Goal: Task Accomplishment & Management: Manage account settings

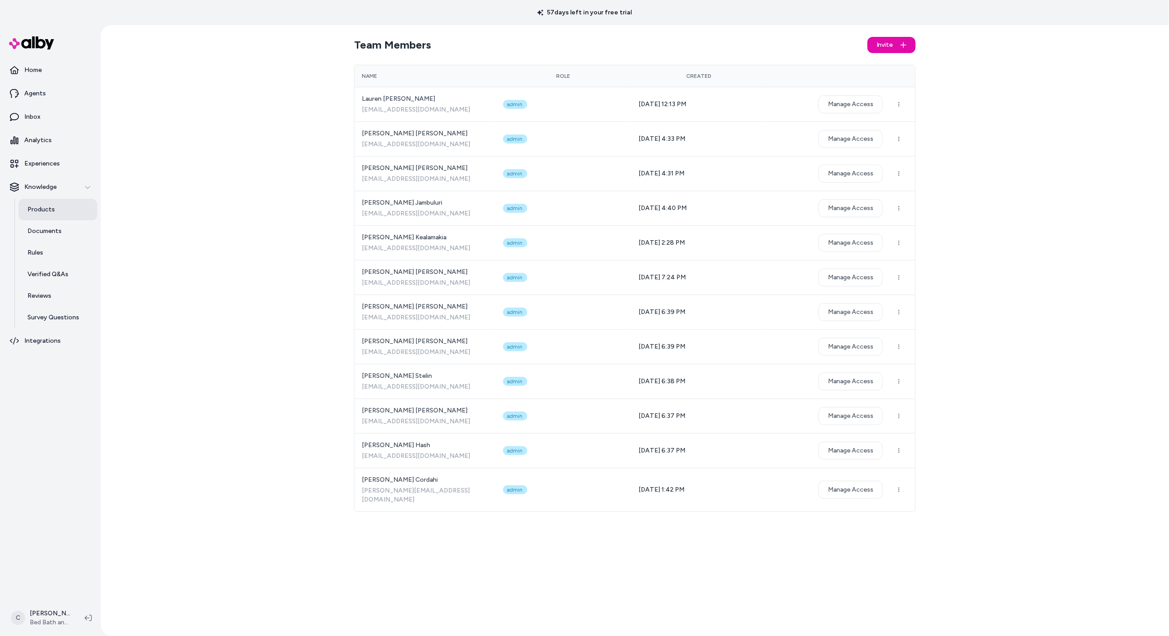
click at [58, 203] on link "Products" at bounding box center [57, 210] width 79 height 22
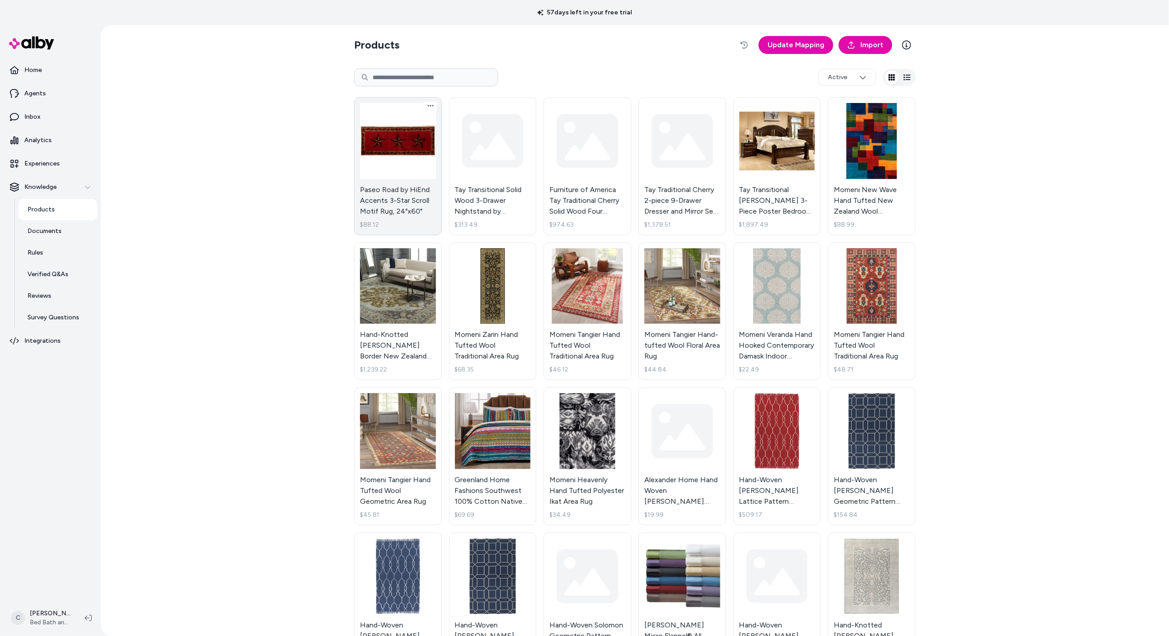
click at [430, 213] on link "Paseo Road by HiEnd Accents 3-Star Scroll Motif Rug, 24"x60" $88.12" at bounding box center [398, 166] width 88 height 138
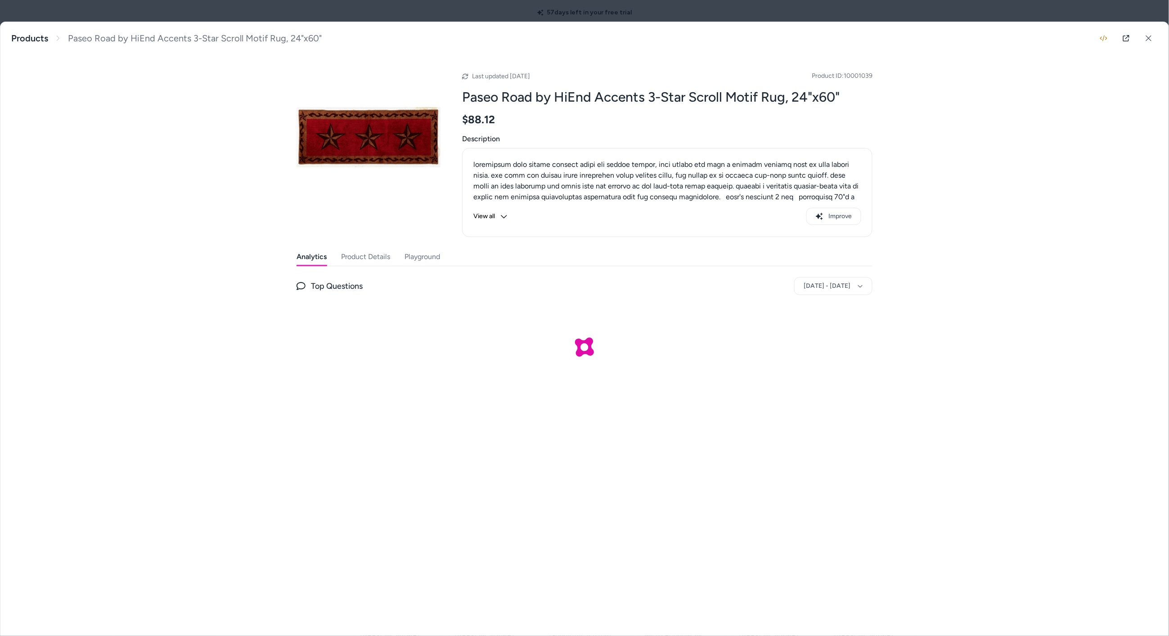
click at [415, 260] on button "Playground" at bounding box center [423, 257] width 36 height 18
click at [360, 257] on button "Product Details" at bounding box center [365, 257] width 49 height 18
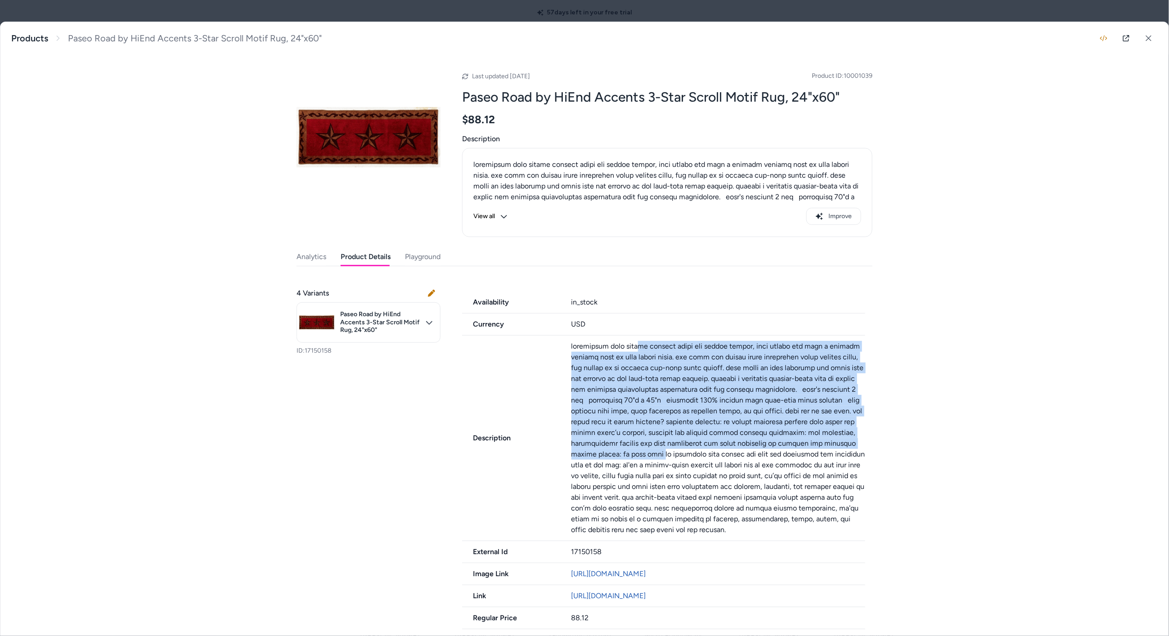
drag, startPoint x: 644, startPoint y: 368, endPoint x: 661, endPoint y: 453, distance: 86.9
click at [661, 453] on p at bounding box center [719, 438] width 294 height 194
click at [662, 454] on p at bounding box center [719, 438] width 294 height 194
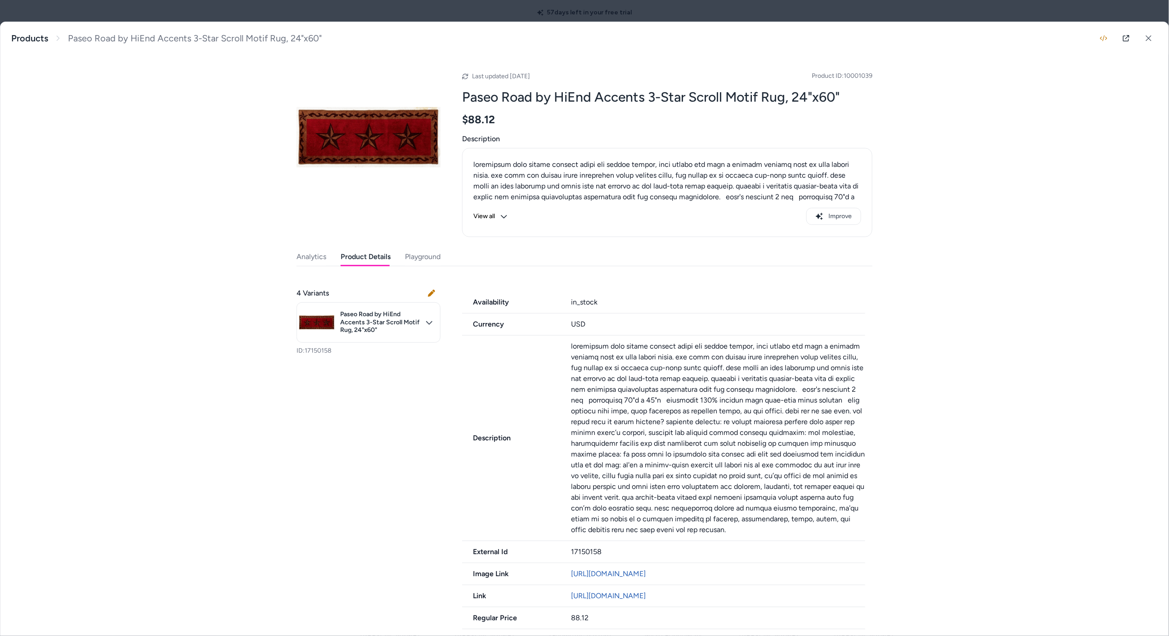
click at [412, 13] on div at bounding box center [584, 318] width 1169 height 636
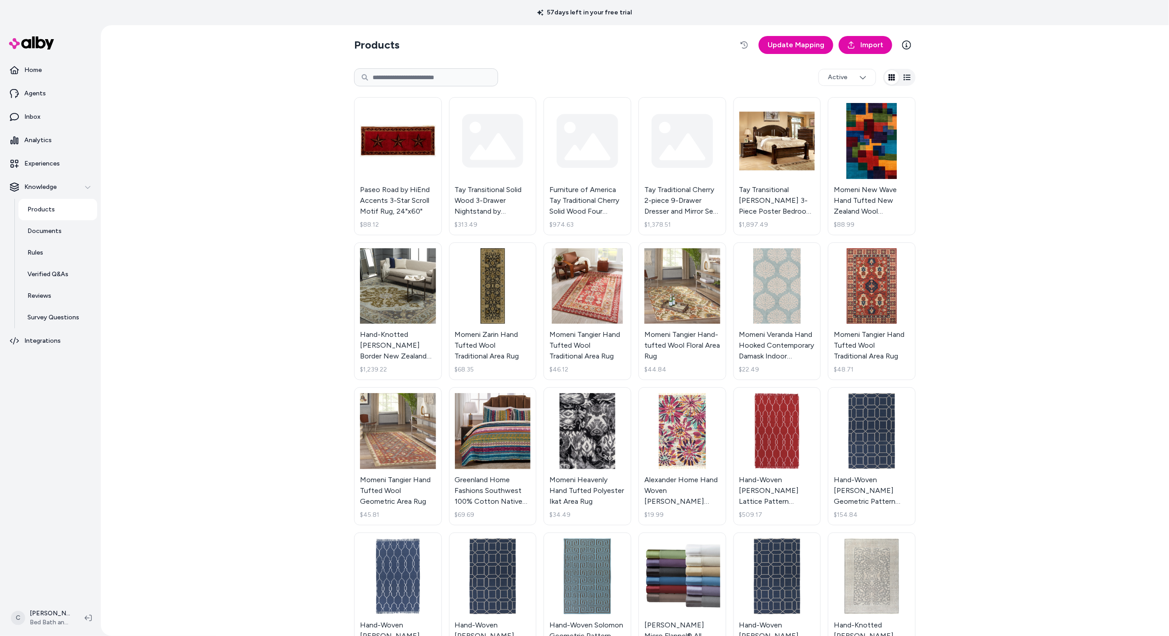
click at [393, 77] on html "57 days left in your free trial Home Agents Inbox Analytics Experiences Knowled…" at bounding box center [584, 318] width 1169 height 636
click at [419, 73] on input at bounding box center [426, 77] width 144 height 18
paste input "**********"
type input "**********"
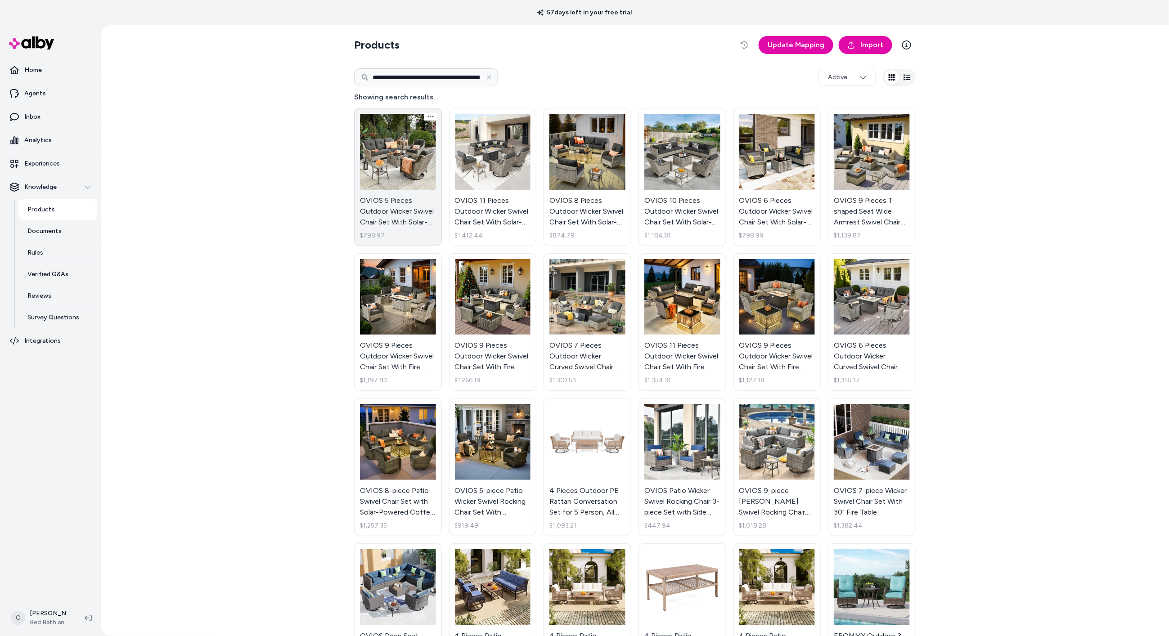
click at [394, 220] on link "OVIOS 5 Pieces Outdoor Wicker Swivel Chair Set With Solar-Powered Table $798.97" at bounding box center [398, 177] width 88 height 138
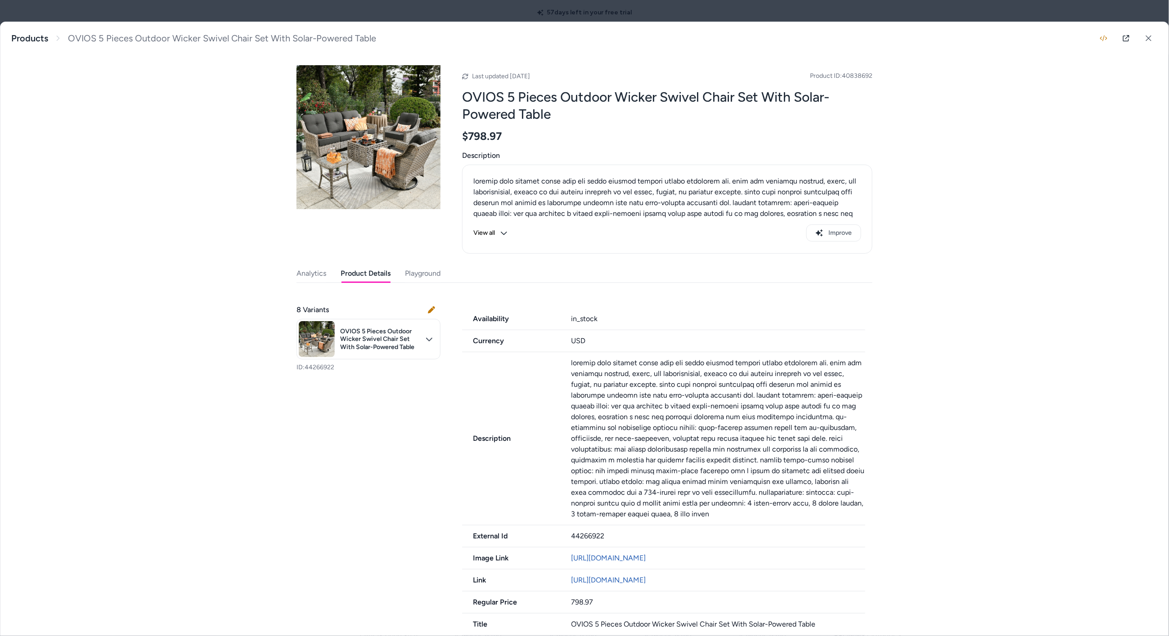
click at [361, 276] on button "Product Details" at bounding box center [366, 274] width 50 height 18
drag, startPoint x: 724, startPoint y: 401, endPoint x: 716, endPoint y: 411, distance: 12.9
click at [716, 411] on p at bounding box center [719, 439] width 294 height 162
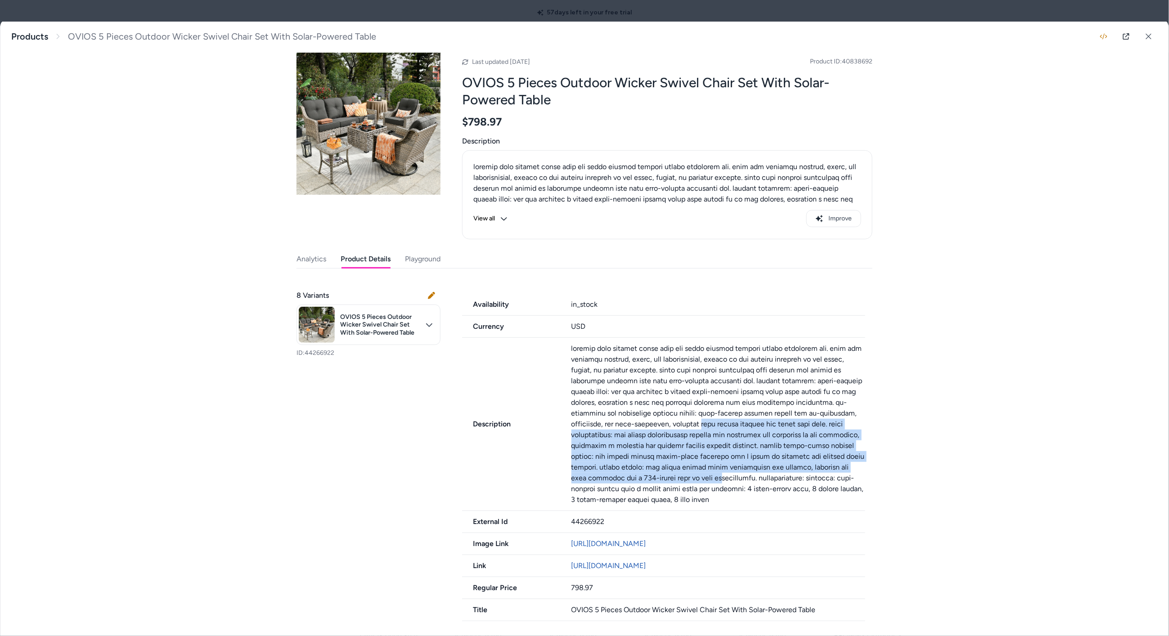
click at [712, 442] on p at bounding box center [719, 424] width 294 height 162
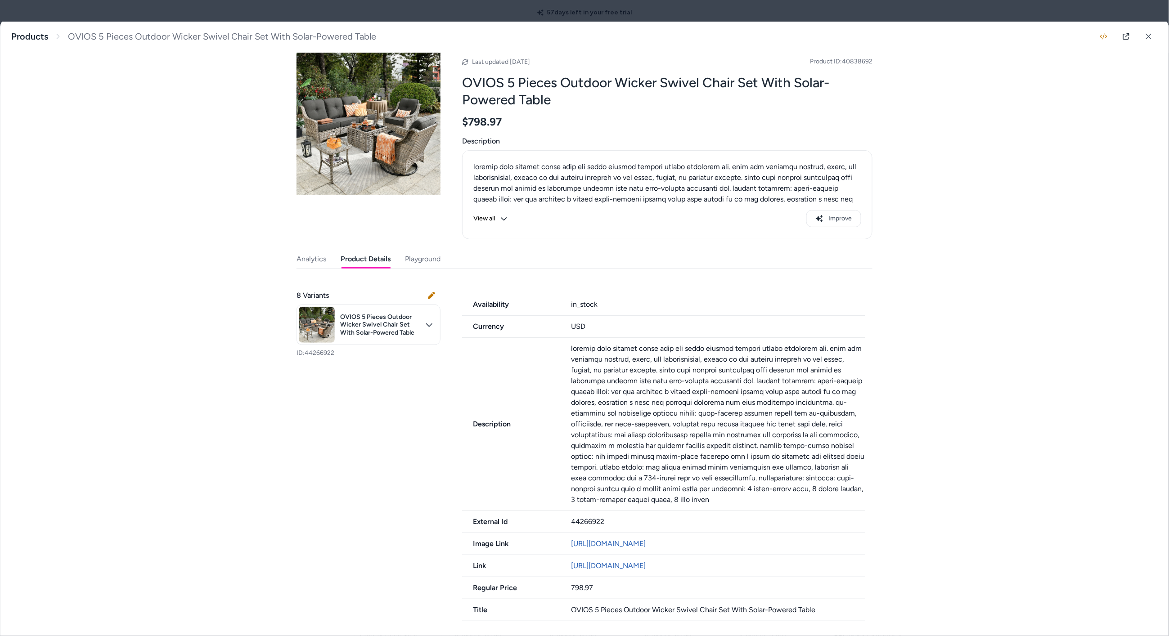
click at [711, 442] on p at bounding box center [719, 424] width 294 height 162
click at [1141, 31] on button at bounding box center [1149, 36] width 18 height 18
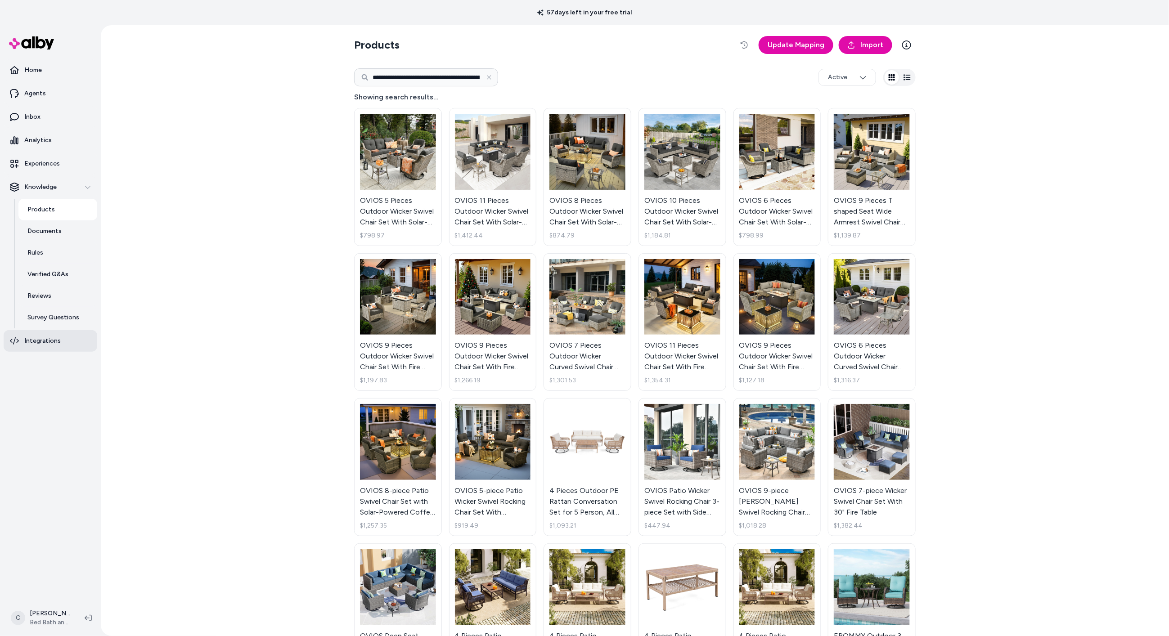
click at [39, 341] on p "Integrations" at bounding box center [42, 341] width 36 height 9
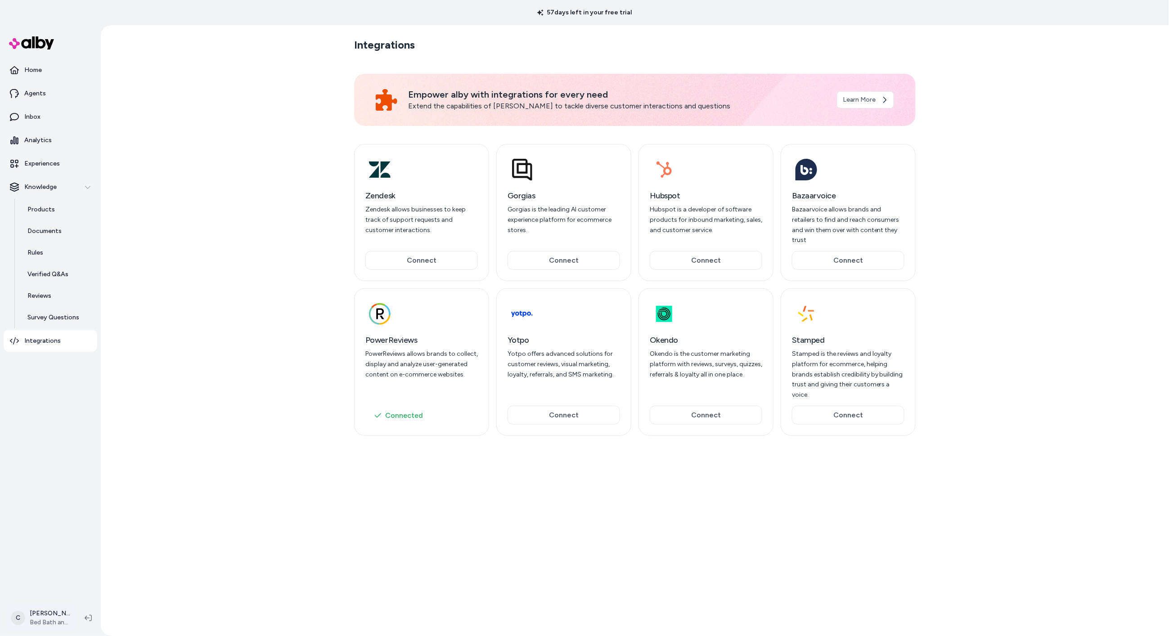
click at [45, 624] on html "57 days left in your free trial Home Agents Inbox Analytics Experiences Knowled…" at bounding box center [584, 318] width 1169 height 636
click at [41, 519] on link "Settings" at bounding box center [59, 516] width 100 height 22
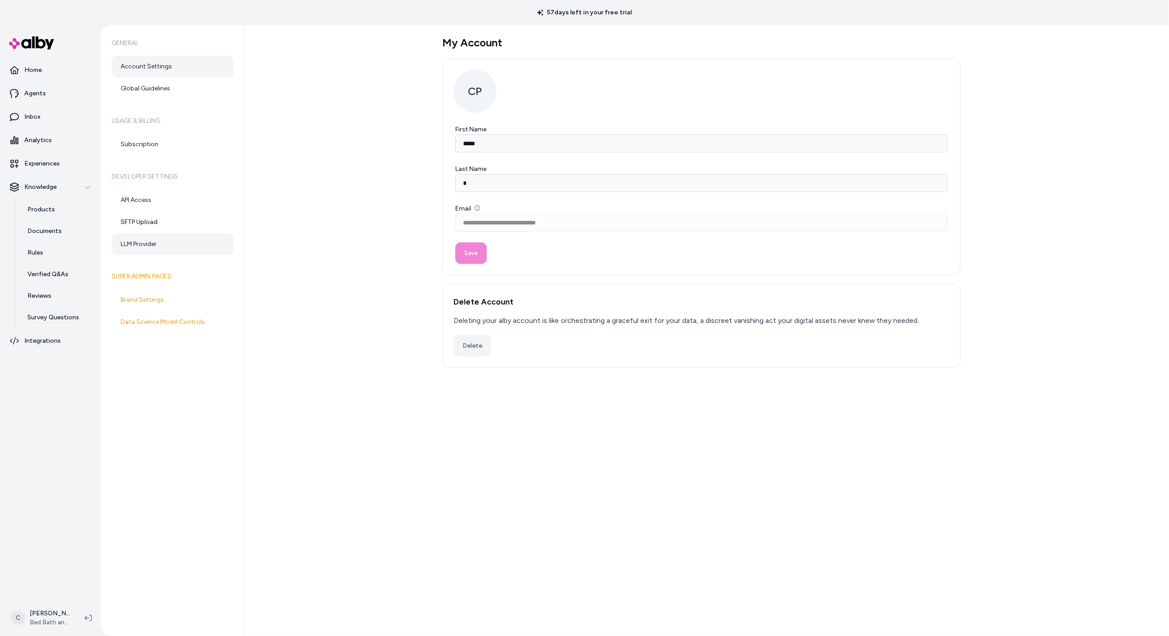
click at [161, 241] on link "LLM Provider" at bounding box center [173, 245] width 122 height 22
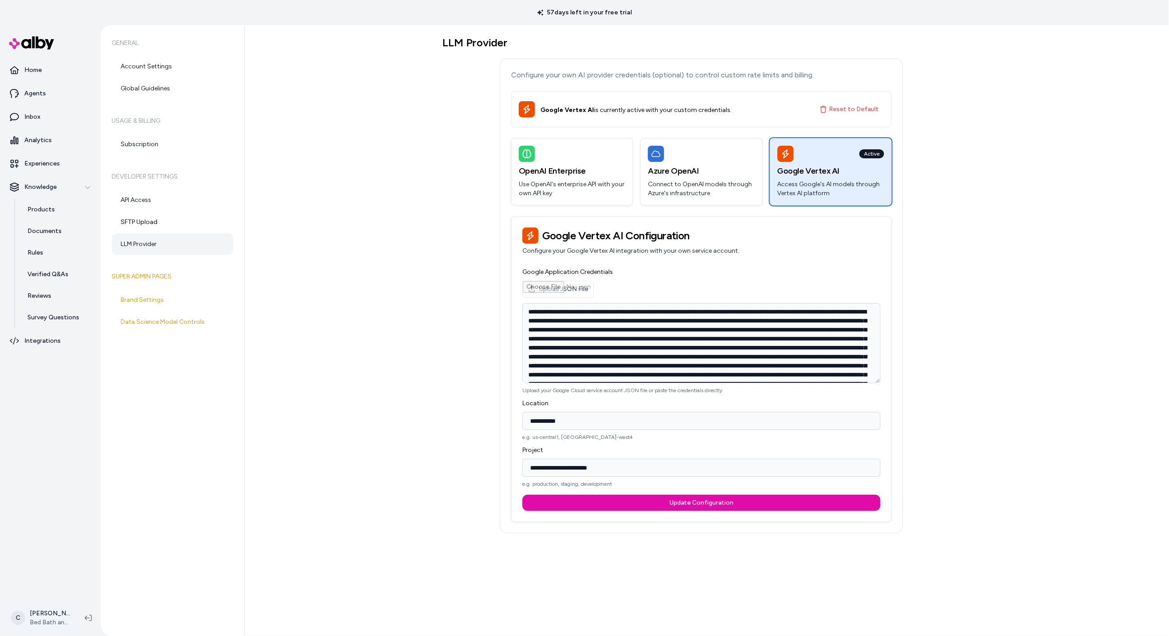
click at [52, 614] on html "**********" at bounding box center [584, 318] width 1169 height 636
click at [52, 523] on link "Settings" at bounding box center [59, 516] width 100 height 22
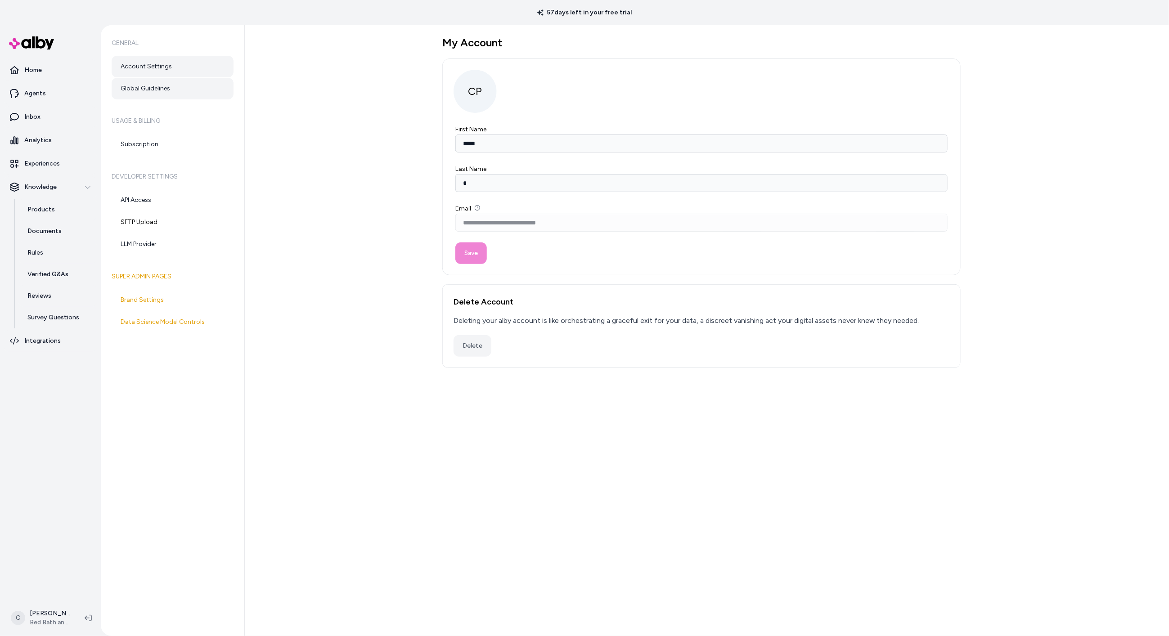
click at [159, 90] on link "Global Guidelines" at bounding box center [173, 89] width 122 height 22
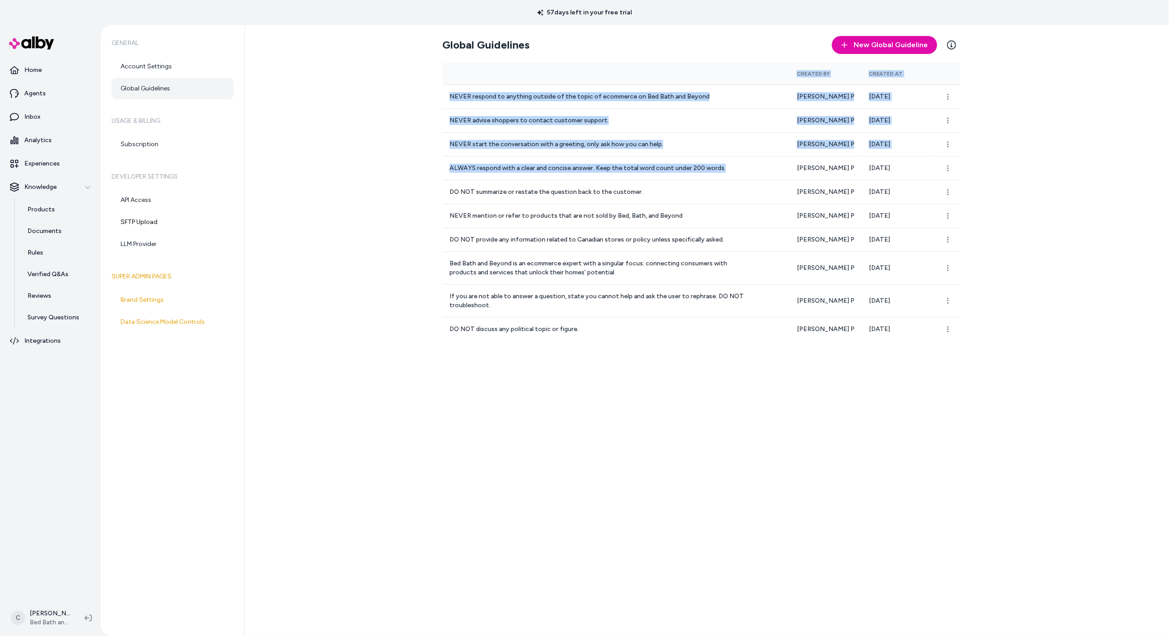
drag, startPoint x: 728, startPoint y: 173, endPoint x: 433, endPoint y: 157, distance: 296.1
click at [433, 157] on div "Global Guidelines New Global Guideline Learn More Created By Created At NEVER r…" at bounding box center [707, 330] width 924 height 611
click at [387, 198] on div "Global Guidelines New Global Guideline Learn More Created By Created At NEVER r…" at bounding box center [707, 330] width 924 height 611
drag, startPoint x: 732, startPoint y: 171, endPoint x: 403, endPoint y: 170, distance: 329.0
click at [403, 170] on div "Global Guidelines New Global Guideline Learn More Created By Created At NEVER r…" at bounding box center [707, 330] width 924 height 611
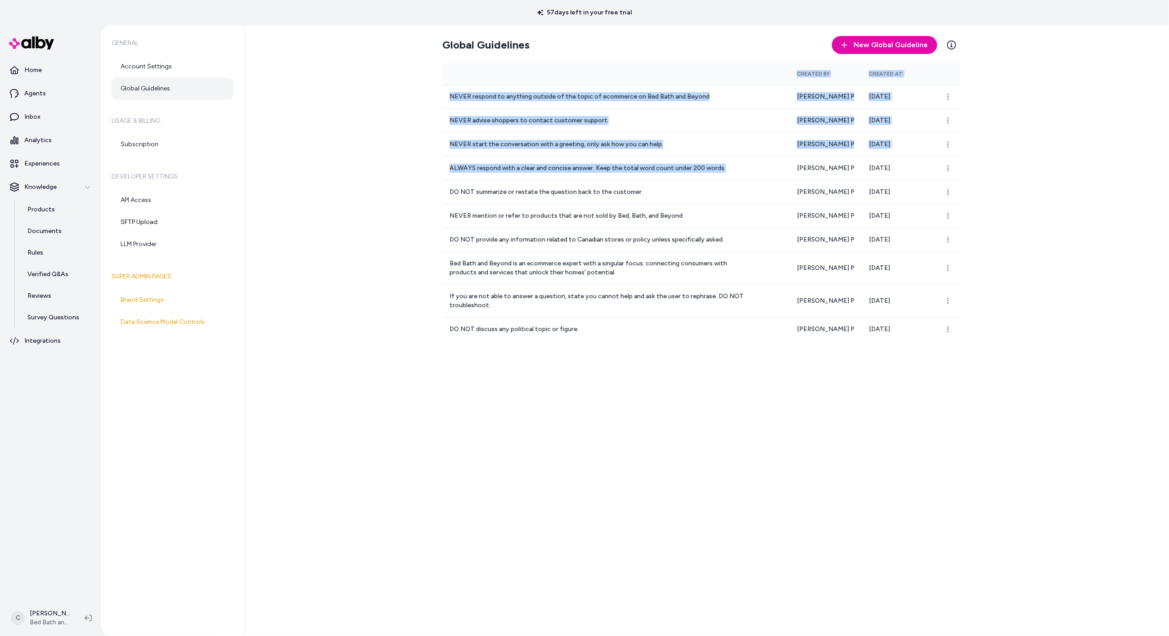
click at [404, 170] on div "Global Guidelines New Global Guideline Learn More Created By Created At NEVER r…" at bounding box center [707, 330] width 924 height 611
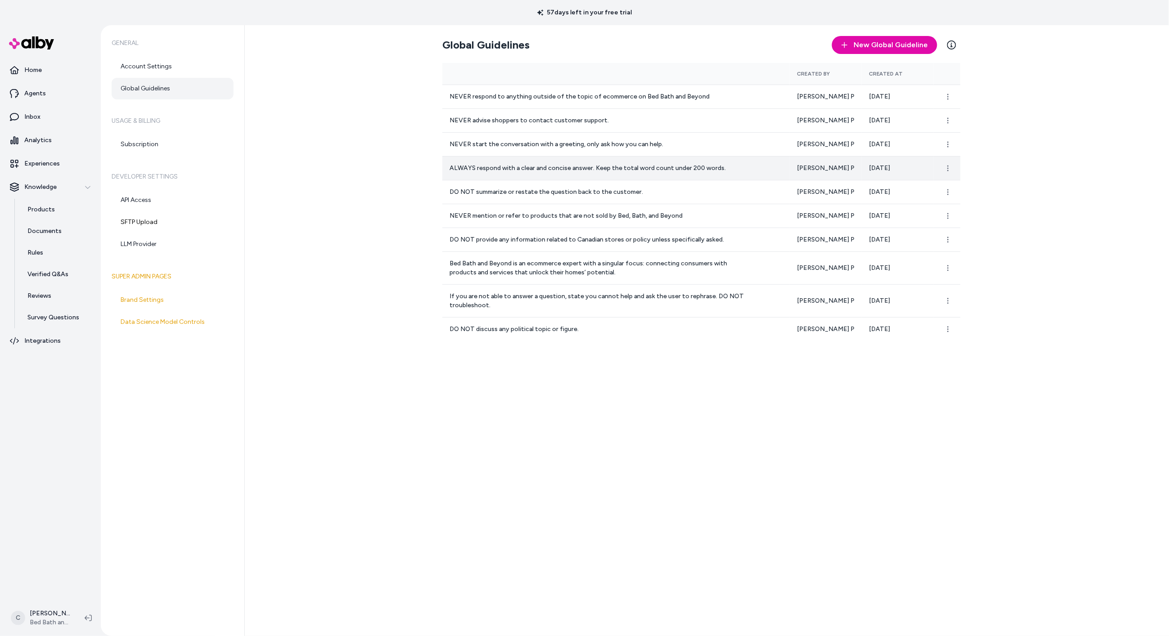
click at [505, 169] on p "ALWAYS respond with a clear and concise answer. Keep the total word count under…" at bounding box center [601, 168] width 302 height 9
drag, startPoint x: 692, startPoint y: 171, endPoint x: 525, endPoint y: 173, distance: 166.5
click at [525, 173] on p "ALWAYS respond with a clear and concise answer. Keep the total word count under…" at bounding box center [601, 168] width 302 height 9
click at [952, 166] on html "57 days left in your free trial Home Agents Inbox Analytics Experiences Knowled…" at bounding box center [584, 318] width 1169 height 636
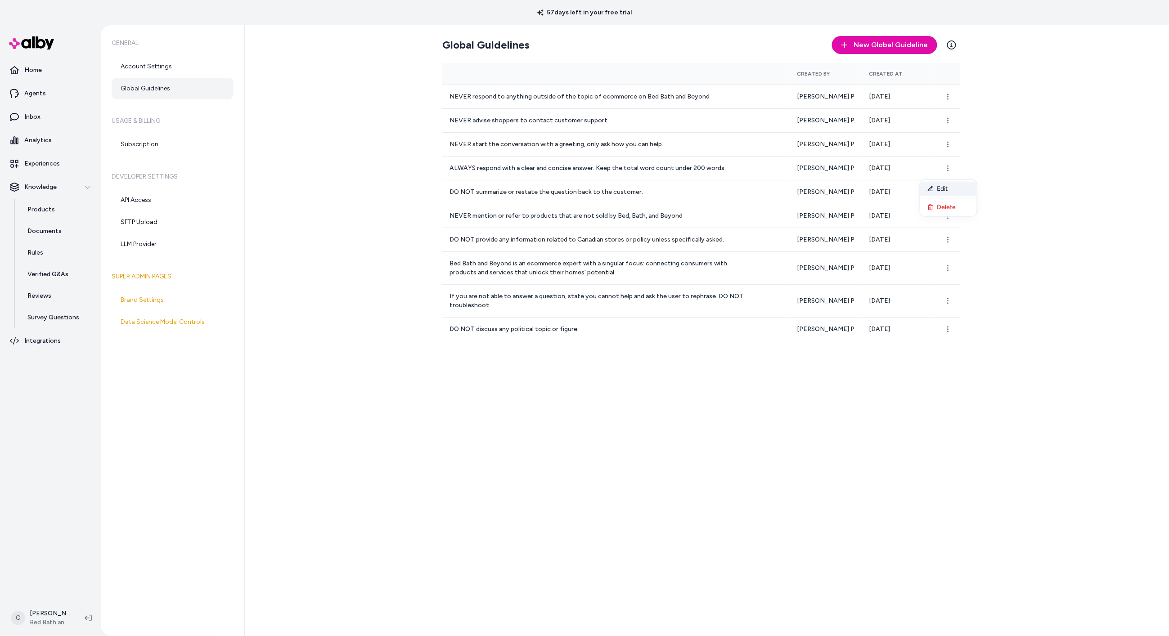
click at [936, 186] on div "Edit" at bounding box center [948, 189] width 57 height 14
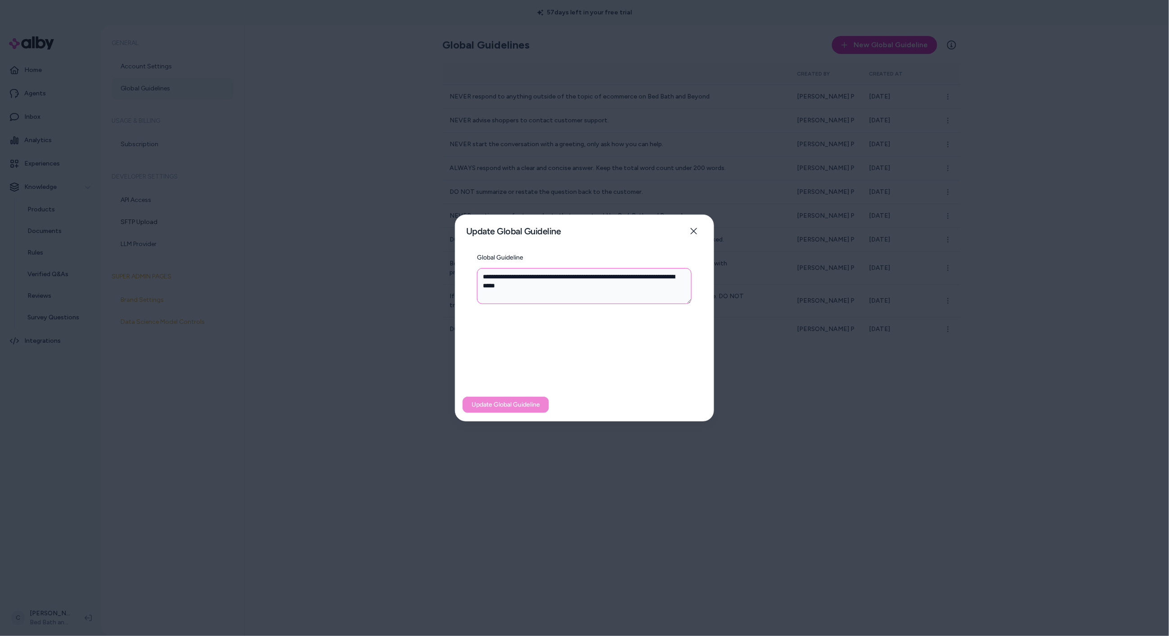
drag, startPoint x: 630, startPoint y: 278, endPoint x: 511, endPoint y: 276, distance: 118.8
click at [511, 276] on textarea "**********" at bounding box center [584, 286] width 215 height 36
type textarea "**********"
type textarea "*"
type textarea "**********"
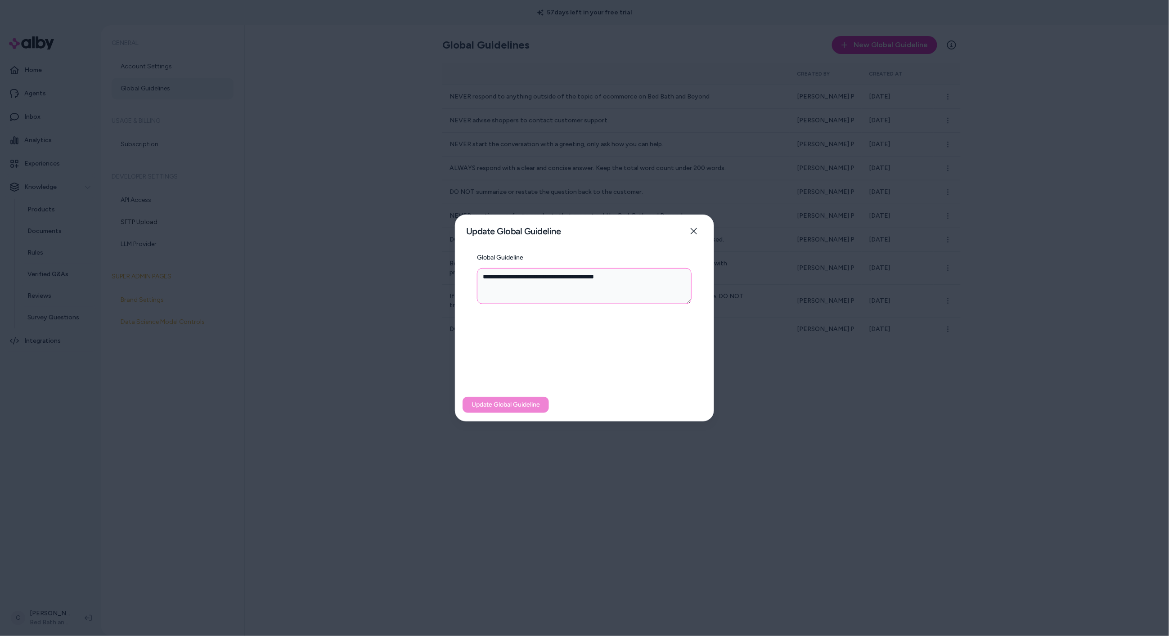
type textarea "*"
type textarea "**********"
type textarea "*"
type textarea "**********"
click at [529, 410] on button "Update Global Guideline" at bounding box center [506, 405] width 86 height 16
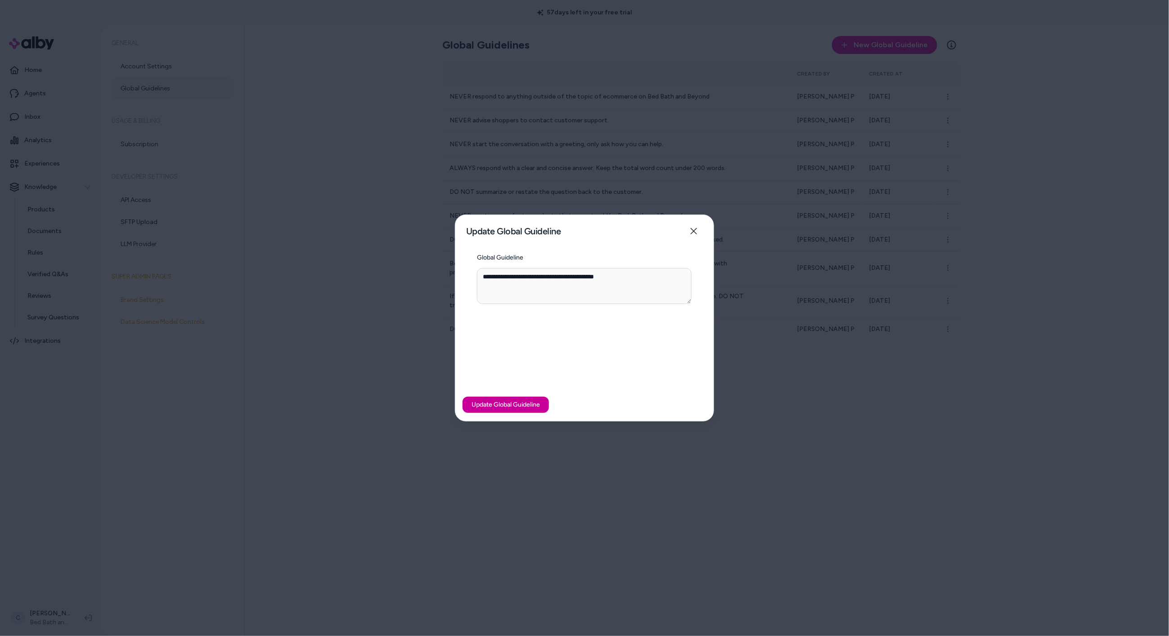
type textarea "*"
type textarea "**********"
type textarea "*"
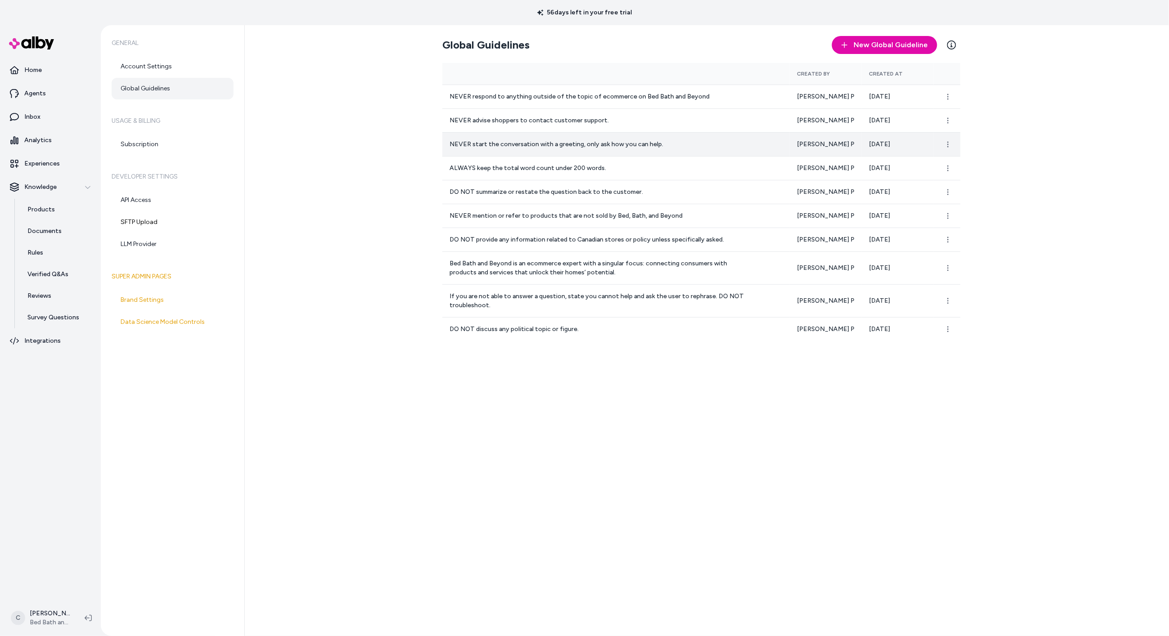
drag, startPoint x: 645, startPoint y: 146, endPoint x: 597, endPoint y: 146, distance: 48.2
click at [597, 146] on td "NEVER start the conversation with a greeting, only ask how you can help." at bounding box center [615, 144] width 347 height 24
click at [597, 146] on p "NEVER start the conversation with a greeting, only ask how you can help." at bounding box center [601, 144] width 302 height 9
click at [44, 208] on p "Products" at bounding box center [40, 209] width 27 height 9
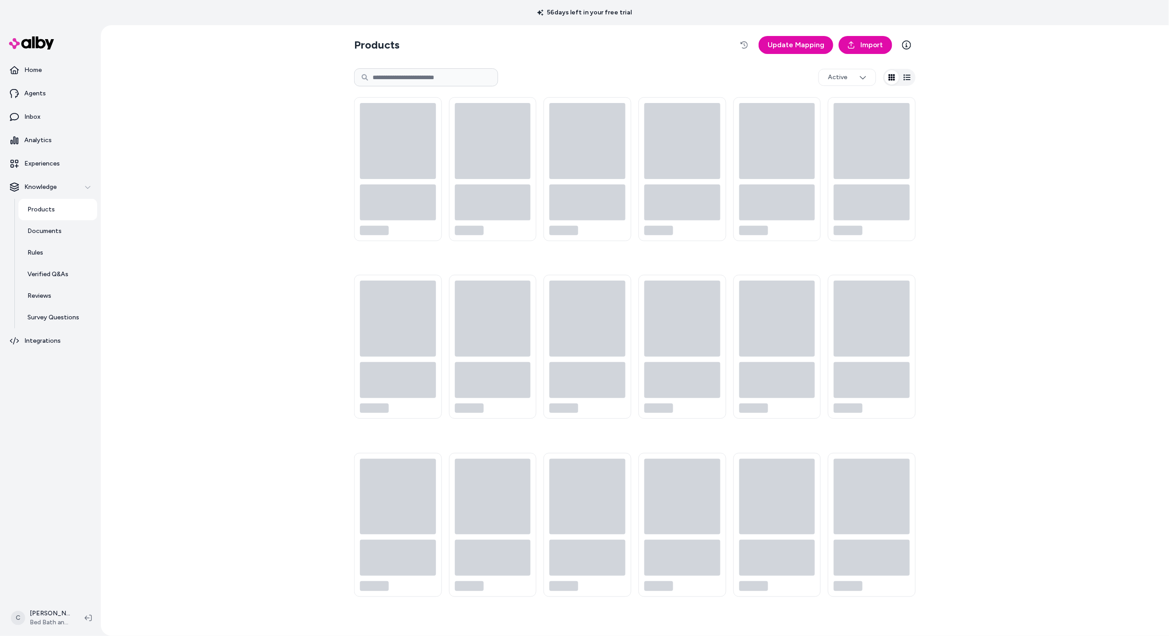
click at [403, 72] on input at bounding box center [426, 77] width 144 height 18
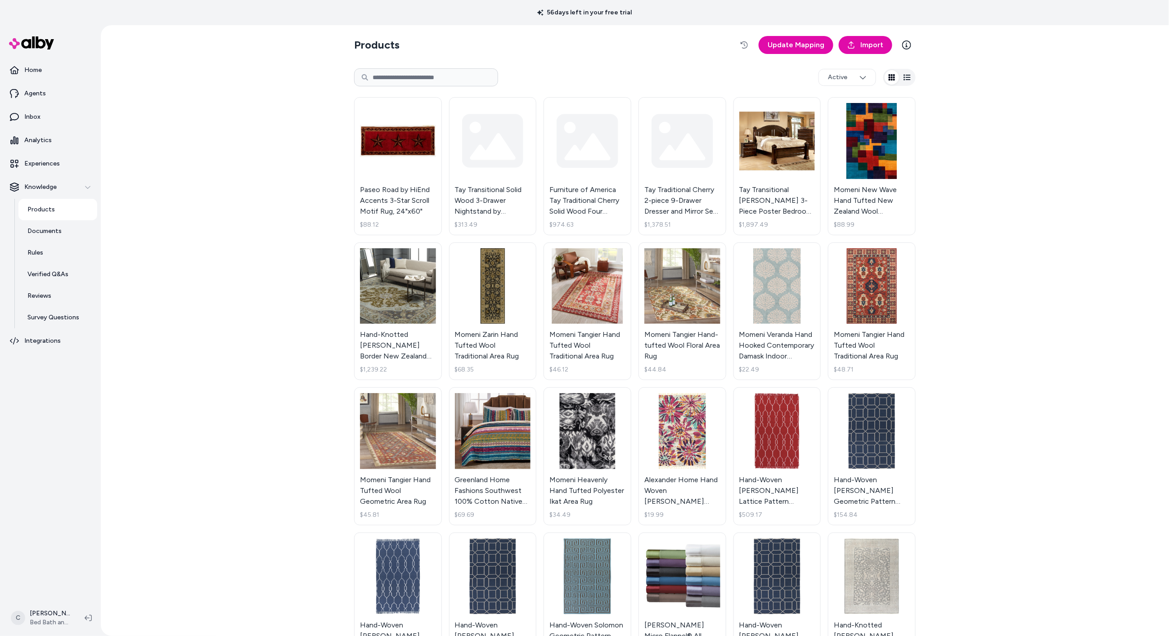
paste input "**********"
click at [440, 72] on input "**********" at bounding box center [426, 77] width 144 height 18
paste input
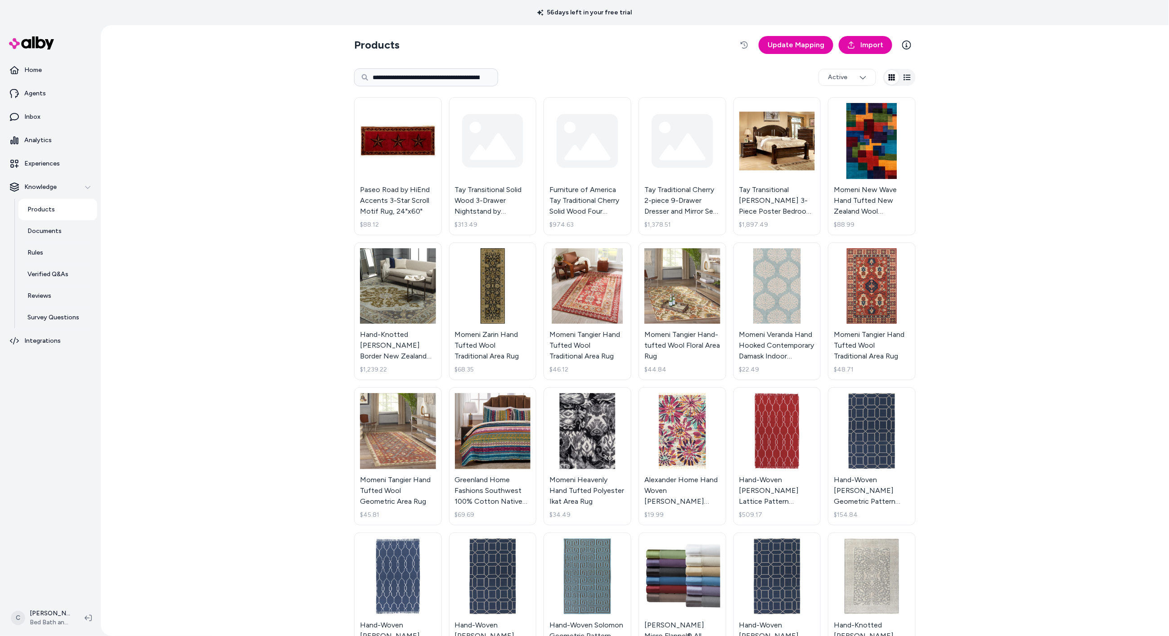
scroll to position [0, 105]
type input "**********"
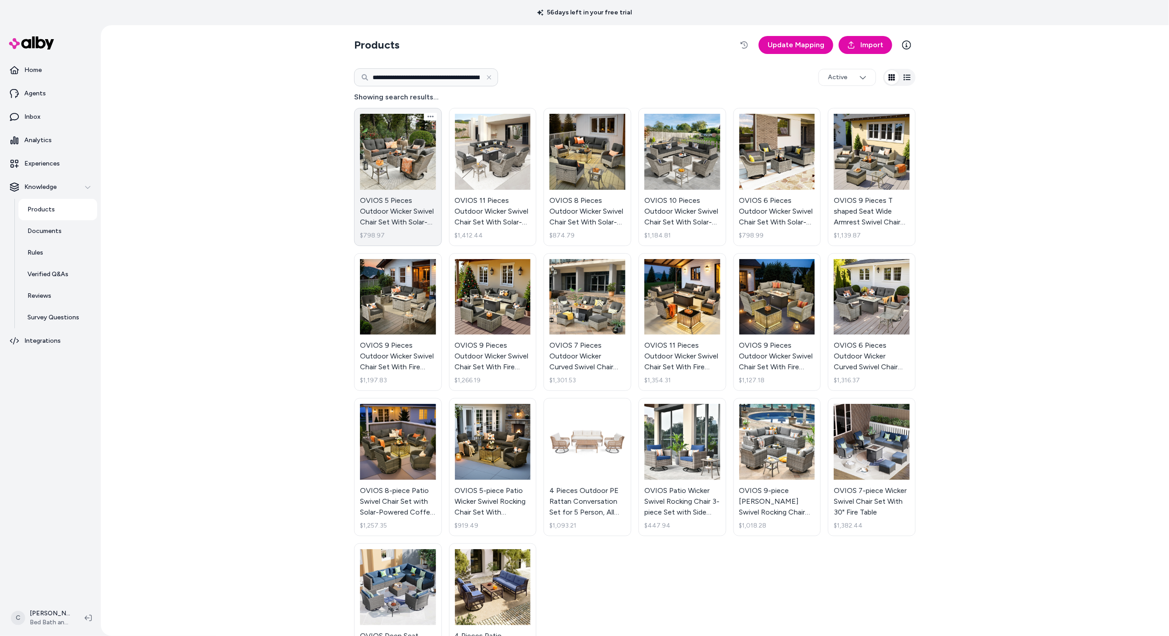
click at [415, 192] on link "OVIOS 5 Pieces Outdoor Wicker Swivel Chair Set With Solar-Powered Table $798.97" at bounding box center [398, 177] width 88 height 138
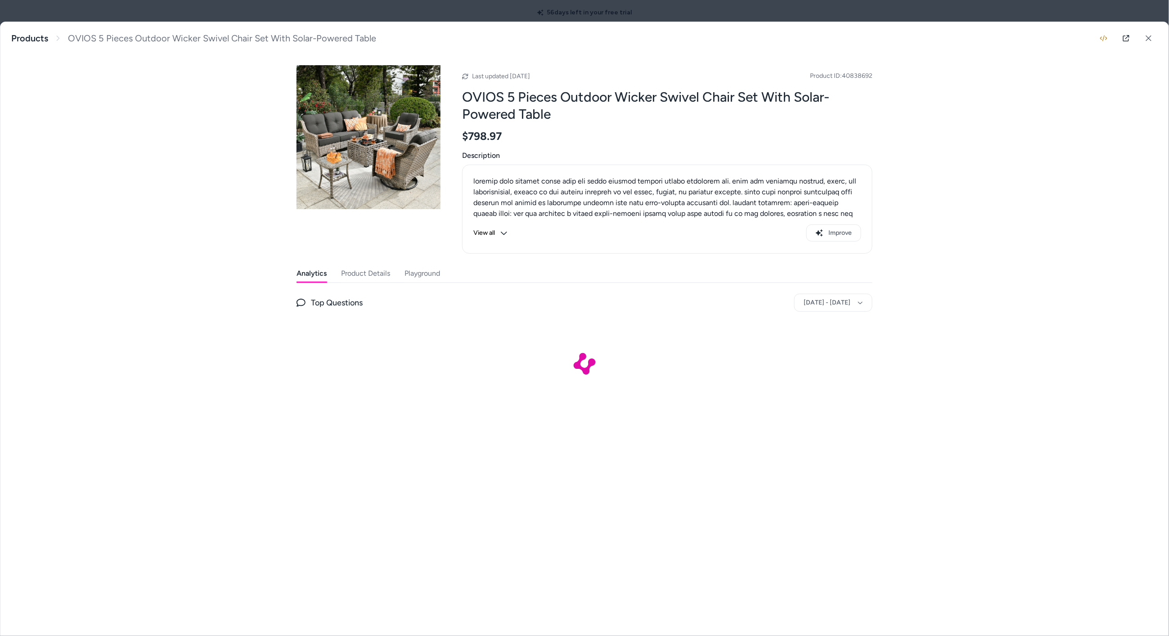
click at [425, 275] on button "Playground" at bounding box center [423, 274] width 36 height 18
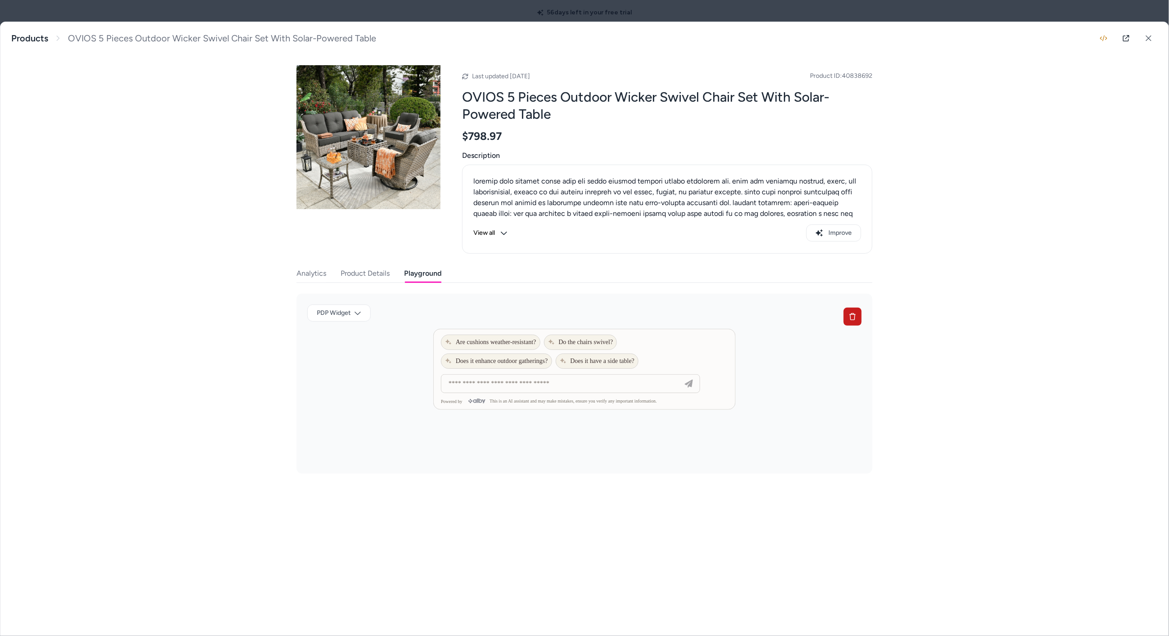
click at [859, 315] on button at bounding box center [853, 317] width 18 height 18
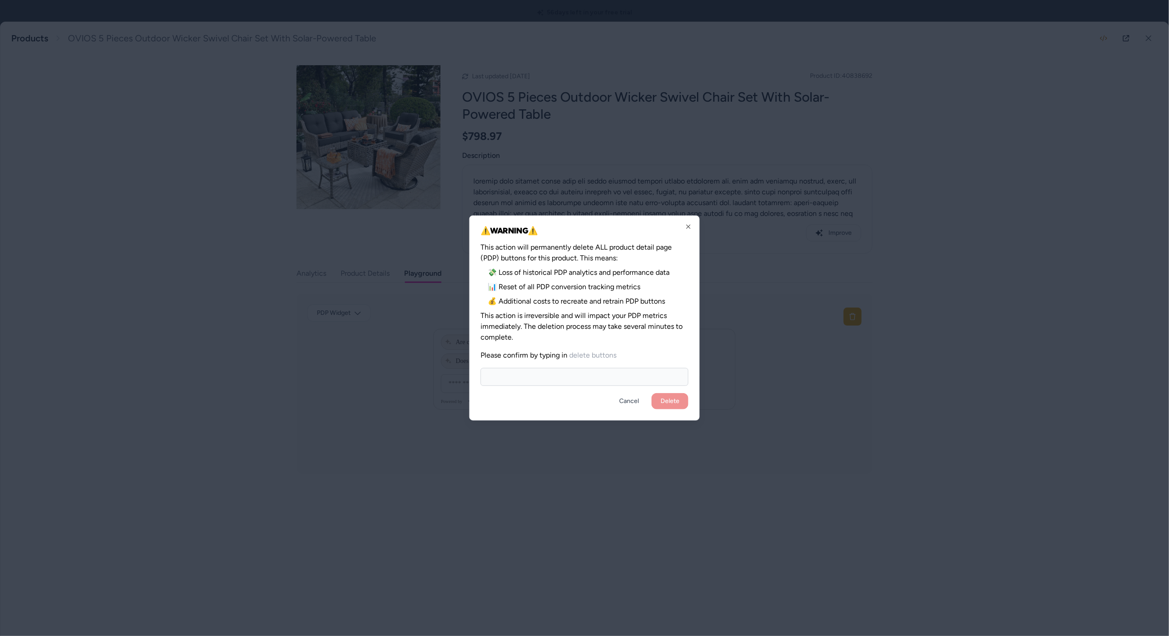
click at [619, 374] on input at bounding box center [585, 377] width 208 height 18
type input "**********"
click at [652, 393] on button "Delete" at bounding box center [670, 401] width 37 height 16
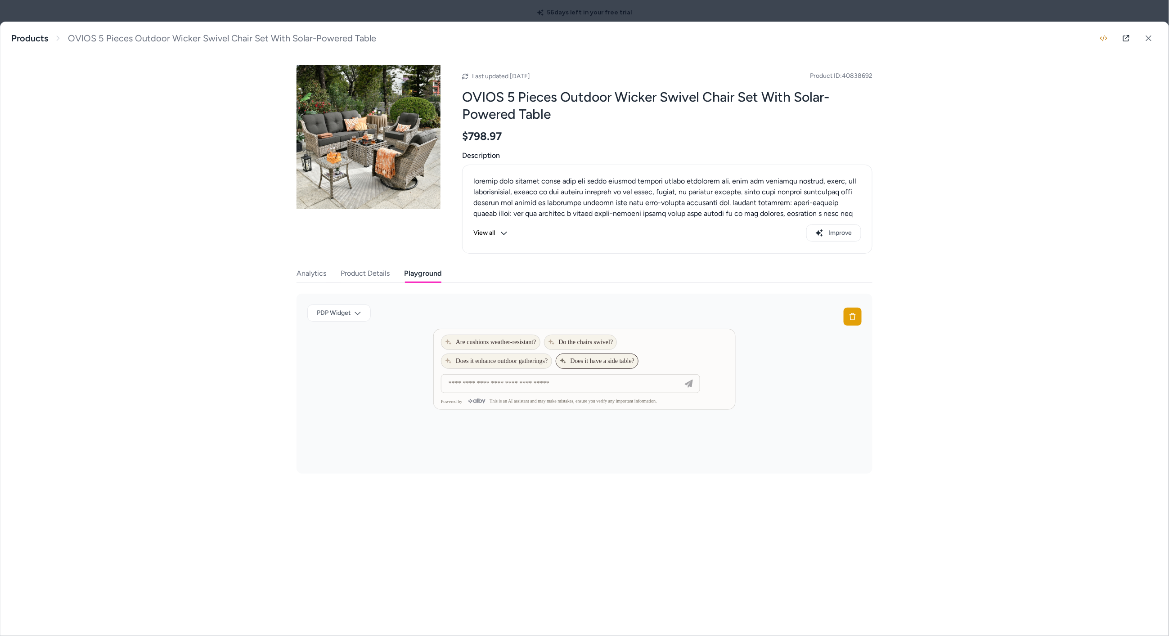
click at [619, 365] on span "Does it have a side table?" at bounding box center [597, 361] width 75 height 7
type input "**********"
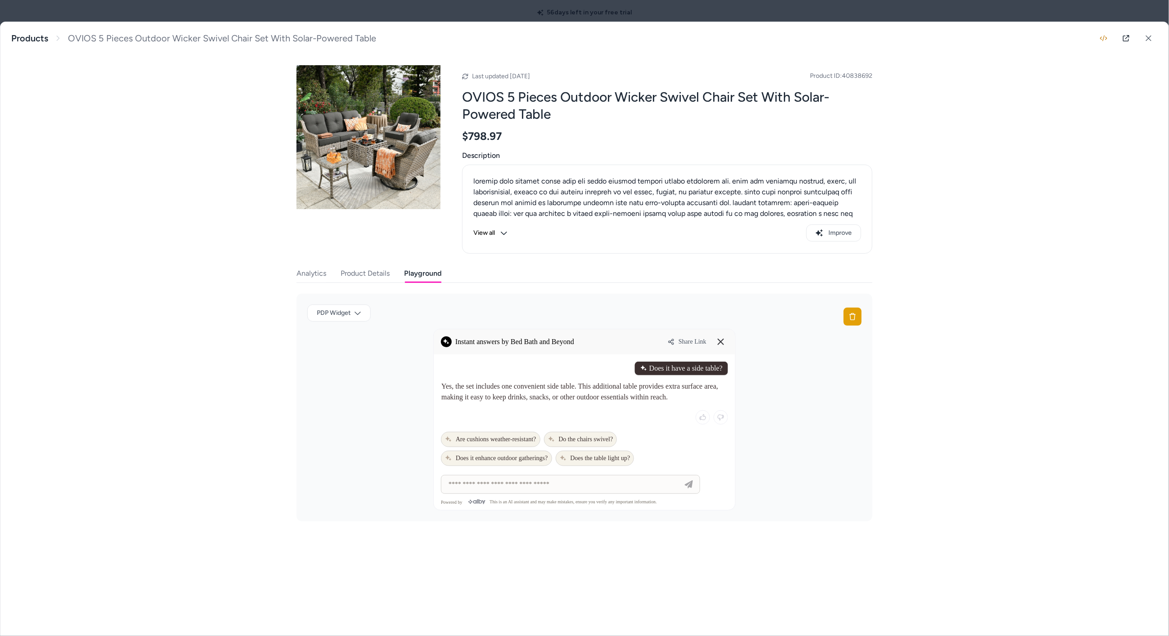
drag, startPoint x: 634, startPoint y: 393, endPoint x: 591, endPoint y: 389, distance: 43.4
click at [591, 389] on p "Yes, the set includes one convenient side table. This additional table provides…" at bounding box center [585, 392] width 286 height 22
drag, startPoint x: 591, startPoint y: 389, endPoint x: 728, endPoint y: 365, distance: 139.5
click at [597, 390] on p "Yes, the set includes one convenient side table. This additional table provides…" at bounding box center [585, 392] width 286 height 22
click at [722, 345] on line at bounding box center [720, 341] width 5 height 5
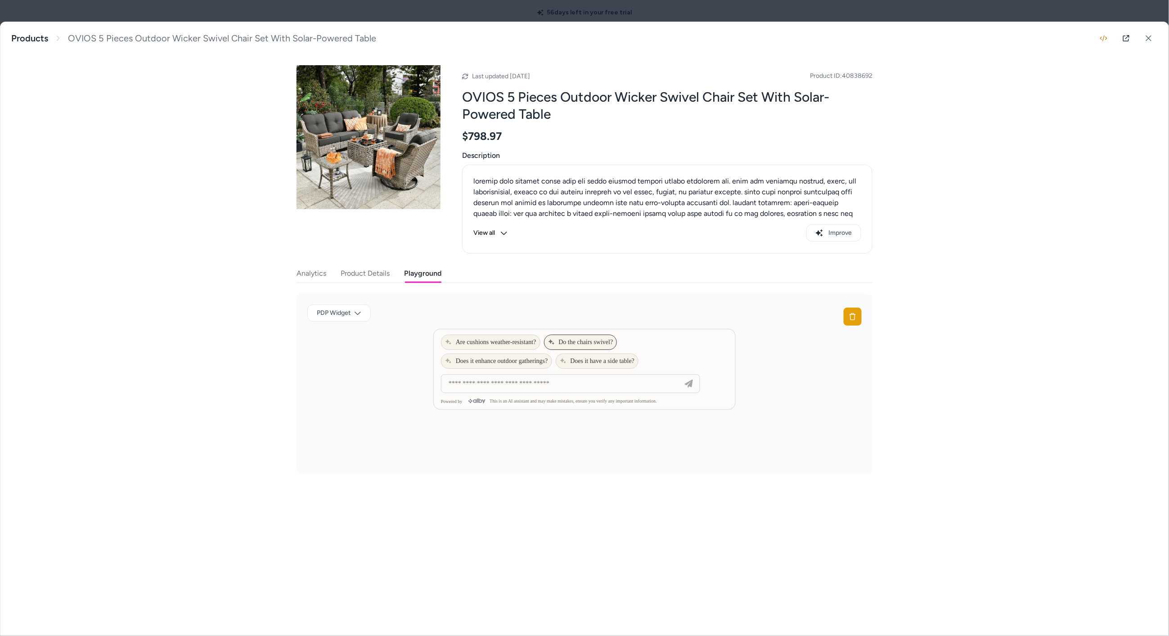
click at [586, 343] on span "Do the chairs swivel?" at bounding box center [580, 342] width 65 height 7
type input "**********"
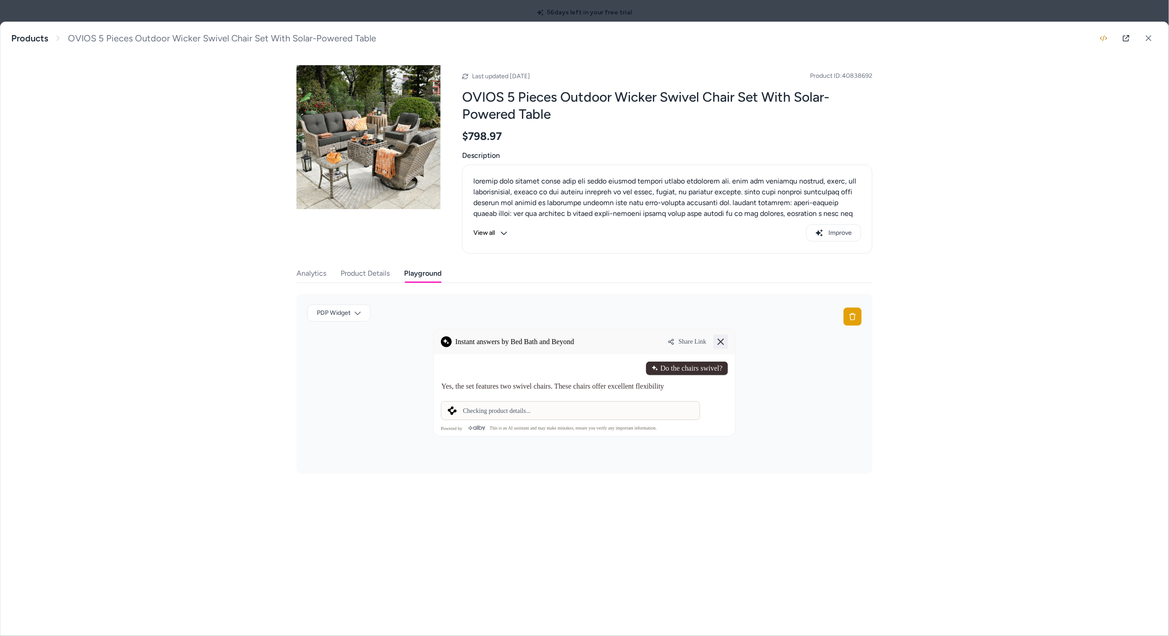
click at [726, 343] on button at bounding box center [721, 342] width 14 height 14
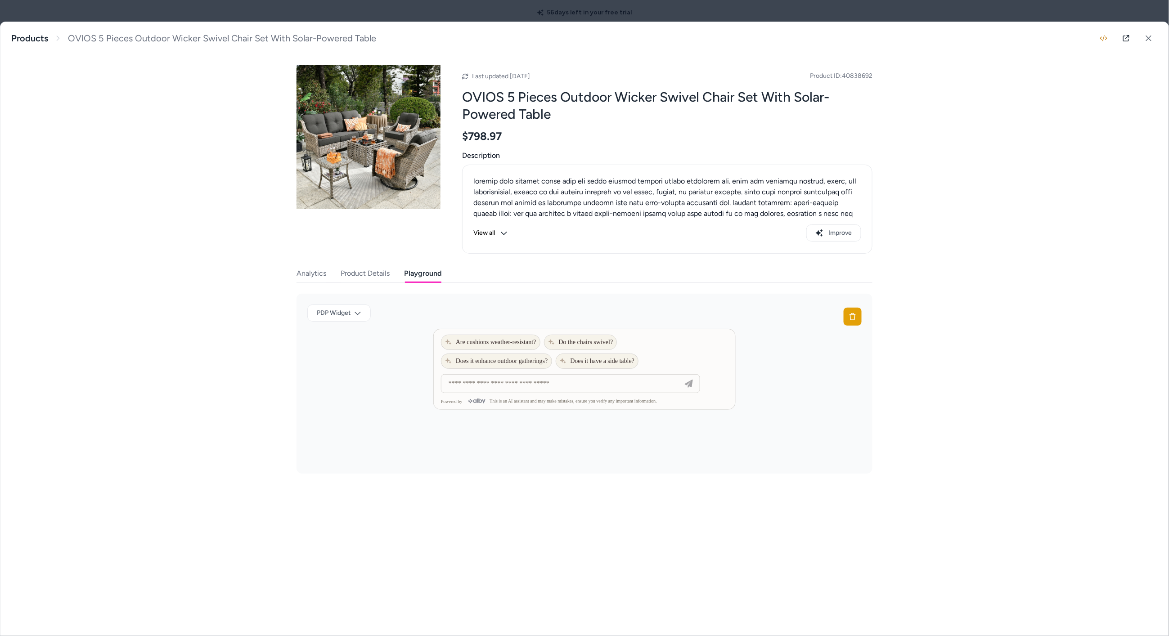
click at [377, 277] on button "Product Details" at bounding box center [365, 274] width 49 height 18
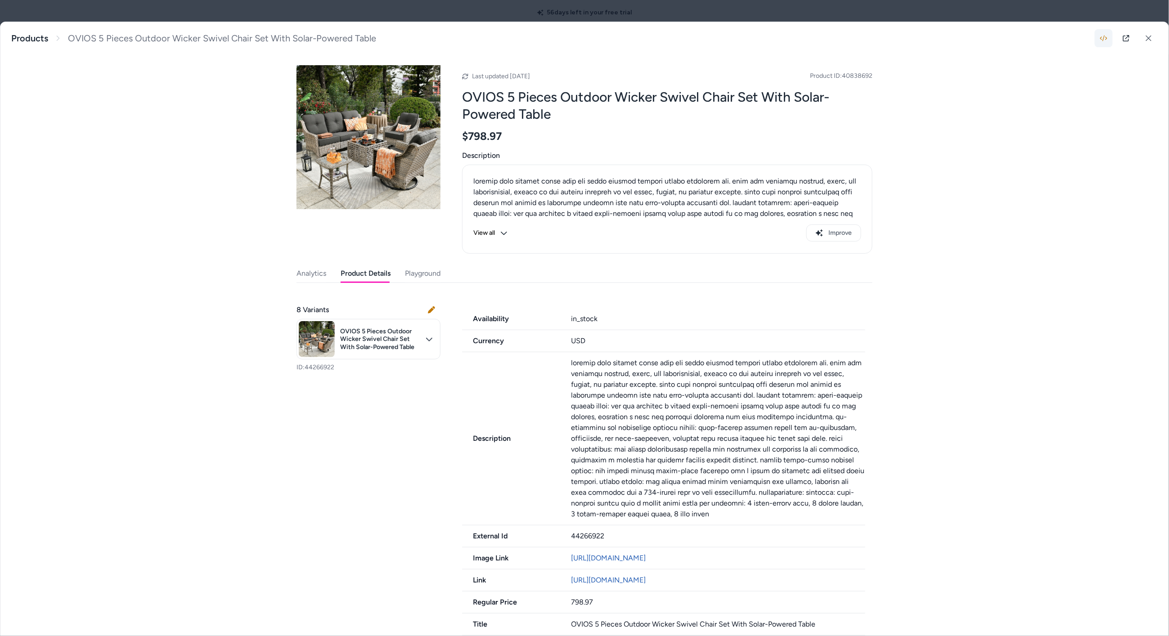
click at [1100, 39] on icon "button" at bounding box center [1103, 38] width 7 height 7
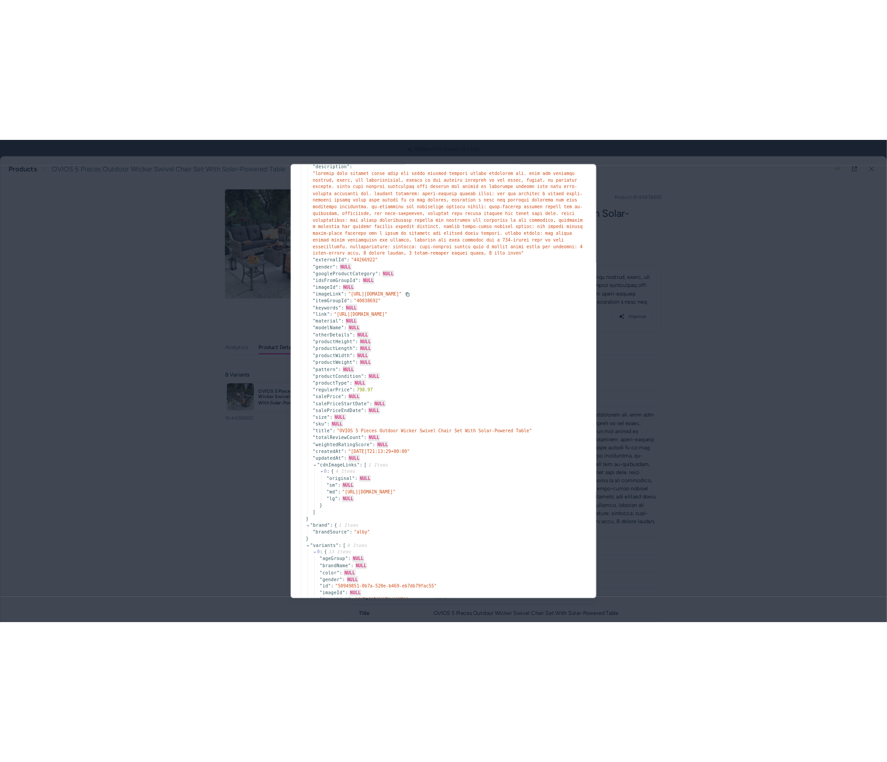
scroll to position [81, 0]
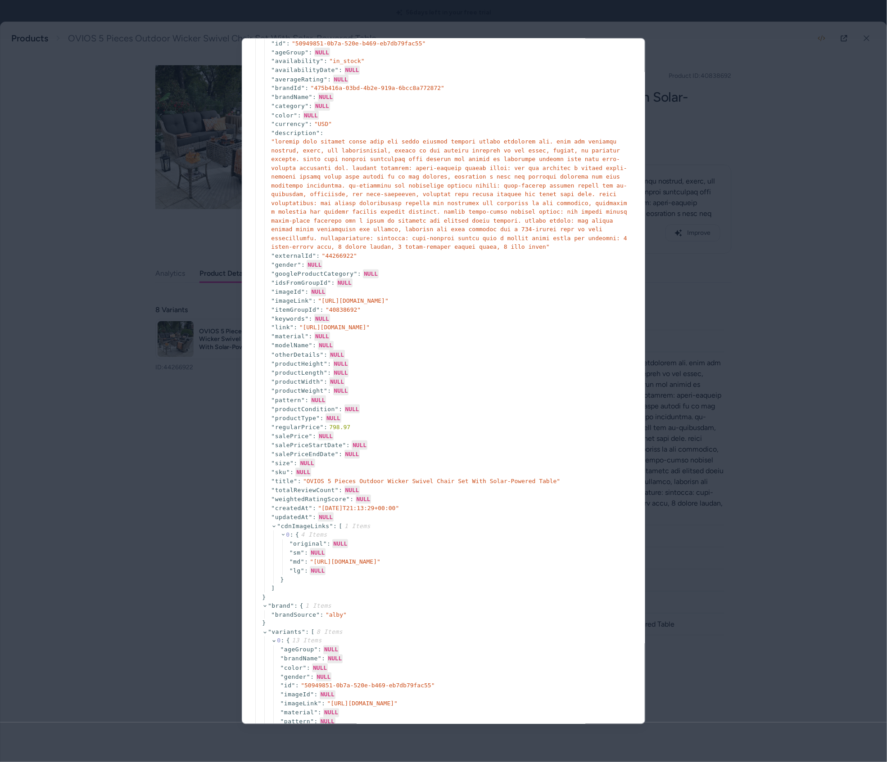
drag, startPoint x: 135, startPoint y: 549, endPoint x: 172, endPoint y: 344, distance: 208.7
click at [135, 549] on div at bounding box center [443, 381] width 887 height 762
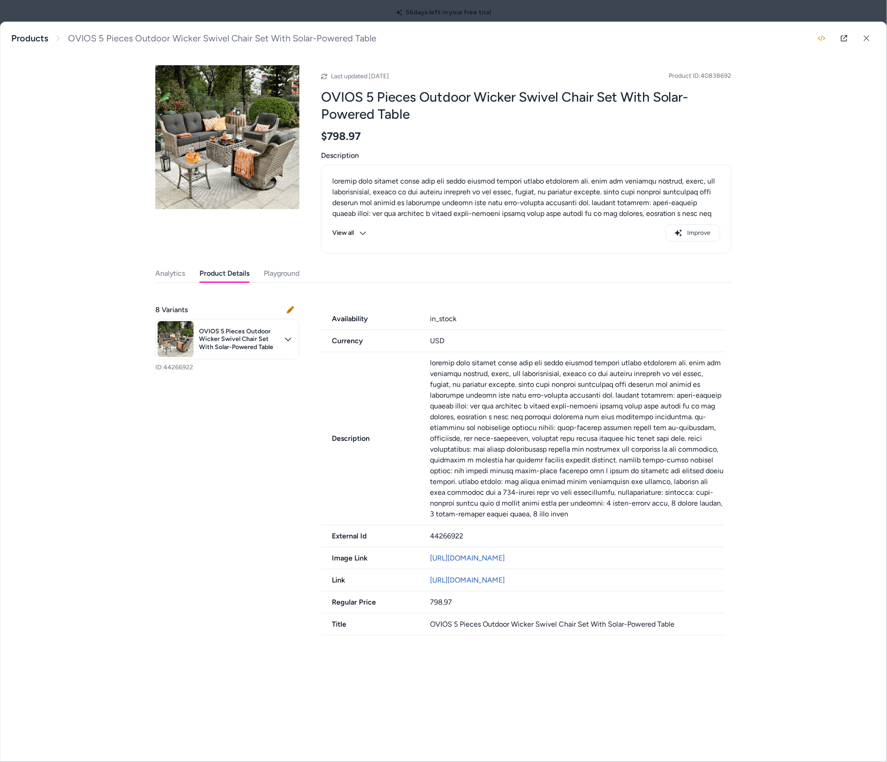
click at [233, 13] on div at bounding box center [443, 381] width 887 height 762
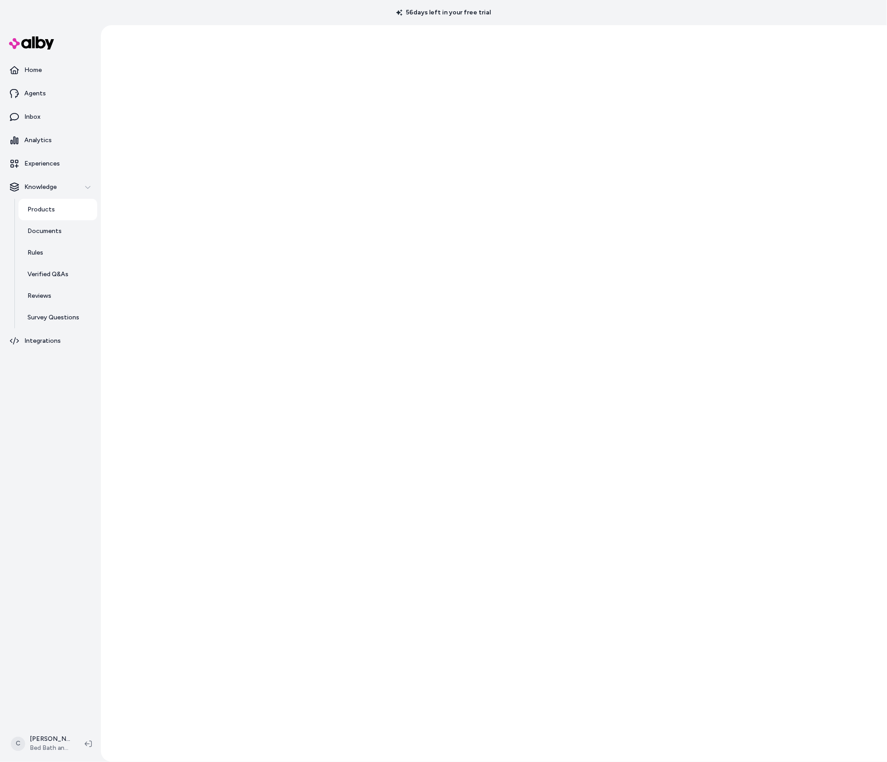
click at [32, 145] on html "56 days left in your free trial Home Agents Inbox Analytics Experiences Knowled…" at bounding box center [443, 381] width 887 height 762
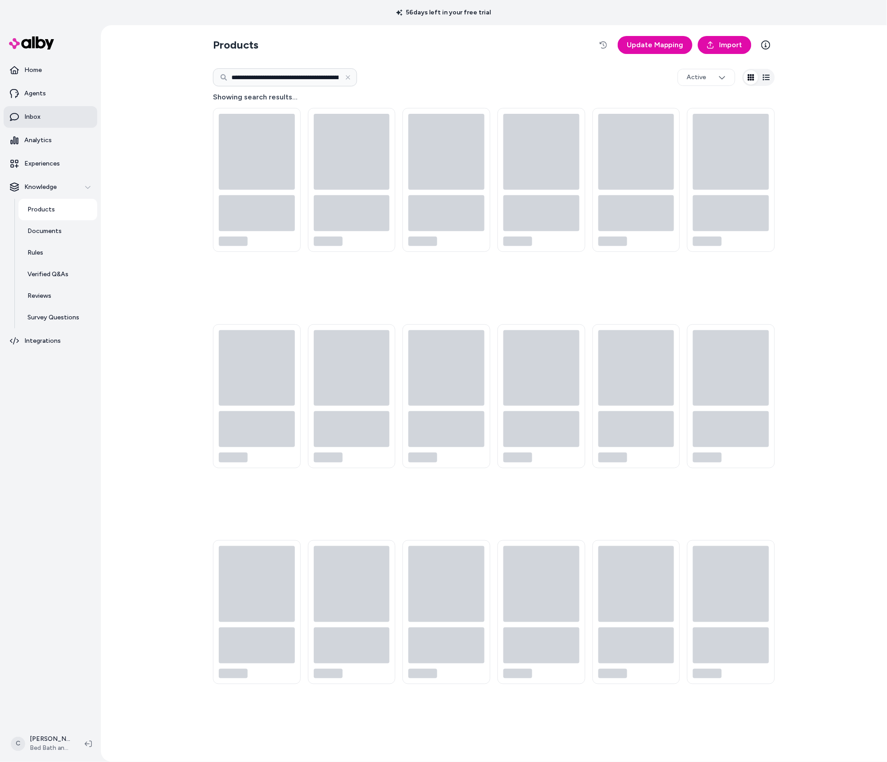
click at [31, 123] on link "Inbox" at bounding box center [51, 117] width 94 height 22
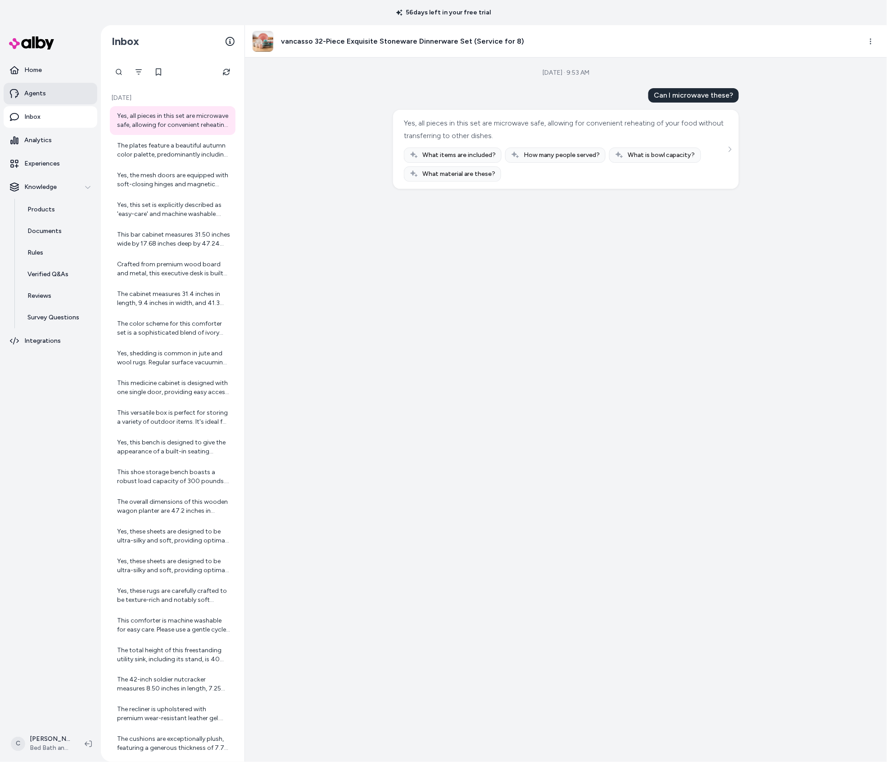
click at [47, 96] on link "Agents" at bounding box center [51, 94] width 94 height 22
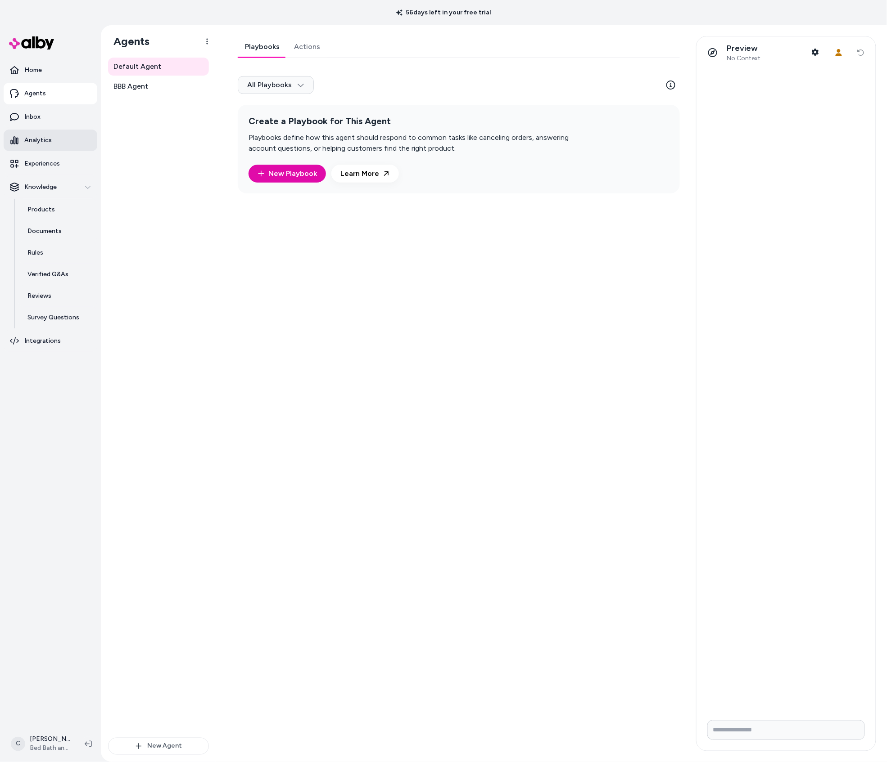
click at [51, 141] on link "Analytics" at bounding box center [51, 141] width 94 height 22
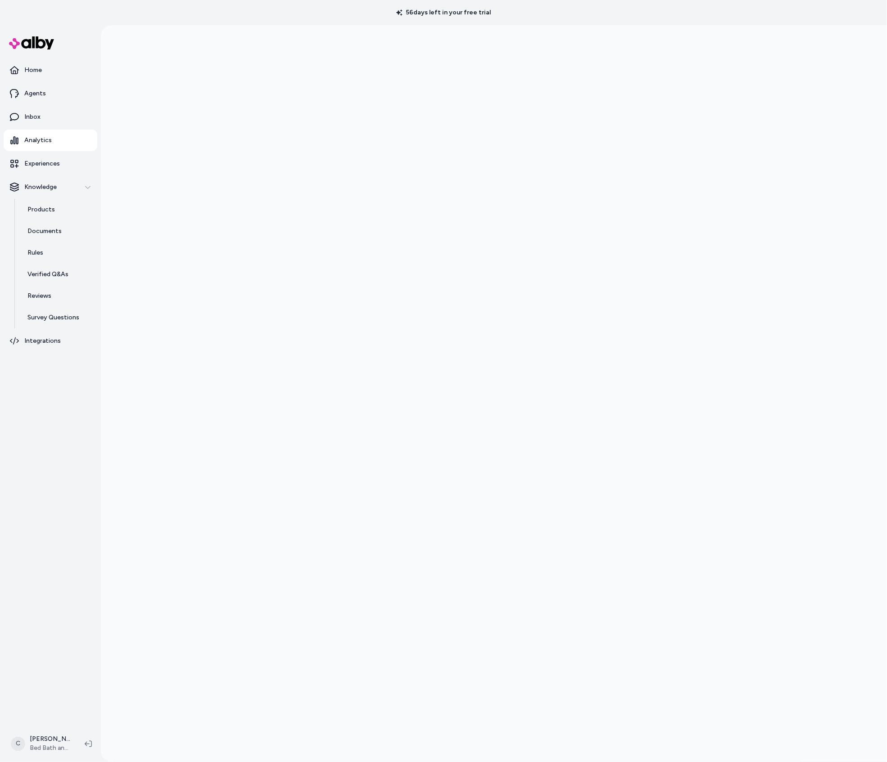
click at [166, 437] on div at bounding box center [494, 406] width 786 height 762
click at [46, 124] on link "Inbox" at bounding box center [51, 117] width 94 height 22
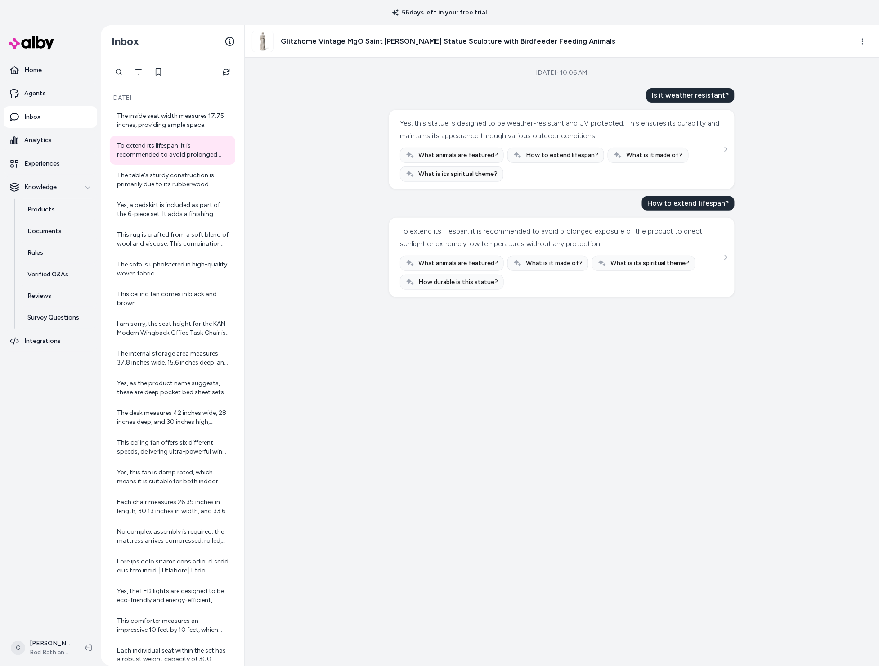
click at [335, 536] on div "Aug 26, 2025 · 10:06 AM Is it weather resistant? Yes, this statue is designed t…" at bounding box center [562, 362] width 635 height 609
drag, startPoint x: 527, startPoint y: 362, endPoint x: 600, endPoint y: 355, distance: 72.9
click at [527, 362] on div "Aug 26, 2025 · 10:06 AM Is it weather resistant? Yes, this statue is designed t…" at bounding box center [562, 362] width 635 height 609
click at [38, 636] on html "56 days left in your free trial Home Agents Inbox Analytics Experiences Knowled…" at bounding box center [439, 333] width 879 height 666
click at [63, 513] on div "Shortcuts ⌘K" at bounding box center [59, 519] width 100 height 22
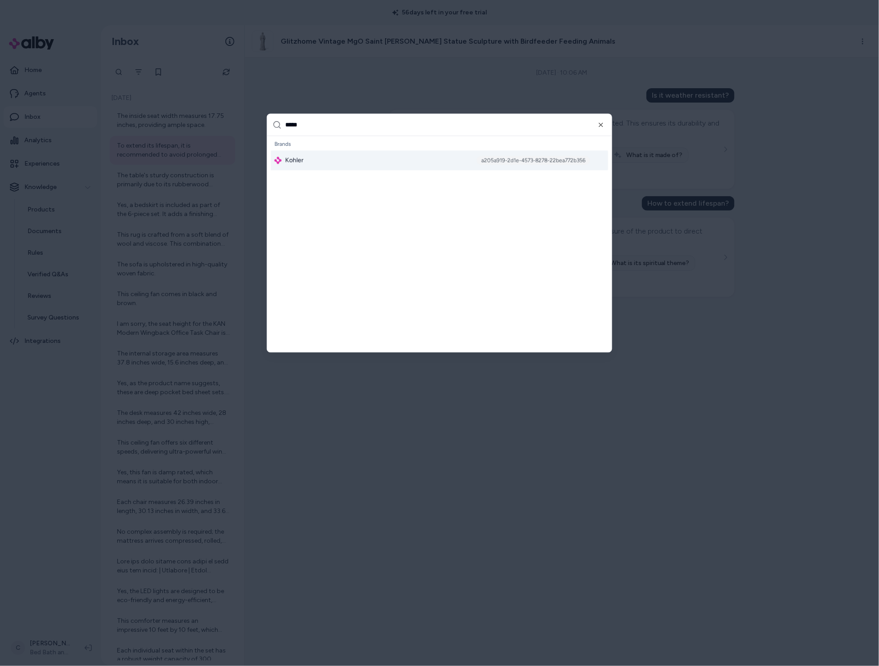
type input "******"
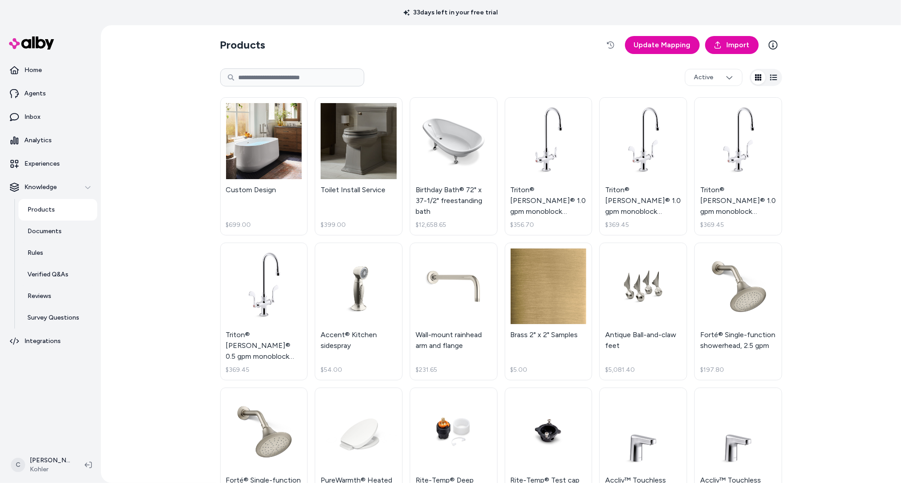
drag, startPoint x: 159, startPoint y: 295, endPoint x: 153, endPoint y: 279, distance: 16.7
click at [159, 294] on div "Products Update Mapping Import Active Custom Design $699.00 Toilet Install Serv…" at bounding box center [501, 254] width 800 height 458
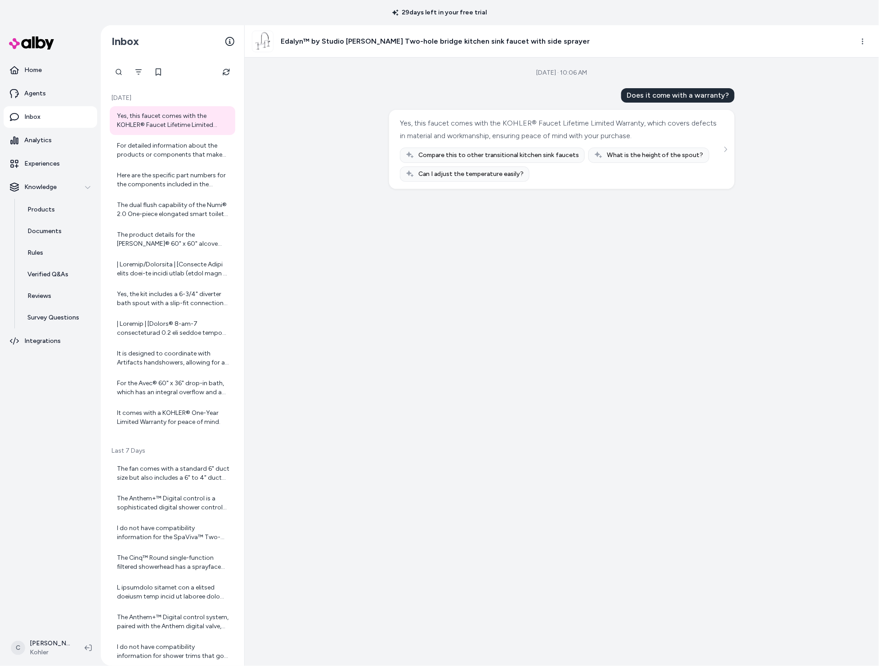
drag, startPoint x: 447, startPoint y: 249, endPoint x: 162, endPoint y: 2, distance: 377.5
click at [434, 211] on div "[DATE] · 10:06 AM Does it come with a warranty? Yes, this faucet comes with the…" at bounding box center [562, 362] width 635 height 609
click at [54, 641] on html "29 days left in your free trial Home Agents Inbox Analytics Experiences Knowled…" at bounding box center [439, 333] width 879 height 666
click at [61, 516] on div "Shortcuts ⌘K" at bounding box center [59, 519] width 100 height 22
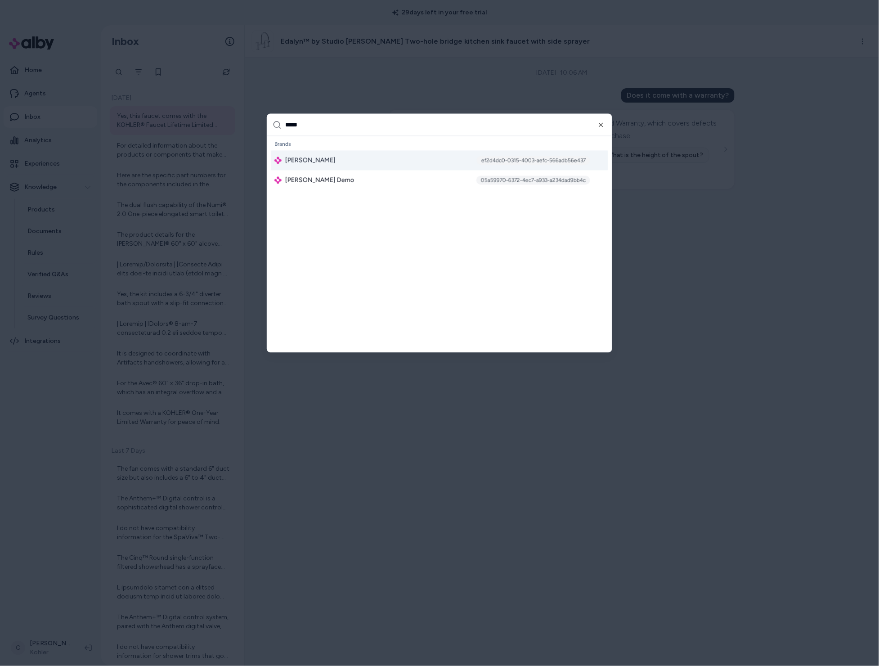
type input "*****"
click at [334, 157] on div "Jabra Enhance ef2d4dc0-0315-4003-aefc-566adb56e437" at bounding box center [440, 161] width 338 height 20
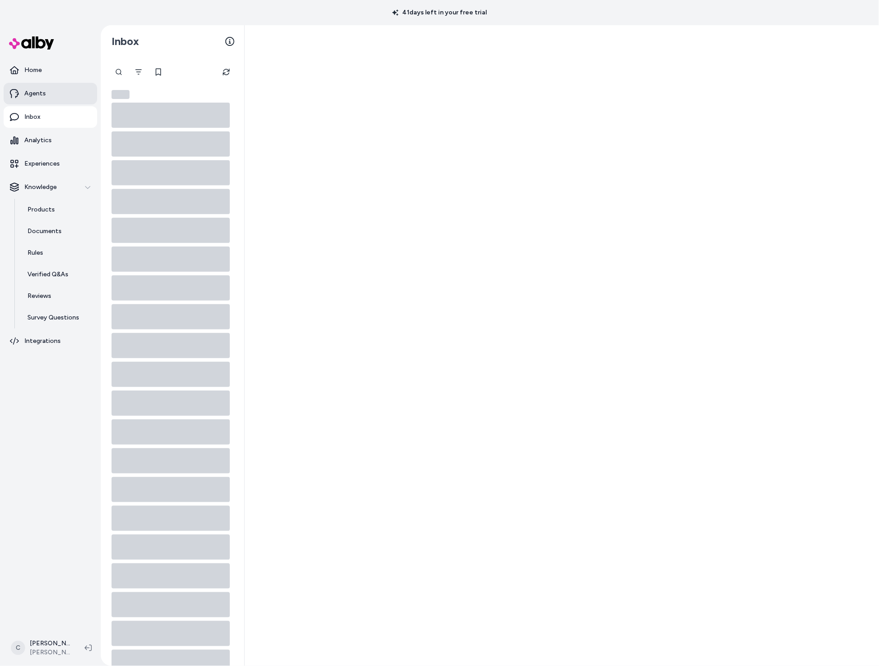
click at [38, 94] on p "Agents" at bounding box center [35, 93] width 22 height 9
click at [42, 147] on link "Analytics" at bounding box center [51, 141] width 94 height 22
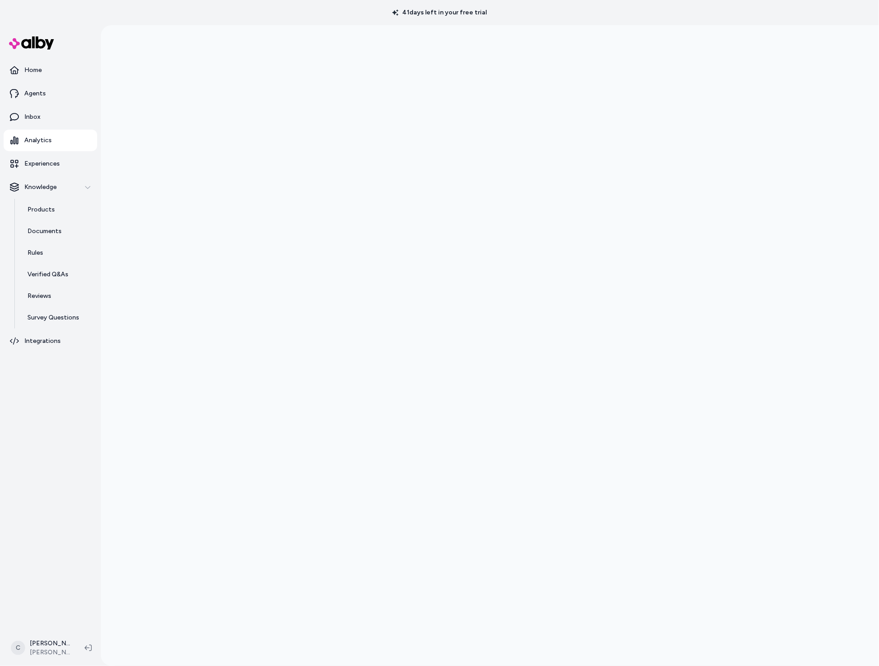
click at [141, 298] on div at bounding box center [490, 358] width 779 height 666
click at [53, 170] on link "Experiences" at bounding box center [51, 164] width 94 height 22
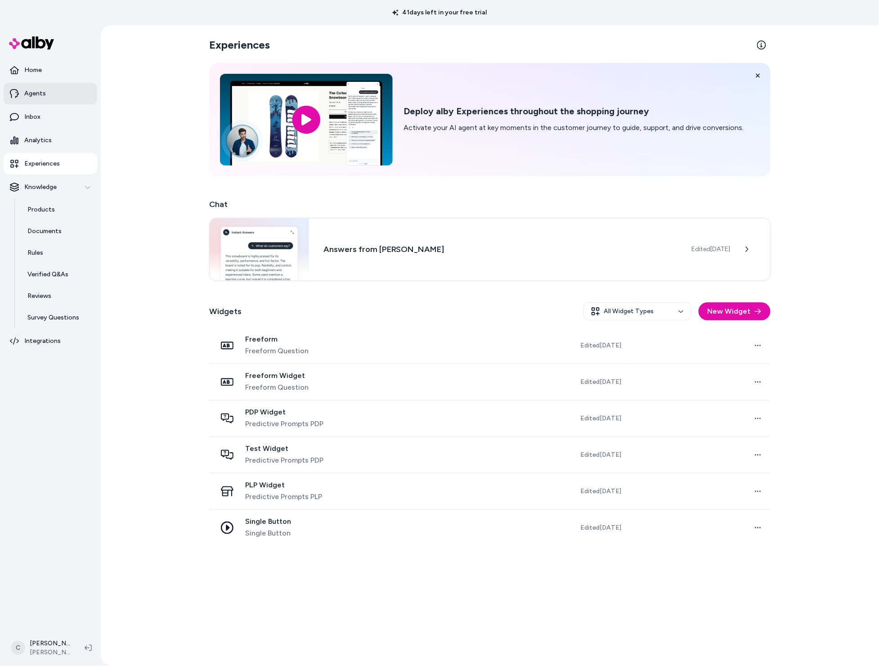
click at [64, 101] on link "Agents" at bounding box center [51, 94] width 94 height 22
click at [42, 91] on p "Agents" at bounding box center [35, 93] width 22 height 9
click at [54, 134] on link "Analytics" at bounding box center [51, 141] width 94 height 22
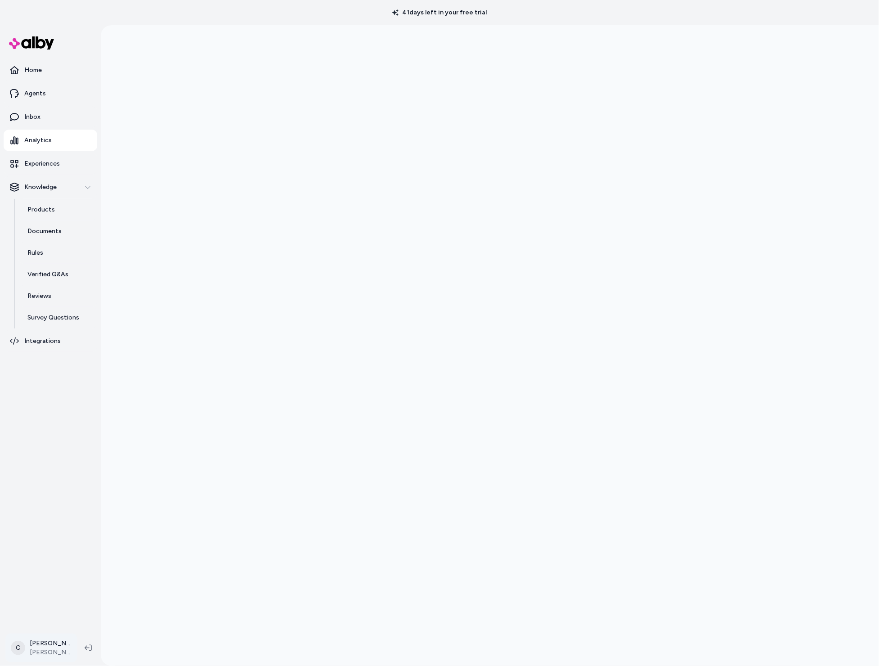
click at [61, 648] on html "41 days left in your free trial Home Agents Inbox Analytics Experiences Knowled…" at bounding box center [439, 333] width 879 height 666
click at [59, 528] on div "Shortcuts ⌘K" at bounding box center [59, 519] width 100 height 22
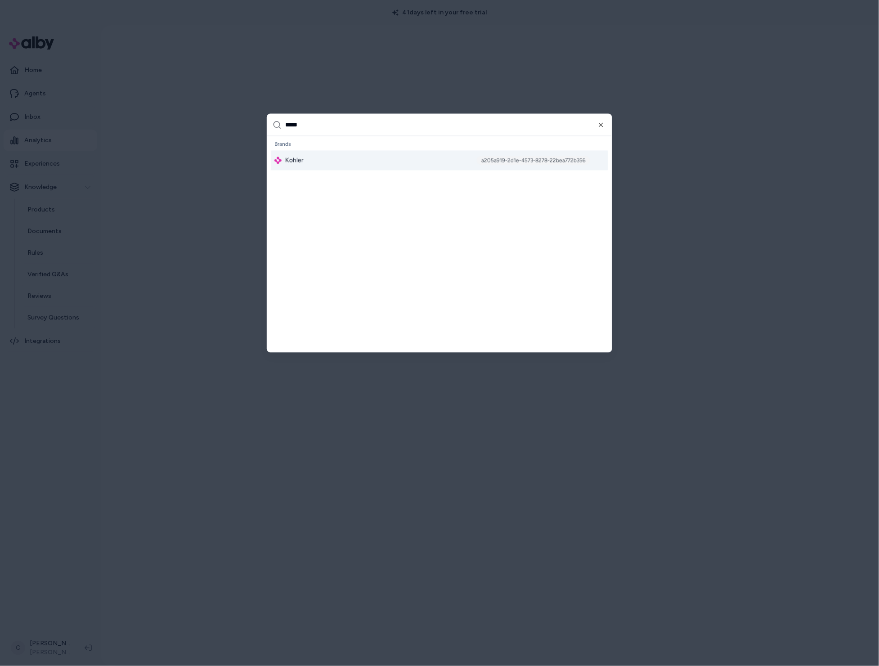
type input "******"
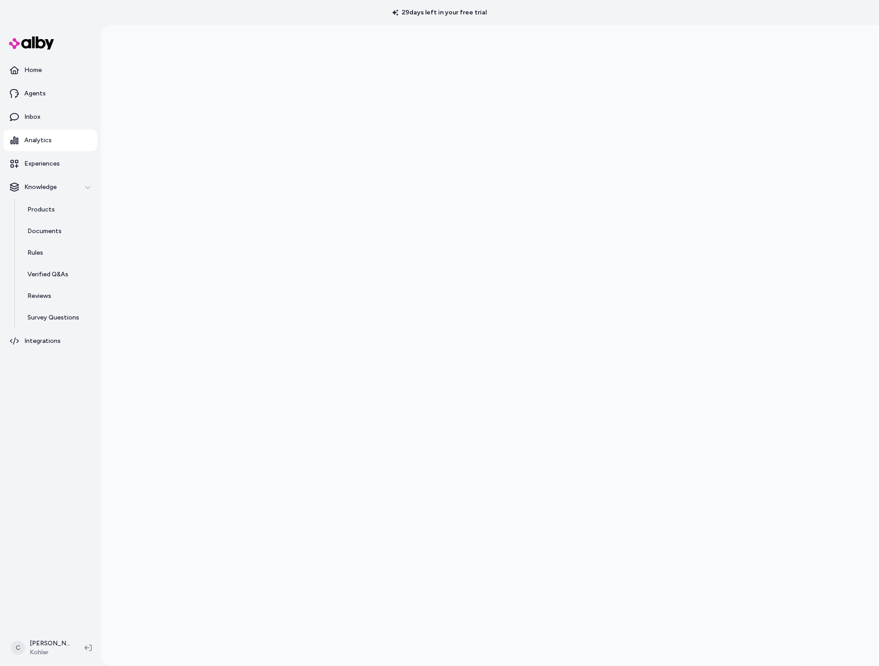
click at [179, 246] on div at bounding box center [490, 358] width 779 height 666
click at [58, 207] on link "Products" at bounding box center [57, 210] width 79 height 22
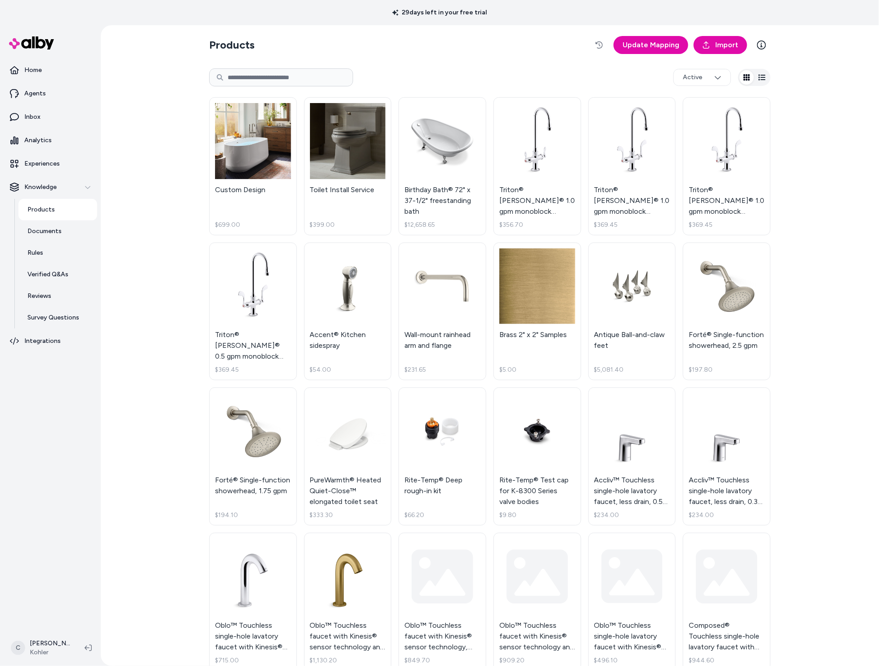
click at [268, 75] on input at bounding box center [281, 77] width 144 height 18
paste input "*****"
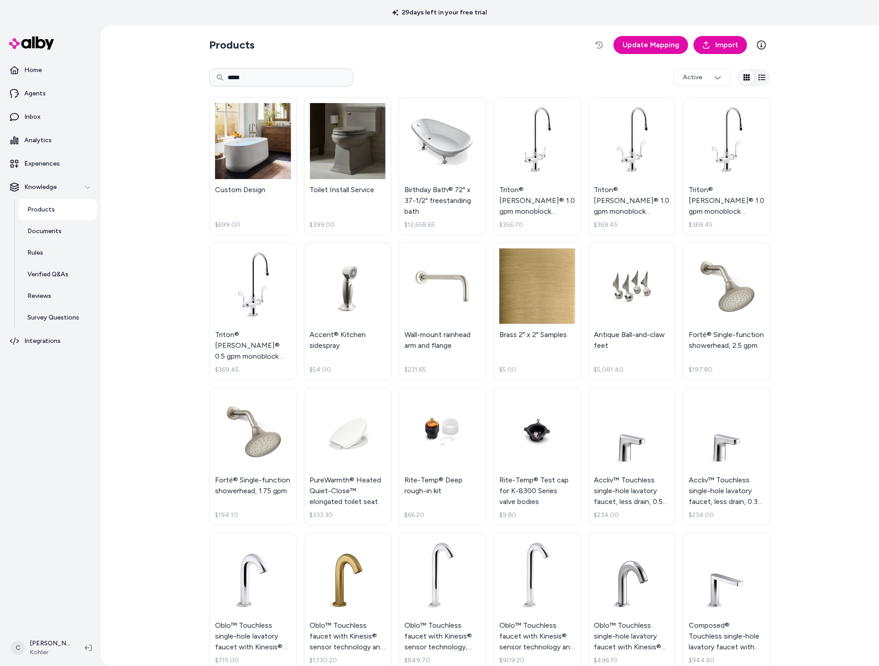
type input "*****"
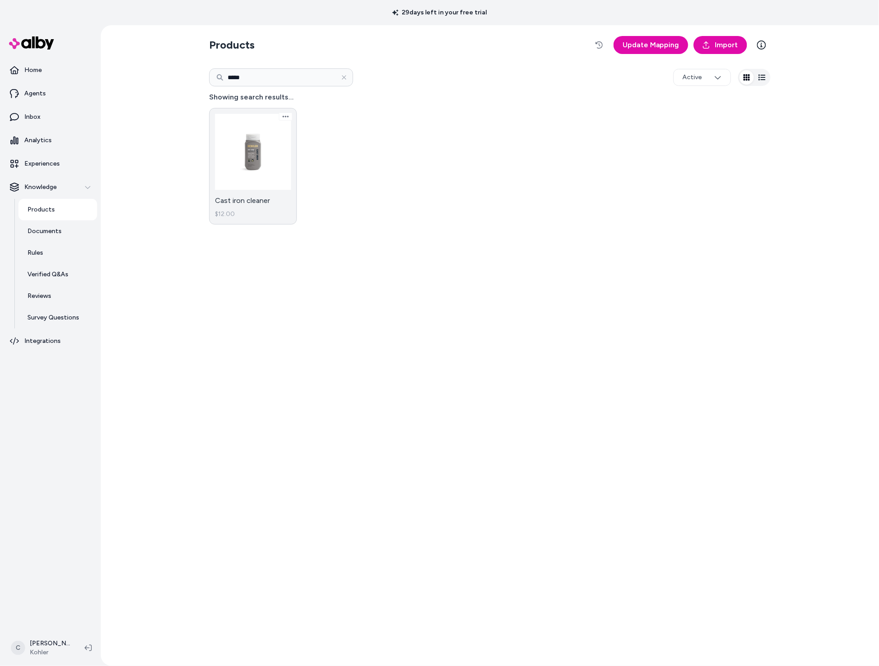
click at [267, 198] on link "Cast iron cleaner $12.00" at bounding box center [253, 166] width 88 height 117
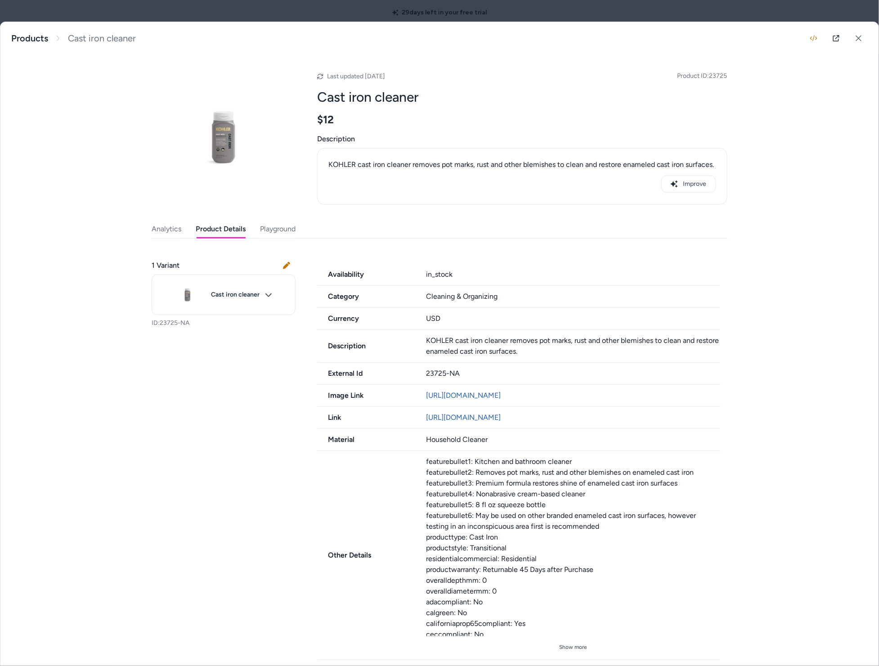
click at [242, 228] on button "Product Details" at bounding box center [221, 229] width 50 height 18
click at [220, 309] on body "29 days left in your free trial Home Agents Inbox Analytics Experiences Knowled…" at bounding box center [439, 333] width 879 height 666
click at [220, 392] on div at bounding box center [439, 333] width 879 height 666
drag, startPoint x: 194, startPoint y: 325, endPoint x: 158, endPoint y: 320, distance: 35.8
click at [158, 320] on p "ID: 23725-NA" at bounding box center [224, 323] width 144 height 9
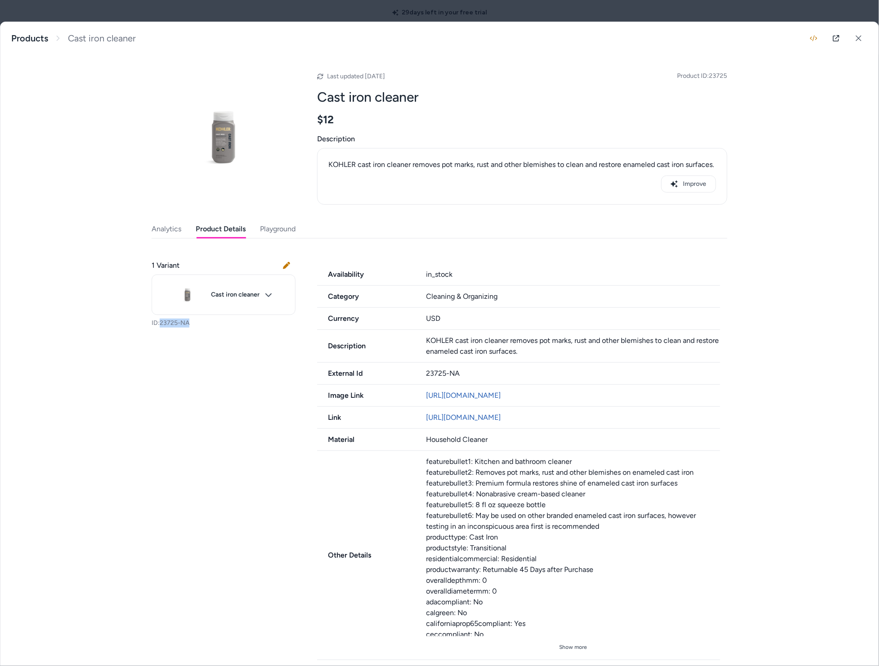
click at [228, 360] on div "1 Variant Cast iron cleaner ID: 23725-NA Availability in_stock Category Cleanin…" at bounding box center [440, 476] width 576 height 455
drag, startPoint x: 192, startPoint y: 331, endPoint x: 196, endPoint y: 320, distance: 11.1
click at [192, 330] on div "1 Variant Cast iron cleaner ID: 23725-NA" at bounding box center [224, 293] width 144 height 89
drag, startPoint x: 196, startPoint y: 320, endPoint x: 158, endPoint y: 327, distance: 38.8
click at [158, 327] on p "ID: 23725-NA" at bounding box center [224, 323] width 144 height 9
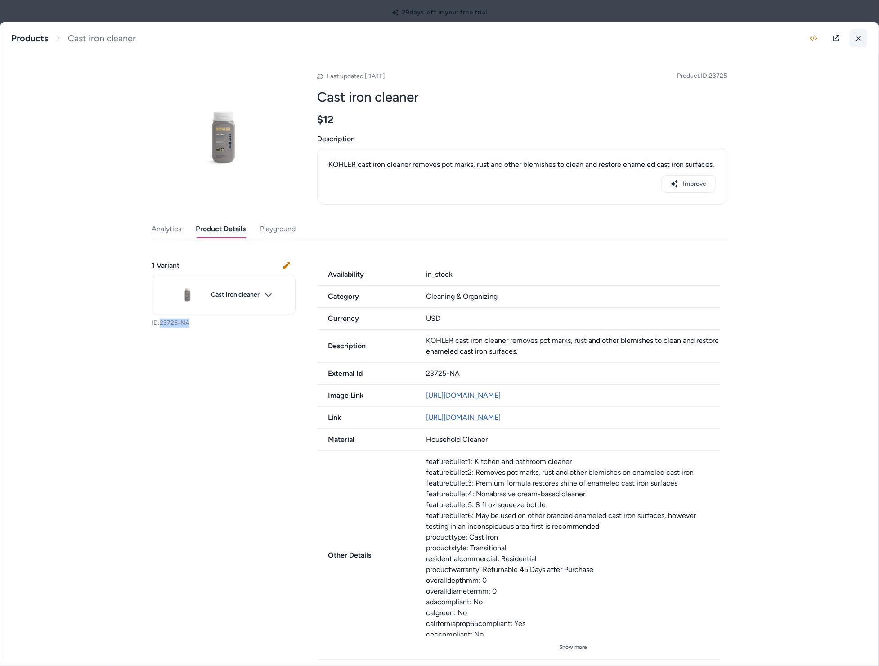
click at [856, 37] on icon at bounding box center [859, 38] width 6 height 6
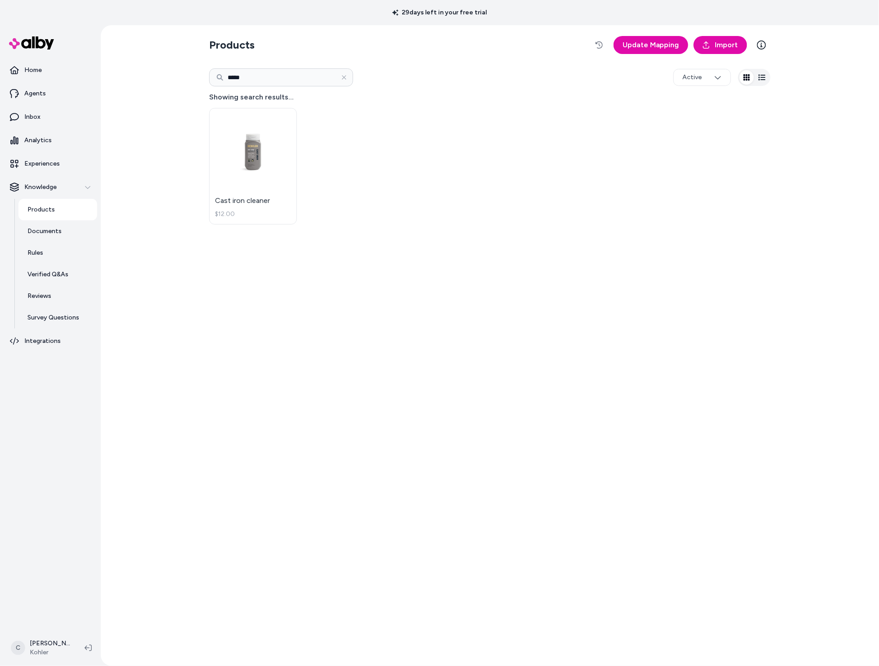
click at [287, 366] on div "Products Update Mapping Import ***** Active Showing search results... Cast iron…" at bounding box center [490, 345] width 576 height 641
type input "*****"
click at [36, 94] on p "Agents" at bounding box center [35, 93] width 22 height 9
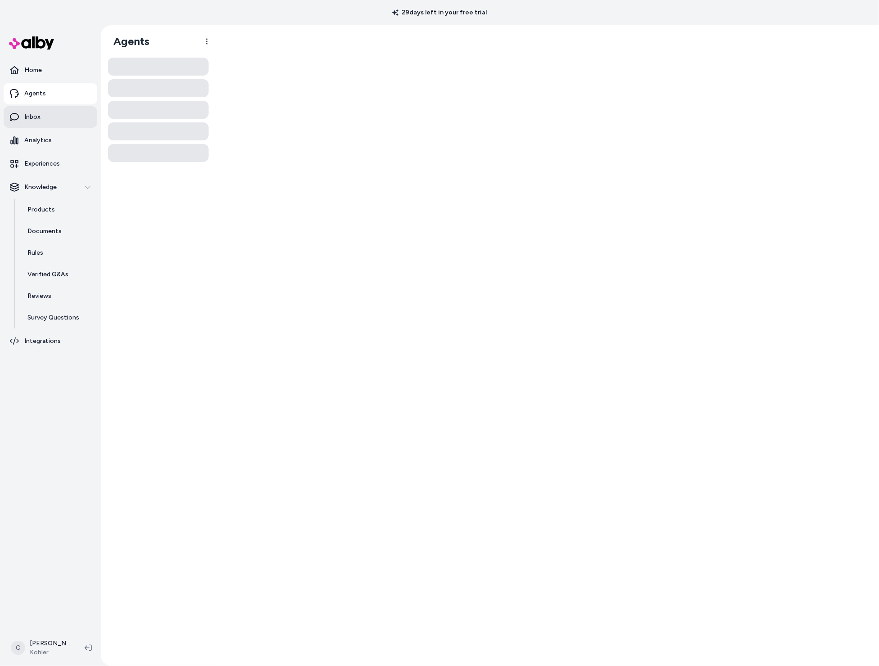
click at [39, 119] on p "Inbox" at bounding box center [32, 117] width 16 height 9
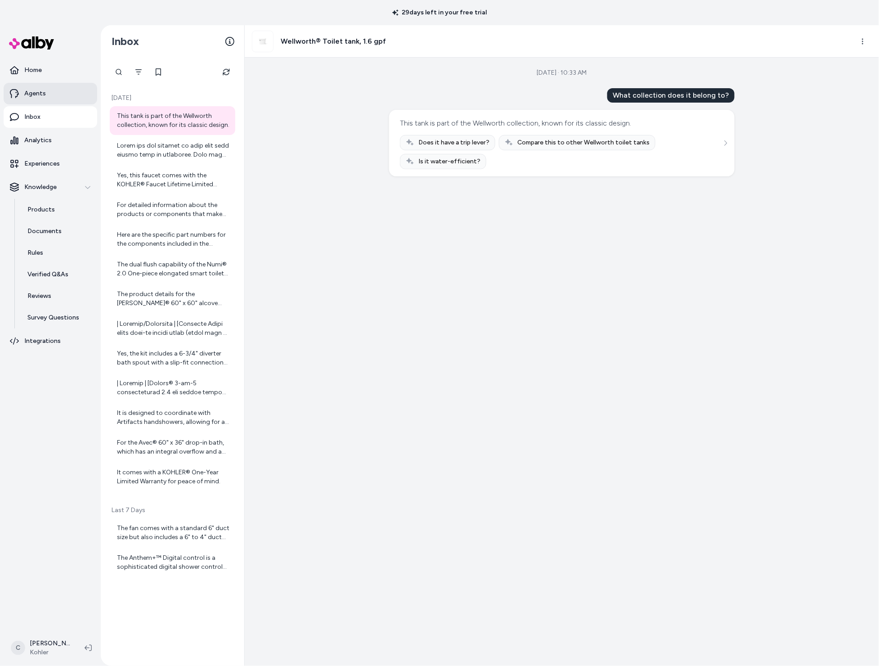
click at [38, 102] on link "Agents" at bounding box center [51, 94] width 94 height 22
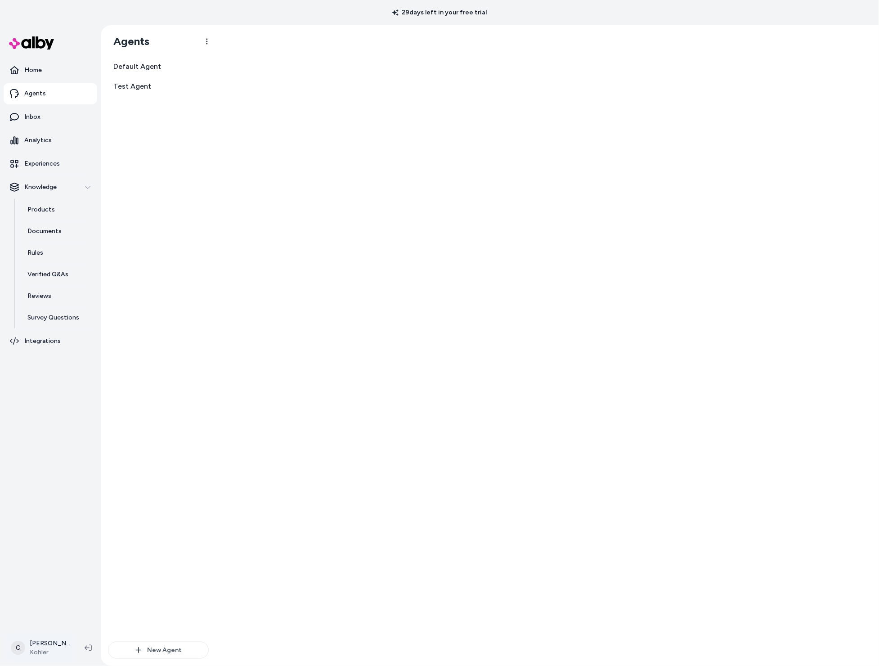
click at [45, 653] on html "29 days left in your free trial Home Agents Inbox Analytics Experiences Knowled…" at bounding box center [439, 333] width 879 height 666
click at [60, 517] on span "Shortcuts" at bounding box center [47, 518] width 28 height 9
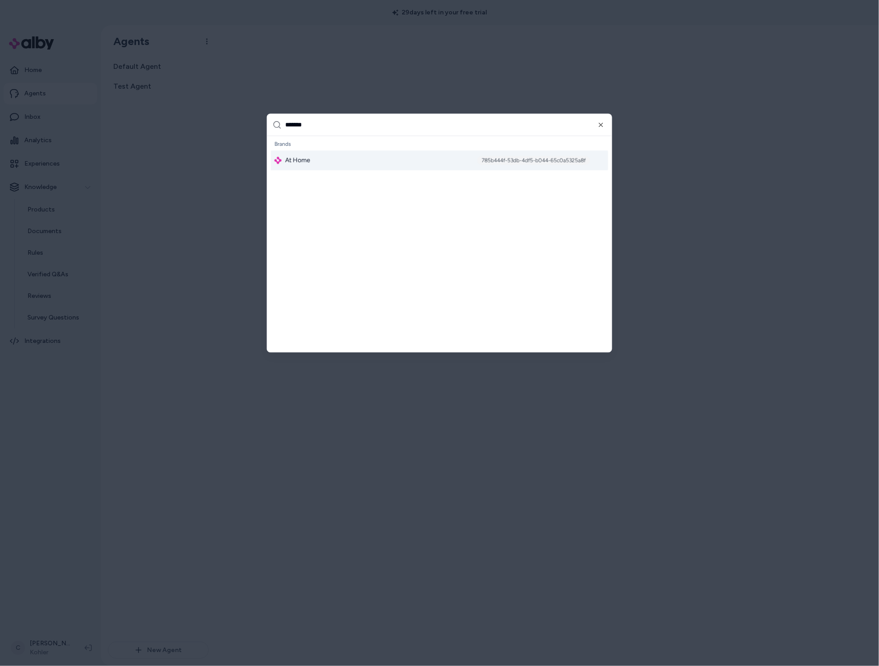
type input "*******"
click at [308, 162] on span "At Home" at bounding box center [297, 160] width 25 height 9
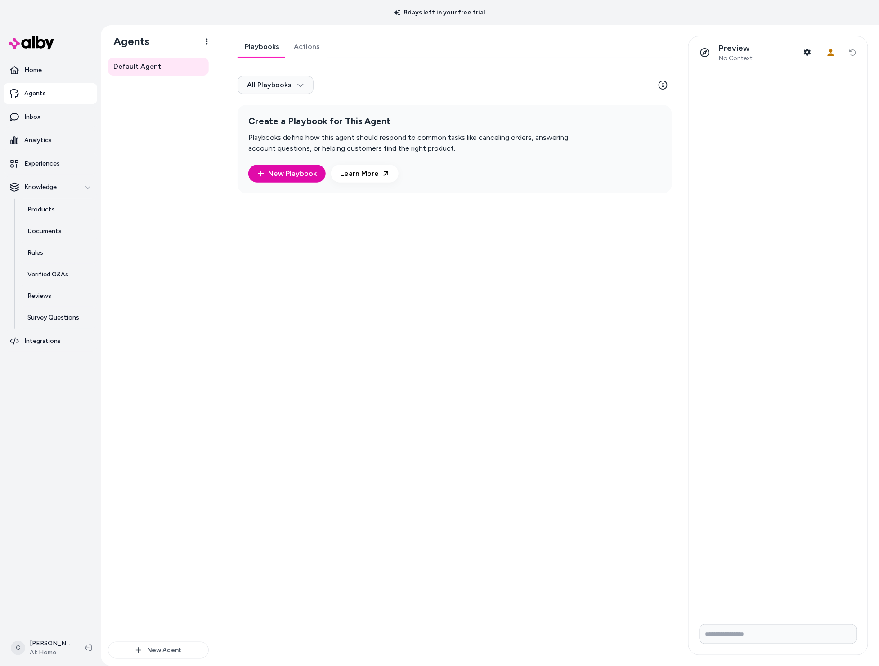
click at [373, 316] on div "Playbooks Actions All Playbooks Create a Playbook for This Agent Playbooks defi…" at bounding box center [452, 345] width 451 height 619
click at [49, 180] on button "Knowledge" at bounding box center [51, 187] width 94 height 22
click at [53, 161] on p "Experiences" at bounding box center [42, 163] width 36 height 9
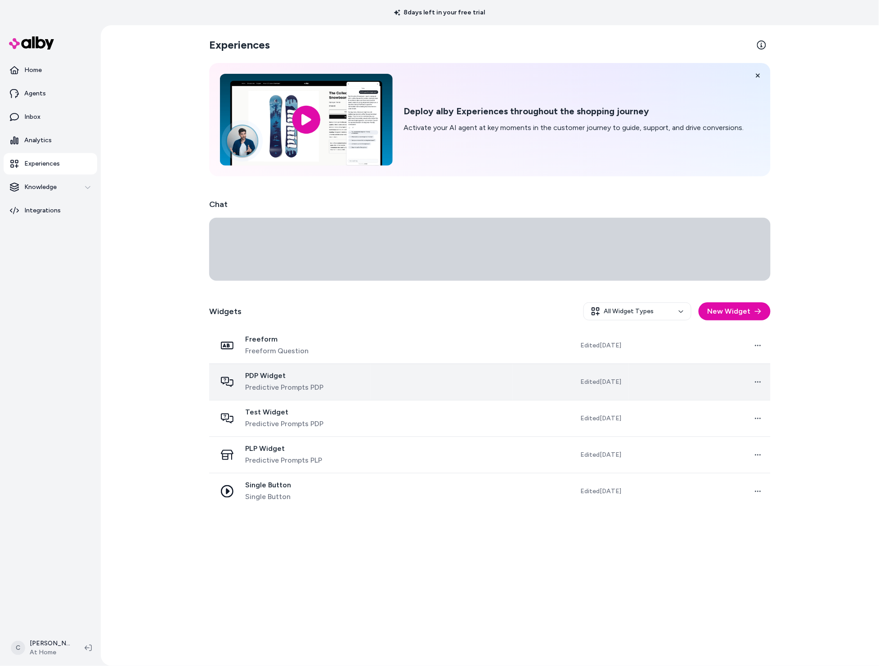
click at [306, 381] on div "PDP Widget Predictive Prompts PDP" at bounding box center [284, 382] width 78 height 22
click at [418, 386] on td at bounding box center [442, 382] width 142 height 36
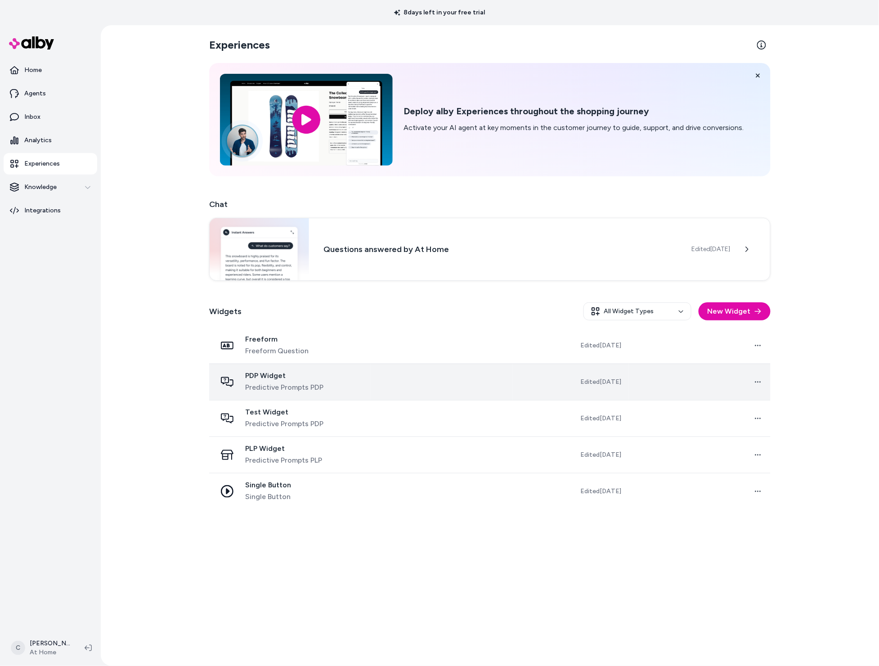
click at [277, 382] on span "Predictive Prompts PDP" at bounding box center [284, 387] width 78 height 11
click at [325, 393] on td "PDP Widget Predictive Prompts PDP" at bounding box center [290, 382] width 162 height 36
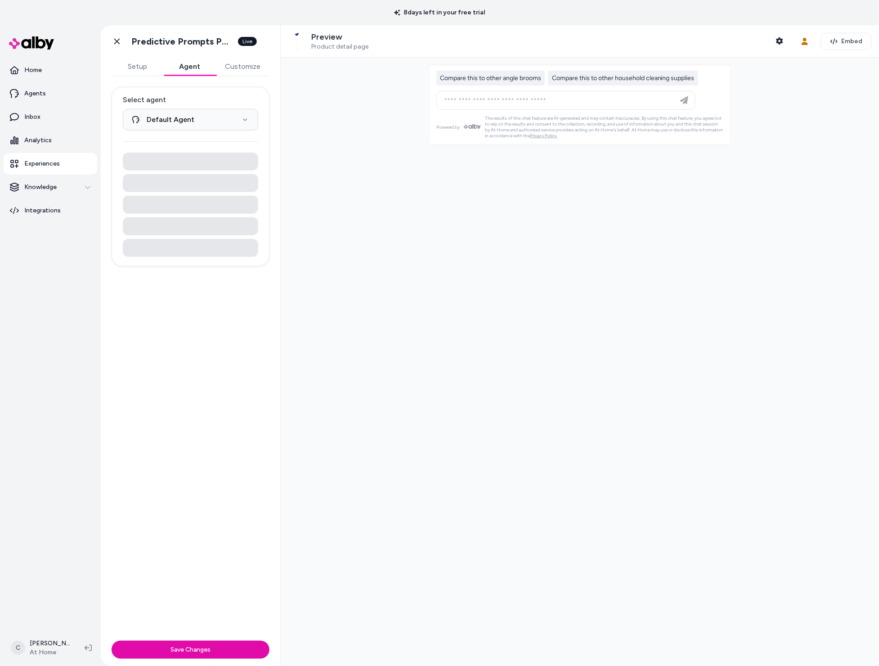
click at [192, 69] on button "Agent" at bounding box center [190, 67] width 52 height 18
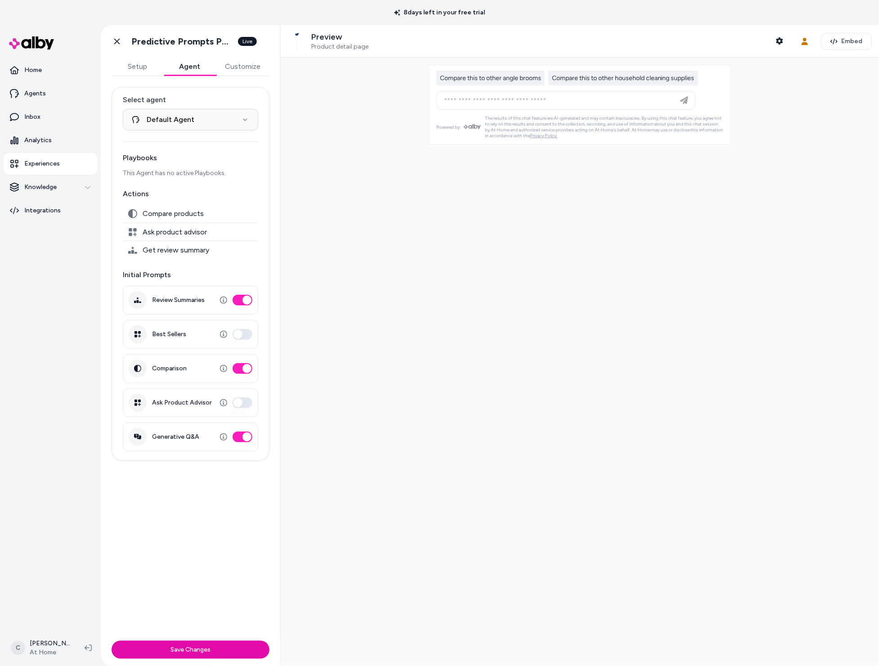
click at [246, 368] on button "Comparison" at bounding box center [243, 368] width 20 height 11
click at [185, 650] on button "Save Changes" at bounding box center [191, 650] width 158 height 18
click at [461, 286] on div at bounding box center [580, 362] width 599 height 609
click at [245, 638] on div "Save Changes" at bounding box center [191, 651] width 180 height 29
click at [248, 656] on button "Save Changes" at bounding box center [191, 650] width 158 height 18
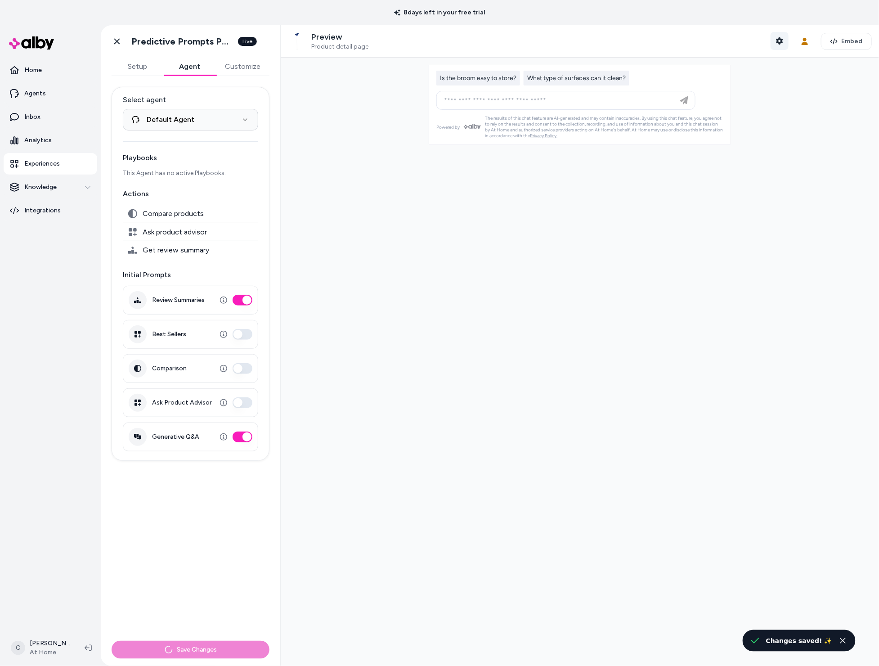
click at [776, 41] on icon "button" at bounding box center [779, 40] width 7 height 7
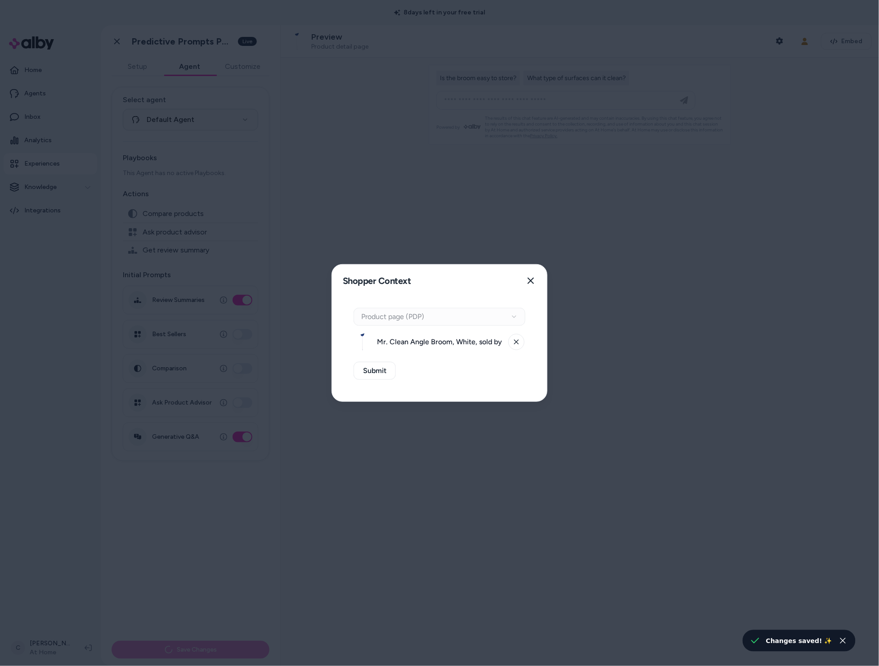
click at [459, 320] on div "Context Type Product page (PDP)" at bounding box center [440, 317] width 172 height 18
click at [456, 343] on span "Mr. Clean Angle Broom, White, sold by At Home" at bounding box center [440, 342] width 126 height 11
click at [519, 343] on icon at bounding box center [516, 341] width 5 height 5
click at [484, 339] on button "Select a product" at bounding box center [440, 342] width 172 height 18
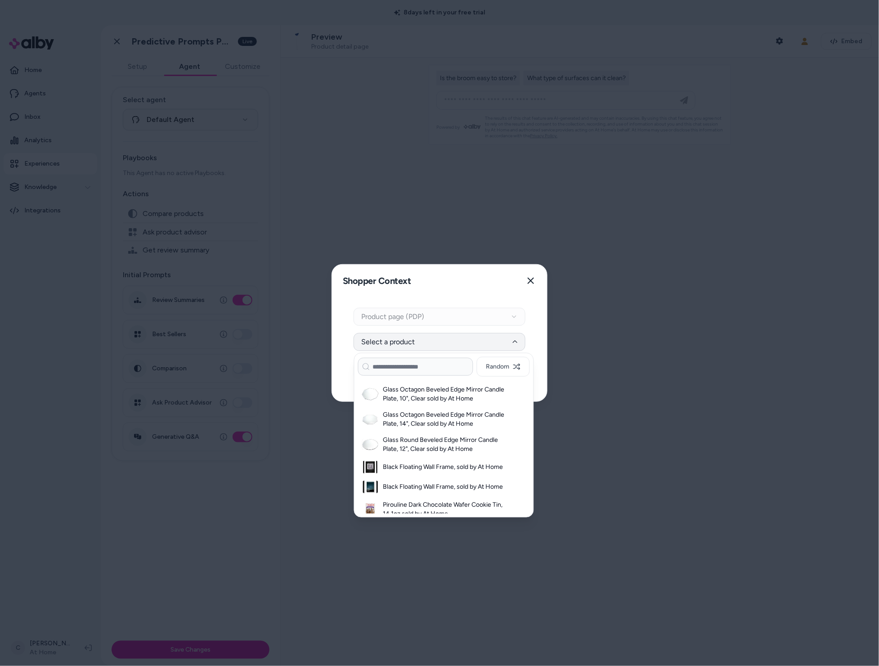
scroll to position [358, 0]
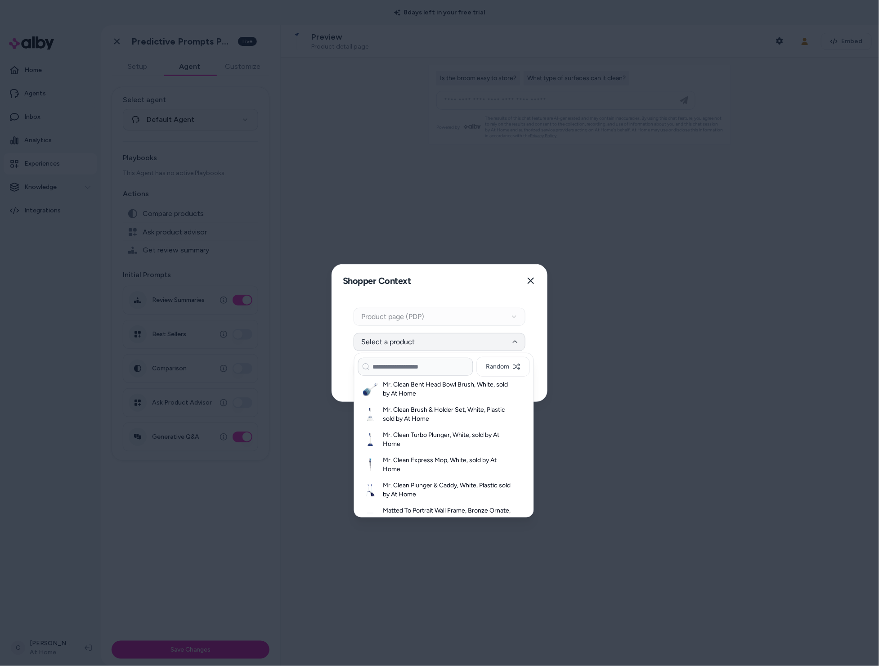
click at [433, 467] on h3 "Mr. Clean Express Mop, White, sold by At Home" at bounding box center [448, 465] width 131 height 18
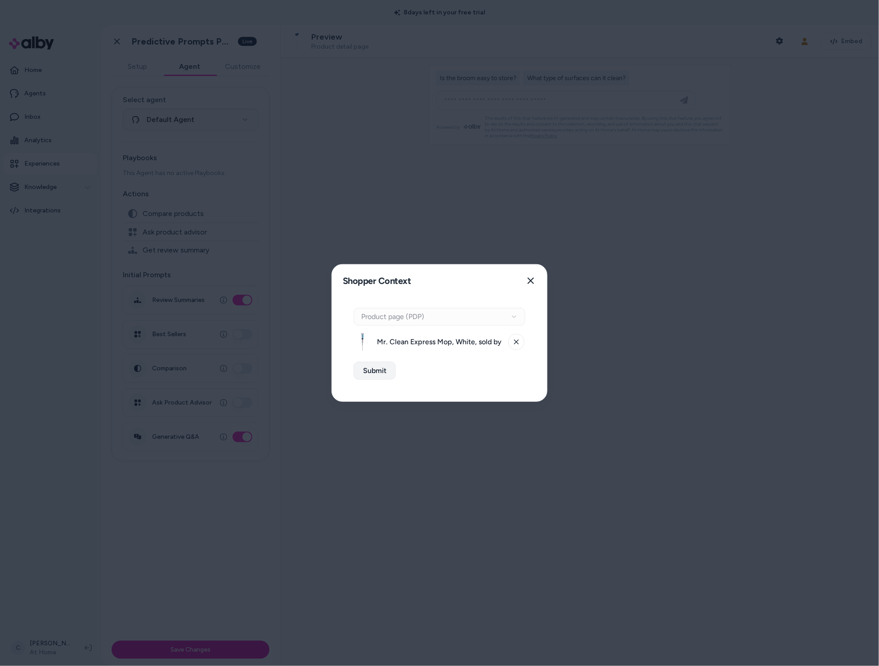
click at [390, 373] on button "Submit" at bounding box center [375, 371] width 42 height 18
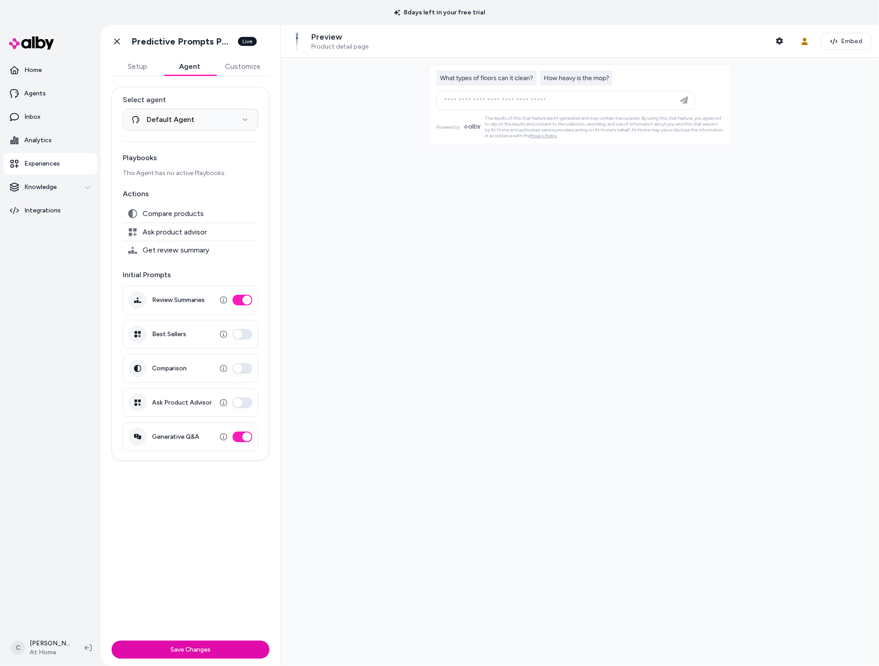
drag, startPoint x: 213, startPoint y: 500, endPoint x: 62, endPoint y: 521, distance: 152.8
click at [210, 500] on div "**********" at bounding box center [191, 356] width 180 height 561
click at [47, 639] on html "**********" at bounding box center [439, 333] width 879 height 666
click at [50, 524] on div "Shortcuts ⌘K" at bounding box center [59, 519] width 100 height 22
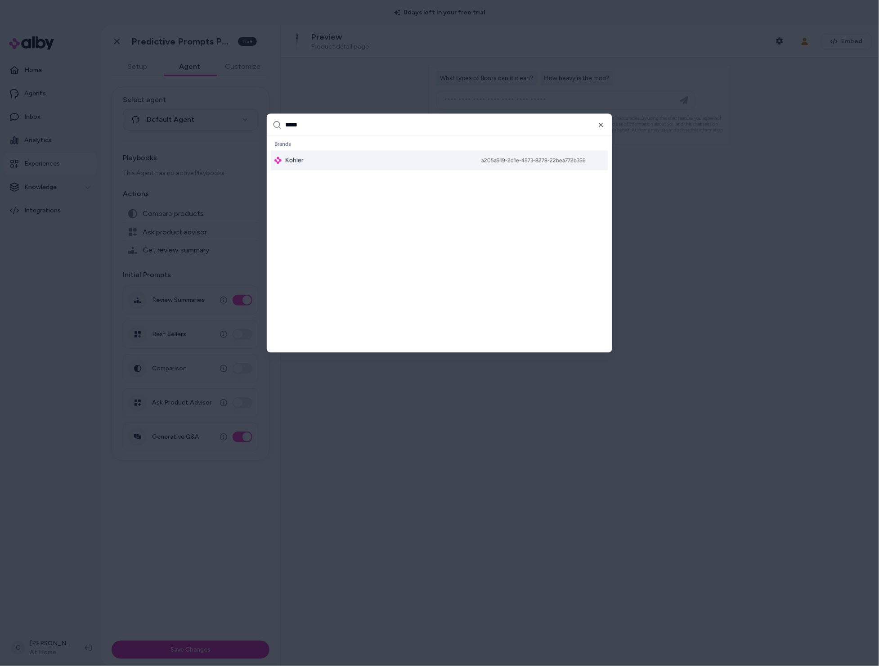
type input "******"
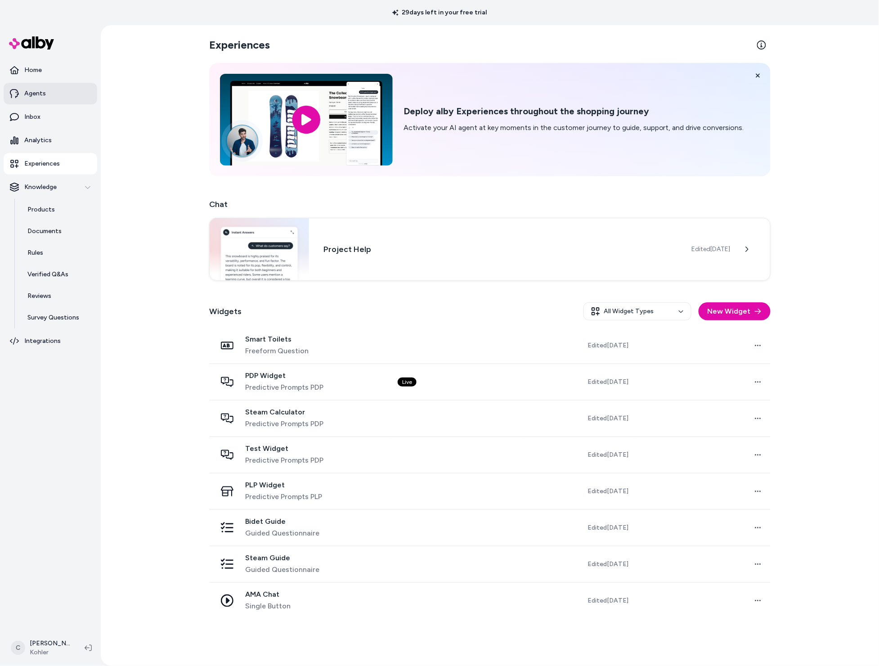
click at [54, 98] on link "Agents" at bounding box center [51, 94] width 94 height 22
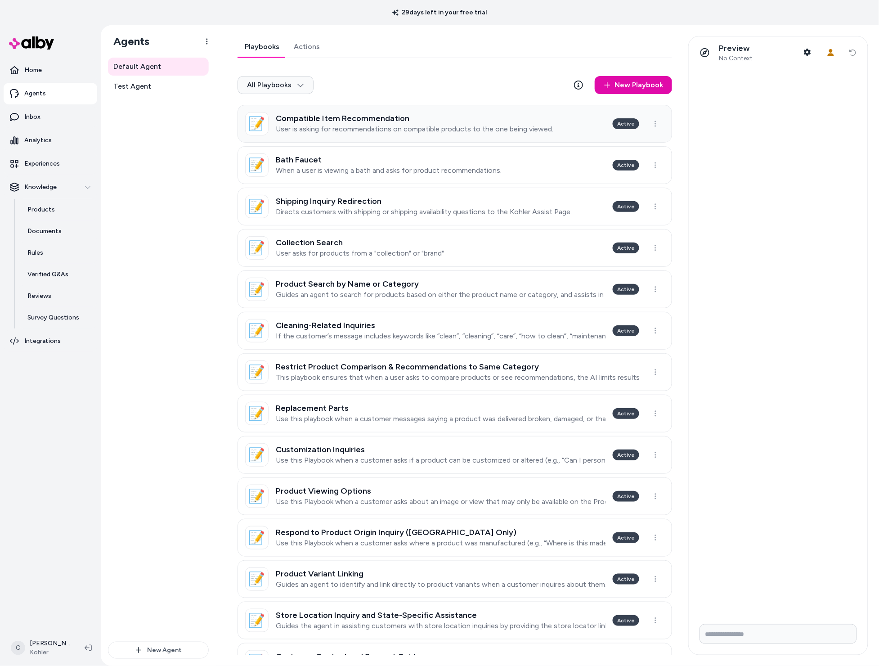
click at [405, 120] on h3 "Compatible Item Recommendation" at bounding box center [415, 118] width 278 height 9
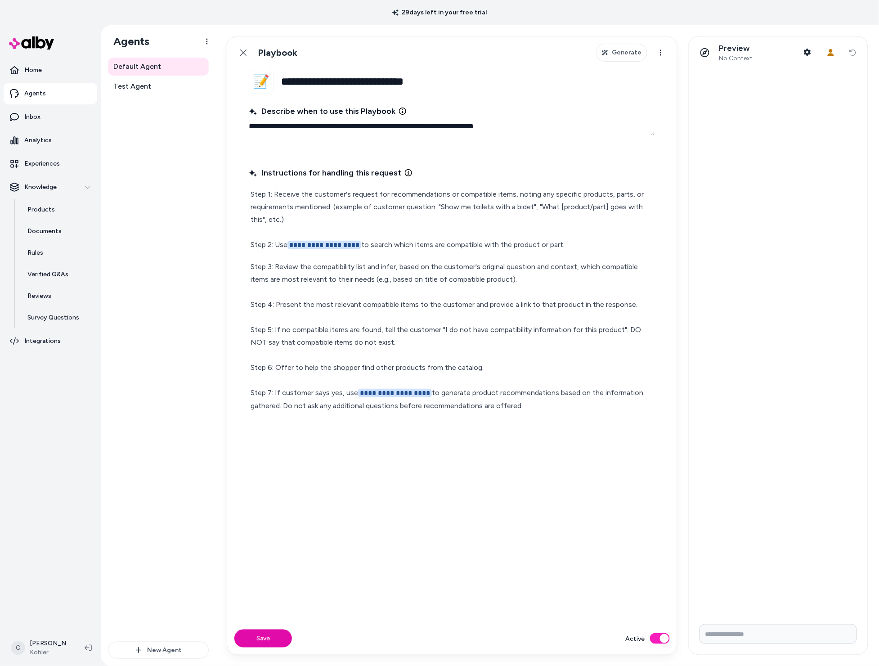
drag, startPoint x: 586, startPoint y: 245, endPoint x: 238, endPoint y: 245, distance: 347.9
click at [238, 245] on fieldset "**********" at bounding box center [452, 346] width 450 height 554
click at [632, 606] on div "**********" at bounding box center [452, 388] width 407 height 447
click at [484, 299] on p "**********" at bounding box center [452, 337] width 403 height 152
click at [658, 639] on button "Active" at bounding box center [660, 638] width 20 height 11
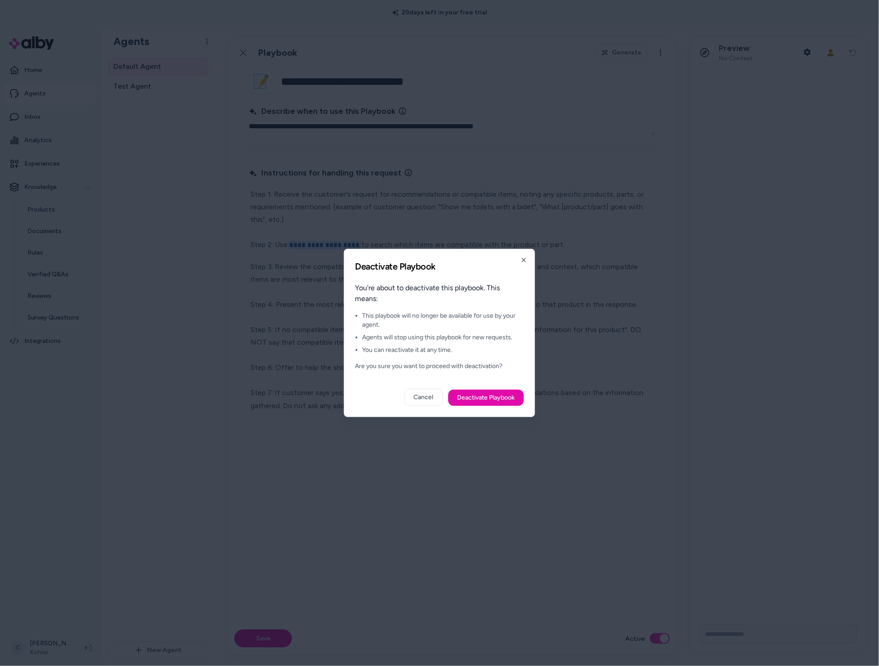
click at [503, 392] on button "Deactivate Playbook" at bounding box center [487, 398] width 76 height 16
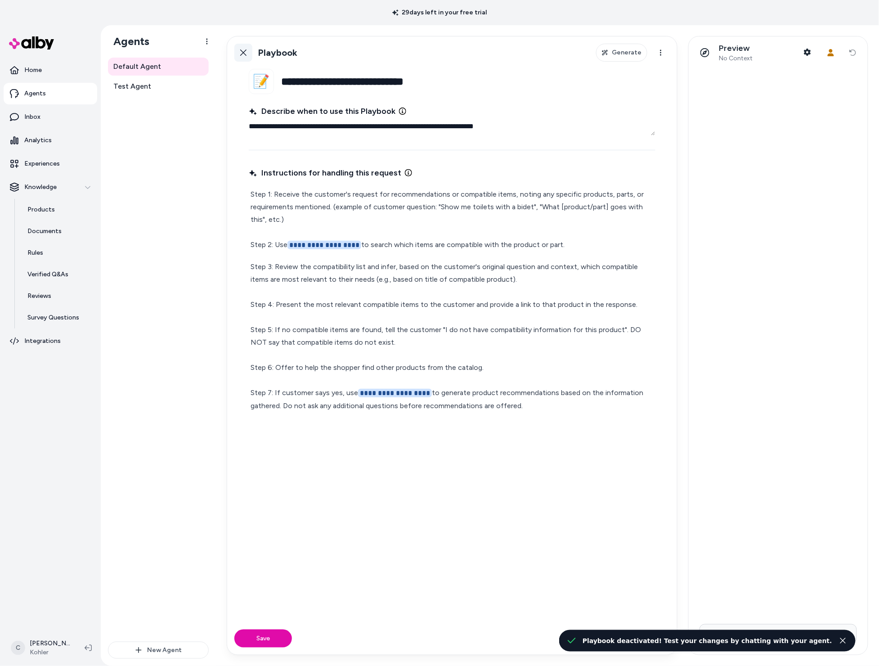
click at [240, 54] on icon at bounding box center [243, 52] width 7 height 7
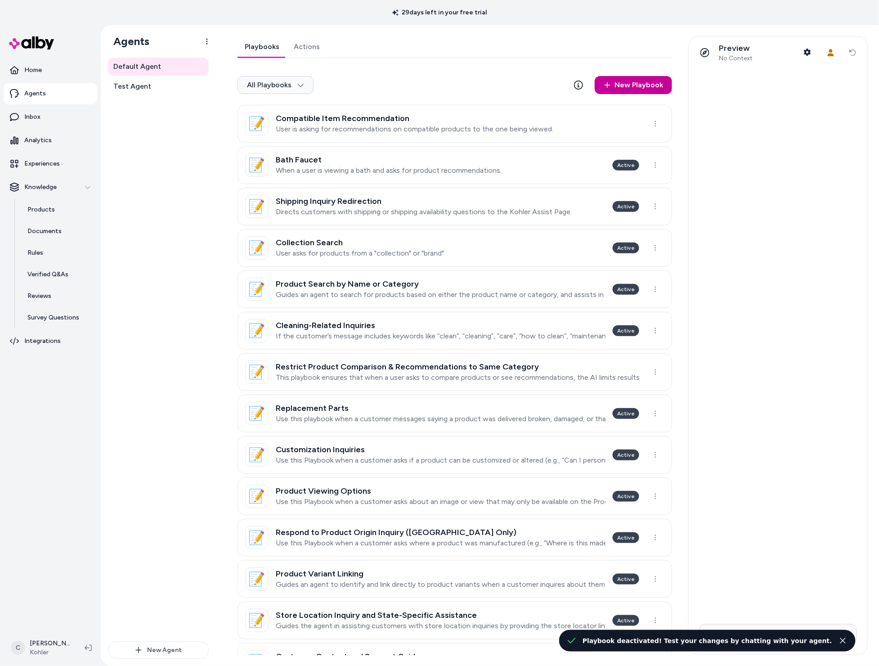
click at [638, 81] on link "New Playbook" at bounding box center [633, 85] width 77 height 18
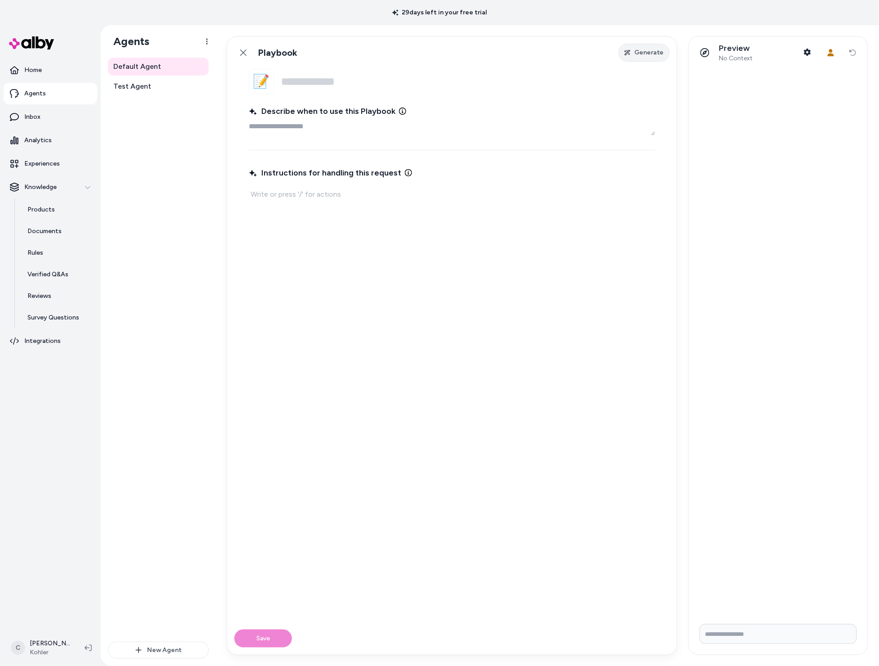
click at [641, 54] on span "Generate" at bounding box center [650, 52] width 30 height 9
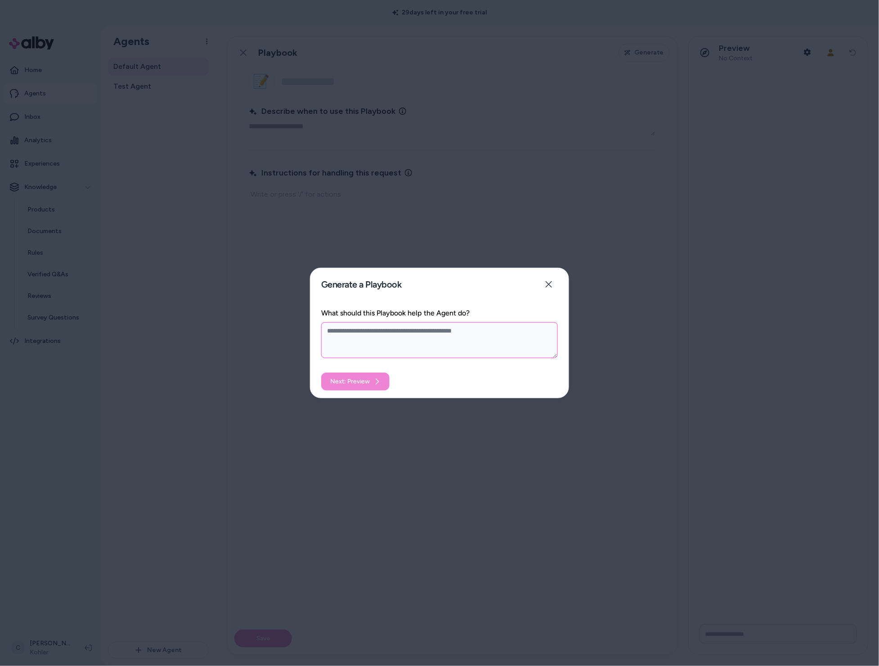
click at [421, 334] on textarea "What should this Playbook help the Agent do?" at bounding box center [439, 340] width 237 height 36
type textarea "*"
type textarea "**"
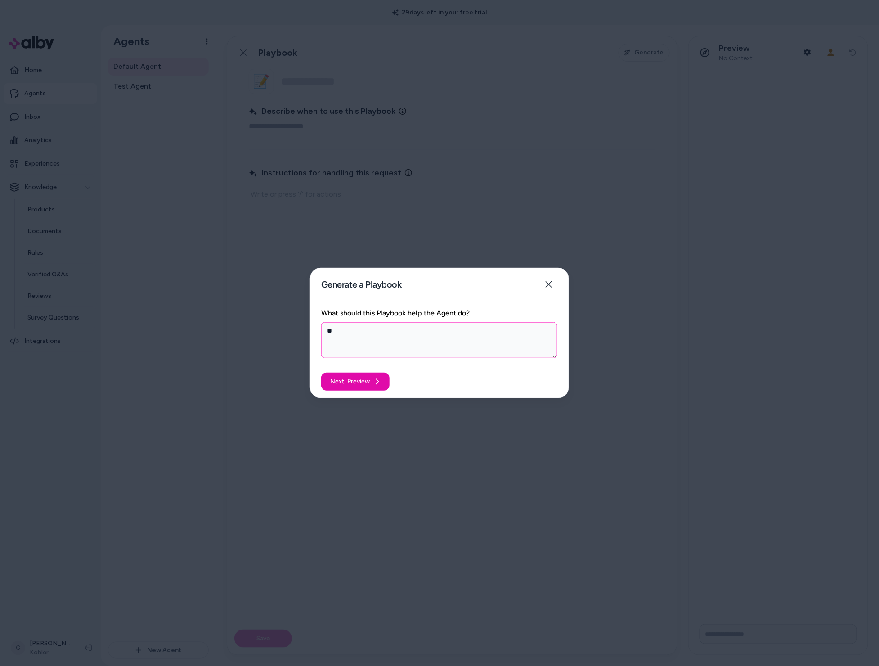
type textarea "*"
type textarea "***"
type textarea "*"
type textarea "****"
type textarea "*"
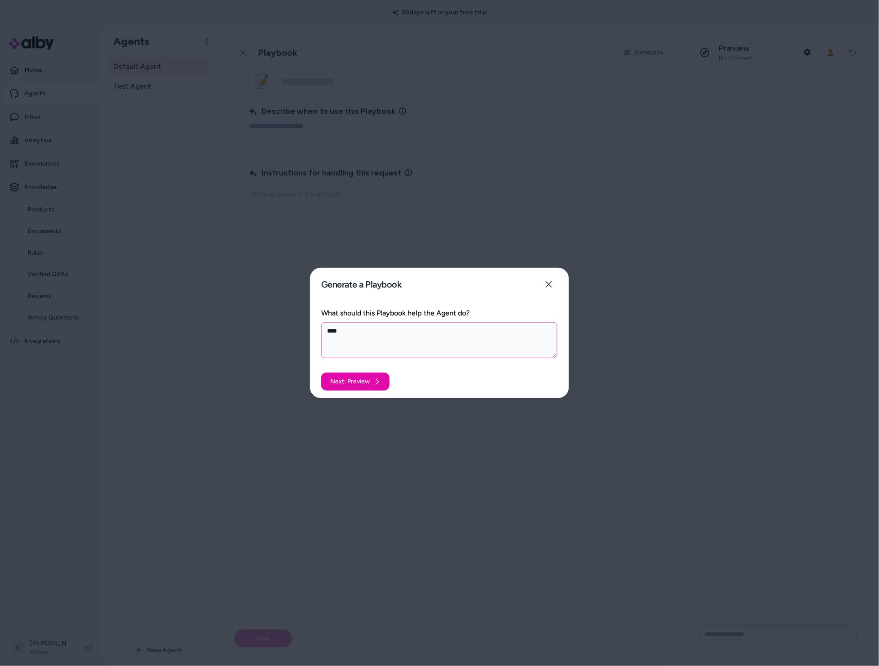
type textarea "****"
type textarea "*"
type textarea "******"
type textarea "*"
type textarea "******"
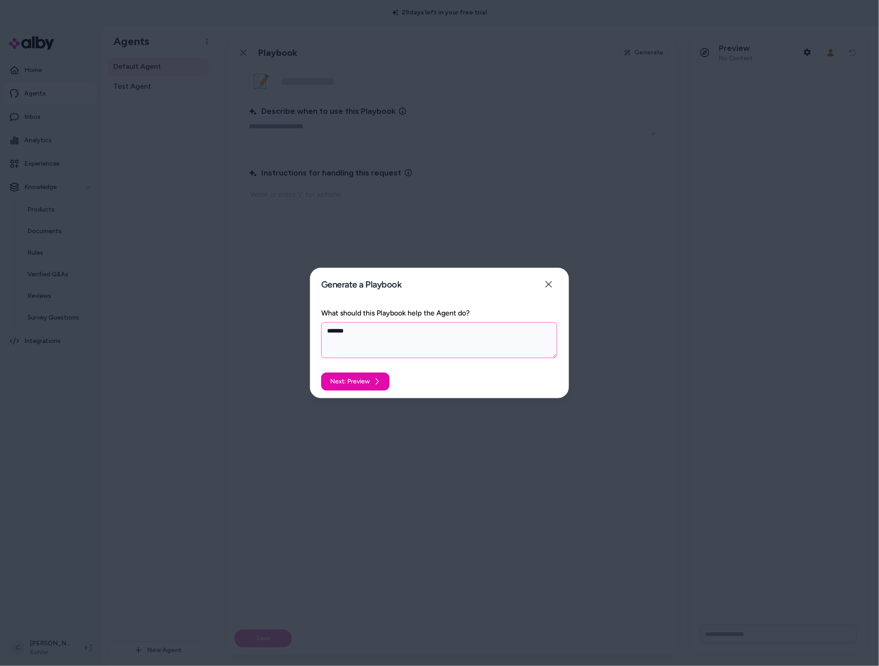
type textarea "*"
type textarea "******"
type textarea "*"
type textarea "****"
type textarea "*"
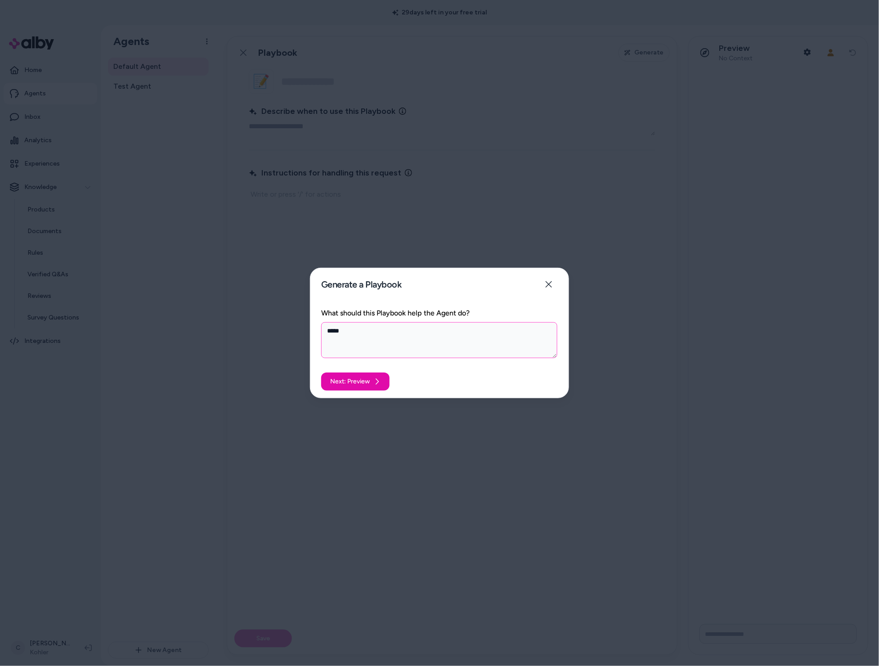
type textarea "****"
type textarea "*"
type textarea "***"
type textarea "*"
type textarea "**"
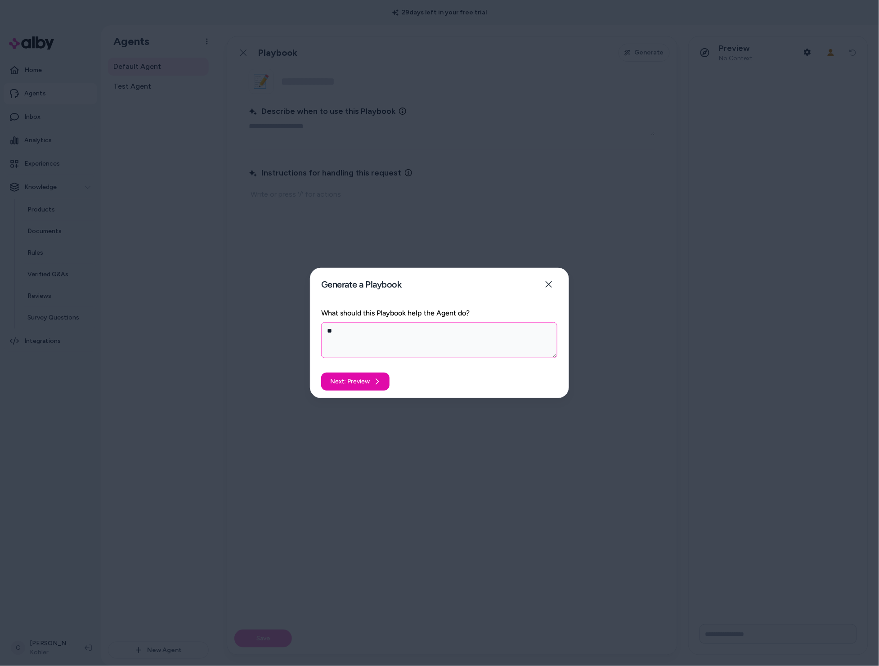
type textarea "*"
type textarea "***"
type textarea "*"
type textarea "****"
type textarea "*"
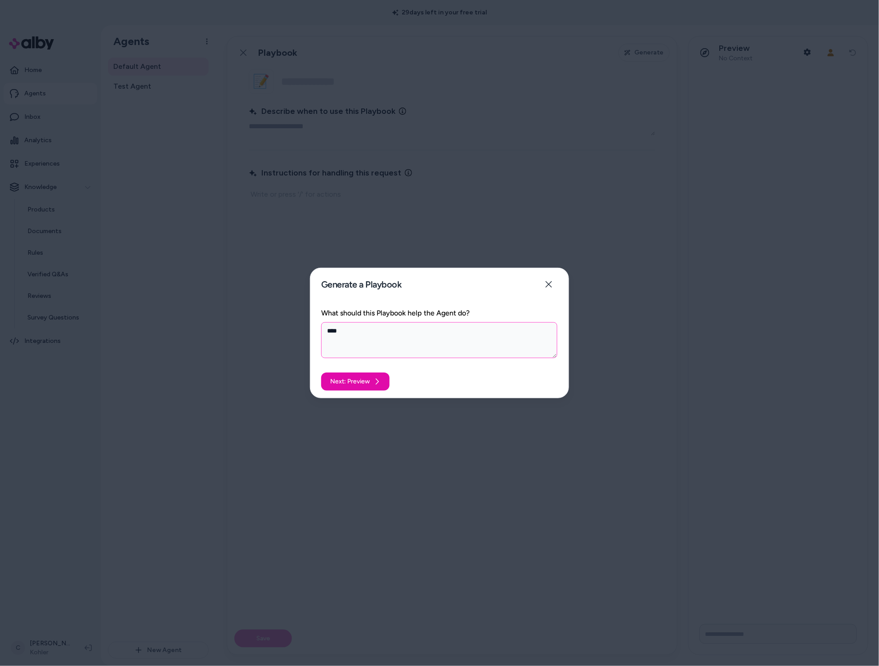
type textarea "***"
type textarea "*"
type textarea "**"
type textarea "*"
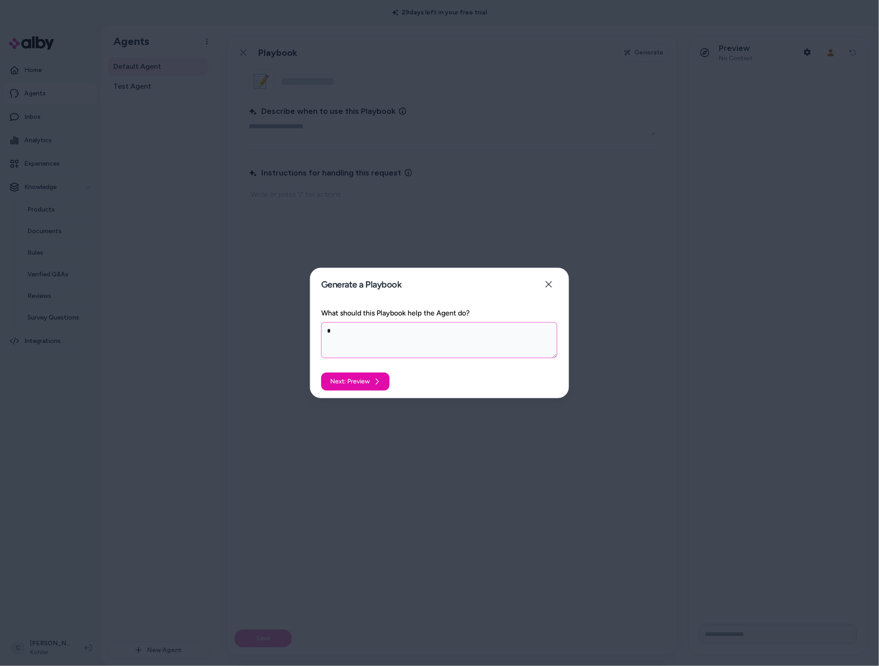
type textarea "*"
type textarea "**"
type textarea "*"
type textarea "***"
type textarea "*"
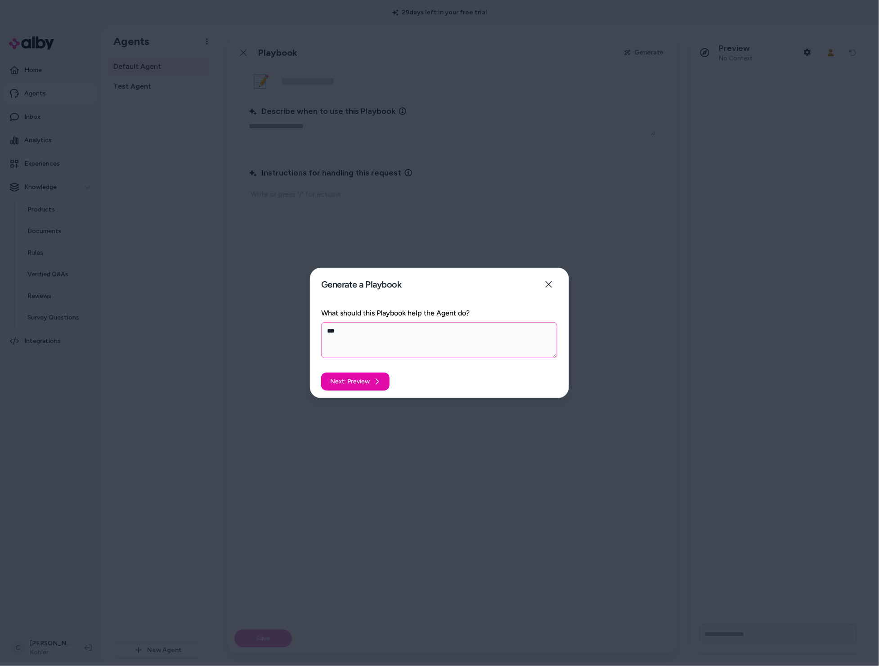
type textarea "****"
type textarea "*"
type textarea "****"
type textarea "*"
type textarea "******"
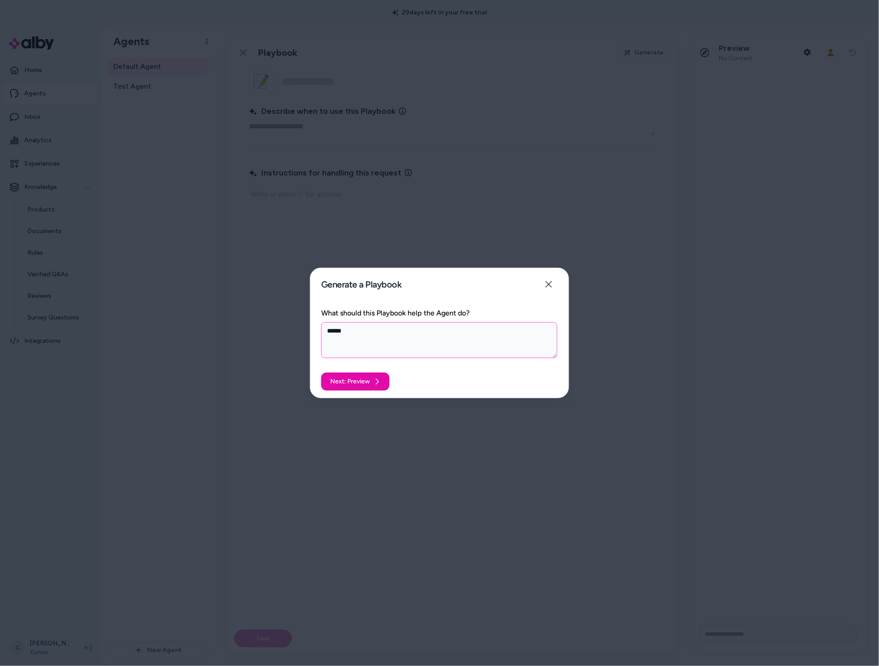
type textarea "*"
type textarea "******"
type textarea "*"
type textarea "********"
type textarea "*"
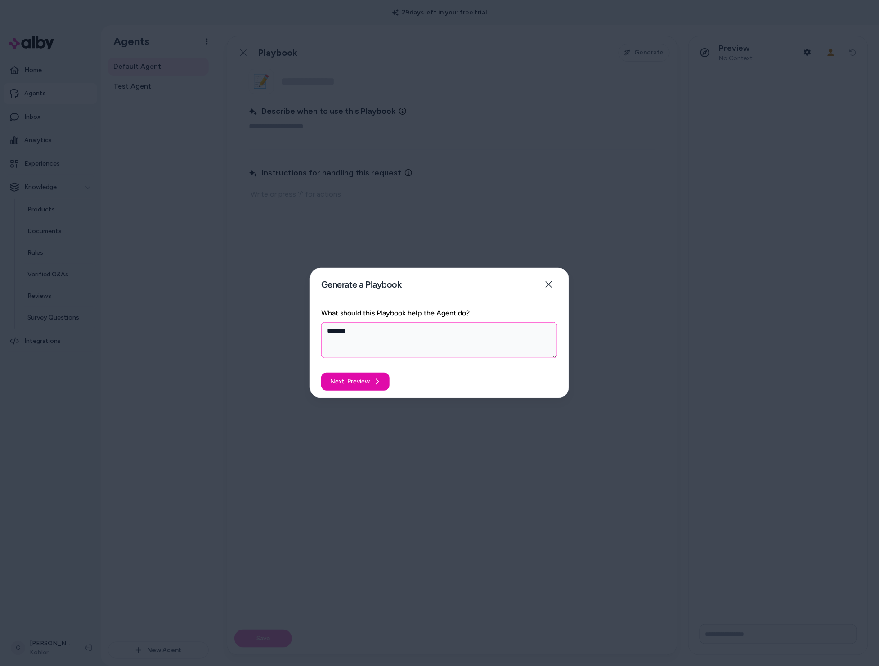
type textarea "*********"
type textarea "*"
type textarea "**********"
type textarea "*"
type textarea "**********"
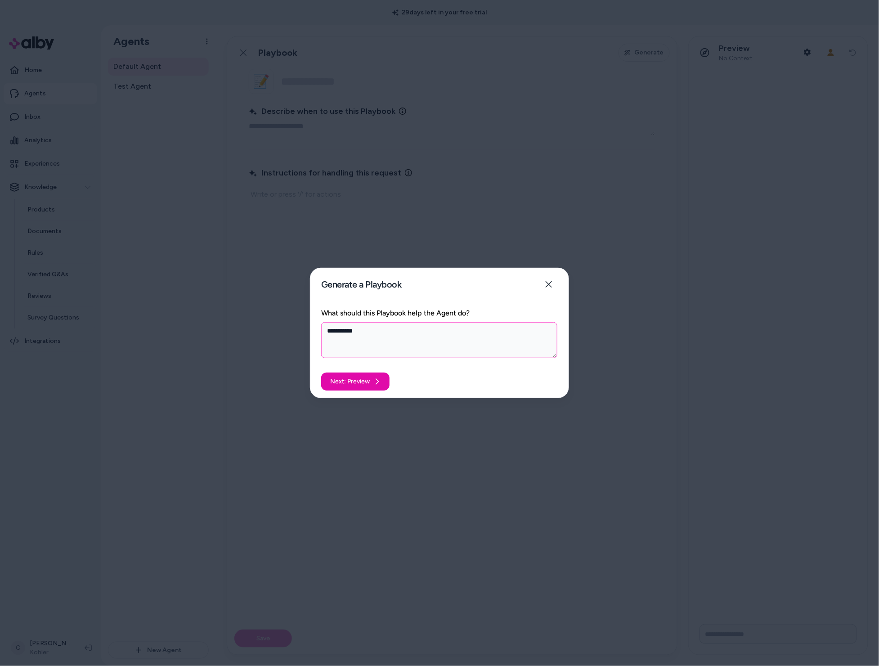
type textarea "*"
type textarea "**********"
type textarea "*"
type textarea "**********"
type textarea "*"
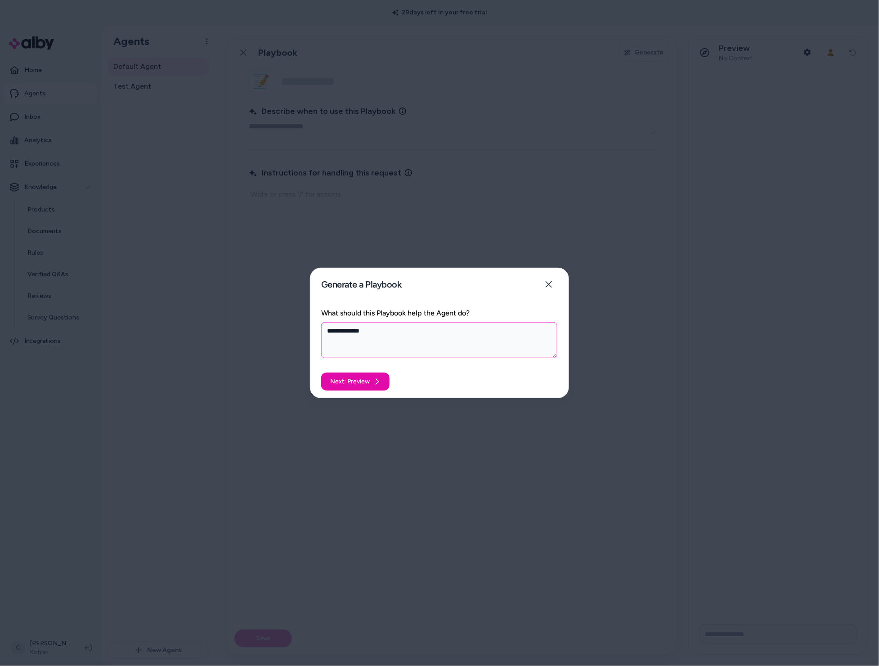
type textarea "**********"
type textarea "*"
type textarea "**********"
type textarea "*"
type textarea "**********"
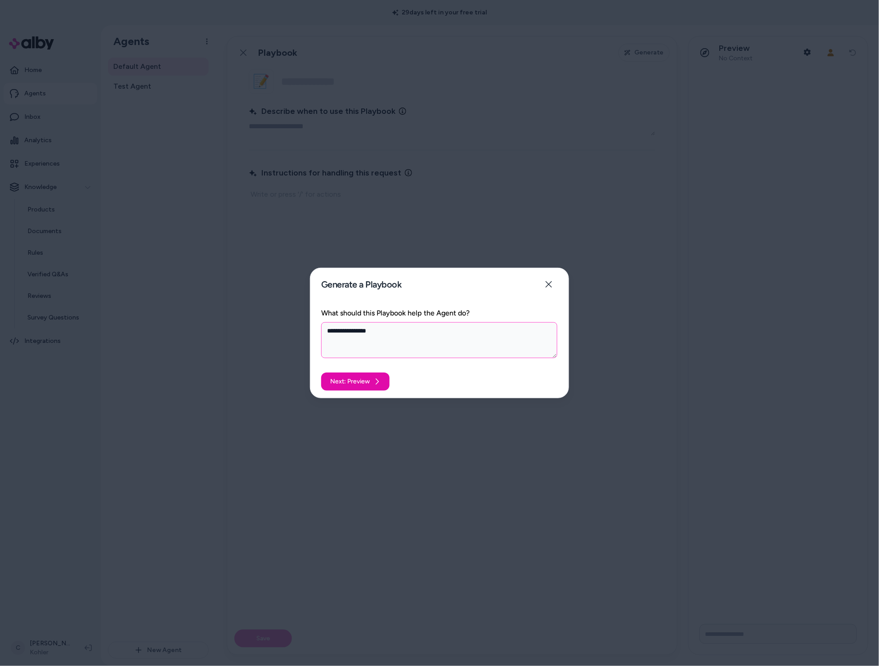
type textarea "*"
type textarea "**********"
type textarea "*"
type textarea "**********"
type textarea "*"
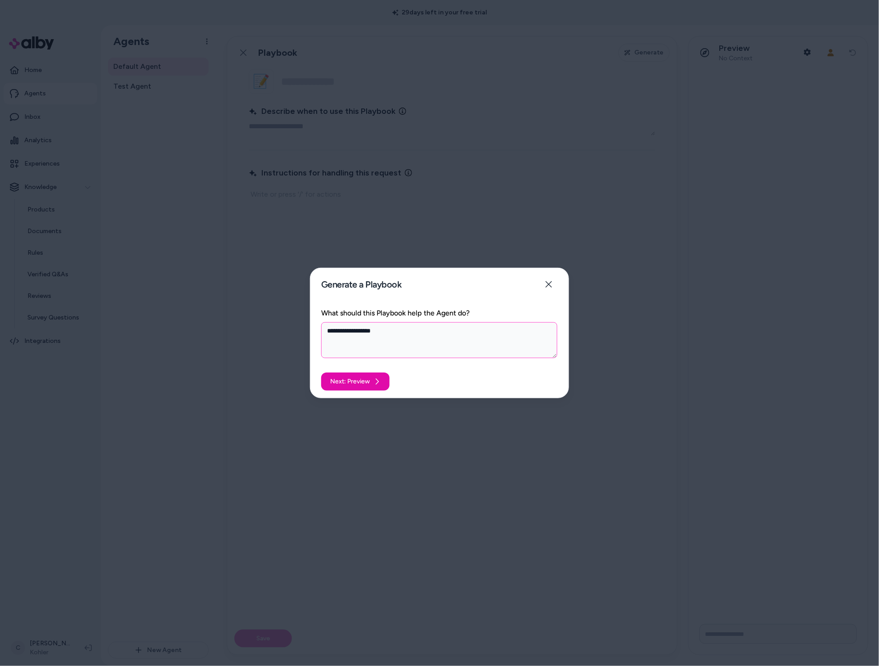
type textarea "**********"
type textarea "*"
type textarea "**********"
type textarea "*"
type textarea "**********"
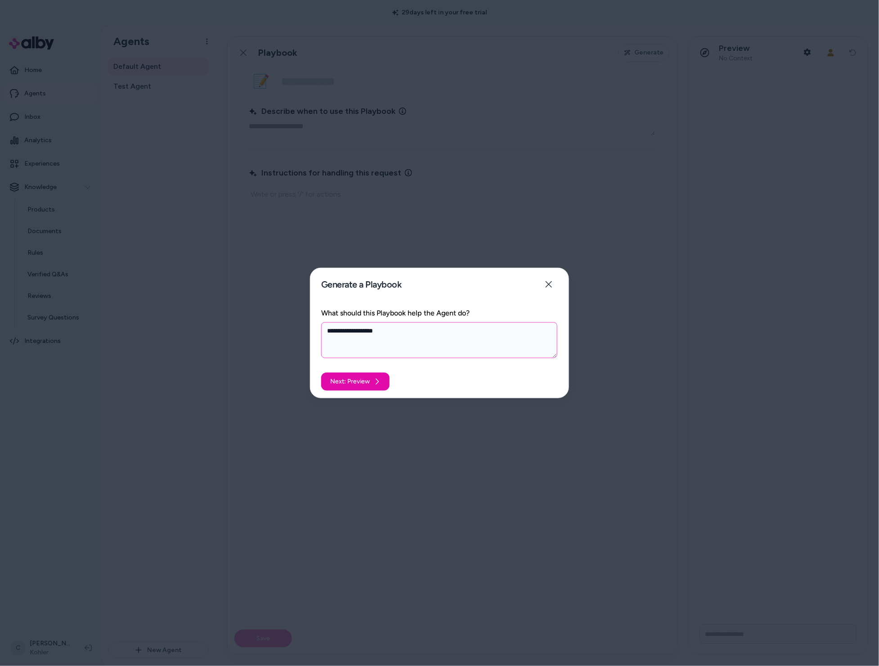
type textarea "*"
type textarea "**********"
type textarea "*"
type textarea "**********"
type textarea "*"
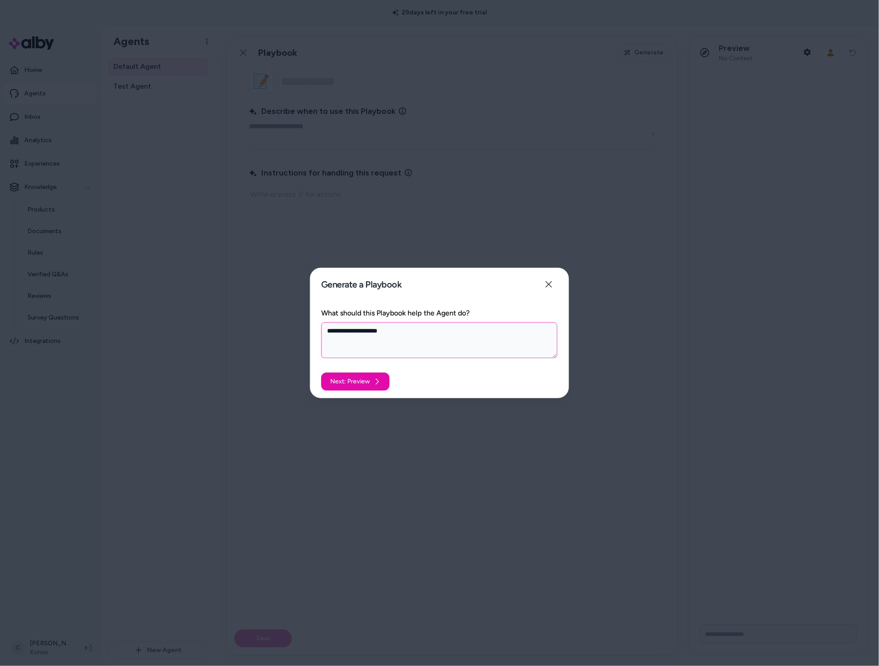
type textarea "**********"
type textarea "*"
type textarea "**********"
type textarea "*"
type textarea "**********"
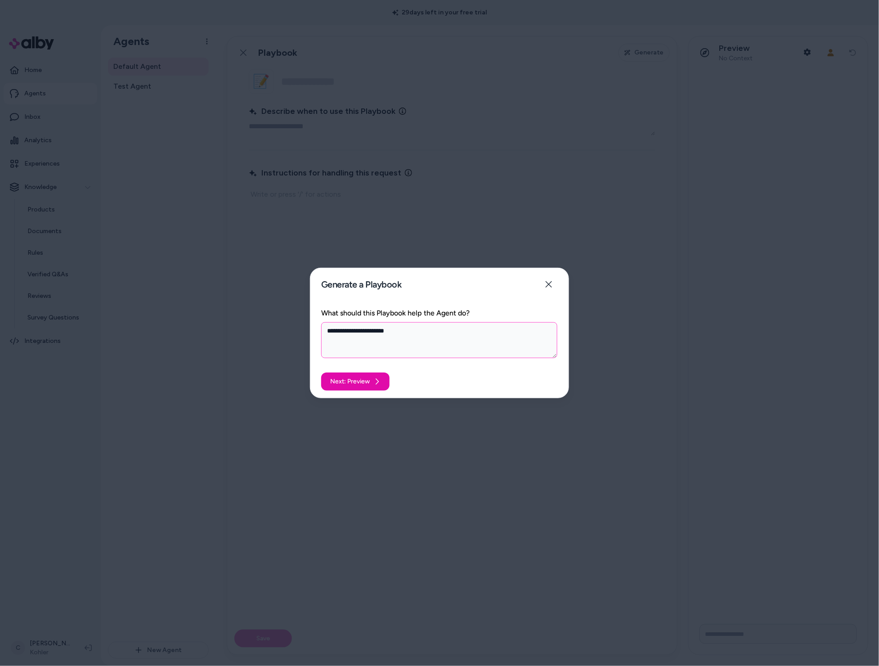
type textarea "*"
type textarea "**********"
type textarea "*"
type textarea "**********"
type textarea "*"
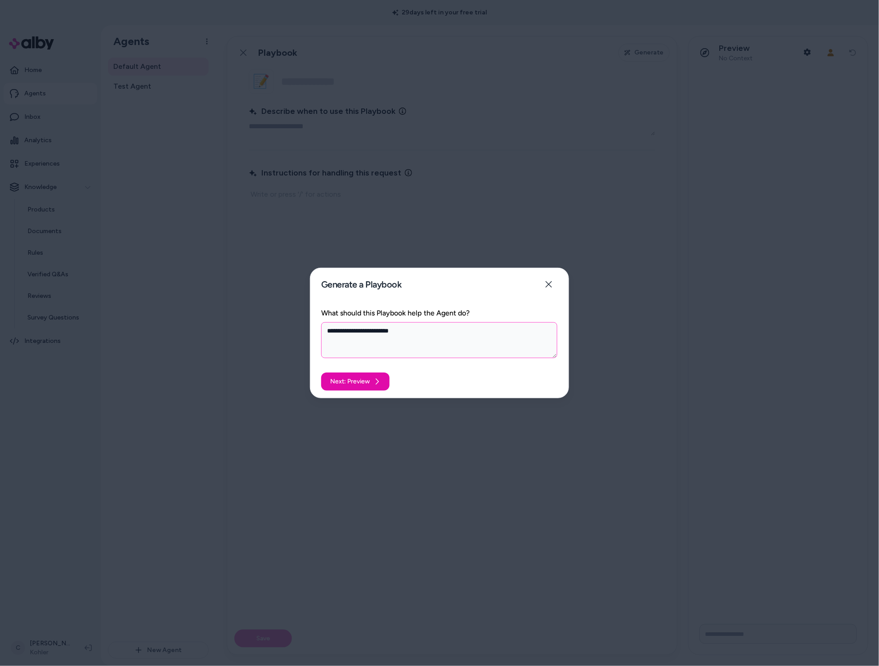
type textarea "**********"
type textarea "*"
type textarea "**********"
type textarea "*"
type textarea "**********"
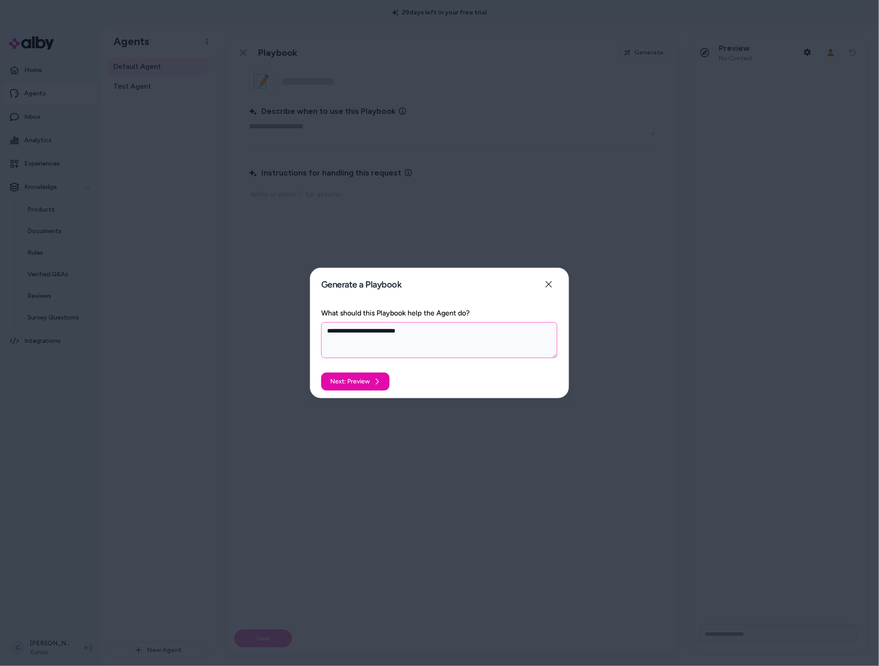
type textarea "*"
type textarea "**********"
type textarea "*"
type textarea "**********"
type textarea "*"
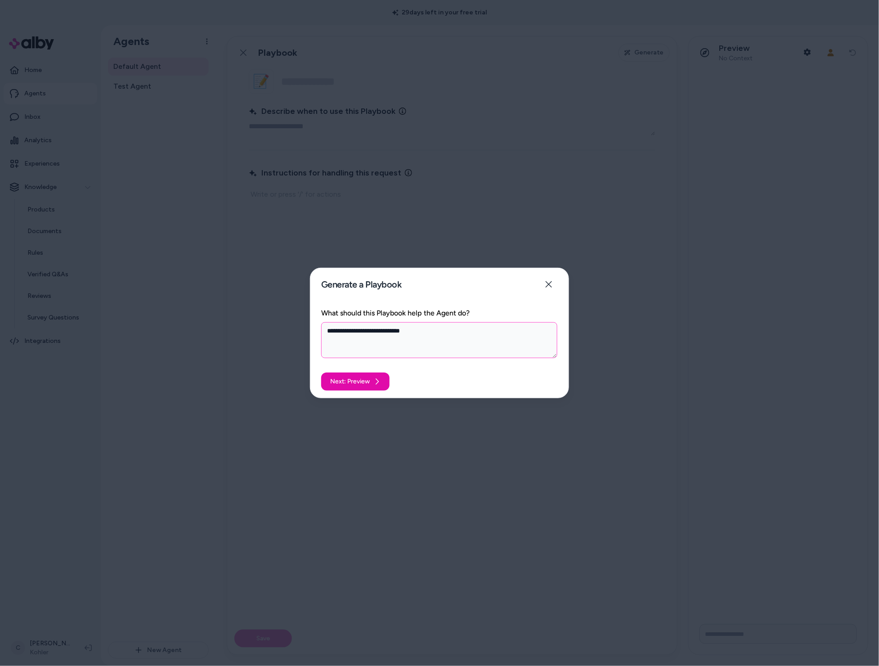
type textarea "**********"
type textarea "*"
type textarea "**********"
type textarea "*"
type textarea "**********"
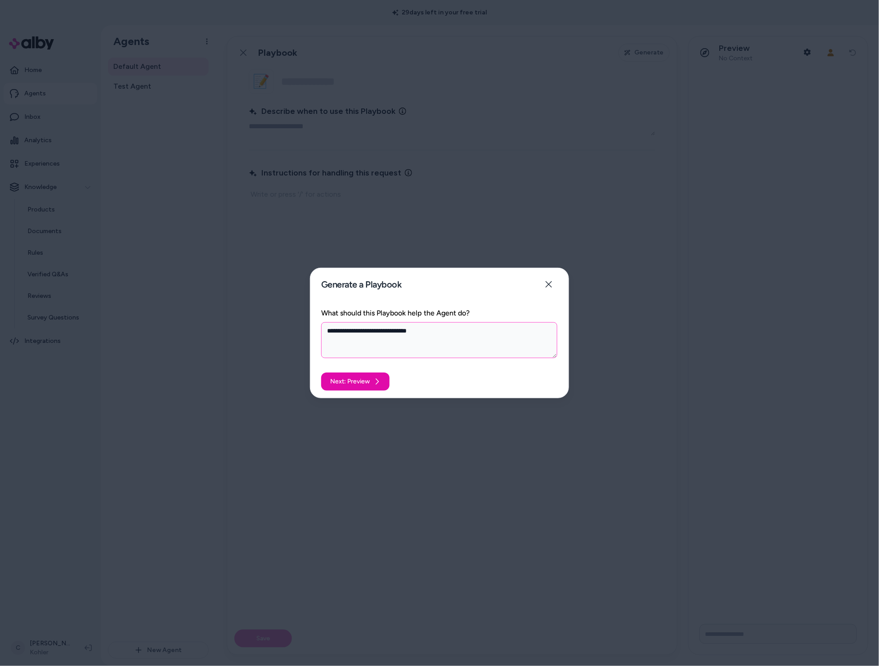
type textarea "*"
type textarea "**********"
type textarea "*"
type textarea "**********"
type textarea "*"
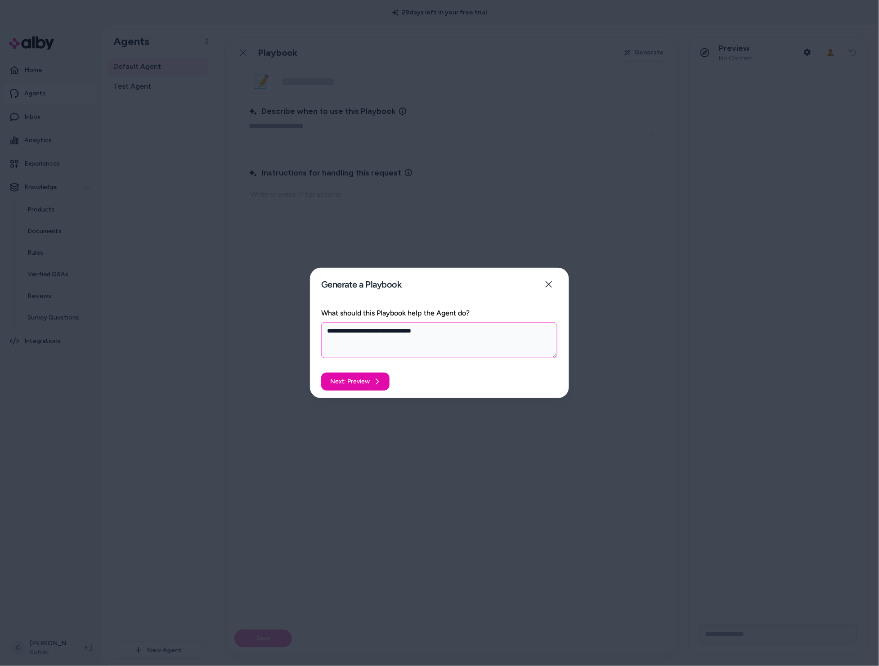
type textarea "**********"
type textarea "*"
type textarea "**********"
click at [552, 289] on button "Close" at bounding box center [549, 284] width 18 height 18
type textarea "*"
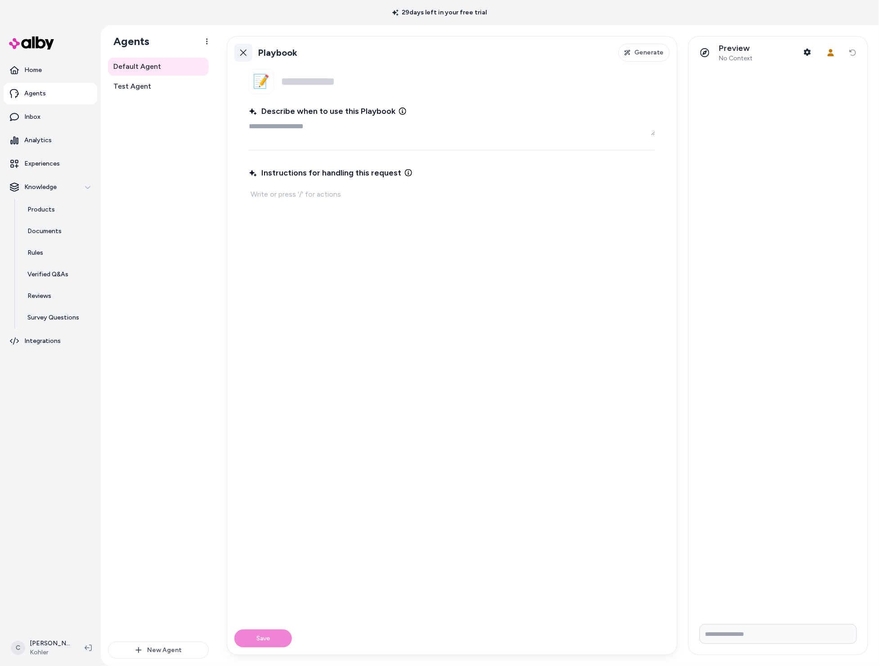
click at [243, 52] on icon at bounding box center [243, 53] width 6 height 6
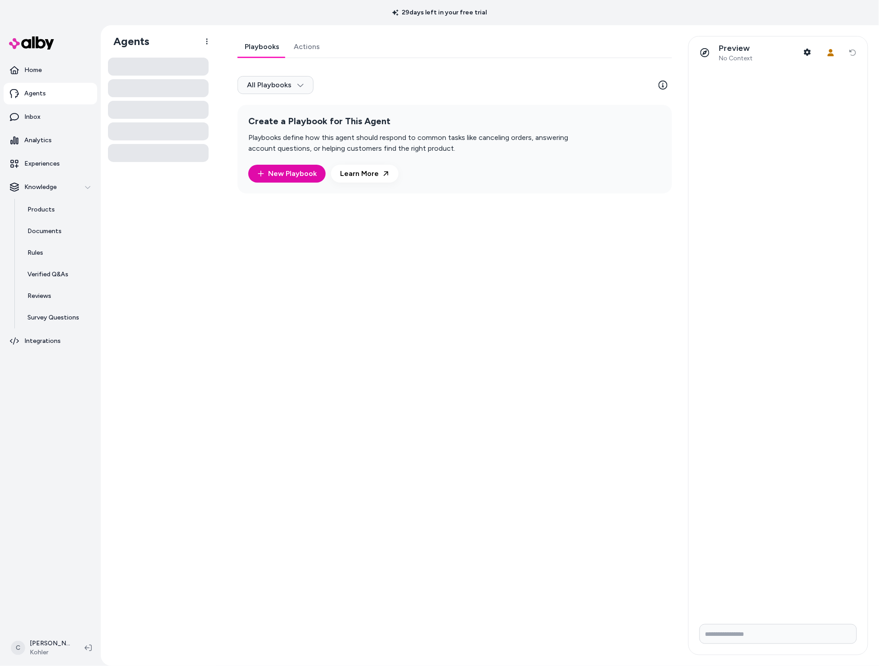
click at [347, 355] on div "Playbooks Actions All Playbooks Create a Playbook for This Agent Playbooks defi…" at bounding box center [452, 345] width 451 height 619
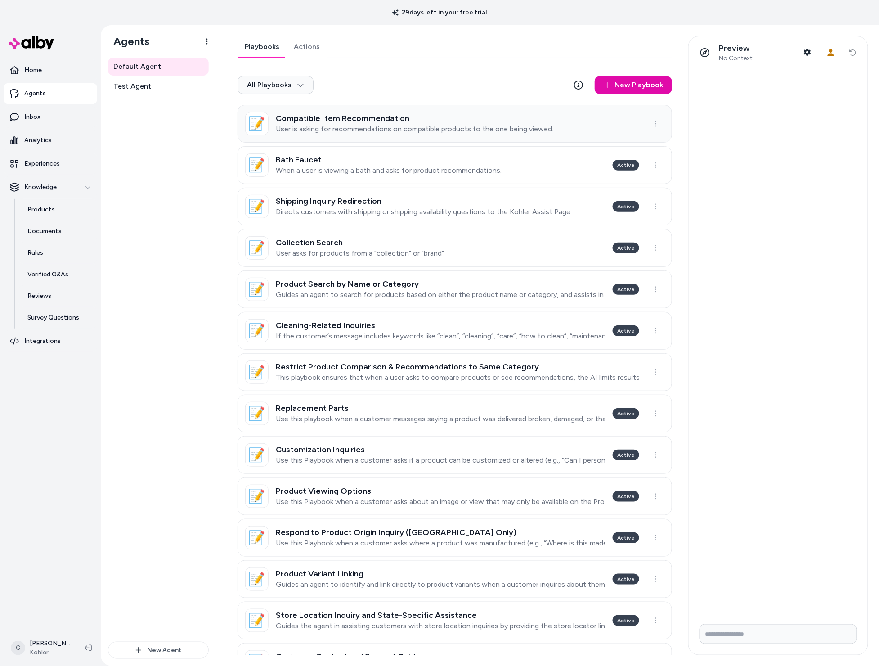
click at [402, 136] on link "📝 Compatible Item Recommendation User is asking for recommendations on compatib…" at bounding box center [455, 124] width 435 height 38
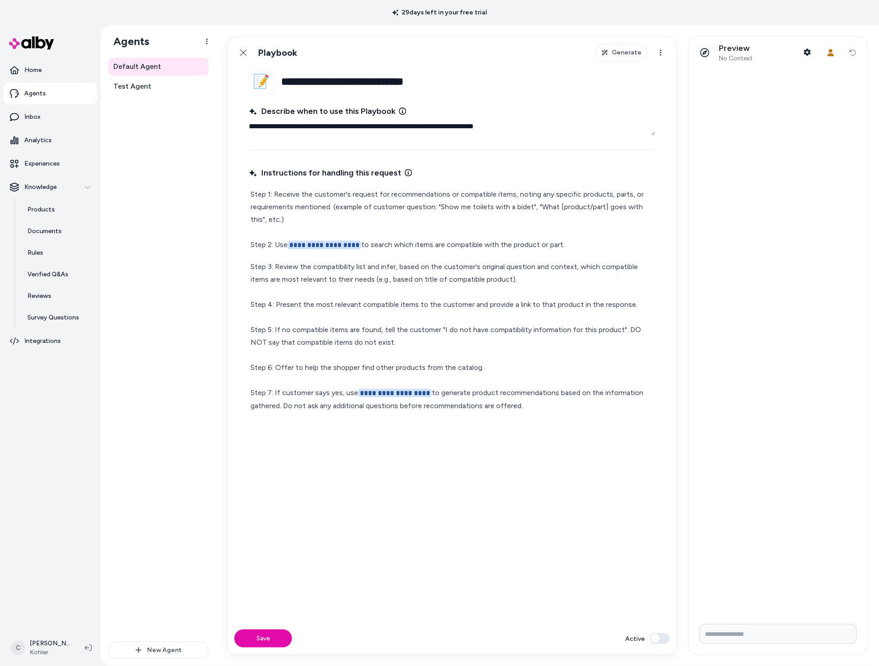
drag, startPoint x: 559, startPoint y: 248, endPoint x: 274, endPoint y: 240, distance: 284.6
click at [274, 240] on p "**********" at bounding box center [452, 219] width 403 height 63
type textarea "*"
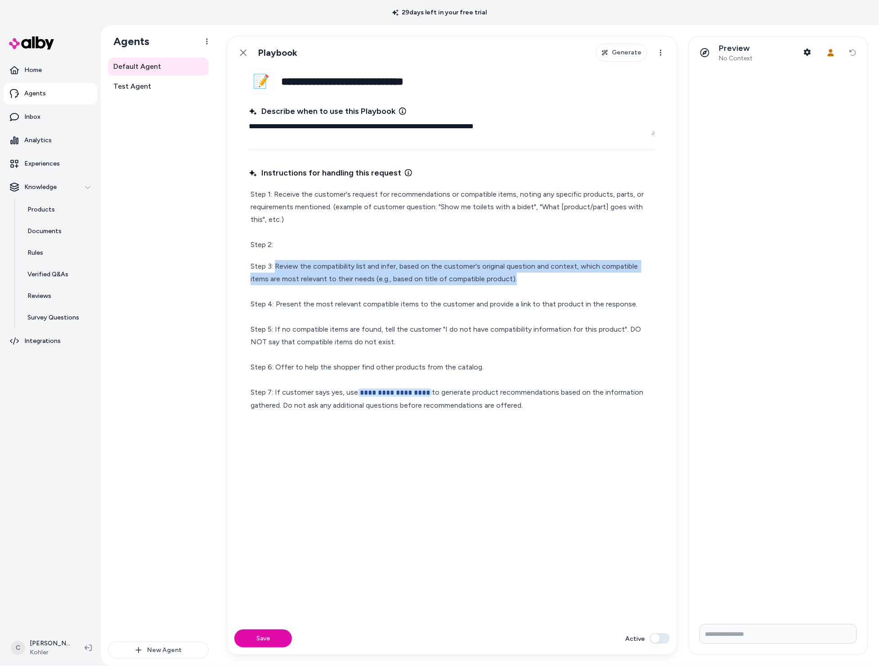
drag, startPoint x: 538, startPoint y: 275, endPoint x: 283, endPoint y: 270, distance: 255.7
click at [277, 265] on p "**********" at bounding box center [452, 336] width 403 height 152
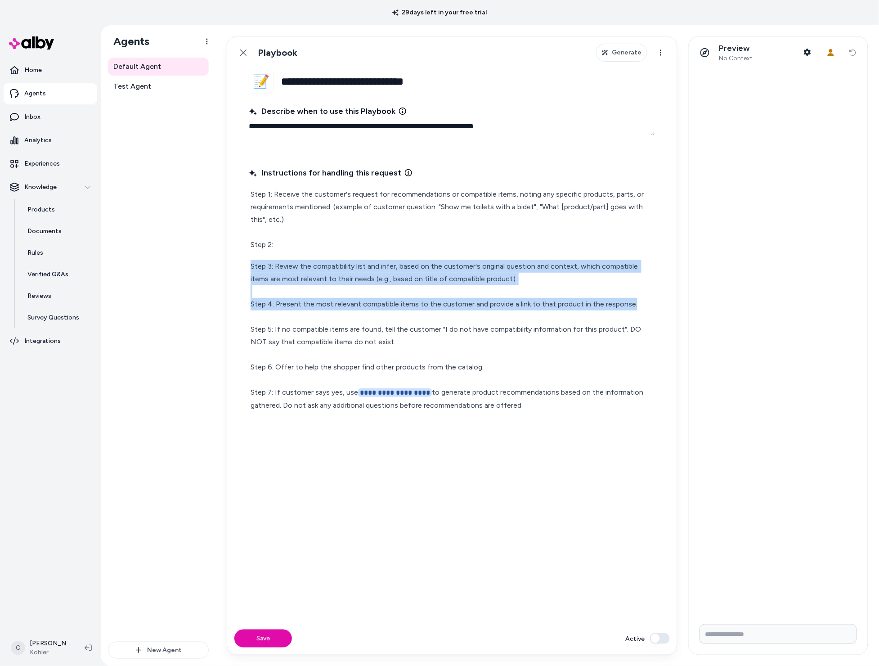
drag, startPoint x: 640, startPoint y: 307, endPoint x: 240, endPoint y: 258, distance: 403.1
click at [240, 258] on fieldset "**********" at bounding box center [452, 346] width 450 height 554
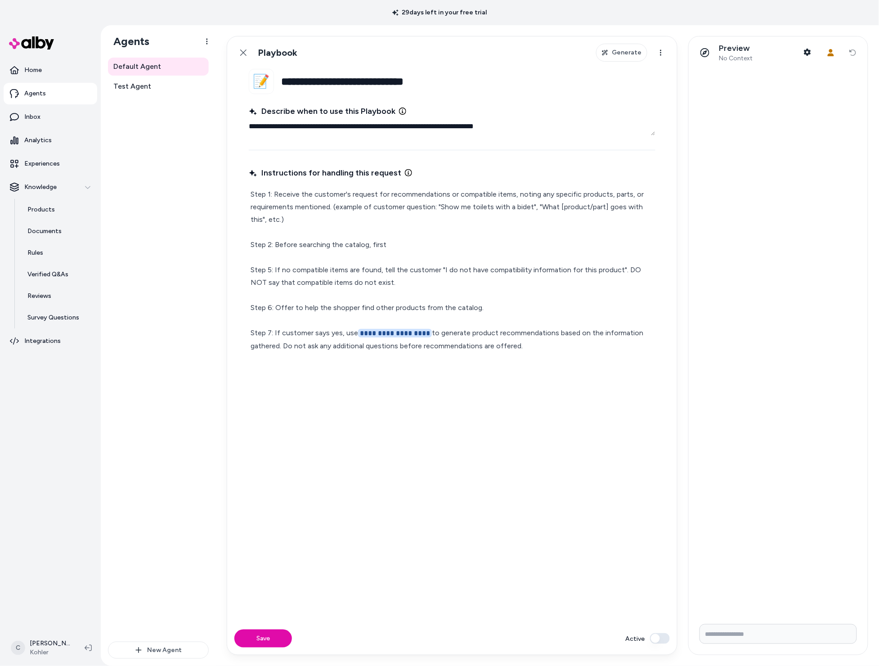
drag, startPoint x: 390, startPoint y: 251, endPoint x: 385, endPoint y: 247, distance: 6.4
click at [389, 250] on p "**********" at bounding box center [452, 270] width 403 height 164
drag, startPoint x: 378, startPoint y: 247, endPoint x: 386, endPoint y: 252, distance: 9.5
click at [379, 247] on p "**********" at bounding box center [452, 270] width 403 height 164
click at [387, 252] on p "**********" at bounding box center [452, 270] width 403 height 164
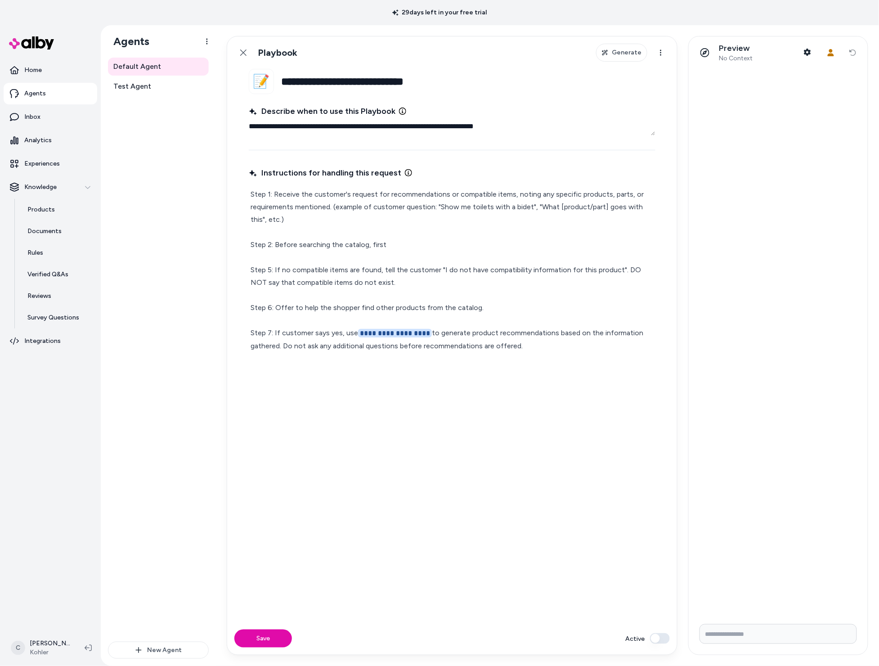
click at [397, 244] on p "**********" at bounding box center [452, 270] width 403 height 164
click at [378, 245] on p "**********" at bounding box center [452, 270] width 403 height 164
click at [380, 243] on p "**********" at bounding box center [452, 270] width 403 height 164
click at [442, 247] on p "**********" at bounding box center [452, 270] width 403 height 164
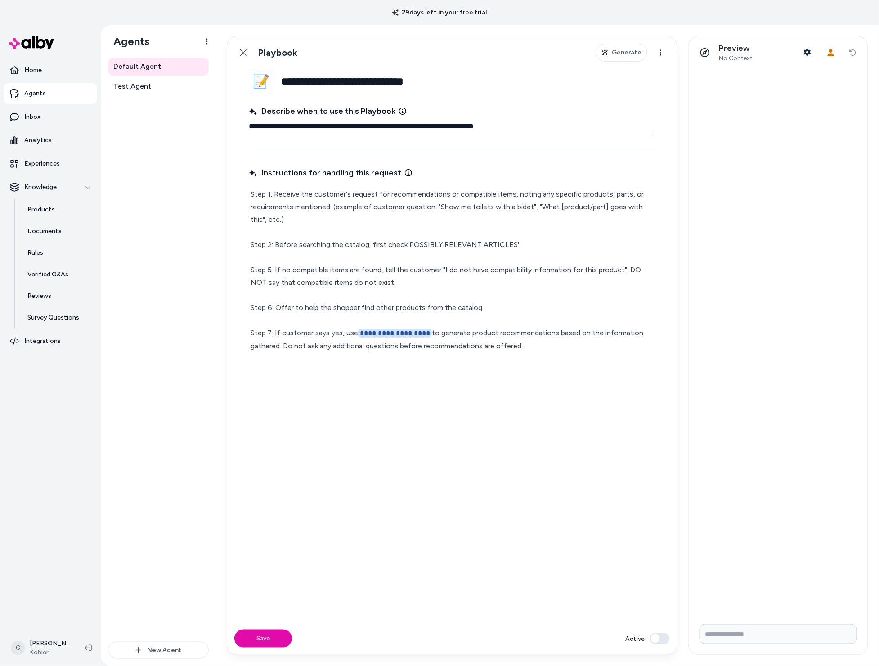
click at [410, 247] on p "**********" at bounding box center [452, 270] width 403 height 164
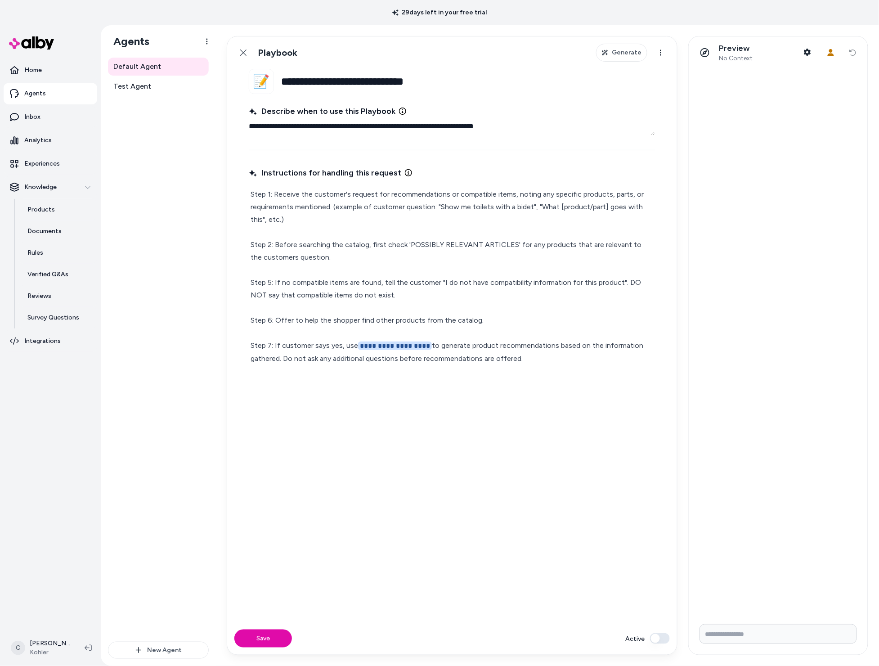
click at [554, 246] on p "**********" at bounding box center [452, 276] width 403 height 177
click at [567, 247] on p "**********" at bounding box center [452, 276] width 403 height 177
click at [571, 247] on p "**********" at bounding box center [452, 276] width 403 height 177
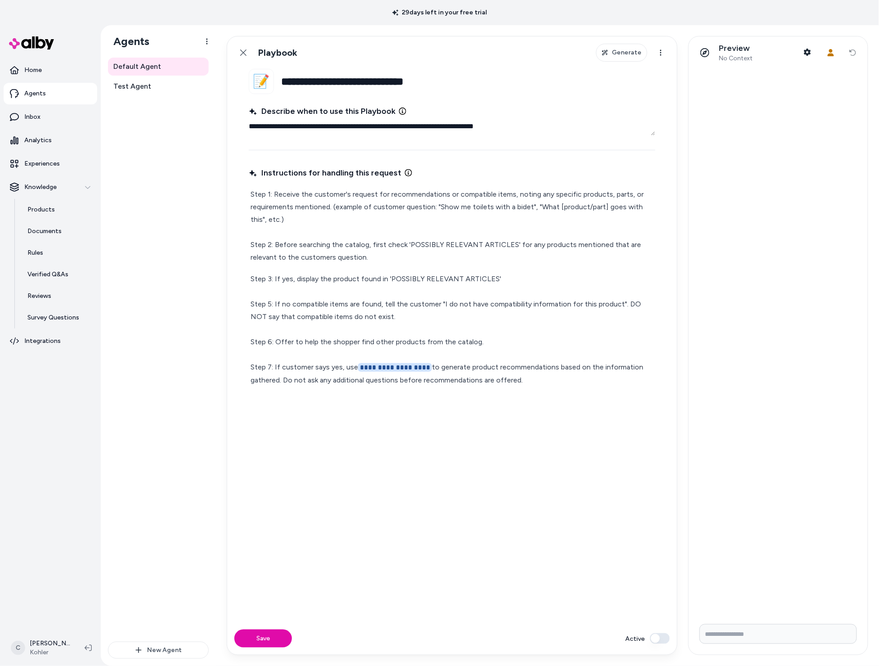
click at [334, 279] on p "**********" at bounding box center [452, 330] width 403 height 114
click at [380, 281] on p "**********" at bounding box center [452, 330] width 403 height 114
drag, startPoint x: 381, startPoint y: 279, endPoint x: 387, endPoint y: 279, distance: 5.5
click at [362, 278] on p "**********" at bounding box center [452, 330] width 403 height 114
click at [387, 279] on p "**********" at bounding box center [452, 330] width 403 height 114
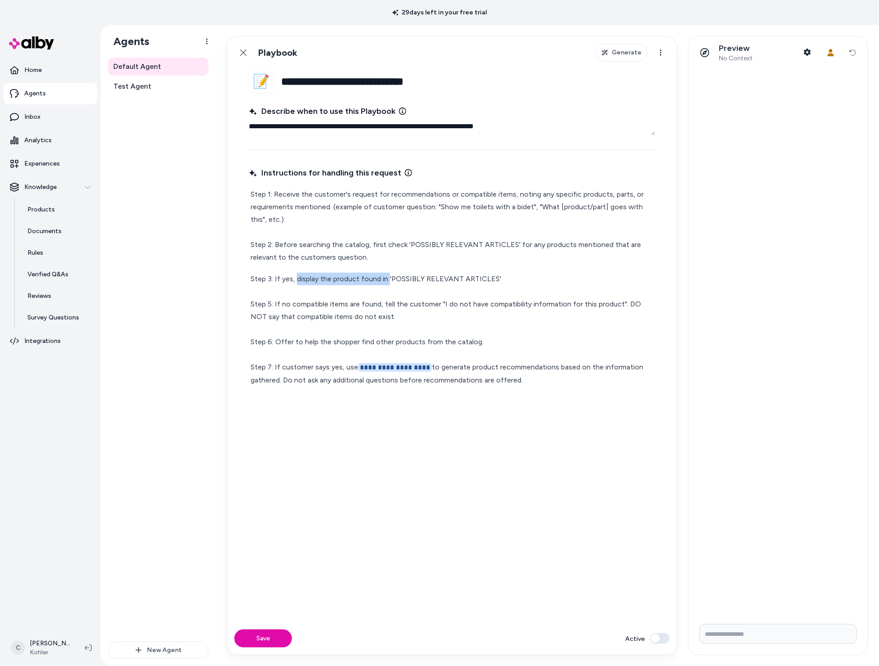
drag, startPoint x: 364, startPoint y: 277, endPoint x: 297, endPoint y: 279, distance: 67.1
click at [297, 279] on p "**********" at bounding box center [452, 330] width 403 height 114
click at [558, 278] on p "**********" at bounding box center [452, 330] width 403 height 114
drag, startPoint x: 603, startPoint y: 276, endPoint x: 610, endPoint y: 280, distance: 8.1
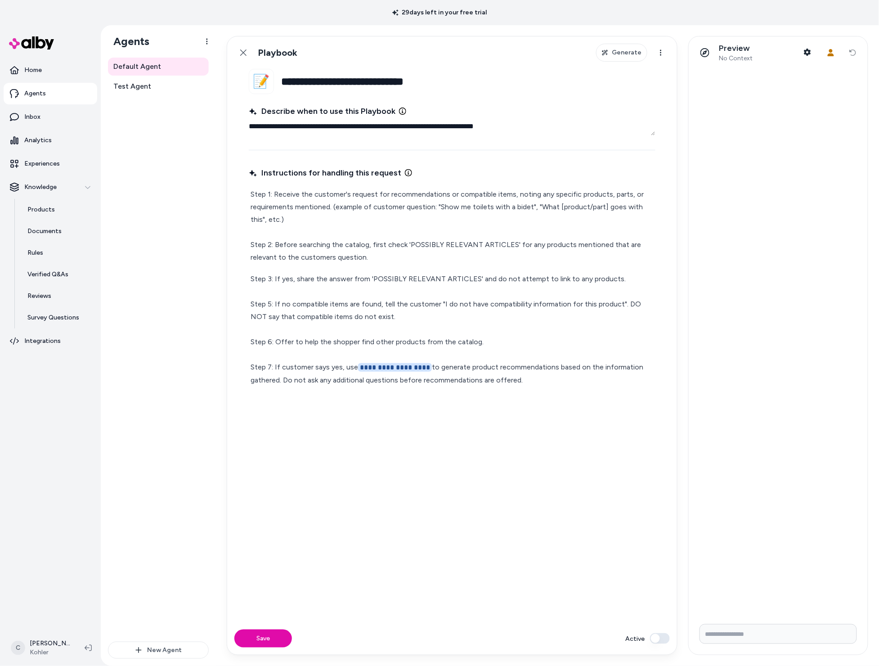
click at [604, 277] on p "**********" at bounding box center [452, 330] width 403 height 114
click at [619, 283] on p "**********" at bounding box center [452, 330] width 403 height 114
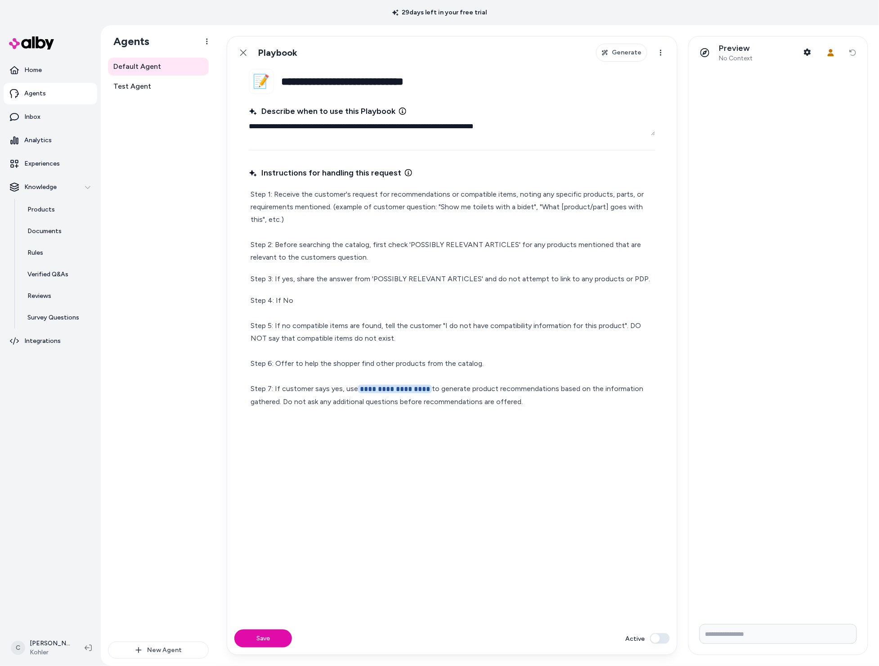
click at [286, 283] on p "Step 3: If yes, share the answer from 'POSSIBLY RELEVANT ARTICLES' and do not a…" at bounding box center [452, 279] width 403 height 13
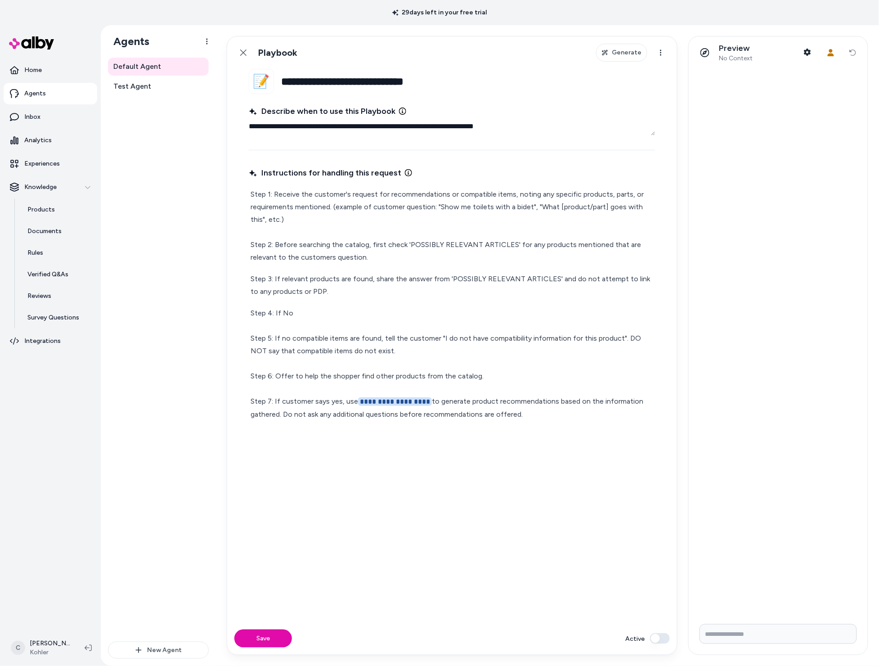
click at [406, 283] on p "Step 3: If relevant products are found, share the answer from 'POSSIBLY RELEVAN…" at bounding box center [452, 285] width 403 height 25
click at [345, 299] on div "**********" at bounding box center [452, 304] width 407 height 236
click at [349, 297] on p "Step 3: If relevant products are found, share the answer from 'POSSIBLY RELEVAN…" at bounding box center [452, 285] width 403 height 25
click at [394, 319] on p "**********" at bounding box center [452, 364] width 403 height 114
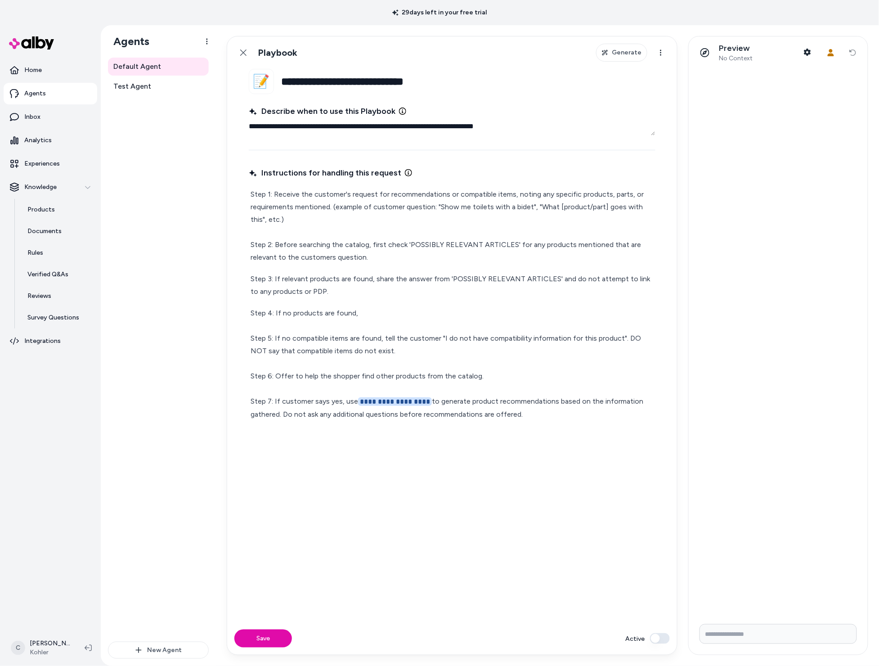
click at [378, 291] on p "Step 3: If relevant products are found, share the answer from 'POSSIBLY RELEVAN…" at bounding box center [452, 285] width 403 height 25
click at [392, 313] on p "**********" at bounding box center [452, 364] width 403 height 114
drag, startPoint x: 620, startPoint y: 338, endPoint x: 442, endPoint y: 340, distance: 178.2
click at [442, 340] on p "**********" at bounding box center [452, 364] width 403 height 114
click at [338, 451] on div "**********" at bounding box center [452, 388] width 407 height 447
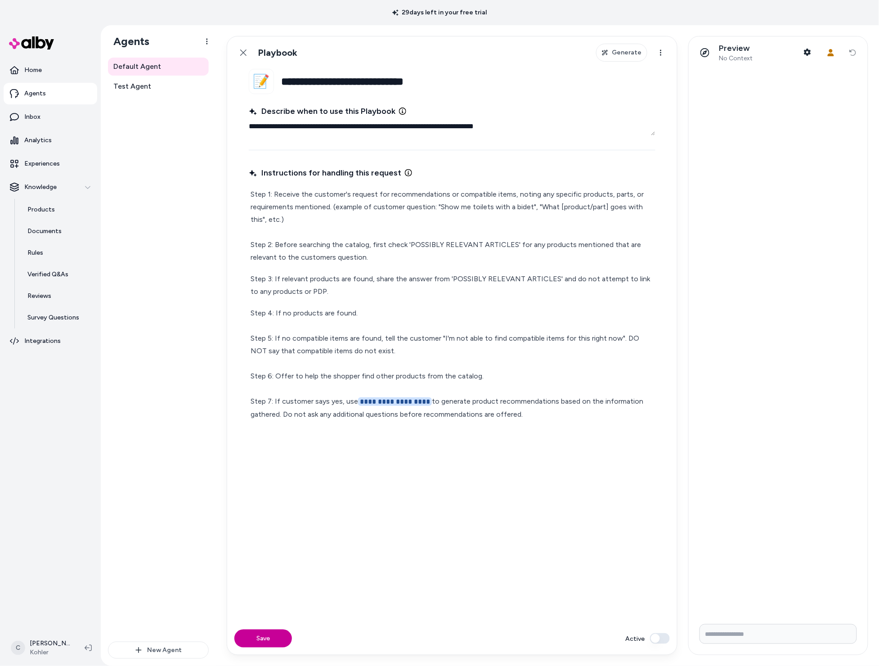
click at [267, 643] on button "Save" at bounding box center [263, 639] width 58 height 18
drag, startPoint x: 565, startPoint y: 276, endPoint x: 505, endPoint y: 277, distance: 59.9
click at [508, 276] on p "Step 3: If relevant products are found, share the answer from 'POSSIBLY RELEVAN…" at bounding box center [452, 285] width 403 height 25
click at [505, 277] on p "Step 3: If relevant products are found, share the answer from 'POSSIBLY RELEVAN…" at bounding box center [452, 285] width 403 height 25
click at [60, 205] on link "Products" at bounding box center [57, 210] width 79 height 22
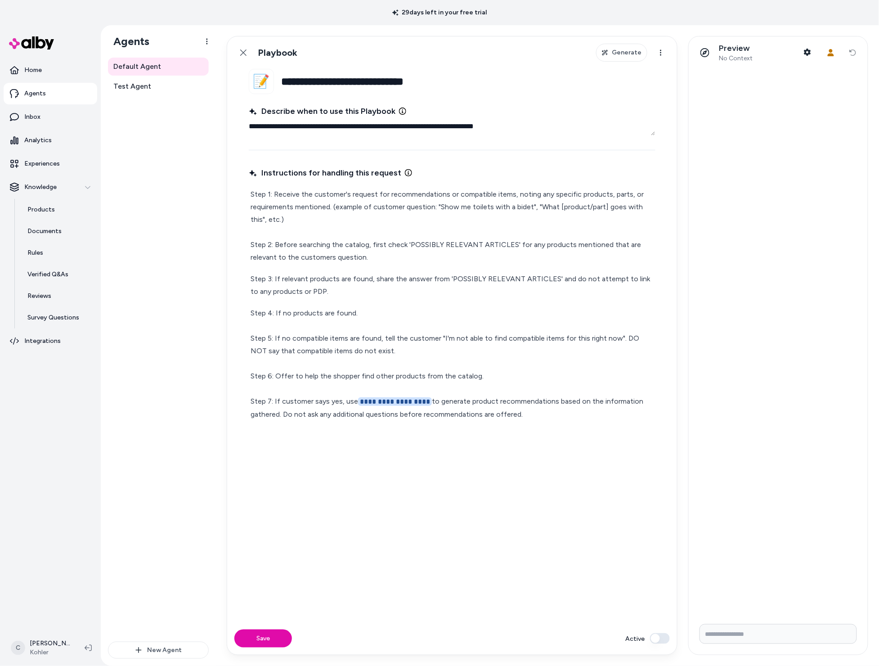
click at [120, 256] on div "Default Agent Test Agent" at bounding box center [158, 350] width 101 height 584
click at [265, 641] on button "Save" at bounding box center [263, 639] width 58 height 18
click at [667, 638] on button "Active" at bounding box center [660, 638] width 20 height 11
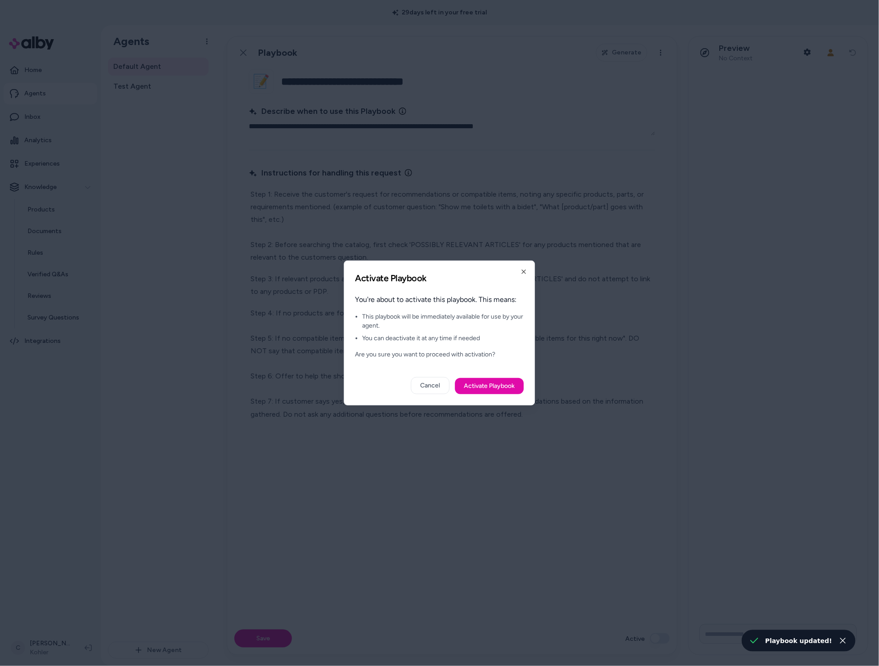
click at [656, 637] on div at bounding box center [439, 333] width 879 height 666
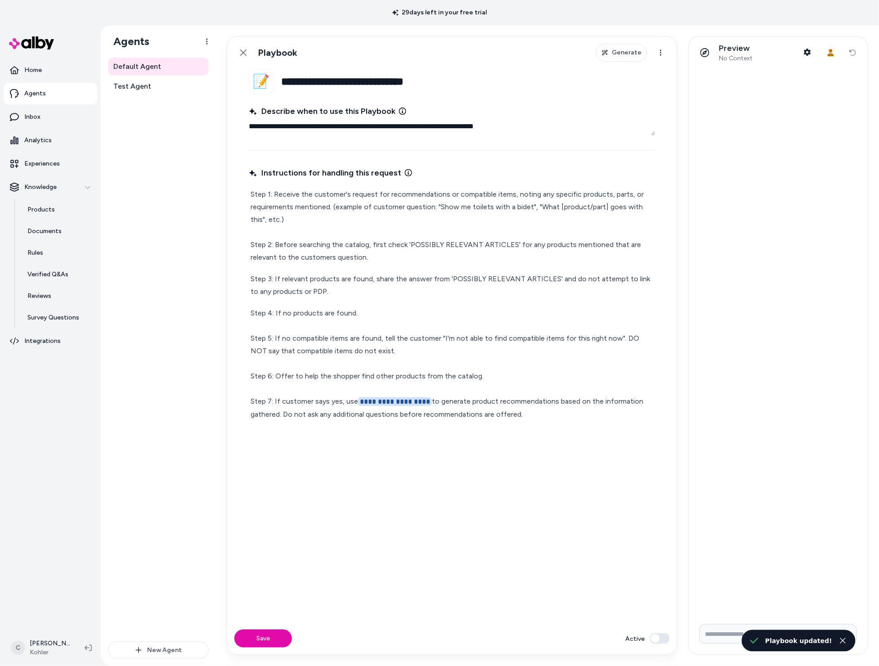
drag, startPoint x: 670, startPoint y: 636, endPoint x: 663, endPoint y: 637, distance: 7.7
click at [670, 636] on div "Save Active" at bounding box center [452, 638] width 450 height 32
click at [663, 636] on button "Active" at bounding box center [660, 638] width 20 height 11
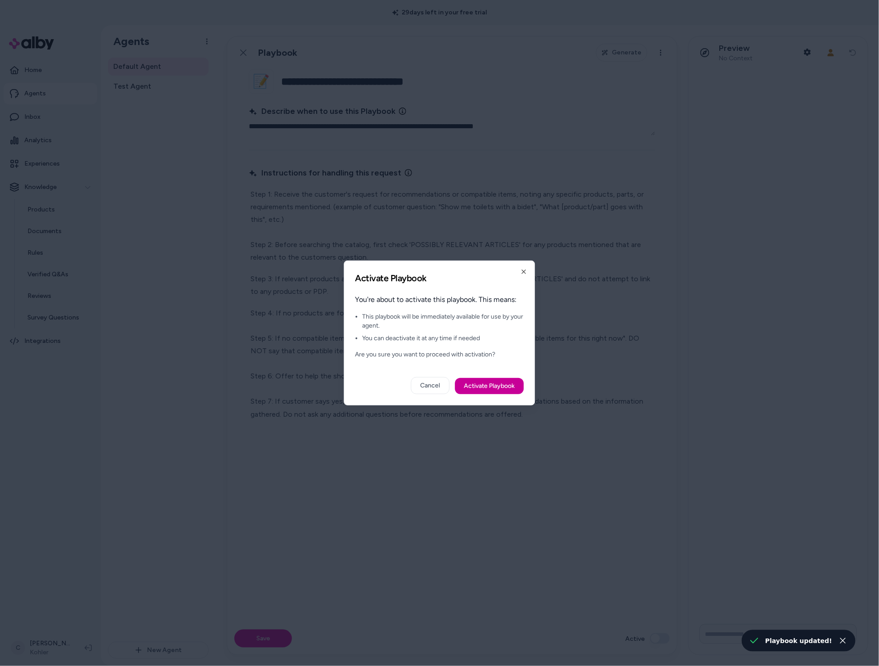
click at [499, 385] on button "Activate Playbook" at bounding box center [489, 386] width 69 height 16
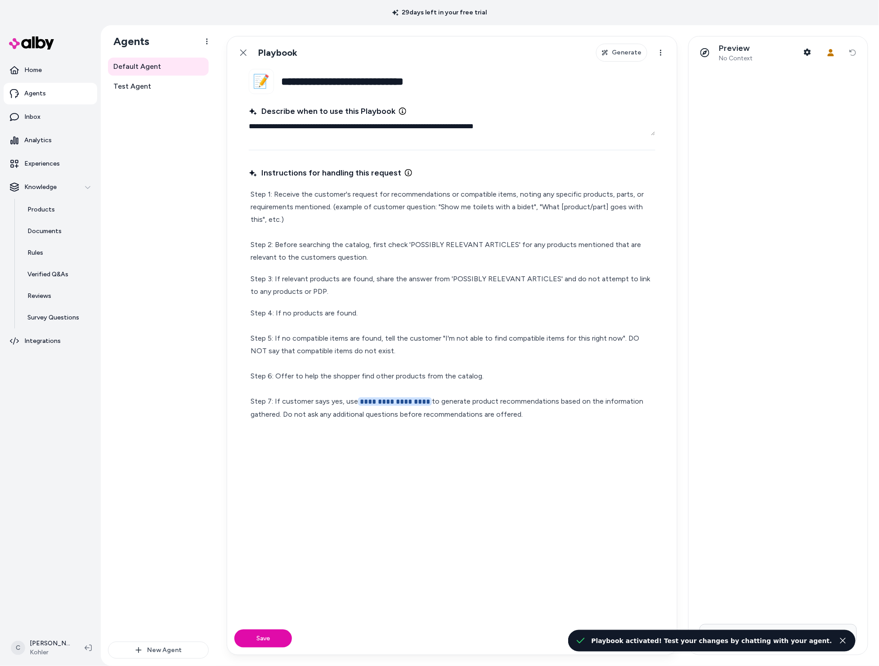
type textarea "*"
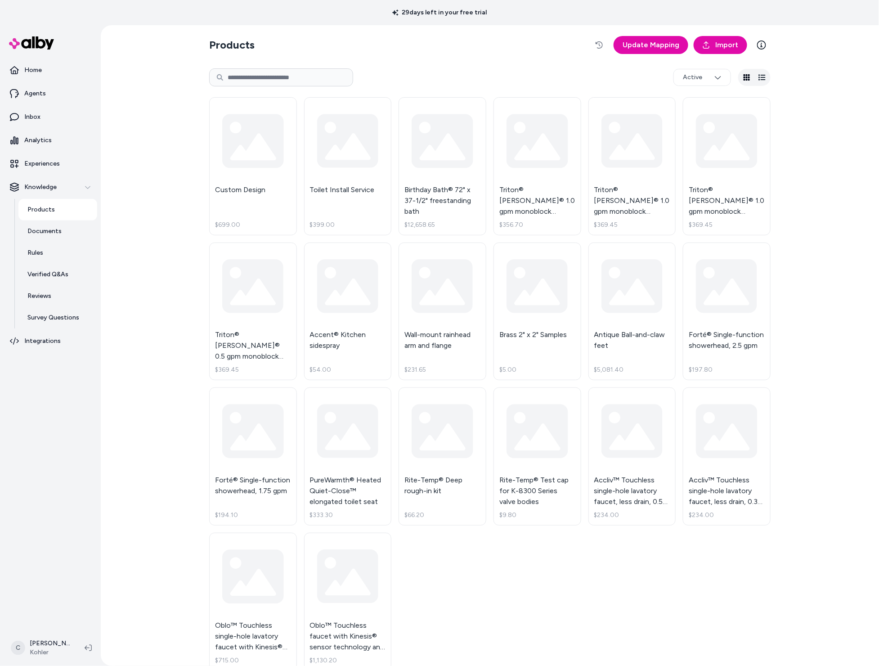
click at [250, 78] on input at bounding box center [281, 77] width 144 height 18
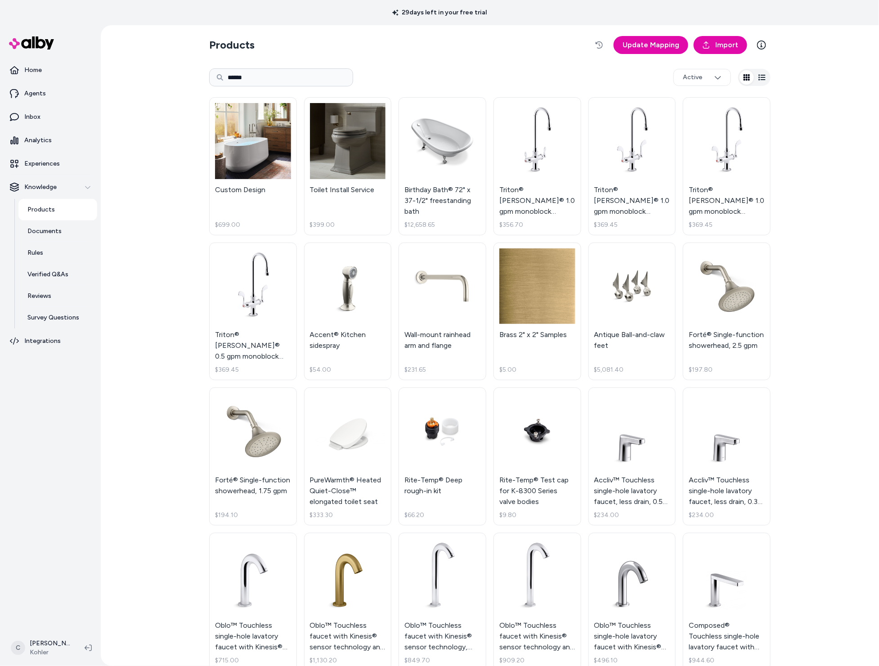
type input "******"
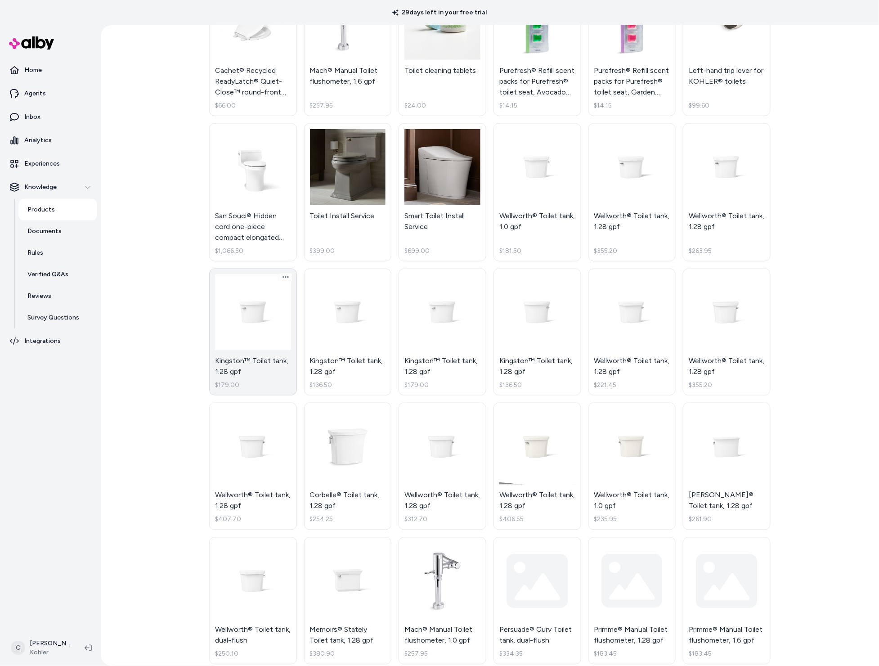
scroll to position [4273, 0]
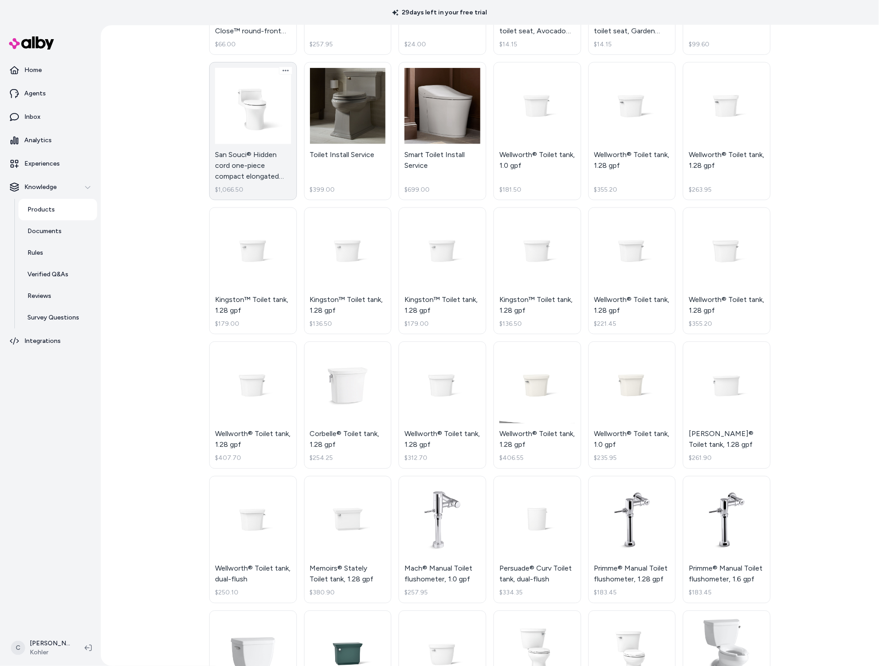
click at [247, 150] on link "San Souci® Hidden cord one-piece compact elongated toilet with concealed trapwa…" at bounding box center [253, 131] width 88 height 138
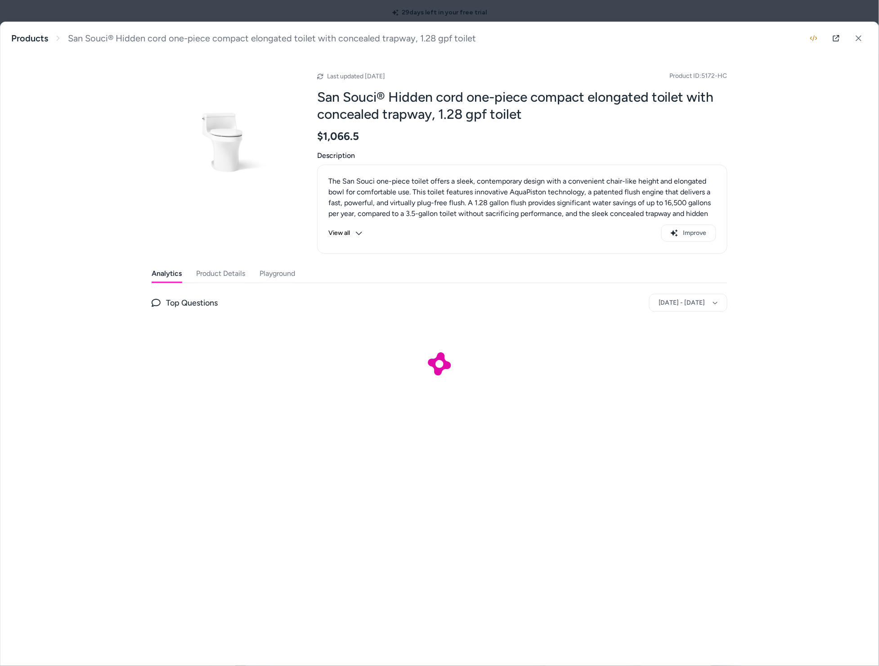
drag, startPoint x: 433, startPoint y: 112, endPoint x: 440, endPoint y: 115, distance: 7.9
click at [434, 112] on h2 "San Souci® Hidden cord one-piece compact elongated toilet with concealed trapwa…" at bounding box center [522, 106] width 410 height 34
click at [436, 116] on h2 "San Souci® Hidden cord one-piece compact elongated toilet with concealed trapwa…" at bounding box center [522, 106] width 410 height 34
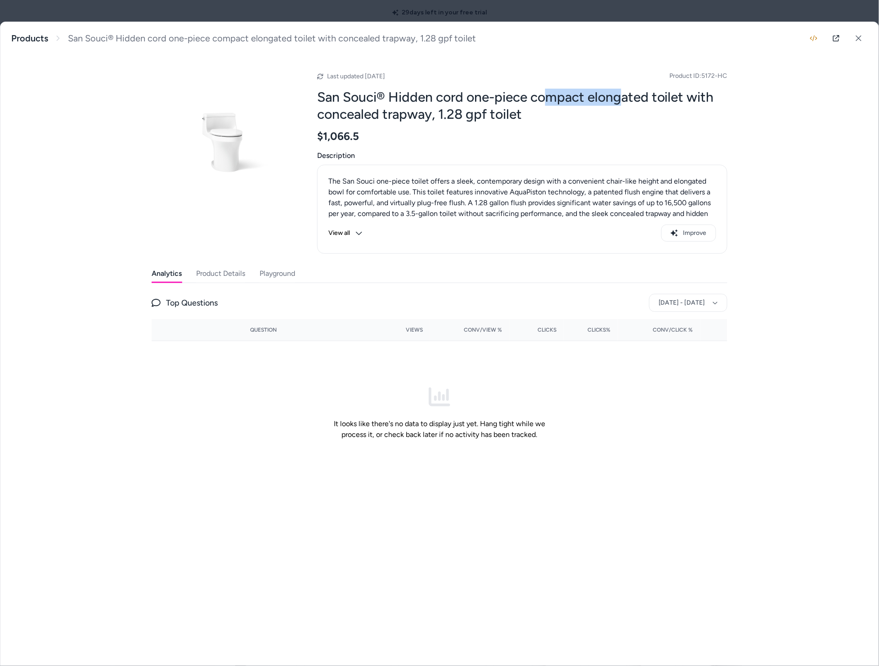
drag, startPoint x: 613, startPoint y: 93, endPoint x: 550, endPoint y: 94, distance: 63.9
click at [550, 94] on h2 "San Souci® Hidden cord one-piece compact elongated toilet with concealed trapwa…" at bounding box center [522, 106] width 410 height 34
click at [206, 279] on button "Product Details" at bounding box center [220, 274] width 49 height 18
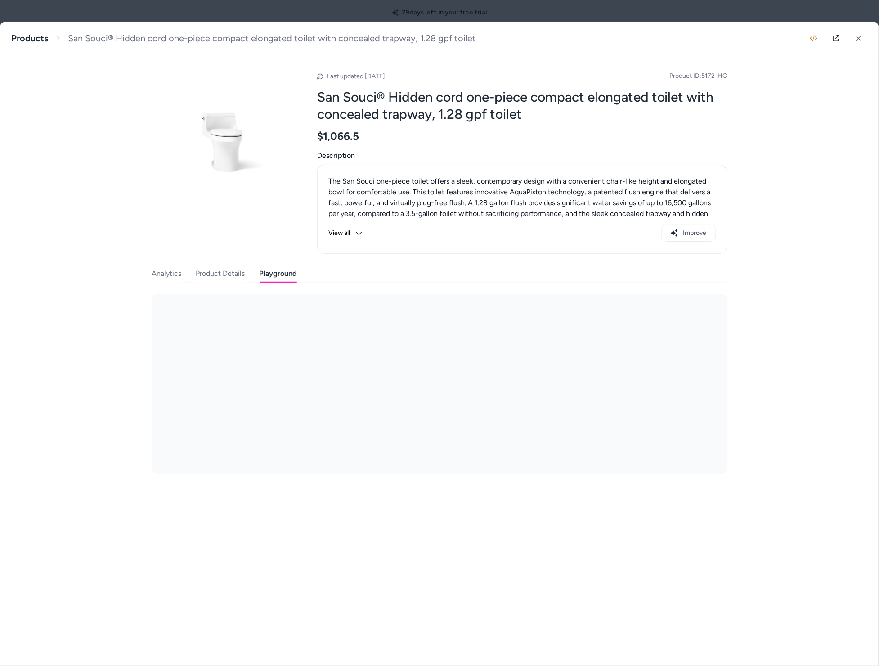
click at [280, 279] on button "Playground" at bounding box center [277, 274] width 37 height 18
click at [399, 381] on input at bounding box center [416, 379] width 237 height 11
type input "**********"
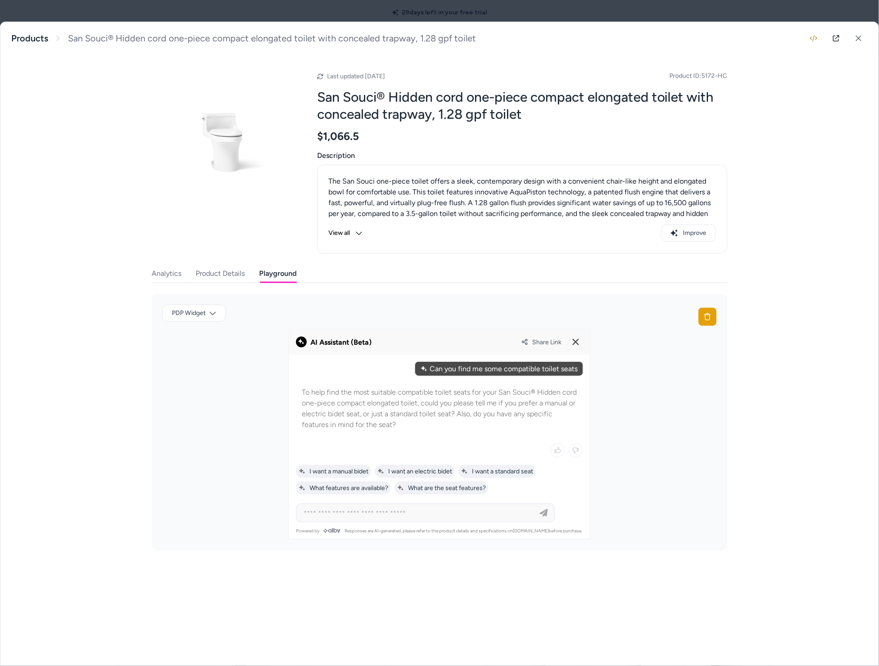
click at [449, 418] on p "To help find the most suitable compatible toilet seats for your San Souci® Hidd…" at bounding box center [439, 408] width 275 height 43
drag, startPoint x: 487, startPoint y: 410, endPoint x: 449, endPoint y: 411, distance: 37.8
click at [452, 413] on p "To help find the most suitable compatible toilet seats for your San Souci® Hidd…" at bounding box center [439, 408] width 275 height 43
click at [449, 411] on p "To help find the most suitable compatible toilet seats for your San Souci® Hidd…" at bounding box center [439, 408] width 275 height 43
drag, startPoint x: 512, startPoint y: 415, endPoint x: 385, endPoint y: 416, distance: 127.4
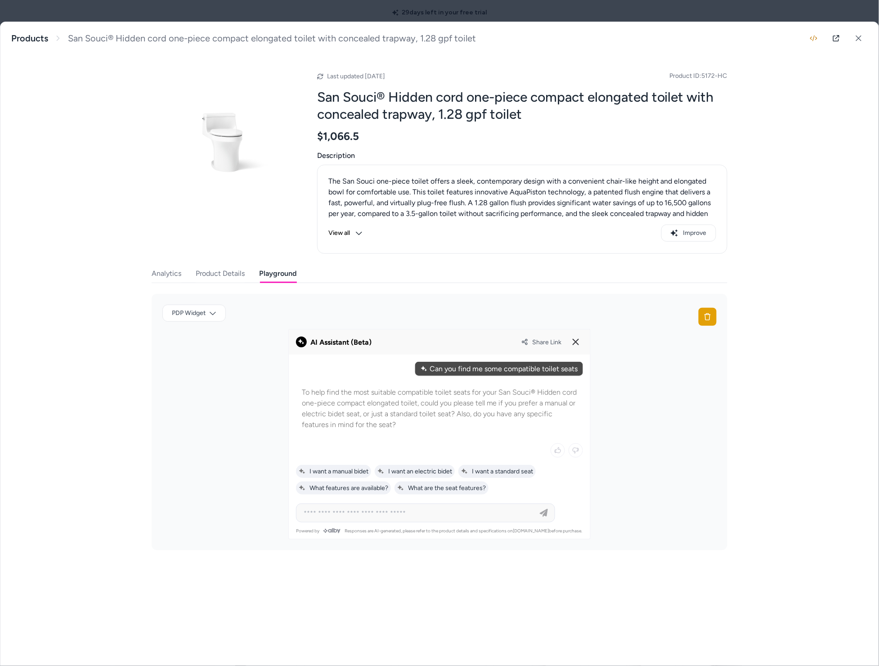
click at [386, 417] on p "To help find the most suitable compatible toilet seats for your San Souci® Hidd…" at bounding box center [439, 408] width 275 height 43
click at [385, 416] on p "To help find the most suitable compatible toilet seats for your San Souci® Hidd…" at bounding box center [439, 408] width 275 height 43
drag, startPoint x: 381, startPoint y: 425, endPoint x: 351, endPoint y: 429, distance: 30.0
click at [361, 432] on div "To help find the most suitable compatible toilet seats for your San Souci® Hidd…" at bounding box center [439, 408] width 287 height 55
click at [355, 421] on p "To help find the most suitable compatible toilet seats for your San Souci® Hidd…" at bounding box center [439, 408] width 275 height 43
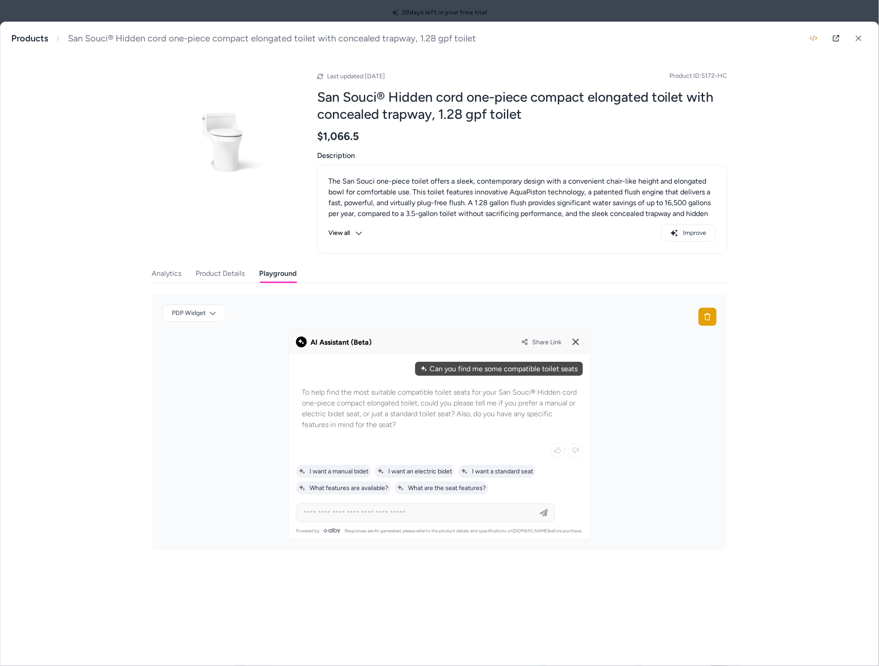
drag, startPoint x: 360, startPoint y: 428, endPoint x: 349, endPoint y: 426, distance: 10.9
click at [349, 426] on p "To help find the most suitable compatible toilet seats for your San Souci® Hidd…" at bounding box center [439, 408] width 275 height 43
drag, startPoint x: 349, startPoint y: 426, endPoint x: 397, endPoint y: 450, distance: 53.5
click at [349, 427] on p "To help find the most suitable compatible toilet seats for your San Souci® Hidd…" at bounding box center [439, 408] width 275 height 43
click at [403, 515] on input at bounding box center [416, 513] width 237 height 11
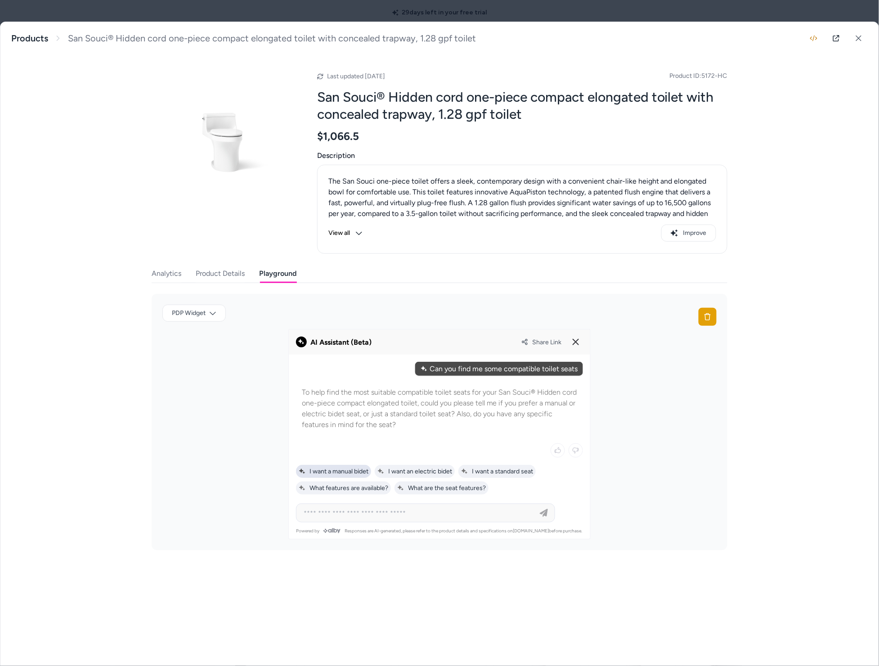
click at [362, 475] on span "I want a manual bidet" at bounding box center [334, 472] width 70 height 8
type input "**********"
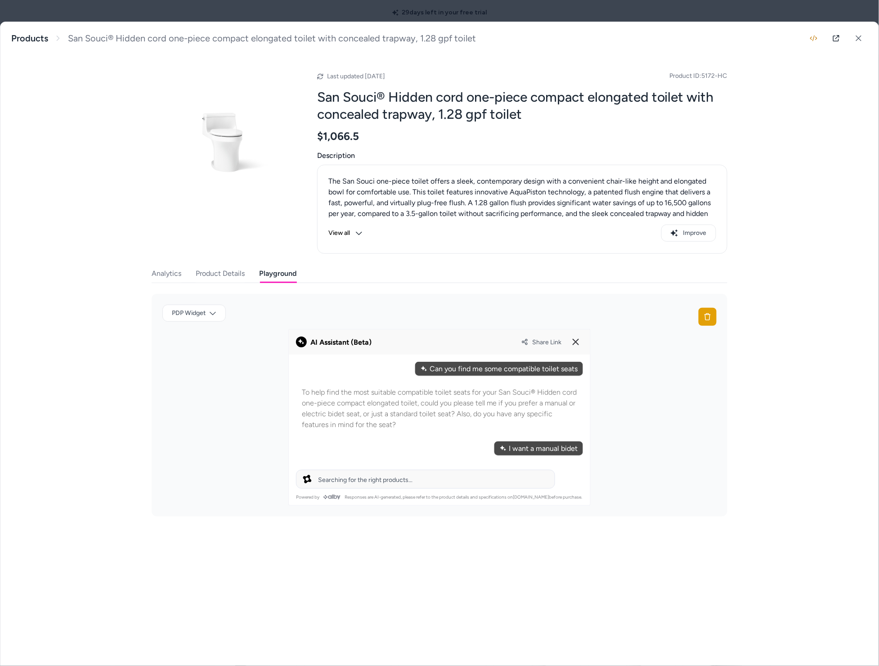
click at [374, 482] on span "Searching for the right products..." at bounding box center [365, 480] width 95 height 8
drag, startPoint x: 386, startPoint y: 492, endPoint x: 394, endPoint y: 500, distance: 10.8
click at [389, 498] on p "To find the best manual bidet toilet seat compatible with your San Souci® Hidde…" at bounding box center [439, 488] width 275 height 43
click at [394, 500] on p "To find the best manual bidet toilet seat compatible with your San Souci® Hidde…" at bounding box center [439, 488] width 275 height 43
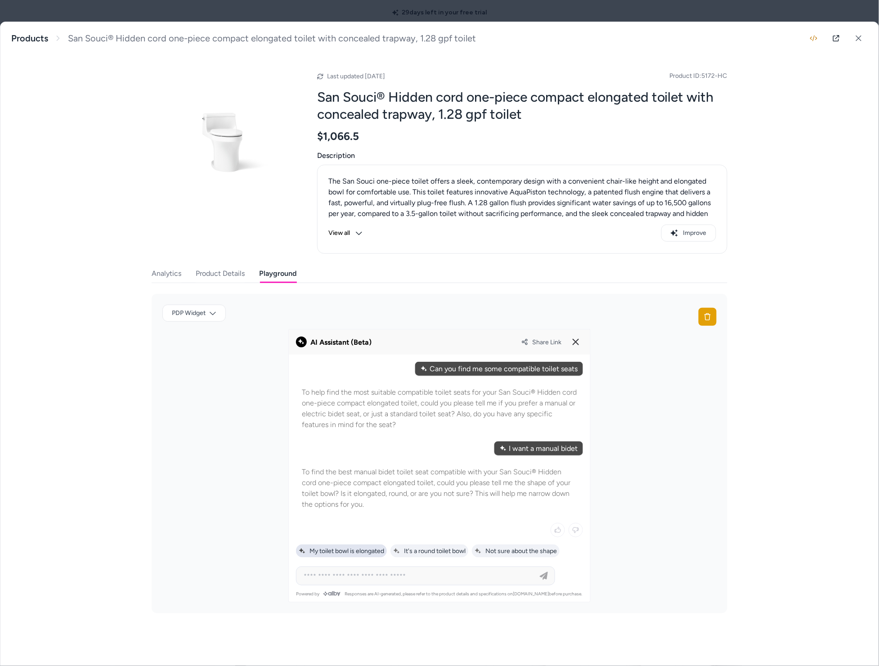
click at [345, 551] on span "My toilet bowl is elongated" at bounding box center [342, 551] width 86 height 8
type input "**********"
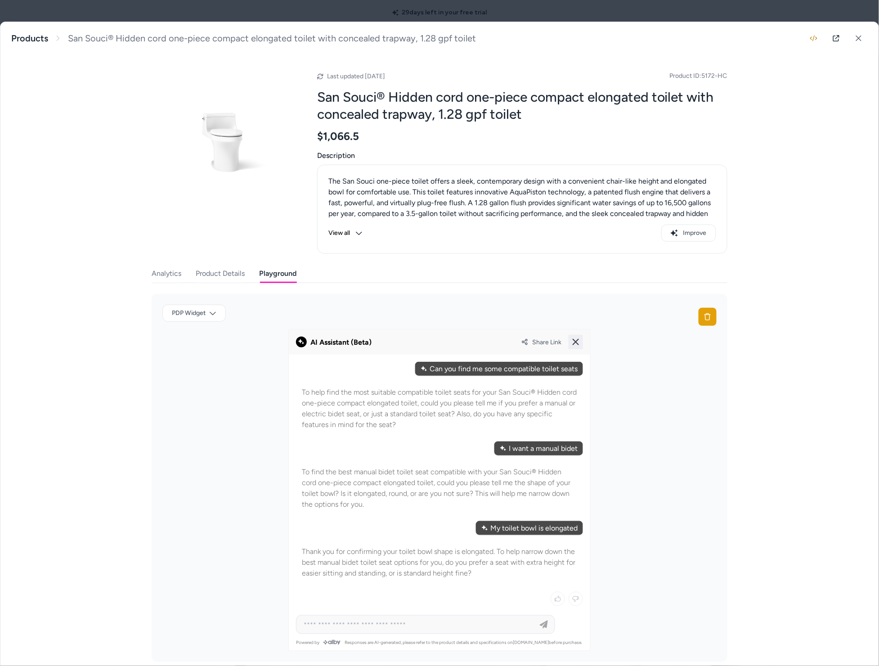
click at [573, 343] on line at bounding box center [575, 341] width 5 height 5
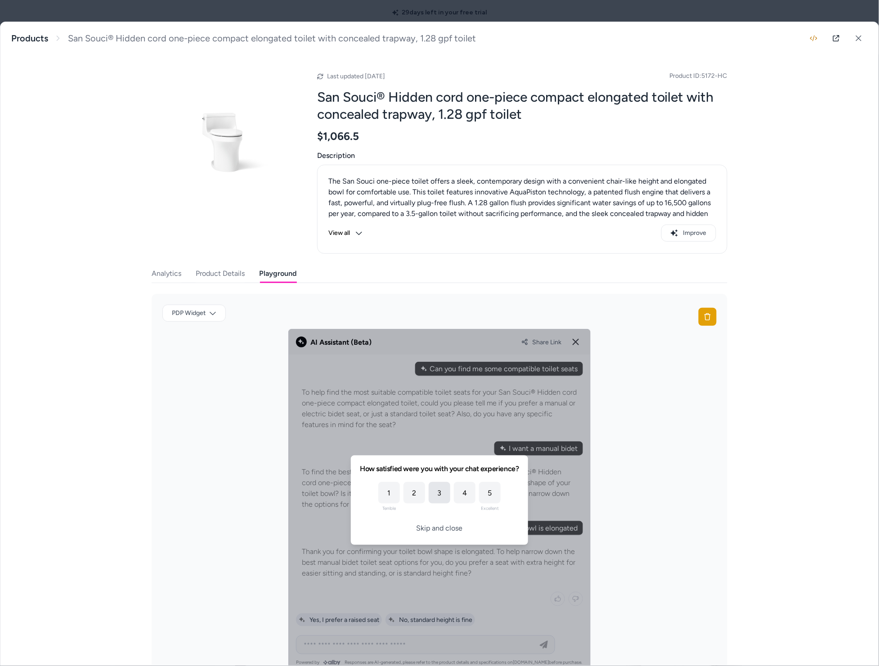
click at [437, 534] on button "Skip and close" at bounding box center [439, 528] width 57 height 16
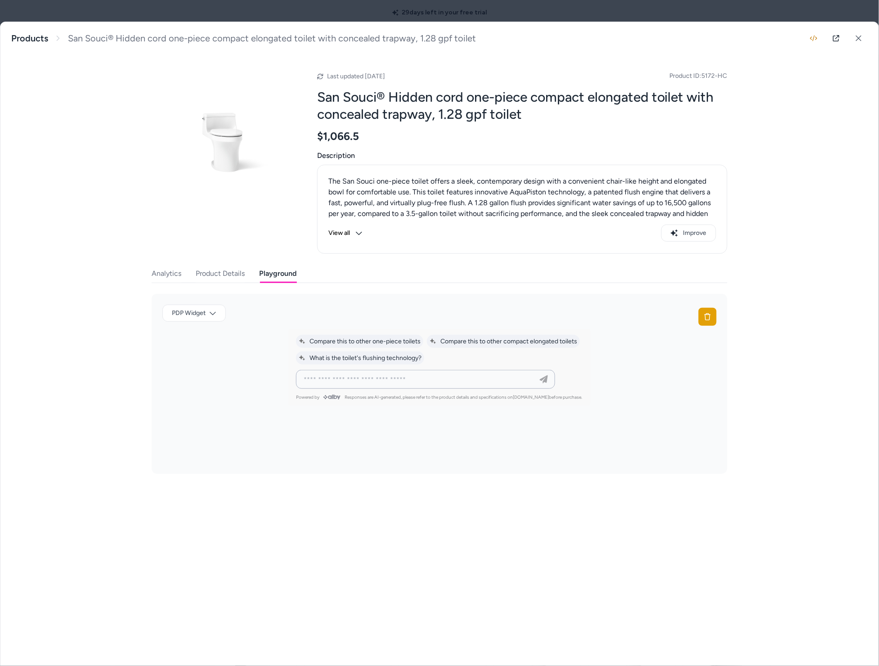
click at [415, 385] on input at bounding box center [416, 379] width 237 height 11
type input "*"
type input "**********"
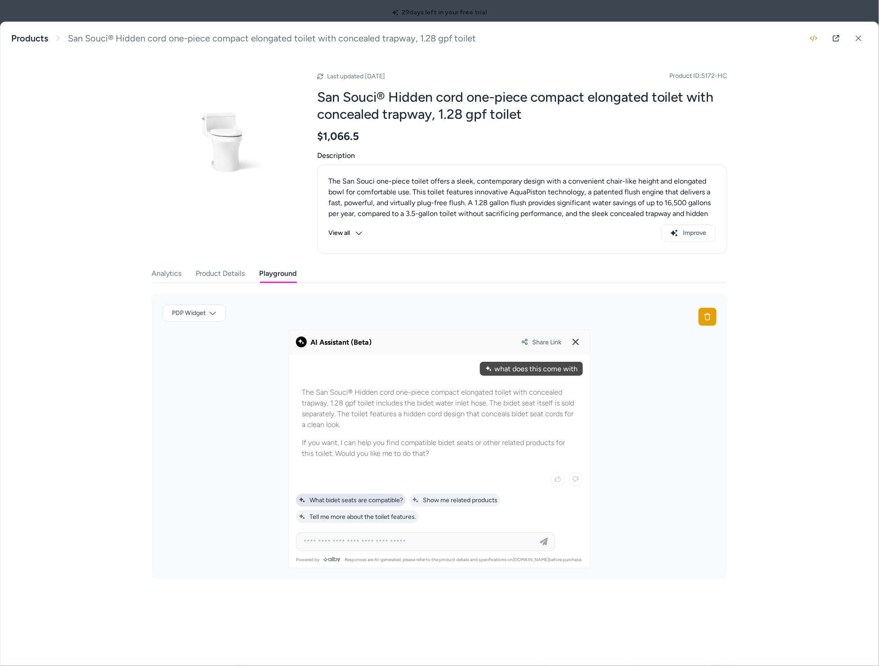
click at [328, 501] on span "What bidet seats are compatible?" at bounding box center [351, 500] width 104 height 8
type input "**********"
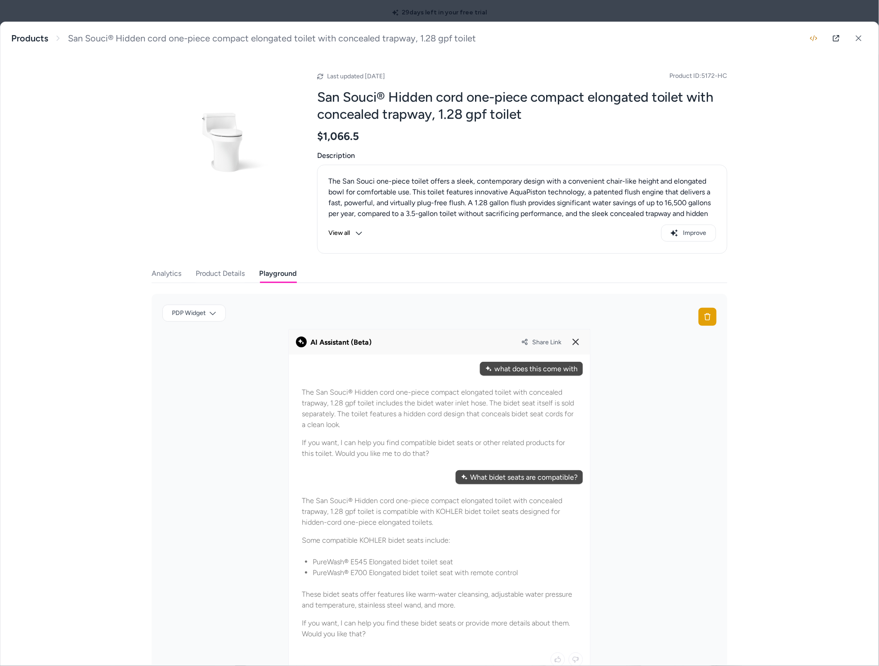
click at [546, 338] on div "Share Link" at bounding box center [553, 342] width 62 height 14
click at [547, 341] on span "Share Link" at bounding box center [546, 342] width 29 height 8
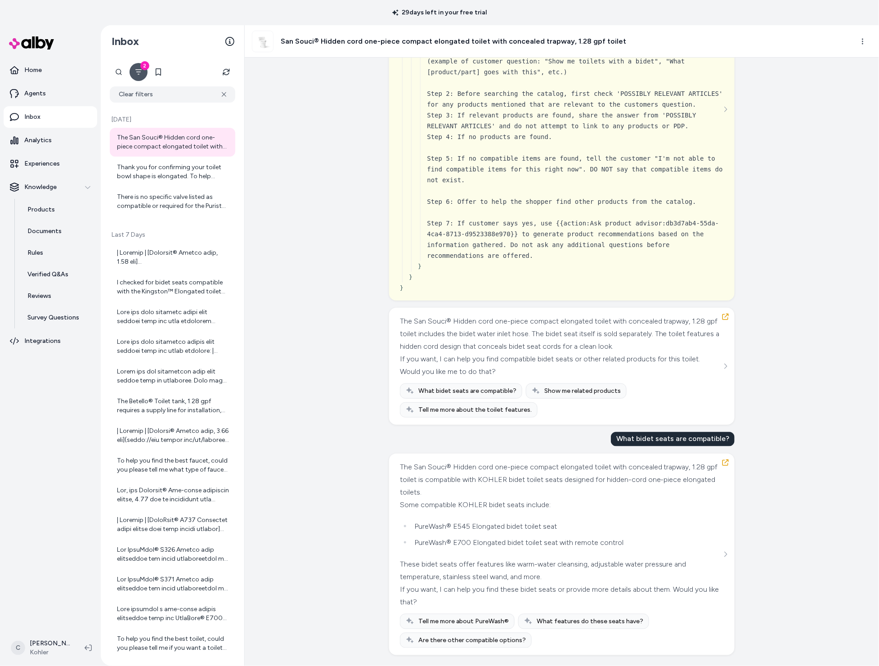
scroll to position [28, 0]
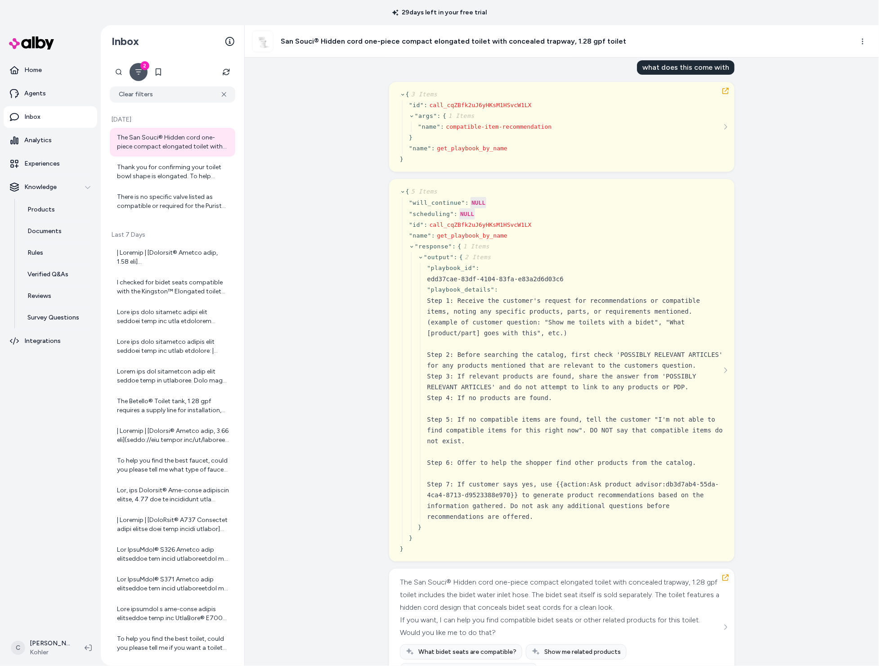
click at [723, 630] on icon "See more" at bounding box center [726, 627] width 6 height 6
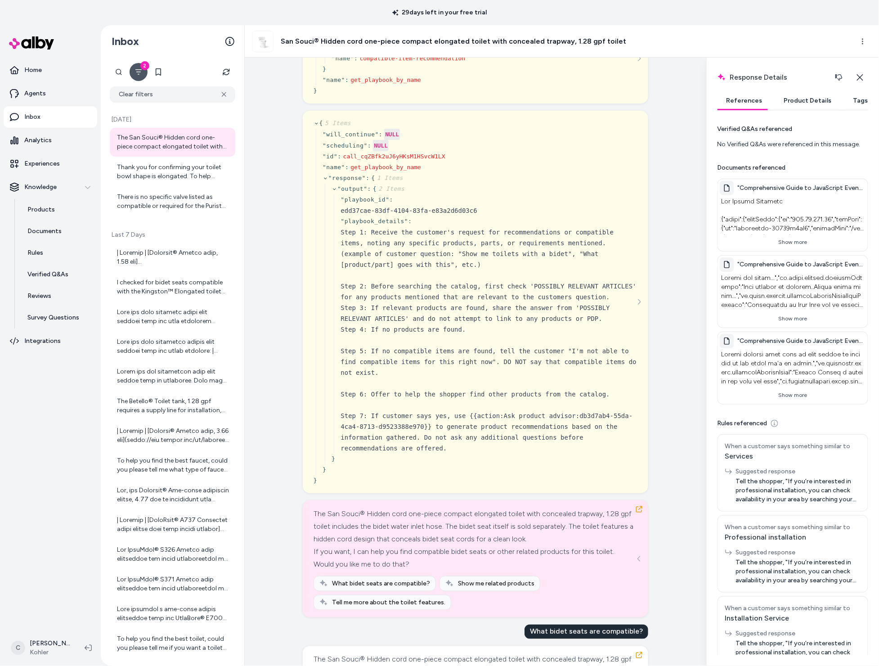
scroll to position [290, 0]
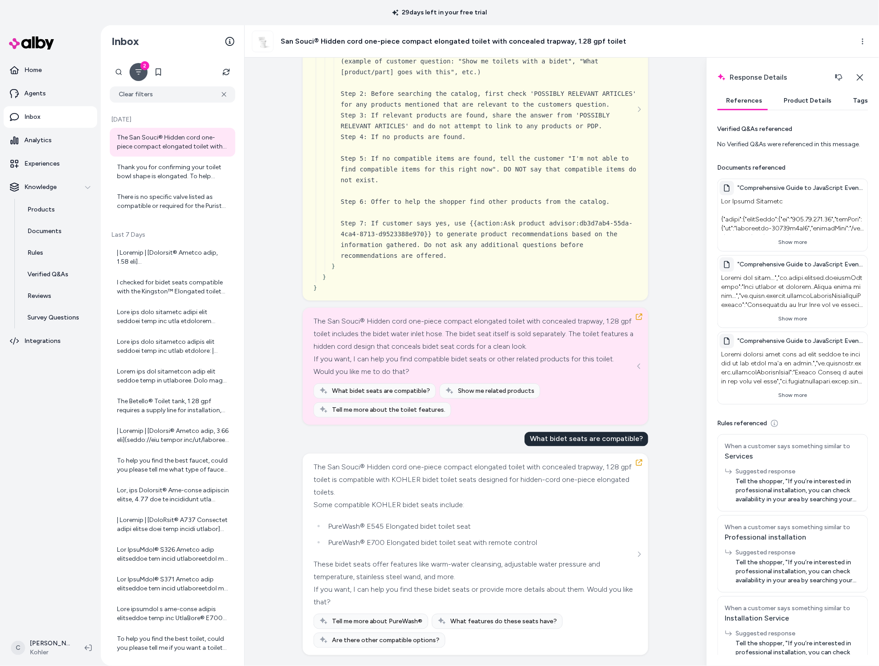
drag, startPoint x: 357, startPoint y: 525, endPoint x: 455, endPoint y: 525, distance: 98.1
click at [358, 525] on li "PureWash® E545 Elongated bidet toilet seat" at bounding box center [480, 526] width 310 height 13
click at [639, 554] on icon "See more" at bounding box center [640, 554] width 3 height 5
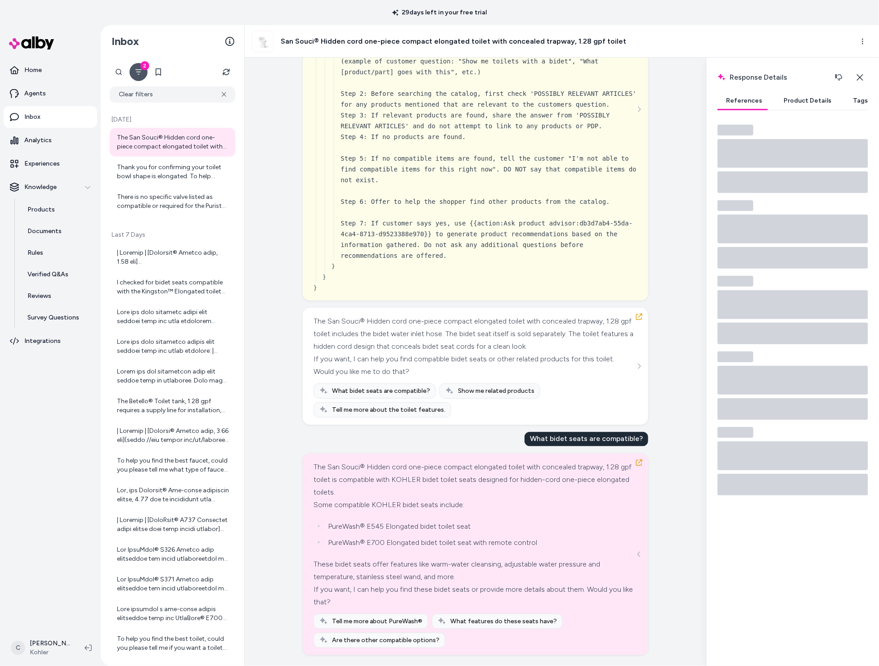
click at [326, 523] on li "PureWash® E545 Elongated bidet toilet seat" at bounding box center [480, 526] width 310 height 13
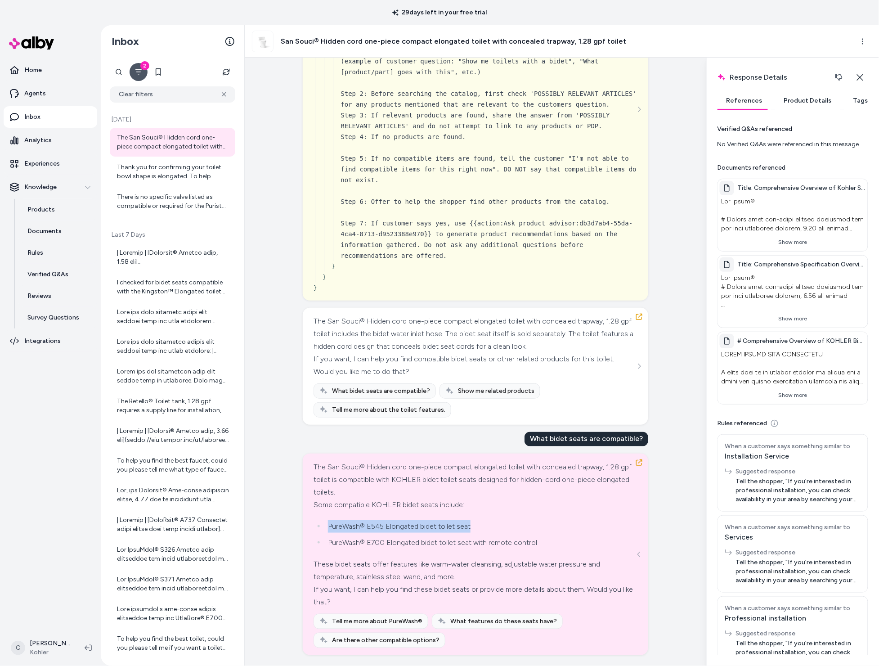
drag, startPoint x: 325, startPoint y: 523, endPoint x: 491, endPoint y: 530, distance: 166.2
click at [491, 530] on li "PureWash® E545 Elongated bidet toilet seat" at bounding box center [480, 526] width 310 height 13
click at [806, 326] on button "Show more" at bounding box center [793, 318] width 146 height 14
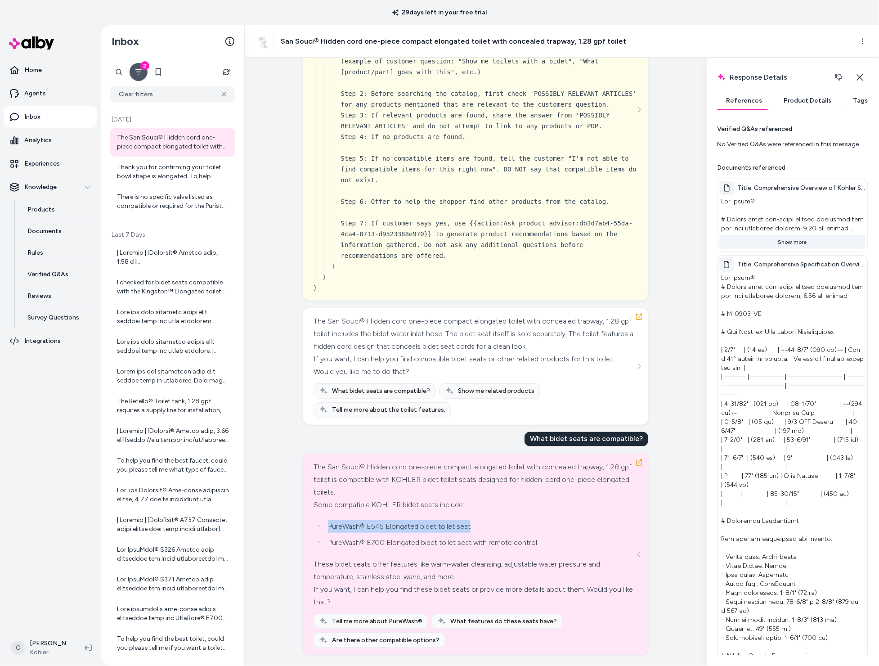
click at [798, 249] on button "Show more" at bounding box center [793, 242] width 146 height 14
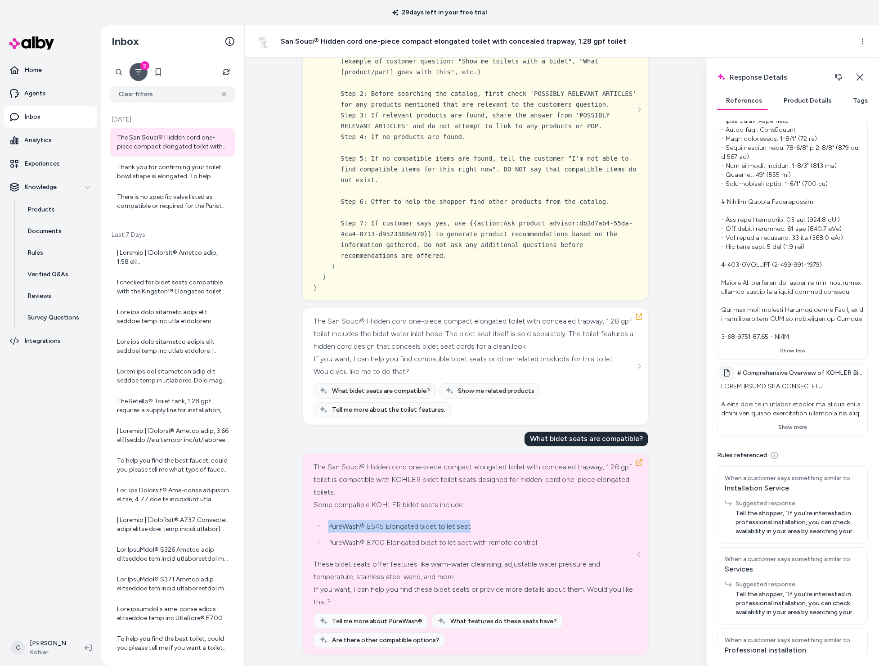
scroll to position [1086, 0]
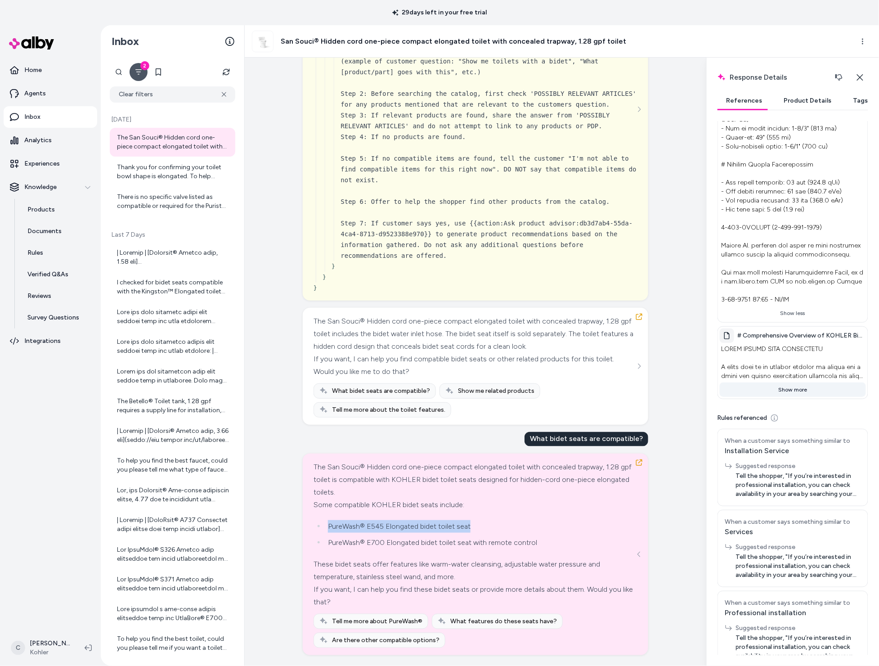
click at [802, 390] on button "Show more" at bounding box center [793, 390] width 146 height 14
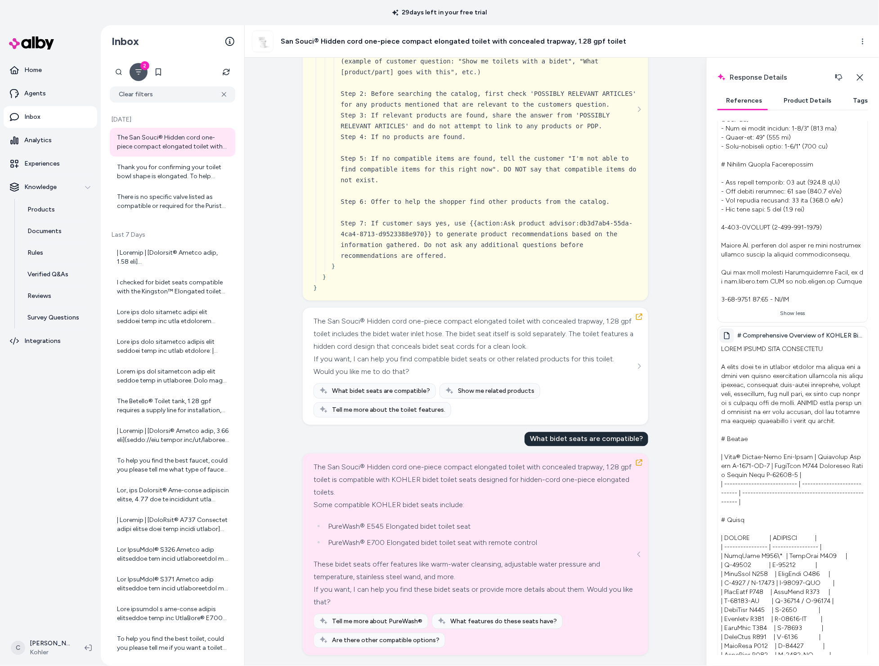
click at [663, 226] on div "Created from Chat at Aug 26, 2025 · 10:51 AM by Chris P what does this come wit…" at bounding box center [476, 362] width 462 height 609
click at [664, 218] on div "Created from Chat at Aug 26, 2025 · 10:51 AM by Chris P what does this come wit…" at bounding box center [476, 362] width 462 height 609
click at [681, 206] on div "Created from Chat at Aug 26, 2025 · 10:51 AM by Chris P what does this come wit…" at bounding box center [476, 362] width 462 height 609
drag, startPoint x: 679, startPoint y: 203, endPoint x: 672, endPoint y: 209, distance: 9.6
click at [672, 209] on div "Created from Chat at Aug 26, 2025 · 10:51 AM by Chris P what does this come wit…" at bounding box center [476, 362] width 462 height 609
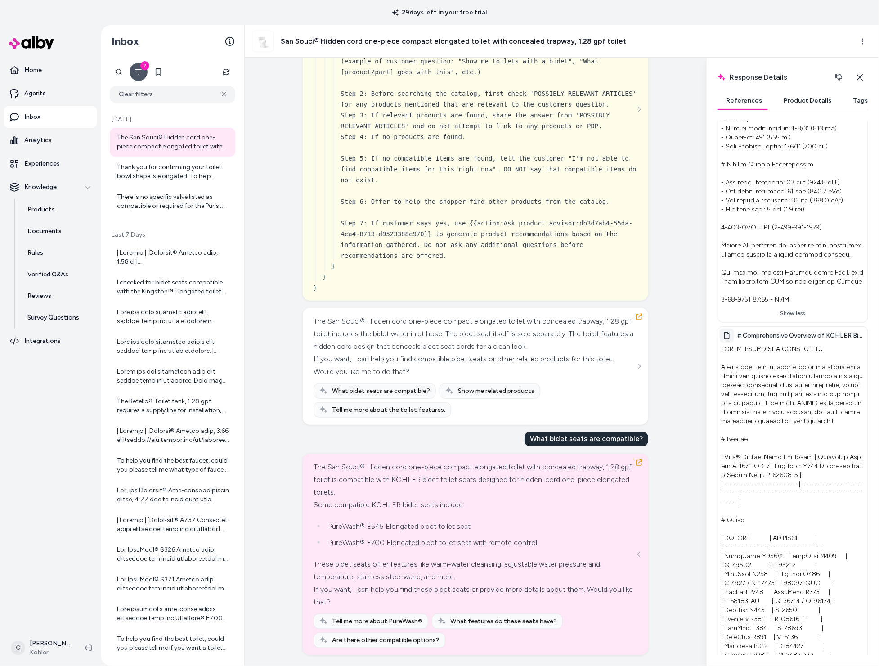
drag, startPoint x: 391, startPoint y: 555, endPoint x: 371, endPoint y: 543, distance: 23.6
click at [390, 554] on div "The San Souci® Hidden cord one-piece compact elongated toilet with concealed tr…" at bounding box center [475, 535] width 322 height 148
drag, startPoint x: 471, startPoint y: 529, endPoint x: 325, endPoint y: 527, distance: 145.8
click at [325, 527] on li "PureWash® E545 Elongated bidet toilet seat" at bounding box center [480, 526] width 310 height 13
copy li "PureWash® E545 Elongated bidet toilet seat"
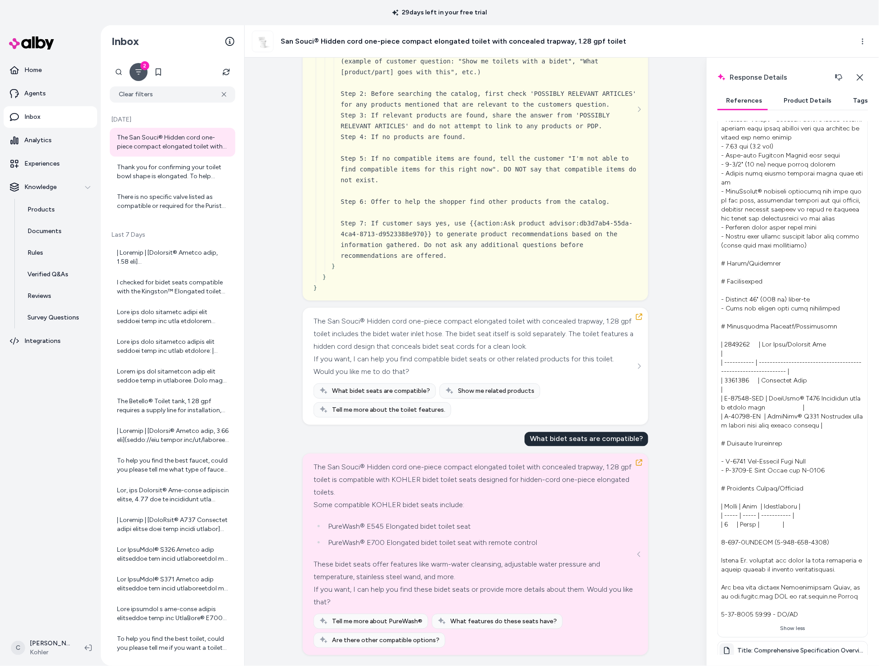
scroll to position [107, 0]
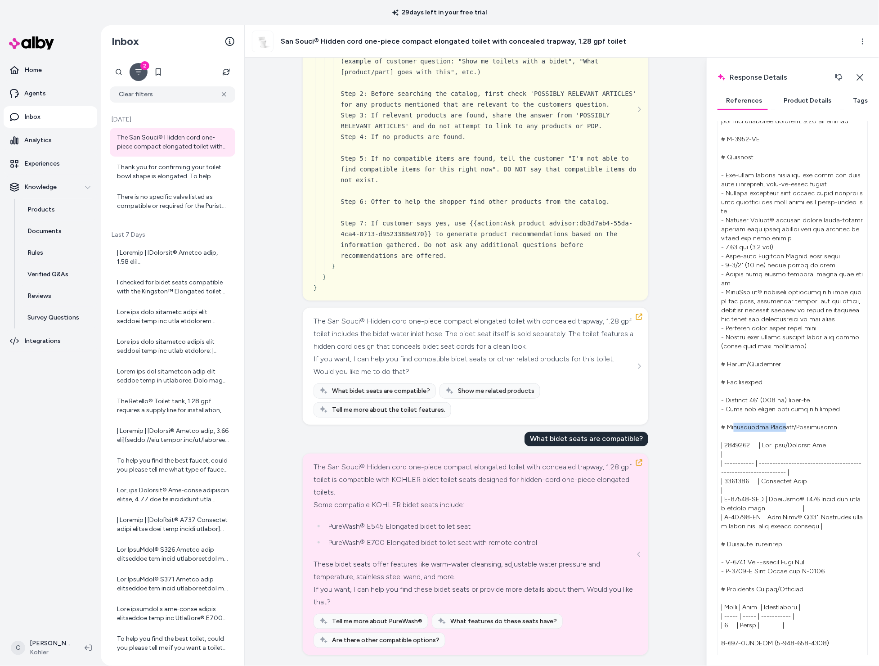
drag, startPoint x: 736, startPoint y: 429, endPoint x: 789, endPoint y: 428, distance: 53.1
click at [789, 428] on p at bounding box center [793, 405] width 146 height 634
drag, startPoint x: 789, startPoint y: 428, endPoint x: 658, endPoint y: 541, distance: 173.4
click at [789, 429] on p at bounding box center [793, 405] width 146 height 634
click at [446, 523] on li "PureWash® E545 Elongated bidet toilet seat" at bounding box center [480, 526] width 310 height 13
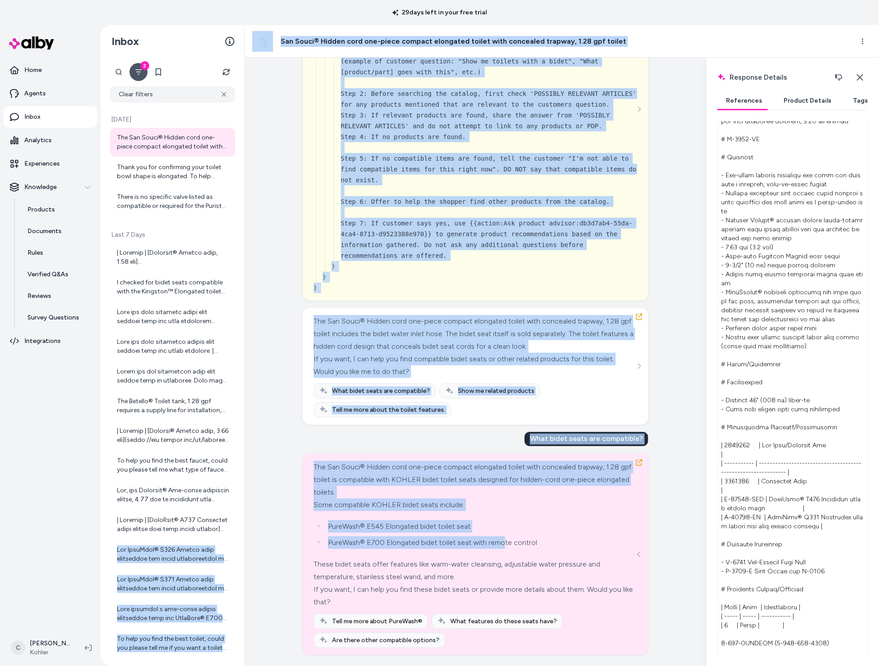
drag, startPoint x: 228, startPoint y: 542, endPoint x: 247, endPoint y: 540, distance: 19.0
click at [227, 542] on div "Inbox 2 Clear filters Today The San Souci® Hidden cord one-piece compact elonga…" at bounding box center [490, 345] width 779 height 641
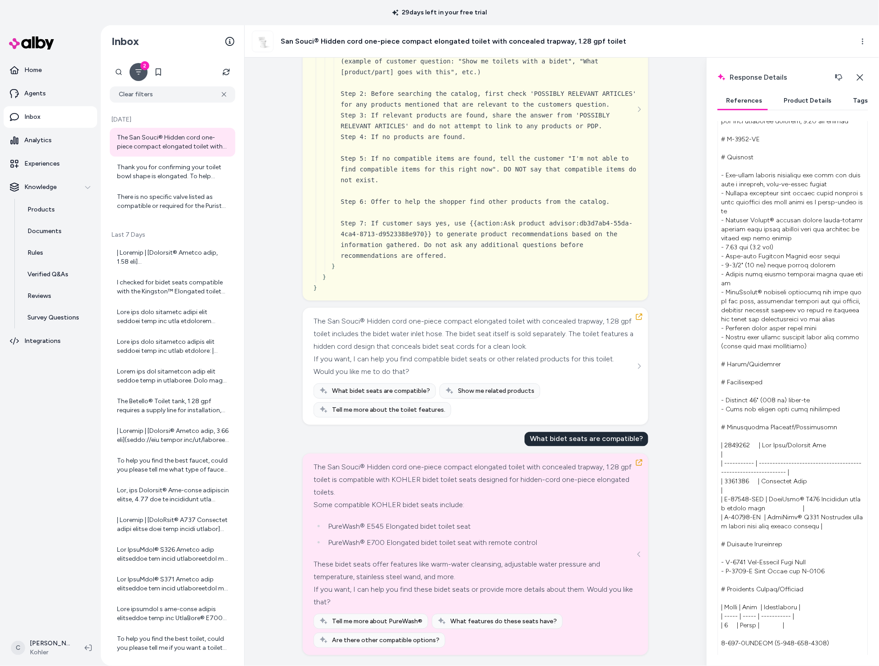
drag, startPoint x: 434, startPoint y: 542, endPoint x: 456, endPoint y: 547, distance: 22.7
click at [436, 543] on li "PureWash® E700 Elongated bidet toilet seat with remote control" at bounding box center [480, 542] width 310 height 13
drag, startPoint x: 525, startPoint y: 546, endPoint x: 318, endPoint y: 552, distance: 206.7
click at [318, 552] on div "The San Souci® Hidden cord one-piece compact elongated toilet with concealed tr…" at bounding box center [475, 535] width 322 height 148
drag, startPoint x: 319, startPoint y: 551, endPoint x: 343, endPoint y: 557, distance: 25.3
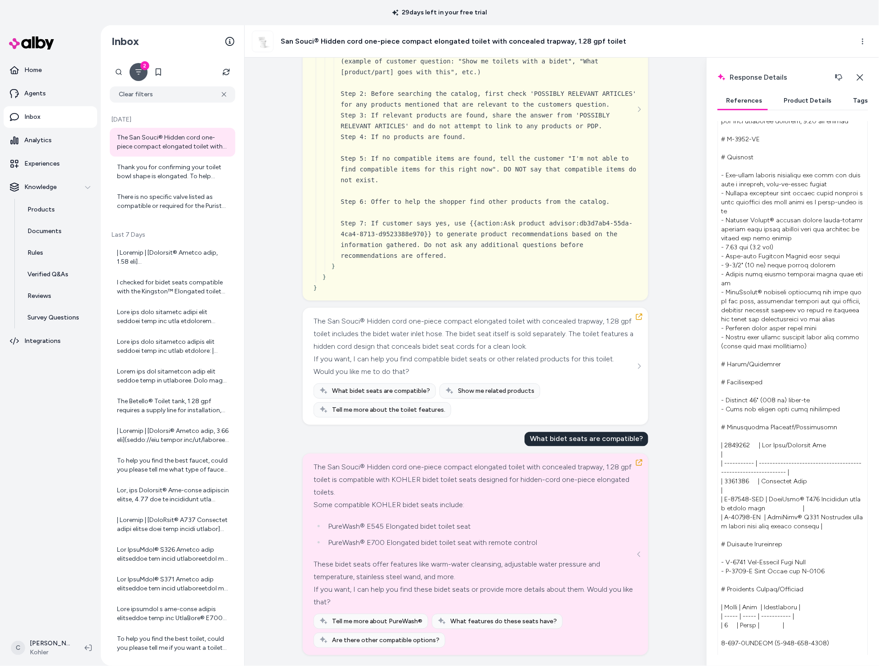
click at [321, 552] on div "The San Souci® Hidden cord one-piece compact elongated toilet with concealed tr…" at bounding box center [475, 535] width 322 height 148
drag, startPoint x: 412, startPoint y: 549, endPoint x: 422, endPoint y: 533, distance: 18.0
click at [371, 540] on div "The San Souci® Hidden cord one-piece compact elongated toilet with concealed tr…" at bounding box center [475, 535] width 322 height 148
click at [410, 534] on ul "PureWash® E545 Elongated bidet toilet seat PureWash® E700 Elongated bidet toile…" at bounding box center [475, 534] width 322 height 29
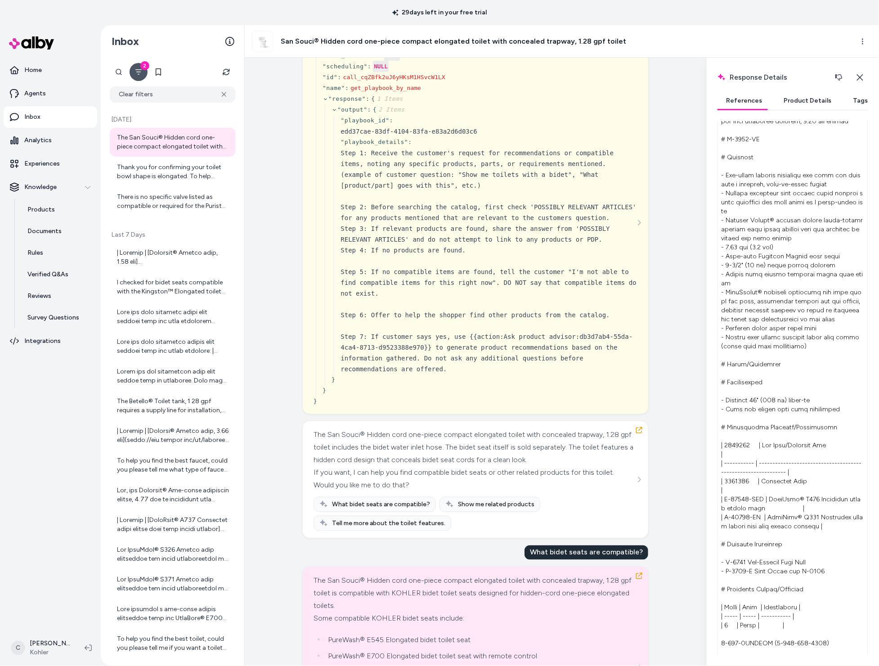
drag, startPoint x: 675, startPoint y: 141, endPoint x: 713, endPoint y: 144, distance: 38.8
click at [681, 140] on div "Created from Chat at Aug 26, 2025 · 10:51 AM by Chris P what does this come wit…" at bounding box center [476, 362] width 462 height 609
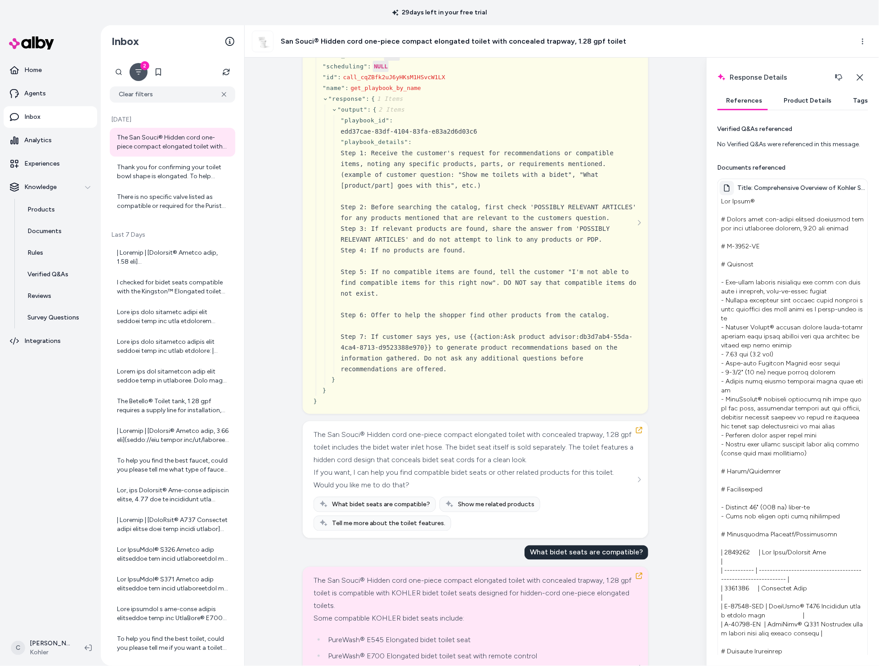
drag, startPoint x: 857, startPoint y: 77, endPoint x: 869, endPoint y: 75, distance: 11.9
click at [858, 77] on icon "button" at bounding box center [860, 77] width 7 height 7
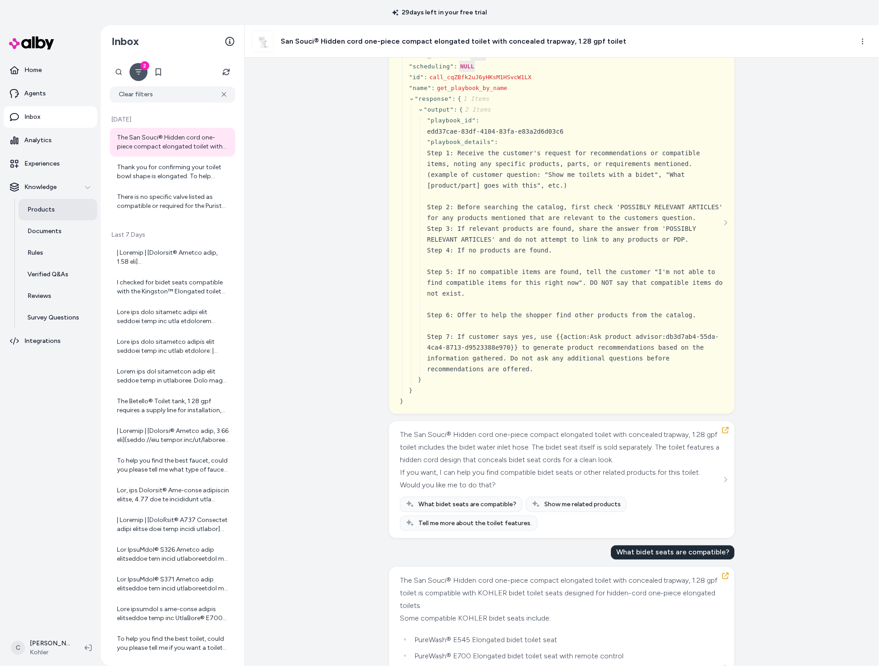
click at [60, 207] on link "Products" at bounding box center [57, 210] width 79 height 22
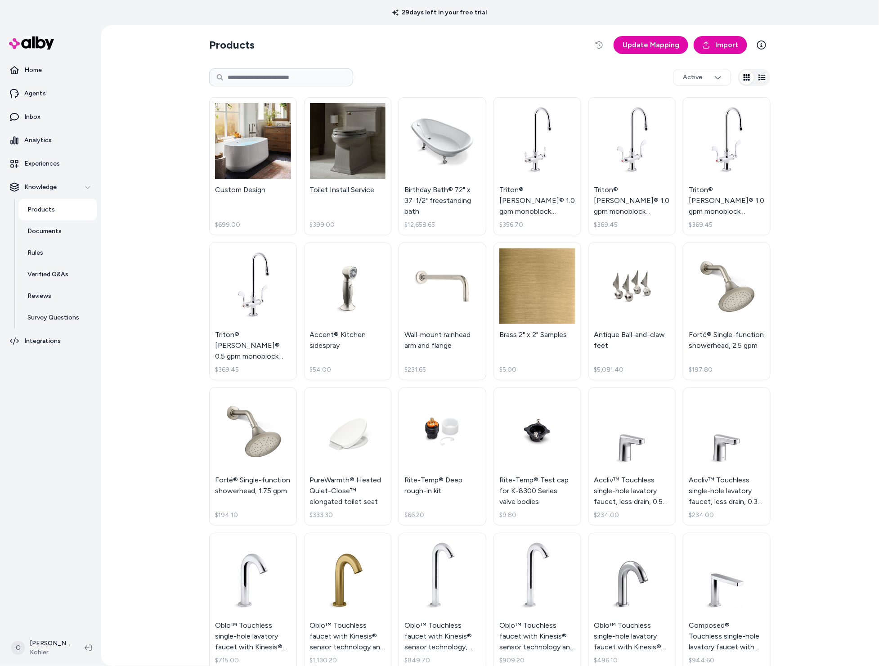
click at [320, 74] on input at bounding box center [281, 77] width 144 height 18
paste input "*****"
type input "*****"
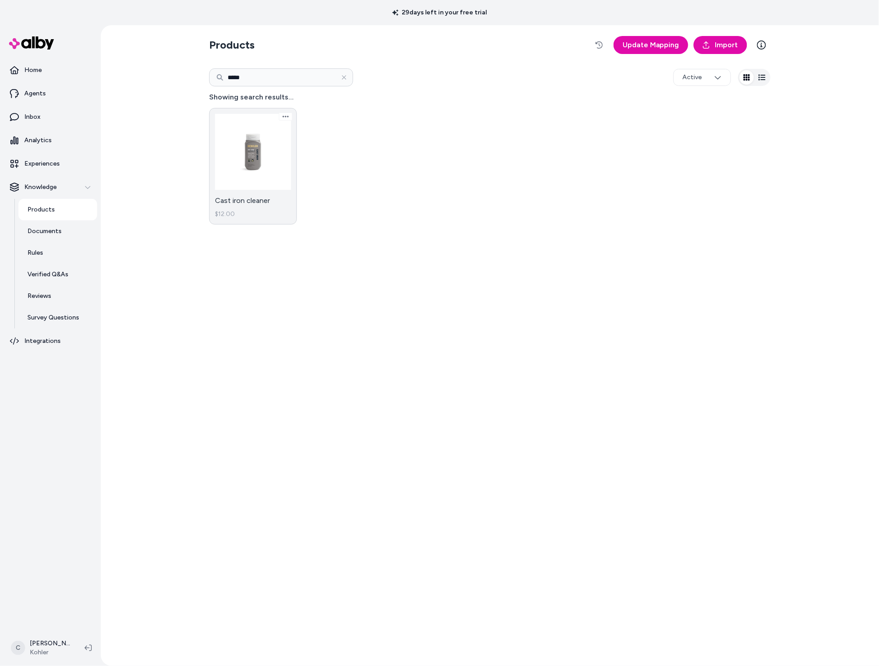
click at [253, 151] on link "Cast iron cleaner $12.00" at bounding box center [253, 166] width 88 height 117
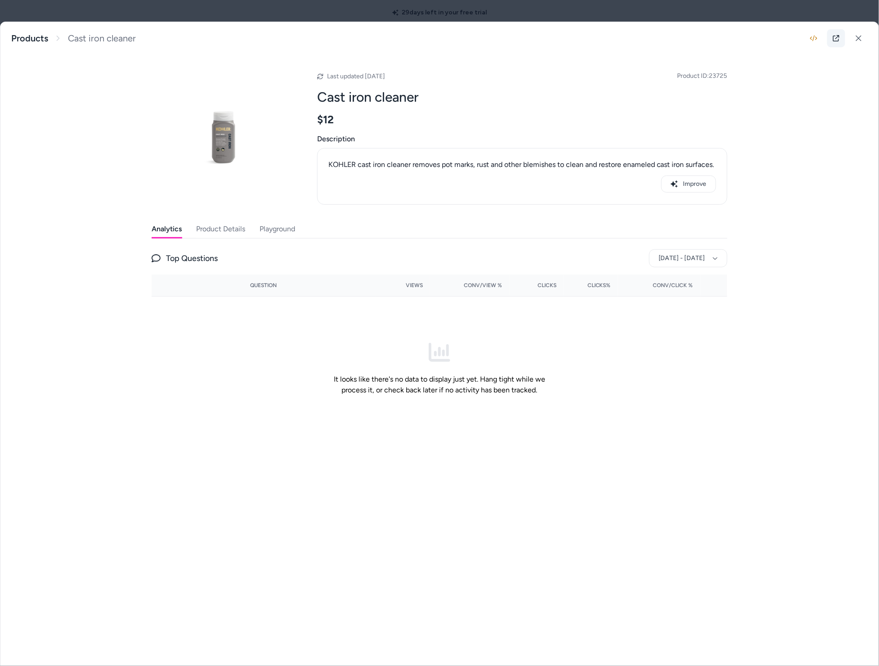
drag, startPoint x: 828, startPoint y: 36, endPoint x: 833, endPoint y: 38, distance: 5.0
click at [829, 36] on link at bounding box center [837, 38] width 18 height 18
click at [858, 39] on icon at bounding box center [858, 38] width 5 height 5
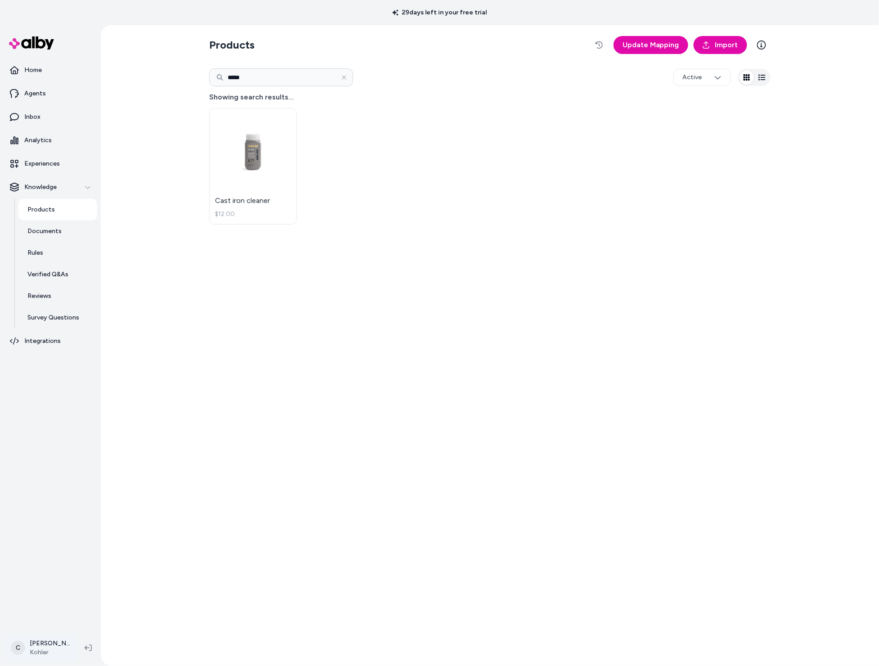
click at [39, 656] on html "29 days left in your free trial Home Agents Inbox Analytics Experiences Knowled…" at bounding box center [439, 333] width 879 height 666
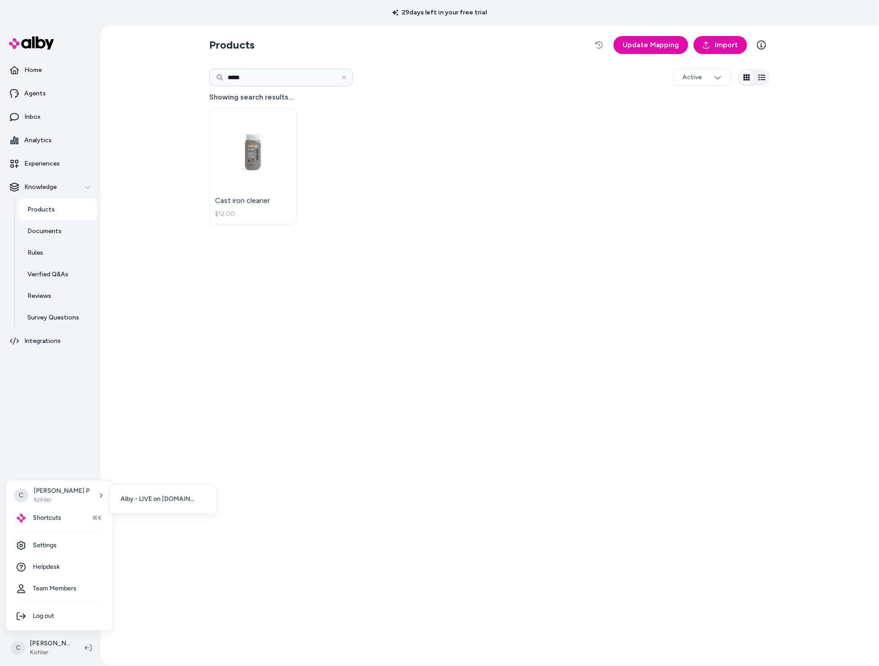
click at [50, 530] on div "C Chris P Kohler Shortcuts ⌘K Settings Helpdesk Team Members Log out" at bounding box center [59, 555] width 108 height 151
click at [54, 525] on div "Shortcuts ⌘K" at bounding box center [59, 519] width 100 height 22
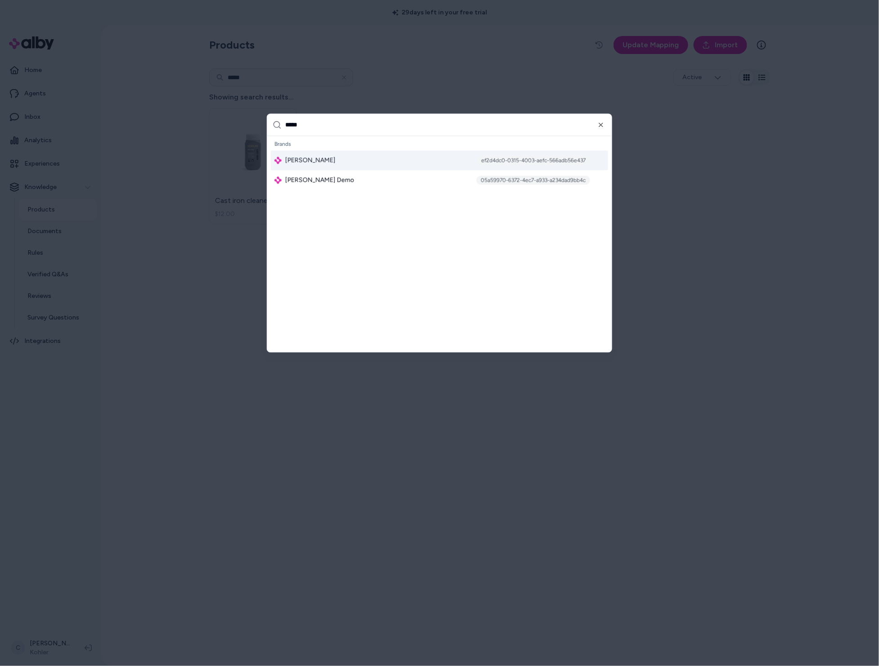
type input "*****"
click at [349, 155] on div "Jabra Enhance ef2d4dc0-0315-4003-aefc-566adb56e437" at bounding box center [440, 161] width 338 height 20
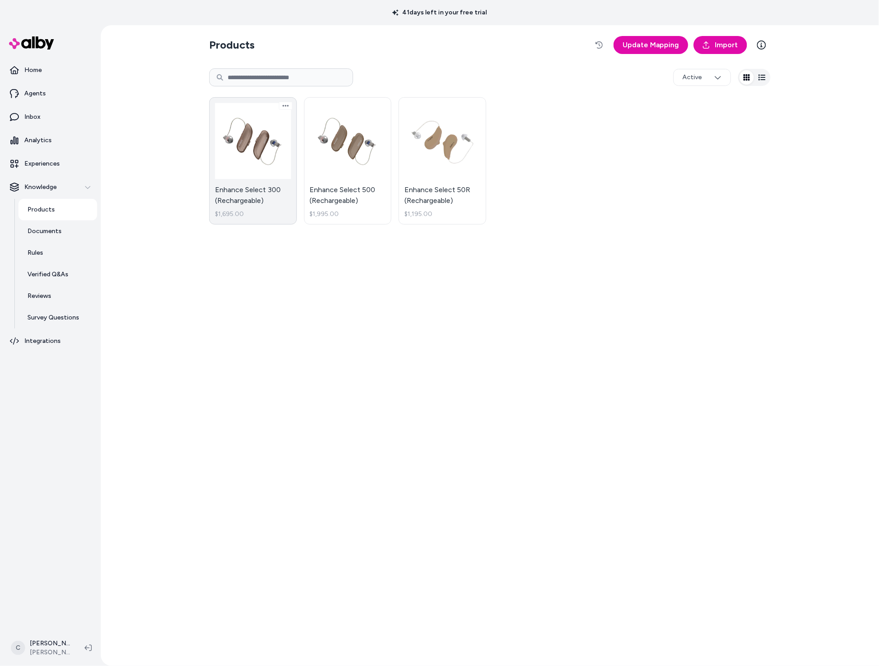
click at [265, 190] on link "Enhance Select 300 (Rechargeable) $1,695.00" at bounding box center [253, 160] width 88 height 127
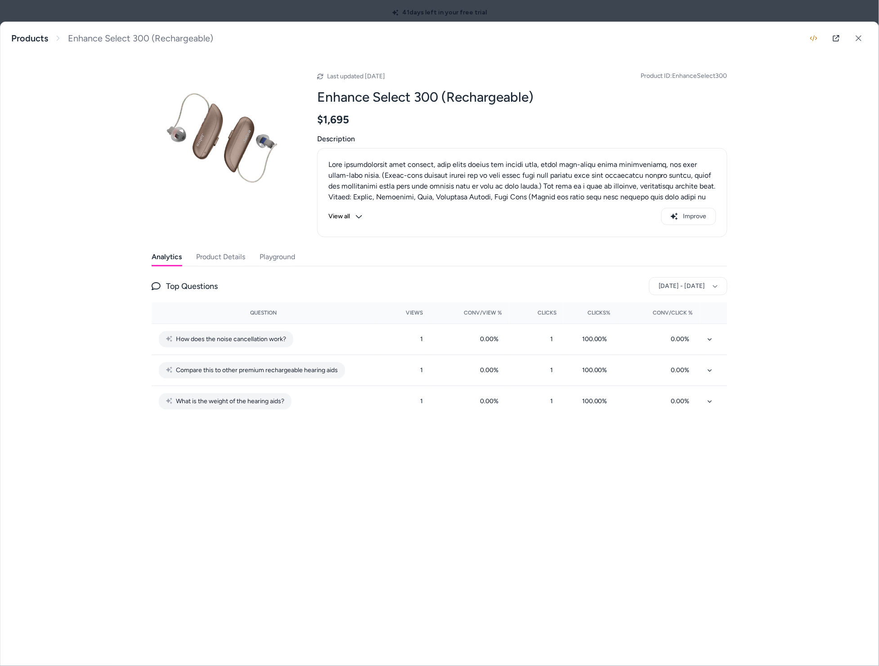
click at [224, 254] on button "Product Details" at bounding box center [220, 257] width 49 height 18
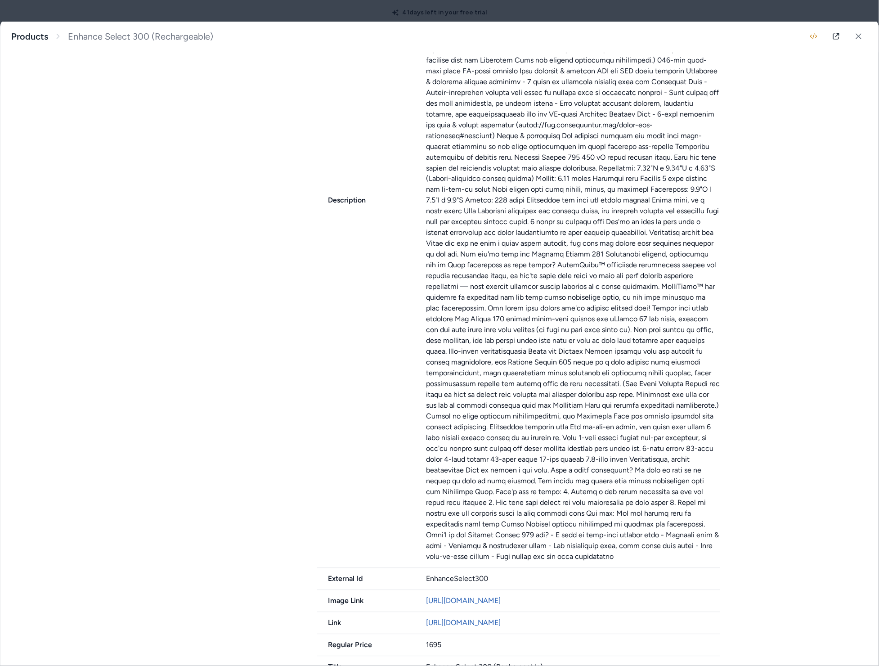
scroll to position [532, 0]
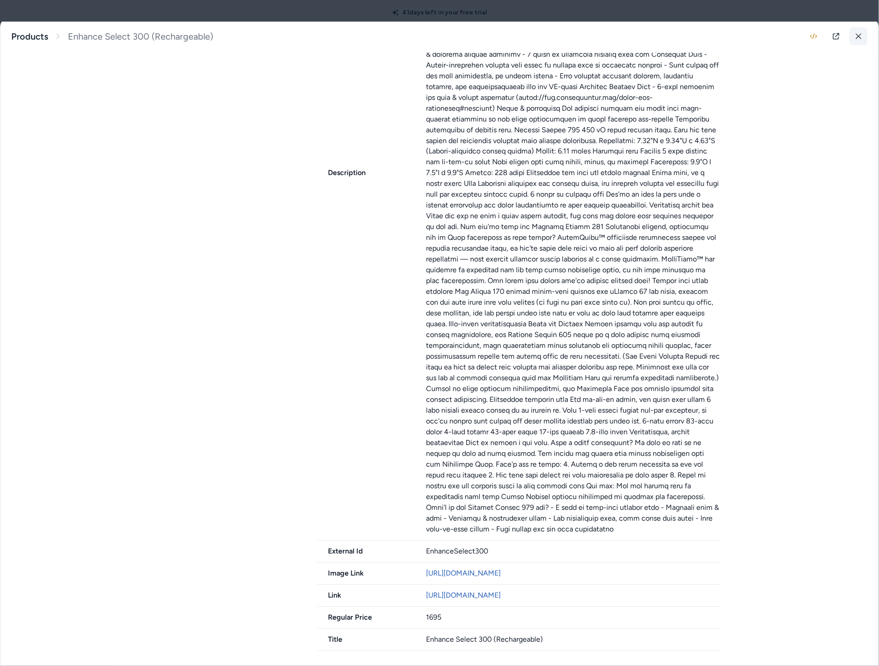
click at [856, 36] on icon at bounding box center [859, 36] width 6 height 6
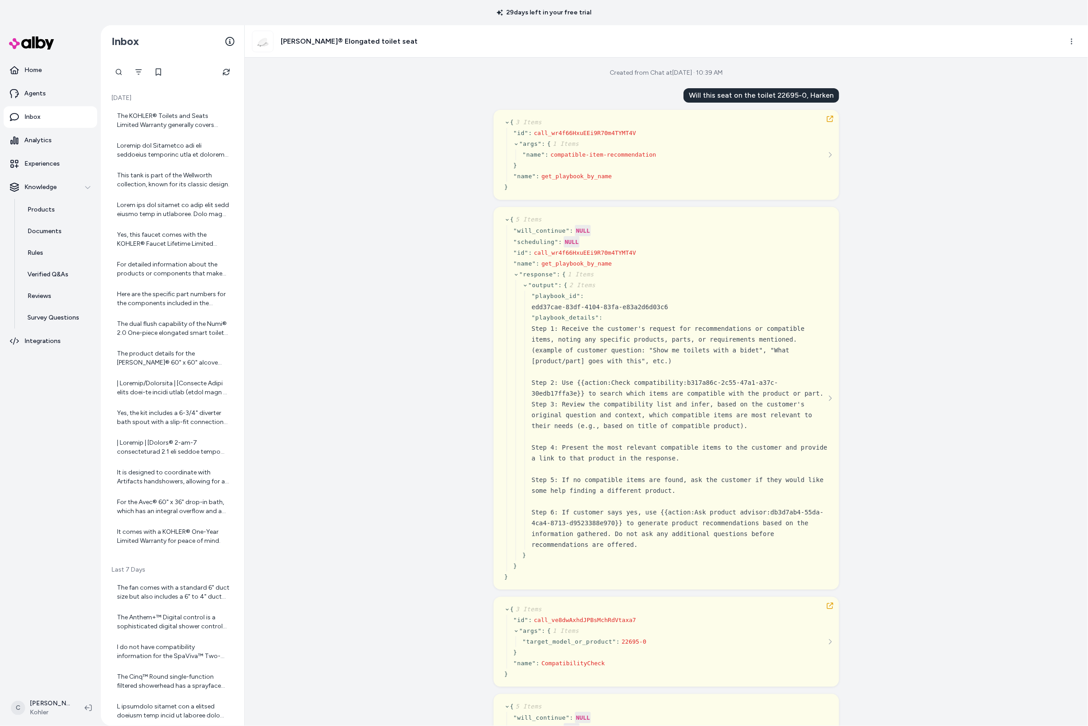
drag, startPoint x: 443, startPoint y: 456, endPoint x: 434, endPoint y: 487, distance: 31.9
click at [443, 457] on div "Created from Chat at [DATE] · 10:39 AM Will this seat on the toilet 22695-0, Ha…" at bounding box center [666, 392] width 843 height 668
drag, startPoint x: 766, startPoint y: 81, endPoint x: 761, endPoint y: 89, distance: 10.1
click at [762, 81] on div "Created from Chat at [DATE] · 10:39 AM Will this seat on the toilet 22695-0, Ha…" at bounding box center [666, 392] width 843 height 668
click at [768, 94] on div "Will this seat on the toilet 22695-0, Harken" at bounding box center [762, 95] width 156 height 14
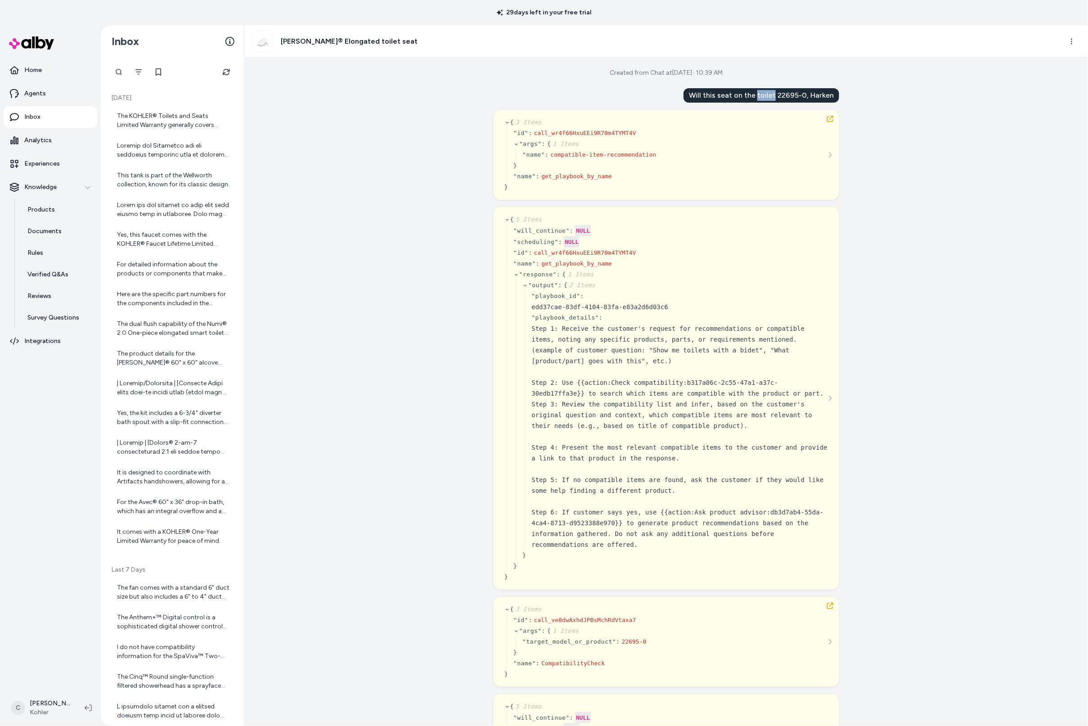
click at [768, 94] on div "Will this seat on the toilet 22695-0, Harken" at bounding box center [762, 95] width 156 height 14
copy div "Will this seat on the toilet 22695-0, Harken"
click at [1072, 44] on html "29 days left in your free trial Home Agents Inbox Analytics Experiences Knowled…" at bounding box center [544, 363] width 1088 height 726
click at [1047, 77] on link "View product in alby" at bounding box center [1032, 76] width 95 height 14
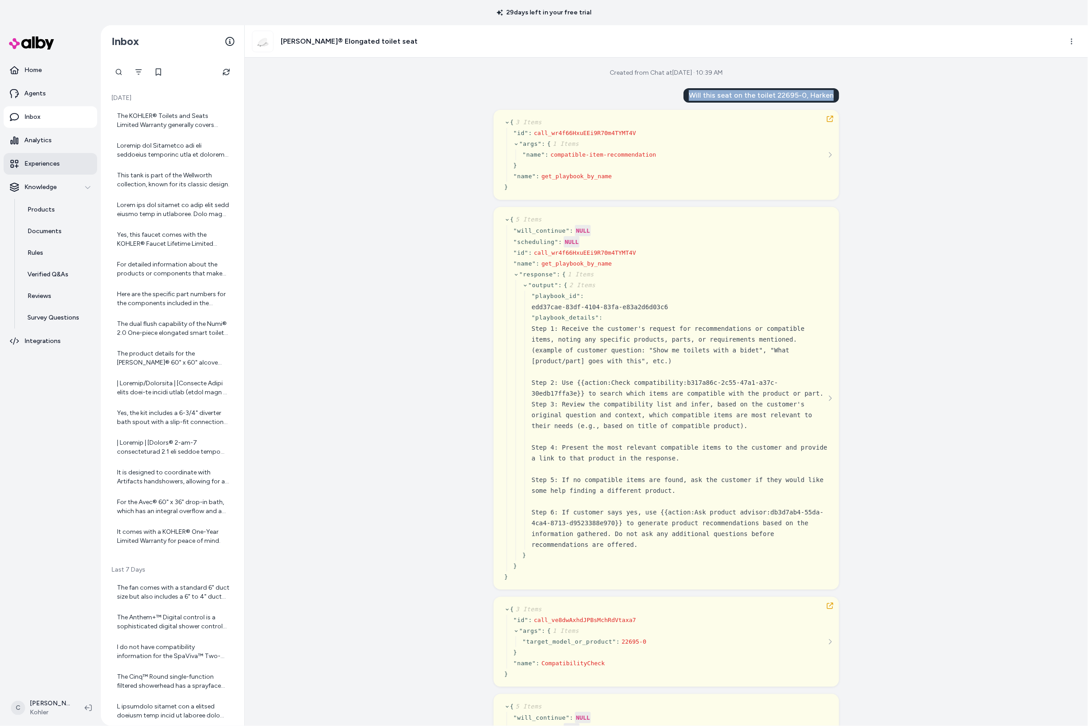
click at [50, 167] on p "Experiences" at bounding box center [42, 163] width 36 height 9
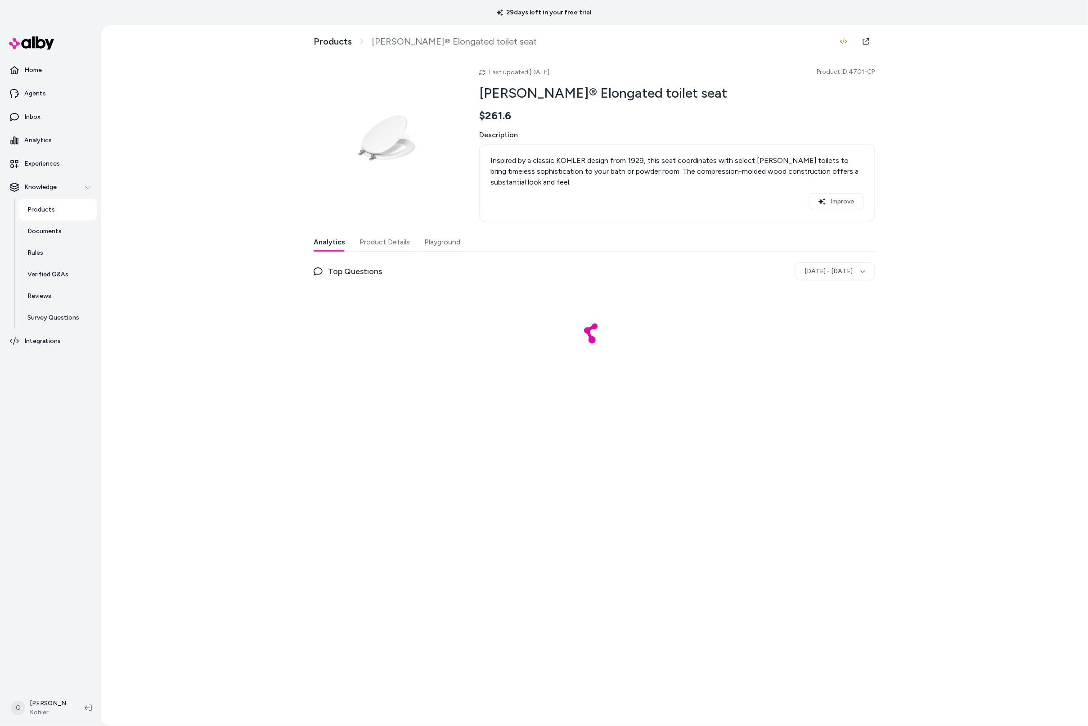
click at [389, 233] on button "Product Details" at bounding box center [385, 242] width 50 height 18
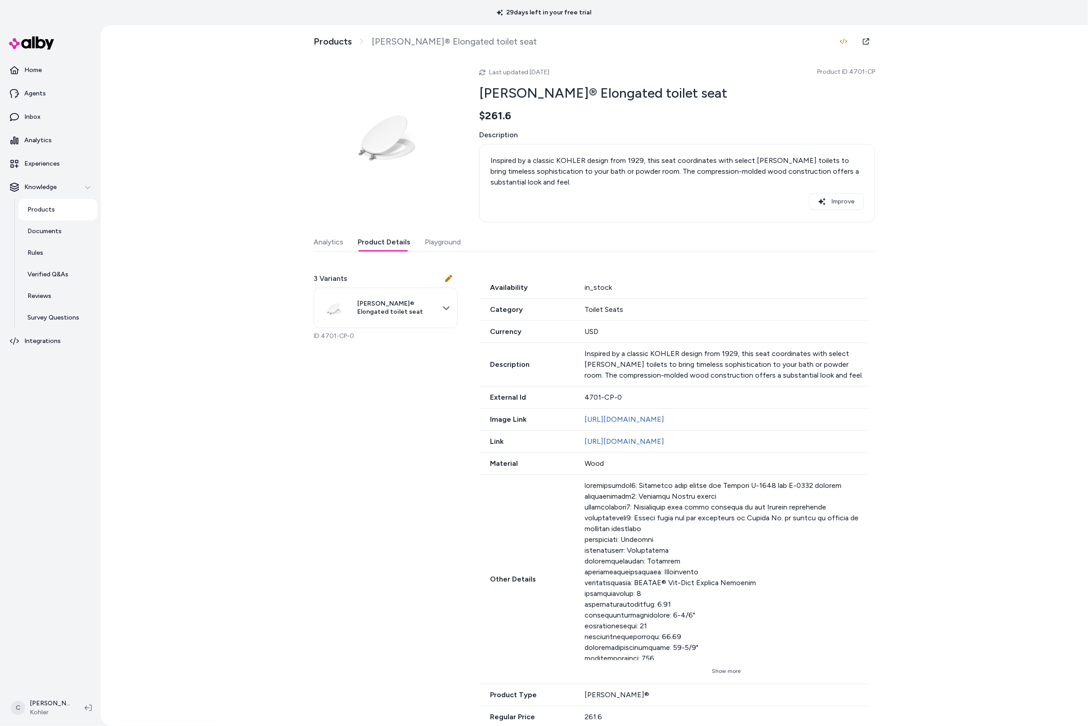
drag, startPoint x: 438, startPoint y: 246, endPoint x: 444, endPoint y: 250, distance: 7.5
click at [438, 246] on button "Playground" at bounding box center [443, 242] width 36 height 18
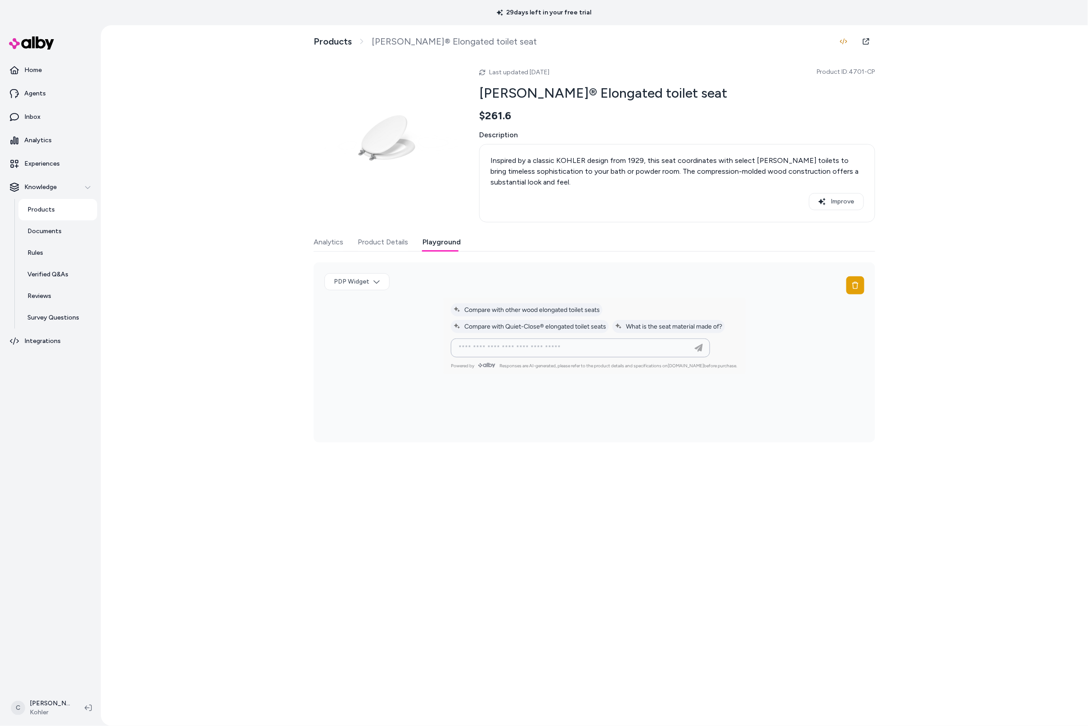
click at [616, 348] on input at bounding box center [571, 348] width 237 height 11
paste input "**********"
type input "**********"
drag, startPoint x: 519, startPoint y: 370, endPoint x: 493, endPoint y: 364, distance: 26.8
click at [508, 368] on p "The [PERSON_NAME]® Elongated toilet seat is not listed as compatible with the t…" at bounding box center [594, 372] width 275 height 32
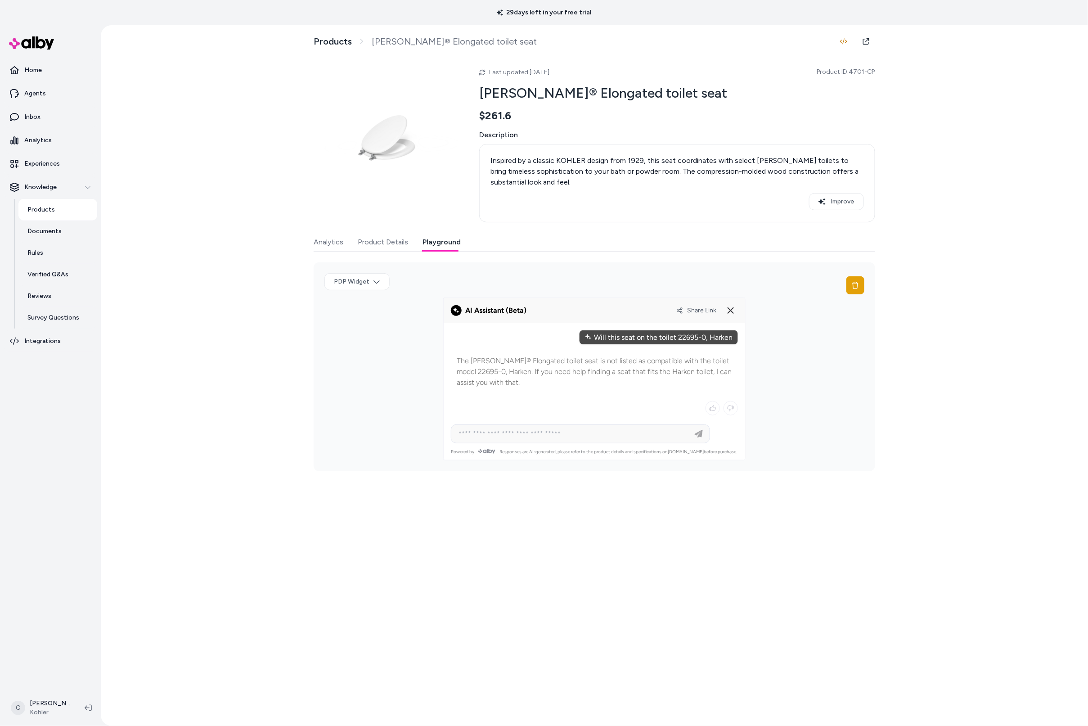
drag, startPoint x: 583, startPoint y: 359, endPoint x: 753, endPoint y: 328, distance: 172.5
click at [754, 325] on div "PDP Widget" at bounding box center [595, 366] width 562 height 209
drag, startPoint x: 698, startPoint y: 360, endPoint x: 607, endPoint y: 363, distance: 91.0
click at [607, 363] on p "The [PERSON_NAME]® Elongated toilet seat is not listed as compatible with the t…" at bounding box center [594, 372] width 275 height 32
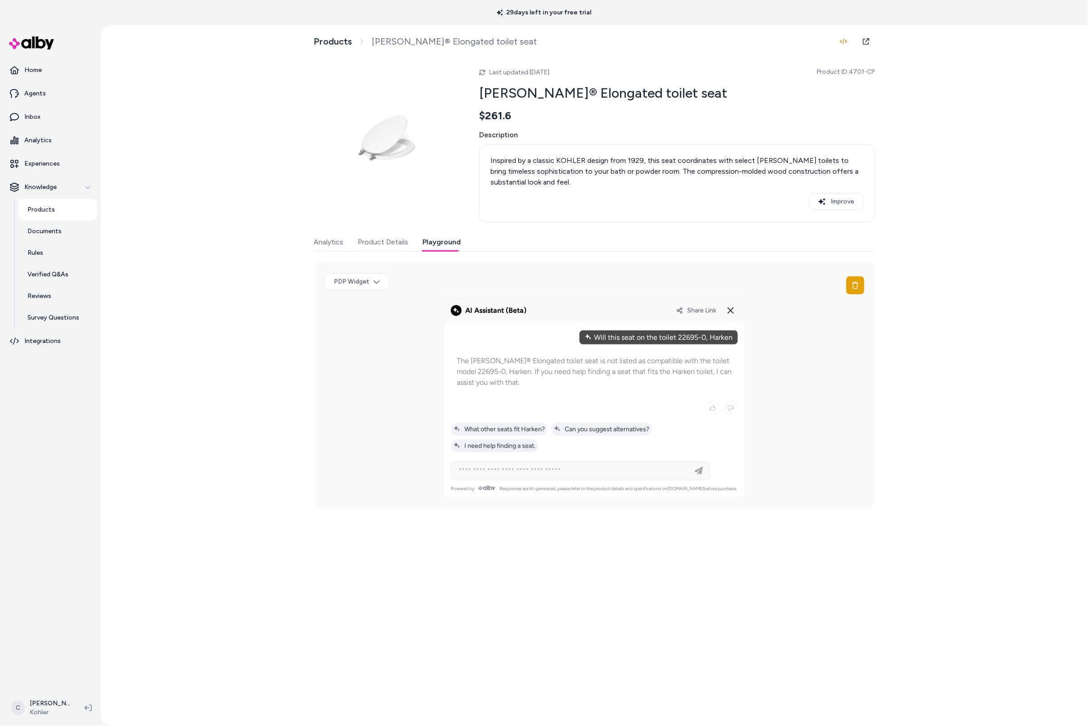
drag, startPoint x: 500, startPoint y: 367, endPoint x: 487, endPoint y: 364, distance: 12.4
click at [488, 364] on p "The [PERSON_NAME]® Elongated toilet seat is not listed as compatible with the t…" at bounding box center [594, 372] width 275 height 32
drag, startPoint x: 487, startPoint y: 364, endPoint x: 487, endPoint y: 372, distance: 7.7
click at [487, 369] on p "The [PERSON_NAME]® Elongated toilet seat is not listed as compatible with the t…" at bounding box center [594, 372] width 275 height 32
click at [487, 372] on p "The [PERSON_NAME]® Elongated toilet seat is not listed as compatible with the t…" at bounding box center [594, 372] width 275 height 32
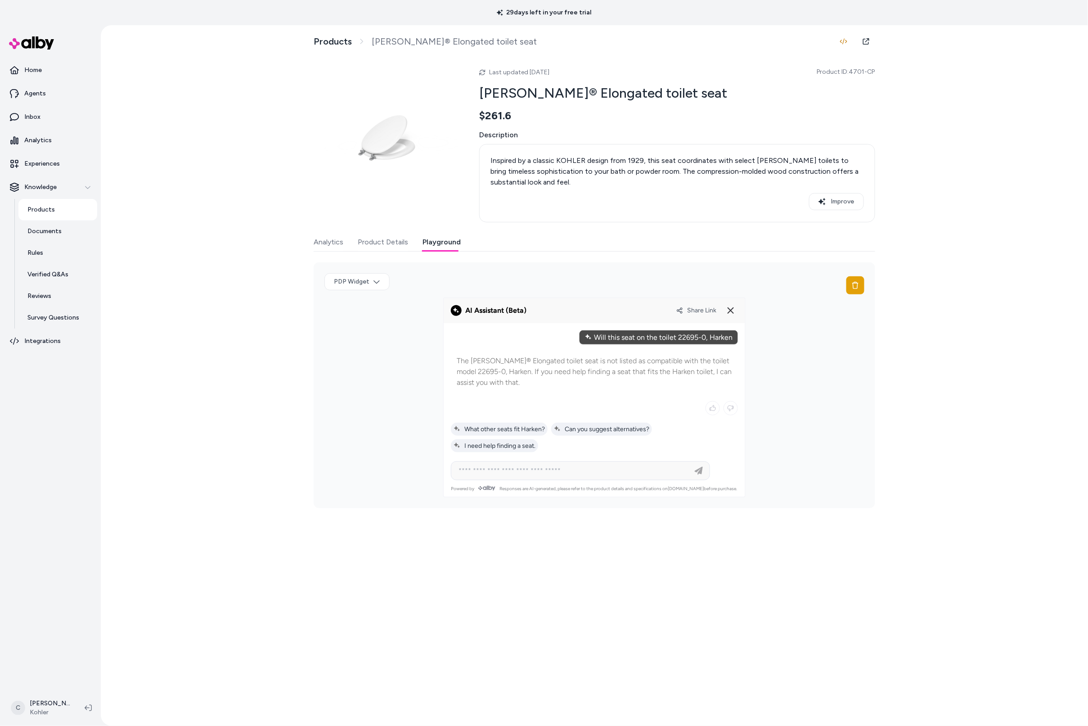
click at [484, 378] on p "The [PERSON_NAME]® Elongated toilet seat is not listed as compatible with the t…" at bounding box center [594, 372] width 275 height 32
click at [690, 306] on div "Share Link" at bounding box center [707, 310] width 62 height 14
click at [702, 309] on span "Share Link" at bounding box center [701, 311] width 29 height 8
click at [185, 494] on div "Products [PERSON_NAME]® Elongated toilet seat Last updated [DATE] Product ID: 4…" at bounding box center [594, 375] width 987 height 701
click at [704, 329] on div at bounding box center [595, 404] width 302 height 162
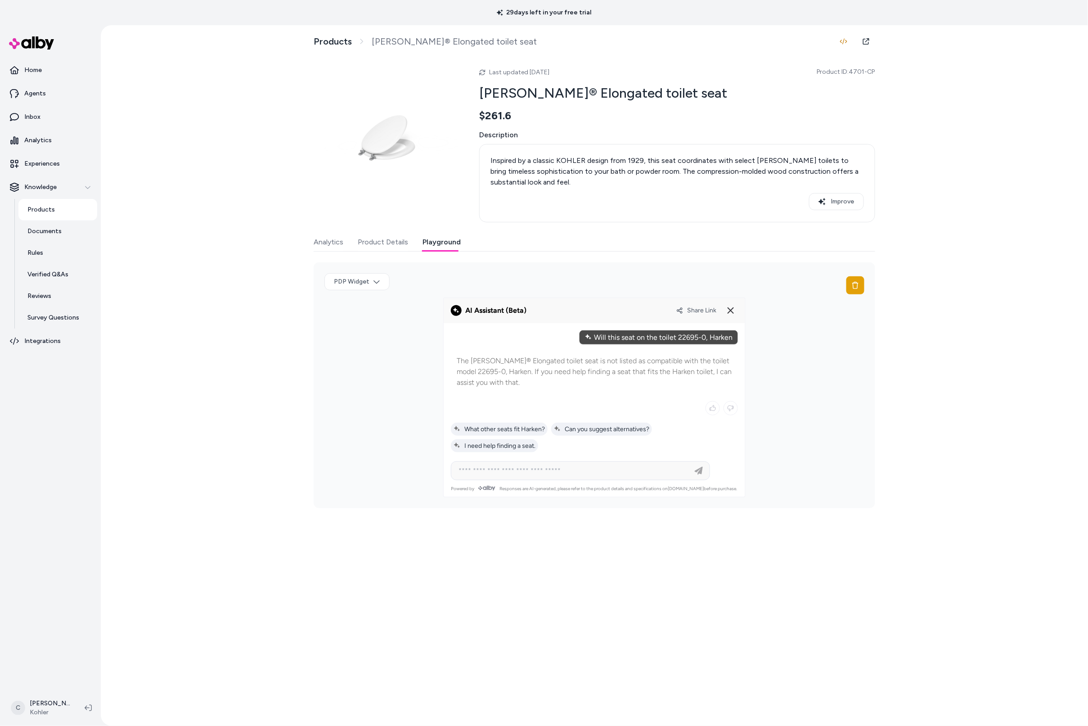
click at [704, 335] on div "Will this seat on the toilet 22695-0, Harken" at bounding box center [659, 337] width 158 height 14
click at [704, 336] on div "Will this seat on the toilet 22695-0, Harken" at bounding box center [659, 337] width 158 height 14
click at [734, 312] on icon at bounding box center [731, 310] width 11 height 11
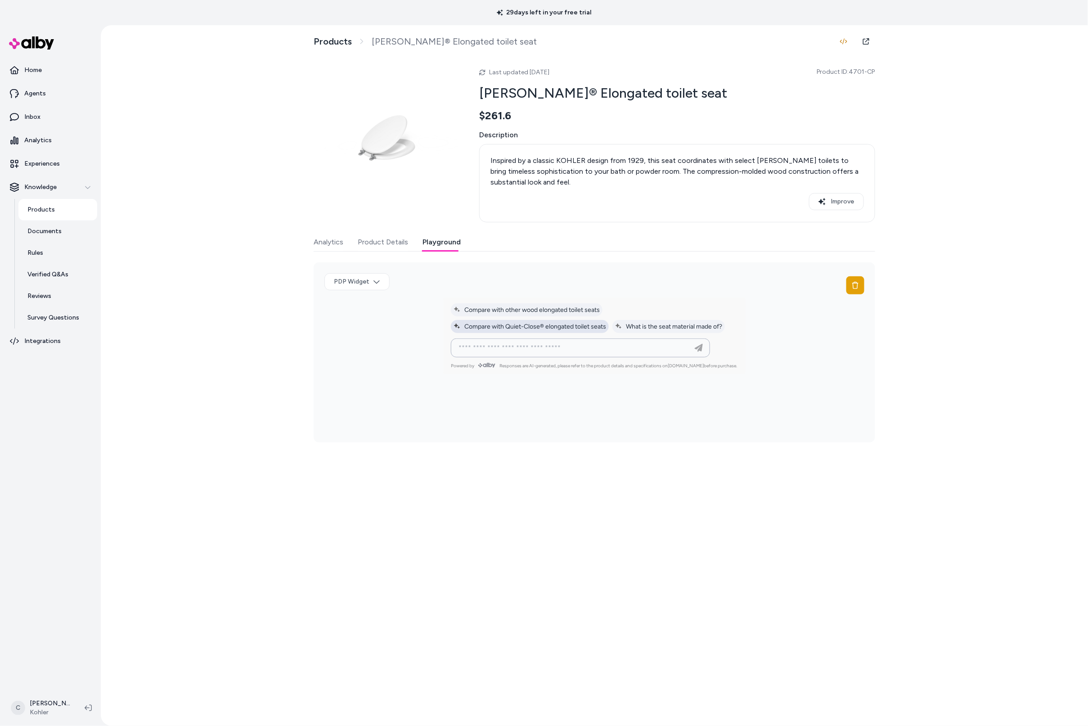
drag, startPoint x: 587, startPoint y: 348, endPoint x: 472, endPoint y: 331, distance: 116.5
click at [576, 350] on input at bounding box center [571, 348] width 237 height 11
click at [855, 288] on icon at bounding box center [855, 285] width 7 height 7
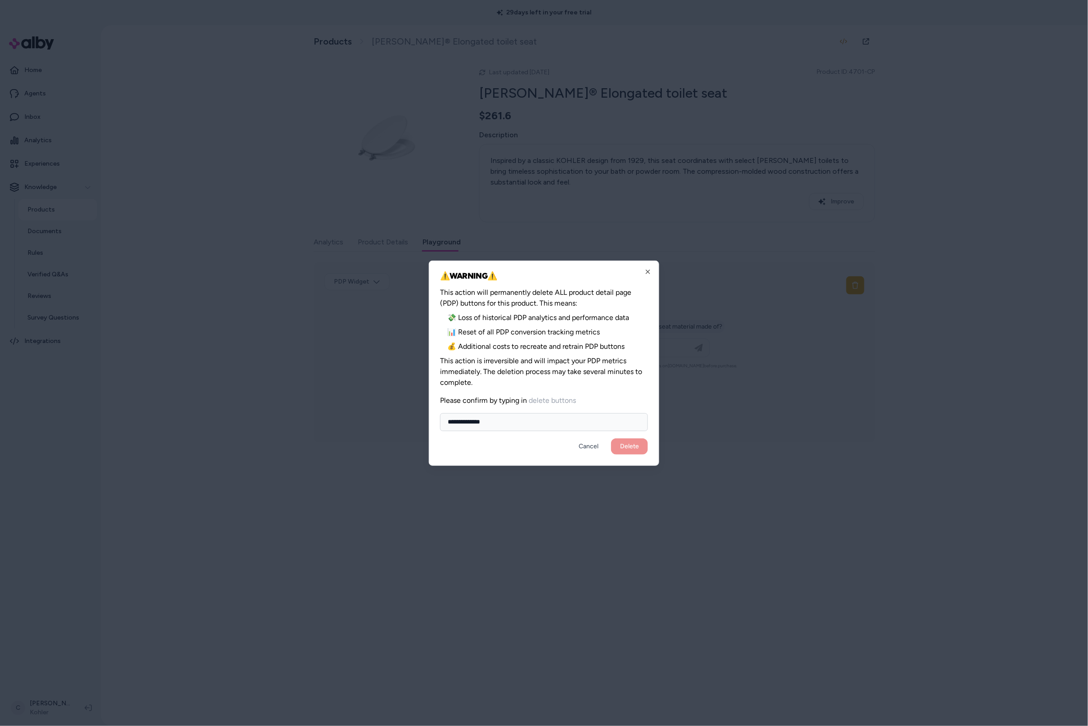
type input "**********"
click at [611, 438] on button "Delete" at bounding box center [629, 446] width 37 height 16
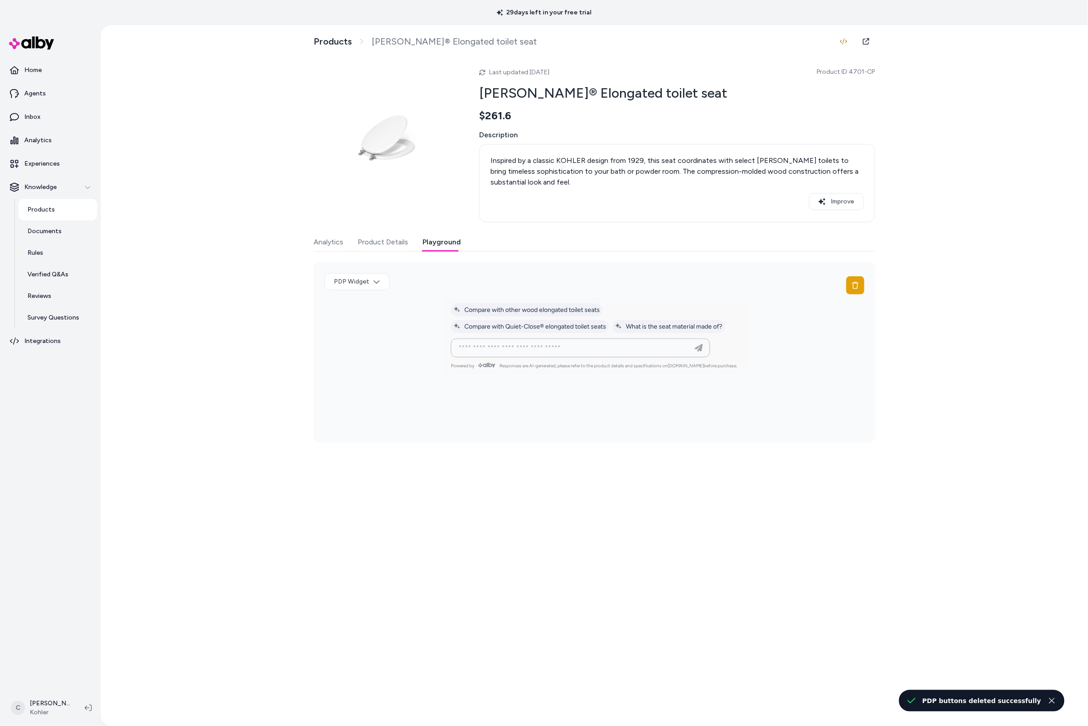
click at [504, 347] on input at bounding box center [571, 348] width 237 height 11
paste input "**********"
click at [550, 350] on input "**********" at bounding box center [571, 348] width 237 height 11
type input "**********"
click at [701, 347] on icon "button" at bounding box center [699, 348] width 8 height 8
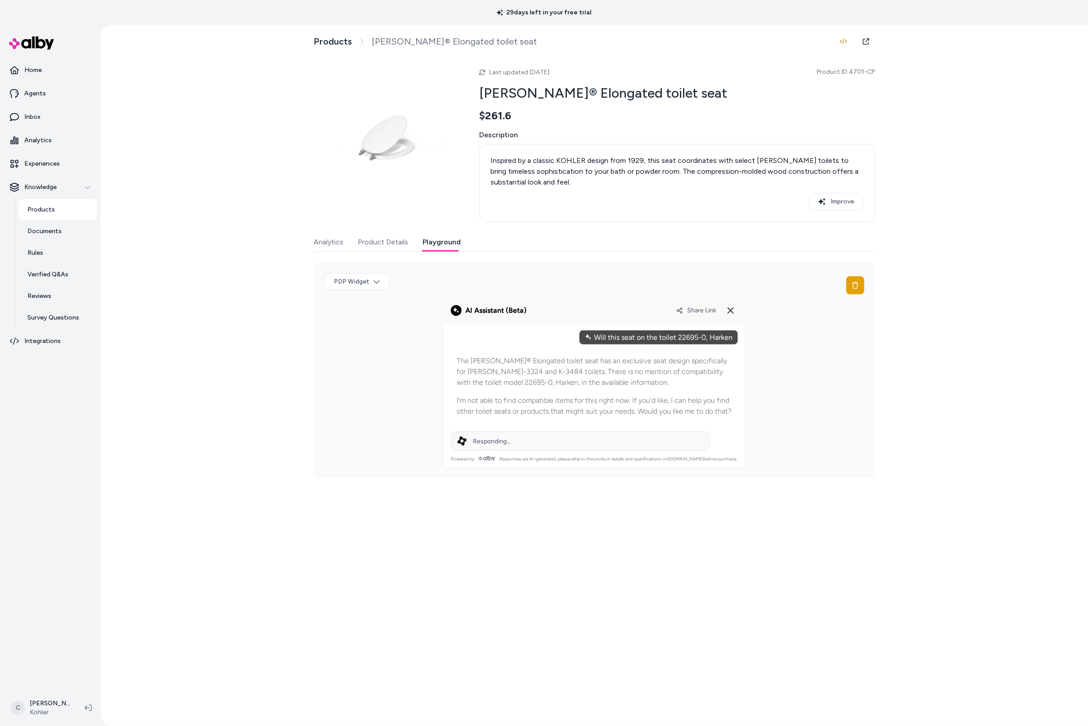
drag, startPoint x: 470, startPoint y: 370, endPoint x: 466, endPoint y: 377, distance: 8.5
click at [455, 371] on div "The [PERSON_NAME]® Elongated toilet seat has an exclusive seat design specifica…" at bounding box center [594, 386] width 287 height 73
click at [476, 372] on p "The [PERSON_NAME]® Elongated toilet seat has an exclusive seat design specifica…" at bounding box center [594, 372] width 275 height 32
drag, startPoint x: 526, startPoint y: 383, endPoint x: 621, endPoint y: 383, distance: 94.5
click at [596, 383] on p "The [PERSON_NAME]® Elongated toilet seat has an exclusive seat design specifica…" at bounding box center [594, 372] width 275 height 32
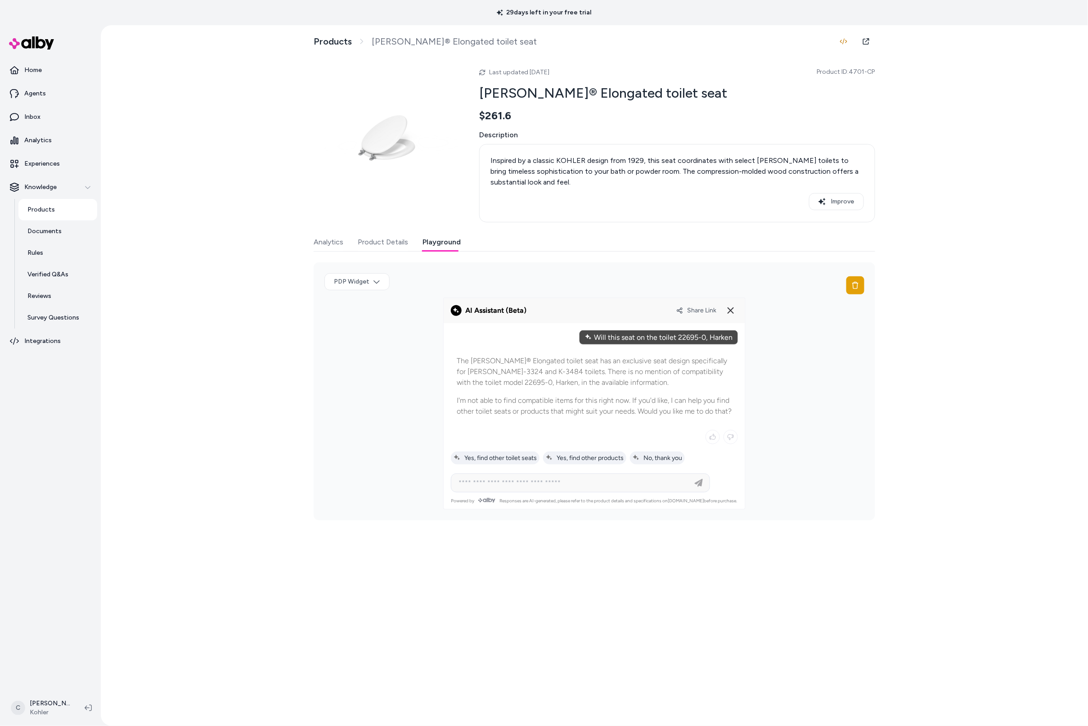
drag, startPoint x: 622, startPoint y: 383, endPoint x: 507, endPoint y: 383, distance: 114.8
click at [577, 384] on p "The [PERSON_NAME]® Elongated toilet seat has an exclusive seat design specifica…" at bounding box center [594, 372] width 275 height 32
drag, startPoint x: 507, startPoint y: 383, endPoint x: 544, endPoint y: 392, distance: 38.2
click at [507, 384] on p "The [PERSON_NAME]® Elongated toilet seat has an exclusive seat design specifica…" at bounding box center [594, 372] width 275 height 32
drag, startPoint x: 626, startPoint y: 383, endPoint x: 492, endPoint y: 370, distance: 134.8
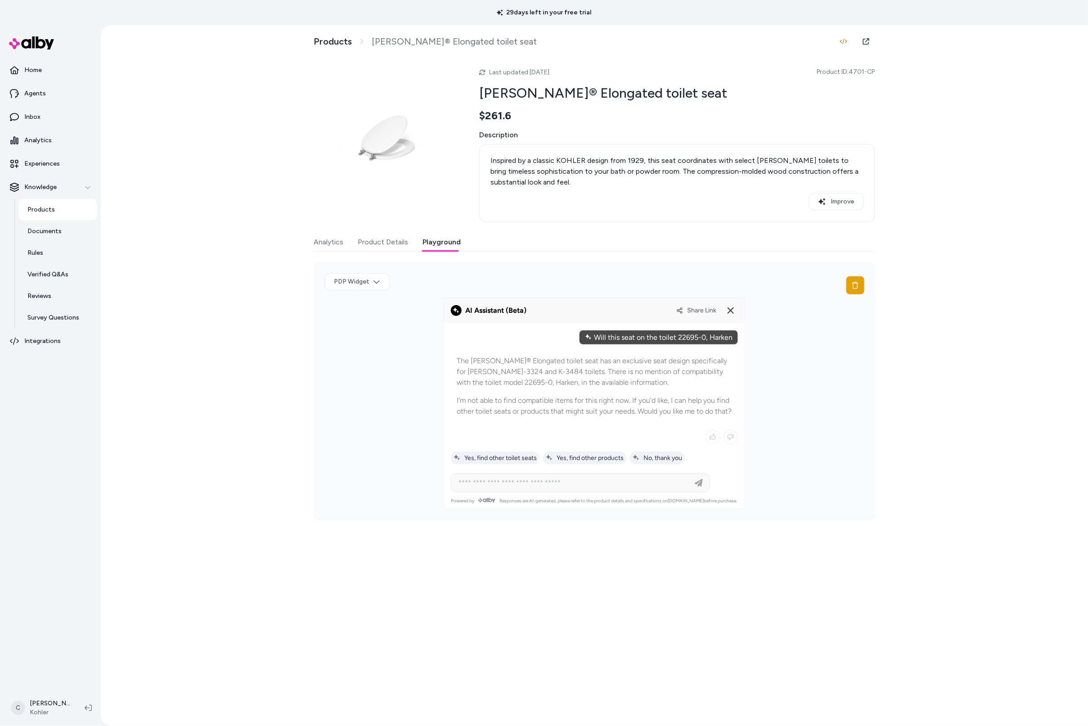
click at [492, 370] on p "The Kathryn® Elongated toilet seat has an exclusive seat design specifically fo…" at bounding box center [594, 372] width 275 height 32
drag, startPoint x: 546, startPoint y: 388, endPoint x: 570, endPoint y: 417, distance: 37.1
click at [557, 407] on div "The Kathryn® Elongated toilet seat has an exclusive seat design specifically fo…" at bounding box center [594, 386] width 287 height 73
drag, startPoint x: 570, startPoint y: 417, endPoint x: 531, endPoint y: 403, distance: 41.8
click at [531, 403] on p "I'm not able to find compatible items for this right now. If you'd like, I can …" at bounding box center [594, 406] width 275 height 22
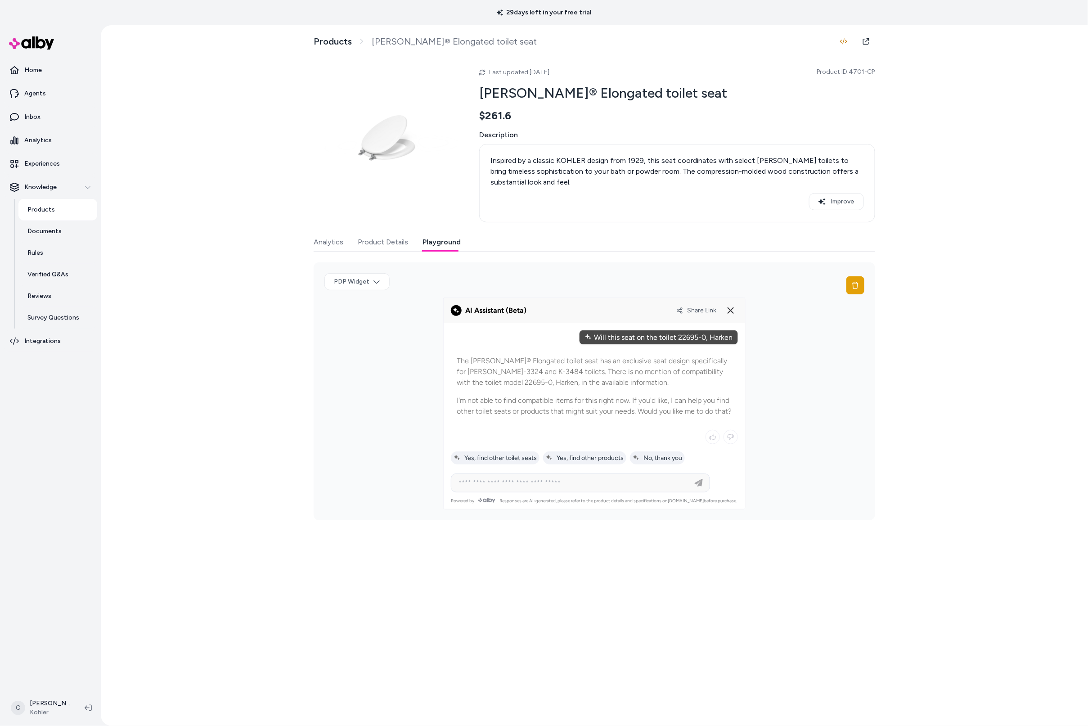
drag, startPoint x: 531, startPoint y: 403, endPoint x: 647, endPoint y: 409, distance: 116.7
click at [645, 409] on p "I'm not able to find compatible items for this right now. If you'd like, I can …" at bounding box center [594, 406] width 275 height 22
drag, startPoint x: 647, startPoint y: 409, endPoint x: 677, endPoint y: 409, distance: 30.2
click at [649, 410] on p "I'm not able to find compatible items for this right now. If you'd like, I can …" at bounding box center [594, 406] width 275 height 22
drag, startPoint x: 687, startPoint y: 407, endPoint x: 631, endPoint y: 399, distance: 56.0
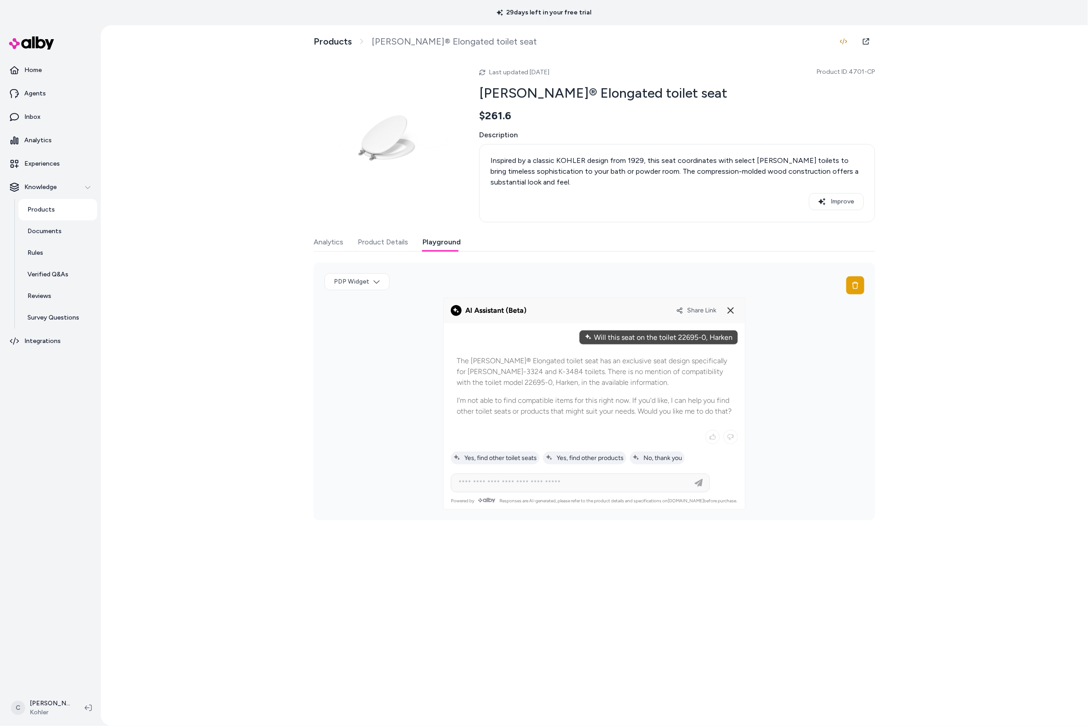
click at [631, 399] on p "I'm not able to find compatible items for this right now. If you'd like, I can …" at bounding box center [594, 406] width 275 height 22
drag, startPoint x: 572, startPoint y: 412, endPoint x: 516, endPoint y: 408, distance: 55.9
click at [516, 408] on p "I'm not able to find compatible items for this right now. If you'd like, I can …" at bounding box center [594, 406] width 275 height 22
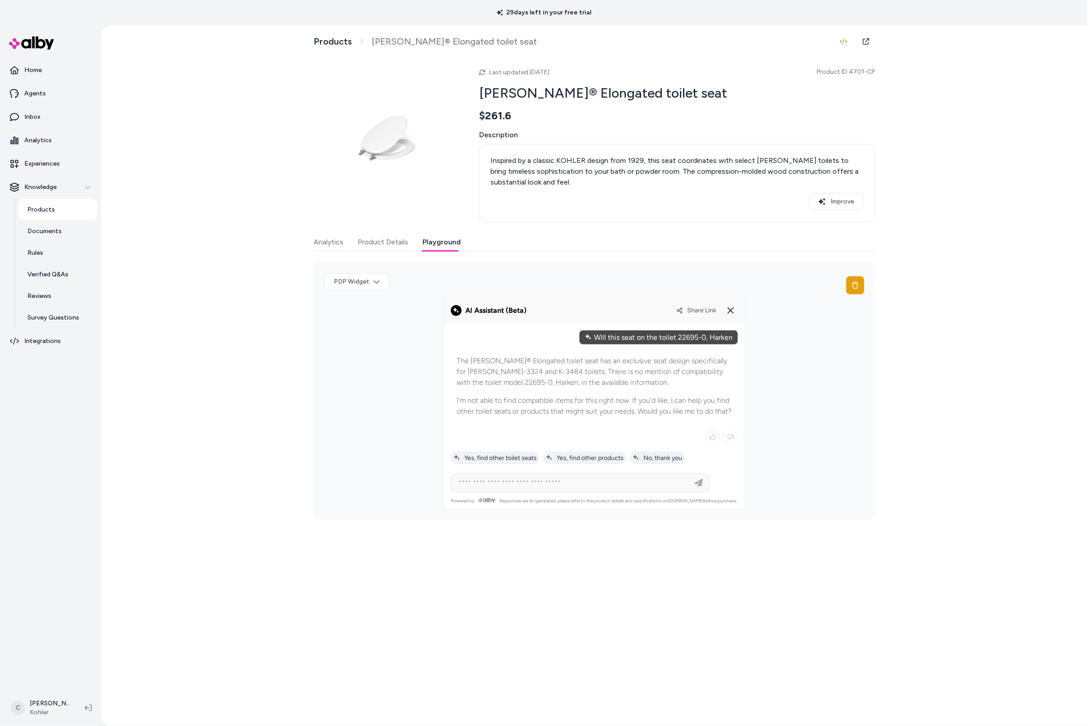
click at [703, 305] on div "Share Link" at bounding box center [707, 310] width 62 height 14
click at [703, 312] on span "Share Link" at bounding box center [701, 311] width 29 height 8
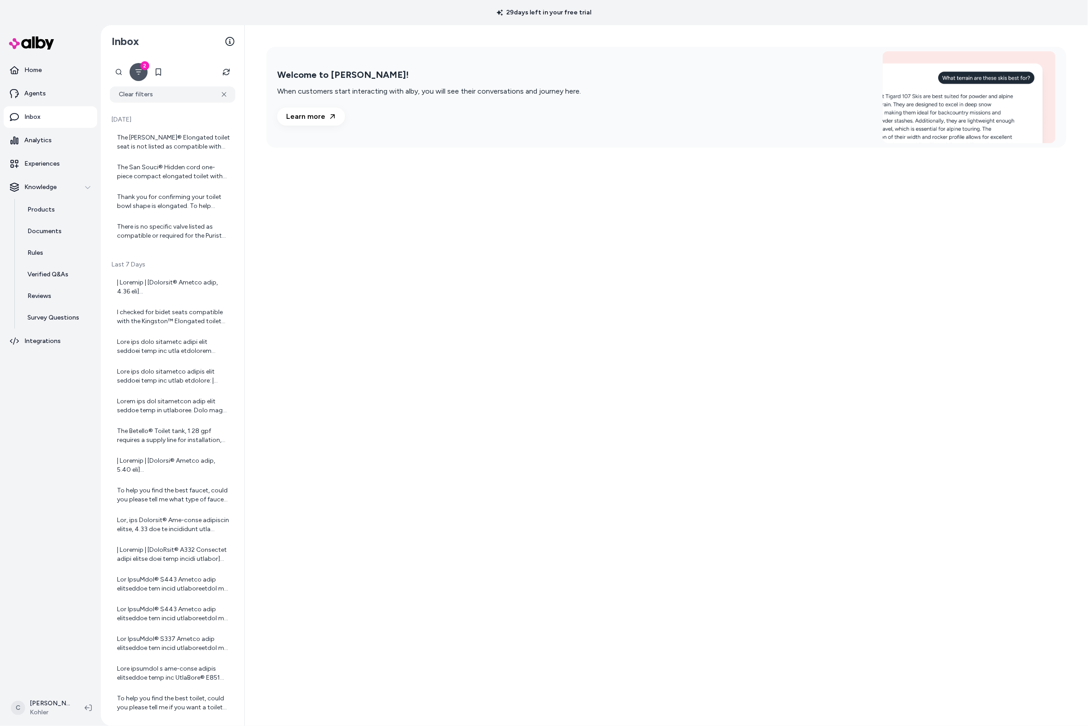
drag, startPoint x: 744, startPoint y: 235, endPoint x: 738, endPoint y: 232, distance: 7.0
click at [739, 232] on div "Welcome to [PERSON_NAME]! When customers start interacting with alby, you will …" at bounding box center [666, 375] width 843 height 701
drag, startPoint x: 479, startPoint y: 274, endPoint x: 485, endPoint y: 284, distance: 11.5
click at [479, 274] on div "Welcome to [PERSON_NAME]! When customers start interacting with alby, you will …" at bounding box center [666, 375] width 843 height 701
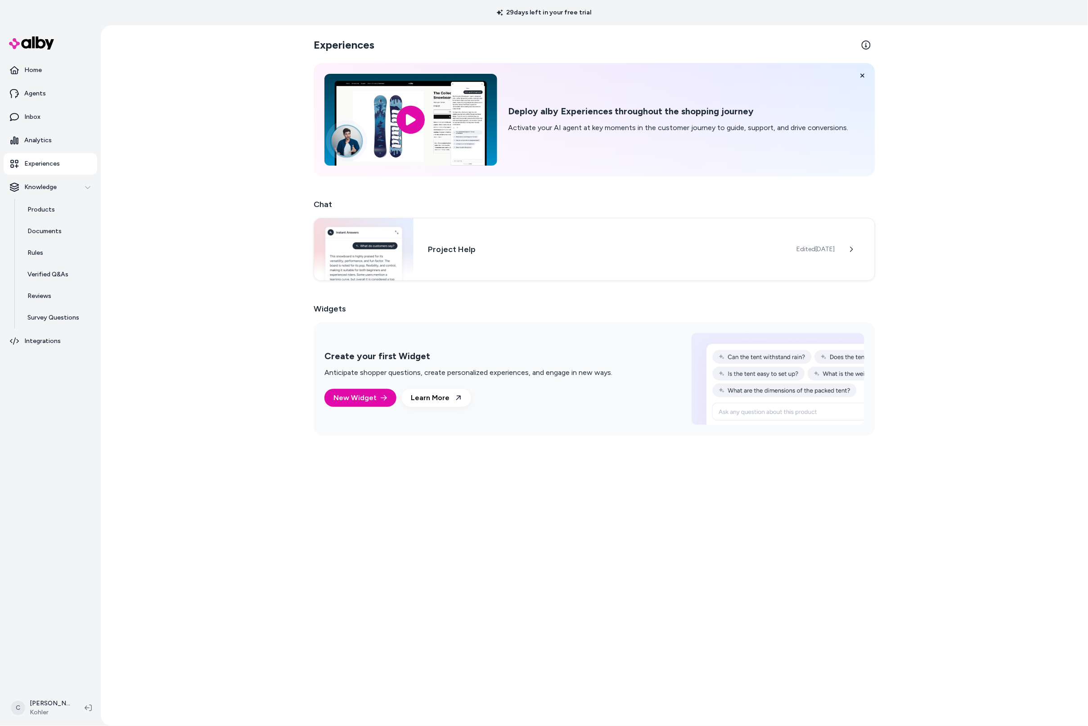
click at [140, 304] on div "Experiences Deploy alby Experiences throughout the shopping journey Activate yo…" at bounding box center [594, 375] width 987 height 701
click at [57, 160] on p "Experiences" at bounding box center [42, 163] width 36 height 9
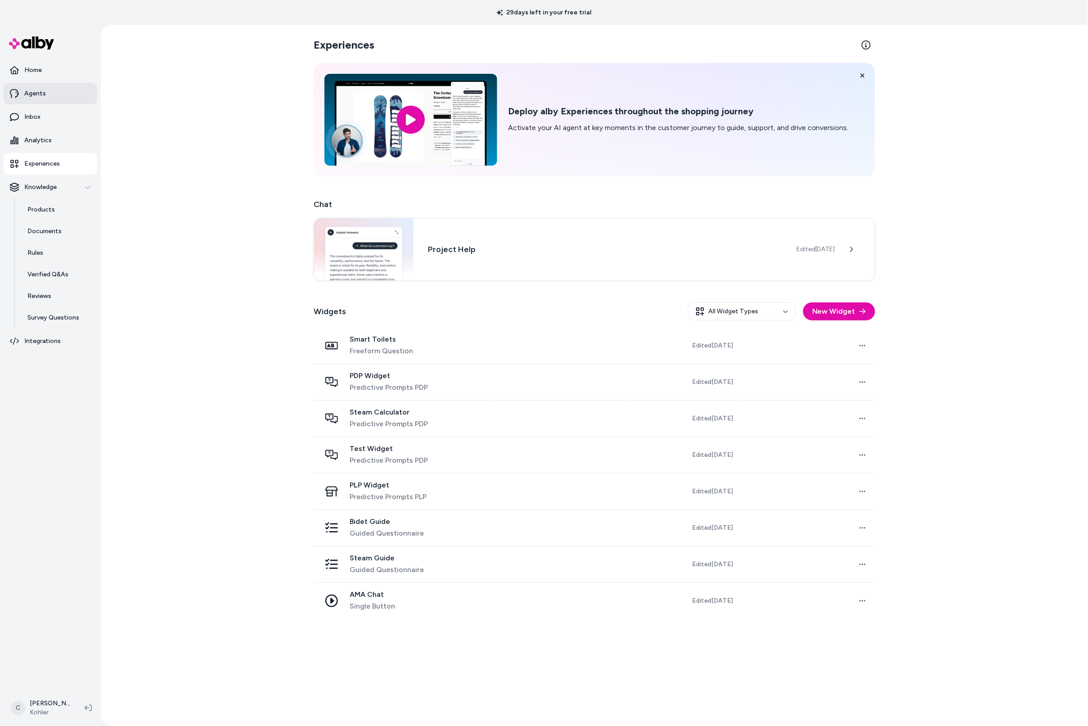
click at [39, 96] on p "Agents" at bounding box center [35, 93] width 22 height 9
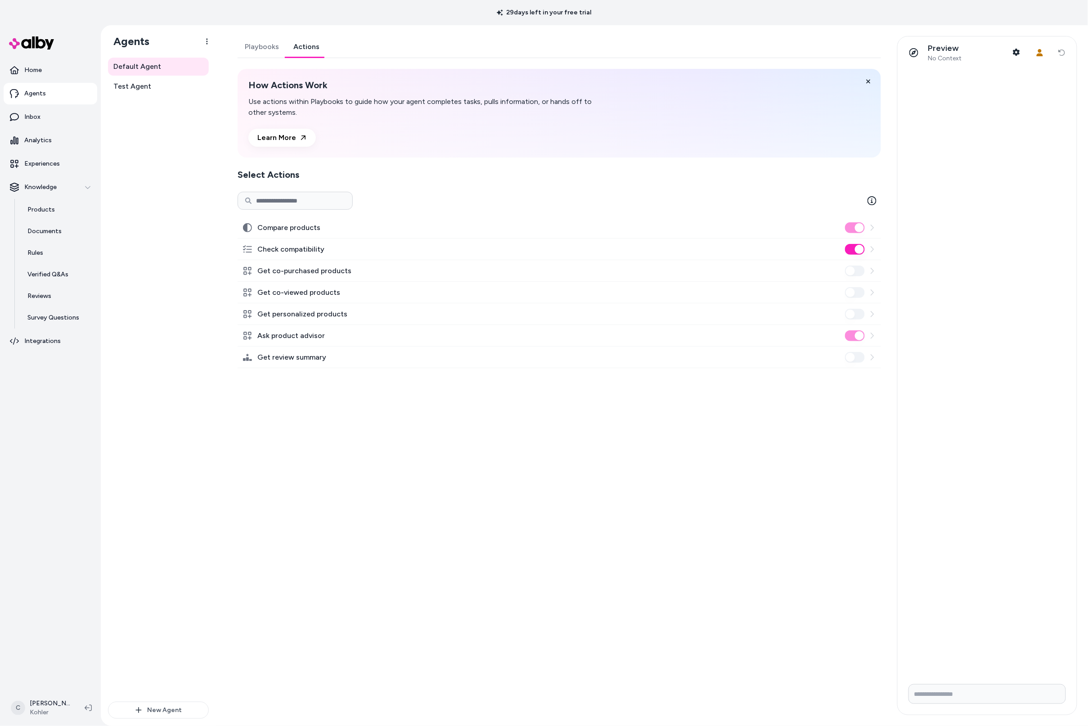
click at [856, 251] on button "Check compatibility" at bounding box center [855, 249] width 20 height 11
click at [823, 458] on div "Playbooks Actions How Actions Work Use actions within Playbooks to guide how yo…" at bounding box center [557, 375] width 660 height 679
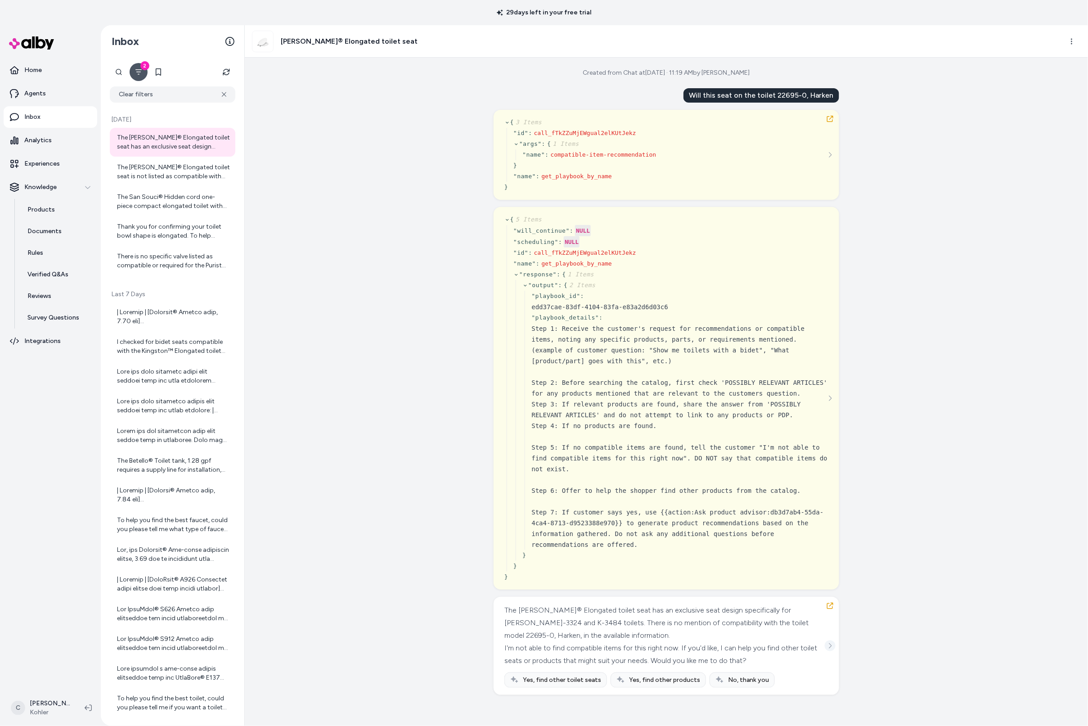
click at [834, 646] on icon "See more" at bounding box center [830, 646] width 6 height 6
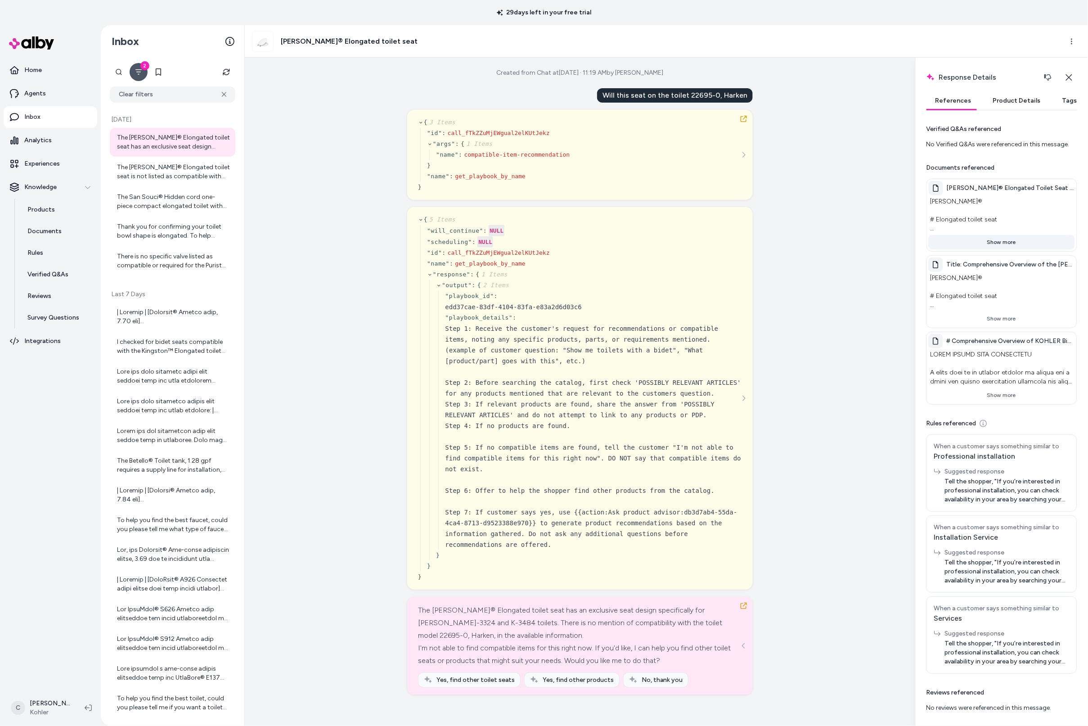
click at [1005, 249] on button "Show more" at bounding box center [1002, 242] width 146 height 14
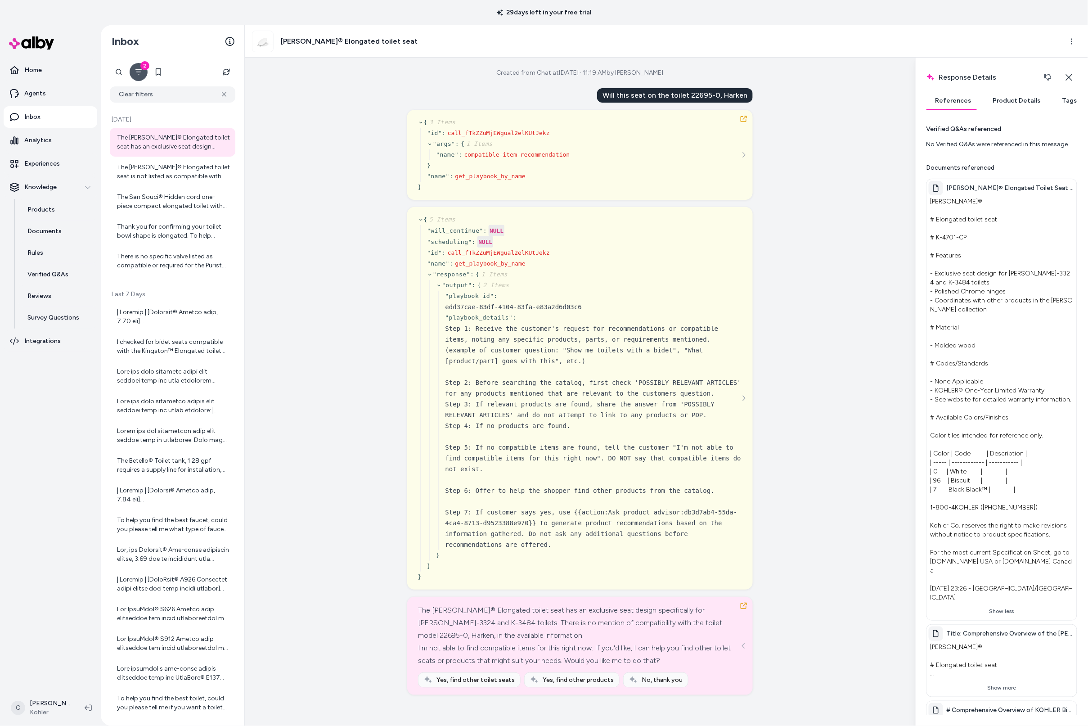
click at [706, 95] on div "Will this seat on the toilet 22695-0, Harken" at bounding box center [675, 95] width 156 height 14
drag, startPoint x: 694, startPoint y: 96, endPoint x: 720, endPoint y: 98, distance: 26.1
click at [720, 98] on div "Will this seat on the toilet 22695-0, Harken" at bounding box center [675, 95] width 156 height 14
copy div "22695-0"
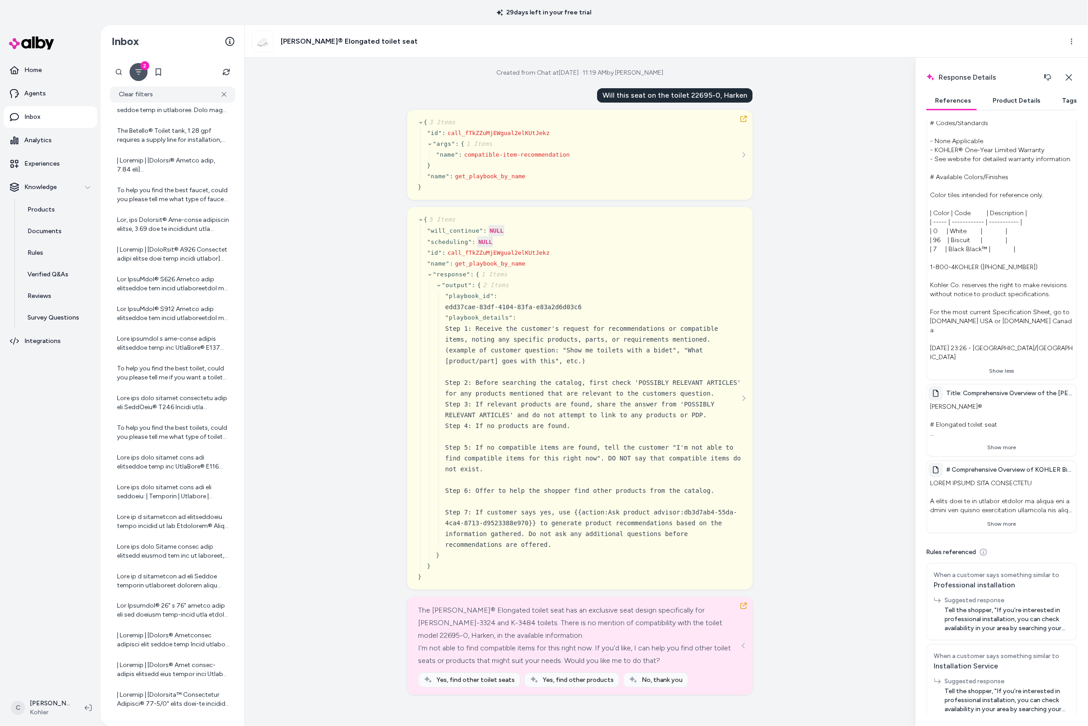
scroll to position [476, 0]
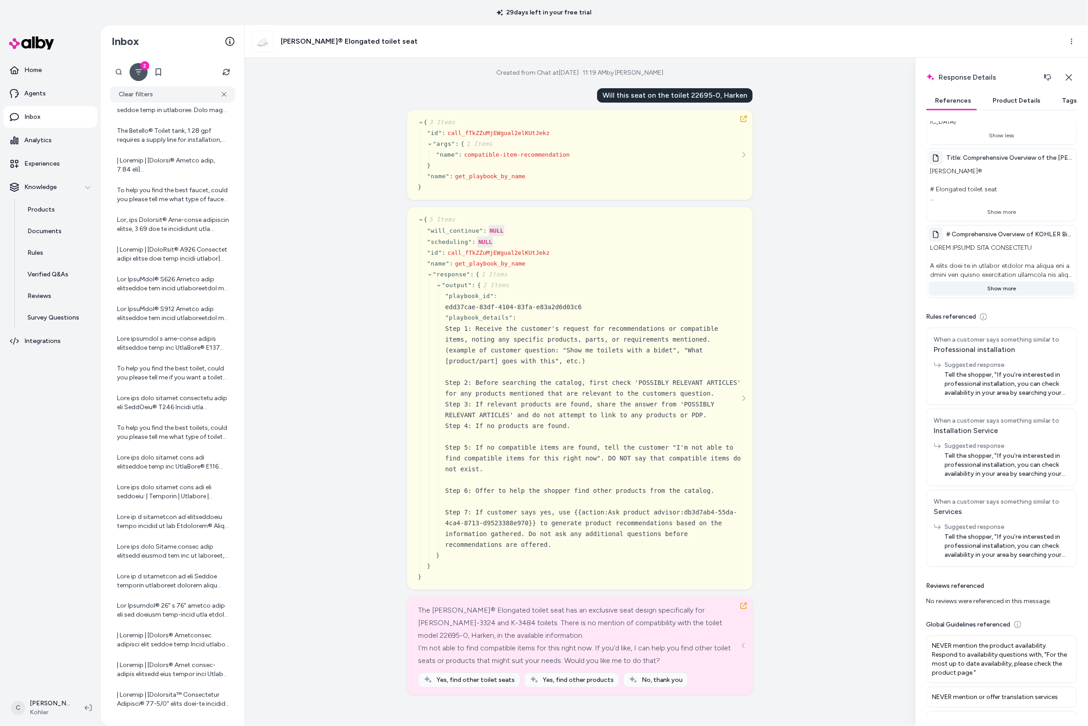
click at [1005, 281] on button "Show more" at bounding box center [1002, 288] width 146 height 14
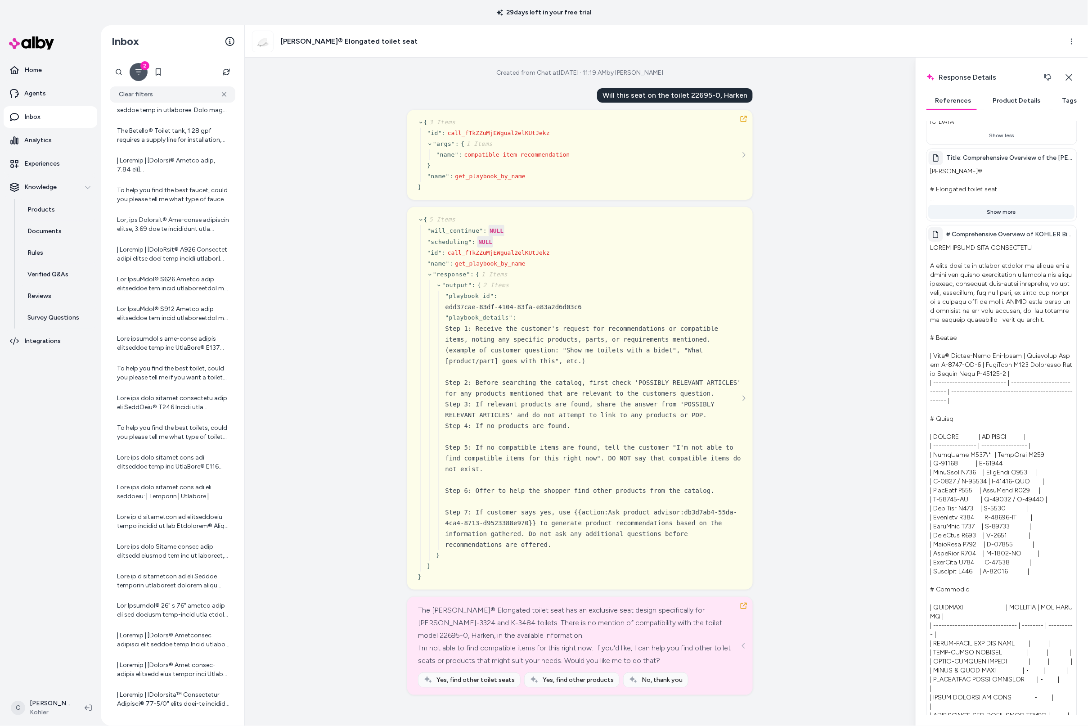
click at [1001, 205] on button "Show more" at bounding box center [1002, 212] width 146 height 14
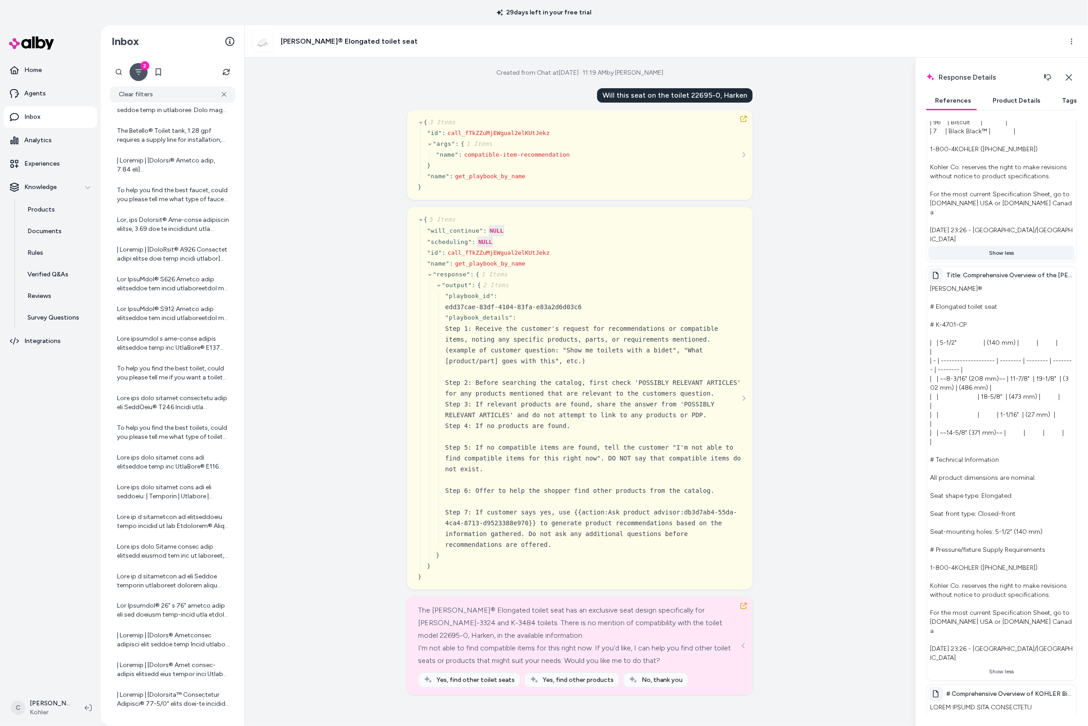
click at [996, 246] on button "Show less" at bounding box center [1002, 253] width 146 height 14
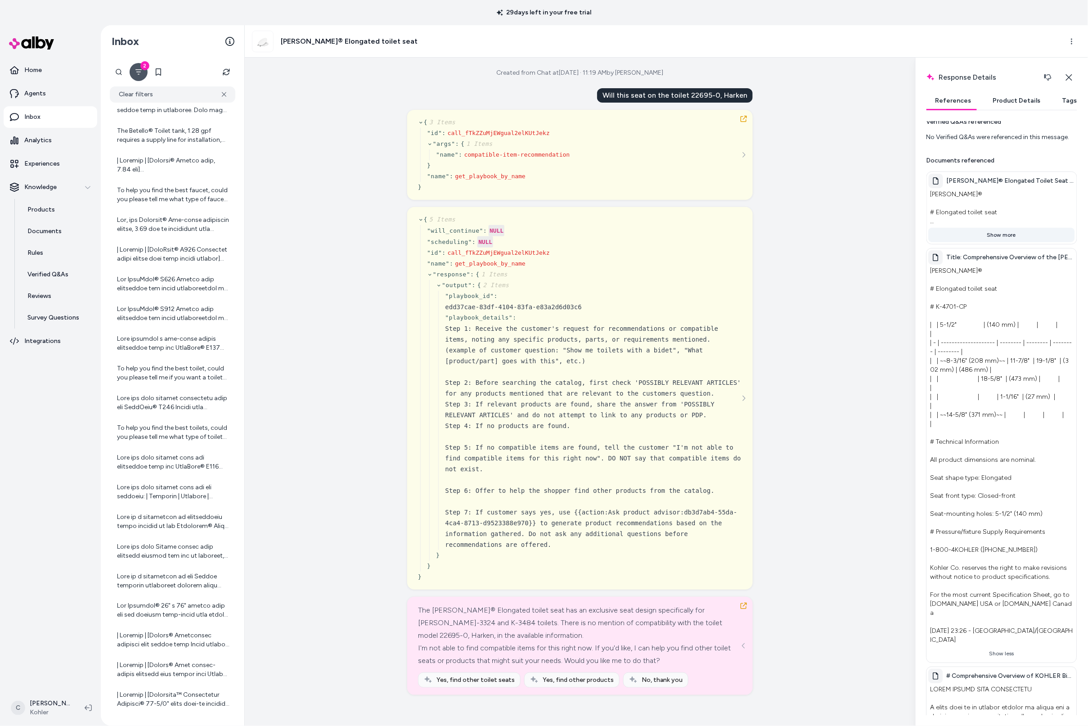
click at [996, 242] on button "Show more" at bounding box center [1002, 235] width 146 height 14
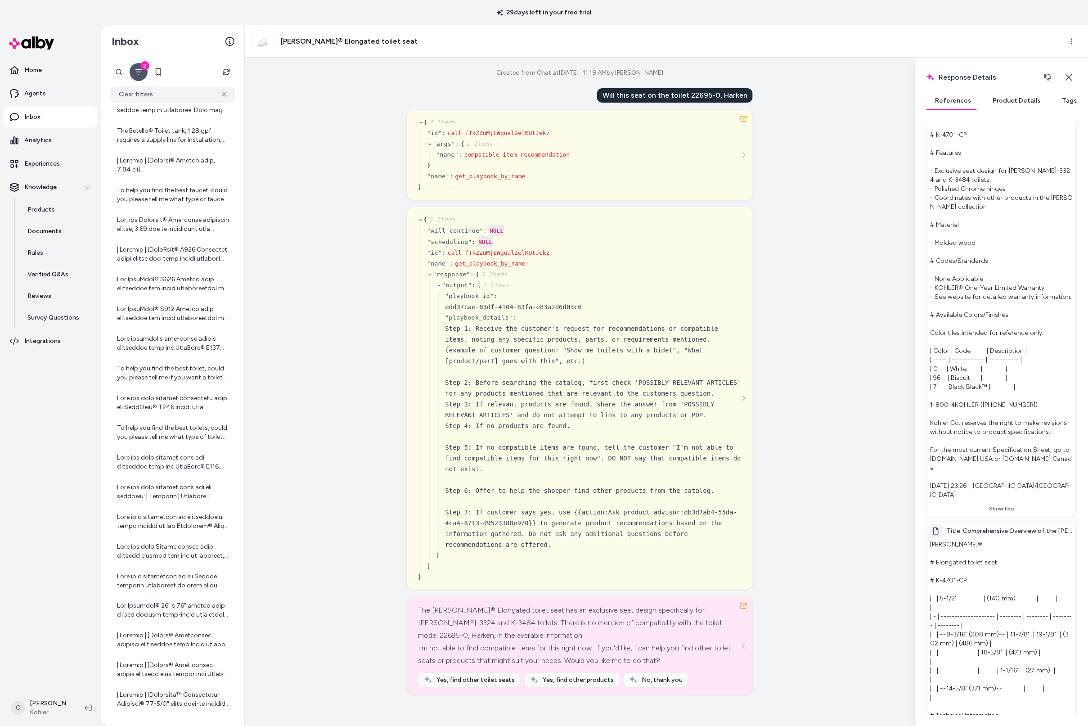
scroll to position [0, 0]
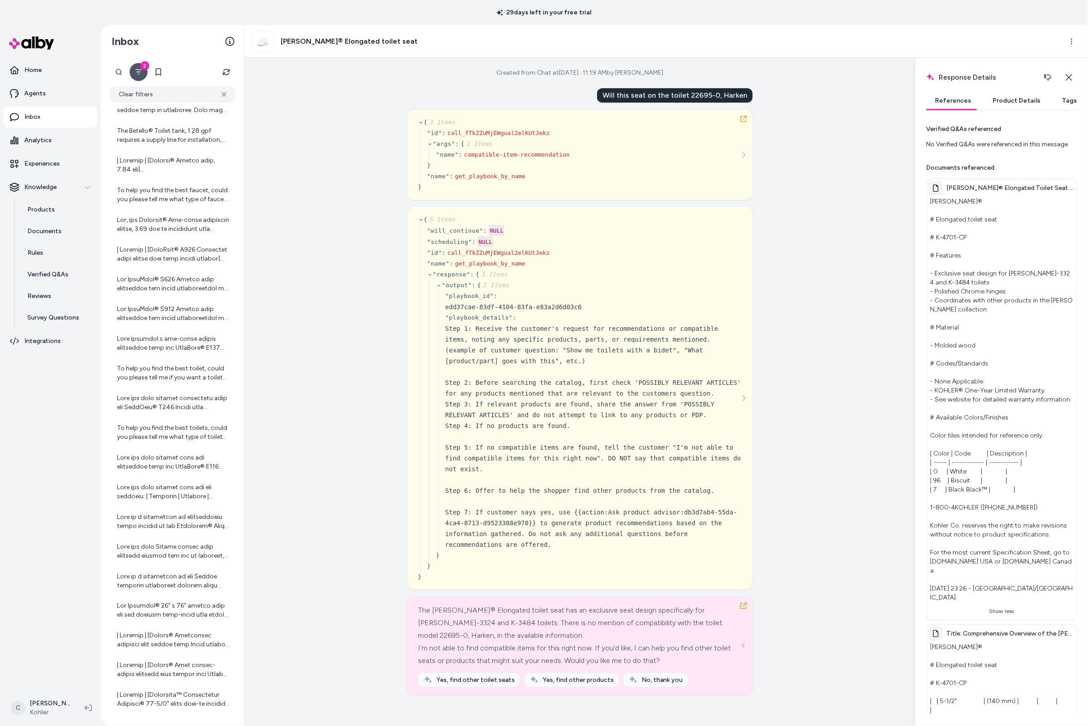
click at [1074, 76] on button "Close" at bounding box center [1069, 77] width 17 height 18
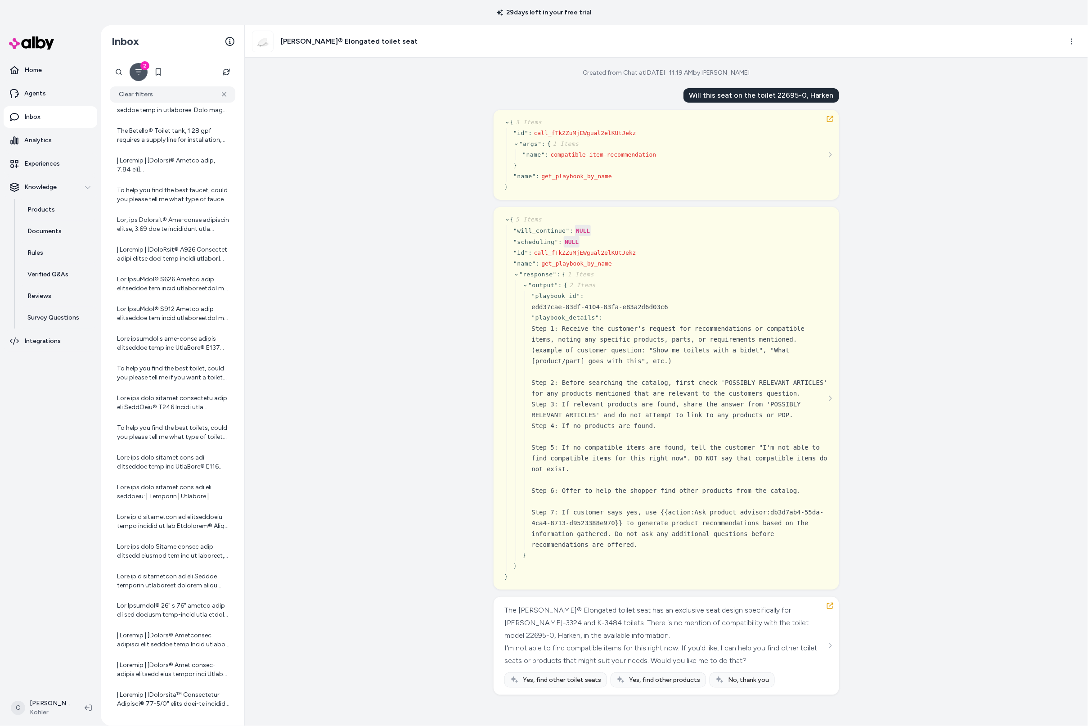
click at [1074, 43] on html "29 days left in your free trial Home Agents Inbox Analytics Experiences Knowled…" at bounding box center [544, 363] width 1088 height 726
click at [1037, 108] on link "View in LangFuse" at bounding box center [1032, 105] width 95 height 14
click at [1072, 43] on html "29 days left in your free trial Home Agents Inbox Analytics Experiences Knowled…" at bounding box center [544, 363] width 1088 height 726
click at [1046, 90] on link "View product detail page" at bounding box center [1032, 90] width 95 height 14
drag, startPoint x: 754, startPoint y: 613, endPoint x: 645, endPoint y: 615, distance: 108.5
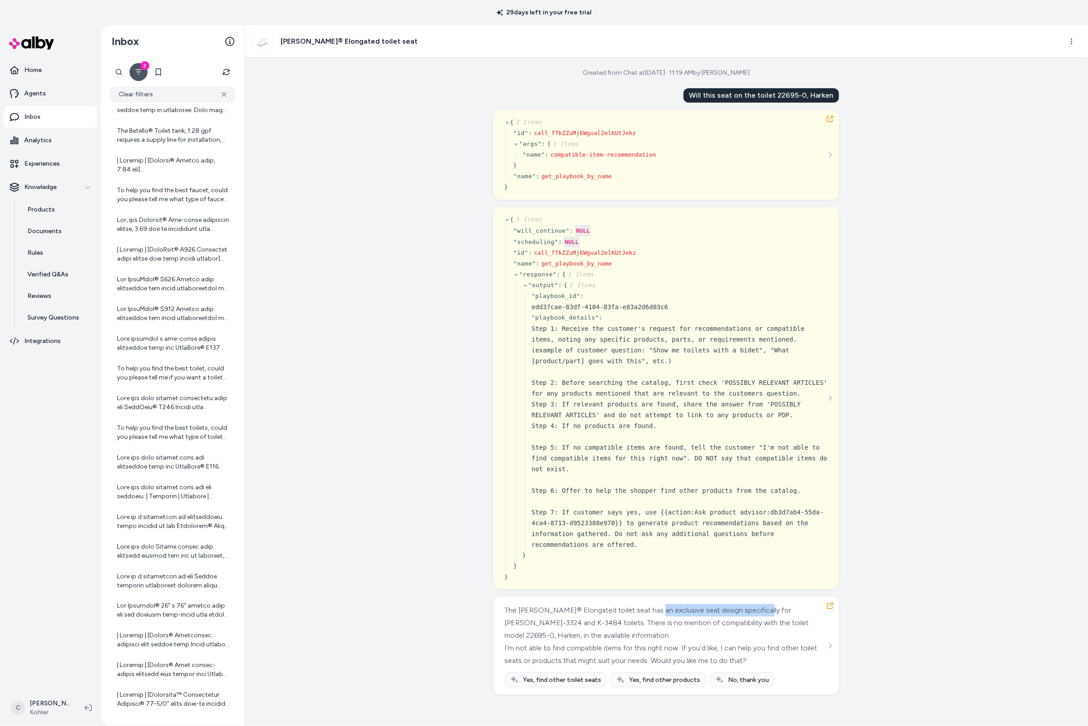
click at [645, 615] on div "The Kathryn® Elongated toilet seat has an exclusive seat design specifically fo…" at bounding box center [666, 623] width 322 height 38
click at [646, 617] on div "The Kathryn® Elongated toilet seat has an exclusive seat design specifically fo…" at bounding box center [666, 623] width 322 height 38
drag, startPoint x: 557, startPoint y: 631, endPoint x: 589, endPoint y: 636, distance: 32.3
click at [589, 636] on div "The Kathryn® Elongated toilet seat has an exclusive seat design specifically fo…" at bounding box center [666, 623] width 322 height 38
click at [591, 636] on div "The Kathryn® Elongated toilet seat has an exclusive seat design specifically fo…" at bounding box center [666, 623] width 322 height 38
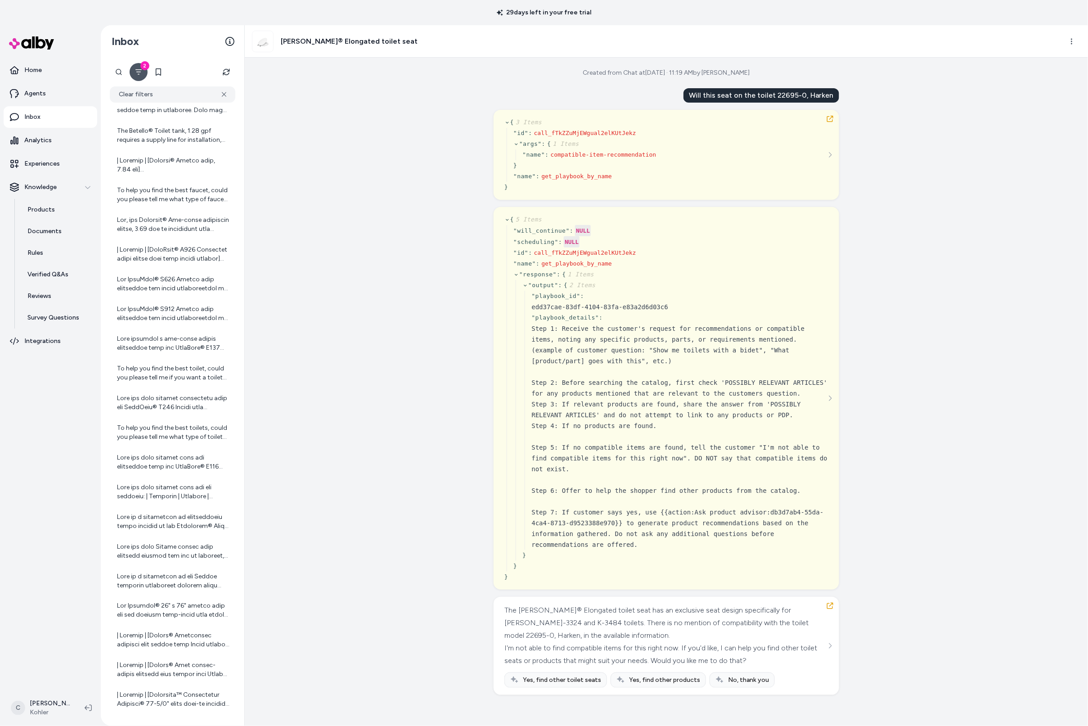
click at [616, 642] on div "I'm not able to find compatible items for this right now. If you'd like, I can …" at bounding box center [666, 654] width 322 height 25
click at [581, 686] on div "Yes, find other toilet seats" at bounding box center [556, 679] width 103 height 15
drag, startPoint x: 576, startPoint y: 679, endPoint x: 586, endPoint y: 678, distance: 9.9
click at [575, 679] on span "Yes, find other toilet seats" at bounding box center [562, 680] width 78 height 9
drag, startPoint x: 503, startPoint y: 692, endPoint x: 575, endPoint y: 685, distance: 72.3
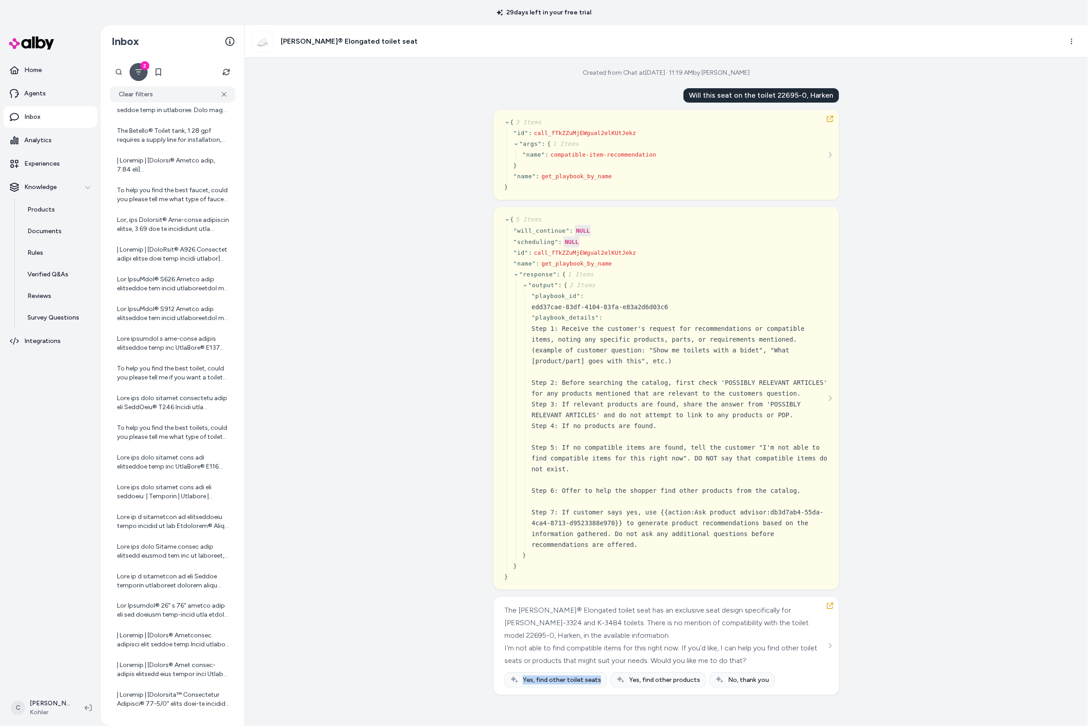
click at [575, 685] on div "The Kathryn® Elongated toilet seat has an exclusive seat design specifically fo…" at bounding box center [667, 646] width 346 height 98
click at [575, 686] on div "Yes, find other toilet seats" at bounding box center [556, 679] width 103 height 15
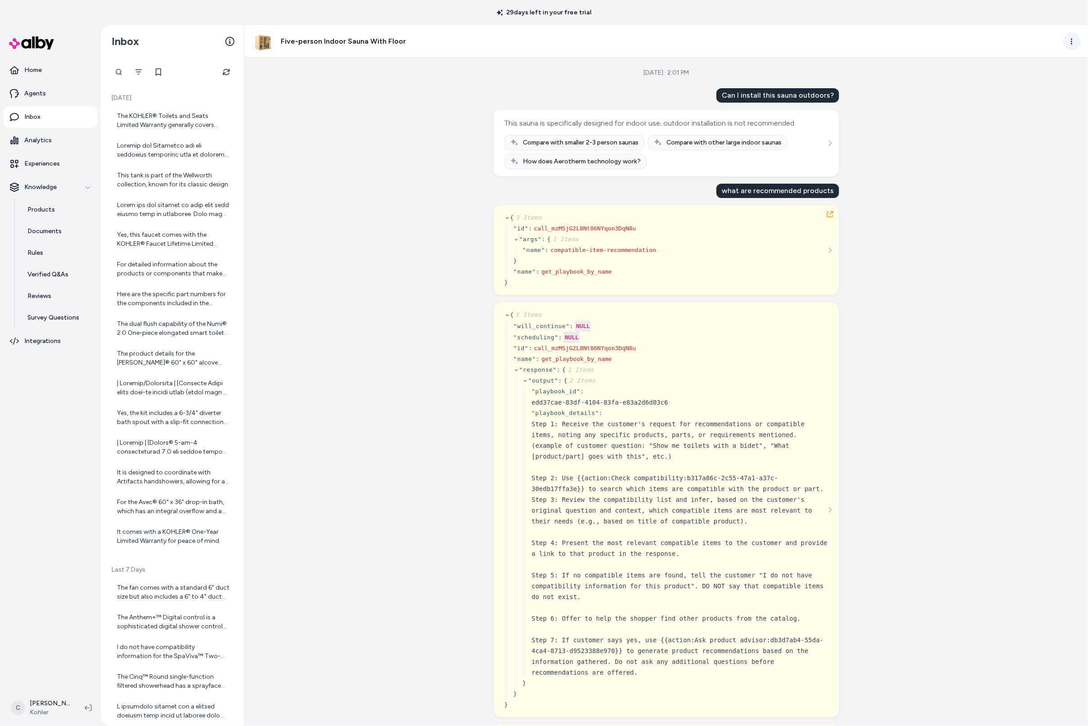
click at [1075, 39] on html "29 days left in your free trial Home Agents Inbox Analytics Experiences Knowled…" at bounding box center [544, 363] width 1088 height 726
click at [1048, 74] on link "View product in alby" at bounding box center [1032, 76] width 95 height 14
click at [779, 93] on div "Can I install this sauna outdoors?" at bounding box center [778, 95] width 123 height 14
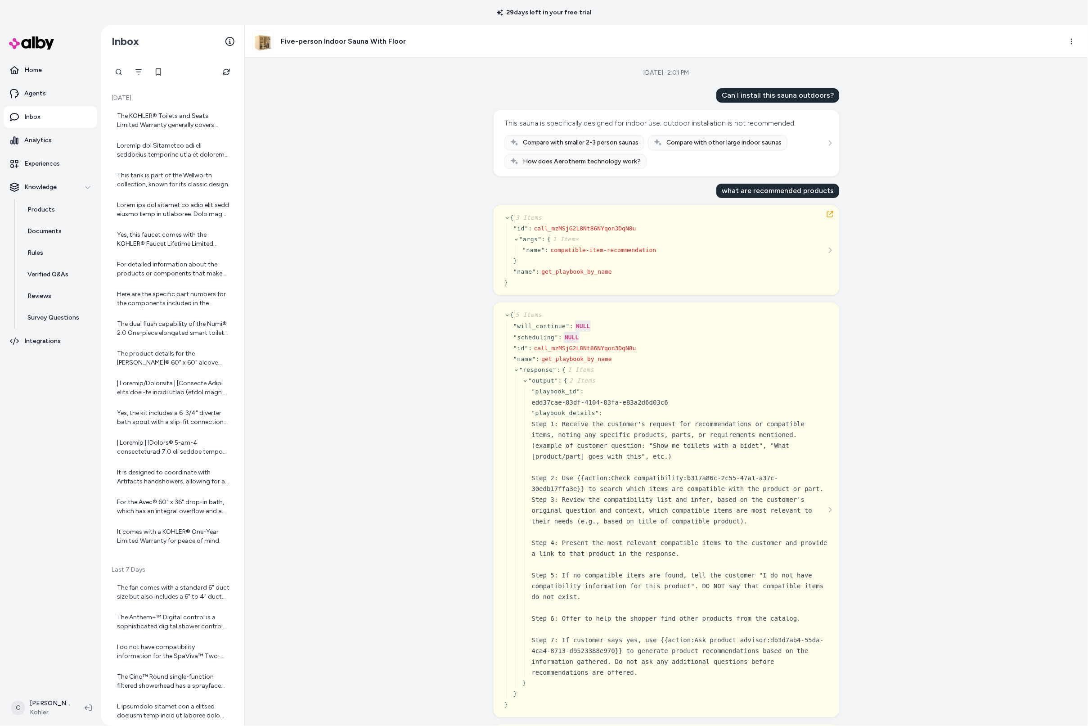
click at [774, 193] on div "what are recommended products" at bounding box center [778, 191] width 123 height 14
copy div "what are recommended products"
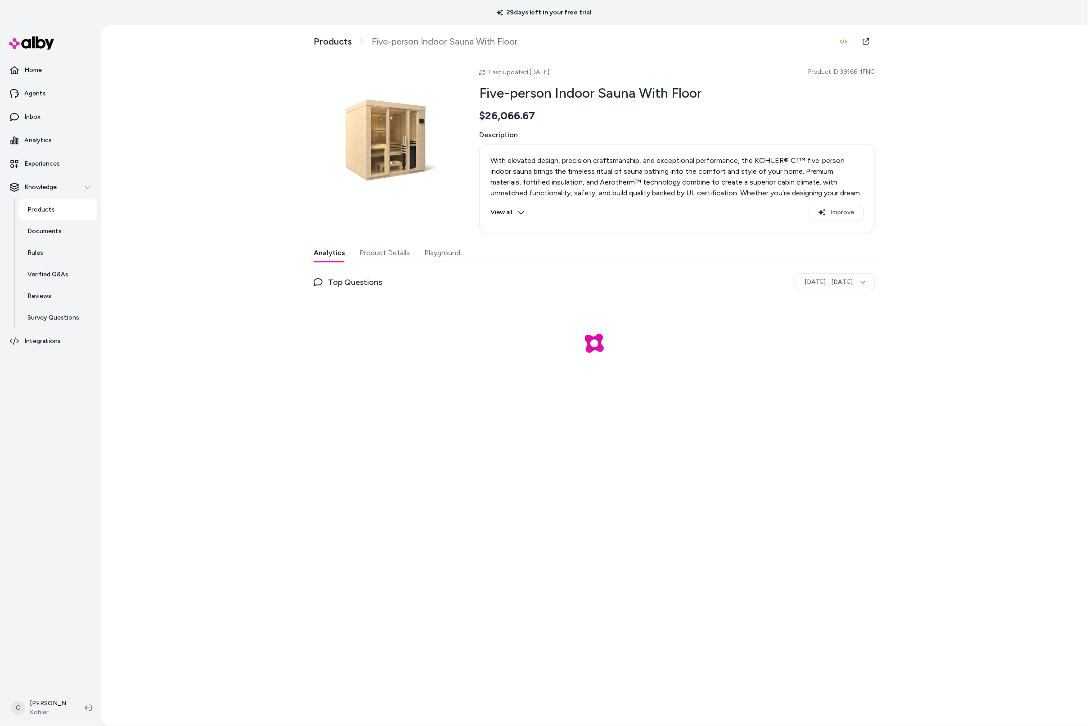
click at [446, 240] on div "Last updated [DATE] Product ID: 39166-1FNC Five-person Indoor Sauna With Floor …" at bounding box center [595, 224] width 562 height 327
click at [445, 249] on button "Playground" at bounding box center [442, 253] width 36 height 18
click at [441, 253] on button "Playground" at bounding box center [442, 253] width 38 height 18
drag, startPoint x: 500, startPoint y: 382, endPoint x: 440, endPoint y: 322, distance: 84.7
click at [499, 379] on div "PDP Widget" at bounding box center [595, 363] width 562 height 180
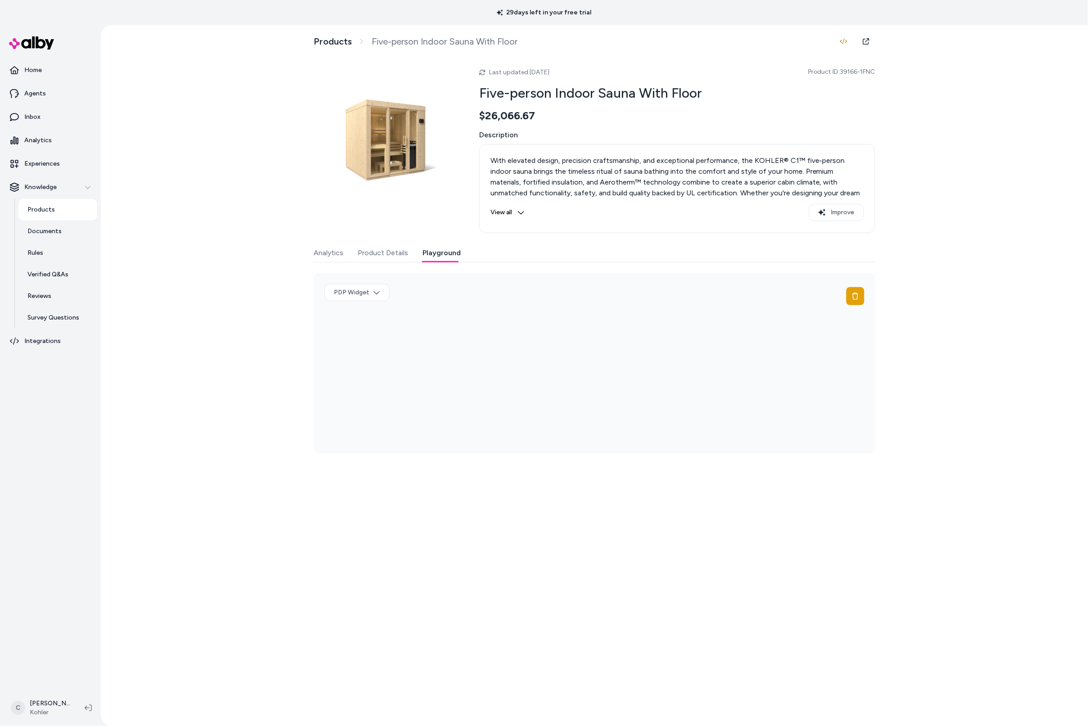
click at [569, 365] on div "PDP Widget" at bounding box center [595, 363] width 562 height 180
click at [586, 356] on input at bounding box center [571, 358] width 237 height 11
paste input "**********"
type input "**********"
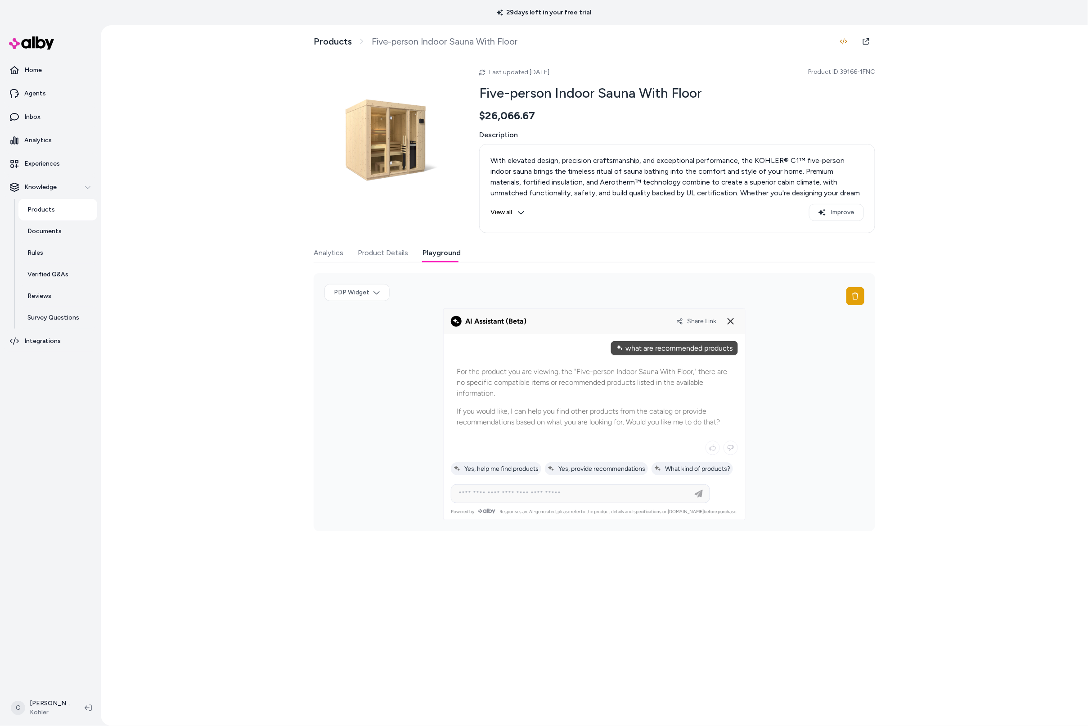
drag, startPoint x: 640, startPoint y: 409, endPoint x: 622, endPoint y: 412, distance: 17.8
click at [627, 411] on p "If you would like, I can help you find other products from the catalog or provi…" at bounding box center [594, 417] width 275 height 22
click at [622, 412] on p "If you would like, I can help you find other products from the catalog or provi…" at bounding box center [594, 417] width 275 height 22
click at [701, 326] on div "Share Link" at bounding box center [707, 321] width 62 height 14
click at [700, 320] on span "Share Link" at bounding box center [701, 321] width 29 height 8
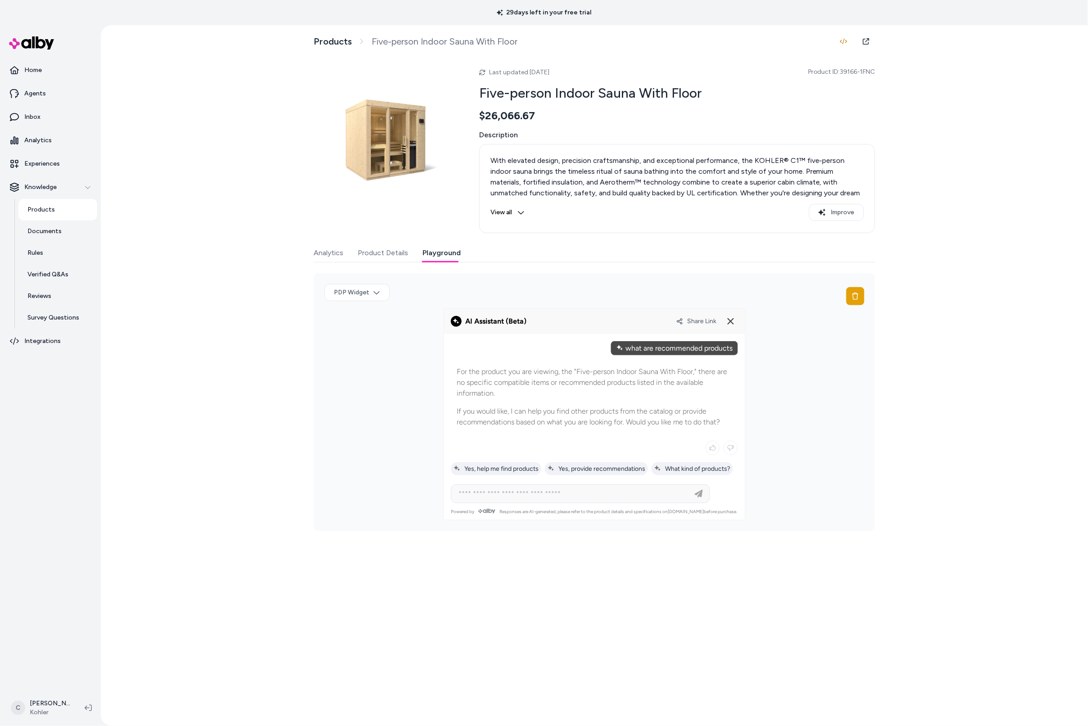
drag, startPoint x: 655, startPoint y: 392, endPoint x: 475, endPoint y: 378, distance: 180.5
click at [475, 377] on p "For the product you are viewing, the "Five-person Indoor Sauna With Floor," the…" at bounding box center [594, 382] width 275 height 32
drag, startPoint x: 475, startPoint y: 379, endPoint x: 478, endPoint y: 401, distance: 21.8
click at [478, 401] on div "For the product you are viewing, the "Five-person Indoor Sauna With Floor," the…" at bounding box center [594, 397] width 287 height 73
drag, startPoint x: 481, startPoint y: 383, endPoint x: 483, endPoint y: 361, distance: 22.2
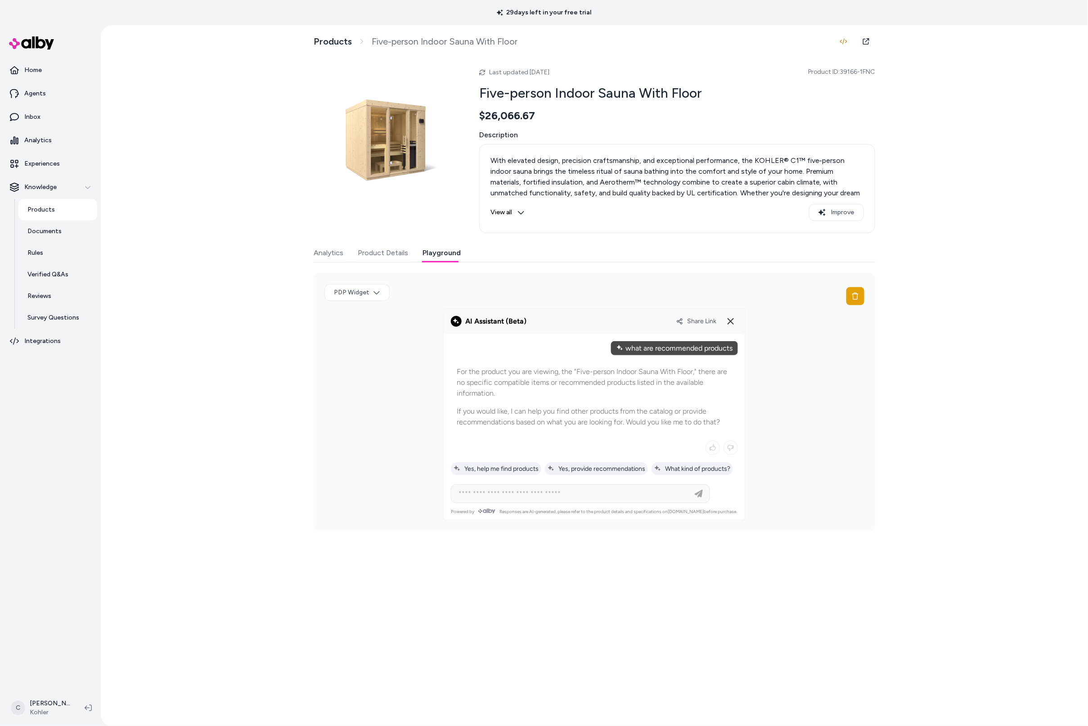
click at [481, 355] on div "For the product you are viewing, the "Five-person Indoor Sauna With Floor," the…" at bounding box center [594, 418] width 287 height 126
drag, startPoint x: 482, startPoint y: 392, endPoint x: 478, endPoint y: 407, distance: 15.0
click at [478, 407] on div "For the product you are viewing, the "Five-person Indoor Sauna With Floor," the…" at bounding box center [594, 397] width 287 height 73
click at [478, 407] on p "If you would like, I can help you find other products from the catalog or provi…" at bounding box center [594, 417] width 275 height 22
drag, startPoint x: 514, startPoint y: 422, endPoint x: 583, endPoint y: 424, distance: 69.3
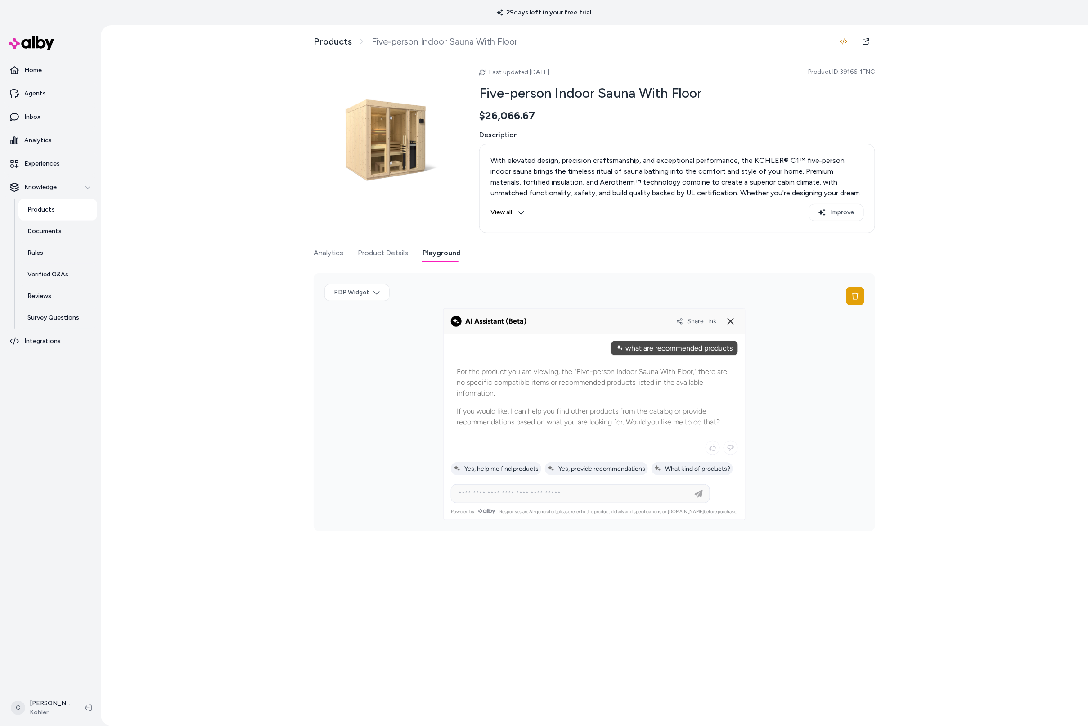
click at [582, 424] on p "If you would like, I can help you find other products from the catalog or provi…" at bounding box center [594, 417] width 275 height 22
drag, startPoint x: 583, startPoint y: 423, endPoint x: 592, endPoint y: 401, distance: 23.4
click at [586, 416] on p "If you would like, I can help you find other products from the catalog or provi…" at bounding box center [594, 417] width 275 height 22
click at [591, 403] on div "For the product you are viewing, the "Five-person Indoor Sauna With Floor," the…" at bounding box center [594, 397] width 287 height 73
drag, startPoint x: 593, startPoint y: 415, endPoint x: 554, endPoint y: 428, distance: 41.0
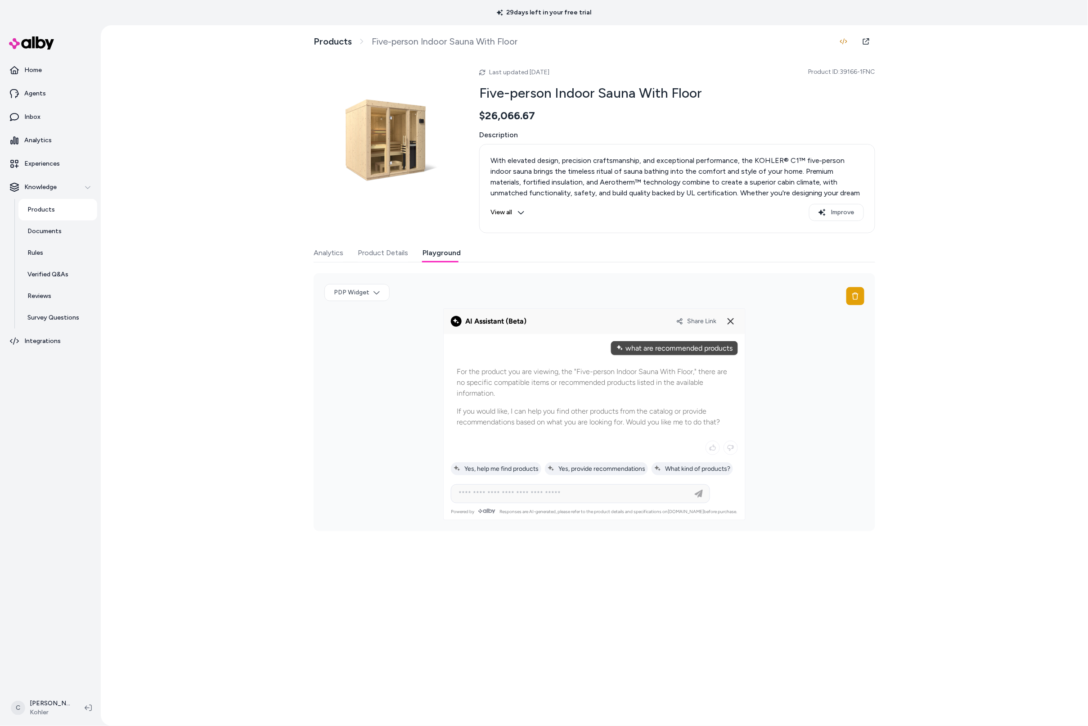
click at [554, 428] on p "If you would like, I can help you find other products from the catalog or provi…" at bounding box center [594, 417] width 275 height 22
click at [559, 424] on p "If you would like, I can help you find other products from the catalog or provi…" at bounding box center [594, 417] width 275 height 22
click at [861, 38] on link at bounding box center [866, 41] width 18 height 18
click at [702, 327] on div "Share Link" at bounding box center [707, 321] width 62 height 14
click at [708, 322] on span "Share Link" at bounding box center [701, 321] width 29 height 8
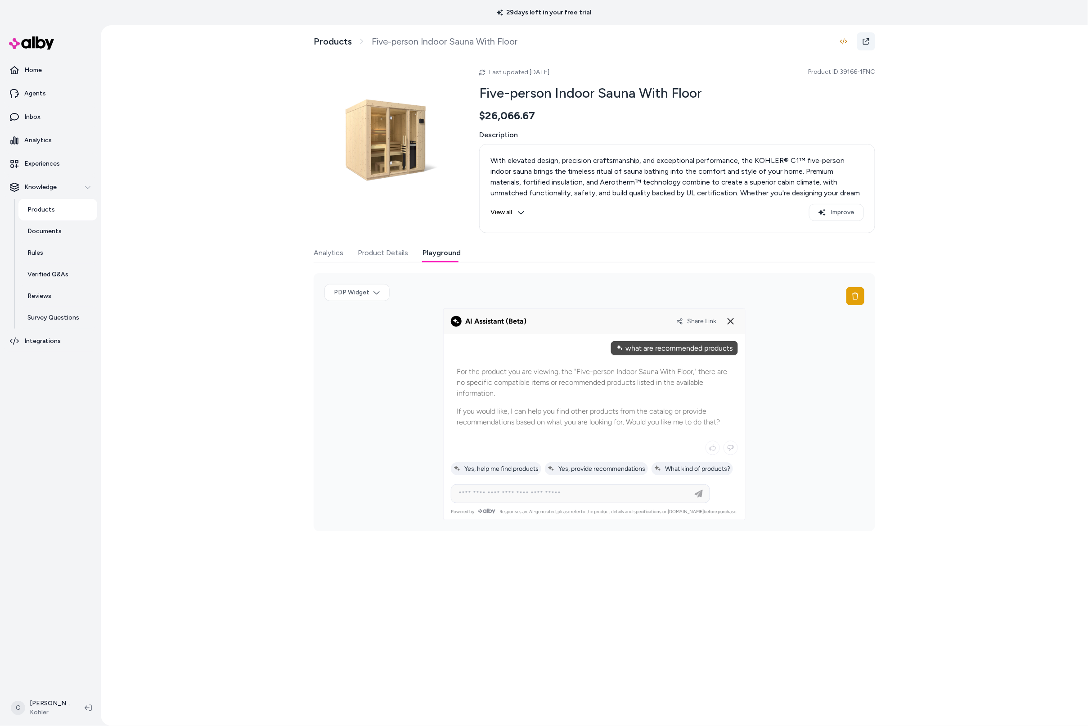
click at [866, 43] on icon at bounding box center [866, 41] width 7 height 7
click at [59, 239] on link "Documents" at bounding box center [57, 232] width 79 height 22
drag, startPoint x: 884, startPoint y: 74, endPoint x: 842, endPoint y: 75, distance: 42.8
click at [842, 75] on div "Products Five-person Indoor Sauna With Floor Last updated Aug 21, 2025 Product …" at bounding box center [594, 375] width 987 height 701
copy span "39166-1FNC"
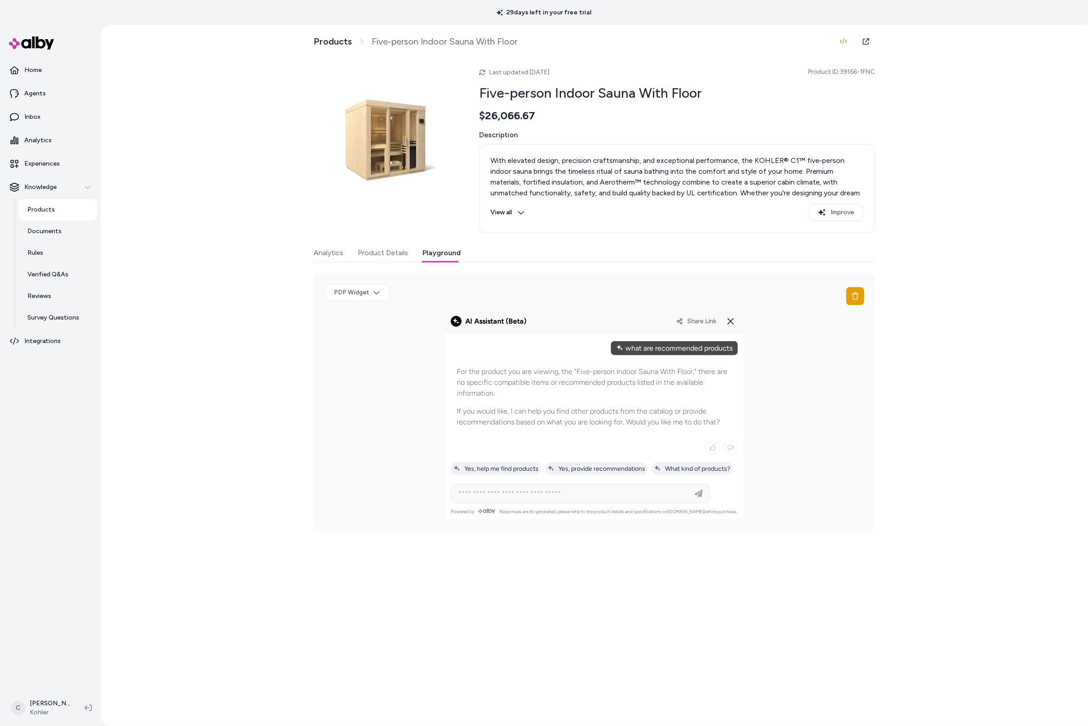
drag, startPoint x: 550, startPoint y: 332, endPoint x: 466, endPoint y: 322, distance: 84.4
click at [466, 322] on div "PDP Widget" at bounding box center [595, 402] width 562 height 258
drag, startPoint x: 481, startPoint y: 326, endPoint x: 517, endPoint y: 332, distance: 36.0
click at [490, 330] on alby-header "Share Link" at bounding box center [595, 321] width 302 height 25
drag, startPoint x: 535, startPoint y: 329, endPoint x: 478, endPoint y: 309, distance: 60.1
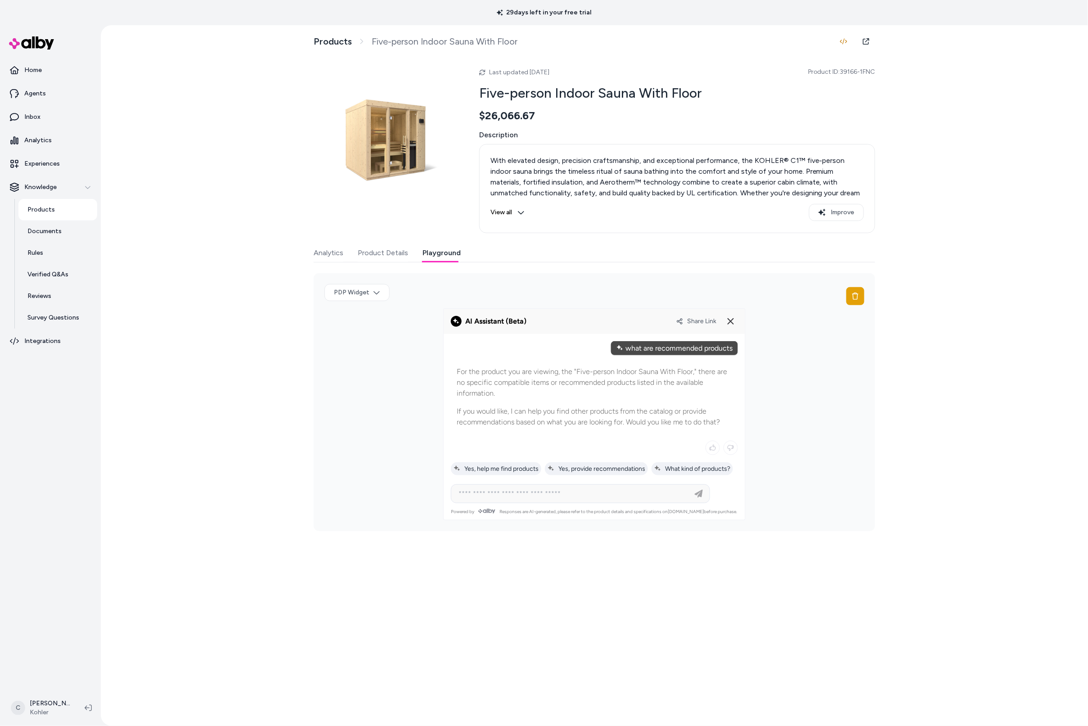
click at [478, 309] on alby-header "Share Link" at bounding box center [595, 321] width 302 height 25
click at [557, 294] on div "PDP Widget" at bounding box center [595, 296] width 540 height 24
click at [664, 301] on div "PDP Widget" at bounding box center [595, 296] width 540 height 24
click at [701, 386] on p "For the product you are viewing, the "Five-person Indoor Sauna With Floor," the…" at bounding box center [594, 382] width 275 height 32
drag, startPoint x: 682, startPoint y: 368, endPoint x: 597, endPoint y: 374, distance: 84.8
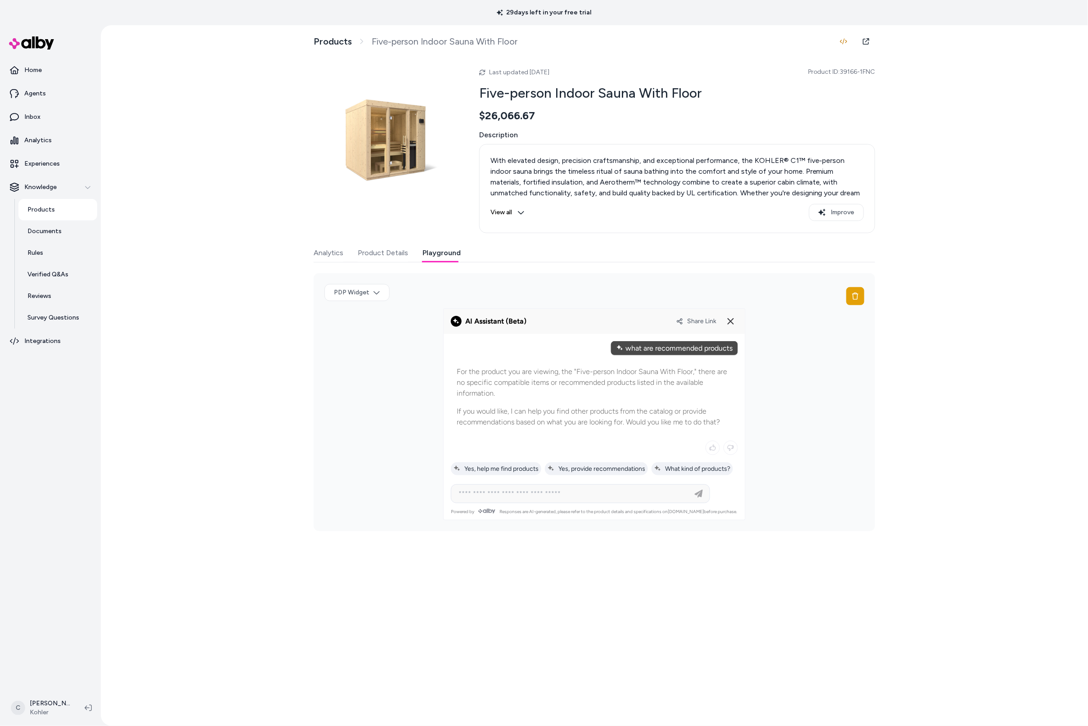
click at [597, 374] on div "For the product you are viewing, the "Five-person Indoor Sauna With Floor," the…" at bounding box center [594, 397] width 287 height 73
drag, startPoint x: 597, startPoint y: 374, endPoint x: 637, endPoint y: 390, distance: 42.6
click at [637, 390] on p "For the product you are viewing, the "Five-person Indoor Sauna With Floor," the…" at bounding box center [594, 382] width 275 height 32
click at [637, 379] on p "For the product you are viewing, the "Five-person Indoor Sauna With Floor," the…" at bounding box center [594, 382] width 275 height 32
drag, startPoint x: 638, startPoint y: 373, endPoint x: 637, endPoint y: 378, distance: 5.0
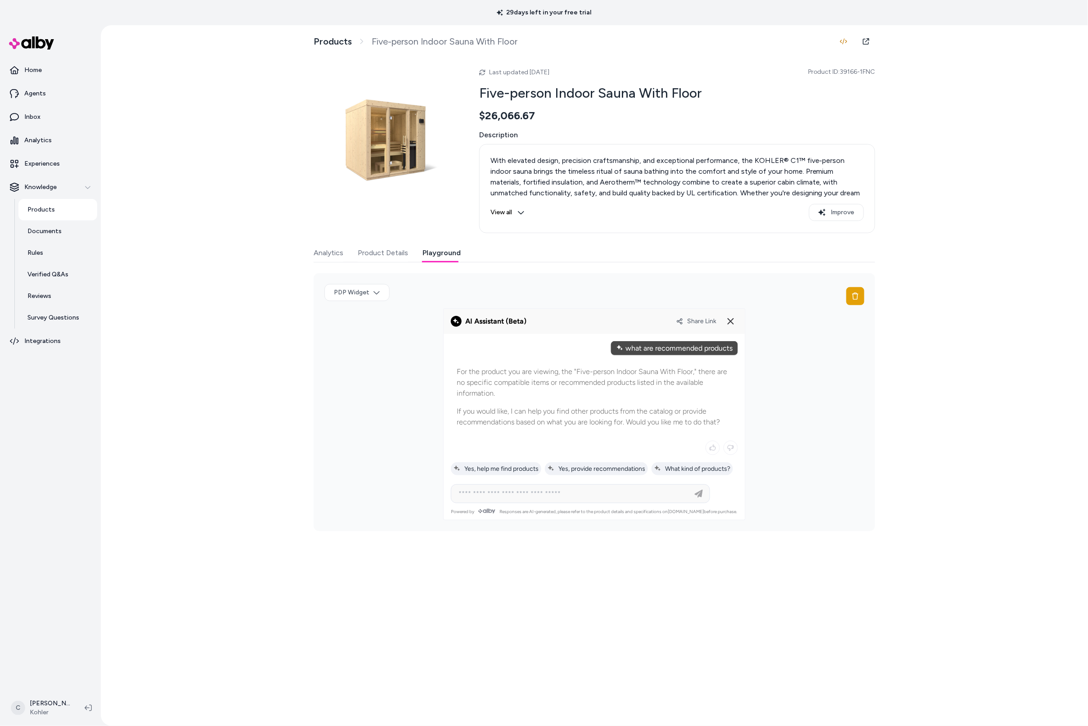
click at [637, 378] on p "For the product you are viewing, the "Five-person Indoor Sauna With Floor," the…" at bounding box center [594, 382] width 275 height 32
drag, startPoint x: 636, startPoint y: 378, endPoint x: 641, endPoint y: 383, distance: 7.3
click at [636, 377] on p "For the product you are viewing, the "Five-person Indoor Sauna With Floor," the…" at bounding box center [594, 382] width 275 height 32
click at [558, 494] on input at bounding box center [571, 493] width 237 height 11
click at [678, 348] on div "what are recommended products" at bounding box center [674, 348] width 127 height 14
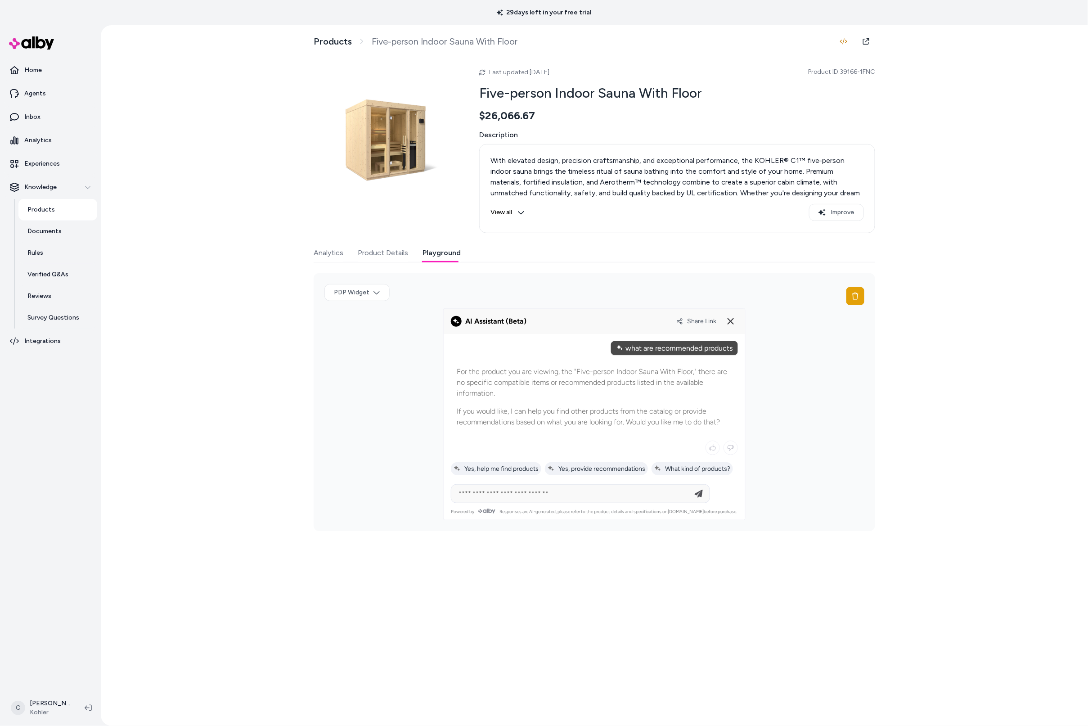
click at [677, 353] on div "what are recommended products" at bounding box center [674, 348] width 127 height 14
click at [677, 352] on div "what are recommended products" at bounding box center [674, 348] width 127 height 14
click at [680, 351] on div "what are recommended products" at bounding box center [674, 348] width 127 height 14
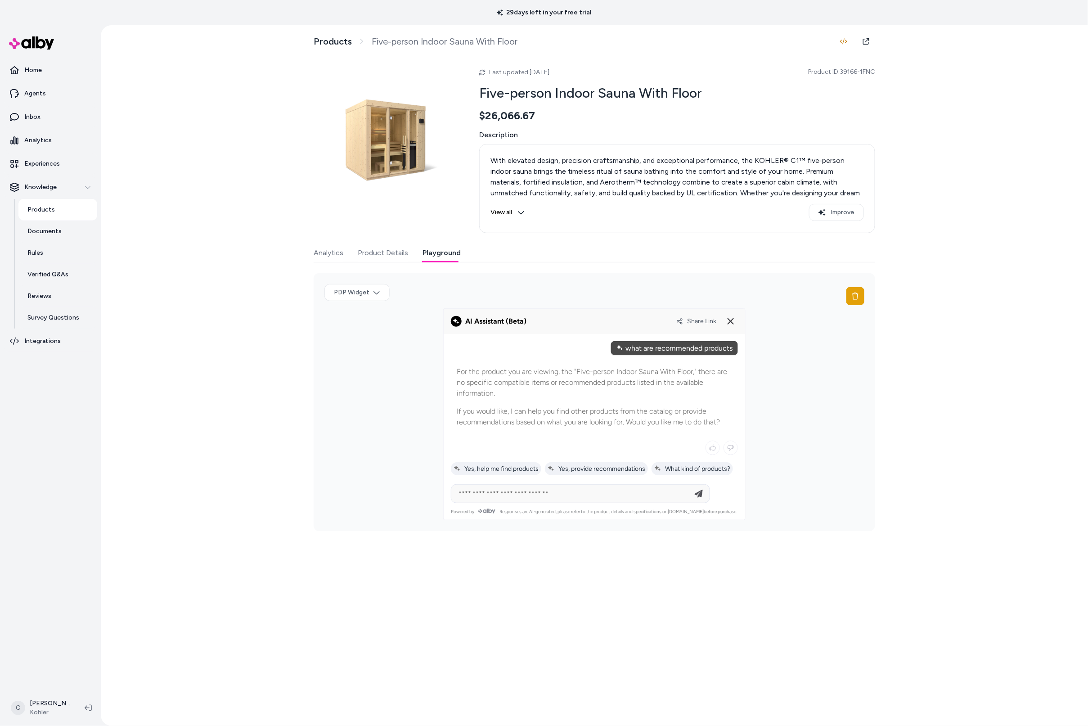
click at [680, 351] on div "what are recommended products" at bounding box center [674, 348] width 127 height 14
click at [737, 320] on button at bounding box center [731, 321] width 14 height 14
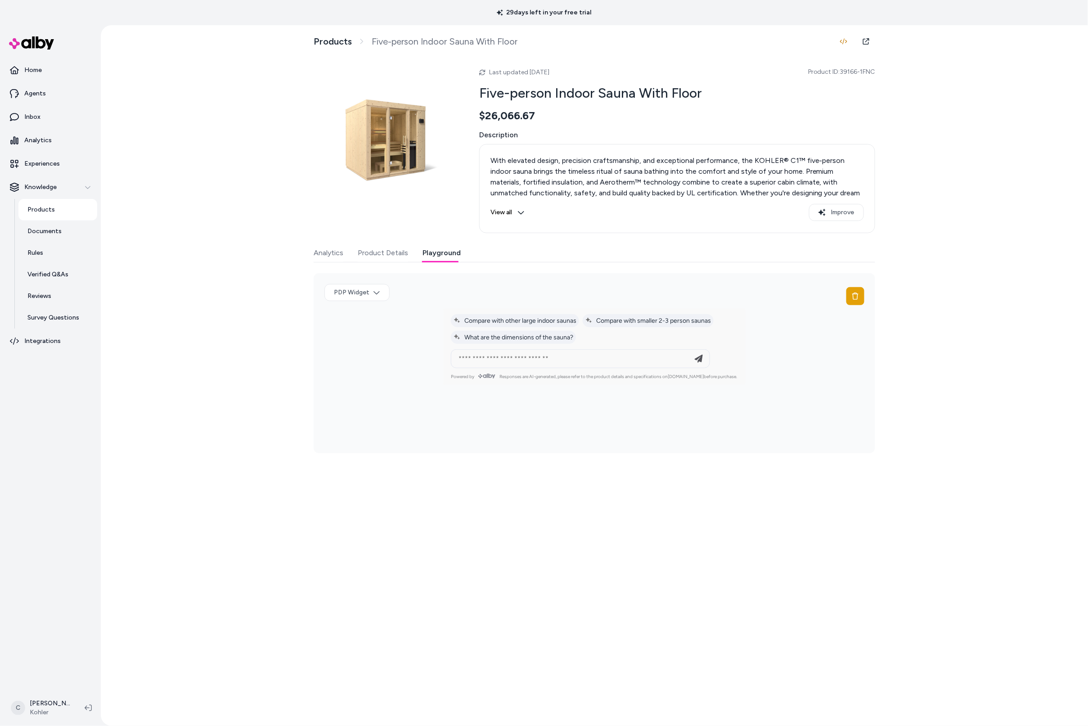
drag, startPoint x: 604, startPoint y: 348, endPoint x: 606, endPoint y: 364, distance: 15.5
click at [604, 351] on div "**********" at bounding box center [594, 346] width 302 height 77
click at [606, 364] on input "**********" at bounding box center [571, 358] width 237 height 11
click at [609, 361] on input "**********" at bounding box center [571, 358] width 237 height 11
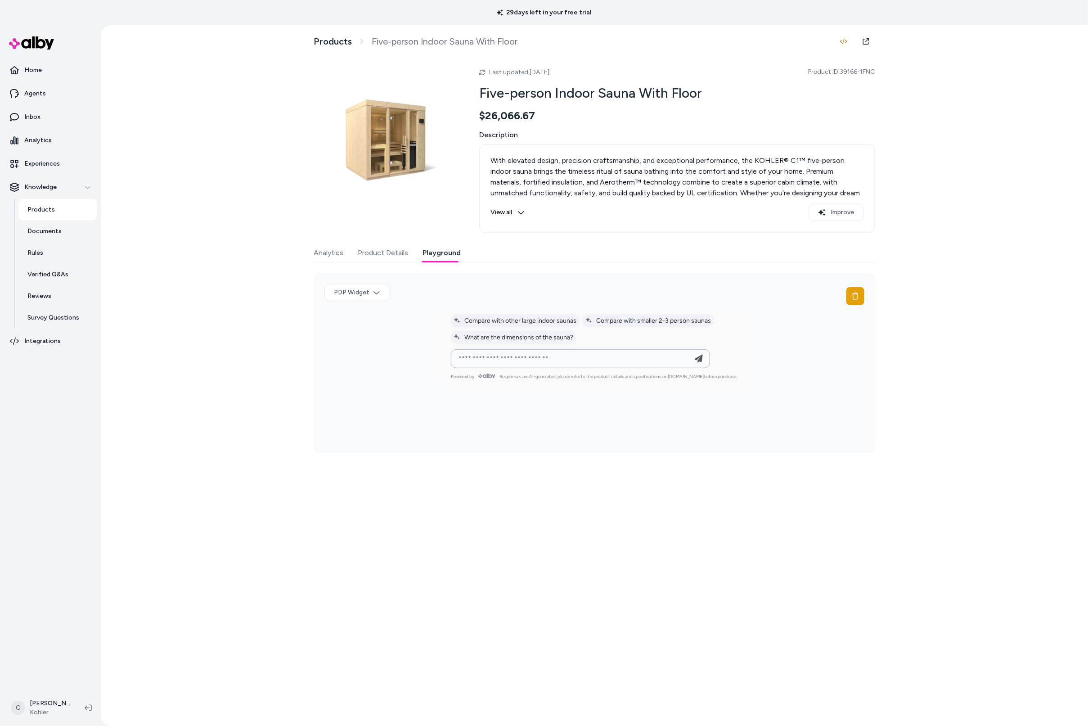
click at [609, 361] on input "**********" at bounding box center [571, 358] width 237 height 11
paste input
type input "**********"
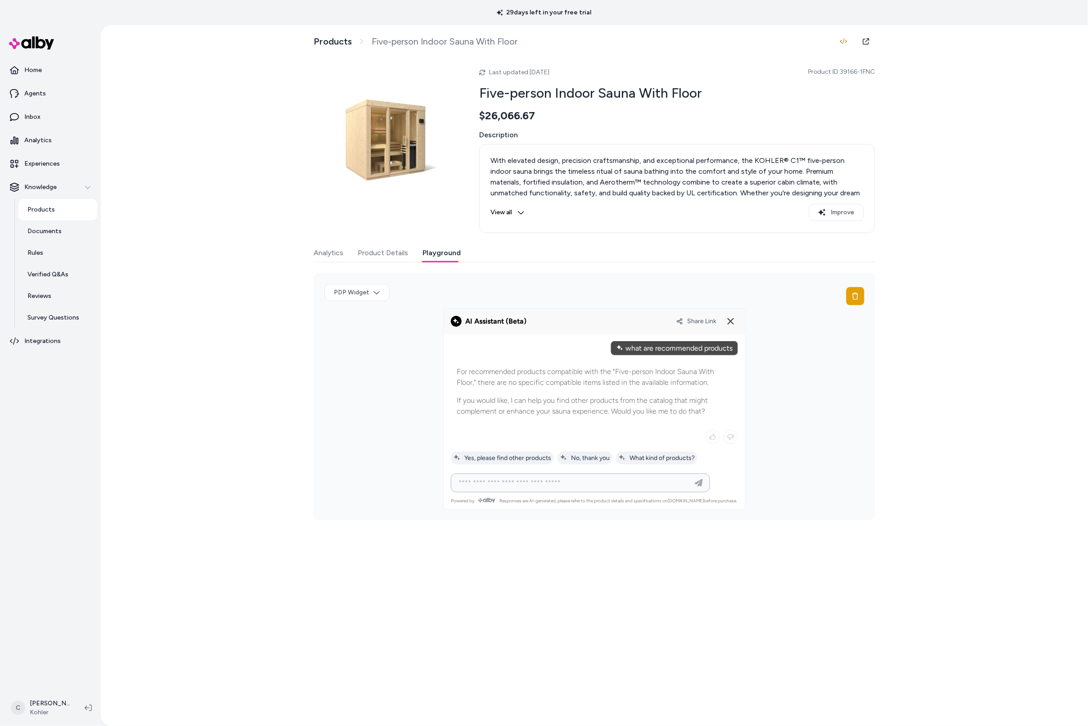
click at [555, 485] on input at bounding box center [571, 483] width 237 height 11
type input "**********"
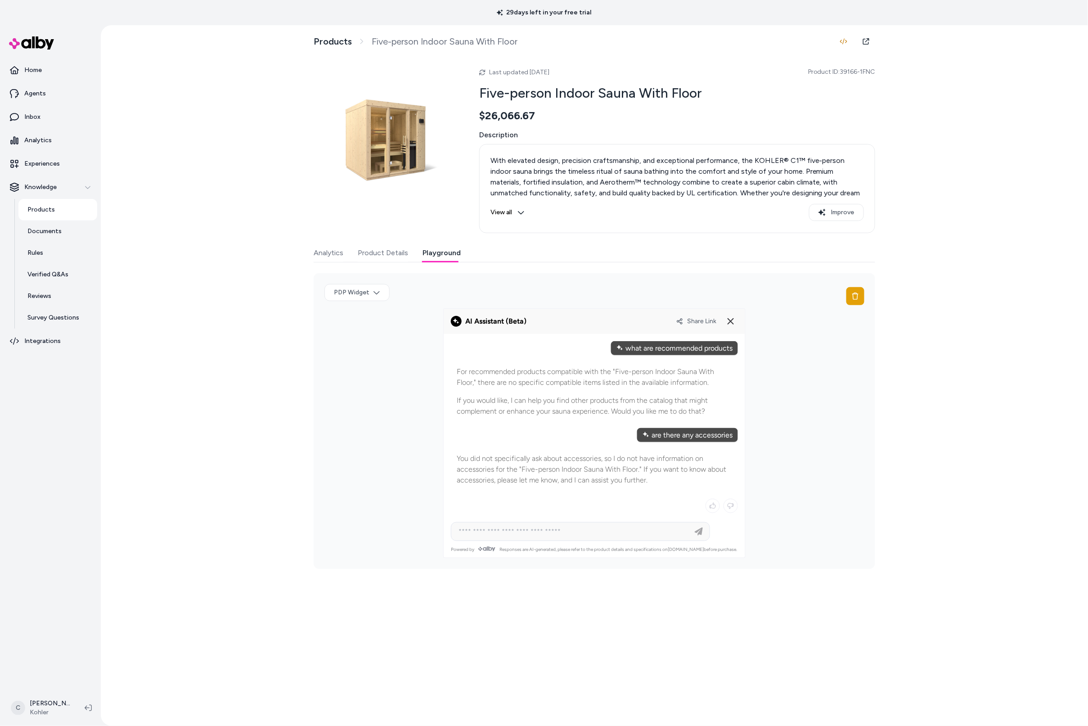
drag, startPoint x: 644, startPoint y: 465, endPoint x: 559, endPoint y: 469, distance: 84.3
click at [559, 469] on p "You did not specifically ask about accessories, so I do not have information on…" at bounding box center [594, 469] width 275 height 32
drag, startPoint x: 518, startPoint y: 482, endPoint x: 505, endPoint y: 491, distance: 15.5
click at [508, 488] on div "You did not specifically ask about accessories, so I do not have information on…" at bounding box center [594, 469] width 287 height 44
click at [565, 481] on p "You did not specifically ask about accessories, so I do not have information on…" at bounding box center [594, 469] width 275 height 32
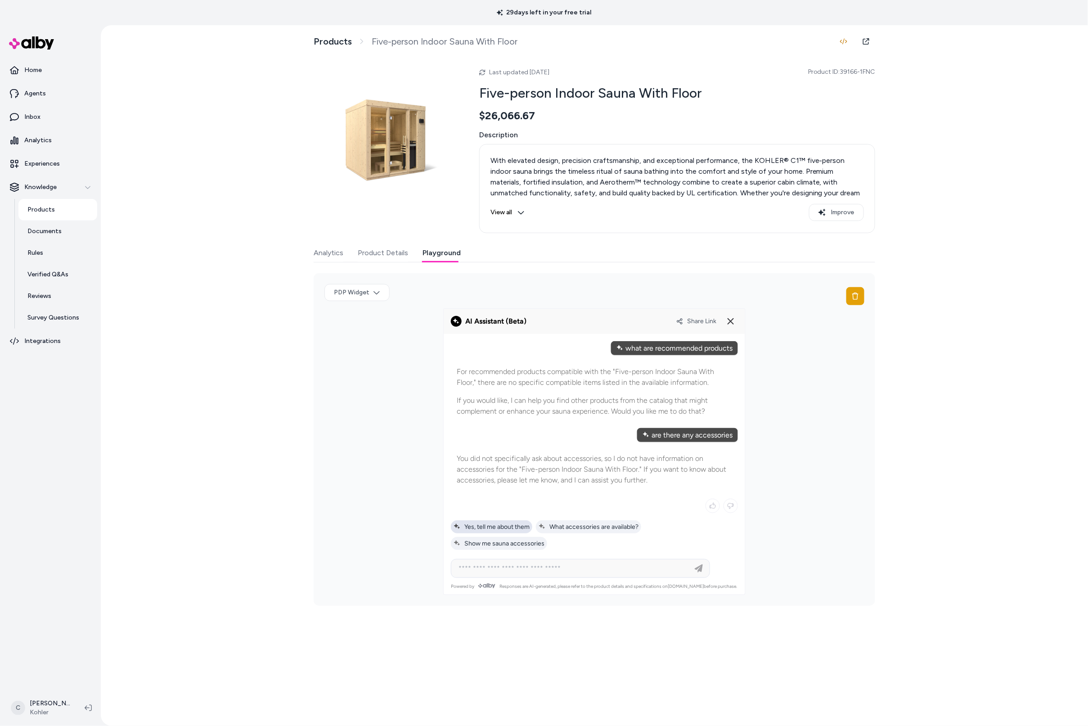
click at [516, 522] on div "Yes, tell me about them" at bounding box center [491, 526] width 81 height 13
type input "**********"
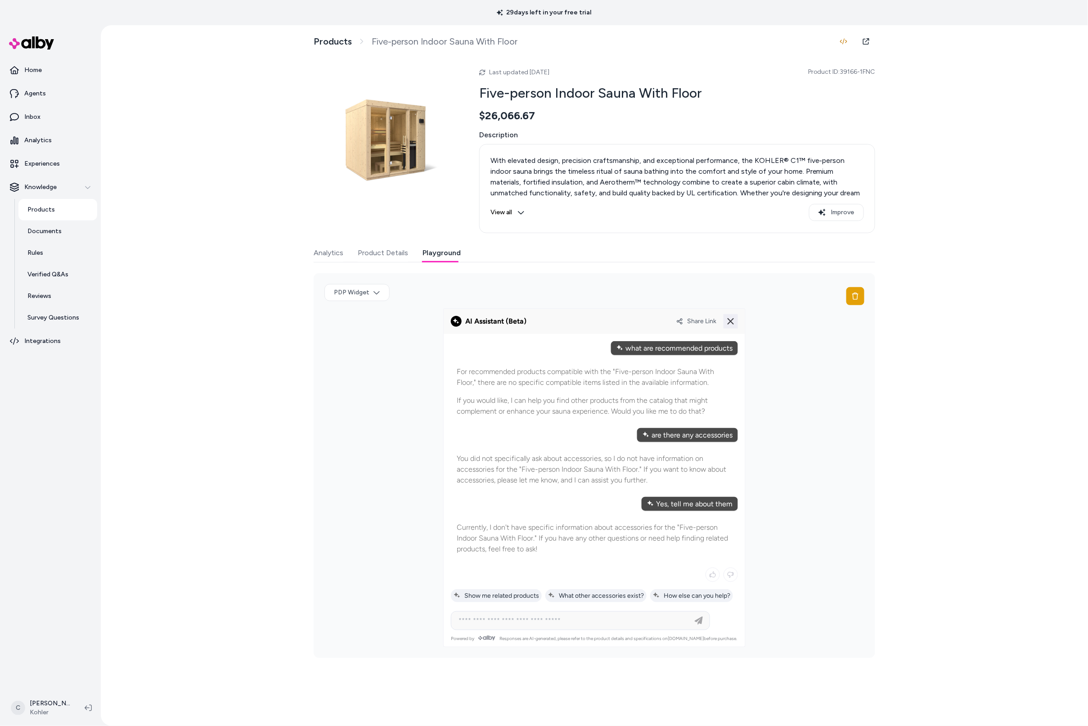
click at [730, 323] on icon at bounding box center [731, 321] width 11 height 11
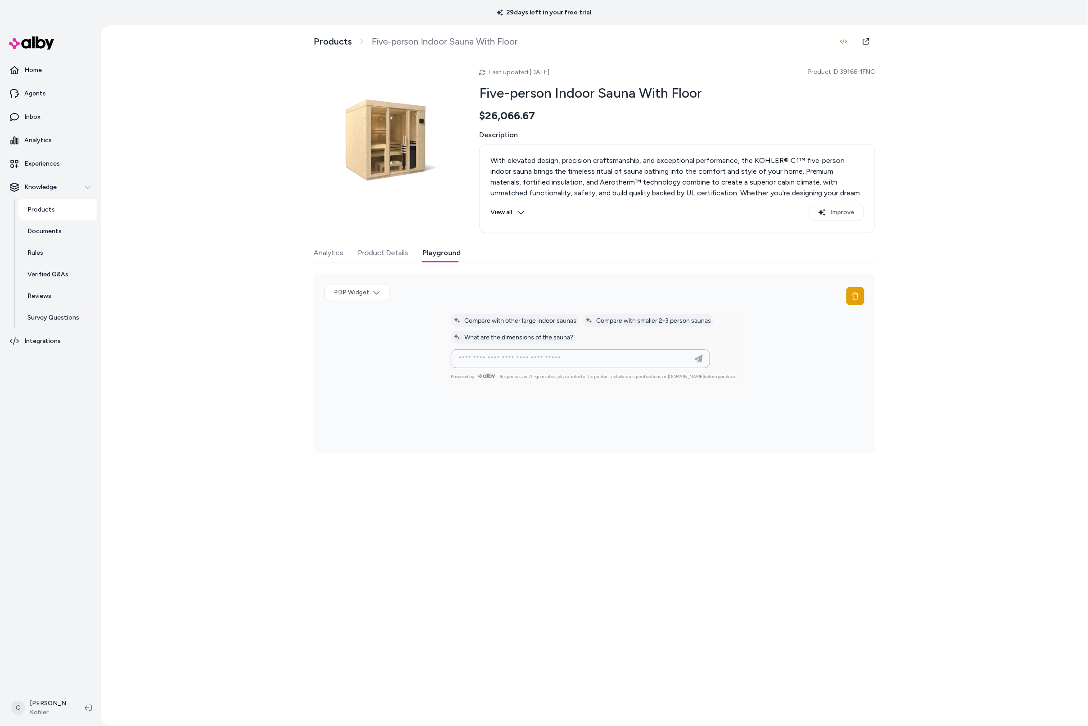
click at [644, 354] on input at bounding box center [571, 358] width 237 height 11
type input "**********"
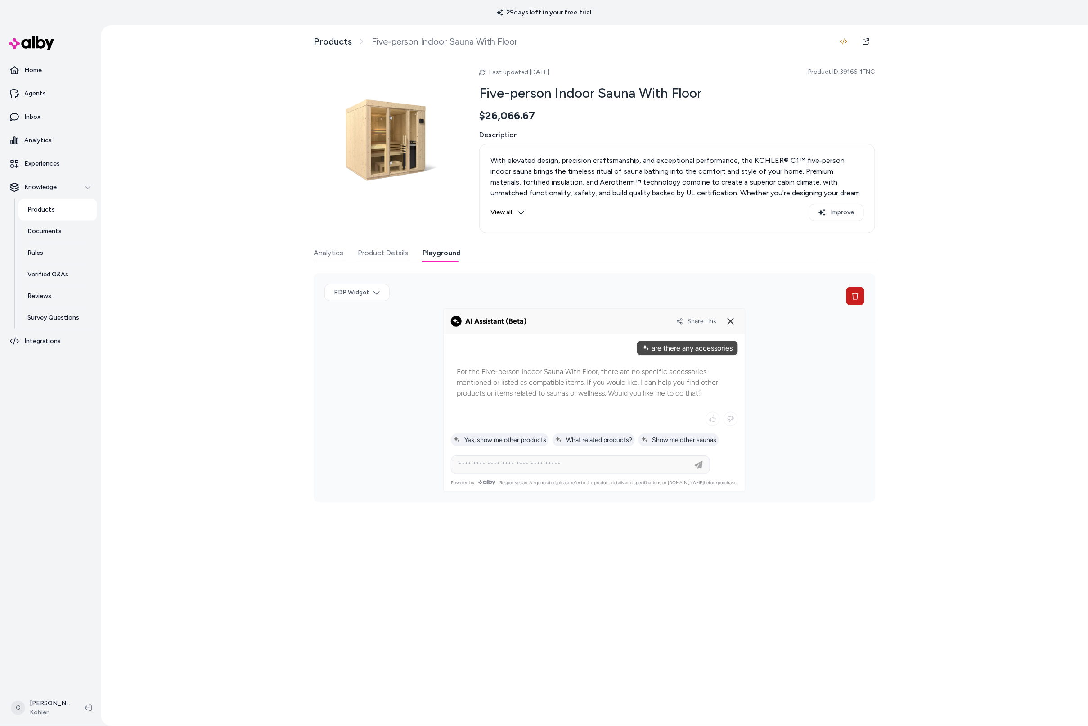
click at [861, 291] on button at bounding box center [856, 296] width 18 height 18
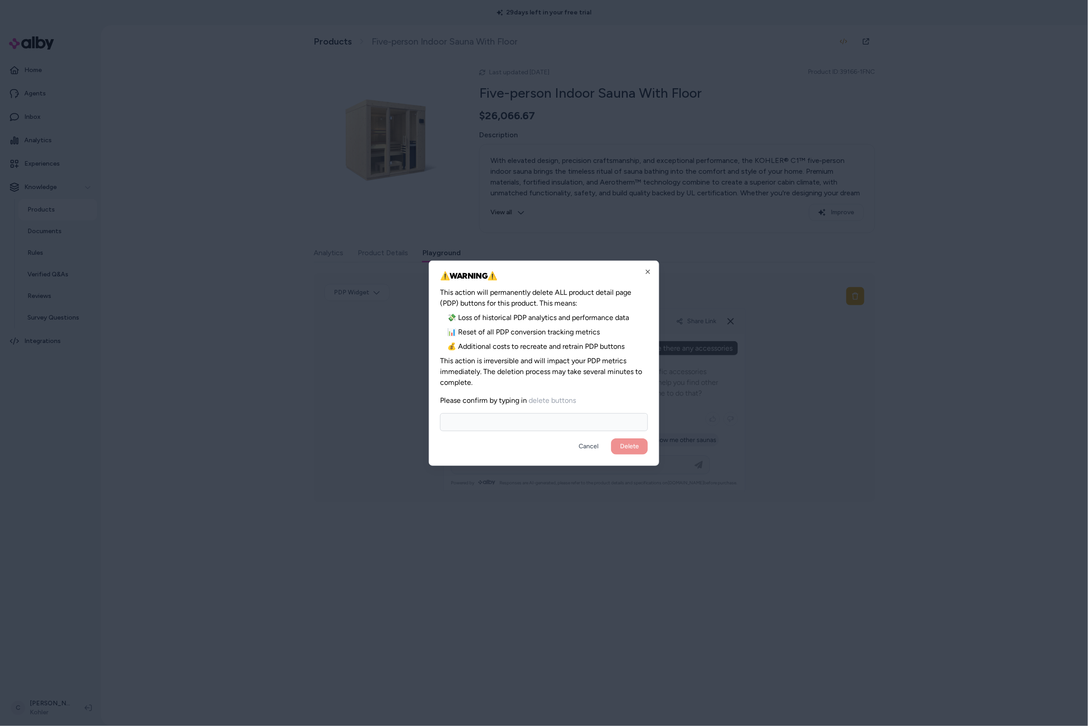
click at [513, 414] on input at bounding box center [544, 422] width 208 height 18
type input "**********"
click at [611, 438] on button "Delete" at bounding box center [629, 446] width 37 height 16
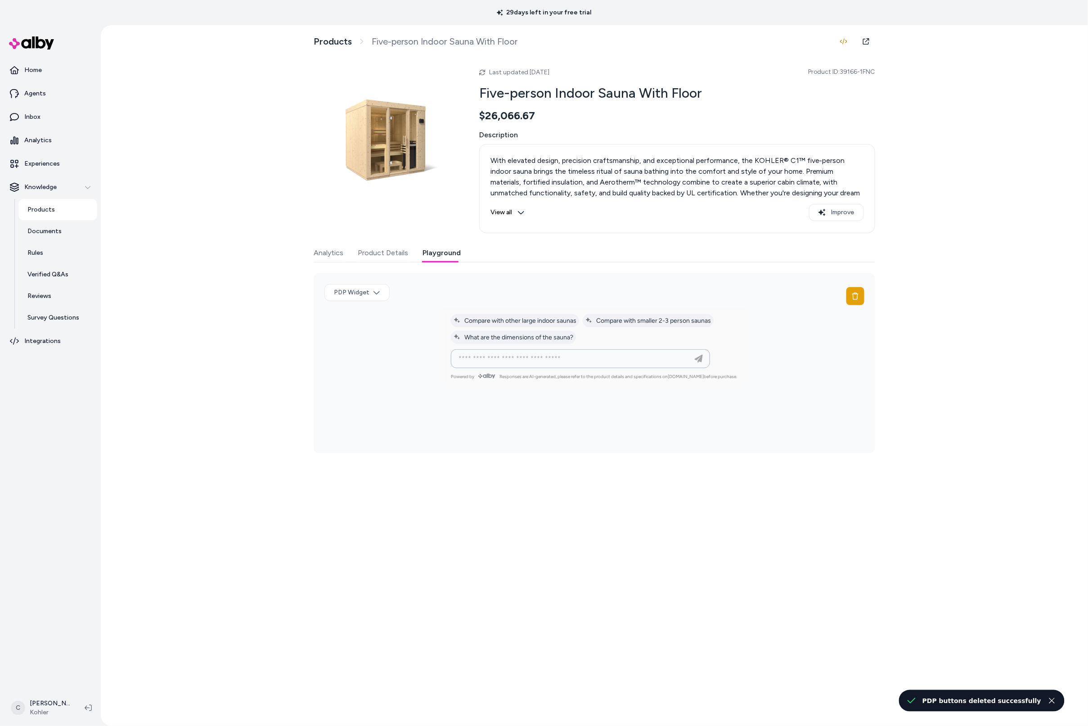
click at [599, 356] on input at bounding box center [571, 358] width 237 height 11
type input "**********"
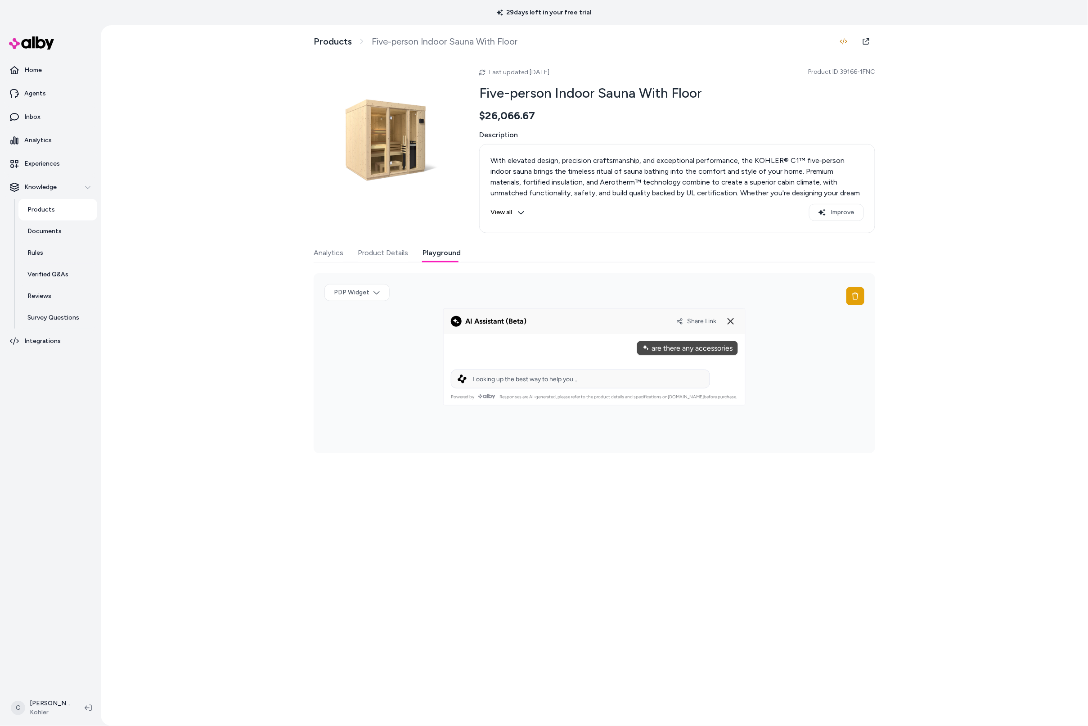
drag, startPoint x: 533, startPoint y: 327, endPoint x: 426, endPoint y: 322, distance: 107.3
click at [426, 321] on div "PDP Widget" at bounding box center [595, 363] width 562 height 180
click at [292, 484] on div "Products Five-person Indoor Sauna With Floor Last updated Aug 21, 2025 Product …" at bounding box center [594, 375] width 987 height 701
click at [77, 229] on link "Documents" at bounding box center [57, 232] width 79 height 22
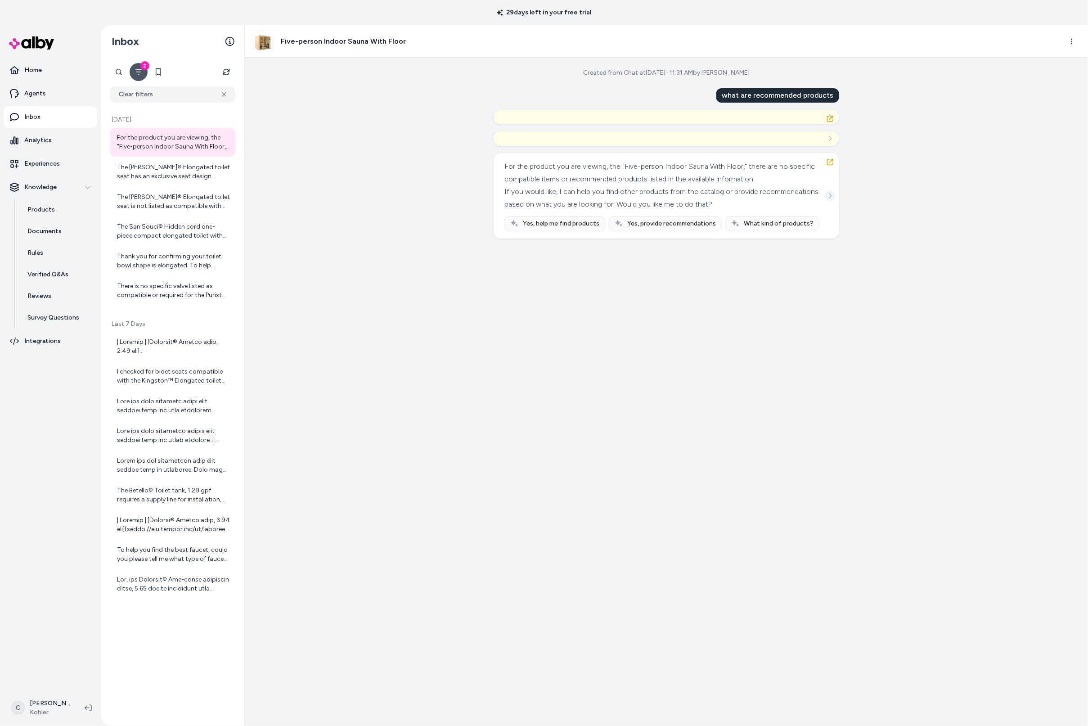
click at [834, 198] on button "See more" at bounding box center [830, 195] width 11 height 11
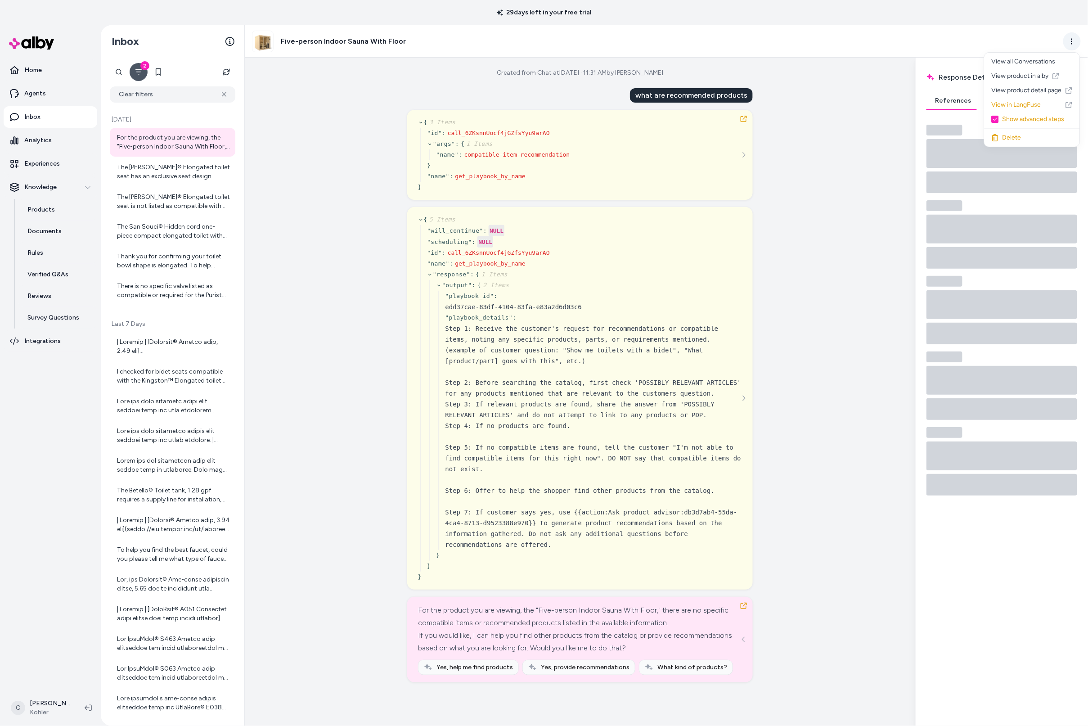
click at [1069, 40] on html "29 days left in your free trial Home Agents Inbox Analytics Experiences Knowled…" at bounding box center [544, 363] width 1088 height 726
click at [1024, 105] on link "View in LangFuse" at bounding box center [1032, 105] width 95 height 14
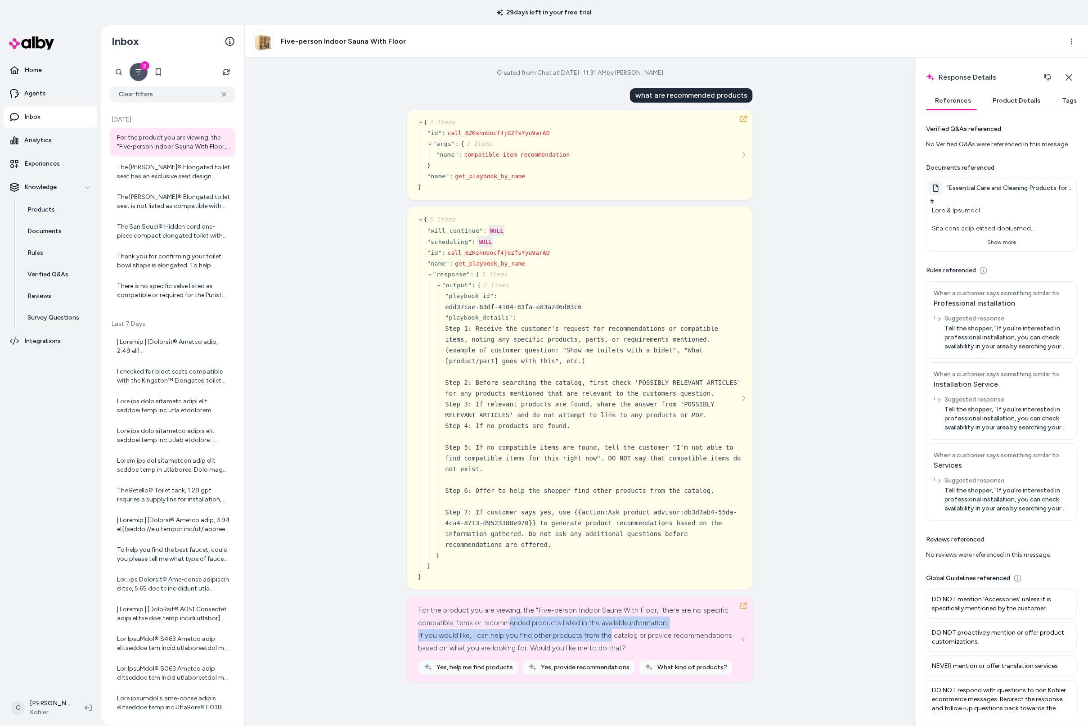
drag, startPoint x: 575, startPoint y: 638, endPoint x: 536, endPoint y: 629, distance: 40.2
click at [536, 629] on div "For the product you are viewing, the "Five-person Indoor Sauna With Floor," the…" at bounding box center [579, 629] width 322 height 50
click at [536, 629] on div "For the product you are viewing, the "Five-person Indoor Sauna With Floor," the…" at bounding box center [579, 616] width 322 height 25
drag, startPoint x: 536, startPoint y: 629, endPoint x: 514, endPoint y: 620, distance: 23.8
click at [514, 620] on div "For the product you are viewing, the "Five-person Indoor Sauna With Floor," the…" at bounding box center [579, 629] width 322 height 50
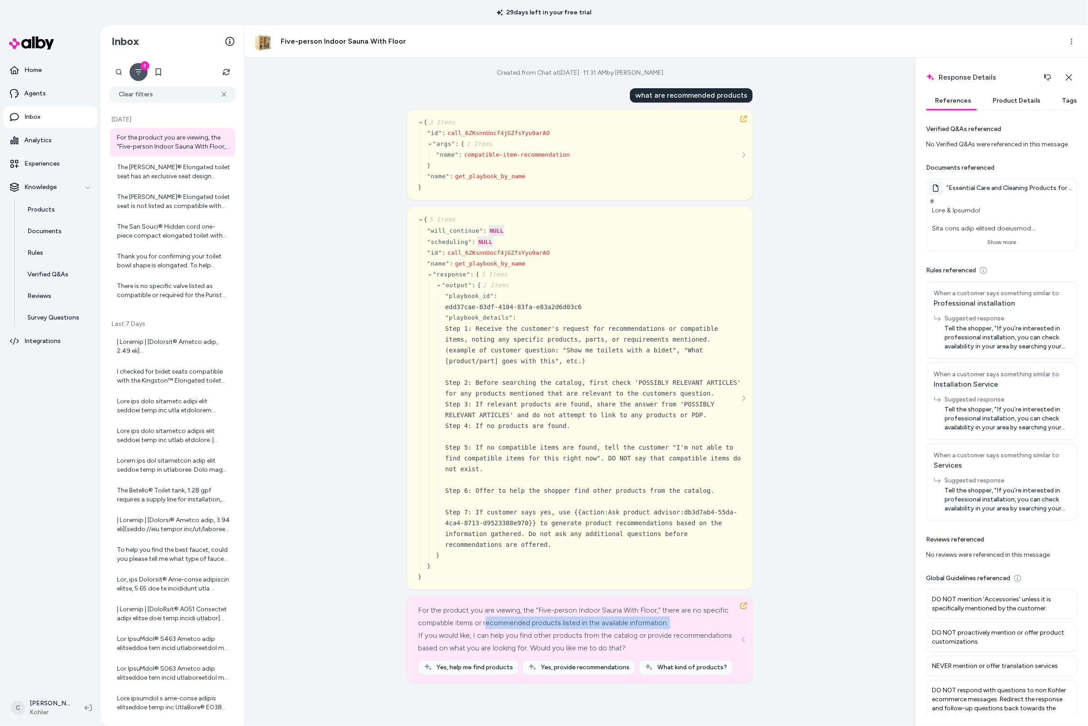
click at [514, 620] on div "For the product you are viewing, the "Five-person Indoor Sauna With Floor," the…" at bounding box center [579, 616] width 322 height 25
click at [513, 622] on div "For the product you are viewing, the "Five-person Indoor Sauna With Floor," the…" at bounding box center [579, 616] width 322 height 25
click at [992, 248] on button "Show more" at bounding box center [1002, 242] width 146 height 14
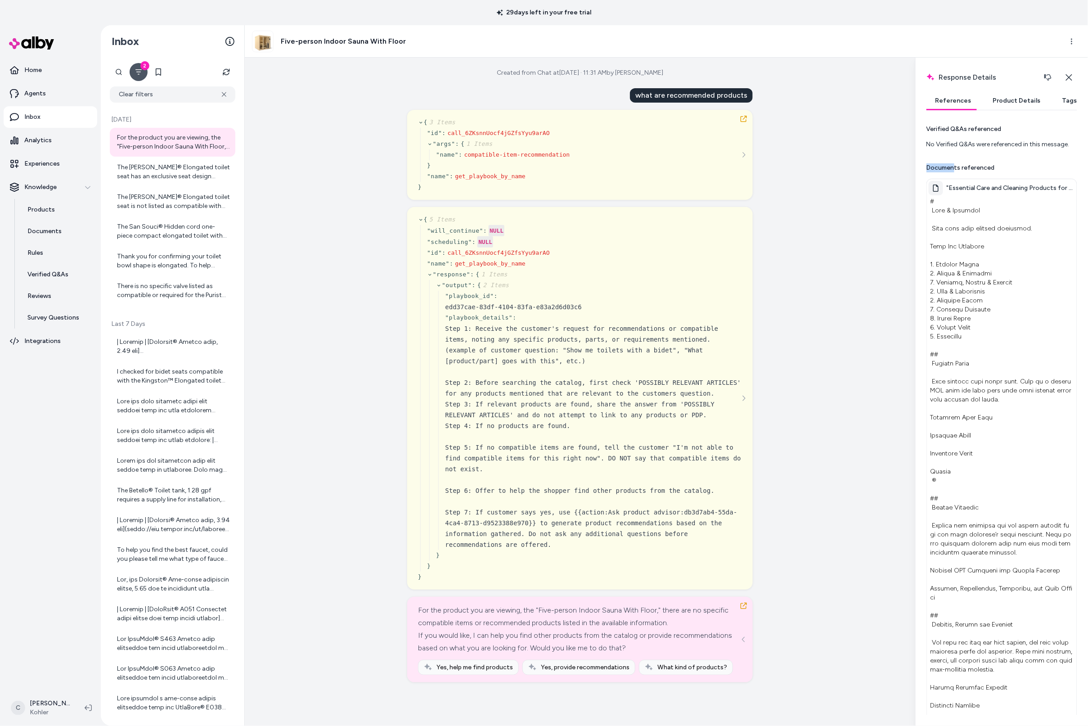
drag, startPoint x: 1005, startPoint y: 170, endPoint x: 953, endPoint y: 177, distance: 53.1
click at [953, 177] on div "Verified Q&As referenced No Verified Q&As were referenced in this message. Docu…" at bounding box center [1002, 422] width 151 height 594
drag, startPoint x: 953, startPoint y: 177, endPoint x: 1018, endPoint y: 188, distance: 65.3
click at [957, 172] on p "Documents referenced" at bounding box center [961, 167] width 68 height 9
drag, startPoint x: 855, startPoint y: 275, endPoint x: 858, endPoint y: 352, distance: 77.0
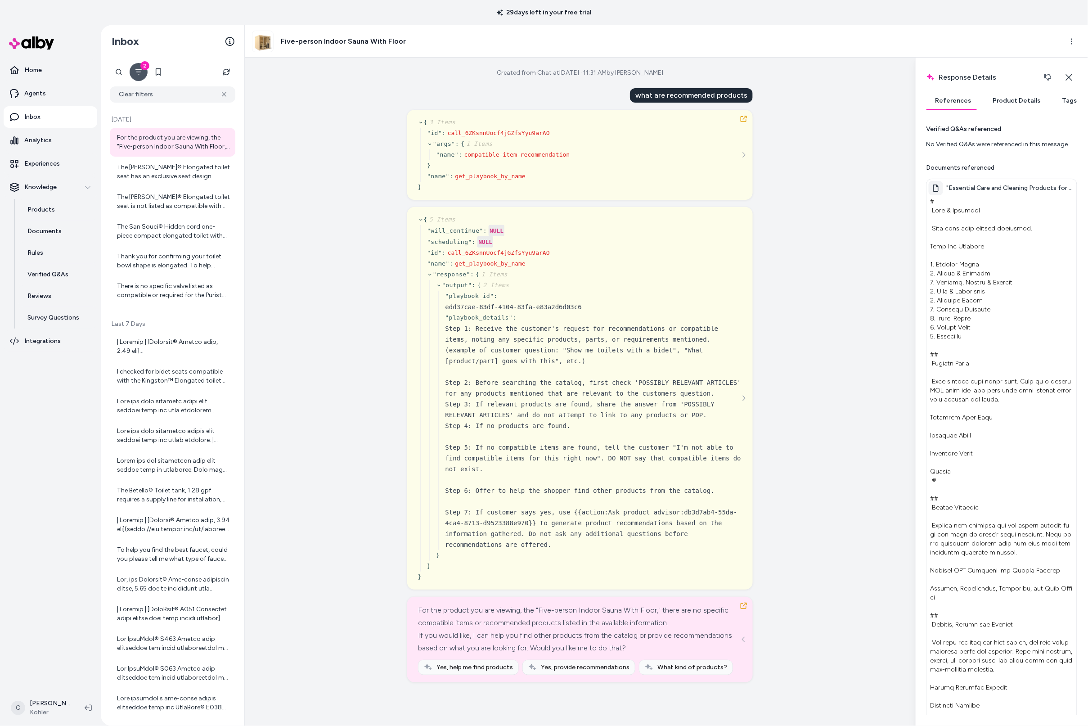
click at [855, 275] on div "Created from Chat at Aug 26, 2025 · 11:31 AM by Chris P what are recommended pr…" at bounding box center [580, 392] width 671 height 668
drag, startPoint x: 937, startPoint y: 263, endPoint x: 942, endPoint y: 377, distance: 113.5
drag, startPoint x: 942, startPoint y: 375, endPoint x: 902, endPoint y: 492, distance: 123.3
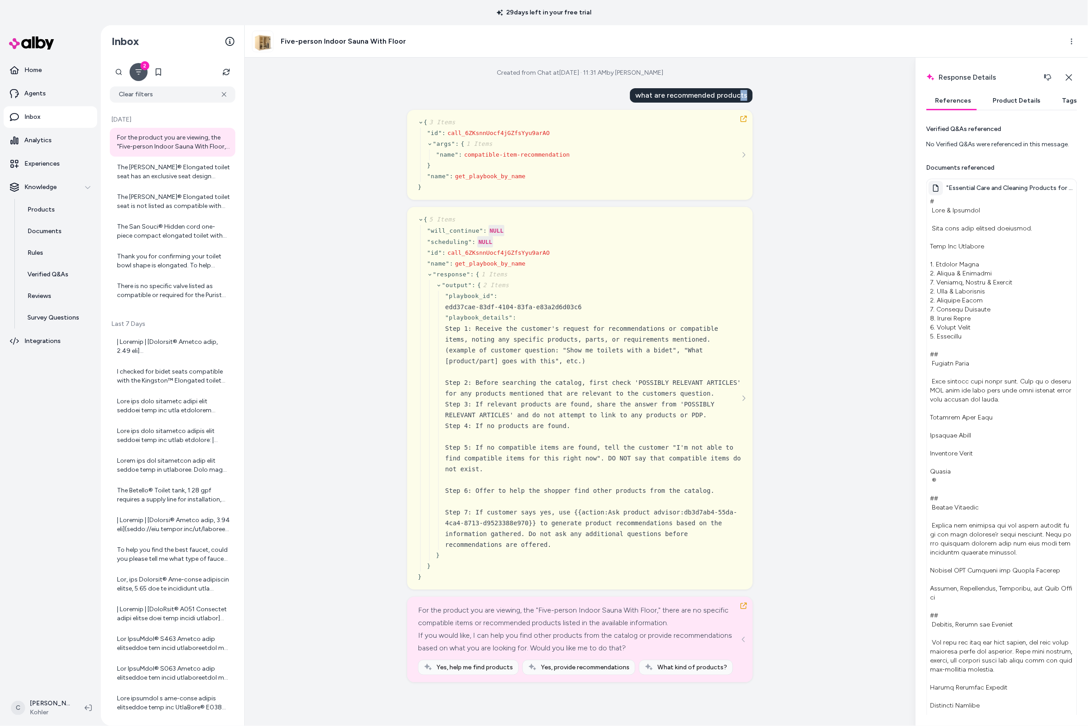
drag, startPoint x: 741, startPoint y: 99, endPoint x: 595, endPoint y: 111, distance: 146.8
click at [596, 112] on div "what are recommended products { 3 Items " id " : call_6ZKsnnUocf4jGZfsYyu9arAO …" at bounding box center [580, 385] width 346 height 594
drag, startPoint x: 613, startPoint y: 626, endPoint x: 614, endPoint y: 616, distance: 9.5
click at [610, 622] on div "For the product you are viewing, the "Five-person Indoor Sauna With Floor," the…" at bounding box center [579, 616] width 322 height 25
click at [362, 171] on div "Created from Chat at Aug 26, 2025 · 11:31 AM by Chris P what are recommended pr…" at bounding box center [580, 392] width 671 height 668
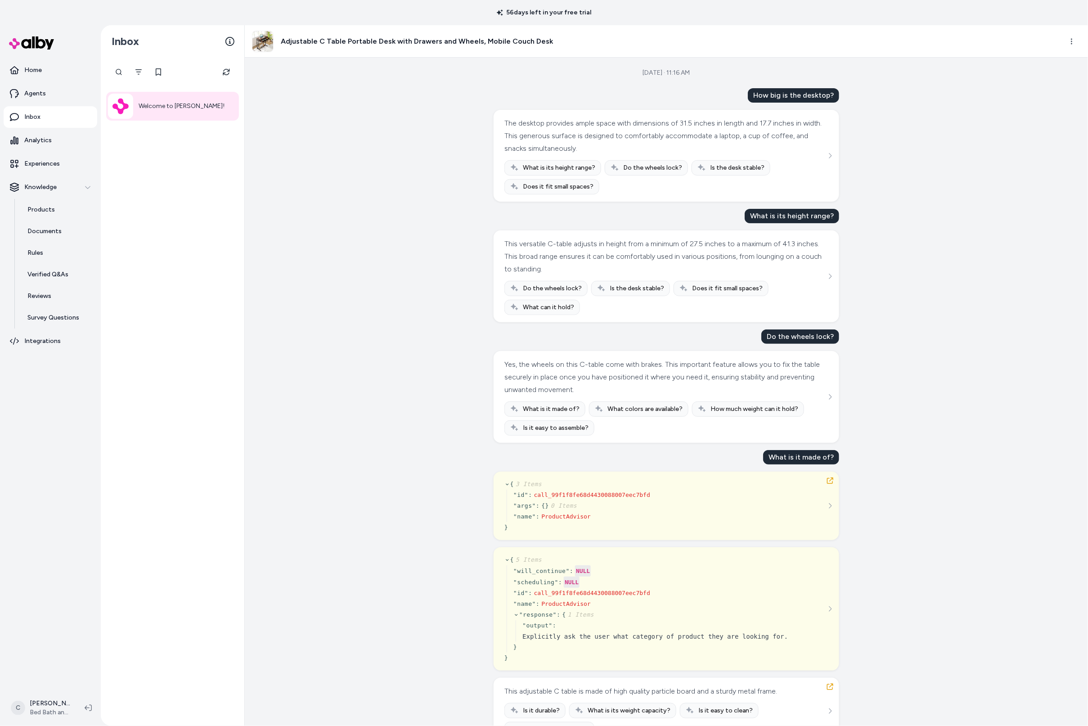
scroll to position [32, 0]
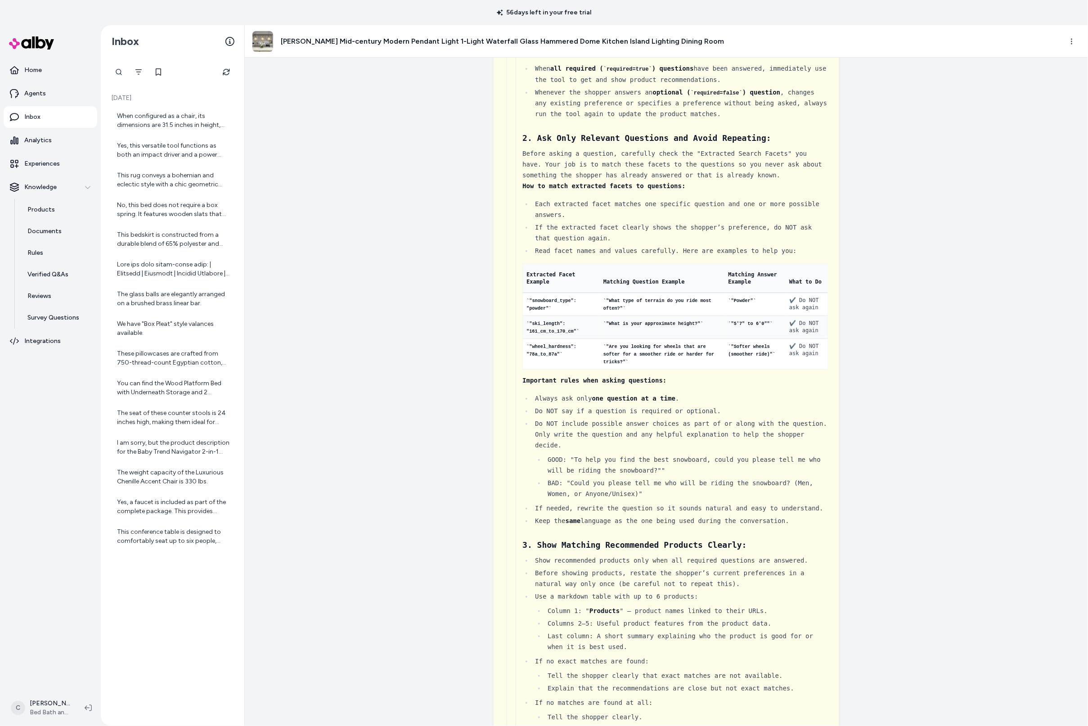
scroll to position [65, 0]
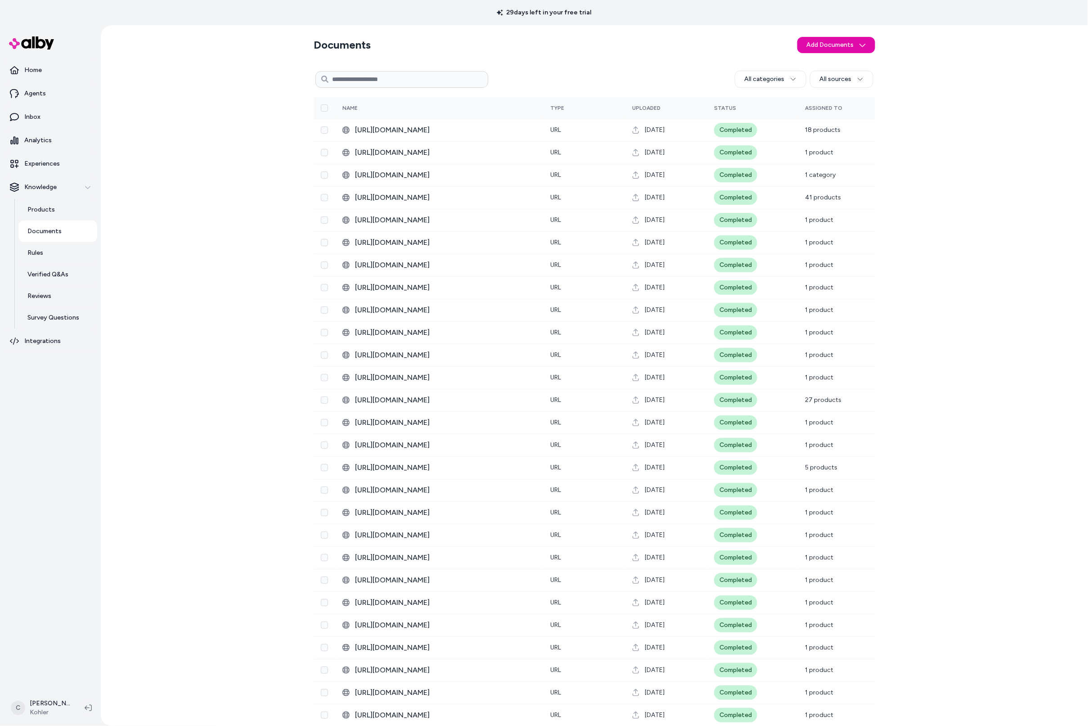
click at [368, 85] on input at bounding box center [402, 79] width 173 height 17
paste input "**********"
type input "**********"
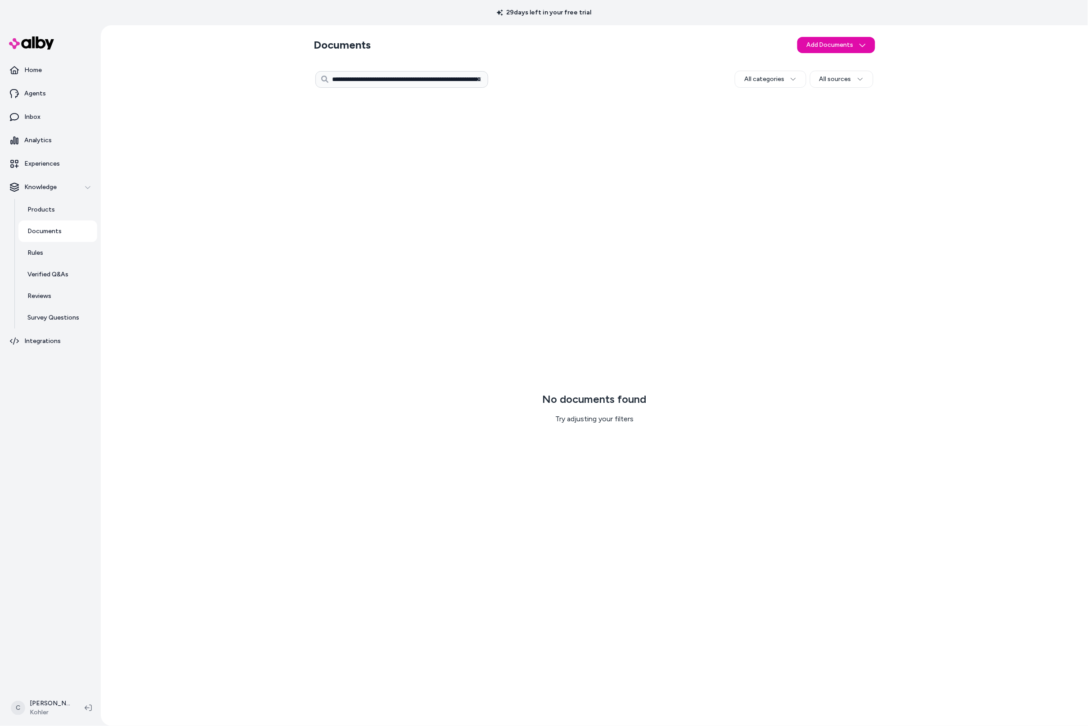
click at [436, 86] on input "**********" at bounding box center [402, 79] width 173 height 17
drag, startPoint x: 465, startPoint y: 80, endPoint x: 340, endPoint y: 76, distance: 125.2
click at [314, 85] on div "**********" at bounding box center [595, 79] width 562 height 22
drag, startPoint x: 435, startPoint y: 81, endPoint x: 453, endPoint y: 80, distance: 18.1
click at [440, 81] on input "**********" at bounding box center [402, 79] width 173 height 17
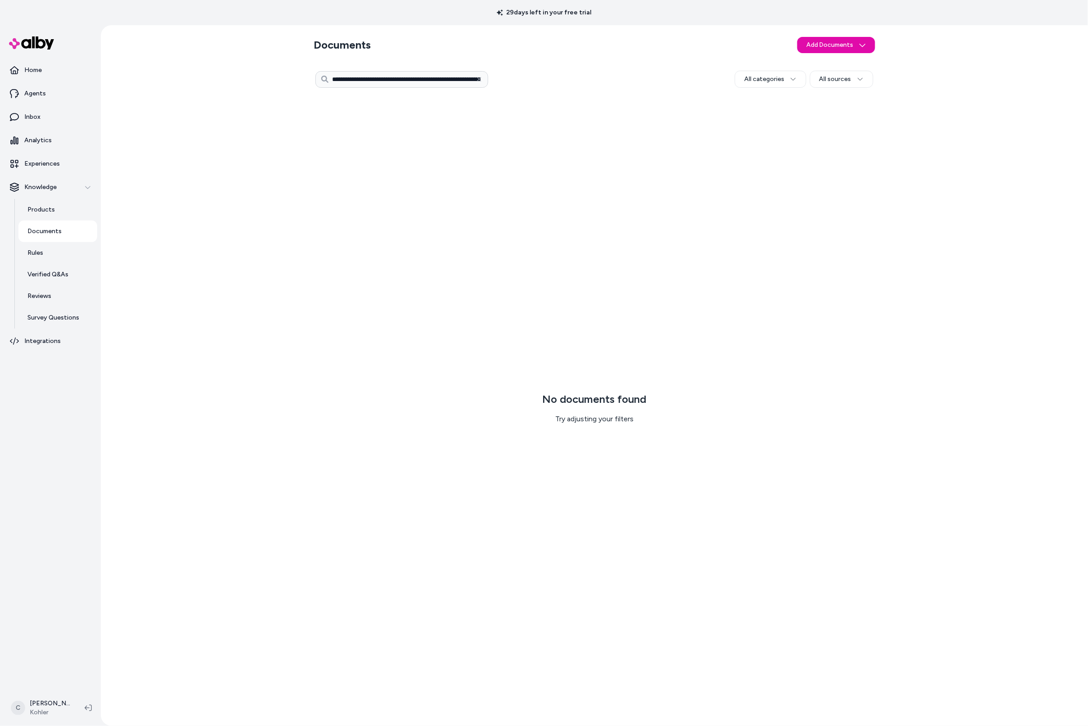
drag, startPoint x: 463, startPoint y: 81, endPoint x: 301, endPoint y: 86, distance: 161.6
click at [289, 79] on div "**********" at bounding box center [594, 375] width 987 height 701
click at [449, 79] on input "**********" at bounding box center [402, 79] width 173 height 17
drag, startPoint x: 455, startPoint y: 81, endPoint x: 355, endPoint y: 81, distance: 100.8
click at [355, 81] on input "**********" at bounding box center [402, 79] width 173 height 17
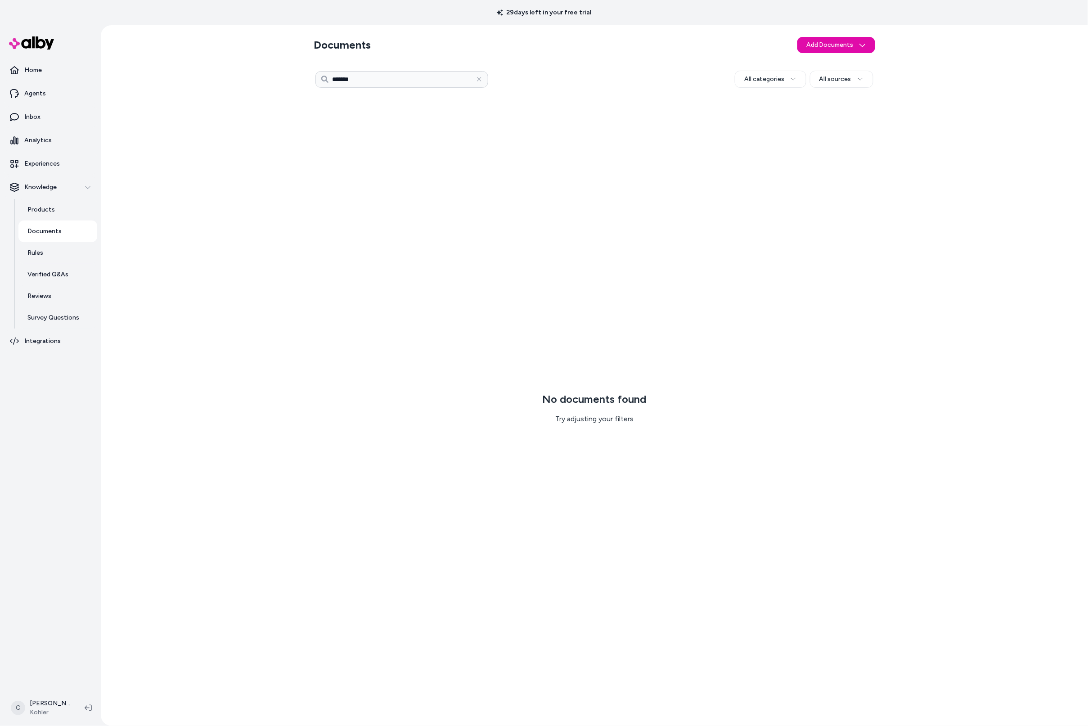
type input "*******"
click at [394, 86] on input "*******" at bounding box center [402, 79] width 173 height 17
click at [394, 86] on div at bounding box center [594, 375] width 987 height 701
click at [416, 78] on div at bounding box center [594, 375] width 987 height 701
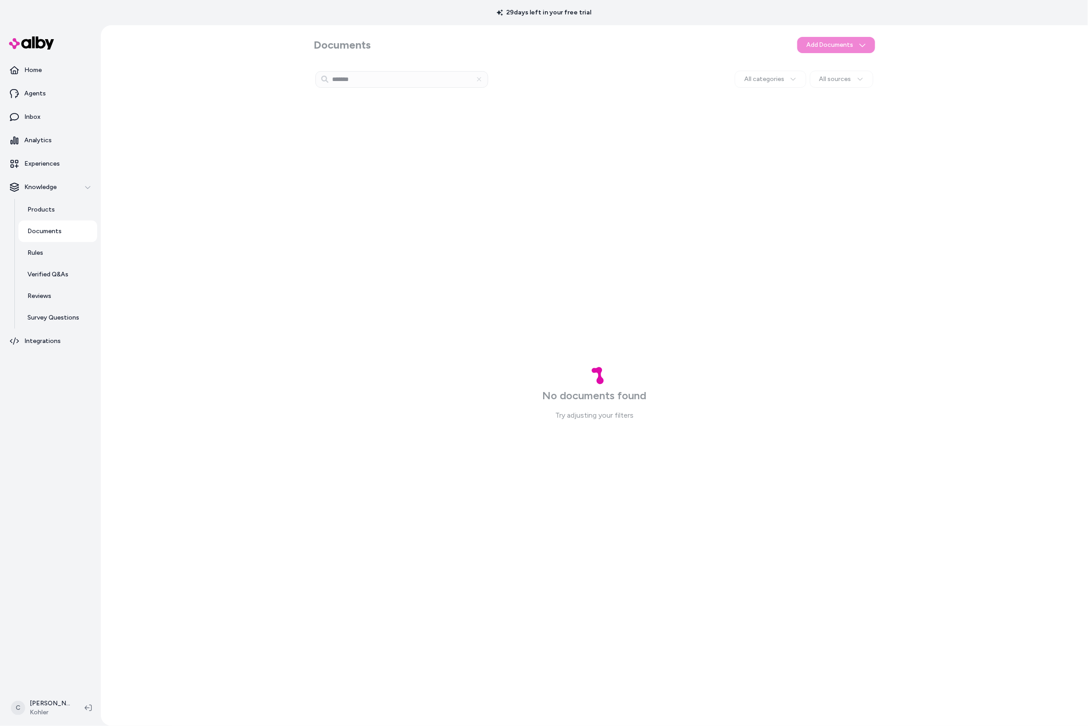
click at [830, 115] on div at bounding box center [594, 375] width 987 height 701
click at [834, 86] on div at bounding box center [594, 375] width 987 height 701
drag, startPoint x: 500, startPoint y: 105, endPoint x: 699, endPoint y: 239, distance: 239.6
click at [501, 106] on div at bounding box center [594, 375] width 987 height 701
click at [482, 77] on div at bounding box center [594, 375] width 987 height 701
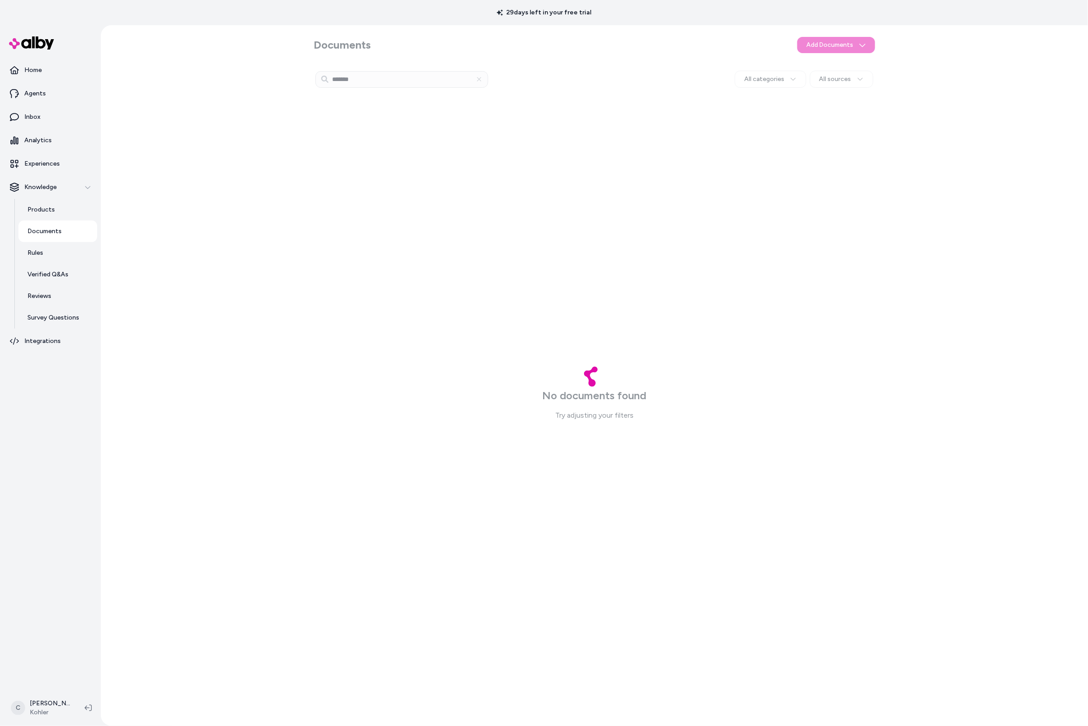
click at [473, 79] on div at bounding box center [594, 375] width 987 height 701
type input "*******"
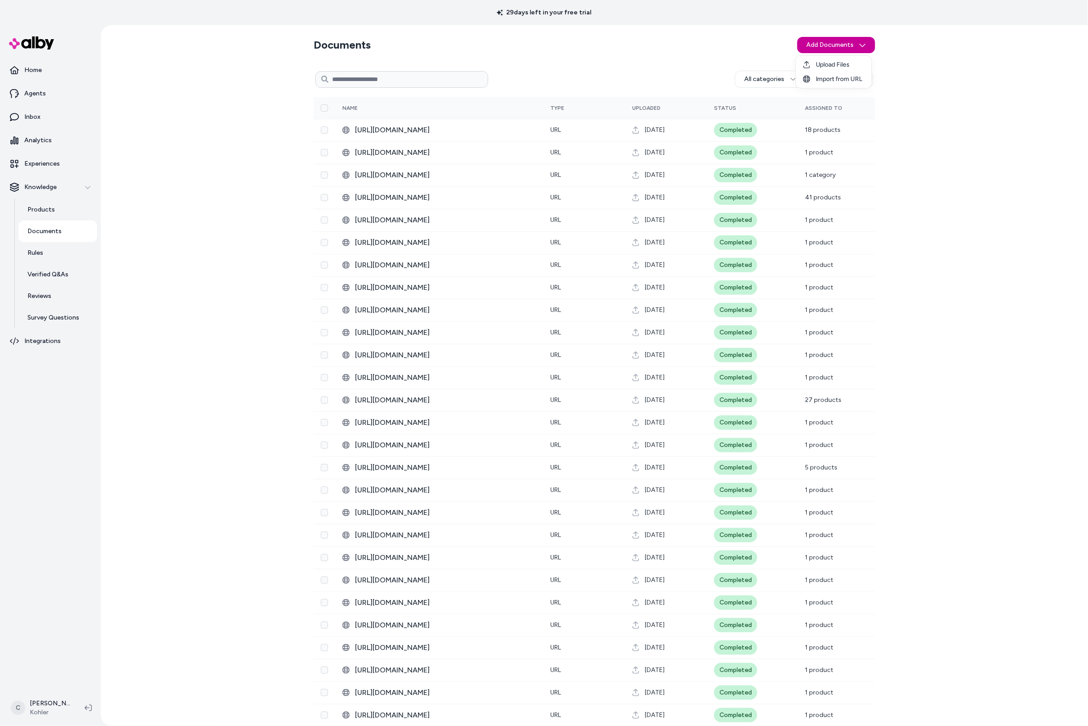
click at [824, 49] on html "29 days left in your free trial Home Agents Inbox Analytics Experiences Knowled…" at bounding box center [544, 363] width 1088 height 726
click at [833, 82] on span "Import from URL" at bounding box center [839, 79] width 47 height 9
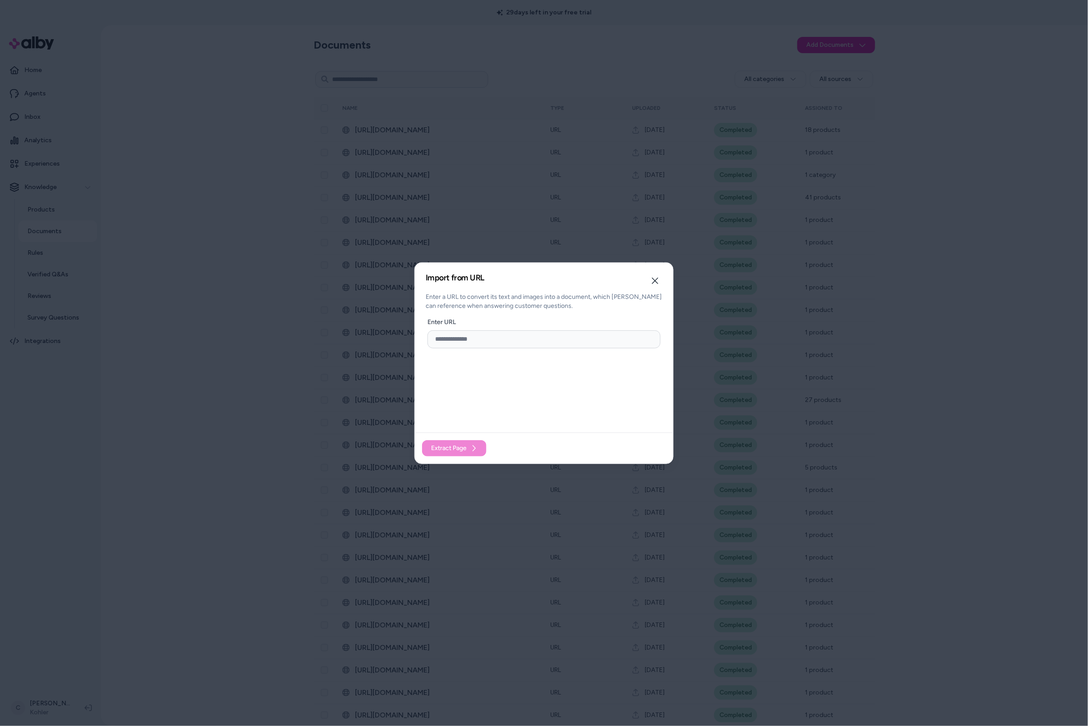
click at [491, 334] on input "url" at bounding box center [544, 339] width 233 height 18
paste input "**********"
drag, startPoint x: 600, startPoint y: 338, endPoint x: 397, endPoint y: 332, distance: 203.5
click at [397, 332] on body "29 days left in your free trial Home Agents Inbox Analytics Experiences Knowled…" at bounding box center [544, 363] width 1088 height 726
type input "**********"
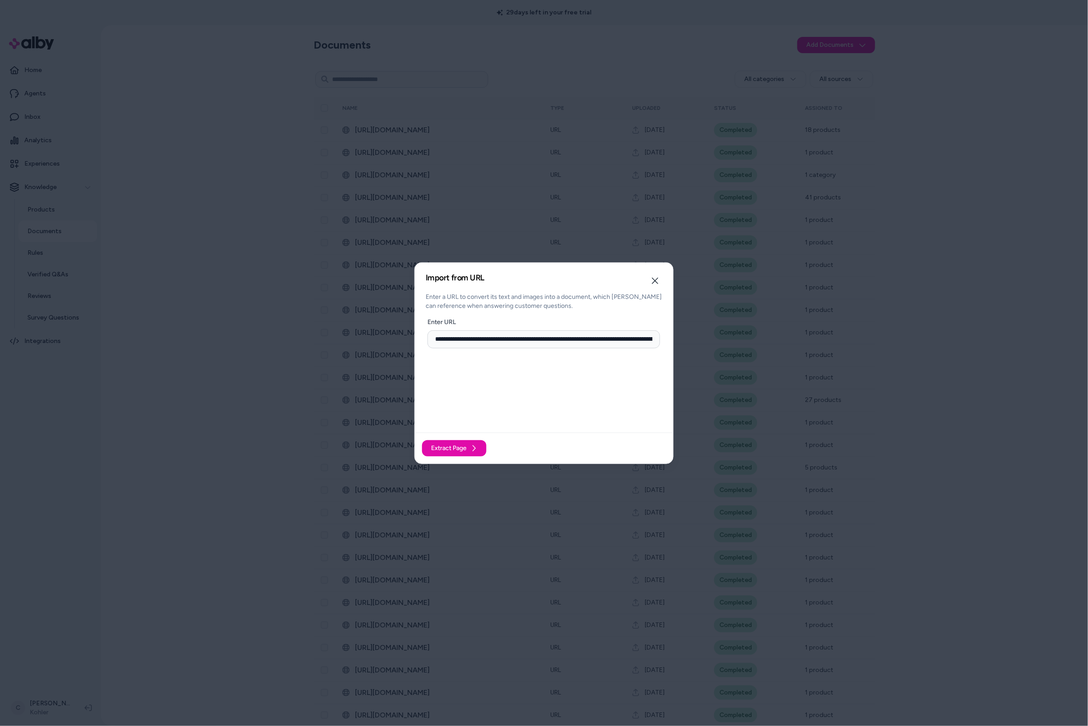
drag, startPoint x: 469, startPoint y: 361, endPoint x: 481, endPoint y: 401, distance: 41.2
click at [469, 361] on div "**********" at bounding box center [544, 385] width 237 height 135
click at [462, 450] on span "Extract Page" at bounding box center [449, 448] width 36 height 9
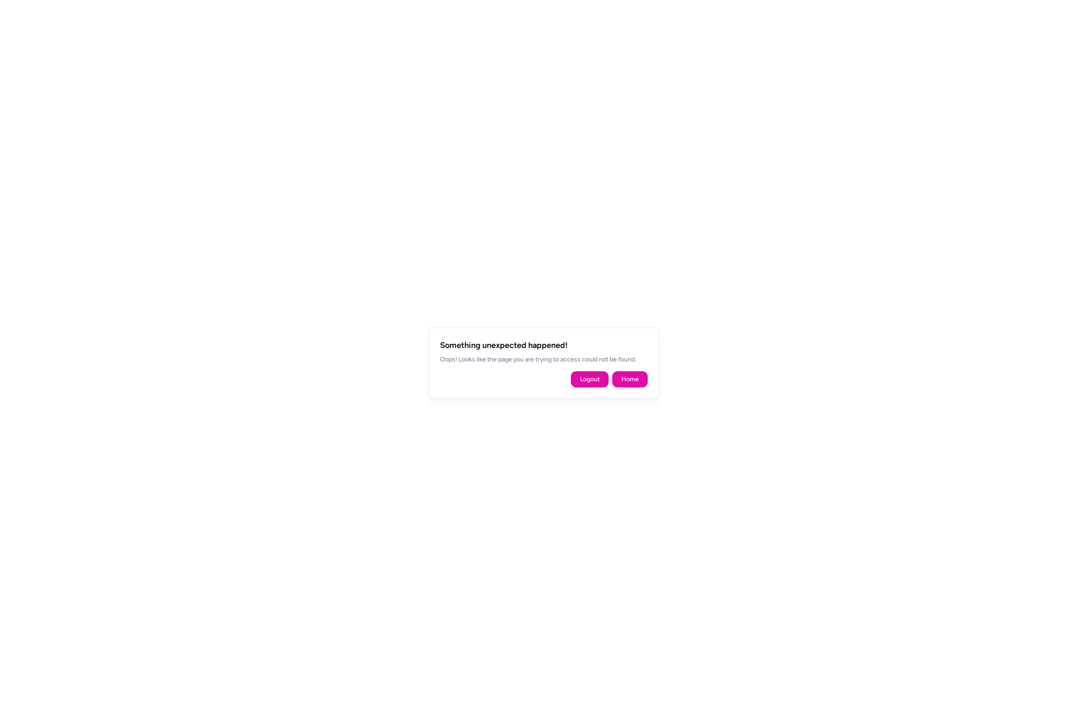
click at [632, 365] on div "Something unexpected happened! Oops! Looks like the page you are trying to acce…" at bounding box center [544, 363] width 230 height 71
click at [631, 373] on button "Home" at bounding box center [631, 379] width 36 height 16
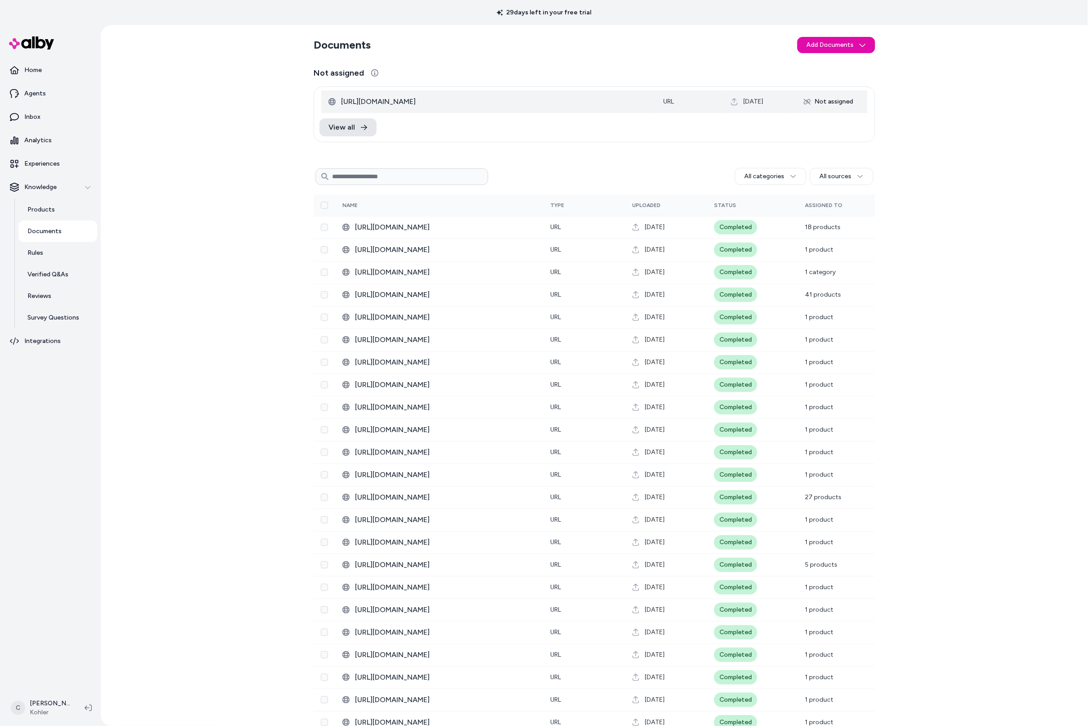
click at [757, 105] on td "Aug 26, 2025" at bounding box center [758, 101] width 68 height 23
click at [823, 102] on div "Not assigned" at bounding box center [828, 102] width 60 height 14
click at [340, 128] on span "View all" at bounding box center [342, 127] width 27 height 11
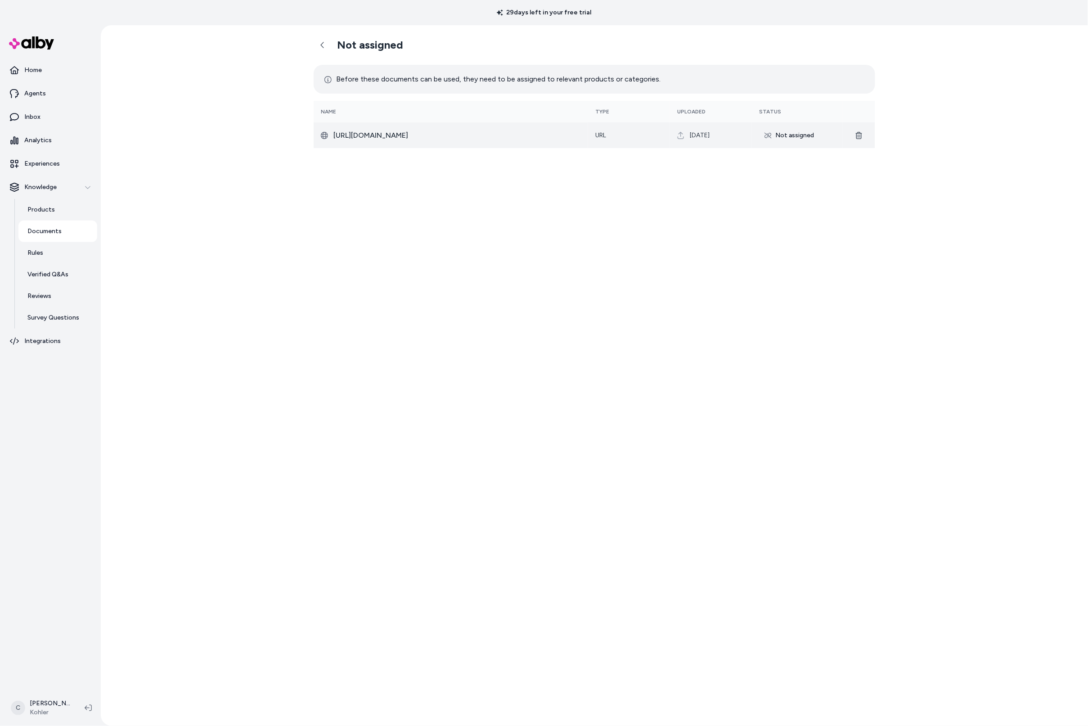
drag, startPoint x: 816, startPoint y: 131, endPoint x: 751, endPoint y: 135, distance: 65.3
click at [816, 132] on td "Not assigned" at bounding box center [797, 135] width 91 height 26
drag, startPoint x: 713, startPoint y: 129, endPoint x: 698, endPoint y: 134, distance: 16.2
click at [703, 136] on td "Aug 26, 2025" at bounding box center [711, 135] width 82 height 26
click at [782, 135] on div "Not assigned" at bounding box center [789, 135] width 60 height 14
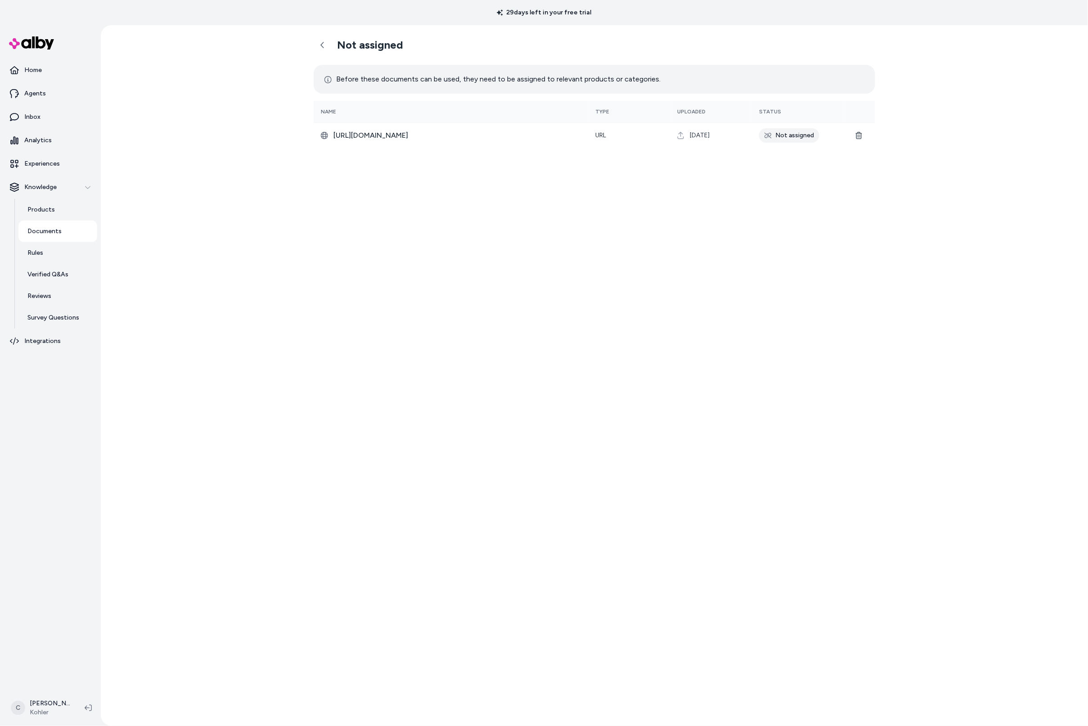
drag, startPoint x: 324, startPoint y: 130, endPoint x: 381, endPoint y: 160, distance: 64.4
click at [329, 135] on div "https://www.kohler.com/en/products/saunas/shop-saunas/five-person-indoor-sauna-…" at bounding box center [451, 135] width 260 height 11
click at [699, 132] on td "Aug 26, 2025" at bounding box center [711, 135] width 82 height 26
click at [620, 139] on td "URL" at bounding box center [629, 135] width 82 height 26
click at [493, 135] on span "https://www.kohler.com/en/products/saunas/shop-saunas/five-person-indoor-sauna-…" at bounding box center [458, 135] width 248 height 11
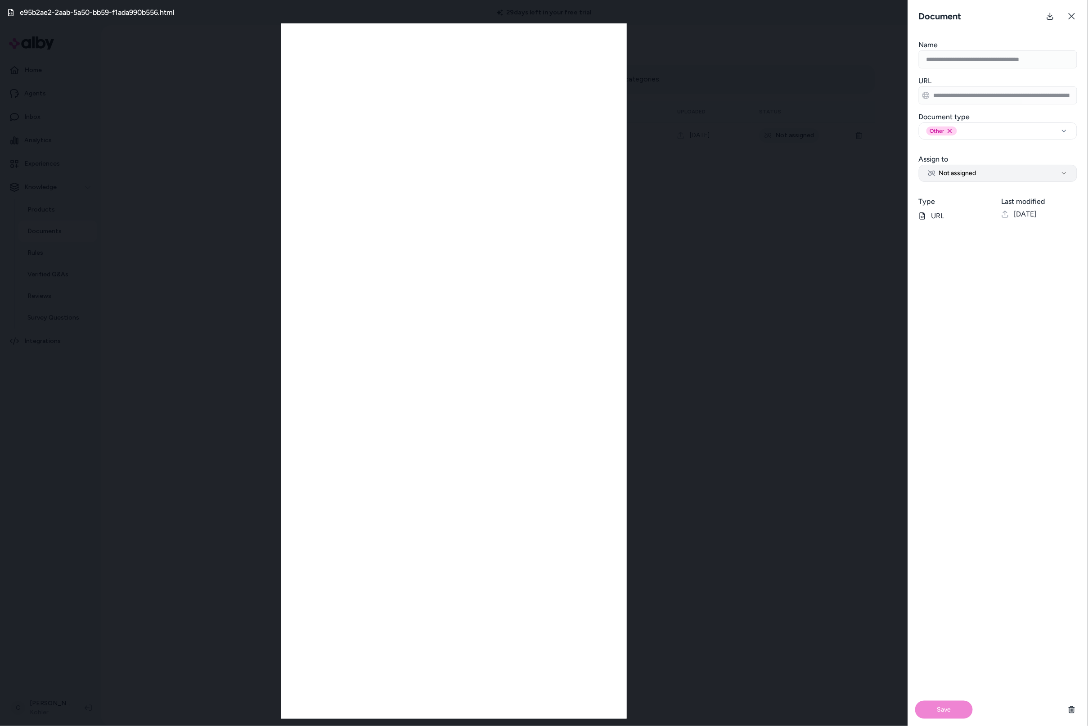
click at [969, 174] on span "Not assigned" at bounding box center [953, 173] width 48 height 9
select select "********"
click at [961, 193] on input "Search Products" at bounding box center [998, 200] width 158 height 18
paste input "**********"
type input "**********"
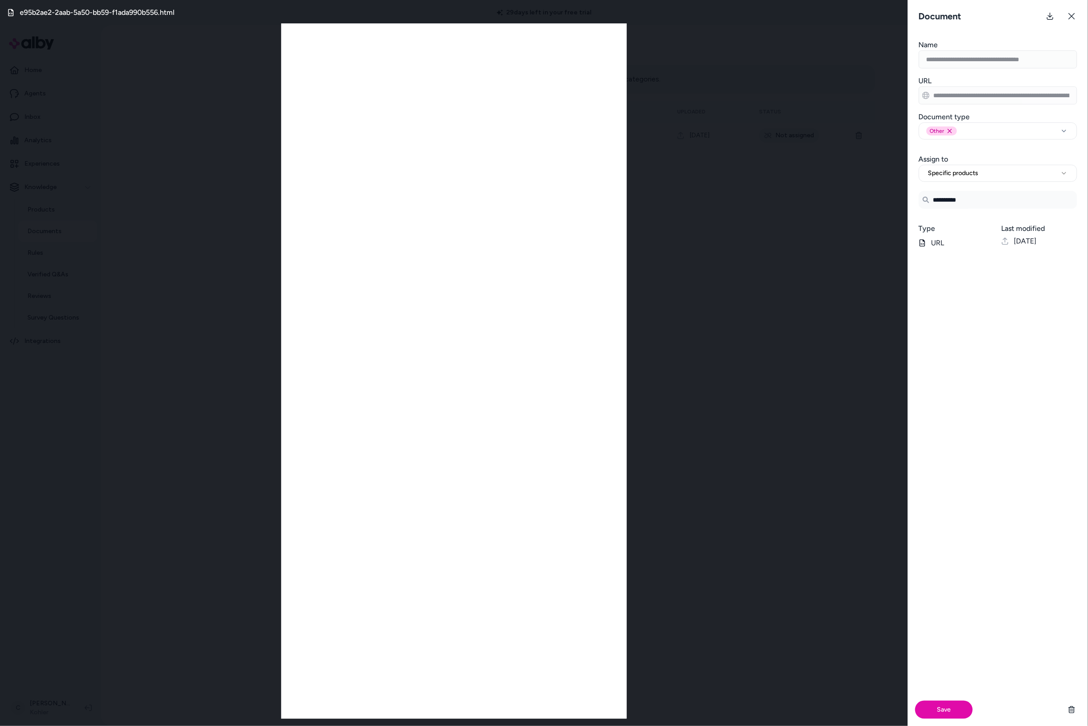
click at [1005, 353] on div "Save" at bounding box center [998, 491] width 180 height 470
click at [984, 194] on input "**********" at bounding box center [998, 200] width 158 height 18
click at [992, 206] on input "**********" at bounding box center [998, 200] width 158 height 18
click at [267, 71] on div "e95b2ae2-2aab-5a50-bb59-f1ada990b556.html" at bounding box center [454, 363] width 908 height 726
click at [1071, 18] on icon at bounding box center [1071, 16] width 7 height 7
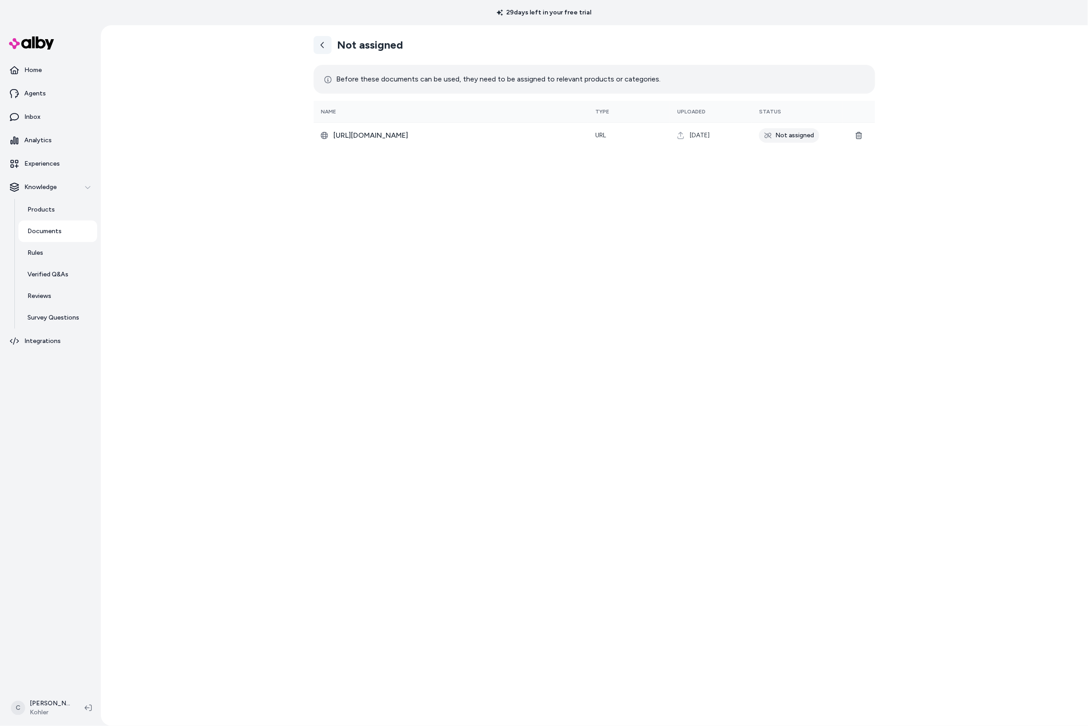
click at [326, 46] on link at bounding box center [323, 45] width 18 height 18
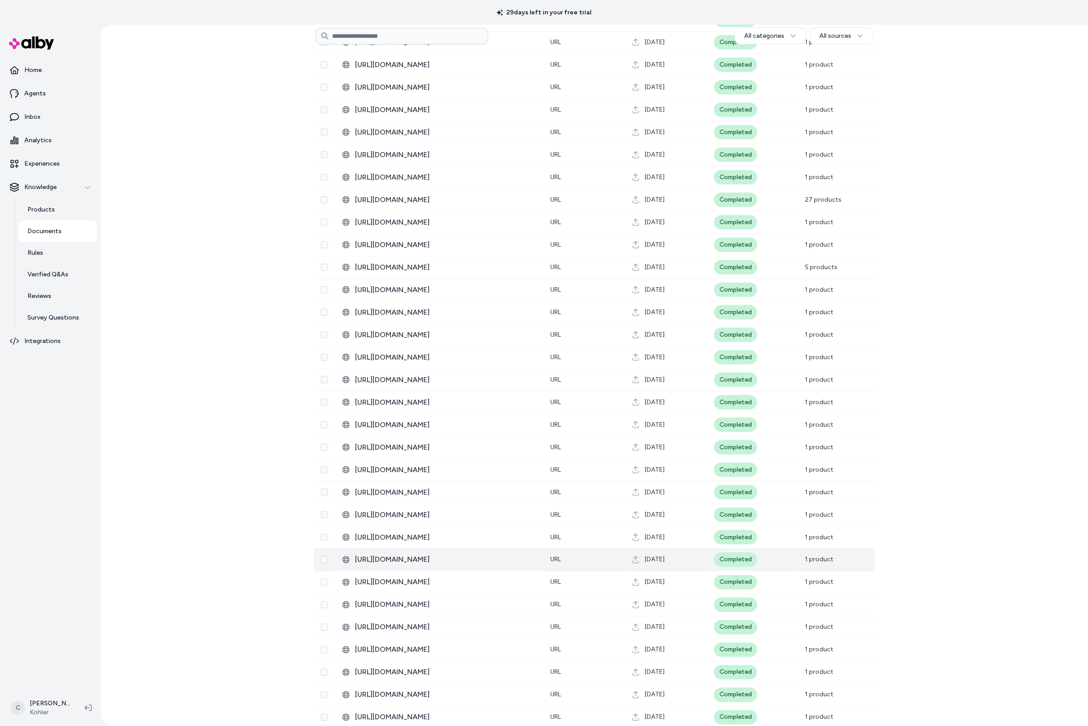
scroll to position [398, 0]
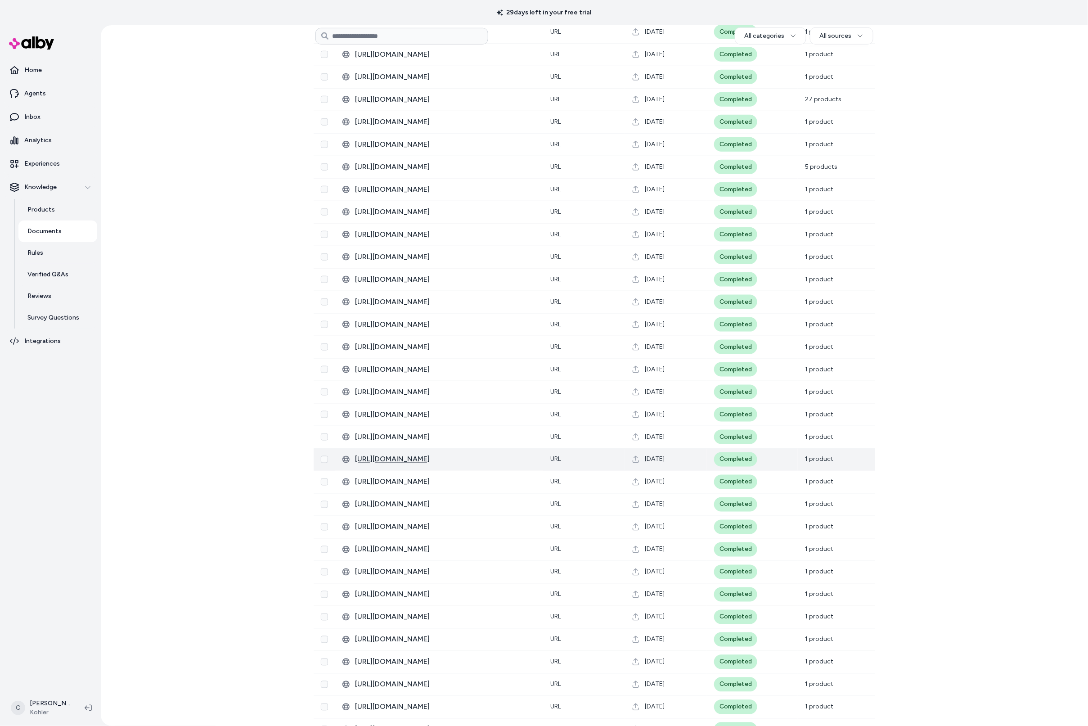
click at [494, 463] on span "https://techcomm.kohler.com/techcomm/pdf/K-37913-PAP_spec_US-CA_Kohler_en.pdf" at bounding box center [445, 459] width 181 height 11
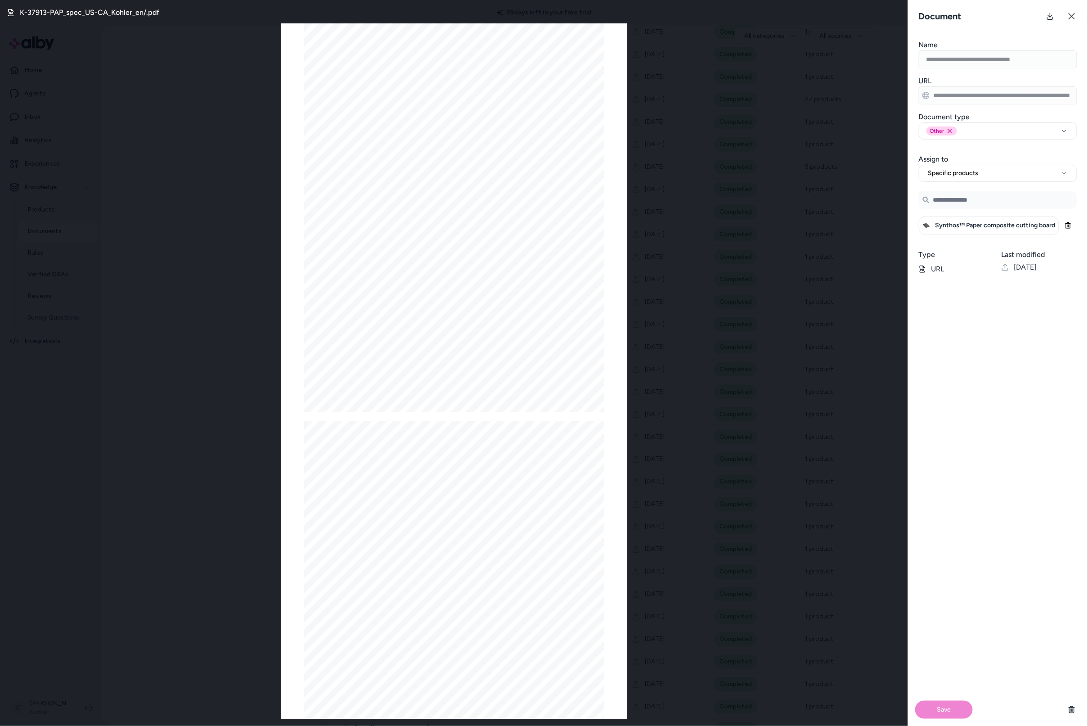
scroll to position [100, 0]
click at [141, 491] on div "K-37913-PAP_spec_US-CA_Kohler_en/.pdf Page 1/2 Synthos ™ Paper composite cuttin…" at bounding box center [454, 363] width 908 height 726
click at [156, 495] on div "K-37913-PAP_spec_US-CA_Kohler_en/.pdf Page 1/2 Synthos ™ Paper composite cuttin…" at bounding box center [454, 363] width 908 height 726
click at [1075, 15] on icon at bounding box center [1071, 16] width 7 height 7
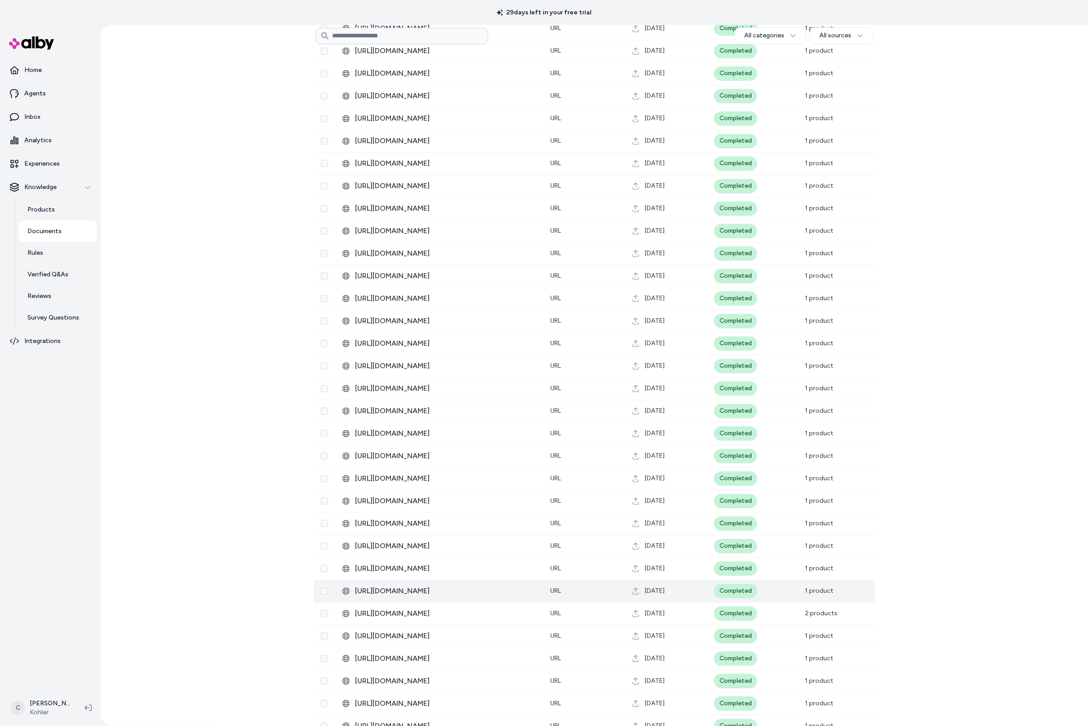
scroll to position [848, 0]
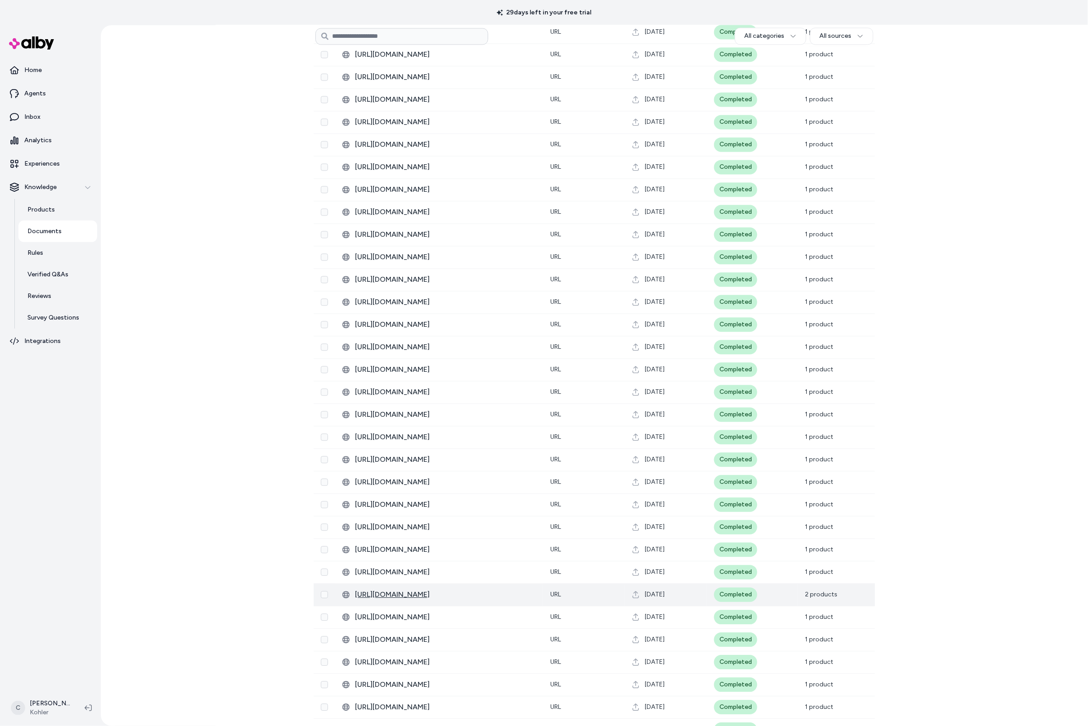
click at [456, 589] on span "https://techcomm.kohler.com/techcomm/pdf/1625004-2.pdf" at bounding box center [445, 594] width 181 height 11
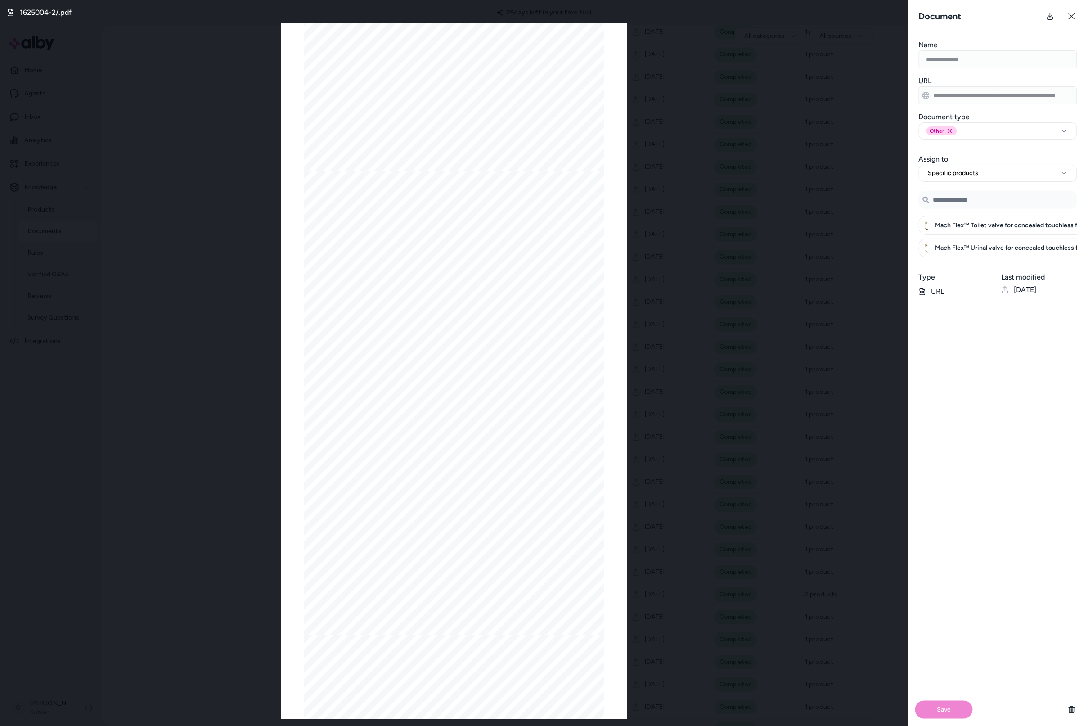
scroll to position [797, 0]
click at [184, 430] on div "1625004-2/.pdf Page 1/36 1625004-2- B Installation Instructions Record your mod…" at bounding box center [454, 363] width 908 height 726
drag, startPoint x: 687, startPoint y: 279, endPoint x: 927, endPoint y: 117, distance: 289.2
click at [689, 277] on div "1625004-2/.pdf Page 1/36 1625004-2- B Installation Instructions Record your mod…" at bounding box center [454, 363] width 908 height 726
click at [1072, 18] on icon at bounding box center [1071, 16] width 7 height 7
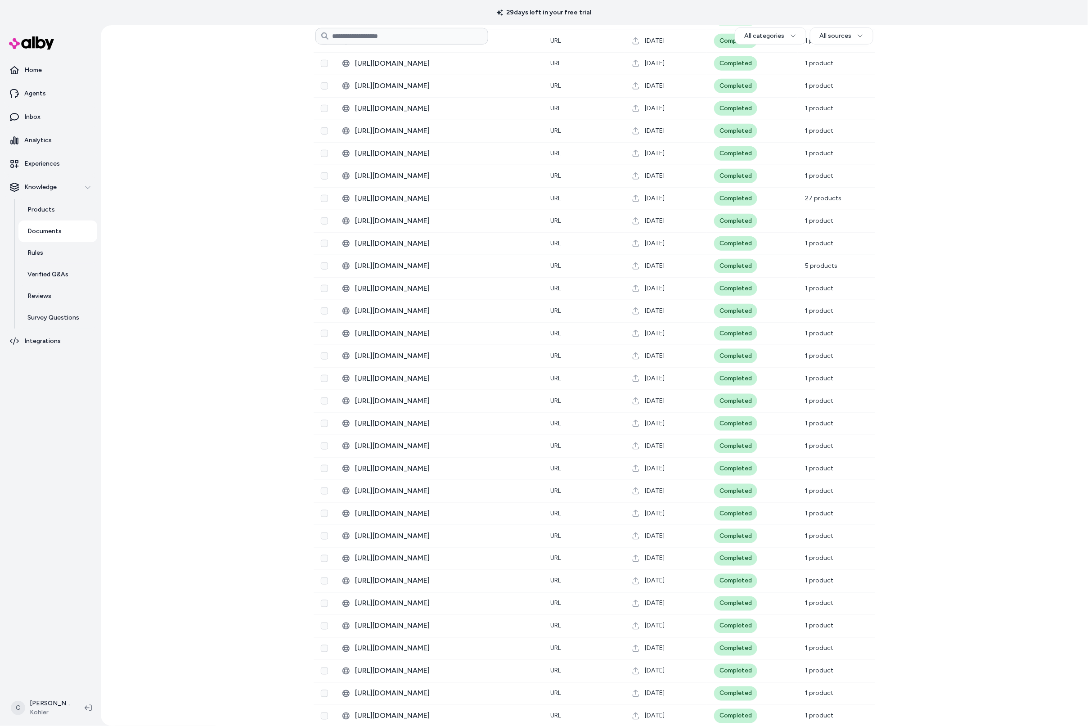
scroll to position [0, 0]
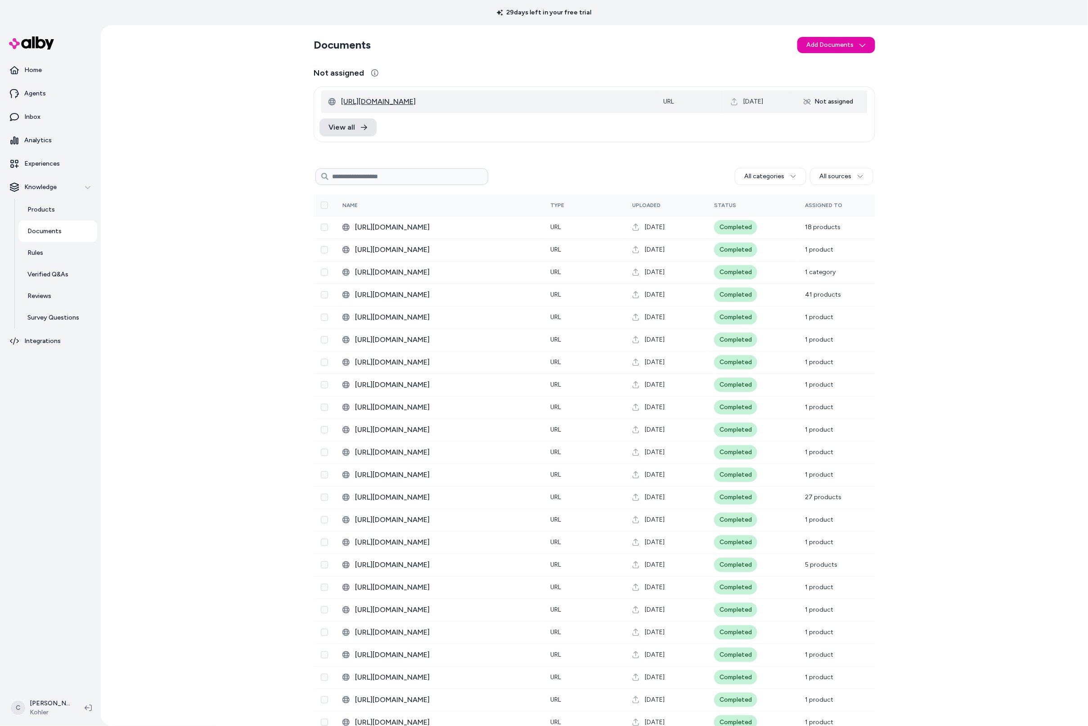
click at [444, 105] on span "https://www.kohler.com/en/products/saunas/shop-saunas/five-person-indoor-sauna-…" at bounding box center [495, 101] width 308 height 11
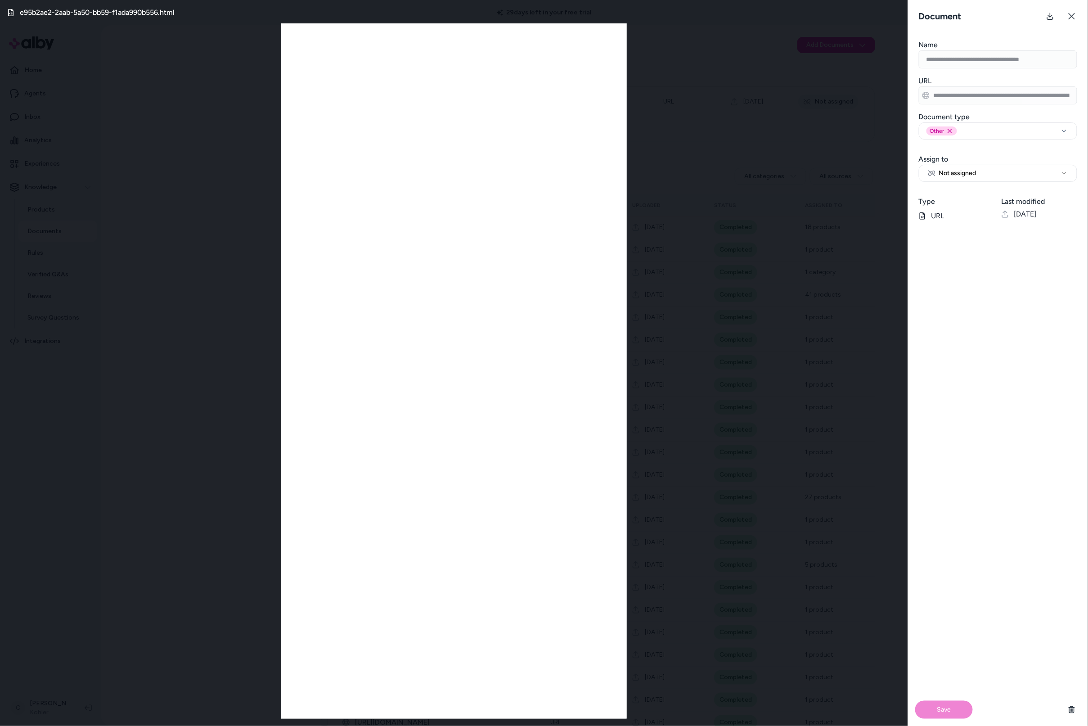
click at [212, 338] on div "e95b2ae2-2aab-5a50-bb59-f1ada990b556.html" at bounding box center [454, 363] width 908 height 726
click at [1072, 18] on icon at bounding box center [1071, 16] width 7 height 7
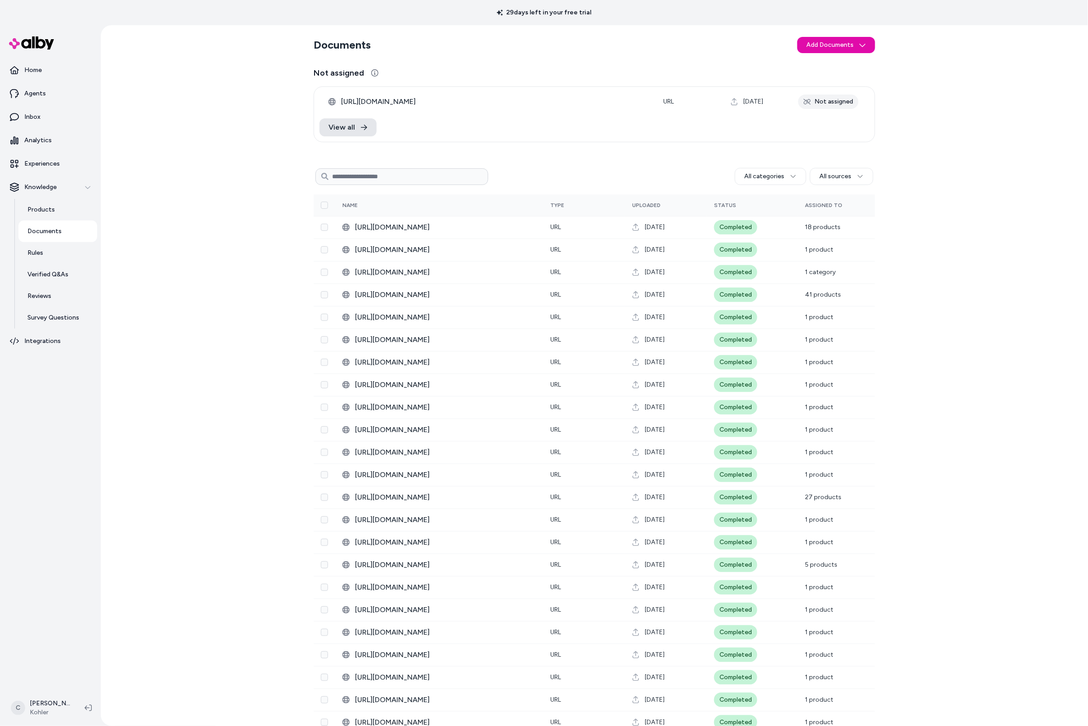
click at [826, 55] on section "Documents Add Documents" at bounding box center [595, 44] width 562 height 25
click at [828, 48] on html "29 days left in your free trial Home Agents Inbox Analytics Experiences Knowled…" at bounding box center [544, 363] width 1088 height 726
click at [831, 77] on span "Import from URL" at bounding box center [839, 79] width 47 height 9
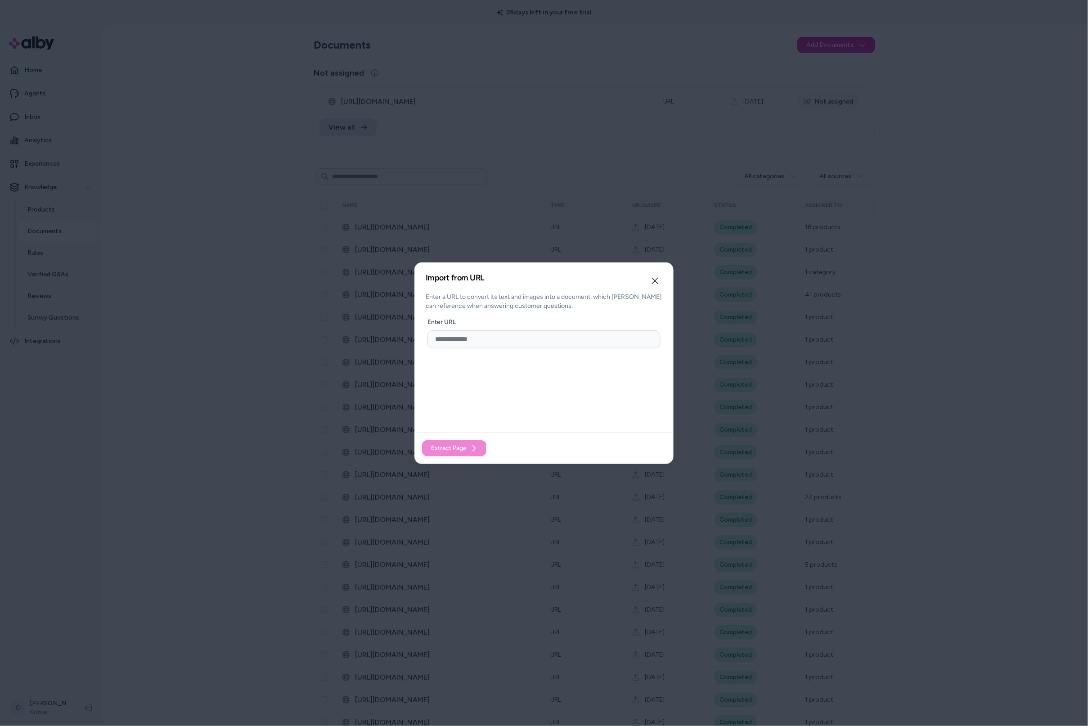
drag, startPoint x: 483, startPoint y: 333, endPoint x: 484, endPoint y: 342, distance: 9.0
click at [484, 340] on input "url" at bounding box center [544, 339] width 233 height 18
paste input "**********"
type input "**********"
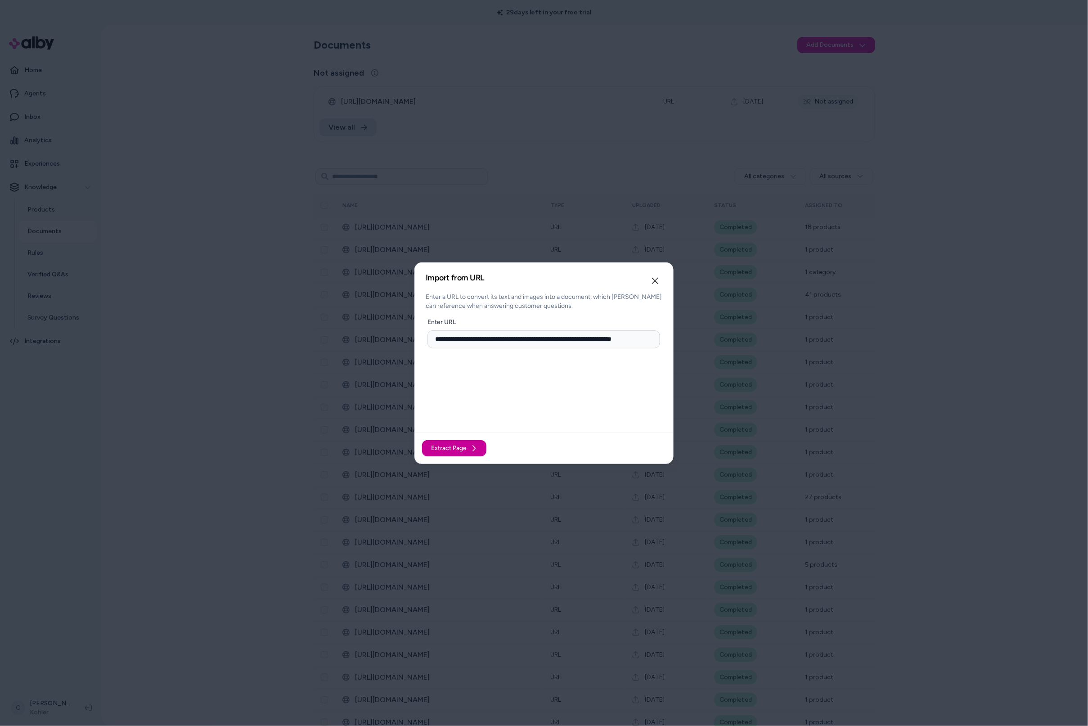
scroll to position [0, 0]
click at [464, 447] on span "Extract Page" at bounding box center [449, 448] width 36 height 9
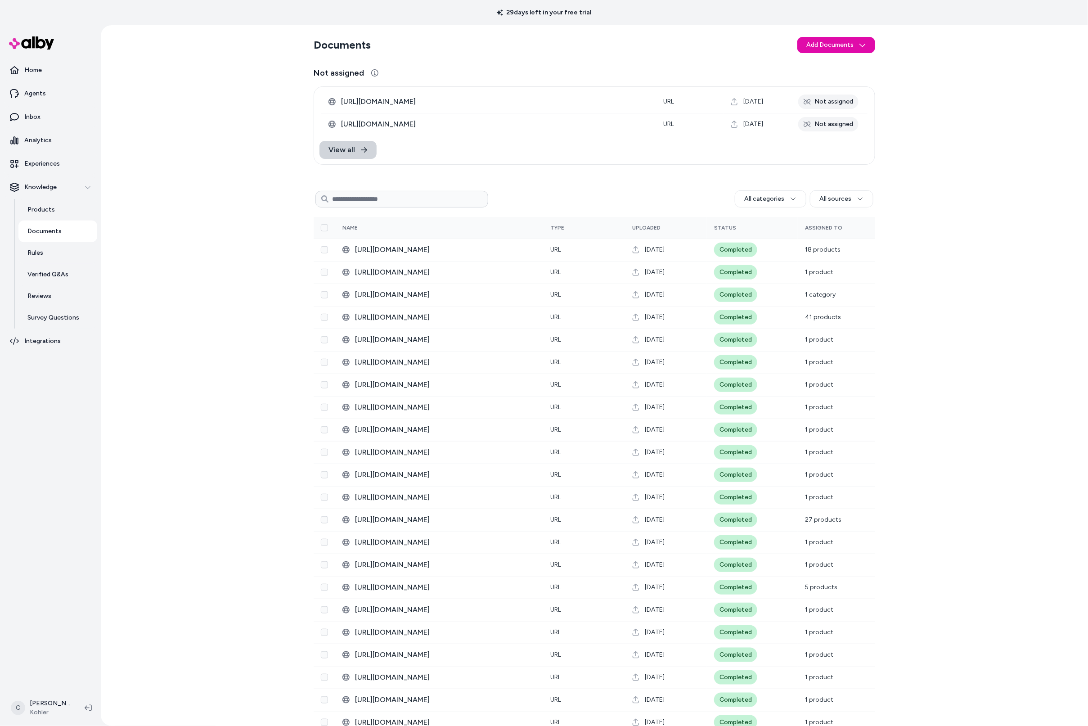
click at [362, 150] on icon at bounding box center [364, 149] width 6 height 5
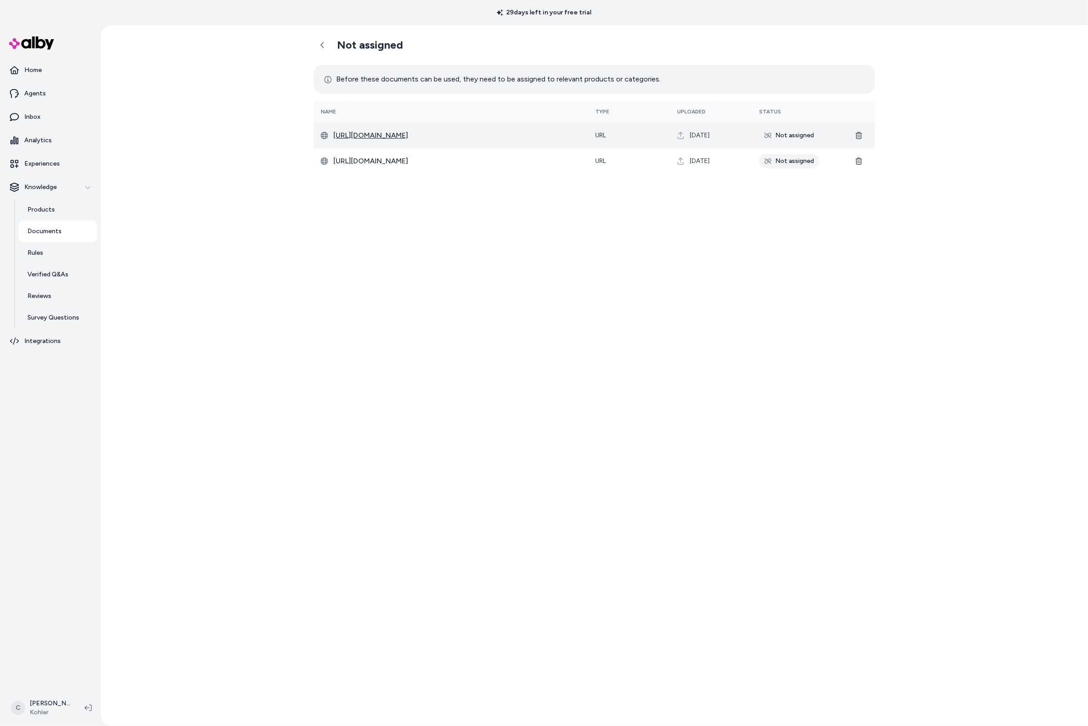
click at [472, 137] on span "https://techcomm.kohler.com/techcomm/pdf/K-39166-1FNC_spec_US-CA_Kohler_en.pdf" at bounding box center [458, 135] width 248 height 11
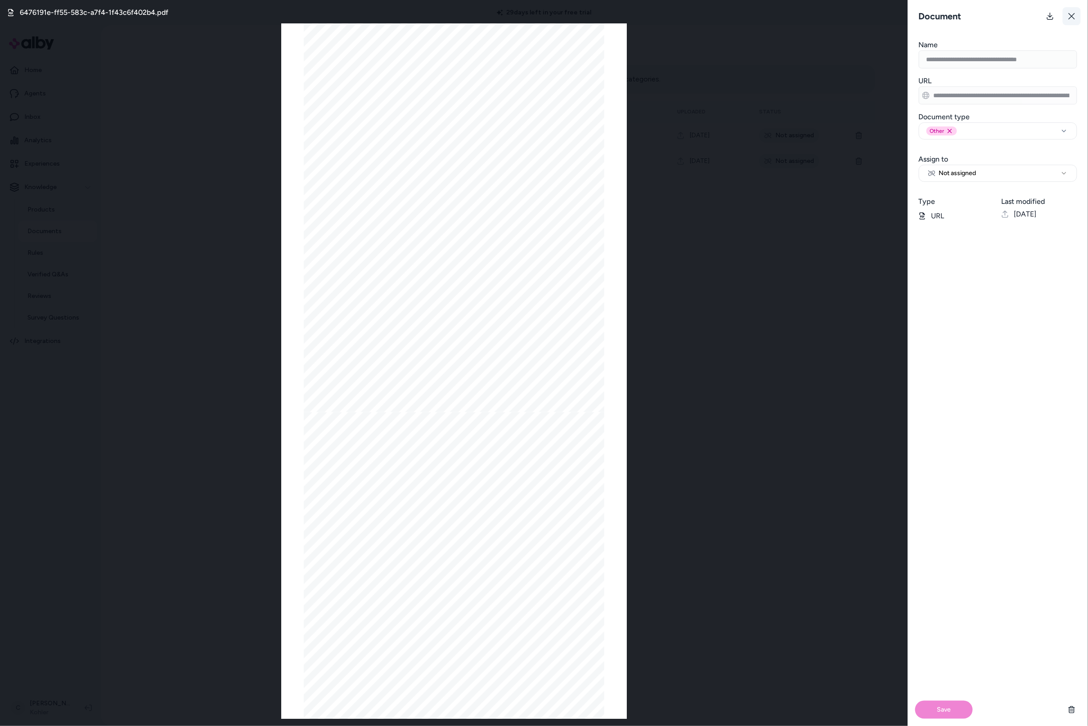
click at [1069, 16] on icon at bounding box center [1071, 16] width 7 height 7
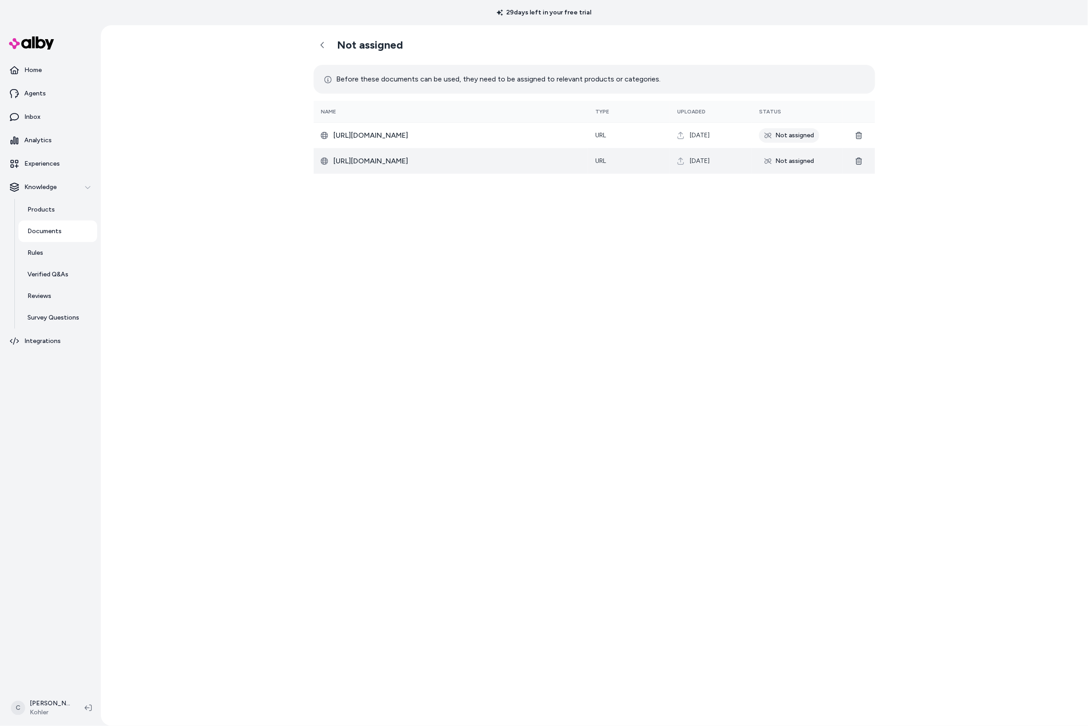
click at [482, 169] on td "https://www.kohler.com/en/products/saunas/shop-saunas/five-person-indoor-sauna-…" at bounding box center [451, 161] width 275 height 26
click at [492, 163] on span "https://www.kohler.com/en/products/saunas/shop-saunas/five-person-indoor-sauna-…" at bounding box center [458, 161] width 248 height 11
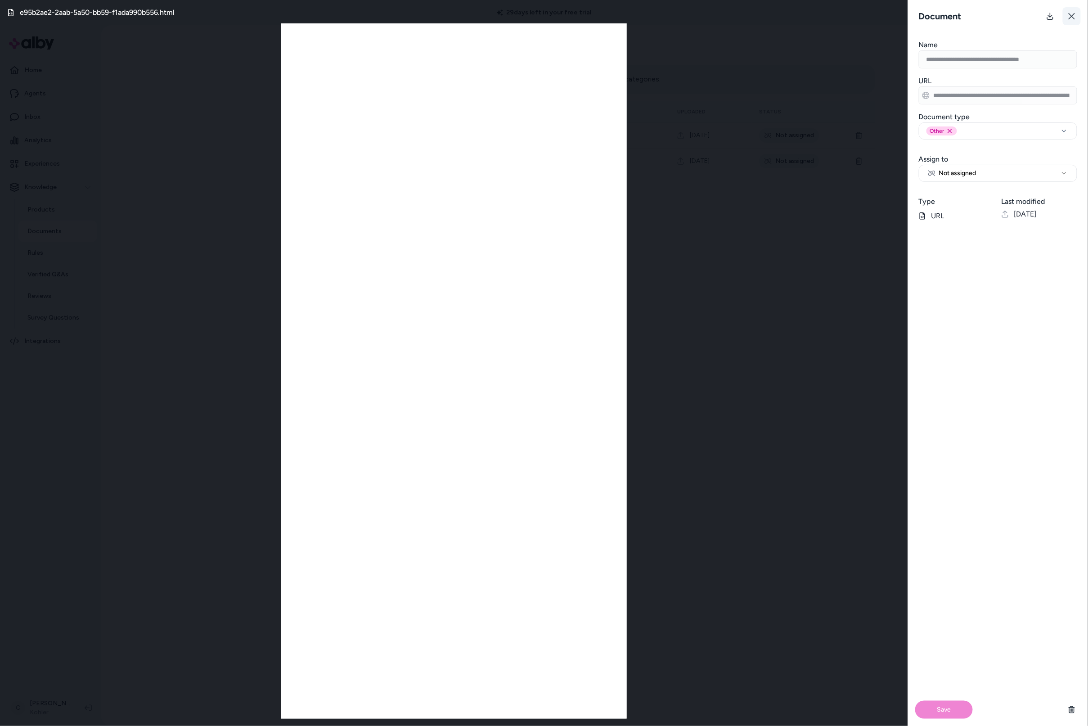
click at [1070, 18] on icon at bounding box center [1071, 16] width 7 height 7
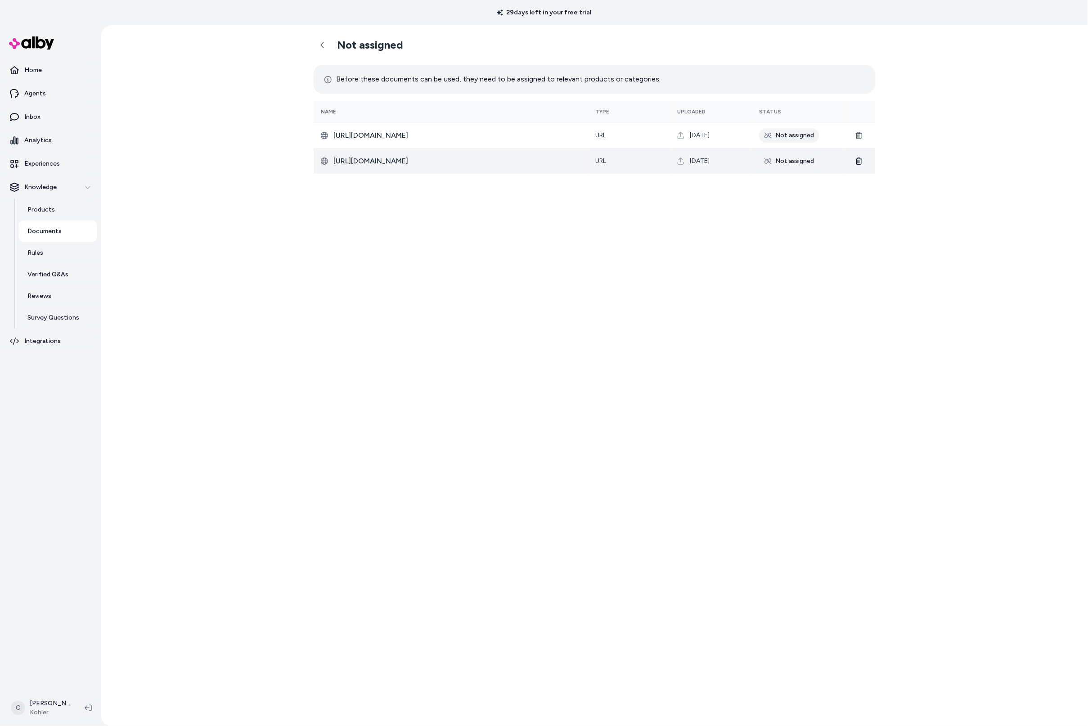
click at [860, 162] on icon at bounding box center [859, 161] width 7 height 7
click at [860, 161] on icon at bounding box center [859, 161] width 7 height 7
click at [859, 160] on icon at bounding box center [859, 161] width 7 height 7
click at [818, 236] on div "Not assigned Before these documents can be used, they need to be assigned to re…" at bounding box center [595, 375] width 576 height 701
click at [860, 162] on icon at bounding box center [859, 161] width 7 height 7
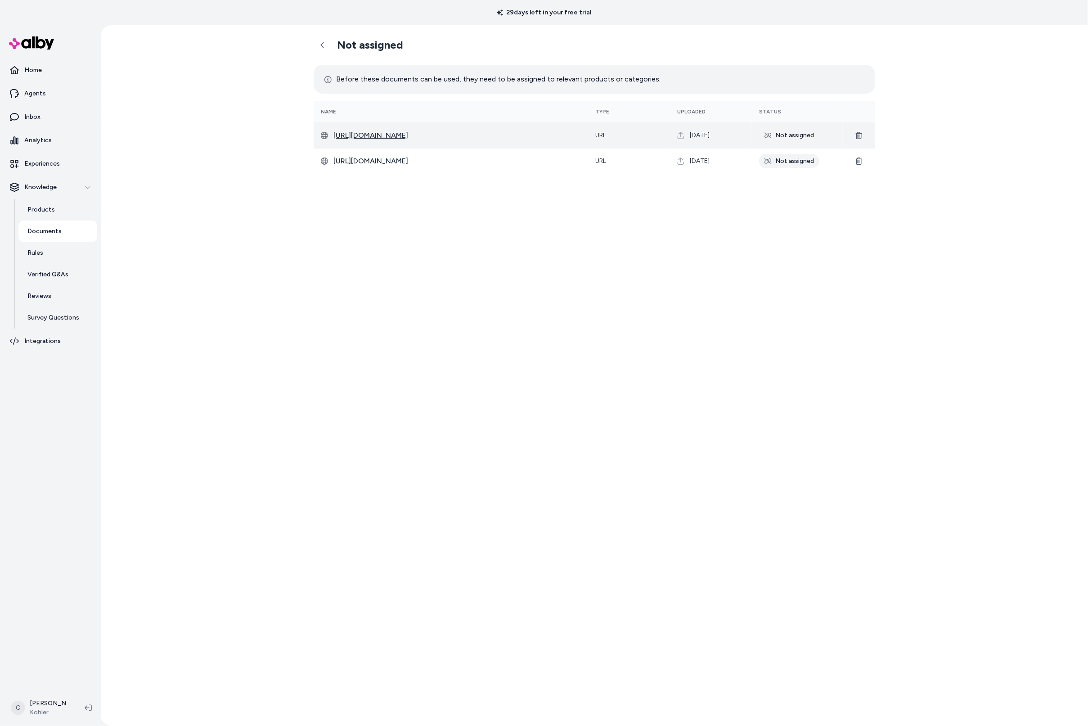
click at [472, 138] on span "https://techcomm.kohler.com/techcomm/pdf/K-39166-1FNC_spec_US-CA_Kohler_en.pdf" at bounding box center [458, 135] width 248 height 11
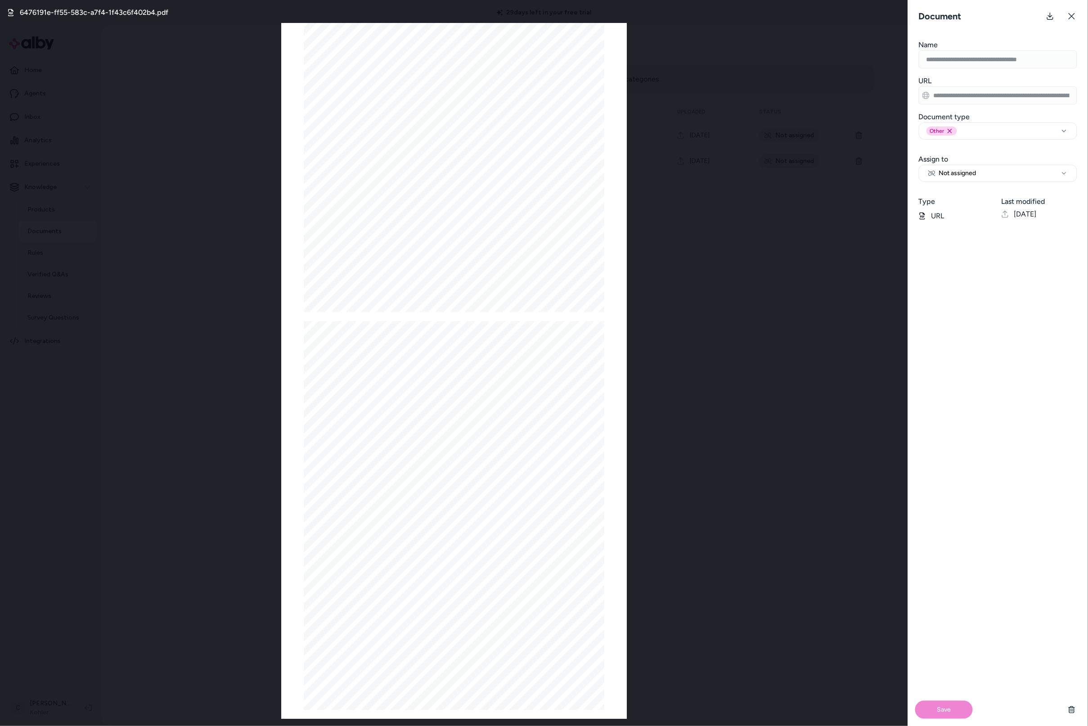
scroll to position [482, 0]
click at [1021, 179] on button "Not assigned" at bounding box center [998, 173] width 158 height 17
click at [948, 177] on span "All Products" at bounding box center [946, 173] width 34 height 9
select select "********"
click at [947, 203] on input "Search Products" at bounding box center [998, 200] width 158 height 18
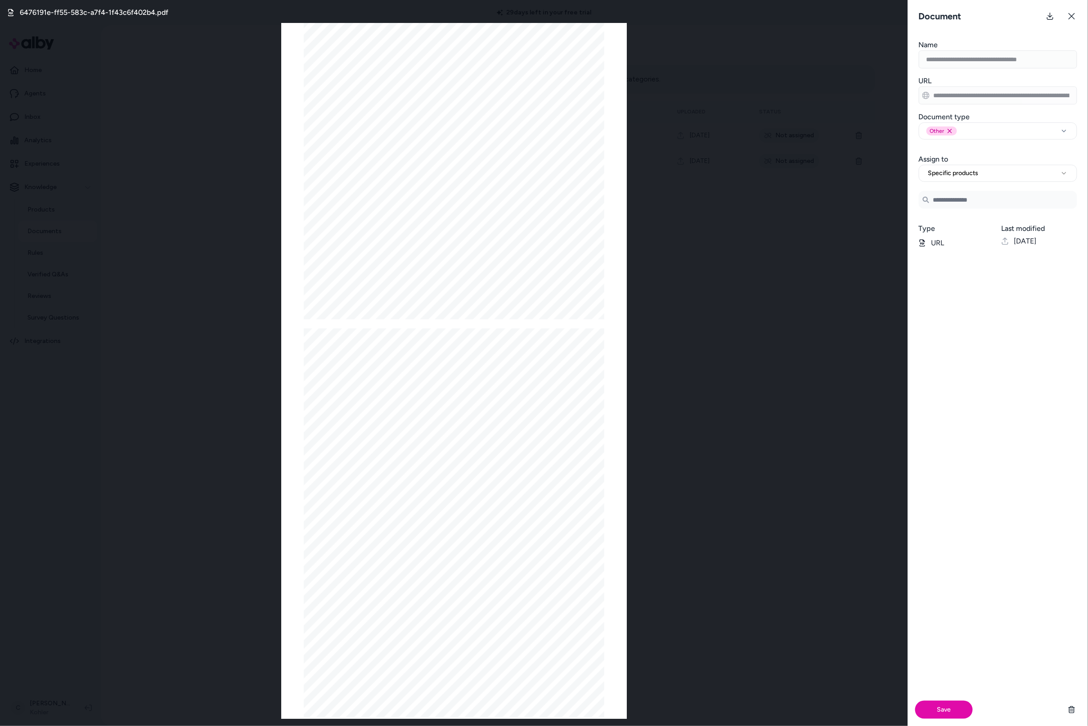
paste input "**********"
type input "**********"
click at [985, 206] on input "**********" at bounding box center [998, 200] width 158 height 18
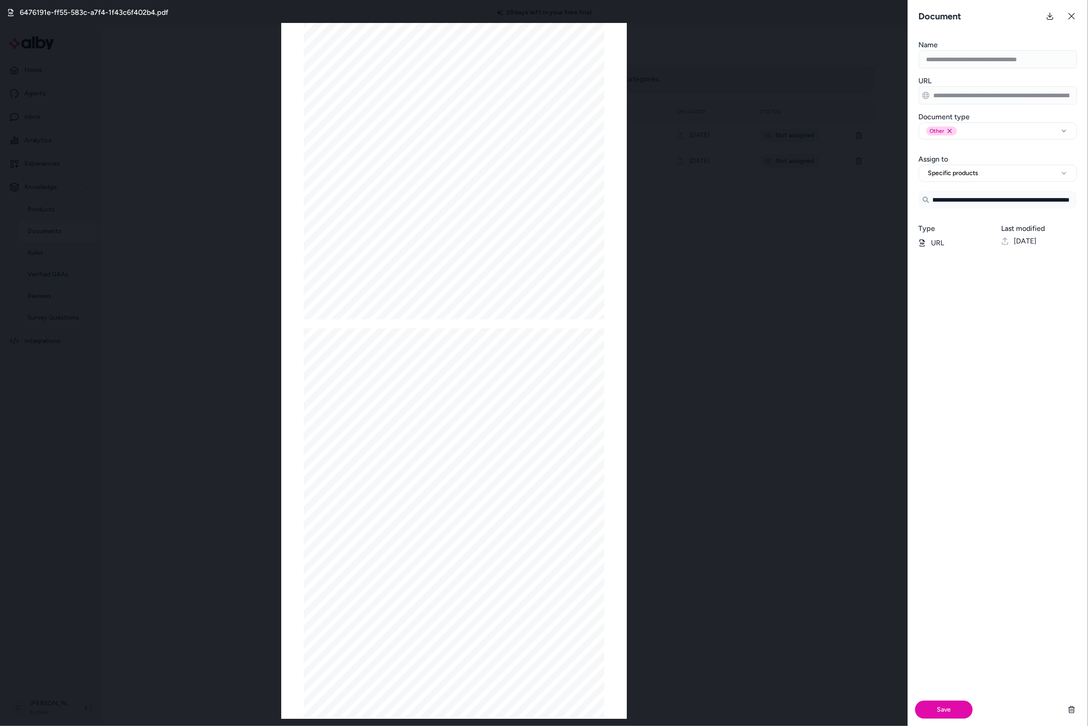
click at [985, 206] on input "**********" at bounding box center [998, 200] width 158 height 18
click at [982, 203] on input "Search Products" at bounding box center [998, 200] width 158 height 18
paste input "**********"
type input "**********"
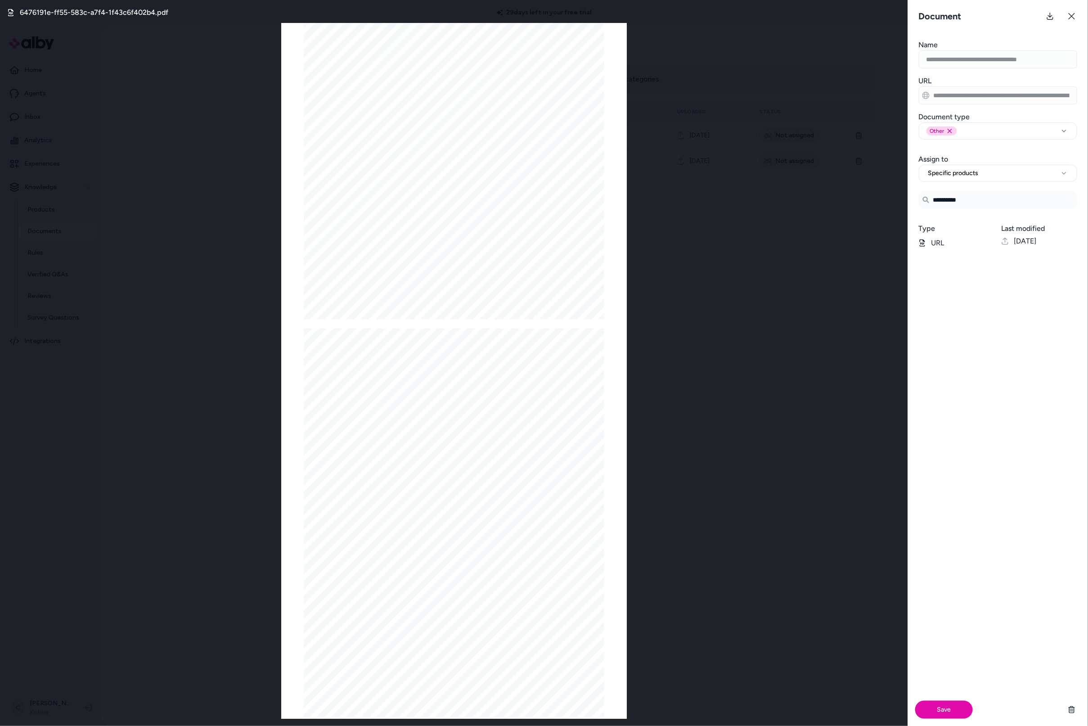
click at [939, 411] on div "Save" at bounding box center [998, 491] width 180 height 470
click at [955, 703] on div "Save" at bounding box center [998, 710] width 180 height 32
click at [956, 705] on button "Save" at bounding box center [944, 710] width 58 height 18
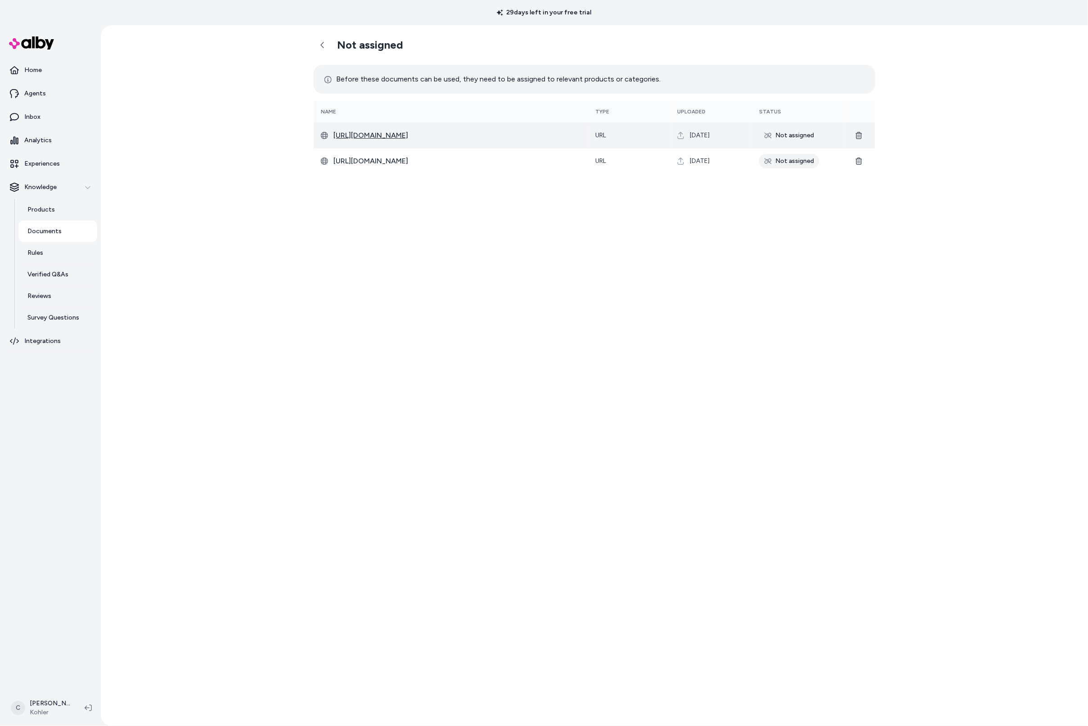
click at [456, 133] on span "https://techcomm.kohler.com/techcomm/pdf/K-39166-1FNC_spec_US-CA_Kohler_en.pdf" at bounding box center [458, 135] width 248 height 11
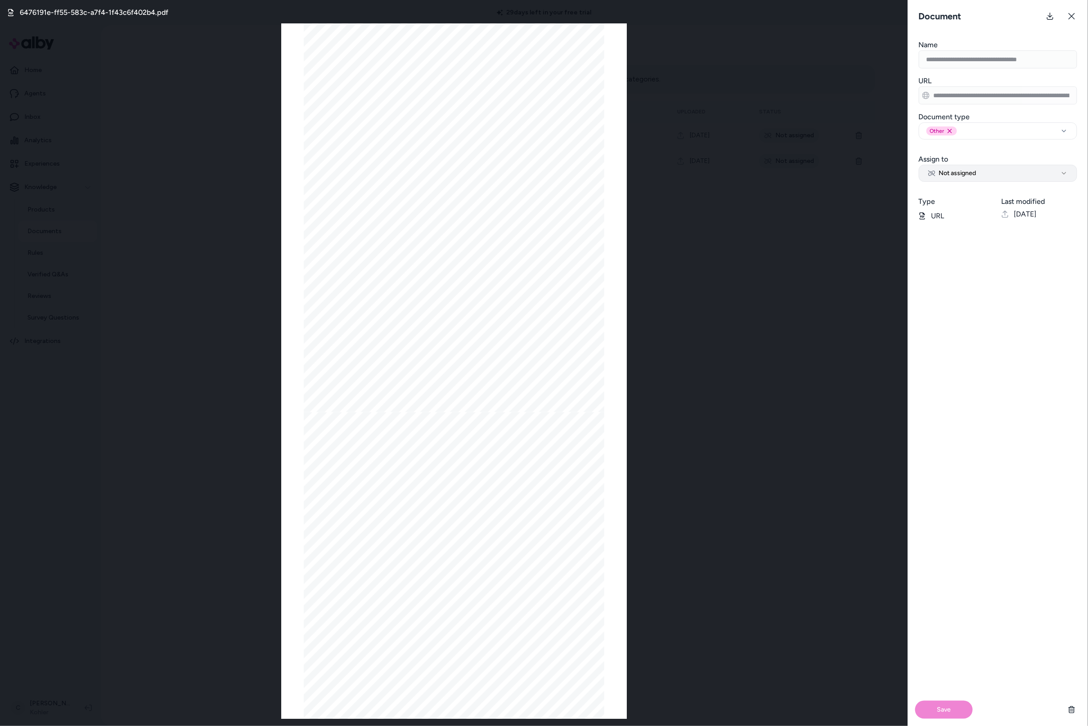
click at [1000, 175] on button "Not assigned" at bounding box center [998, 173] width 158 height 17
select select "********"
click at [978, 207] on input "Search Products" at bounding box center [998, 200] width 158 height 18
paste input "**********"
click at [1018, 226] on span "Five-person Indoor Sauna With Floor" at bounding box center [997, 225] width 103 height 9
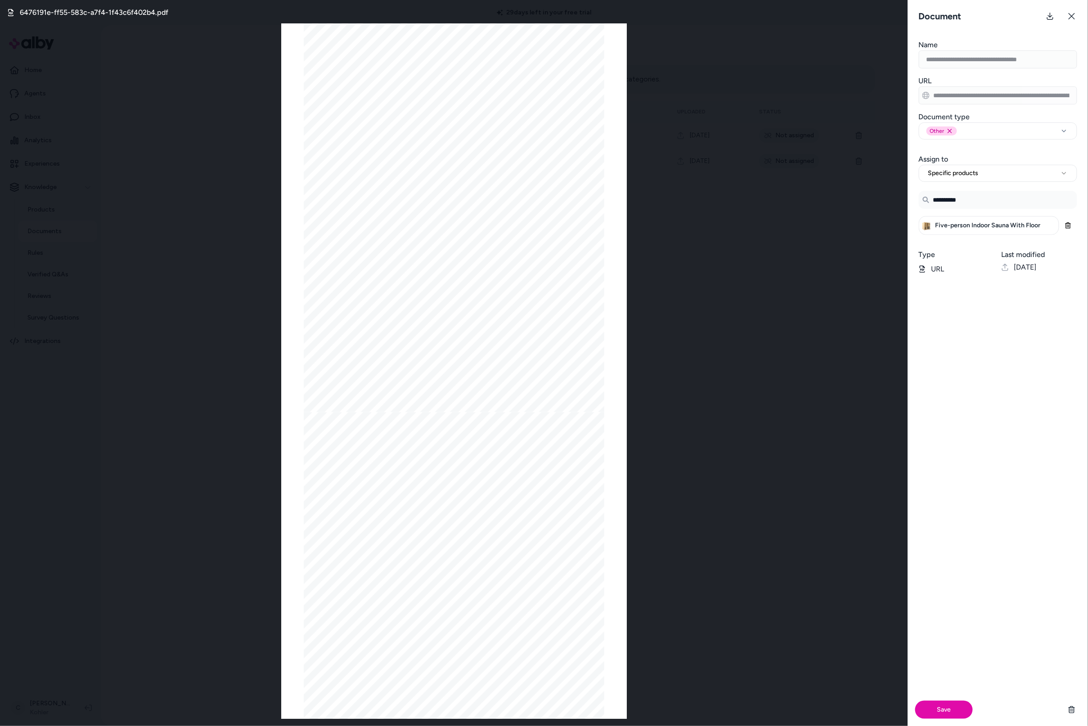
type input "**********"
click at [1001, 400] on div "Save" at bounding box center [998, 504] width 180 height 444
click at [950, 713] on button "Save" at bounding box center [944, 710] width 58 height 18
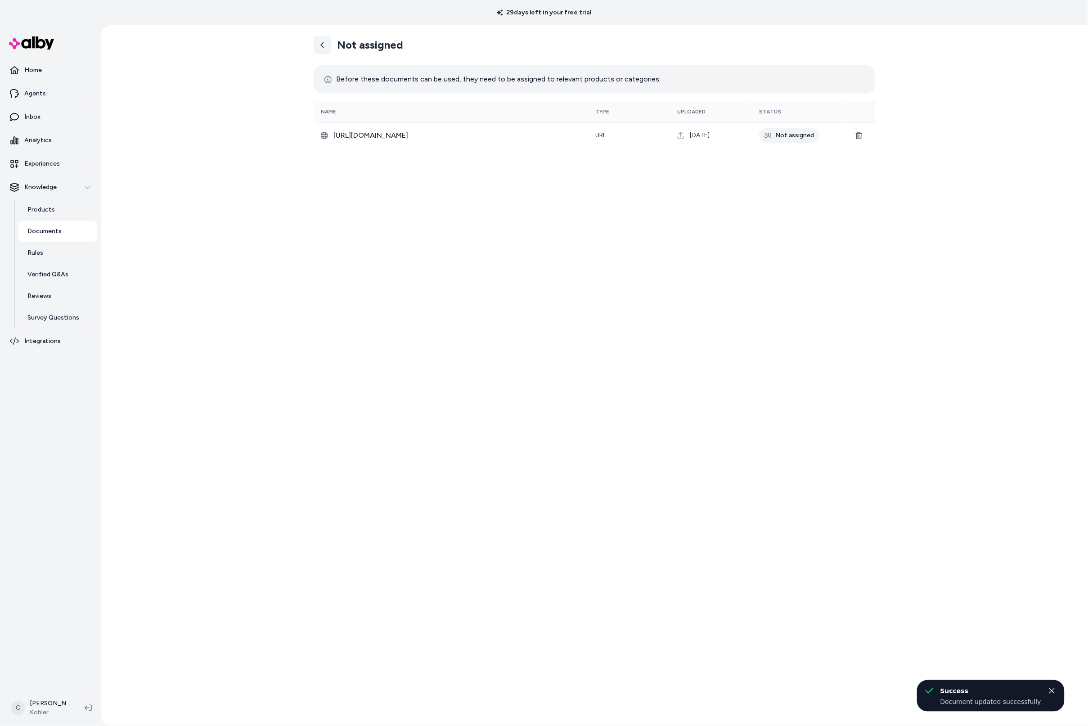
click at [322, 52] on link at bounding box center [323, 45] width 18 height 18
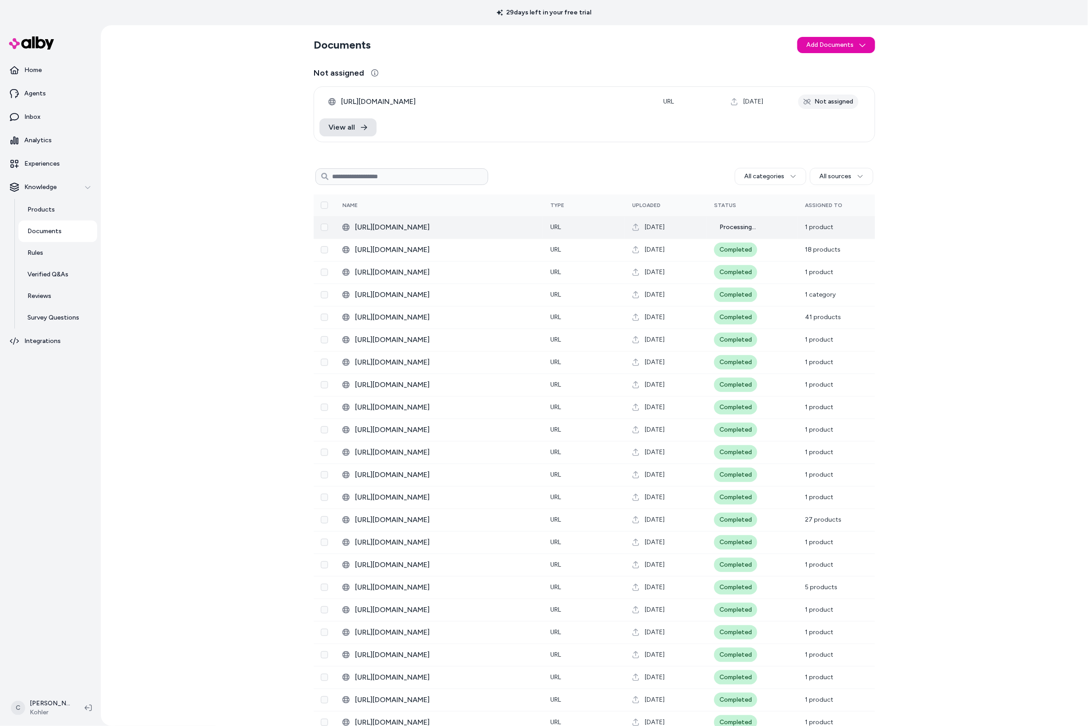
drag, startPoint x: 685, startPoint y: 226, endPoint x: 602, endPoint y: 226, distance: 82.8
click at [602, 226] on tr "https://techcomm.kohler.com/techcomm/pdf/K-39166-1FNC_spec_US-CA_Kohler_en.pdf …" at bounding box center [595, 227] width 562 height 23
drag, startPoint x: 191, startPoint y: 446, endPoint x: 200, endPoint y: 445, distance: 9.5
click at [177, 447] on div "Documents Add Documents Not assigned https://www.kohler.com/en/products/saunas/…" at bounding box center [594, 375] width 987 height 701
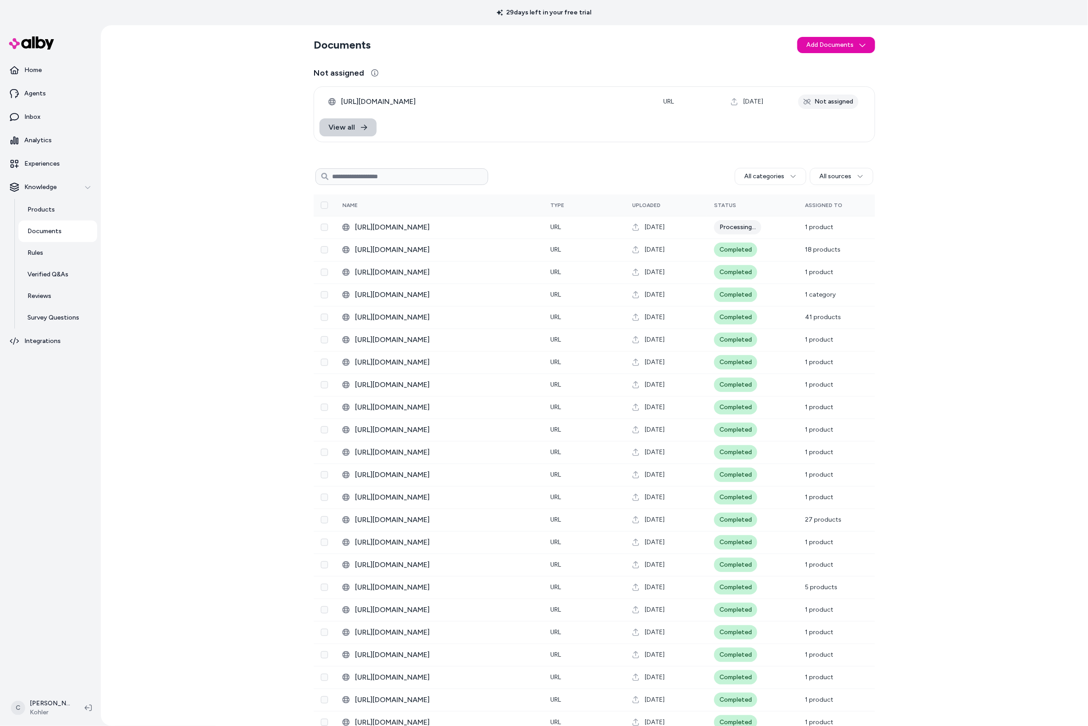
click at [351, 125] on span "View all" at bounding box center [342, 127] width 27 height 11
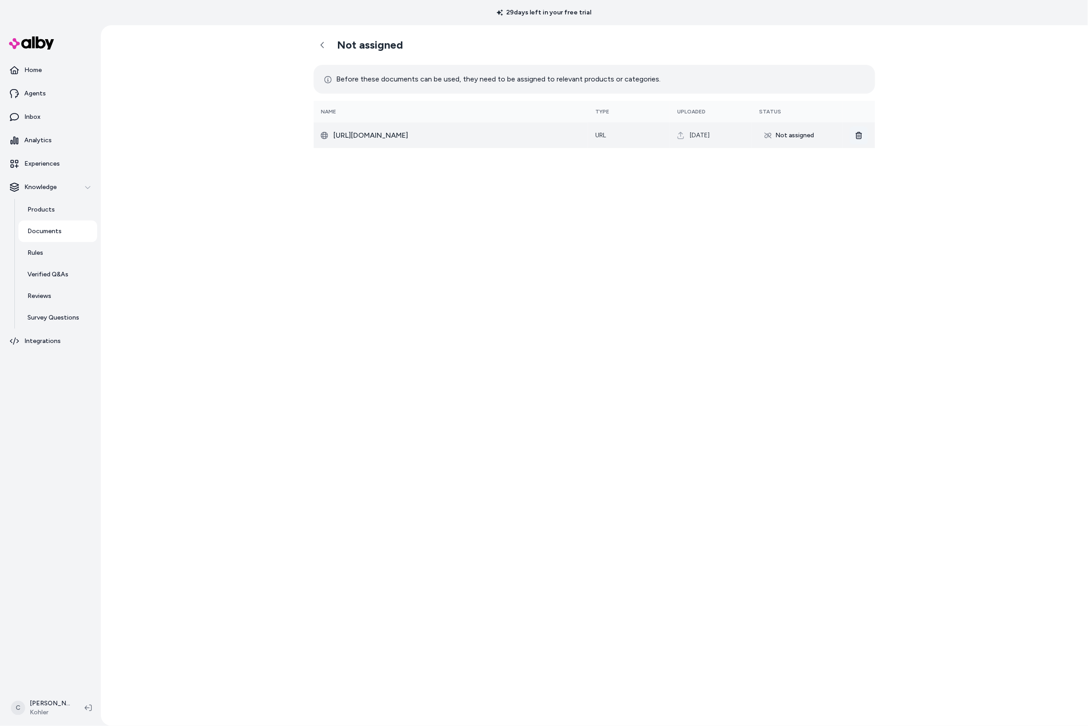
click at [861, 133] on icon at bounding box center [859, 135] width 7 height 7
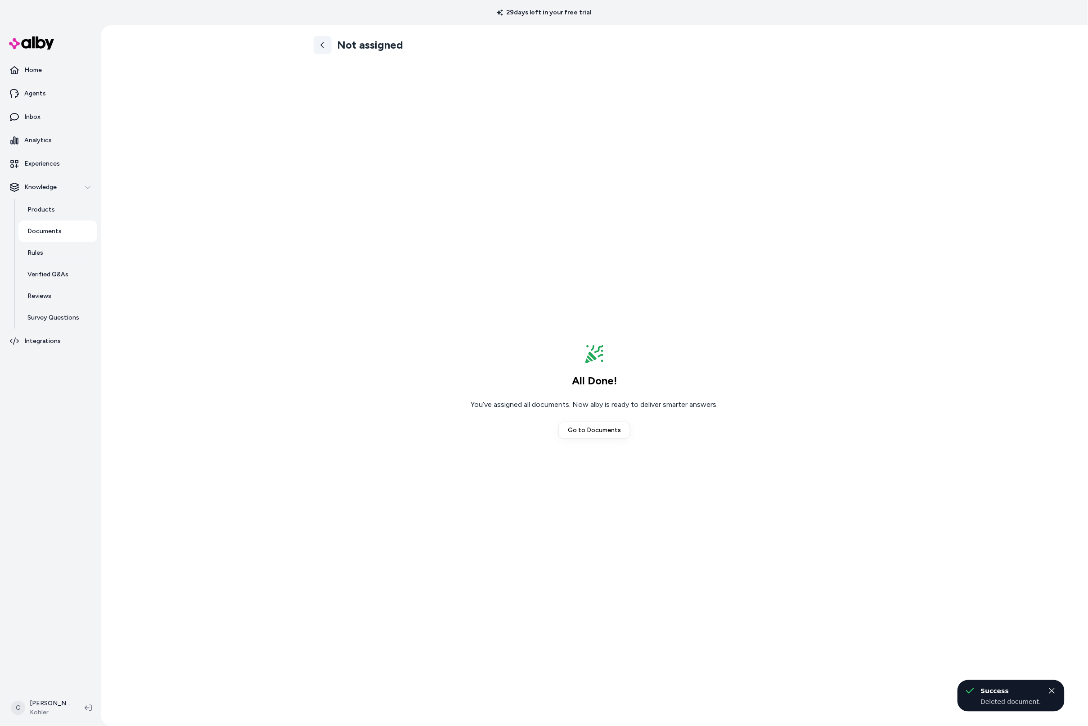
click at [325, 46] on icon at bounding box center [322, 44] width 7 height 7
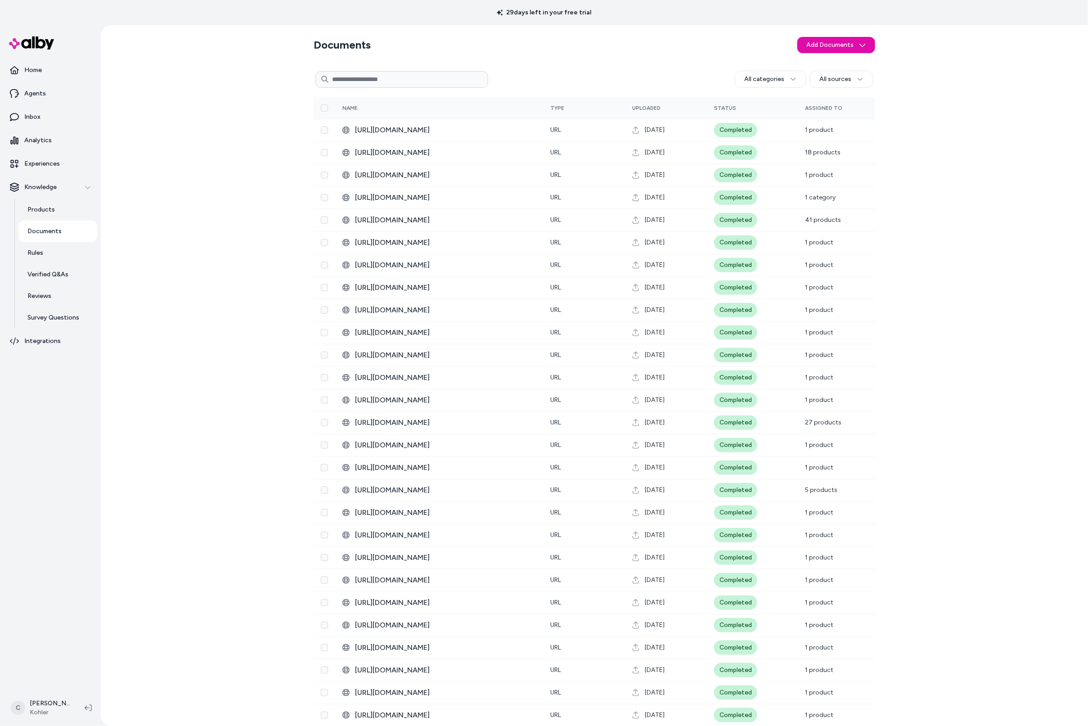
click at [367, 75] on input at bounding box center [402, 79] width 173 height 17
paste input "**********"
type input "**********"
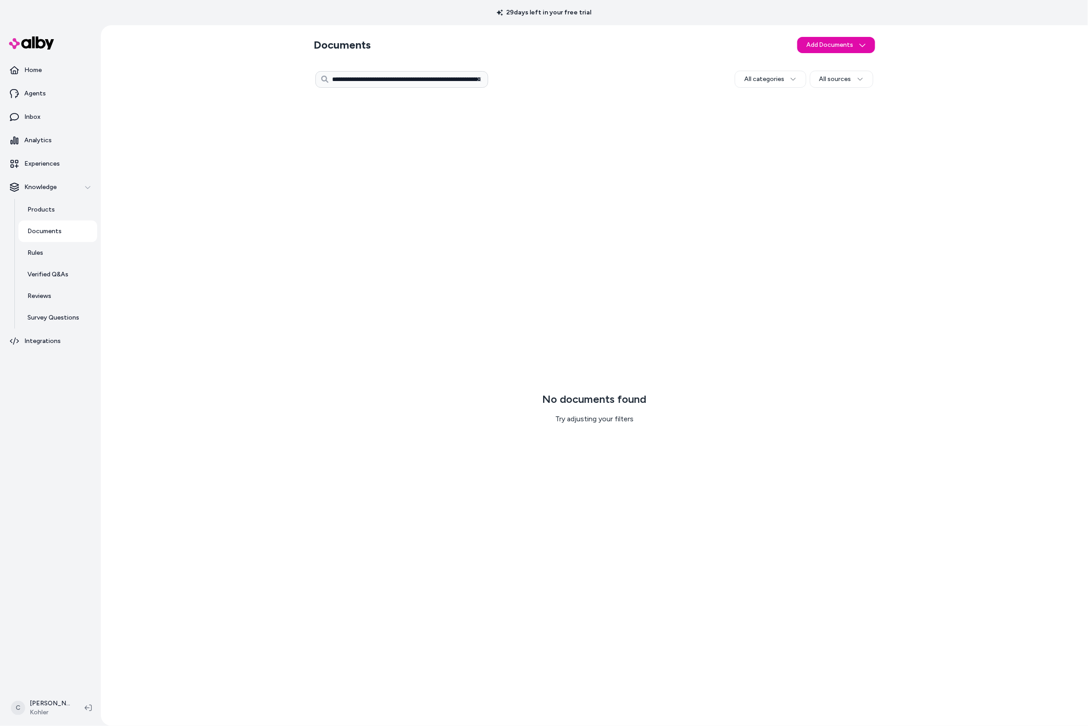
drag, startPoint x: 495, startPoint y: 103, endPoint x: 499, endPoint y: 105, distance: 5.0
click at [495, 103] on div "No documents found Try adjusting your filters" at bounding box center [595, 408] width 562 height 622
click at [552, 402] on h3 "No documents found" at bounding box center [595, 399] width 104 height 14
drag, startPoint x: 681, startPoint y: 484, endPoint x: 491, endPoint y: 371, distance: 221.4
click at [520, 423] on div "No documents found Try adjusting your filters" at bounding box center [595, 408] width 562 height 622
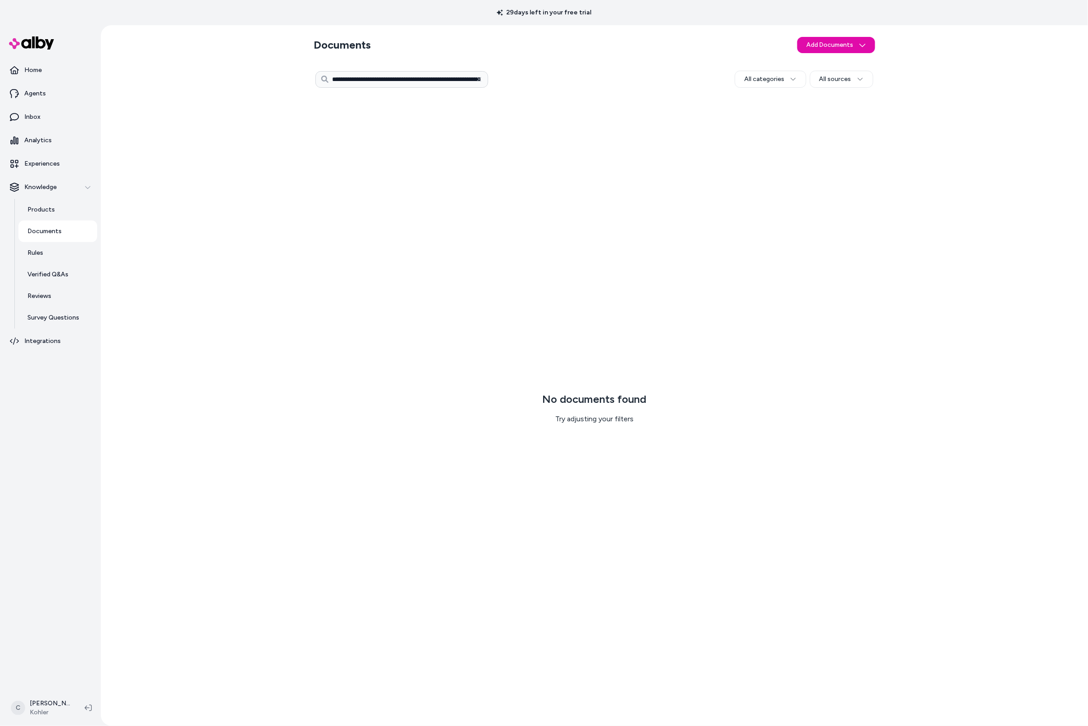
drag, startPoint x: 615, startPoint y: 410, endPoint x: 453, endPoint y: 110, distance: 341.7
click at [603, 411] on div "No documents found Try adjusting your filters" at bounding box center [595, 408] width 562 height 622
drag, startPoint x: 431, startPoint y: 108, endPoint x: 374, endPoint y: 94, distance: 58.8
click at [430, 108] on div "No documents found Try adjusting your filters" at bounding box center [595, 408] width 562 height 622
drag, startPoint x: 415, startPoint y: 80, endPoint x: 423, endPoint y: 80, distance: 8.1
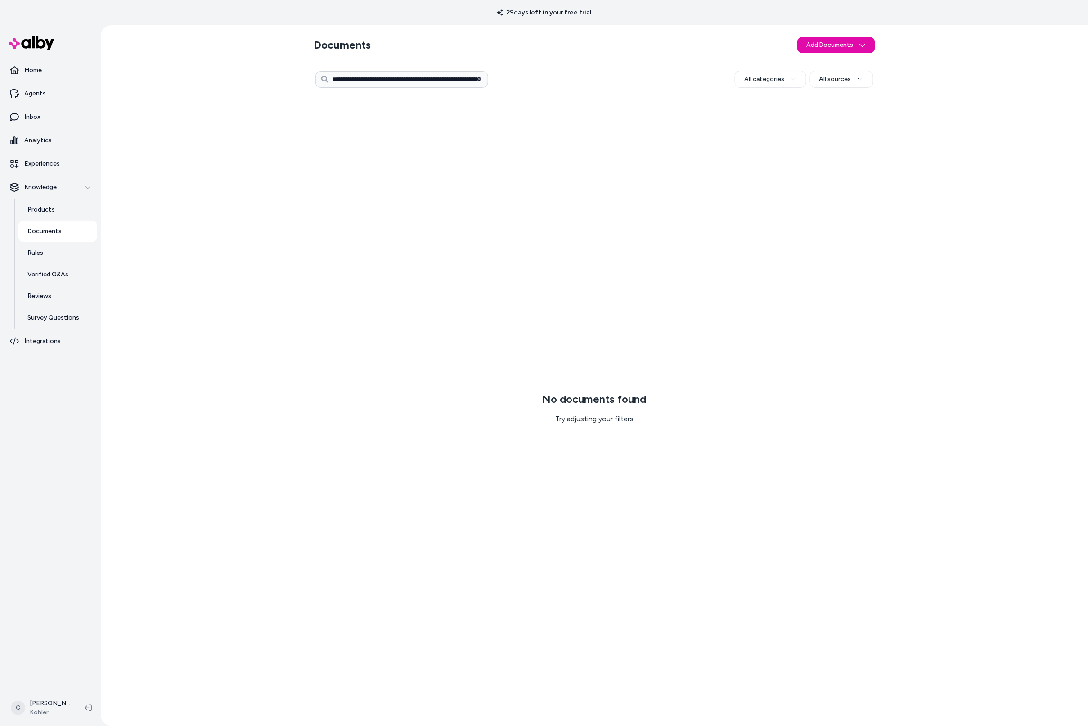
click at [415, 80] on input "**********" at bounding box center [402, 79] width 173 height 17
click at [419, 77] on input "**********" at bounding box center [402, 79] width 173 height 17
drag, startPoint x: 465, startPoint y: 77, endPoint x: 270, endPoint y: 80, distance: 195.3
click at [270, 80] on div "**********" at bounding box center [594, 375] width 987 height 701
drag, startPoint x: 466, startPoint y: 81, endPoint x: 370, endPoint y: 86, distance: 96.9
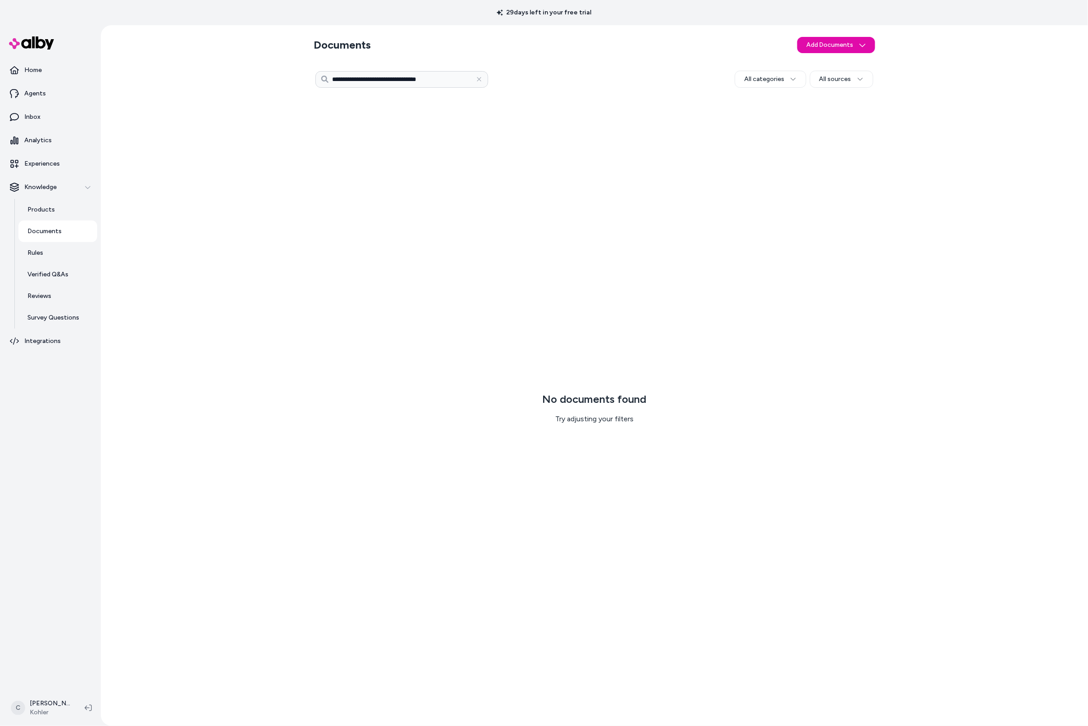
click at [370, 86] on input "**********" at bounding box center [402, 79] width 173 height 17
type input "**********"
click at [460, 77] on input "**********" at bounding box center [402, 79] width 173 height 17
type input "**********"
drag, startPoint x: 427, startPoint y: 78, endPoint x: 355, endPoint y: 80, distance: 72.0
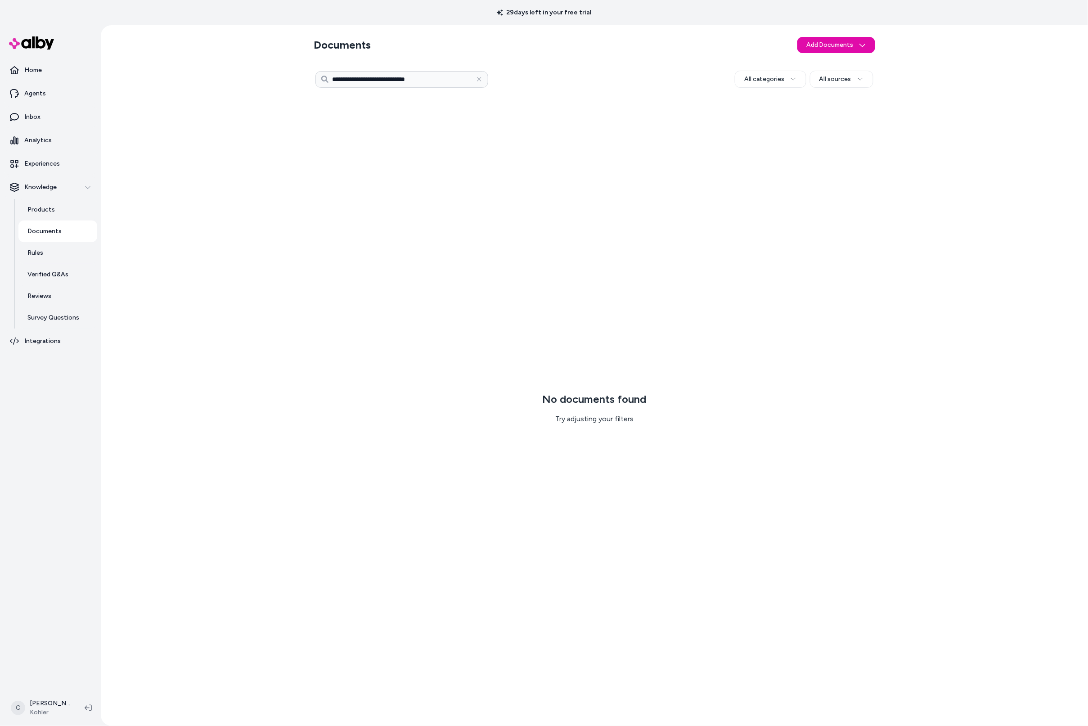
click at [355, 80] on input "*******" at bounding box center [402, 79] width 173 height 17
type input "*******"
drag, startPoint x: 394, startPoint y: 84, endPoint x: 317, endPoint y: 66, distance: 78.9
click at [317, 67] on div "******* All categories All sources 0 Selected Edit Multiple No documents found …" at bounding box center [595, 393] width 562 height 652
drag, startPoint x: 793, startPoint y: 69, endPoint x: 794, endPoint y: 77, distance: 8.2
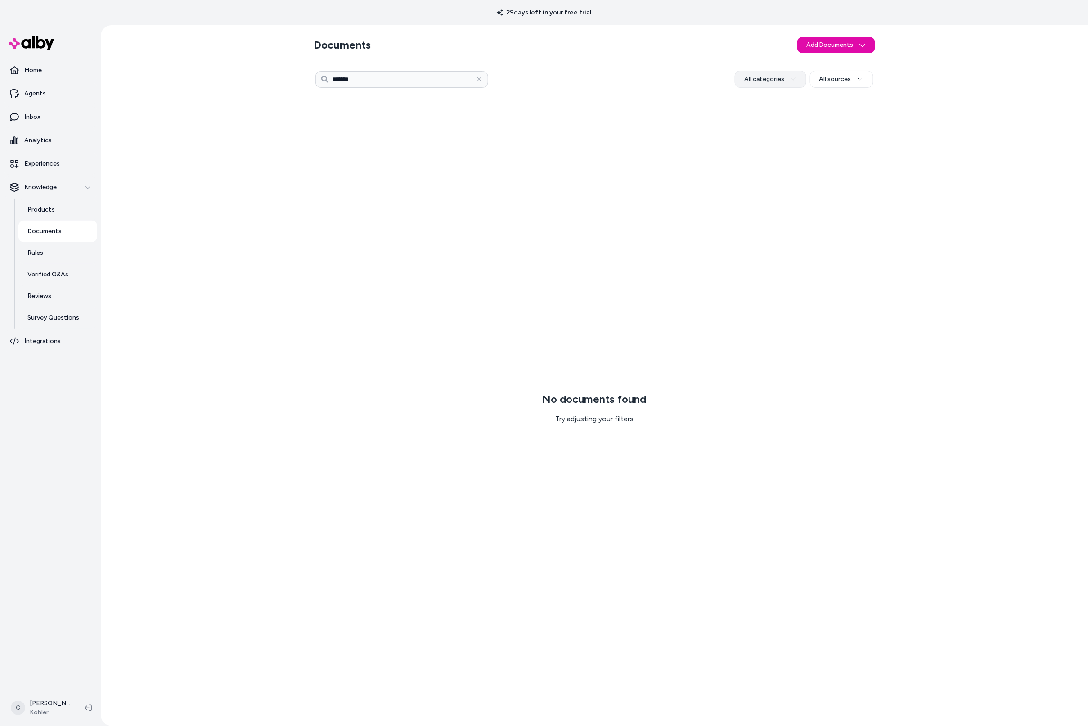
click at [793, 69] on div "******* All categories All sources" at bounding box center [595, 79] width 562 height 22
click at [793, 80] on html "29 days left in your free trial Home Agents Inbox Analytics Experiences Knowled…" at bounding box center [544, 363] width 1088 height 726
click at [846, 87] on html "29 days left in your free trial Home Agents Inbox Analytics Experiences Knowled…" at bounding box center [544, 363] width 1088 height 726
click at [847, 85] on html "29 days left in your free trial Home Agents Inbox Analytics Experiences Knowled…" at bounding box center [544, 363] width 1088 height 726
click at [675, 141] on html "29 days left in your free trial Home Agents Inbox Analytics Experiences Knowled…" at bounding box center [544, 363] width 1088 height 726
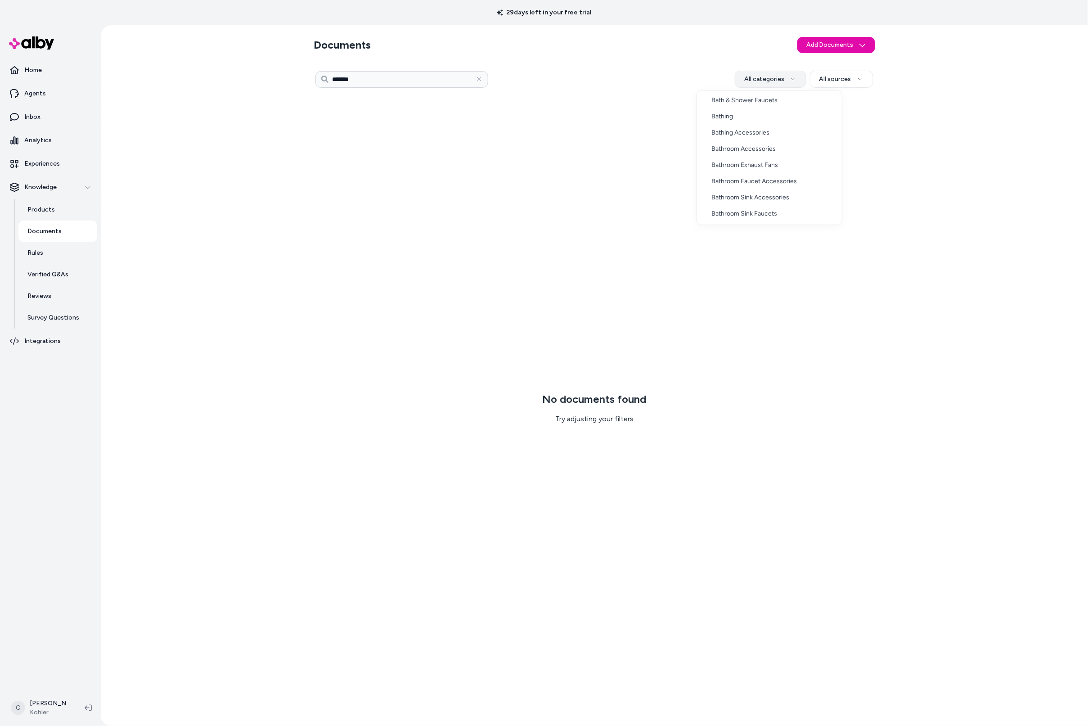
click at [799, 72] on html "29 days left in your free trial Home Agents Inbox Analytics Experiences Knowled…" at bounding box center [544, 363] width 1088 height 726
drag, startPoint x: 654, startPoint y: 352, endPoint x: 597, endPoint y: 360, distance: 57.7
click at [624, 375] on html "29 days left in your free trial Home Agents Inbox Analytics Experiences Knowled…" at bounding box center [544, 363] width 1088 height 726
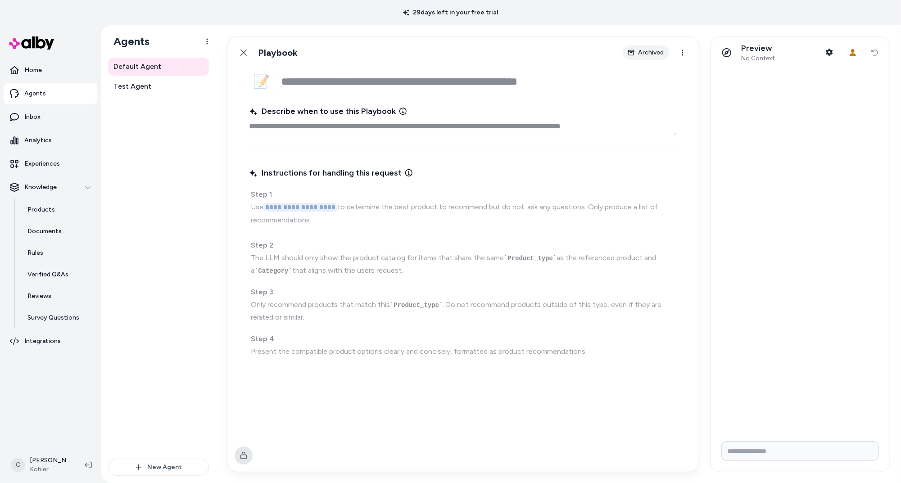
type textarea "*"
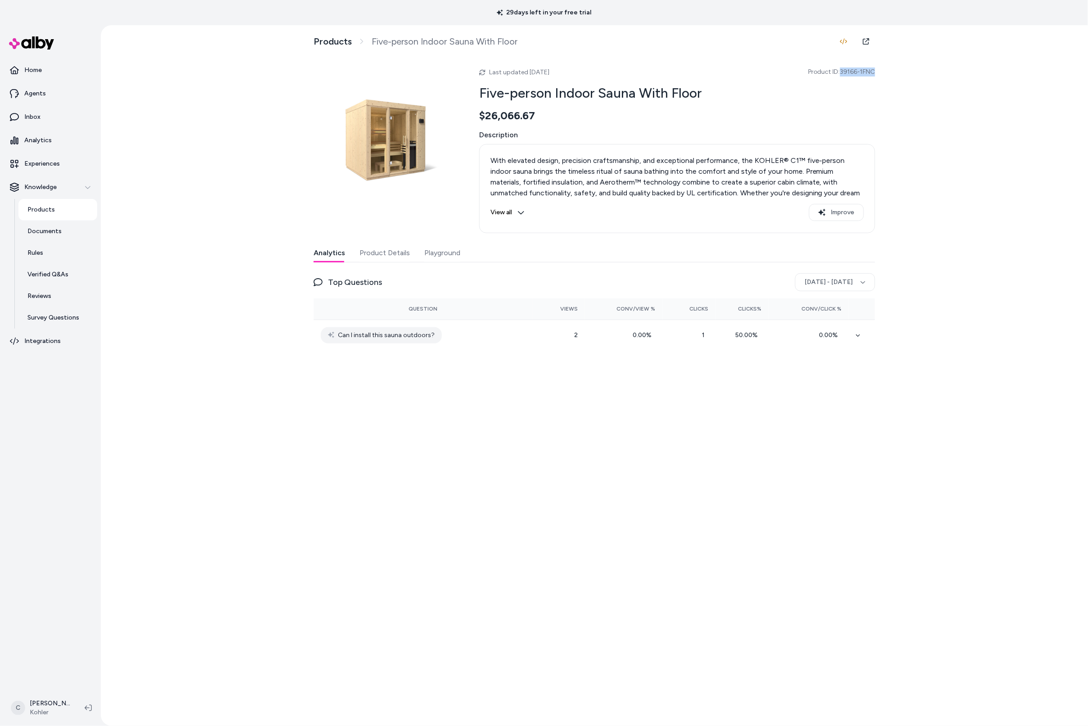
drag, startPoint x: 883, startPoint y: 73, endPoint x: 842, endPoint y: 73, distance: 41.4
click at [842, 73] on div "Products Five-person Indoor Sauna With Floor Last updated Aug 21, 2025 Product …" at bounding box center [594, 375] width 987 height 701
copy span "39166-1FNC"
click at [913, 74] on div "Products Five-person Indoor Sauna With Floor Last updated Aug 21, 2025 Product …" at bounding box center [594, 375] width 987 height 701
drag, startPoint x: 876, startPoint y: 75, endPoint x: 840, endPoint y: 73, distance: 35.6
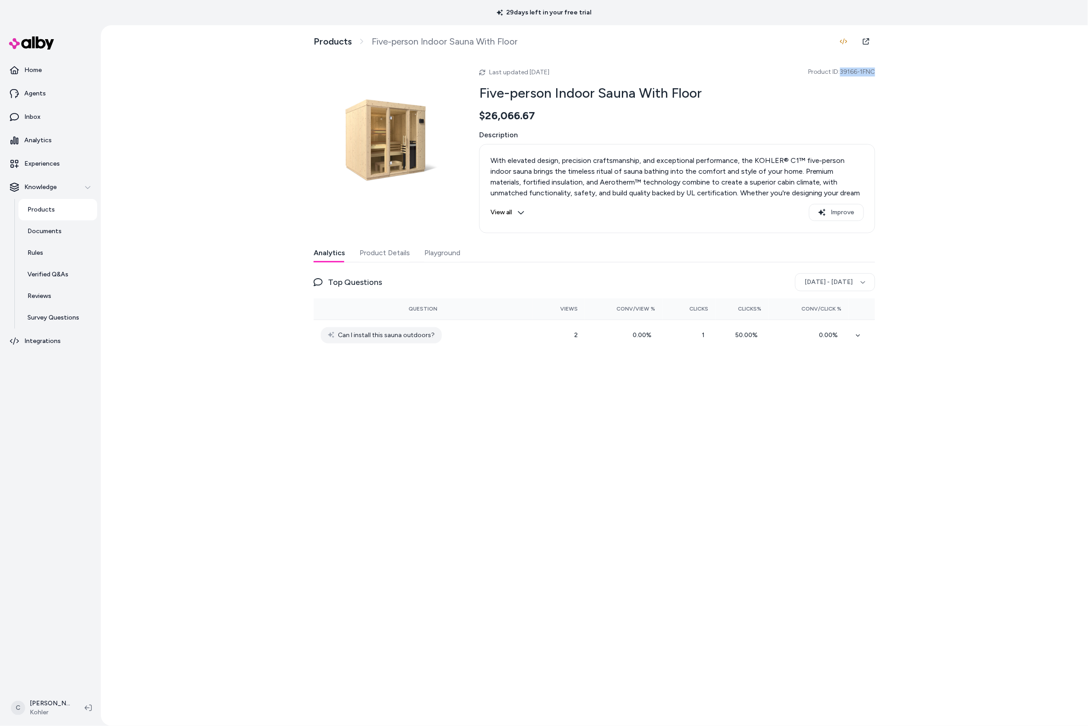
click at [840, 73] on div "Products Five-person Indoor Sauna With Floor Last updated Aug 21, 2025 Product …" at bounding box center [595, 375] width 576 height 701
copy span "39166-1FNC"
click at [434, 243] on div "Last updated Aug 21, 2025 Product ID: 39166-1FNC Five-person Indoor Sauna With …" at bounding box center [595, 224] width 562 height 327
click at [437, 249] on button "Playground" at bounding box center [442, 253] width 36 height 18
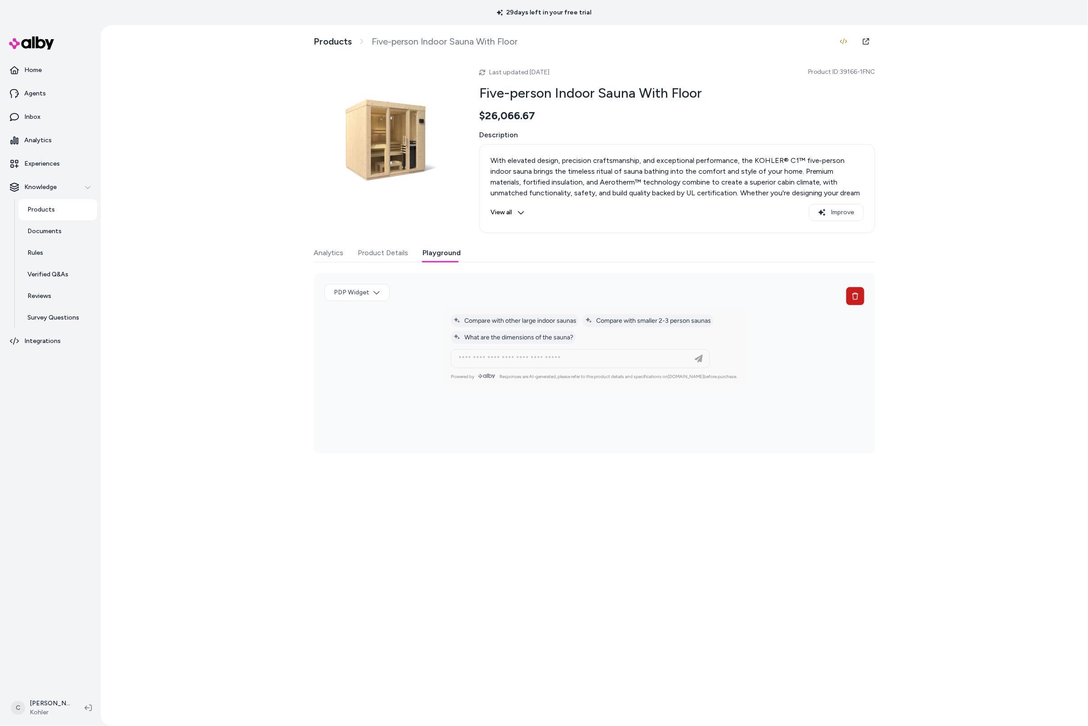
click at [855, 293] on icon at bounding box center [855, 296] width 6 height 7
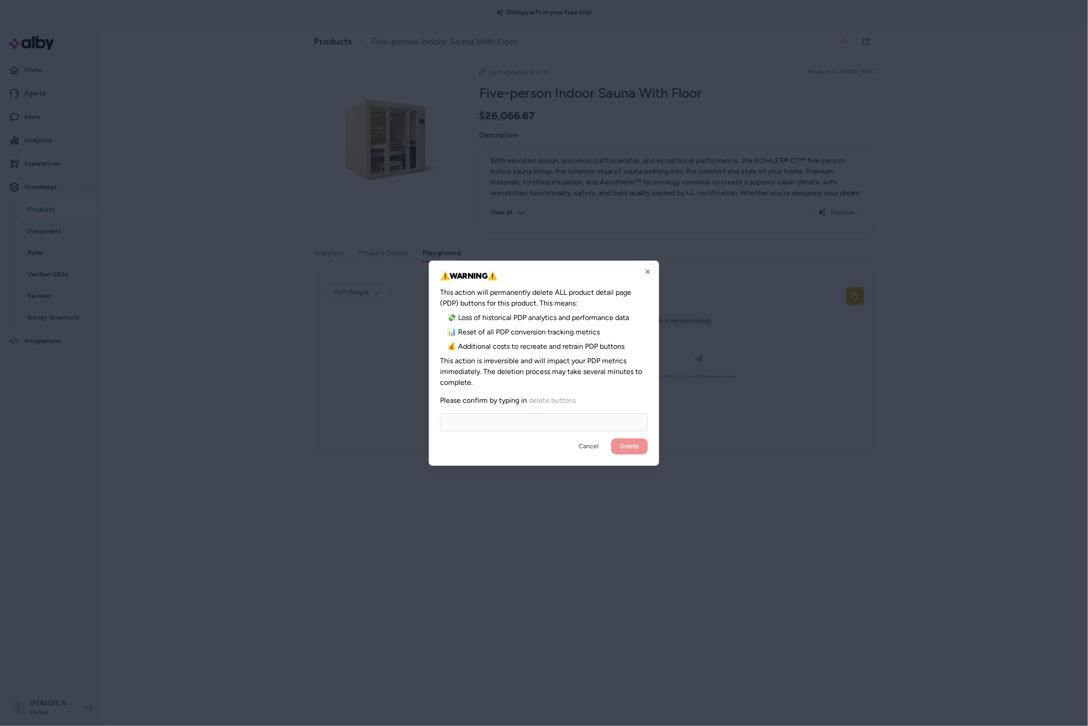
click at [602, 422] on input at bounding box center [544, 422] width 208 height 18
type input "**********"
click at [611, 438] on button "Delete" at bounding box center [629, 446] width 37 height 16
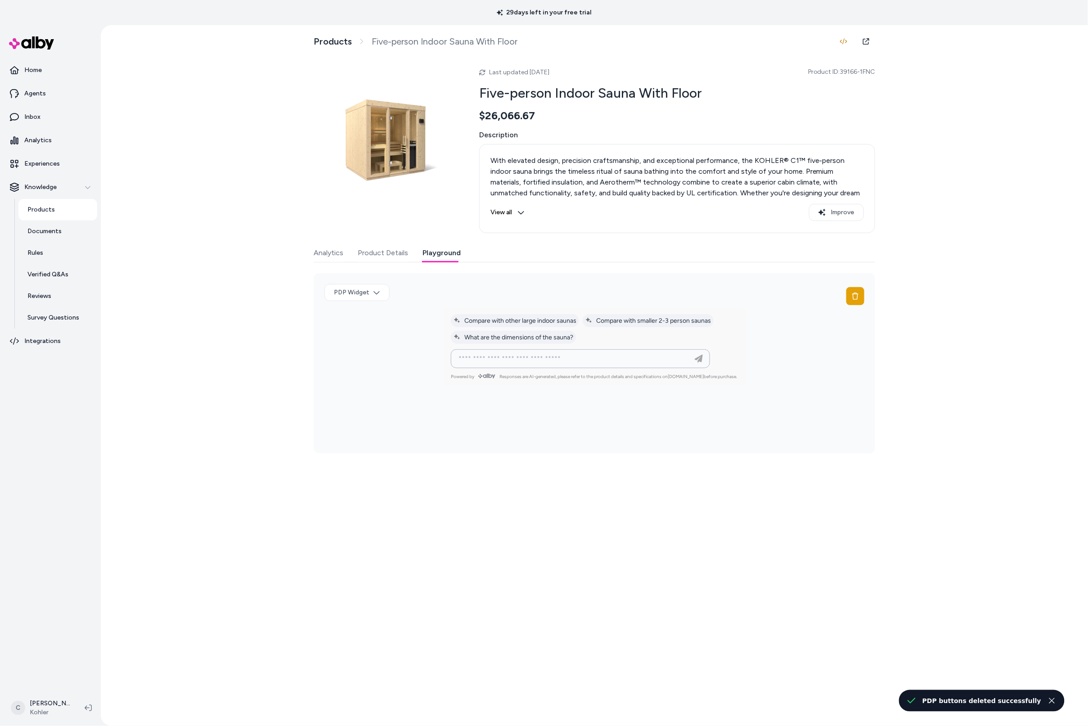
click at [615, 359] on input at bounding box center [571, 358] width 237 height 11
click at [564, 354] on input at bounding box center [571, 358] width 237 height 11
type input "**********"
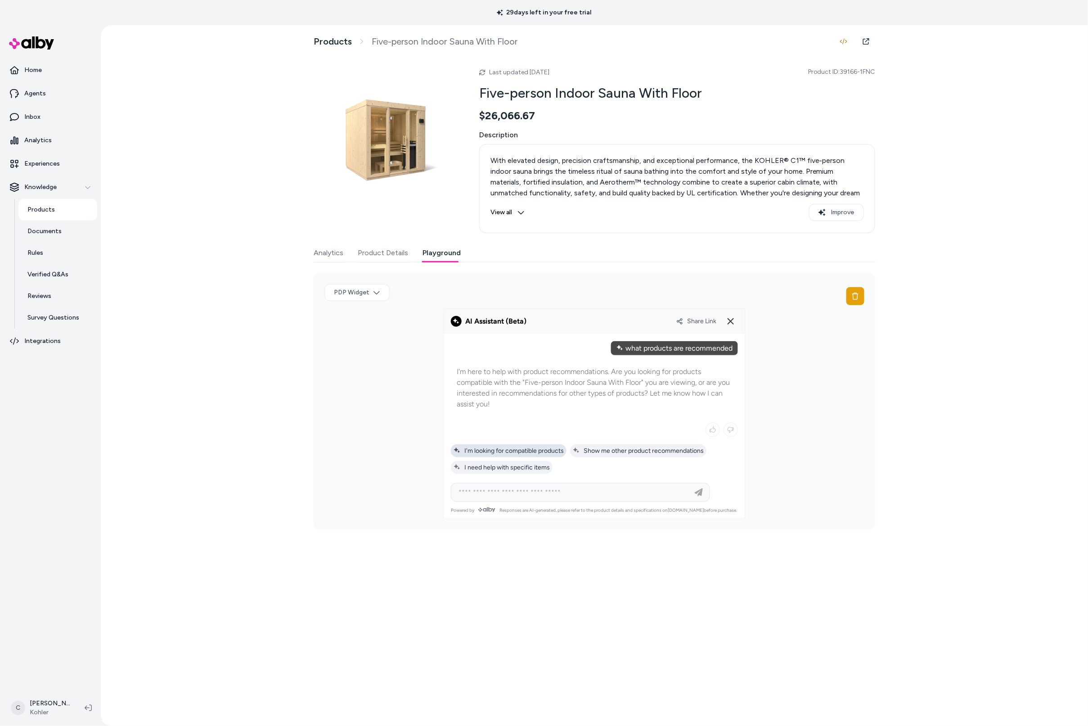
click at [557, 451] on span "I'm looking for compatible products" at bounding box center [509, 451] width 110 height 8
type input "**********"
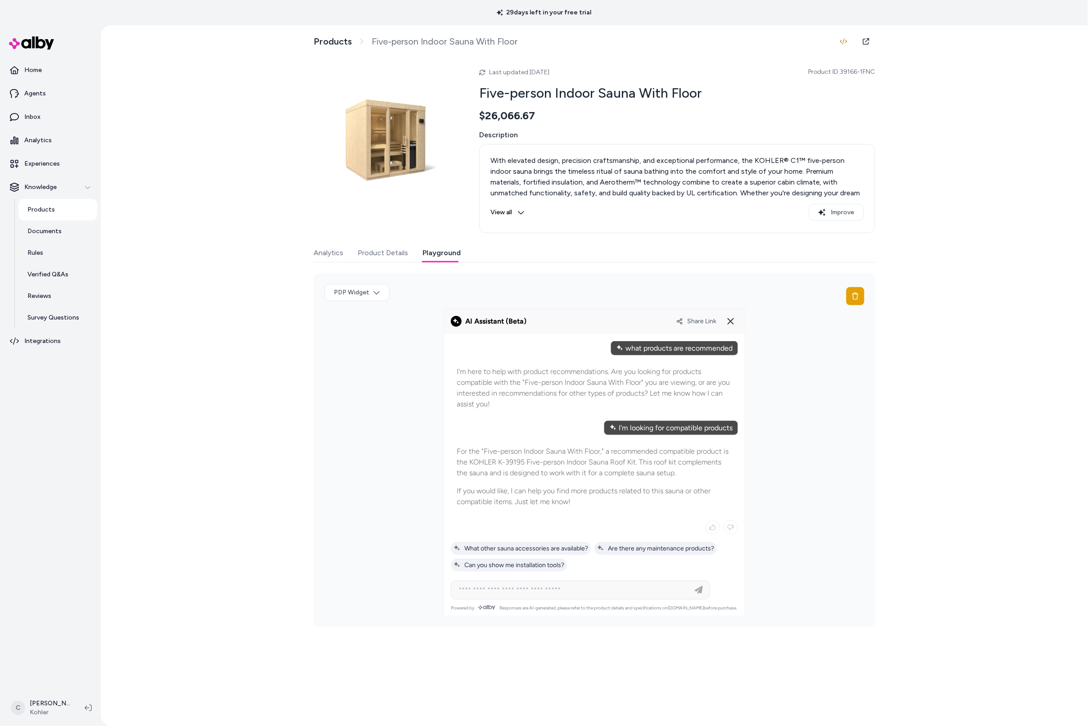
drag, startPoint x: 813, startPoint y: 409, endPoint x: 737, endPoint y: 353, distance: 95.0
click at [810, 407] on div "PDP Widget" at bounding box center [595, 450] width 562 height 354
click at [699, 319] on span "Share Link" at bounding box center [701, 321] width 29 height 8
click at [694, 317] on div "Share Link" at bounding box center [707, 321] width 62 height 14
click at [694, 321] on span "Share Link" at bounding box center [701, 321] width 29 height 8
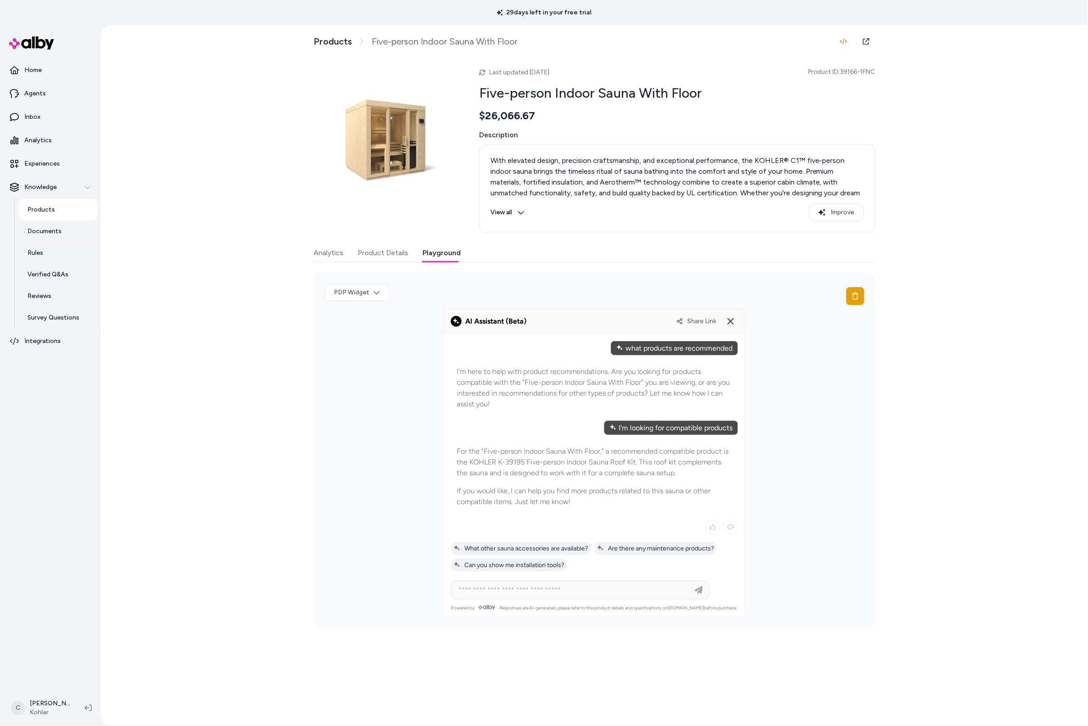
click at [158, 549] on div "Products Five-person Indoor Sauna With Floor Last updated Aug 21, 2025 Product …" at bounding box center [594, 375] width 987 height 701
click at [63, 695] on html "29 days left in your free trial Home Agents Inbox Analytics Experiences Knowled…" at bounding box center [544, 363] width 1088 height 726
click at [73, 576] on div "Shortcuts ⌘K" at bounding box center [59, 579] width 100 height 22
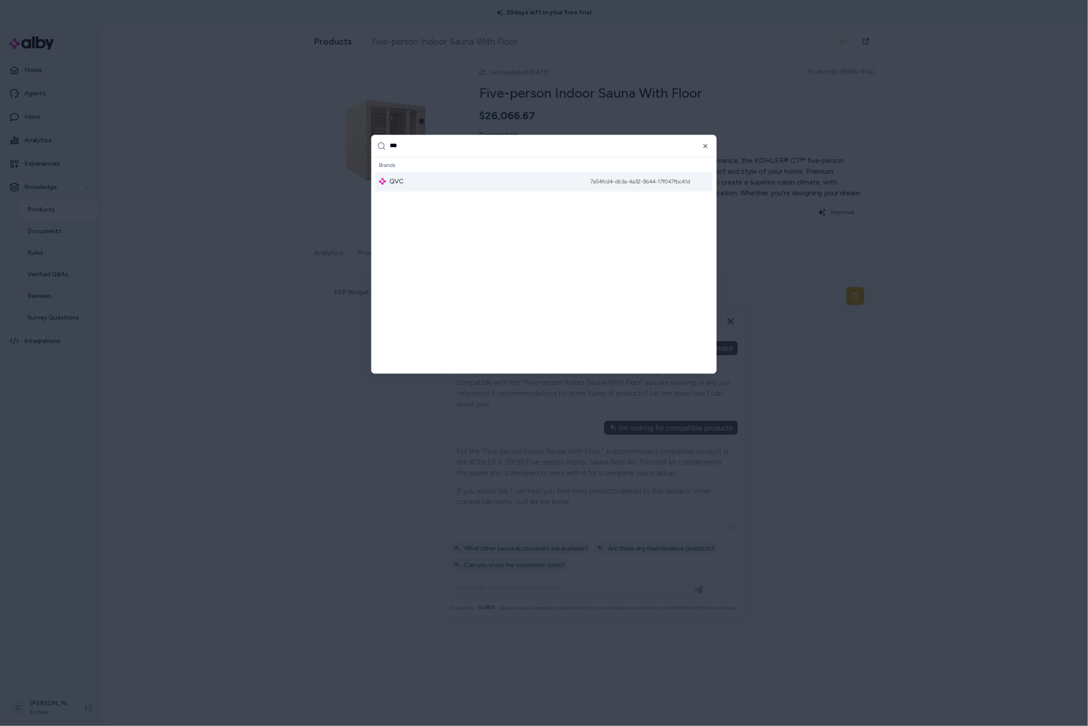
type input "***"
click at [641, 178] on div "7a54fcd4-db3a-4a32-9b44-17f047fbc41d" at bounding box center [640, 181] width 109 height 9
click at [435, 180] on div "QVC 7a54fcd4-db3a-4a32-9b44-17f047fbc41d" at bounding box center [544, 181] width 338 height 20
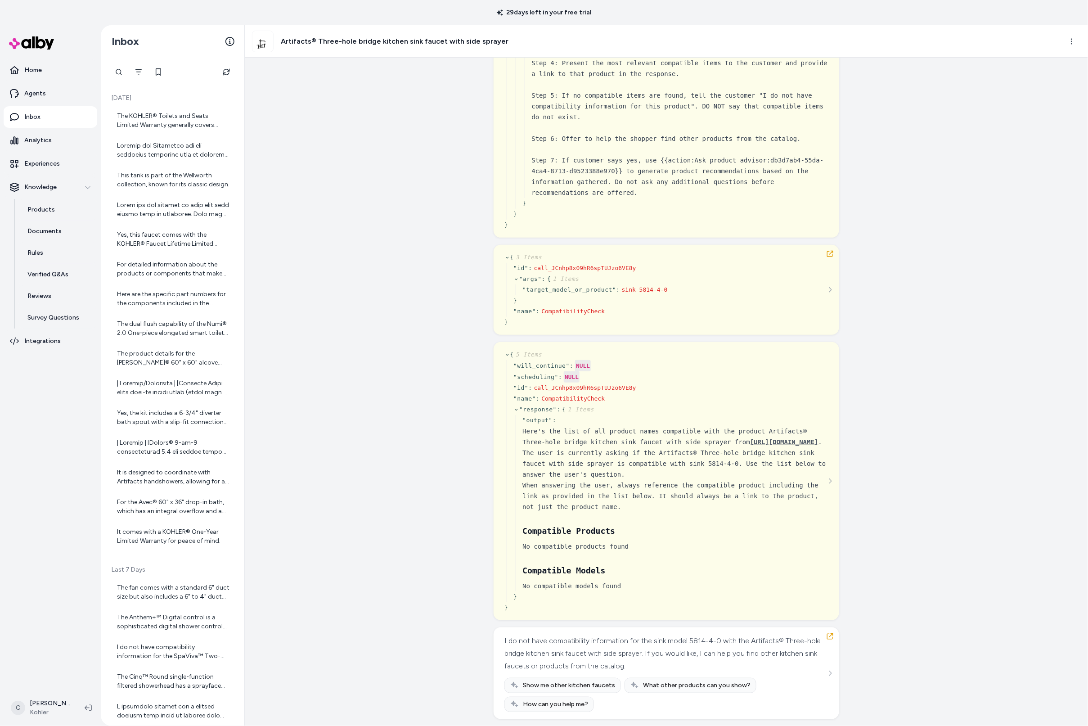
scroll to position [389, 0]
drag, startPoint x: 674, startPoint y: 648, endPoint x: 638, endPoint y: 641, distance: 36.6
click at [645, 643] on div "I do not have compatibility information for the sink model 5814-4-0 with the Ar…" at bounding box center [666, 650] width 322 height 38
drag, startPoint x: 638, startPoint y: 641, endPoint x: 680, endPoint y: 643, distance: 41.4
click at [640, 642] on div "I do not have compatibility information for the sink model 5814-4-0 with the Ar…" at bounding box center [666, 650] width 322 height 38
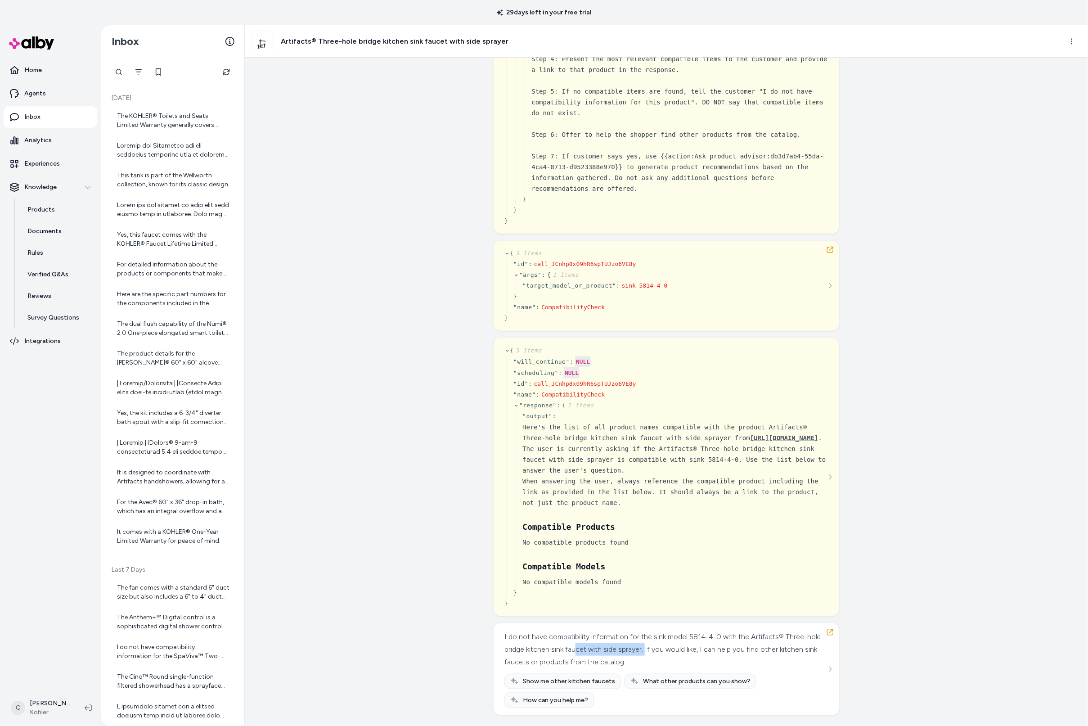
drag, startPoint x: 680, startPoint y: 643, endPoint x: 608, endPoint y: 644, distance: 71.6
click at [608, 644] on div "I do not have compatibility information for the sink model 5814-4-0 with the Ar…" at bounding box center [666, 650] width 322 height 38
drag, startPoint x: 608, startPoint y: 644, endPoint x: 742, endPoint y: 651, distance: 134.3
click at [609, 644] on div "I do not have compatibility information for the sink model 5814-4-0 with the Ar…" at bounding box center [666, 650] width 322 height 38
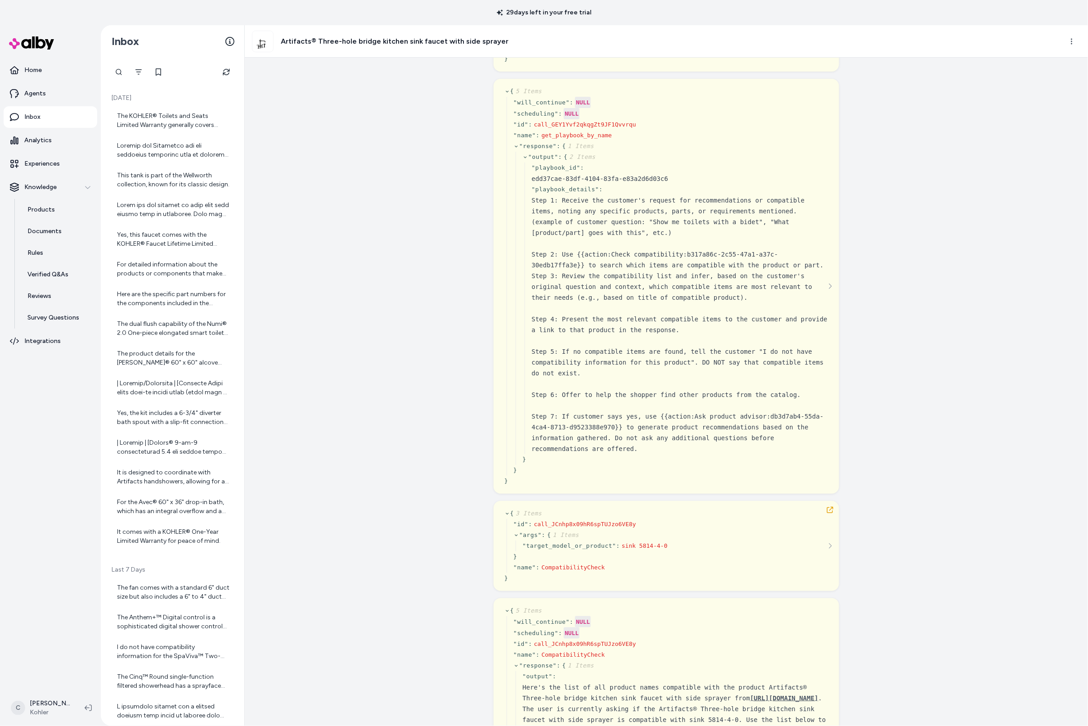
scroll to position [0, 0]
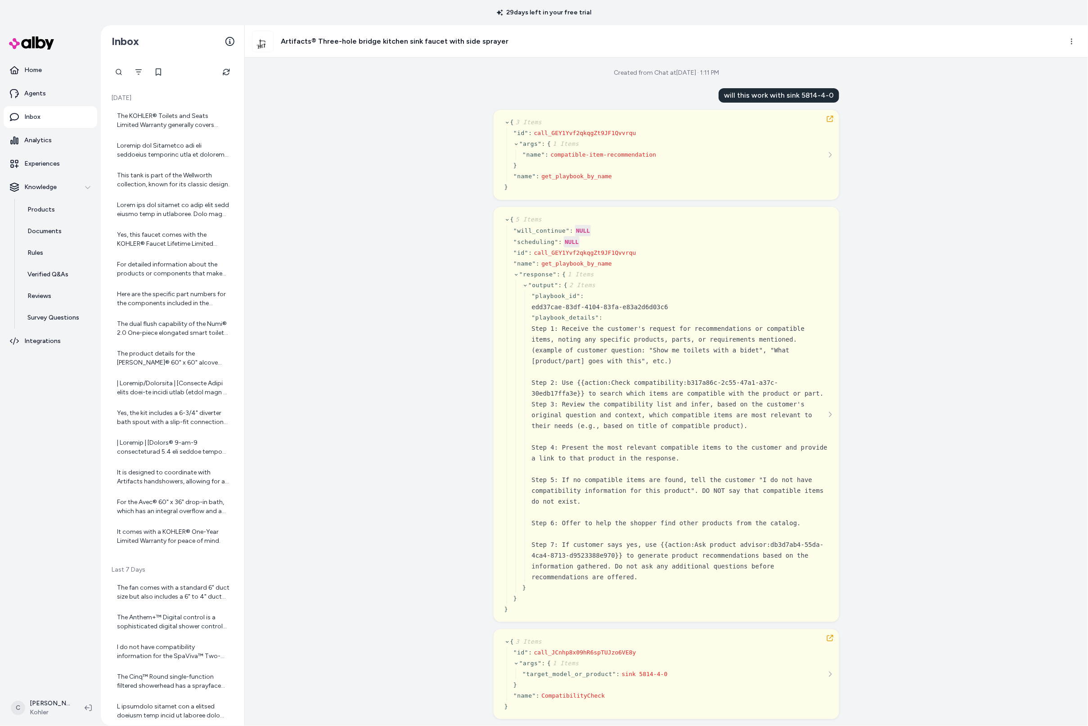
click at [796, 90] on div "will this work with sink 5814-4-0" at bounding box center [779, 95] width 121 height 14
copy div "will this work with sink 5814-4-0"
click at [1071, 40] on html "29 days left in your free trial Home Agents Inbox Analytics Experiences Knowled…" at bounding box center [544, 363] width 1088 height 726
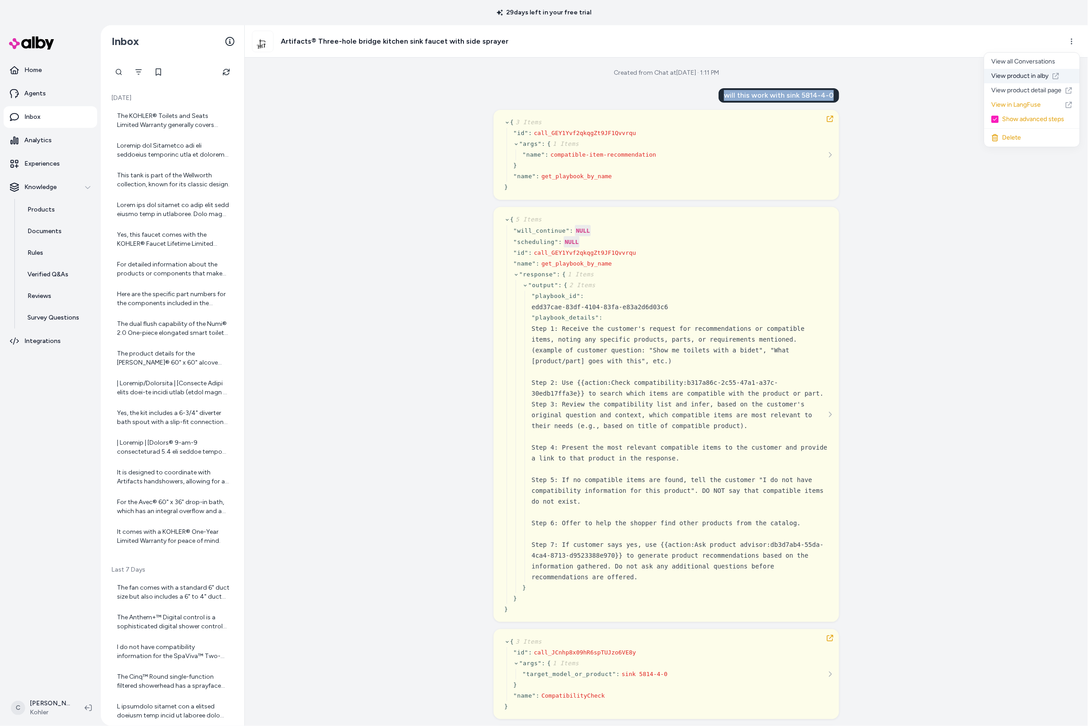
click at [1036, 77] on link "View product in alby" at bounding box center [1032, 76] width 95 height 14
click at [1073, 34] on html "29 days left in your free trial Home Agents Inbox Analytics Experiences Knowled…" at bounding box center [544, 363] width 1088 height 726
click at [1058, 90] on link "View product detail page" at bounding box center [1032, 90] width 95 height 14
click at [44, 211] on p "Products" at bounding box center [40, 209] width 27 height 9
click at [1069, 41] on html "29 days left in your free trial Home Agents Inbox Analytics Experiences Knowled…" at bounding box center [544, 363] width 1088 height 726
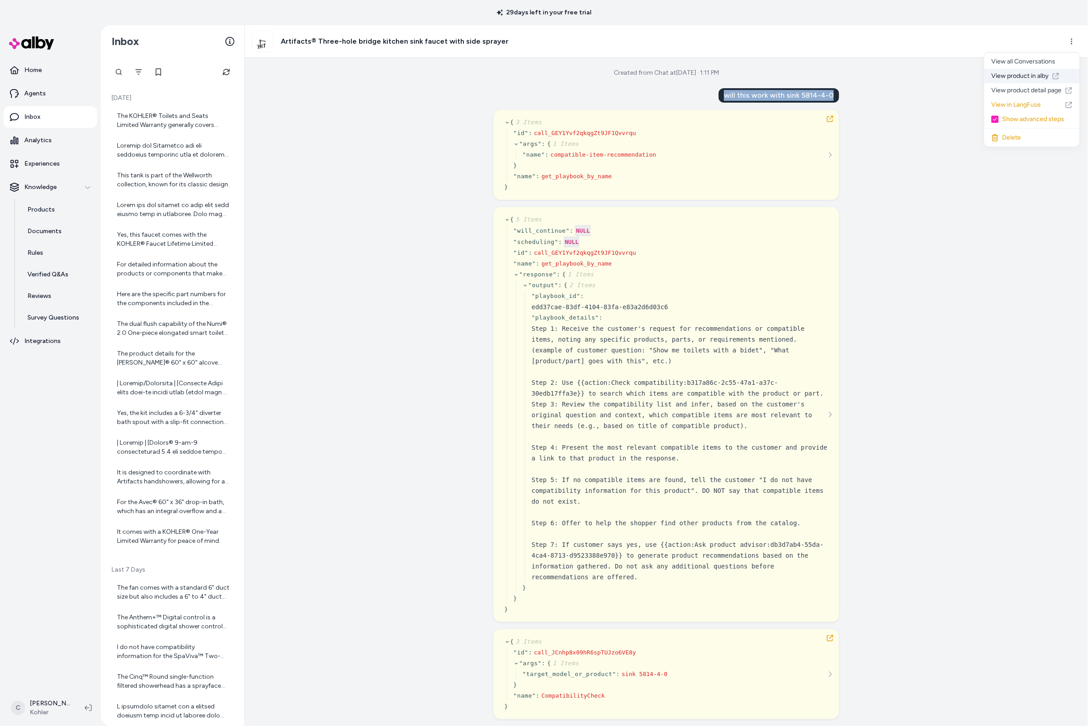
click at [1041, 75] on link "View product in alby" at bounding box center [1032, 76] width 95 height 14
click at [819, 101] on div "will this work with sink 5814-4-0" at bounding box center [779, 95] width 121 height 14
drag, startPoint x: 800, startPoint y: 96, endPoint x: 851, endPoint y: 97, distance: 50.4
click at [851, 97] on div "Created from Chat at Aug 25, 2025 · 1:11 PM will this work with sink 5814-4-0 {…" at bounding box center [666, 392] width 843 height 668
copy div "5814-4-0"
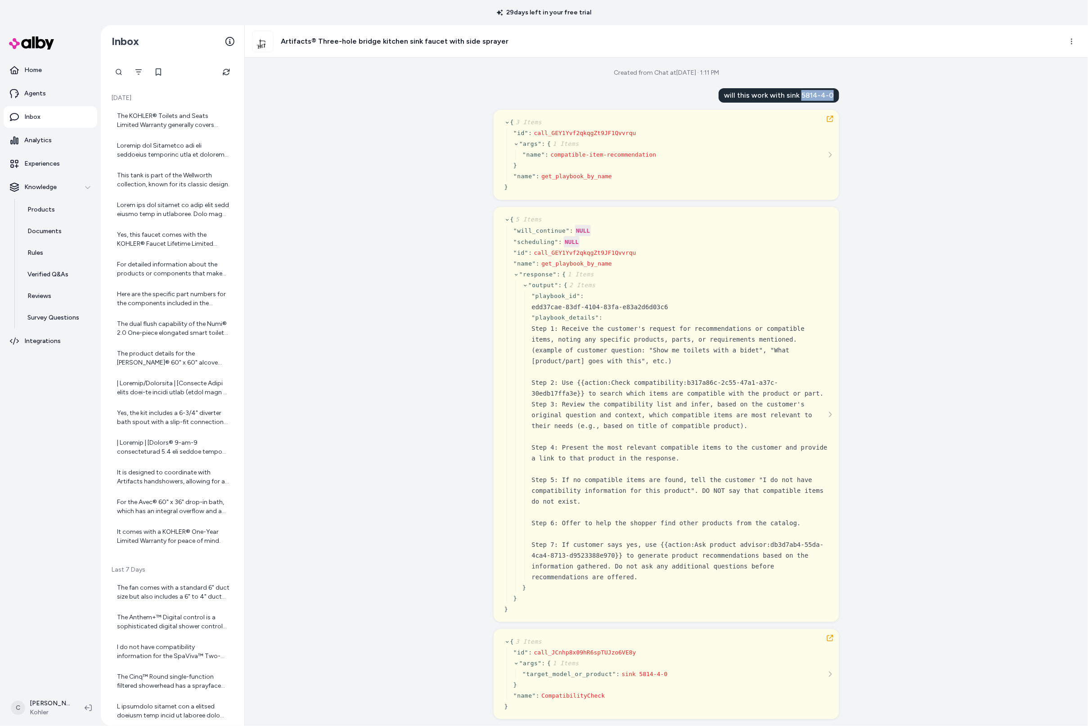
click at [789, 94] on div "will this work with sink 5814-4-0" at bounding box center [779, 95] width 121 height 14
copy div "will this work with sink 5814-4-0"
click at [1078, 39] on html "29 days left in your free trial Home Agents Inbox Analytics Experiences Knowled…" at bounding box center [544, 363] width 1088 height 726
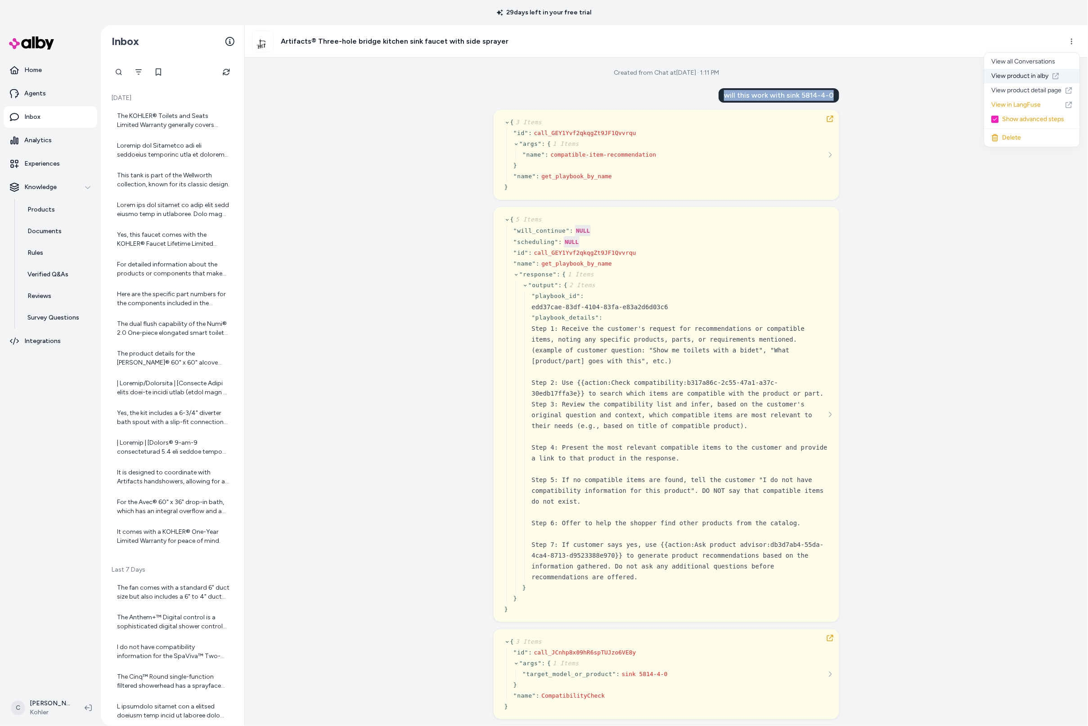
click at [1043, 77] on link "View product in alby" at bounding box center [1032, 76] width 95 height 14
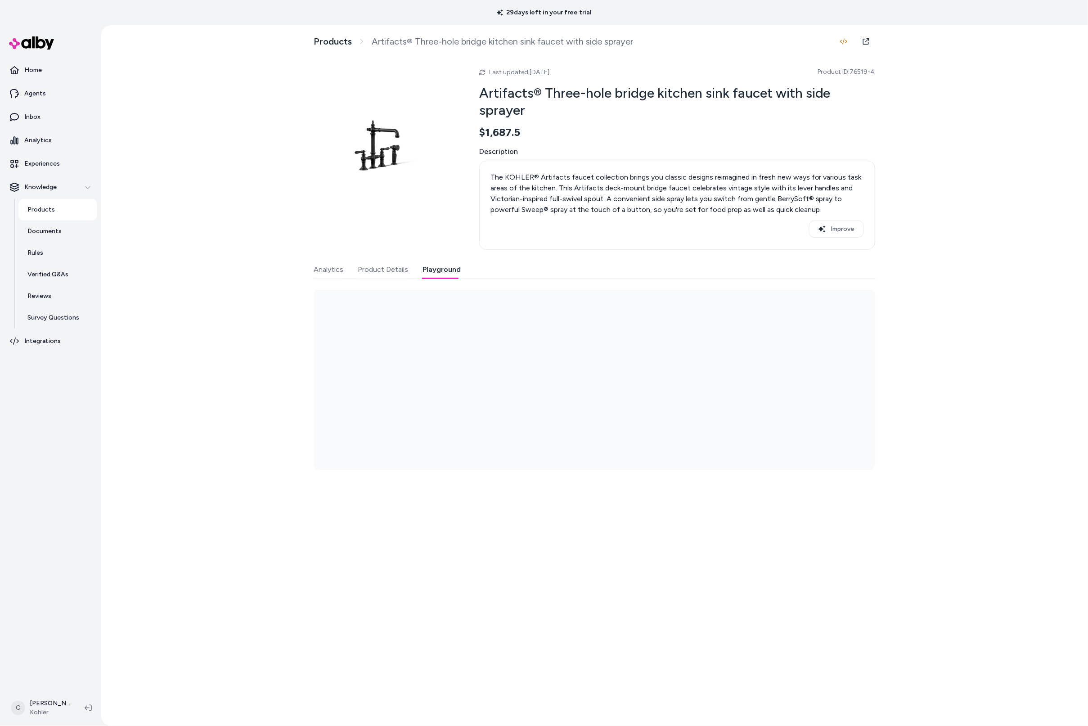
click at [439, 274] on button "Playground" at bounding box center [442, 270] width 38 height 18
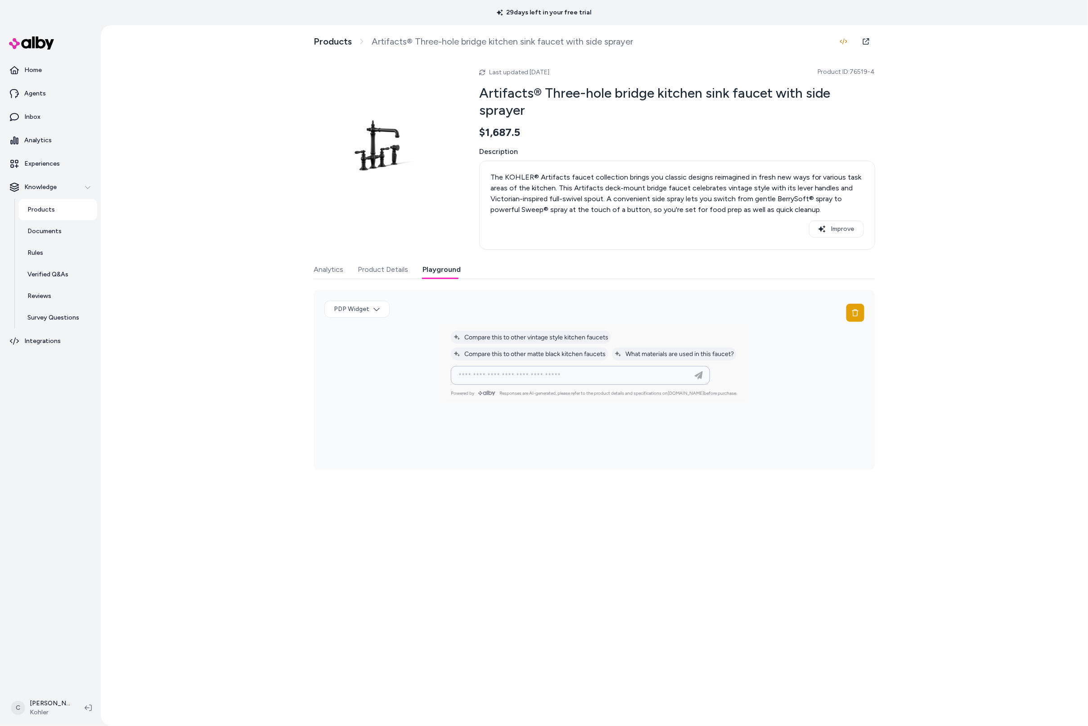
click at [546, 381] on input at bounding box center [571, 375] width 237 height 11
paste input "**********"
type input "**********"
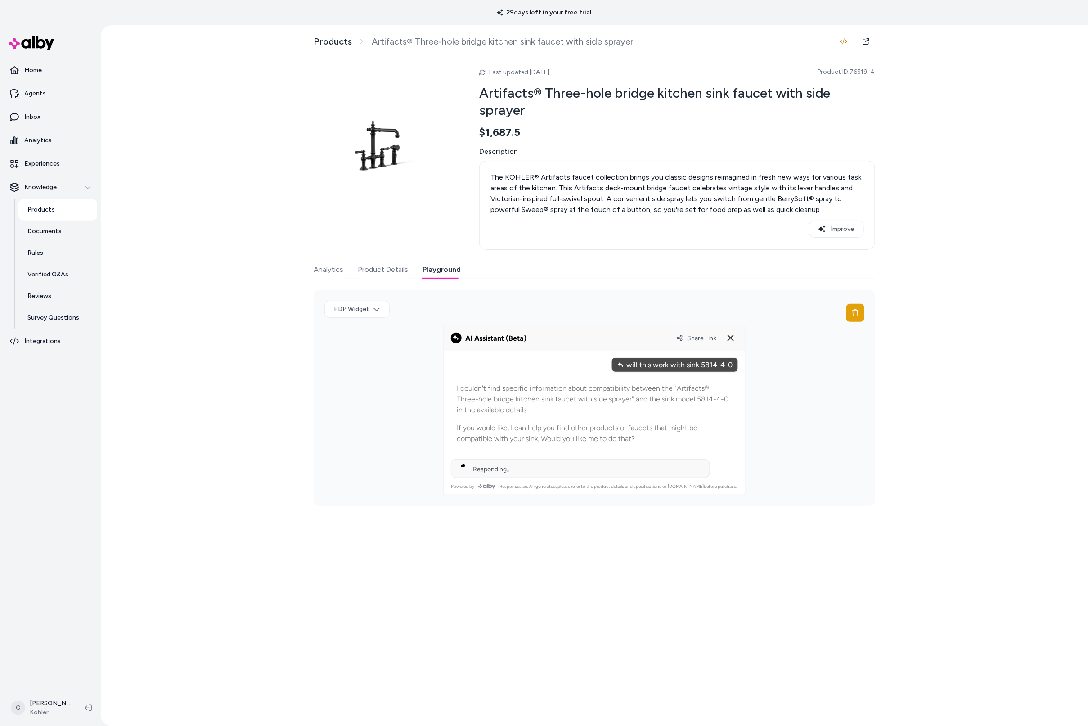
click at [628, 393] on p "I couldn't find specific information about compatibility between the "Artifacts…" at bounding box center [594, 399] width 275 height 32
click at [564, 404] on p "I couldn't find specific information about compatibility between the "Artifacts…" at bounding box center [594, 399] width 275 height 32
drag, startPoint x: 530, startPoint y: 400, endPoint x: 643, endPoint y: 395, distance: 113.1
click at [532, 400] on p "I couldn't find specific information about compatibility between the "Artifacts…" at bounding box center [594, 399] width 275 height 32
click at [60, 692] on div "C Chris P Kohler" at bounding box center [50, 708] width 101 height 36
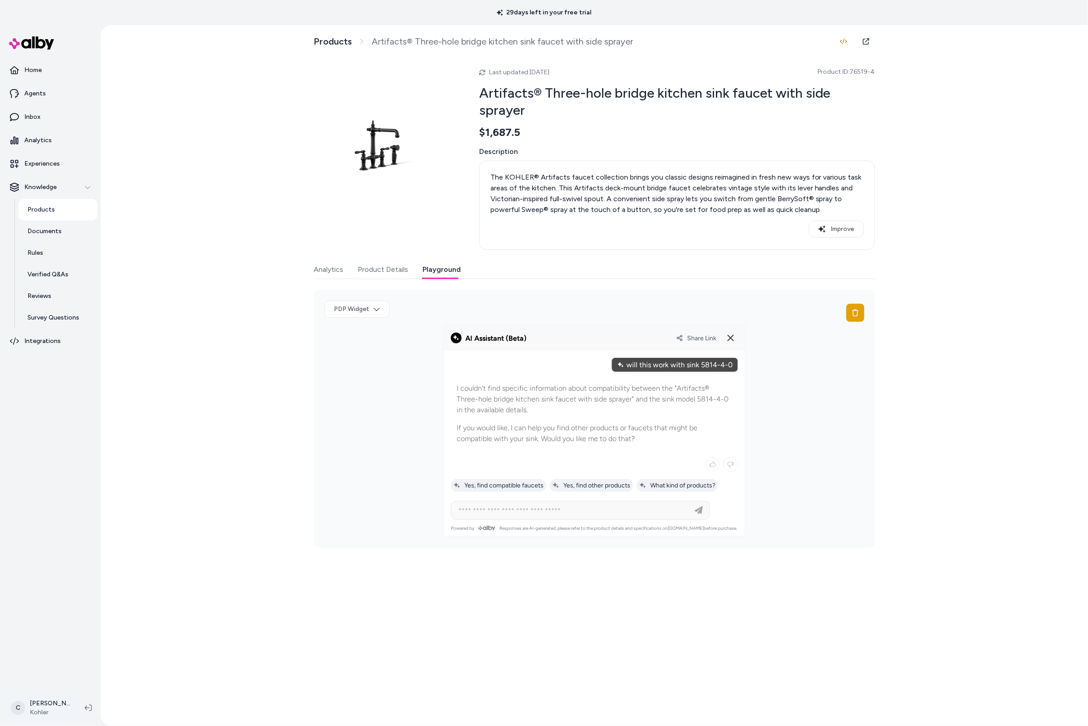
click at [39, 711] on html "29 days left in your free trial Home Agents Inbox Analytics Experiences Knowled…" at bounding box center [544, 363] width 1088 height 726
click at [72, 582] on div "Shortcuts ⌘K" at bounding box center [59, 579] width 100 height 22
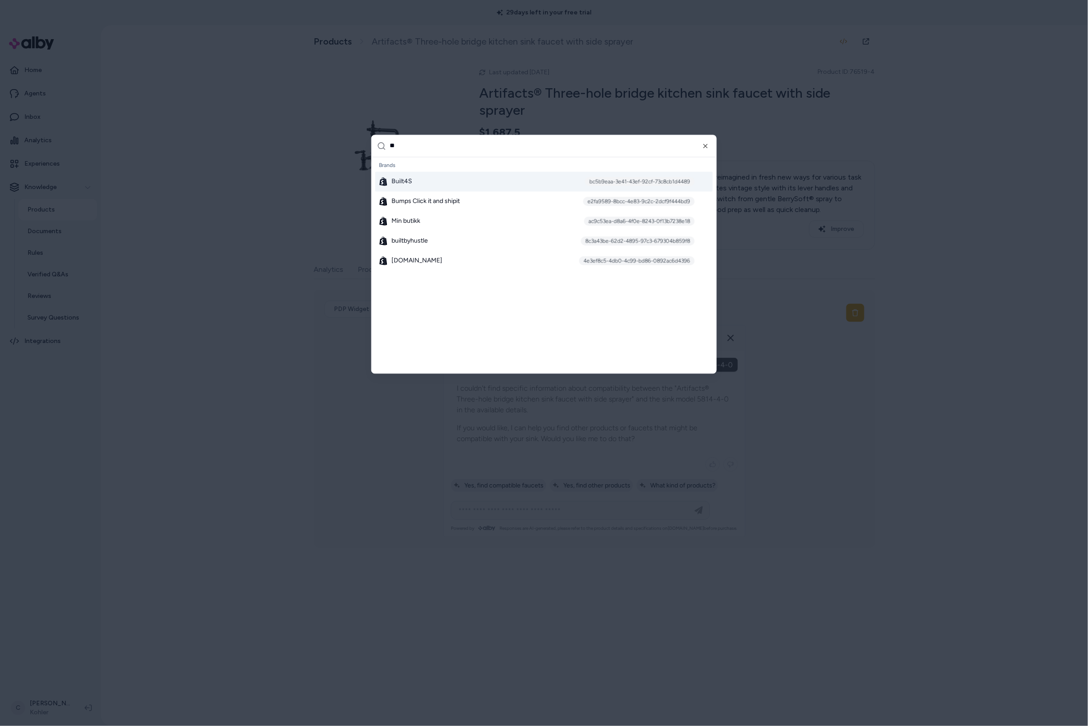
type input "*"
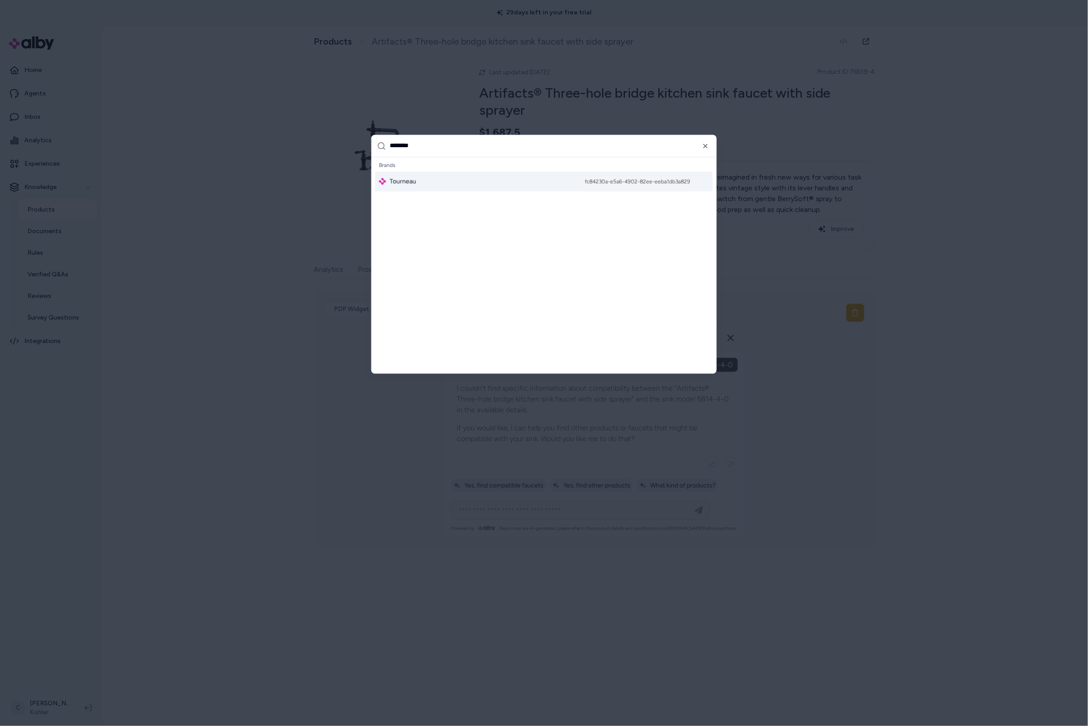
type input "********"
click at [402, 177] on span "Tourneau" at bounding box center [403, 181] width 27 height 9
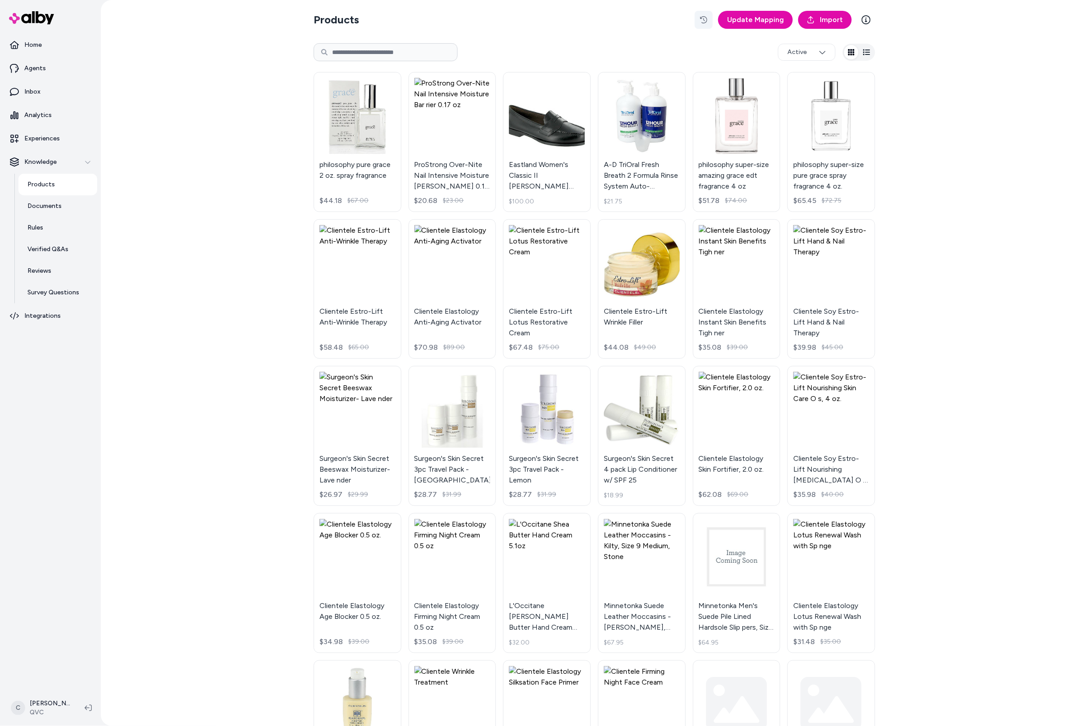
click at [707, 22] on icon "button" at bounding box center [703, 19] width 7 height 7
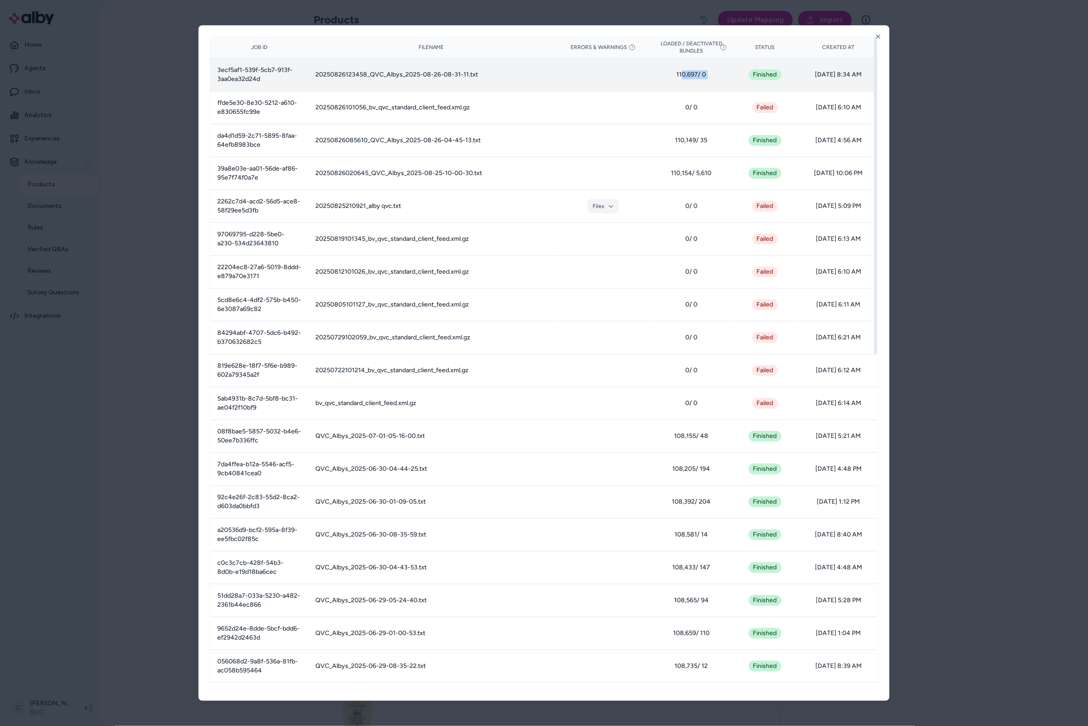
drag, startPoint x: 733, startPoint y: 68, endPoint x: 677, endPoint y: 70, distance: 55.4
click at [680, 71] on tr "3ecf5af1-539f-5cb7-913f-3aa0ea32d24d 20250826123458_QVC_Albys_2025-08-26-08-31-…" at bounding box center [544, 75] width 668 height 33
drag, startPoint x: 677, startPoint y: 70, endPoint x: 684, endPoint y: 72, distance: 6.9
click at [677, 70] on span "110,697 / 0" at bounding box center [692, 74] width 64 height 9
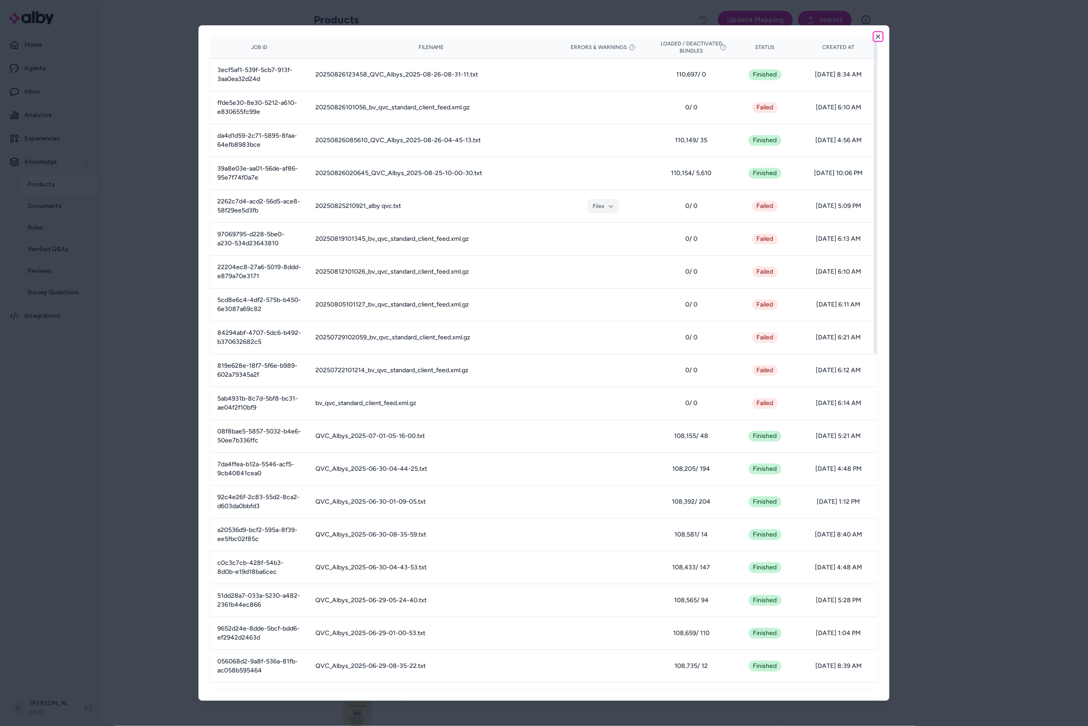
click at [878, 35] on icon "button" at bounding box center [878, 36] width 7 height 7
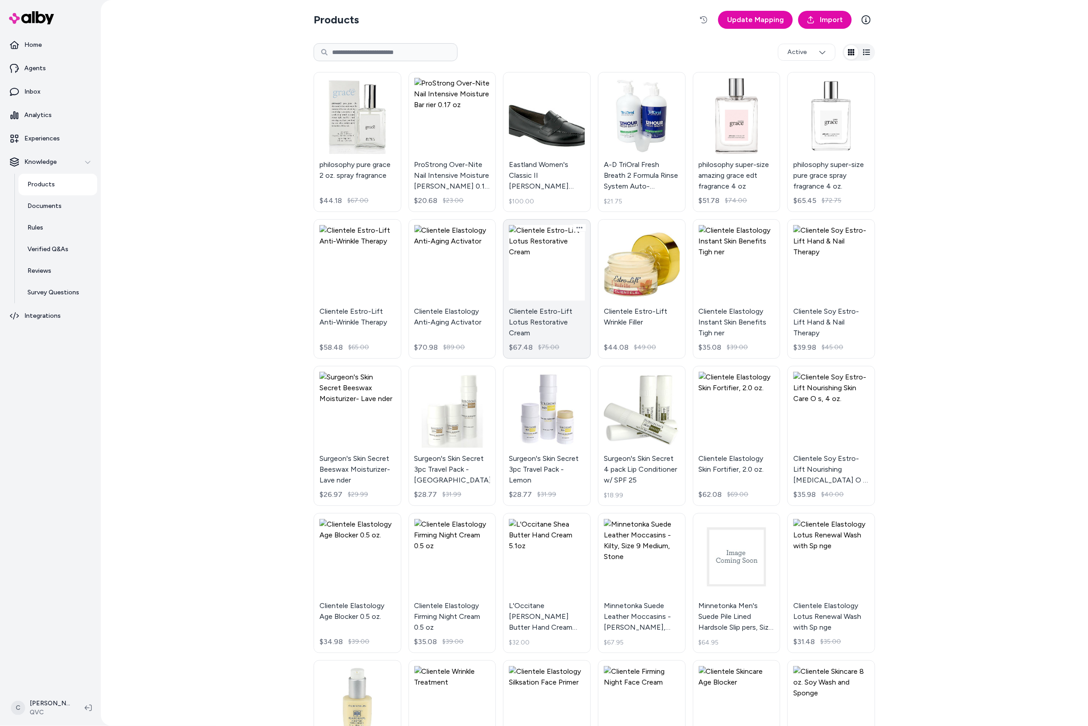
click at [536, 273] on link "Clientele Estro-Lift Lotus Restorative Cream $67.48 $75.00" at bounding box center [547, 289] width 88 height 140
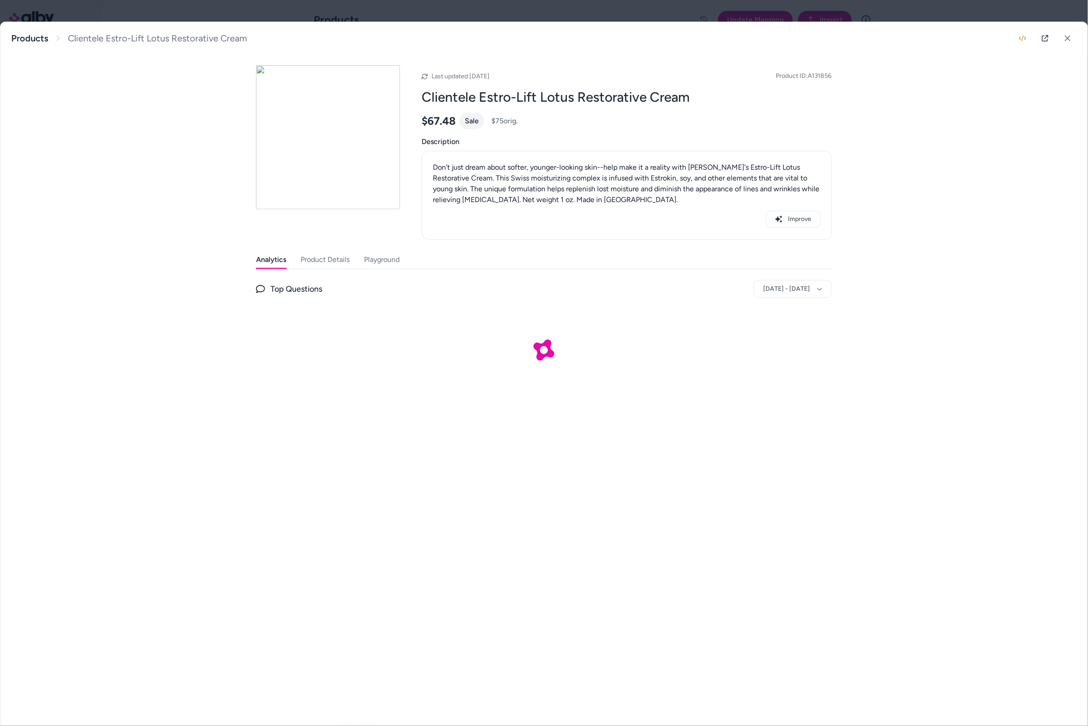
drag, startPoint x: 489, startPoint y: 84, endPoint x: 455, endPoint y: 76, distance: 34.3
click at [458, 77] on div "Last updated Aug 26, 2025 Product ID: A131856" at bounding box center [627, 76] width 410 height 11
drag, startPoint x: 455, startPoint y: 76, endPoint x: 481, endPoint y: 66, distance: 27.5
click at [456, 76] on span "Last updated Aug 26, 2025" at bounding box center [461, 76] width 58 height 8
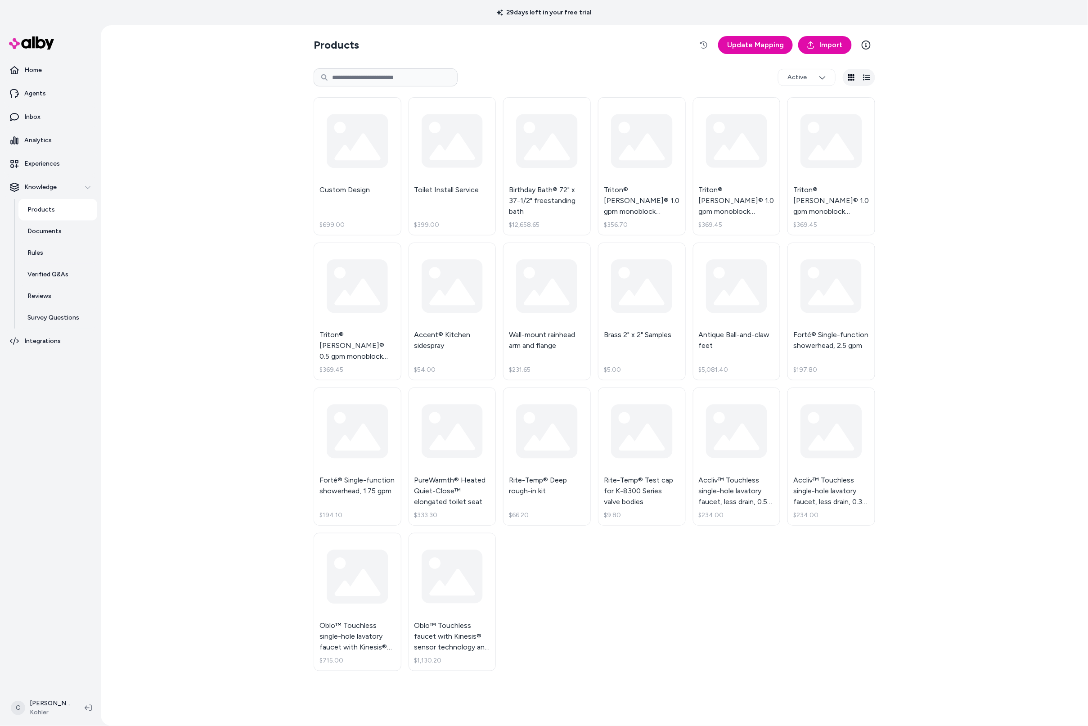
click at [401, 82] on input at bounding box center [386, 77] width 144 height 18
paste input "*******"
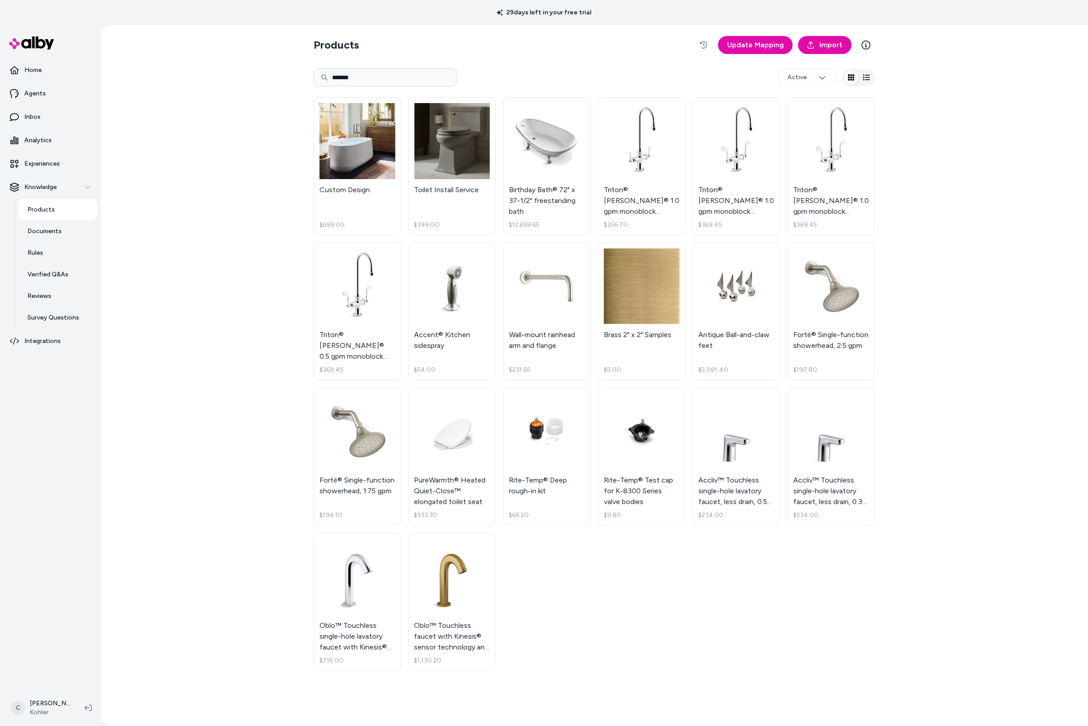
type input "*******"
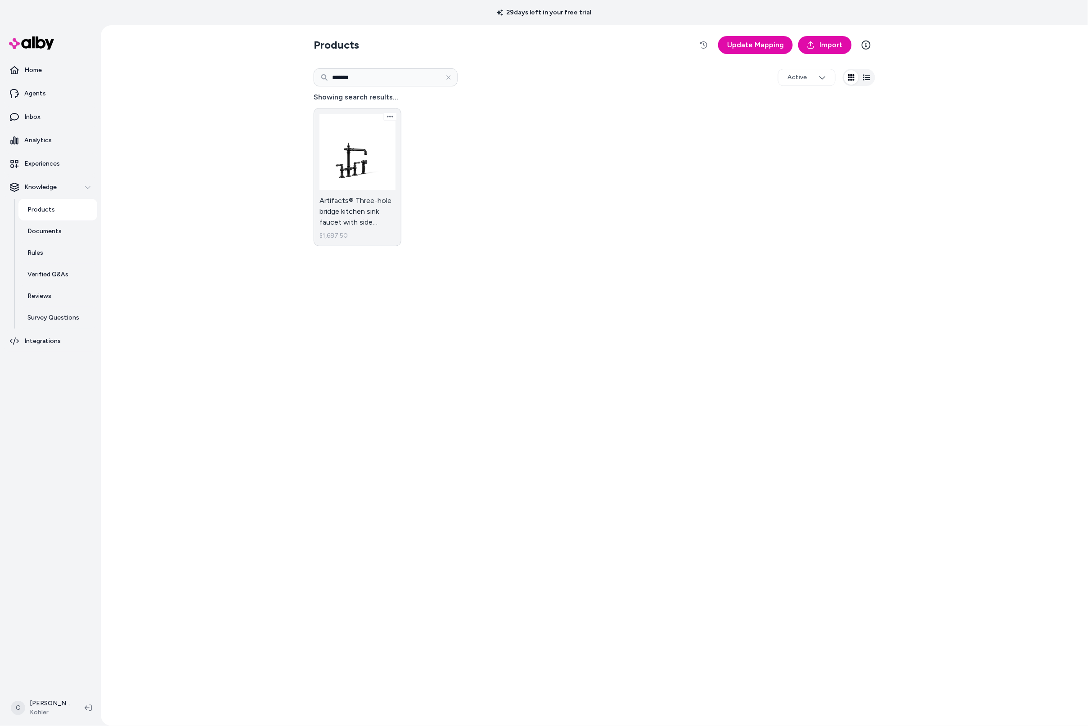
click at [364, 211] on link "Artifacts® Three-hole bridge kitchen sink faucet with side sprayer $1,687.50" at bounding box center [358, 177] width 88 height 138
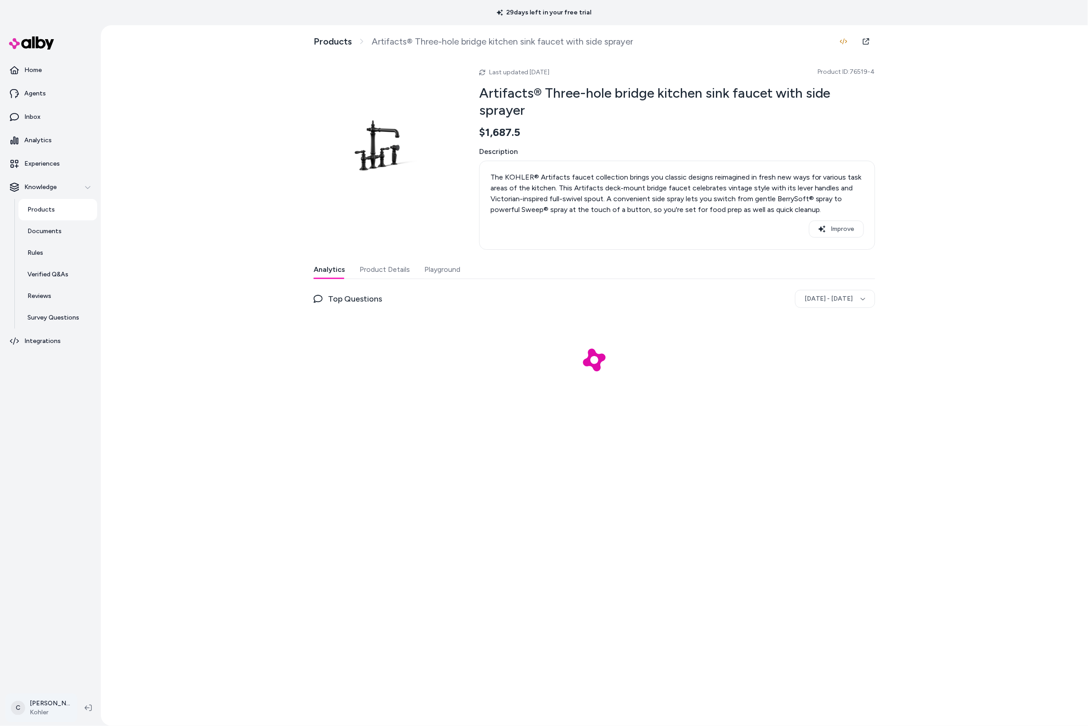
click at [43, 717] on html "29 days left in your free trial Home Agents Inbox Analytics Experiences Knowled…" at bounding box center [544, 363] width 1088 height 726
click at [31, 573] on div "Shortcuts ⌘K" at bounding box center [59, 579] width 100 height 22
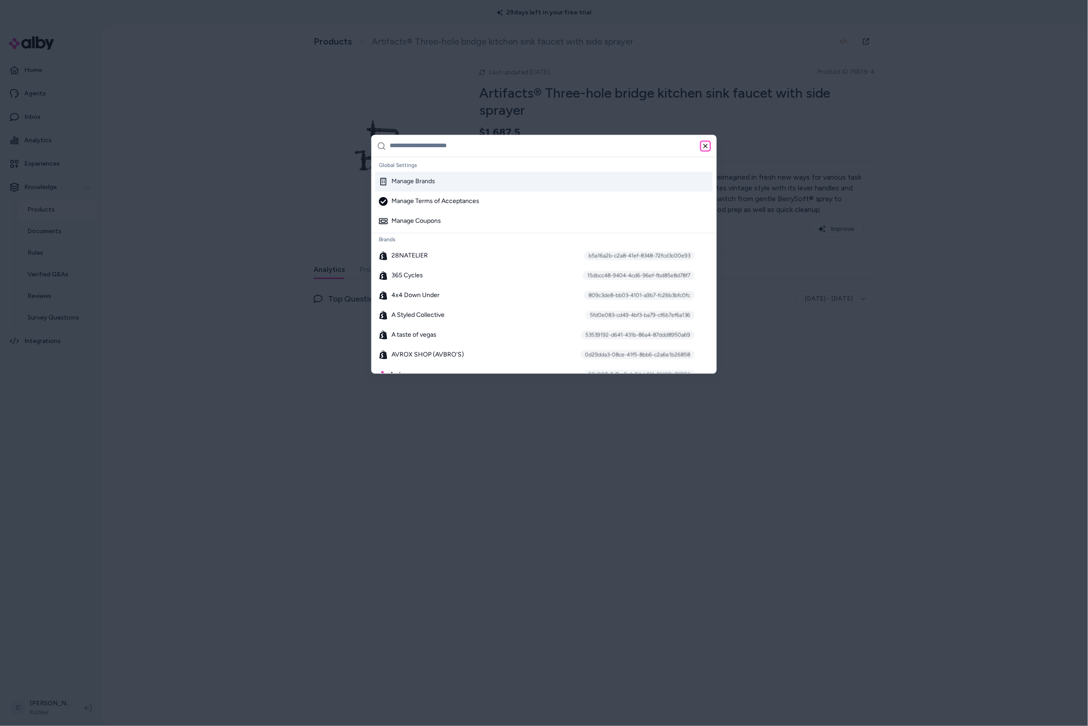
click at [702, 142] on icon "button" at bounding box center [705, 145] width 7 height 7
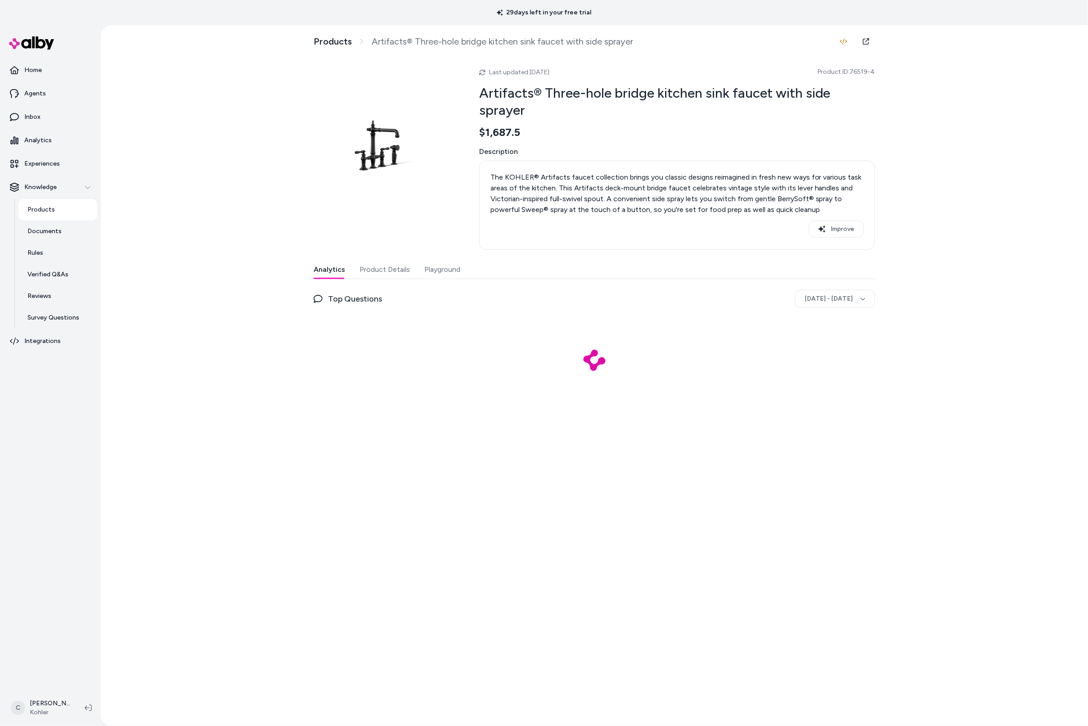
click at [446, 271] on button "Playground" at bounding box center [442, 270] width 36 height 18
drag, startPoint x: 560, startPoint y: 364, endPoint x: 605, endPoint y: 370, distance: 45.4
click at [563, 366] on div "PDP Widget" at bounding box center [595, 380] width 562 height 180
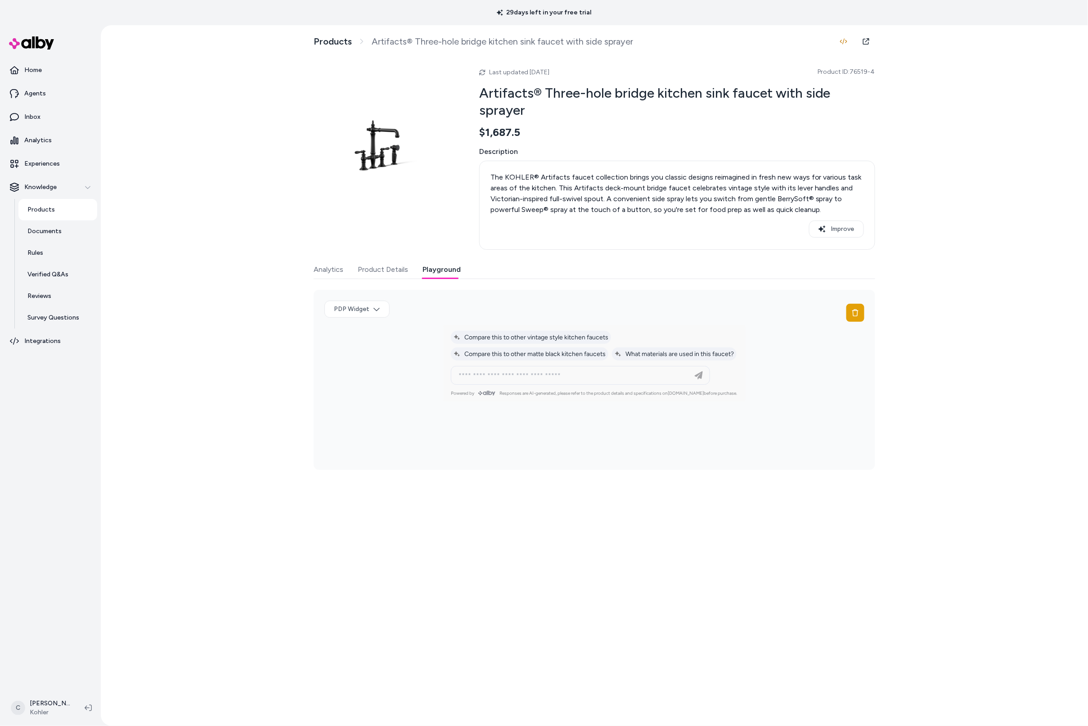
click at [537, 384] on div at bounding box center [580, 375] width 255 height 18
click at [538, 381] on input at bounding box center [571, 375] width 237 height 11
paste input "**********"
type input "**********"
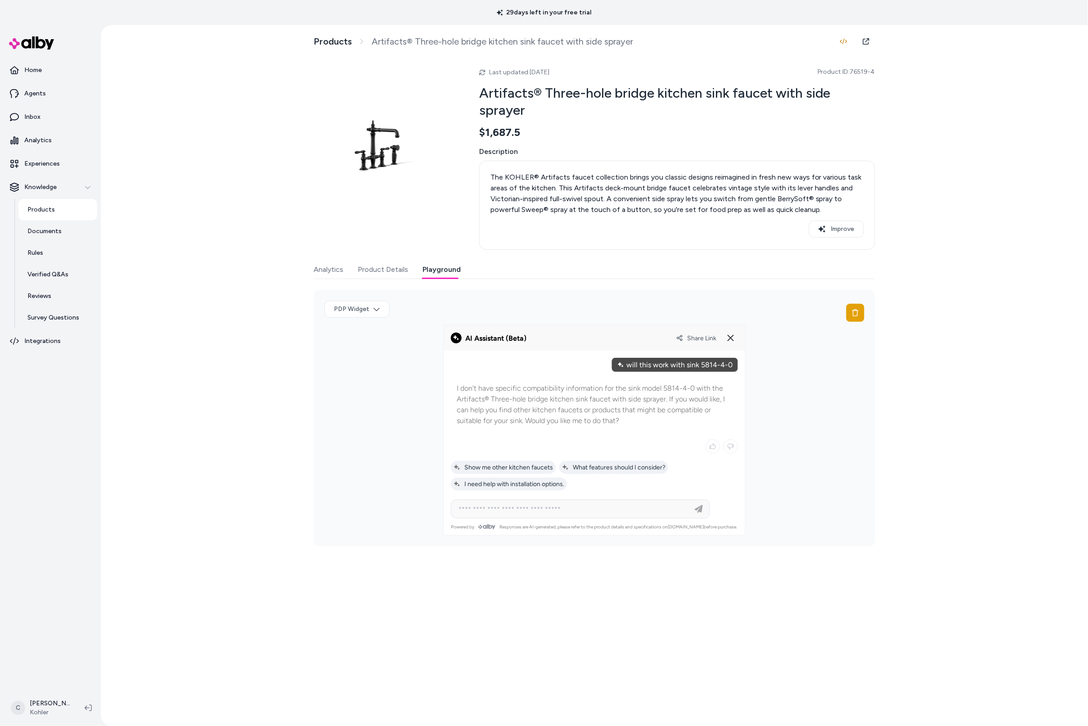
drag, startPoint x: 676, startPoint y: 396, endPoint x: 472, endPoint y: 419, distance: 205.6
click at [486, 413] on p "I don't have specific compatibility information for the sink model 5814-4-0 wit…" at bounding box center [594, 404] width 275 height 43
click at [571, 416] on p "I don't have specific compatibility information for the sink model 5814-4-0 wit…" at bounding box center [594, 404] width 275 height 43
drag, startPoint x: 517, startPoint y: 416, endPoint x: 494, endPoint y: 411, distance: 24.0
click at [494, 411] on p "I don't have specific compatibility information for the sink model 5814-4-0 wit…" at bounding box center [594, 404] width 275 height 43
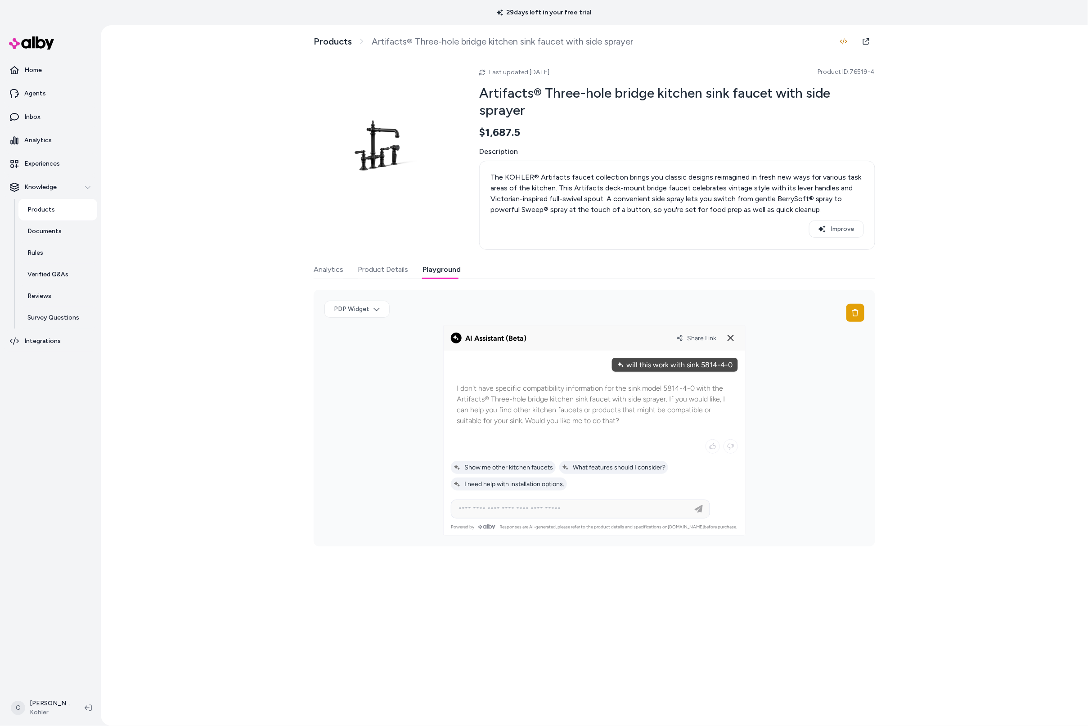
click at [500, 416] on p "I don't have specific compatibility information for the sink model 5814-4-0 wit…" at bounding box center [594, 404] width 275 height 43
click at [525, 505] on input at bounding box center [571, 509] width 237 height 11
type input "**********"
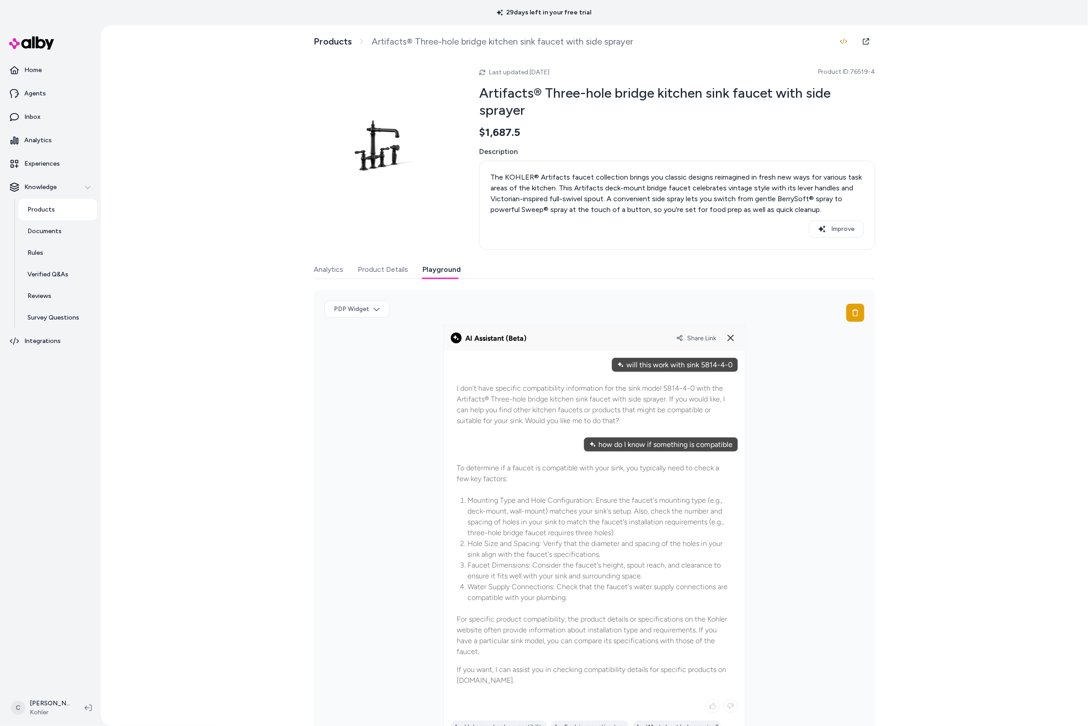
click at [158, 419] on div "Products Artifacts® Three-hole bridge kitchen sink faucet with side sprayer Las…" at bounding box center [594, 375] width 987 height 701
click at [55, 122] on link "Inbox" at bounding box center [51, 117] width 94 height 22
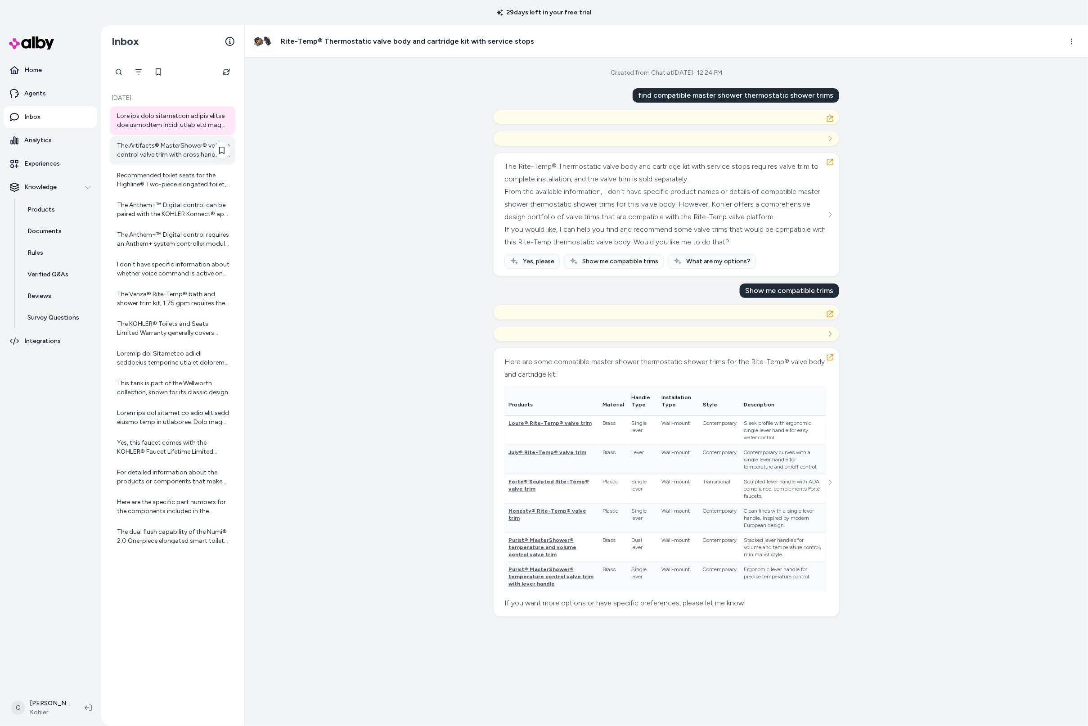
click at [172, 140] on div "The Artifacts® MasterShower® volume control valve trim with cross handle is a t…" at bounding box center [173, 150] width 126 height 29
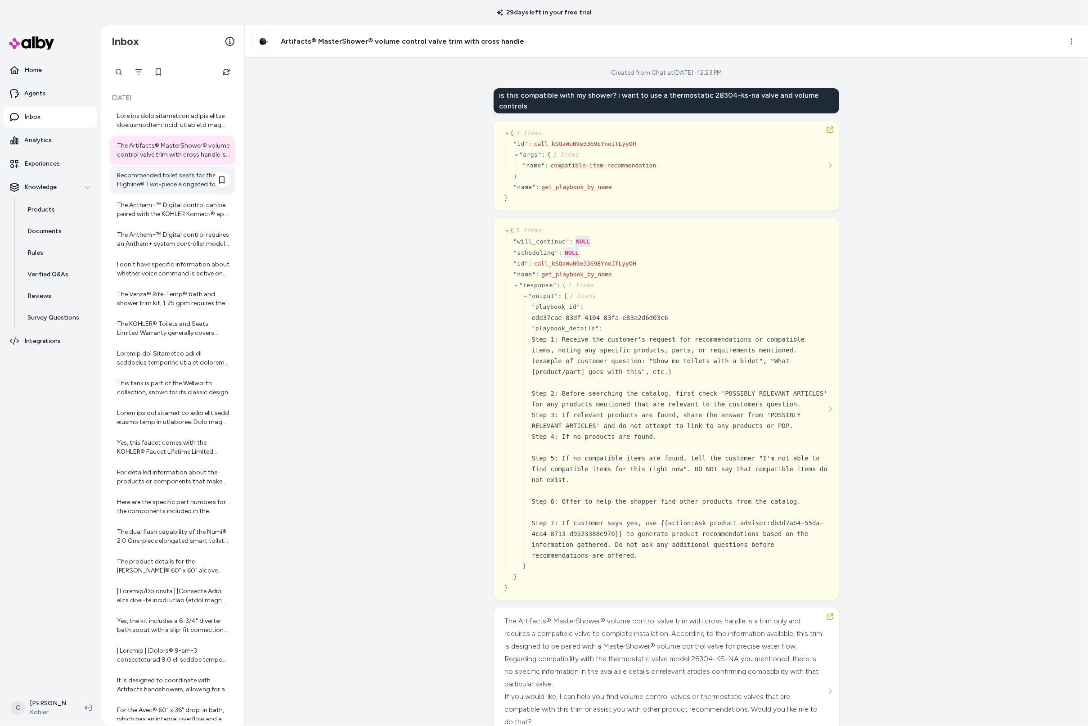
click at [183, 187] on div "Recommended toilet seats for the Highline® Two-piece elongated toilet, 1.6 gpf …" at bounding box center [173, 180] width 113 height 18
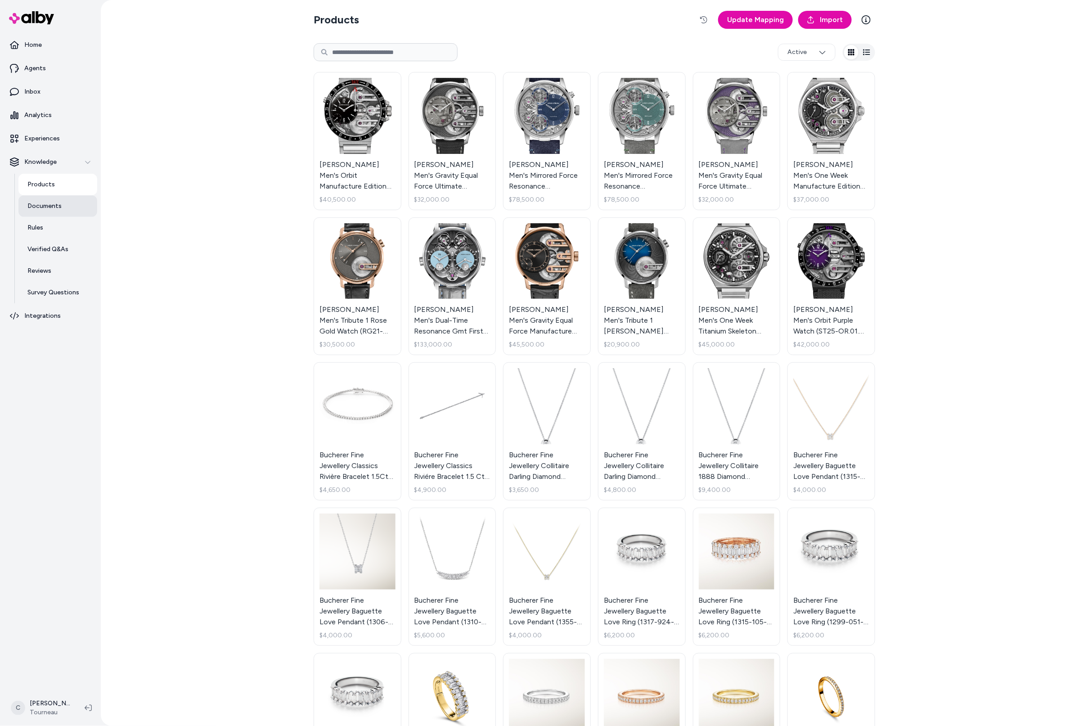
drag, startPoint x: 49, startPoint y: 207, endPoint x: 52, endPoint y: 213, distance: 7.3
click at [49, 207] on p "Documents" at bounding box center [44, 206] width 34 height 9
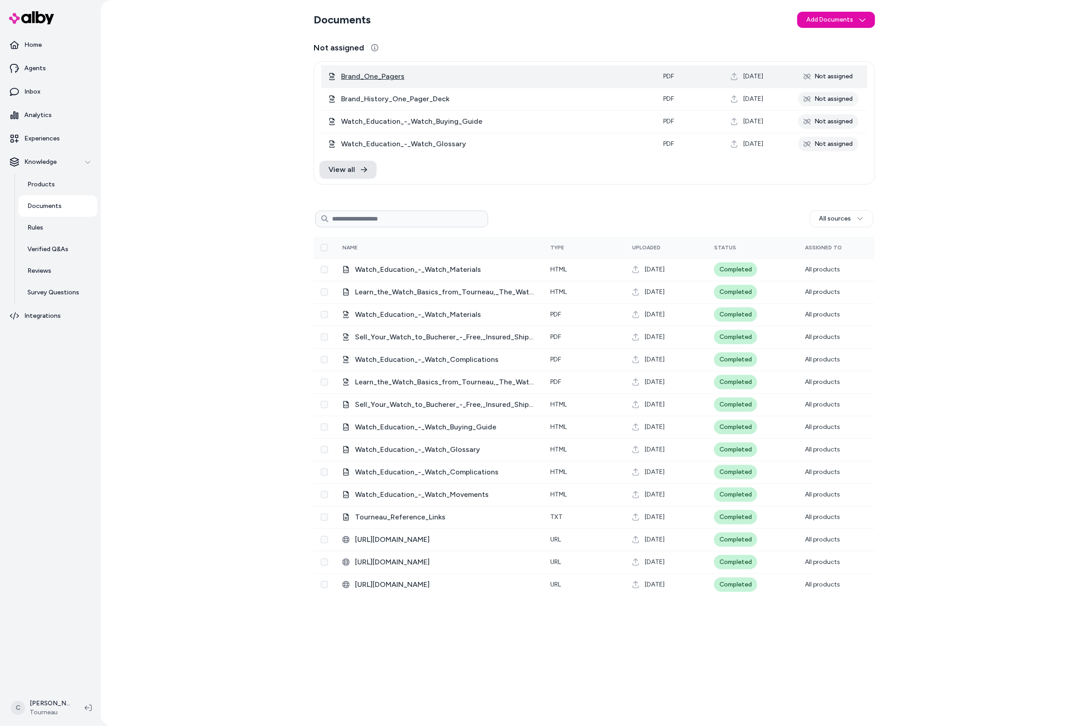
click at [383, 73] on span "Brand_One_Pagers" at bounding box center [495, 76] width 308 height 11
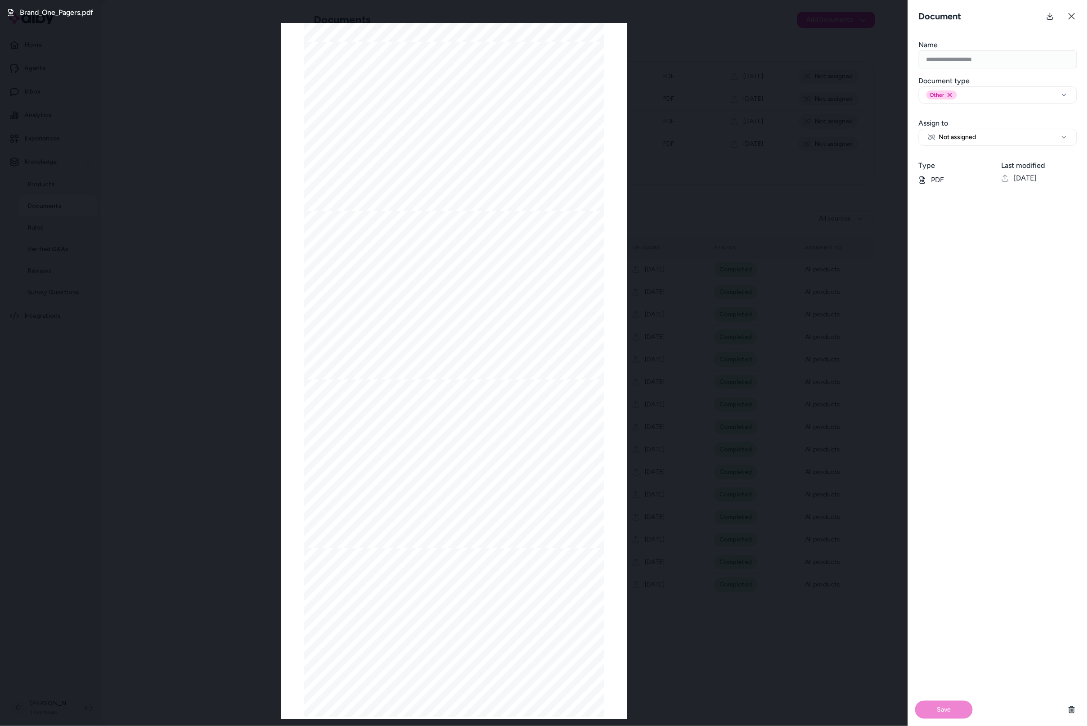
scroll to position [763, 0]
drag, startPoint x: 173, startPoint y: 451, endPoint x: 280, endPoint y: 334, distance: 158.3
click at [174, 453] on div "Brand_One_Pagers.pdf Page 1/10 Page 2/10 Page 3/10 Page 4/10 Page 5/10 Page 6/1…" at bounding box center [454, 363] width 908 height 726
click at [1081, 18] on button at bounding box center [1072, 16] width 18 height 18
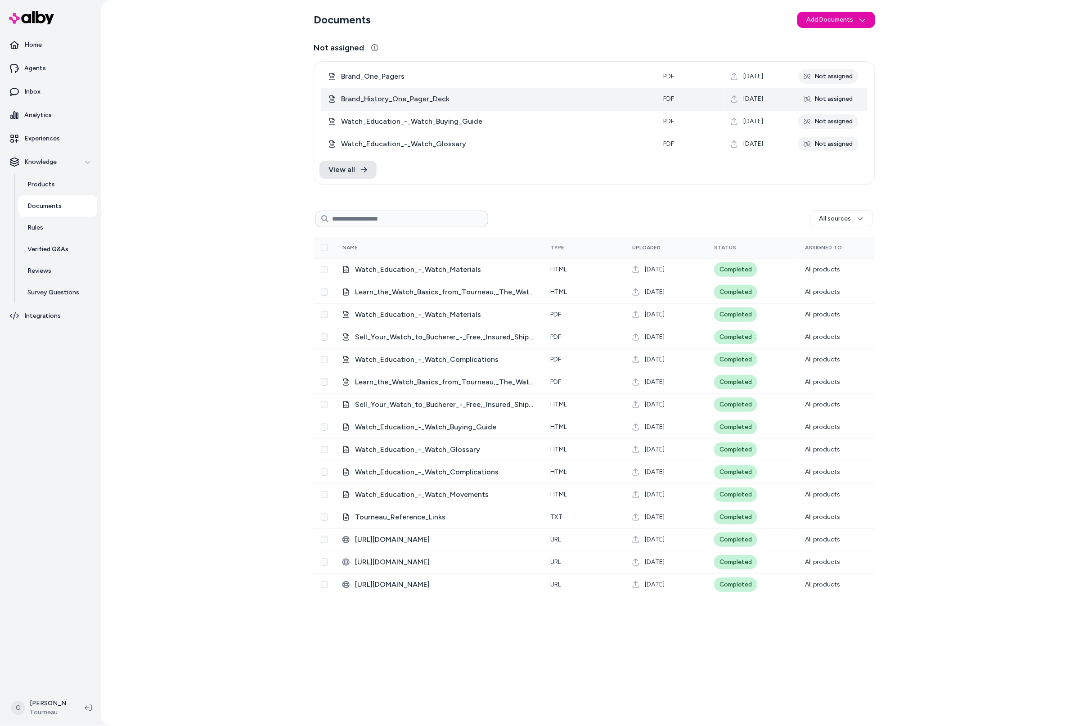
click at [396, 97] on span "Brand_History_One_Pager_Deck" at bounding box center [495, 99] width 308 height 11
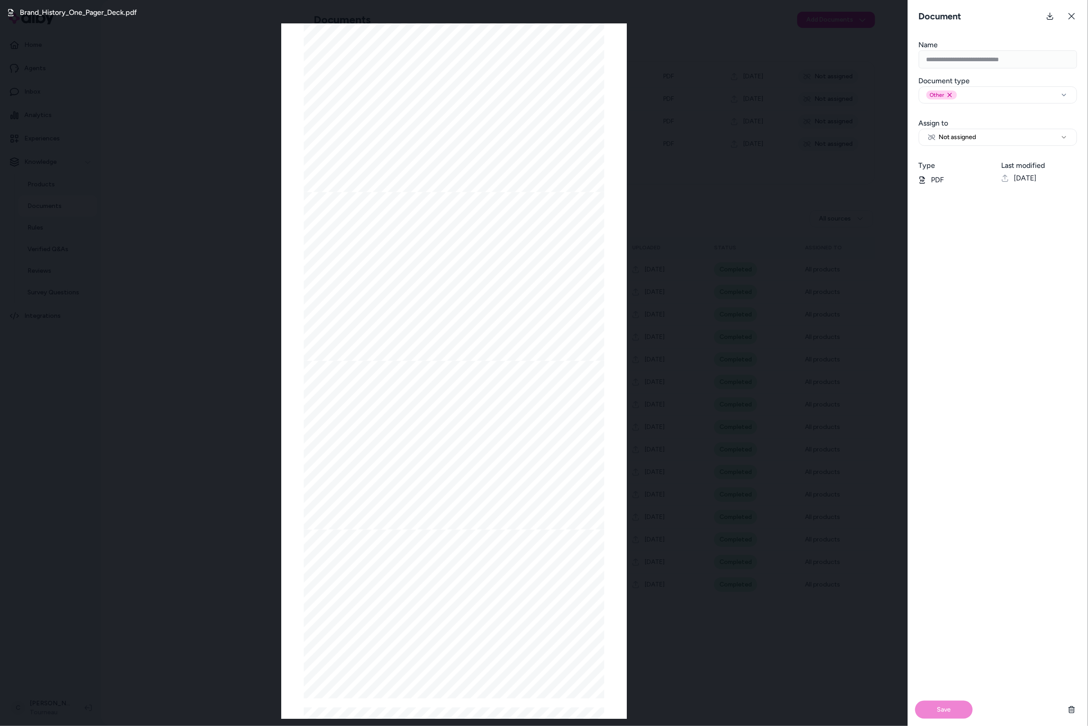
drag, startPoint x: 427, startPoint y: 431, endPoint x: 448, endPoint y: 455, distance: 32.2
click at [402, 193] on div at bounding box center [454, 107] width 301 height 169
drag, startPoint x: 478, startPoint y: 468, endPoint x: 529, endPoint y: 475, distance: 51.9
click at [502, 193] on div at bounding box center [454, 107] width 301 height 169
drag, startPoint x: 577, startPoint y: 470, endPoint x: 390, endPoint y: 440, distance: 189.6
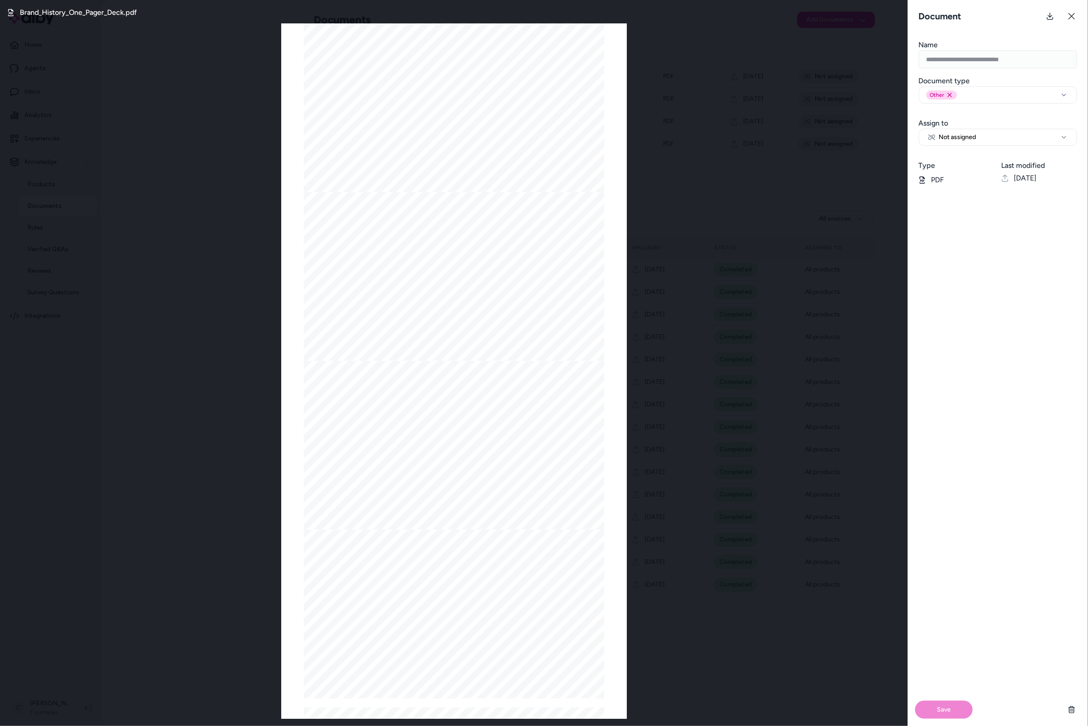
click at [383, 193] on div at bounding box center [454, 107] width 301 height 169
drag, startPoint x: 46, startPoint y: 593, endPoint x: 48, endPoint y: 599, distance: 6.7
click at [48, 602] on div "Brand_History_One_Pager_Deck.pdf Page 1/5 Page 2/5 Page 3/5 Page 4/5 Page 5/5" at bounding box center [454, 363] width 908 height 726
click at [1073, 14] on icon at bounding box center [1071, 16] width 7 height 7
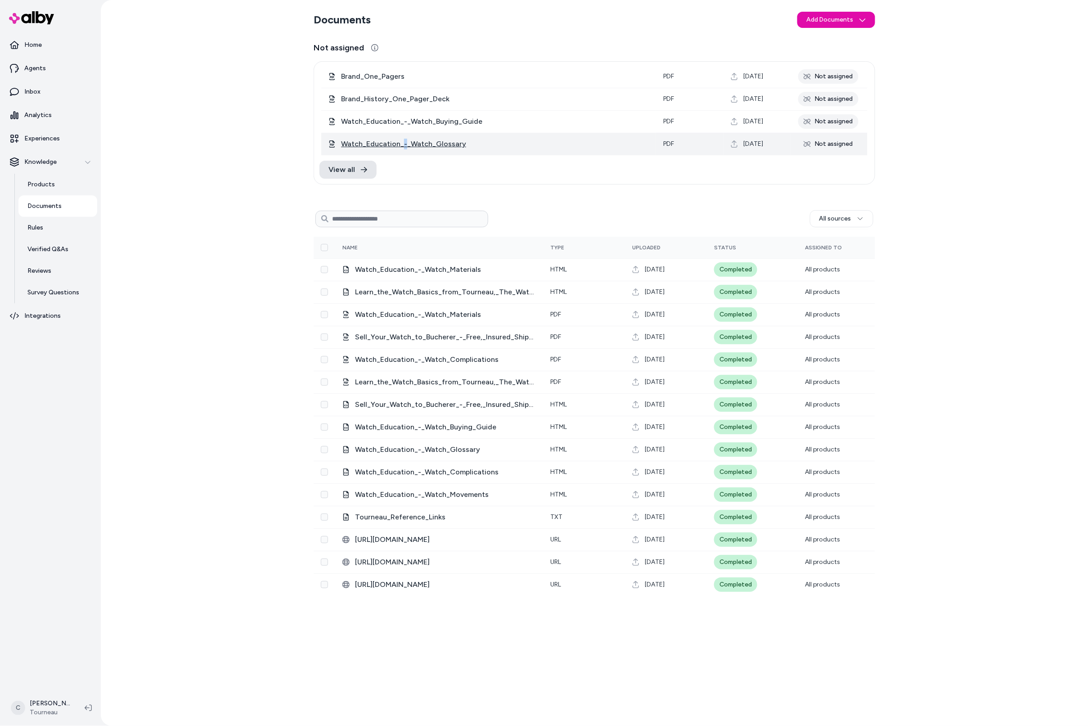
click at [403, 142] on span "Watch_Education_-_Watch_Glossary" at bounding box center [495, 144] width 308 height 11
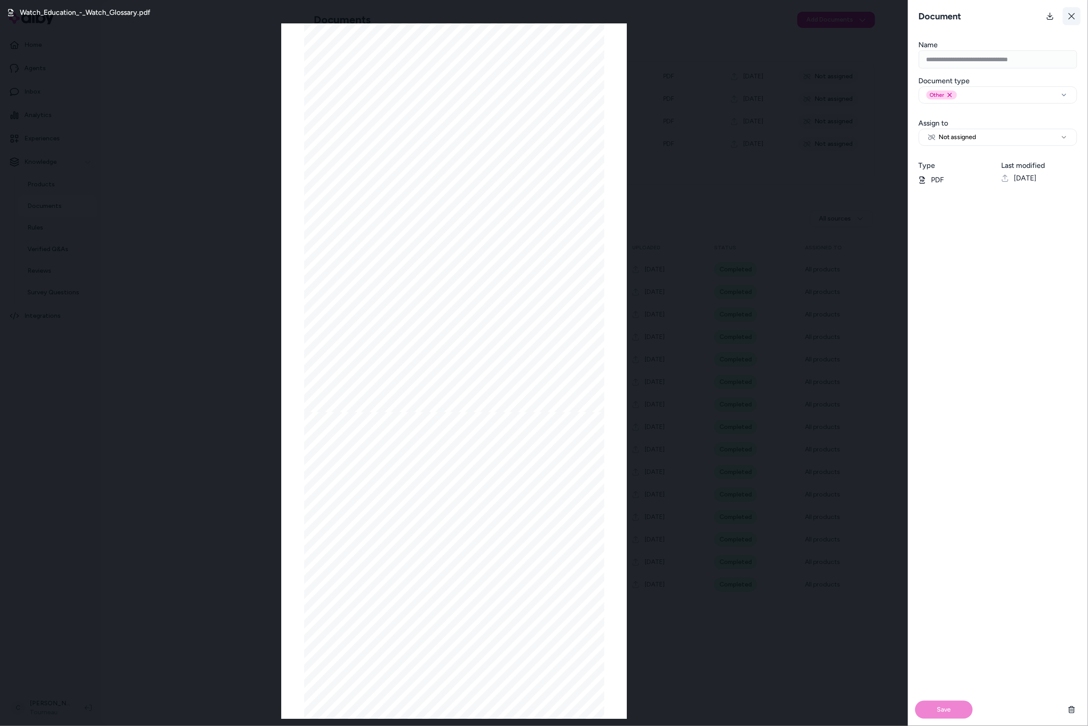
click at [1075, 9] on button at bounding box center [1072, 16] width 18 height 18
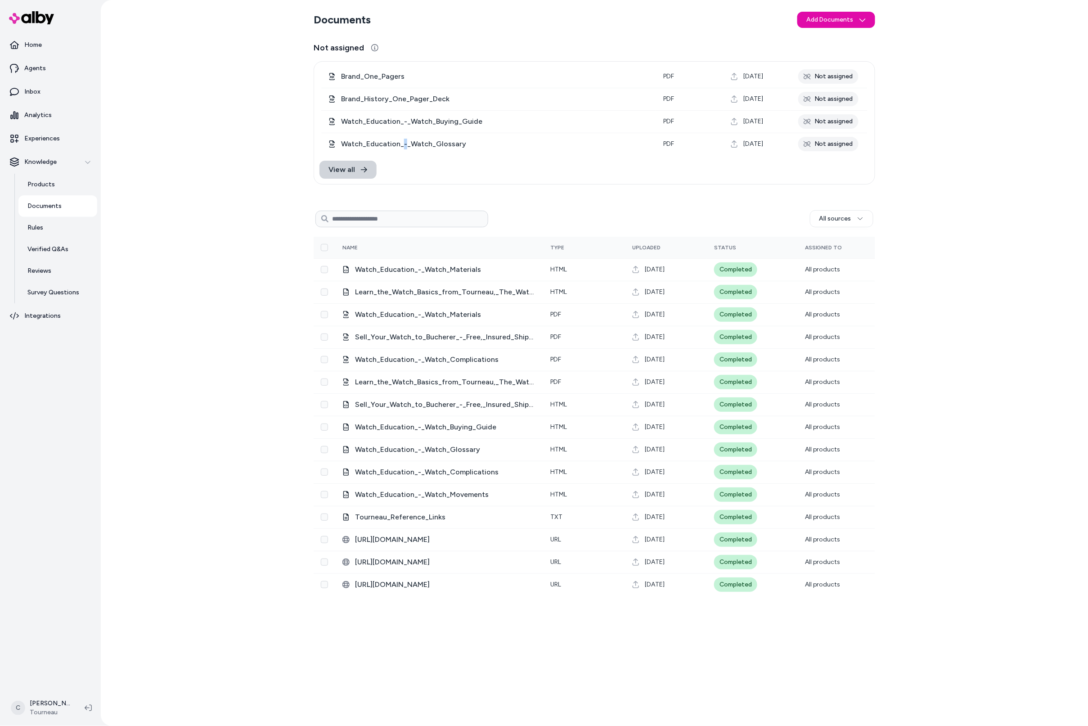
click at [347, 163] on link "View all" at bounding box center [348, 170] width 57 height 18
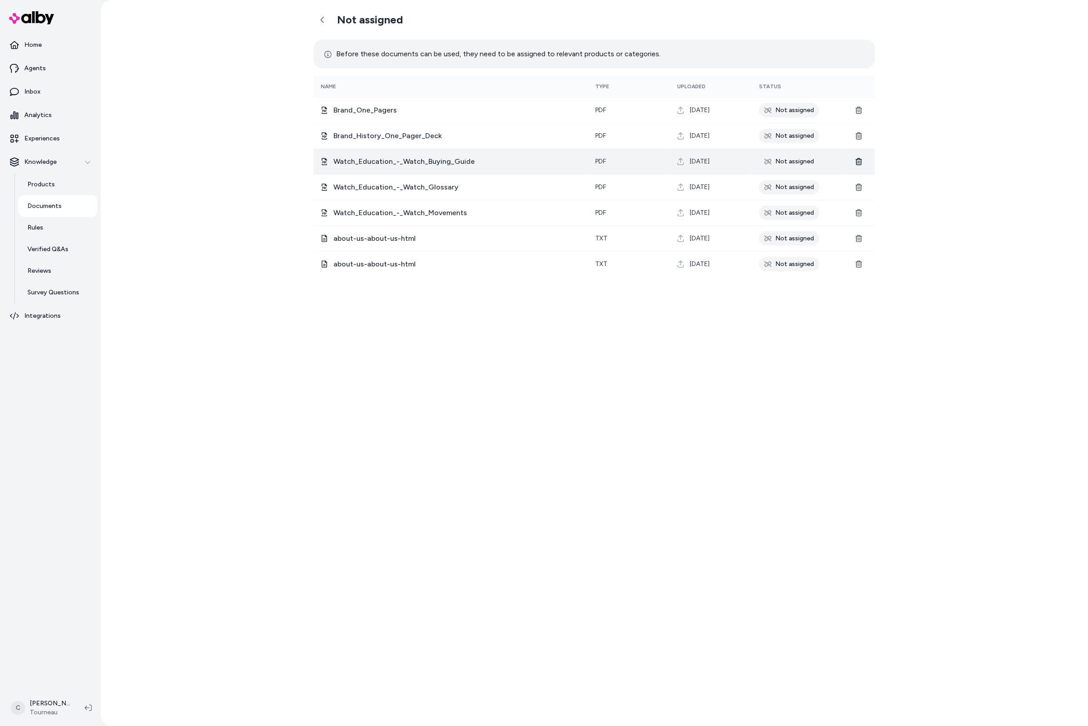
click at [859, 161] on icon at bounding box center [859, 161] width 6 height 7
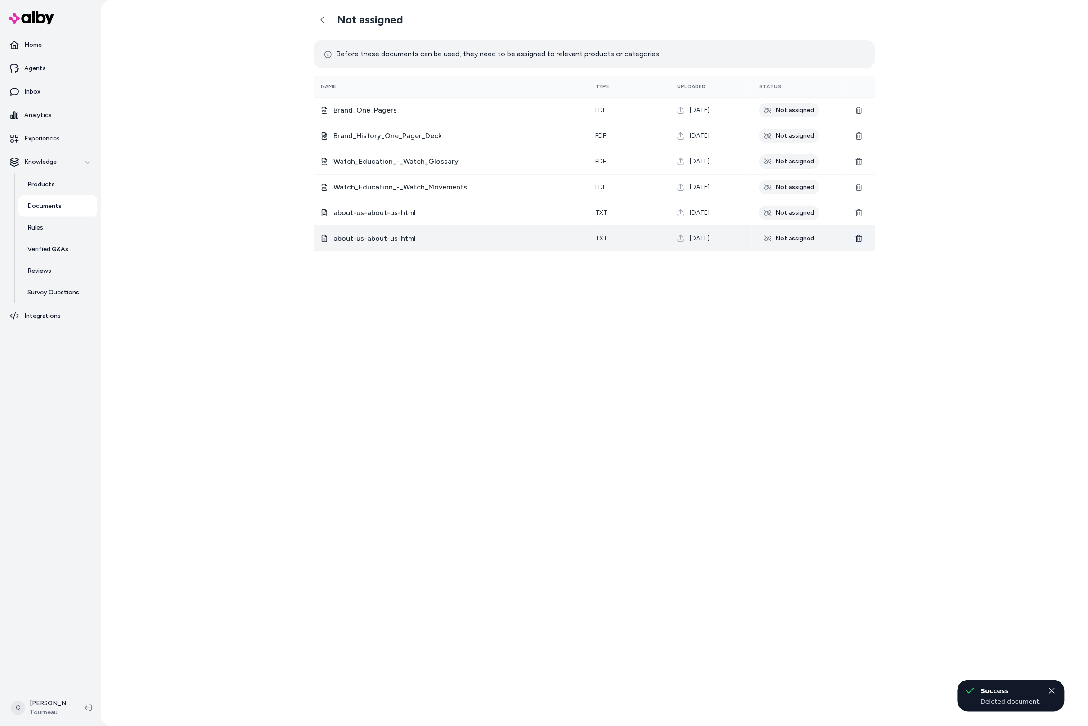
click at [861, 240] on icon at bounding box center [859, 238] width 7 height 7
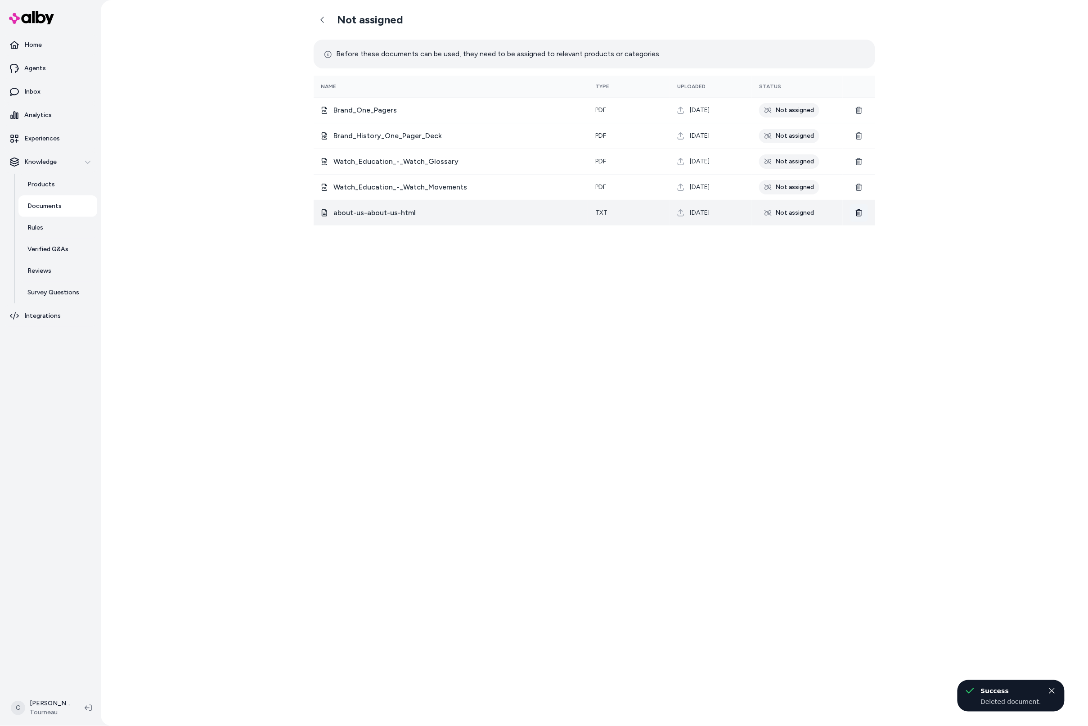
click at [859, 212] on icon at bounding box center [859, 212] width 6 height 7
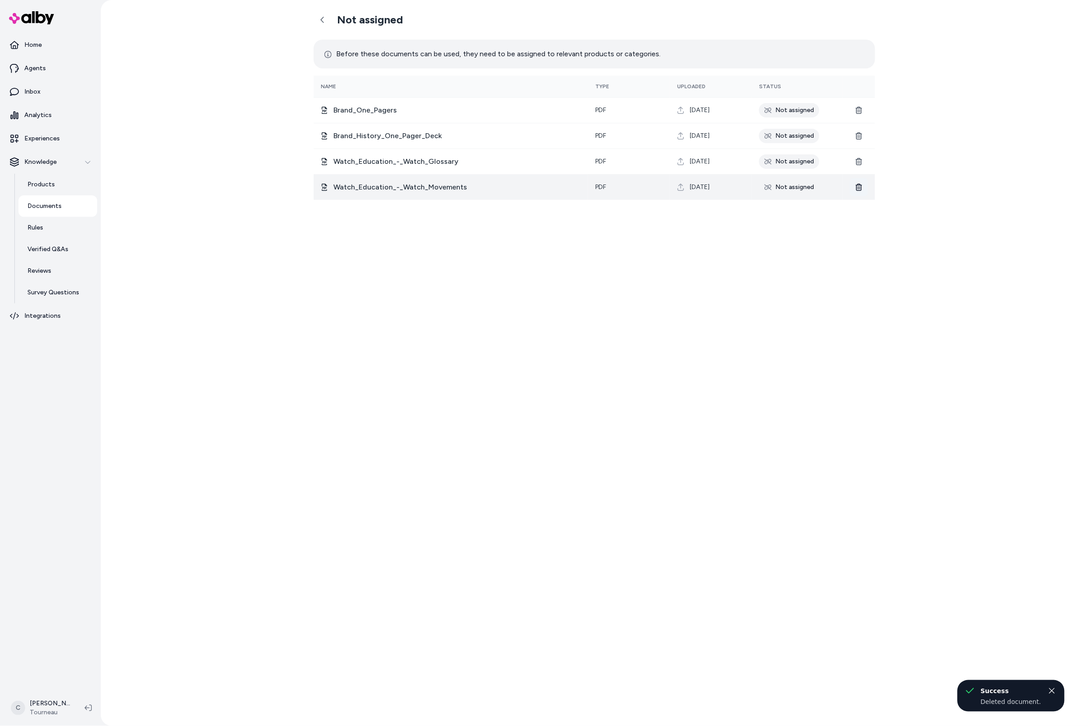
click at [860, 185] on icon at bounding box center [859, 187] width 6 height 7
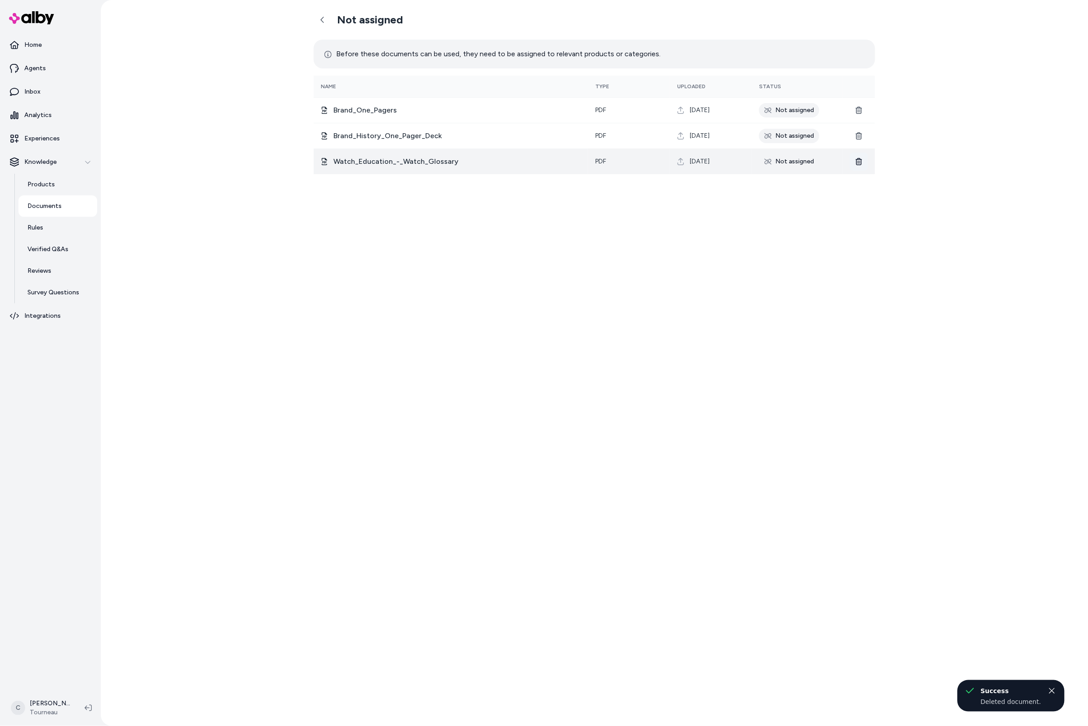
click at [859, 163] on icon at bounding box center [859, 161] width 6 height 7
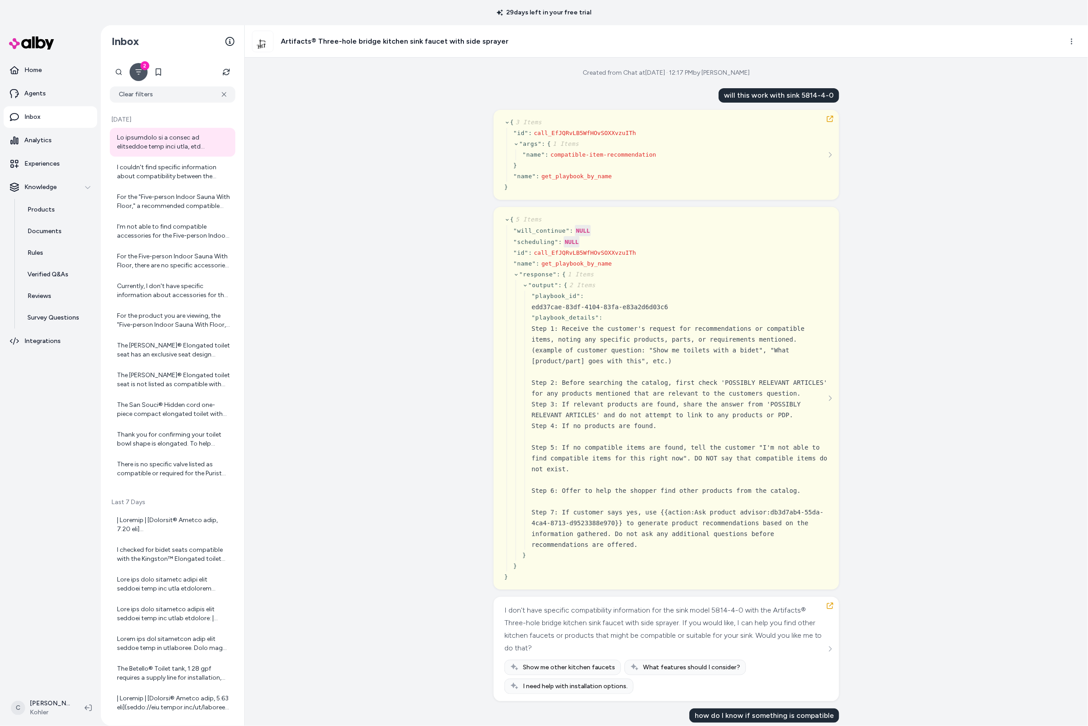
scroll to position [7, 0]
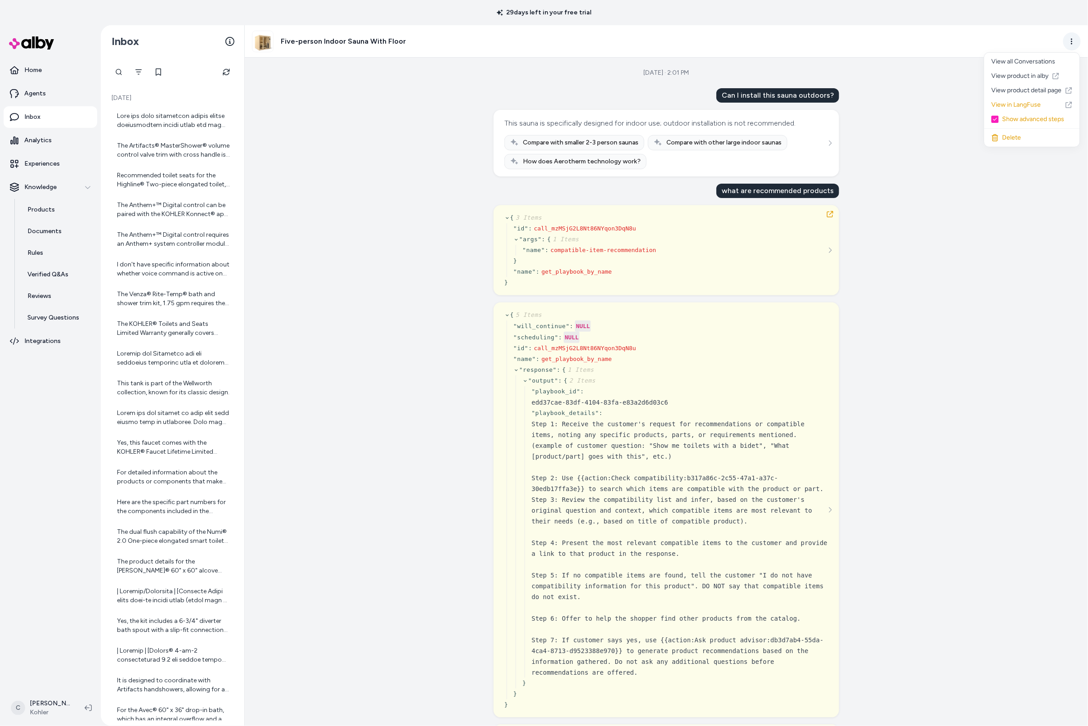
click at [1073, 40] on html "29 days left in your free trial Home Agents Inbox Analytics Experiences Knowled…" at bounding box center [544, 363] width 1088 height 726
click at [1045, 79] on link "View product in alby" at bounding box center [1032, 76] width 95 height 14
click at [144, 72] on button "Filter" at bounding box center [139, 72] width 18 height 18
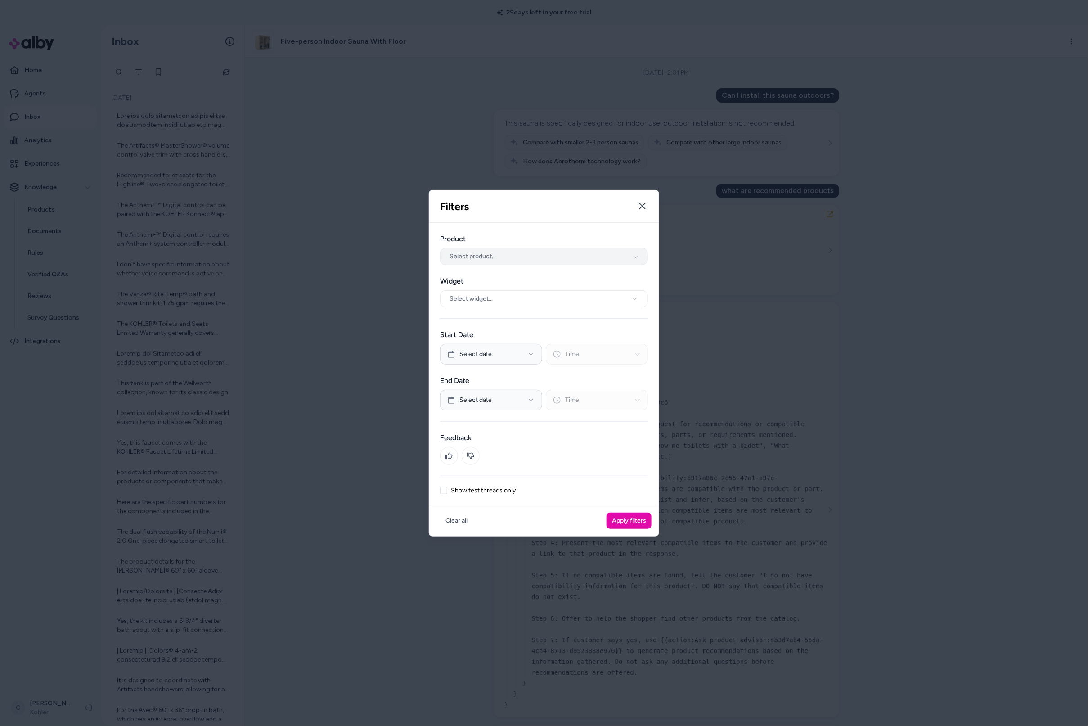
click at [482, 254] on span "Select product.." at bounding box center [472, 256] width 45 height 9
type input "**********"
click at [444, 487] on button "Show test threads only" at bounding box center [443, 490] width 7 height 7
drag, startPoint x: 588, startPoint y: 496, endPoint x: 594, endPoint y: 498, distance: 6.0
click at [588, 497] on div "Product Select product.. Widget Select widget... Start Date Select date Time En…" at bounding box center [544, 364] width 230 height 283
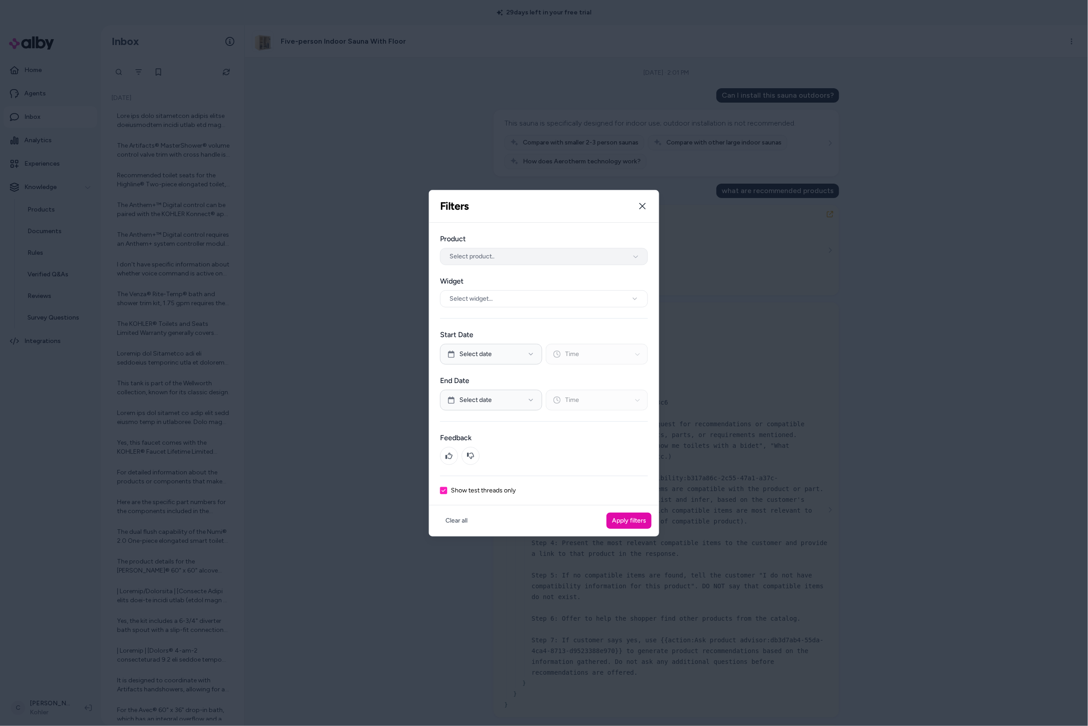
click at [545, 257] on button "Select product.." at bounding box center [544, 256] width 208 height 17
click at [524, 279] on input "text" at bounding box center [549, 276] width 185 height 18
type input "**********"
click at [511, 290] on div "Five-person Indoor Sauna With Floor" at bounding box center [544, 292] width 207 height 14
click at [645, 519] on button "Apply filters" at bounding box center [629, 521] width 45 height 16
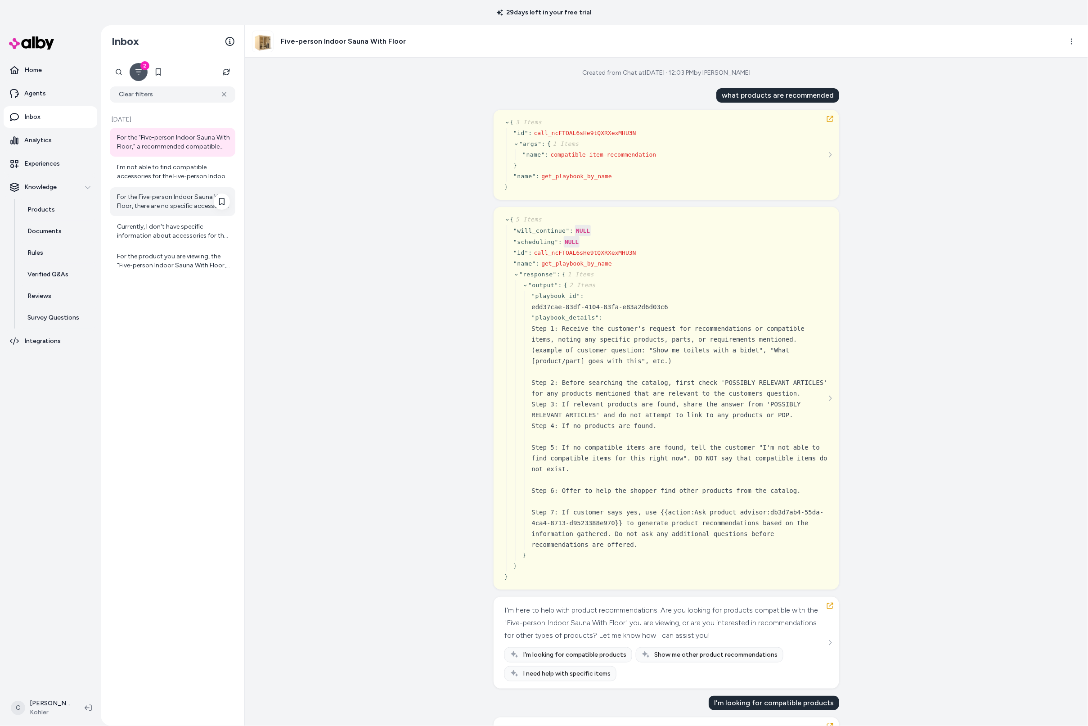
click at [164, 211] on div "For the Five-person Indoor Sauna With Floor, there are no specific accessories …" at bounding box center [173, 201] width 126 height 29
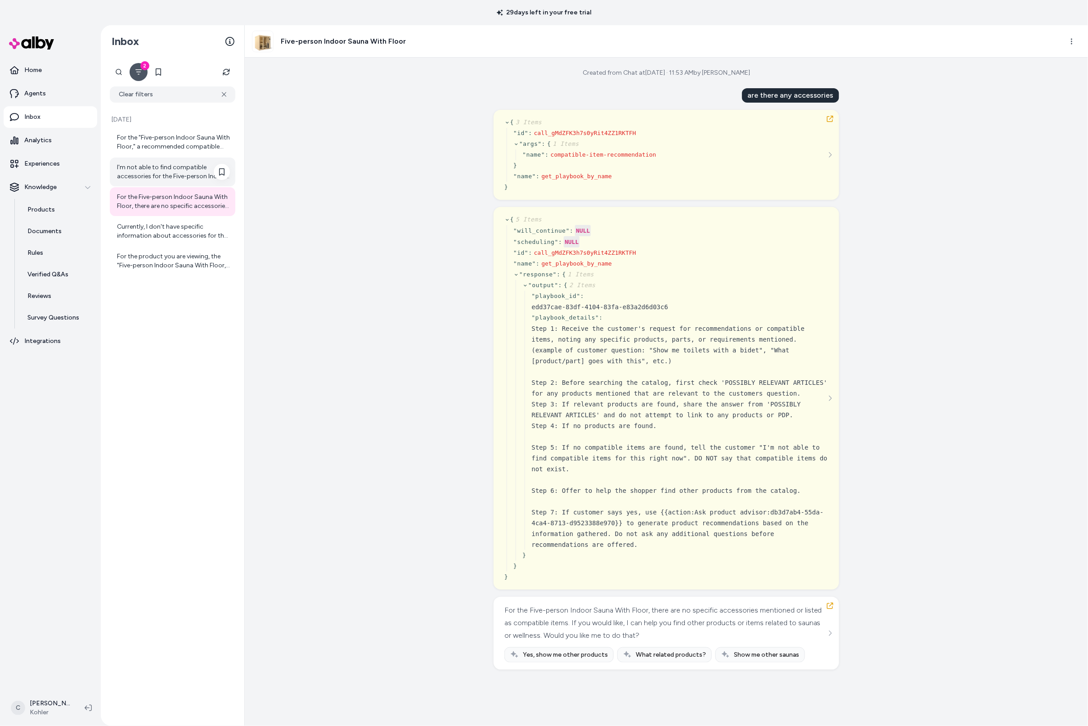
click at [169, 173] on div "I'm not able to find compatible accessories for the Five-person Indoor Sauna Wi…" at bounding box center [173, 172] width 113 height 18
click at [183, 211] on div "For the Five-person Indoor Sauna With Floor, there are no specific accessories …" at bounding box center [173, 201] width 126 height 29
click at [185, 182] on div "I'm not able to find compatible accessories for the Five-person Indoor Sauna Wi…" at bounding box center [173, 172] width 126 height 29
click at [185, 201] on div "For the Five-person Indoor Sauna With Floor, there are no specific accessories …" at bounding box center [173, 202] width 113 height 18
click at [180, 182] on div "I'm not able to find compatible accessories for the Five-person Indoor Sauna Wi…" at bounding box center [173, 172] width 126 height 29
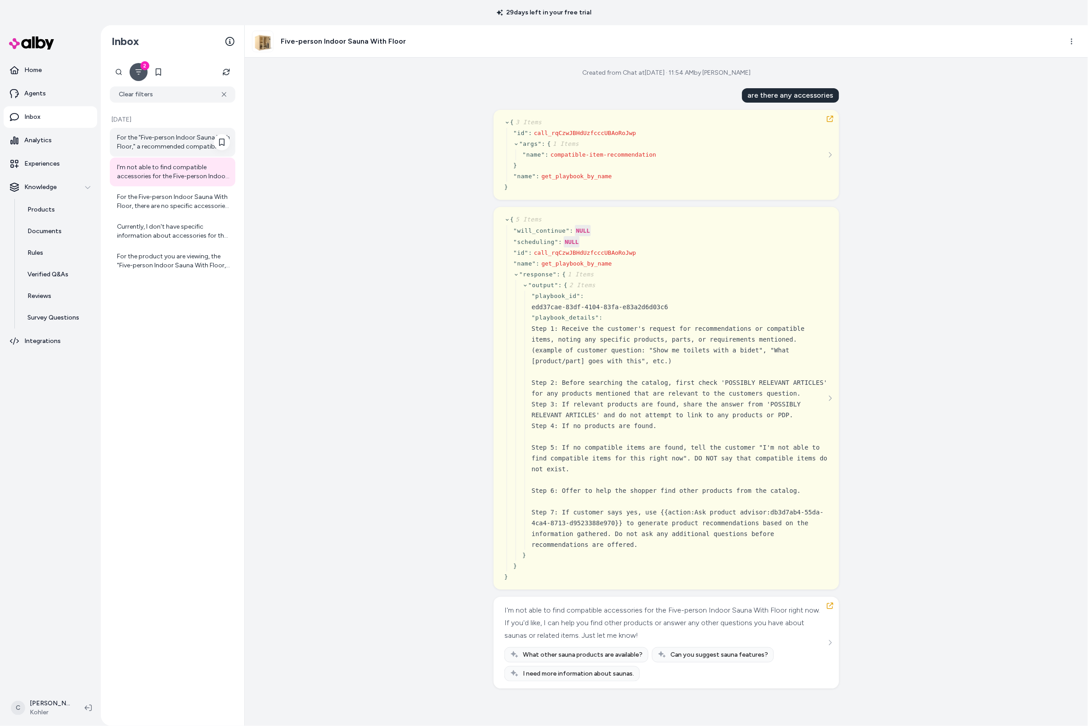
click at [179, 138] on div "For the "Five-person Indoor Sauna With Floor," a recommended compatible product…" at bounding box center [173, 142] width 113 height 18
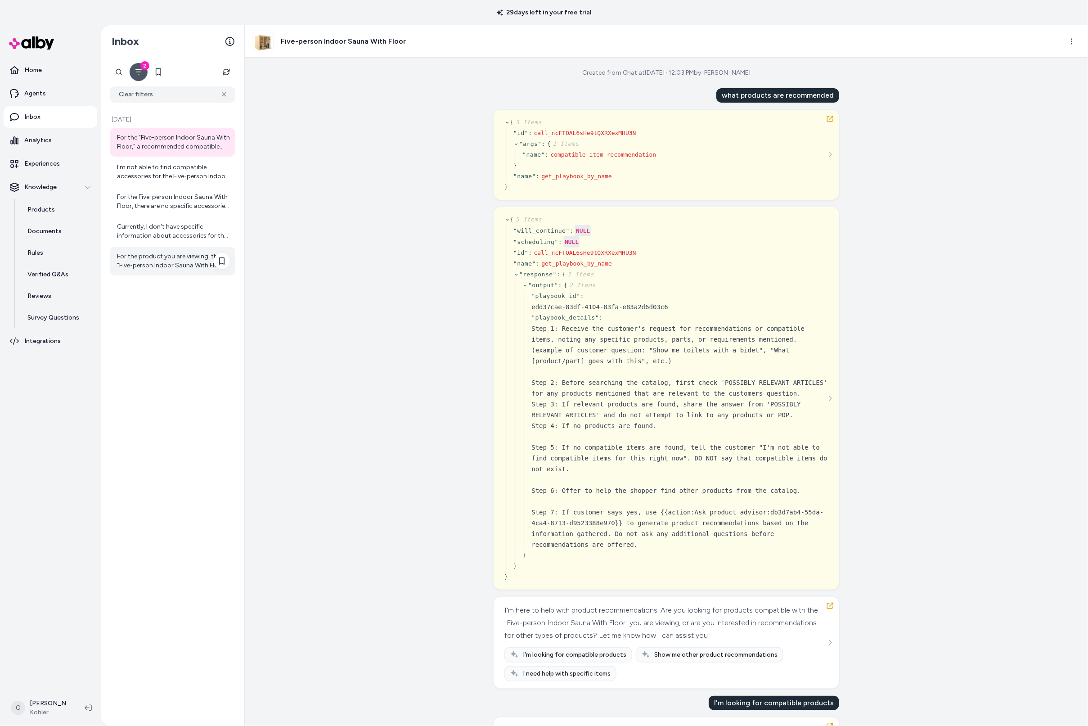
click at [175, 261] on div "For the product you are viewing, the "Five-person Indoor Sauna With Floor," the…" at bounding box center [173, 261] width 113 height 18
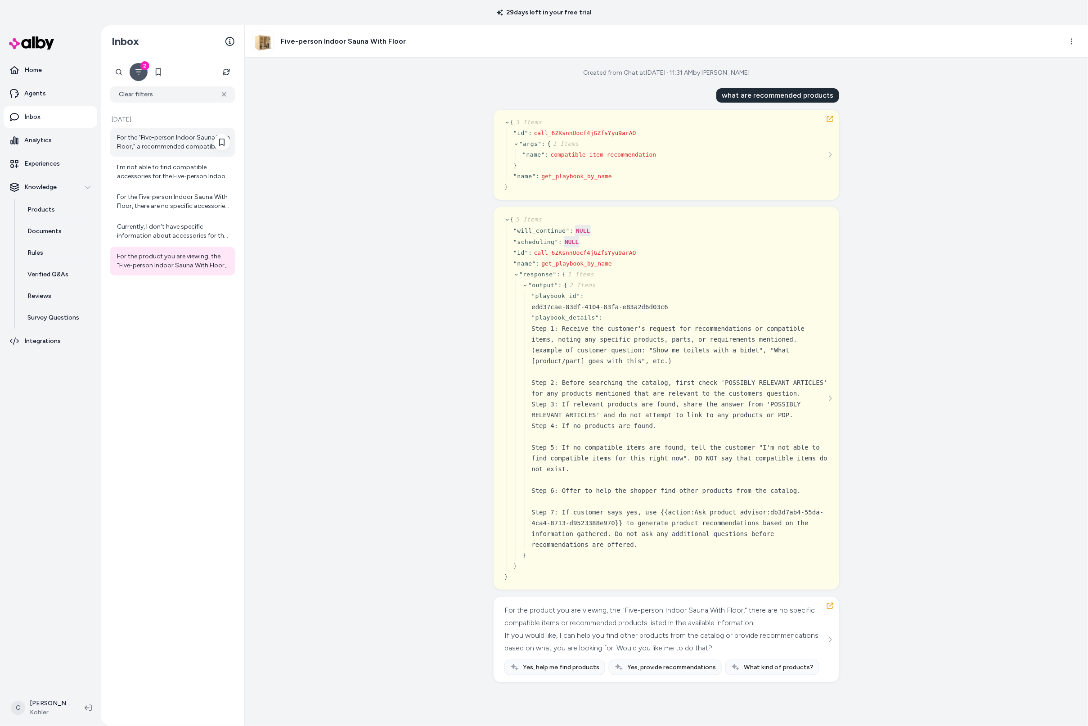
click at [162, 150] on div "For the "Five-person Indoor Sauna With Floor," a recommended compatible product…" at bounding box center [173, 142] width 113 height 18
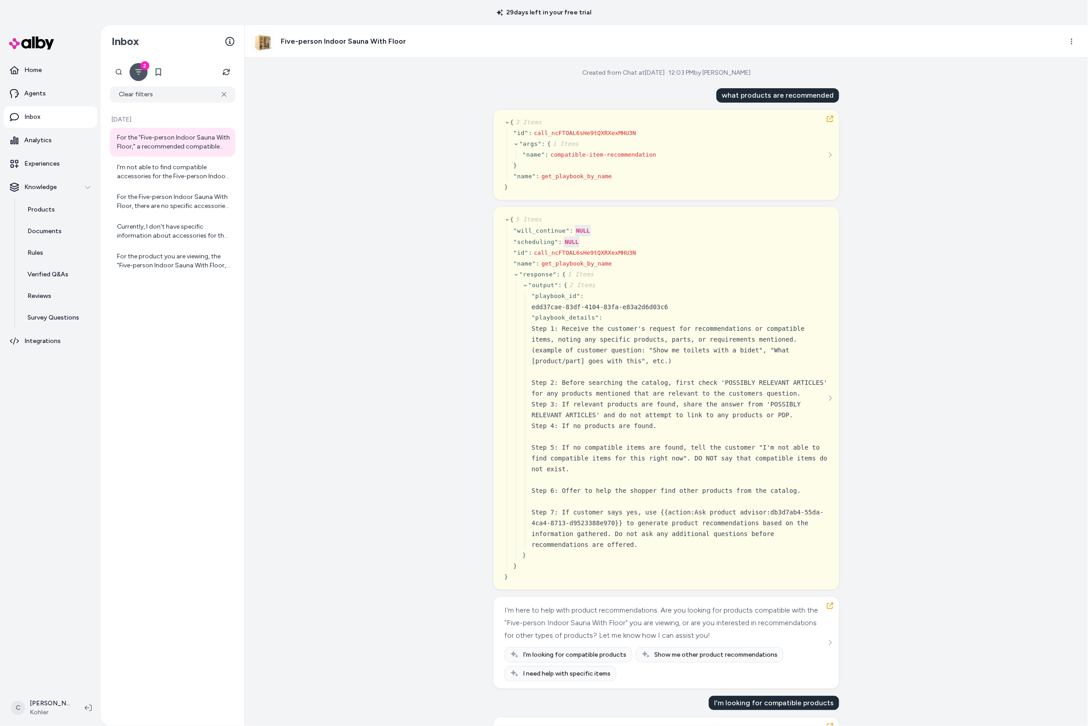
click at [748, 102] on div "what products are recommended" at bounding box center [778, 95] width 123 height 14
click at [756, 97] on div "what products are recommended" at bounding box center [778, 95] width 123 height 14
click at [756, 96] on div "what products are recommended" at bounding box center [778, 95] width 123 height 14
copy div "what products are recommended"
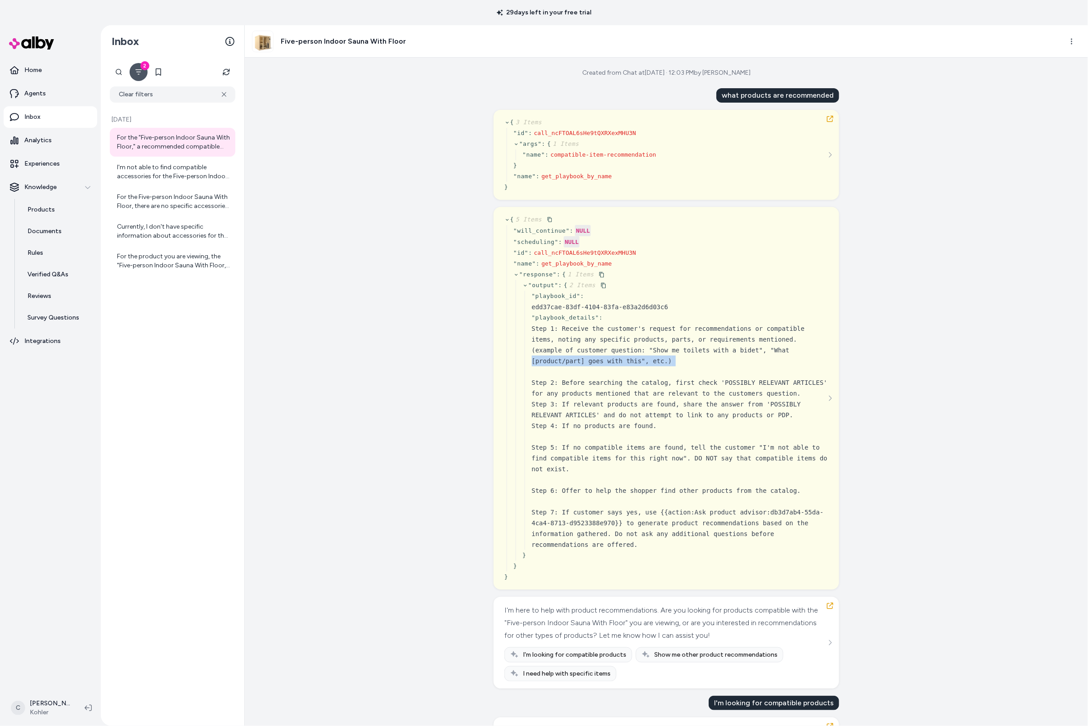
click at [442, 366] on div "Created from Chat at Aug 26, 2025 · 12:03 PM by Chris P what products are recom…" at bounding box center [666, 392] width 843 height 668
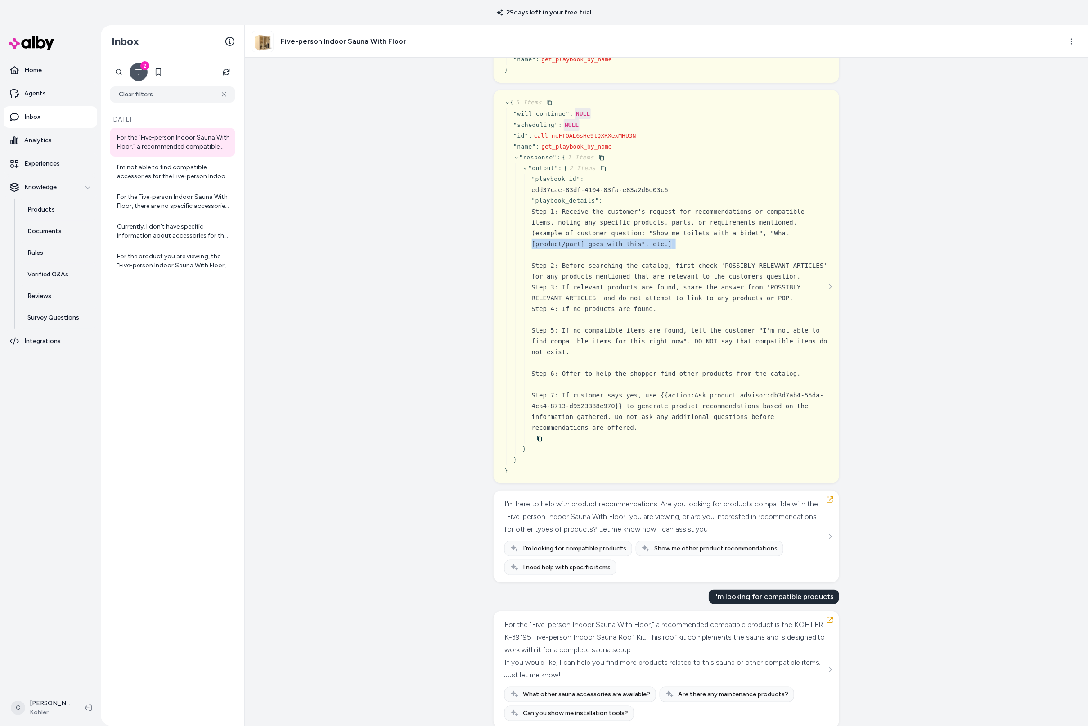
scroll to position [121, 0]
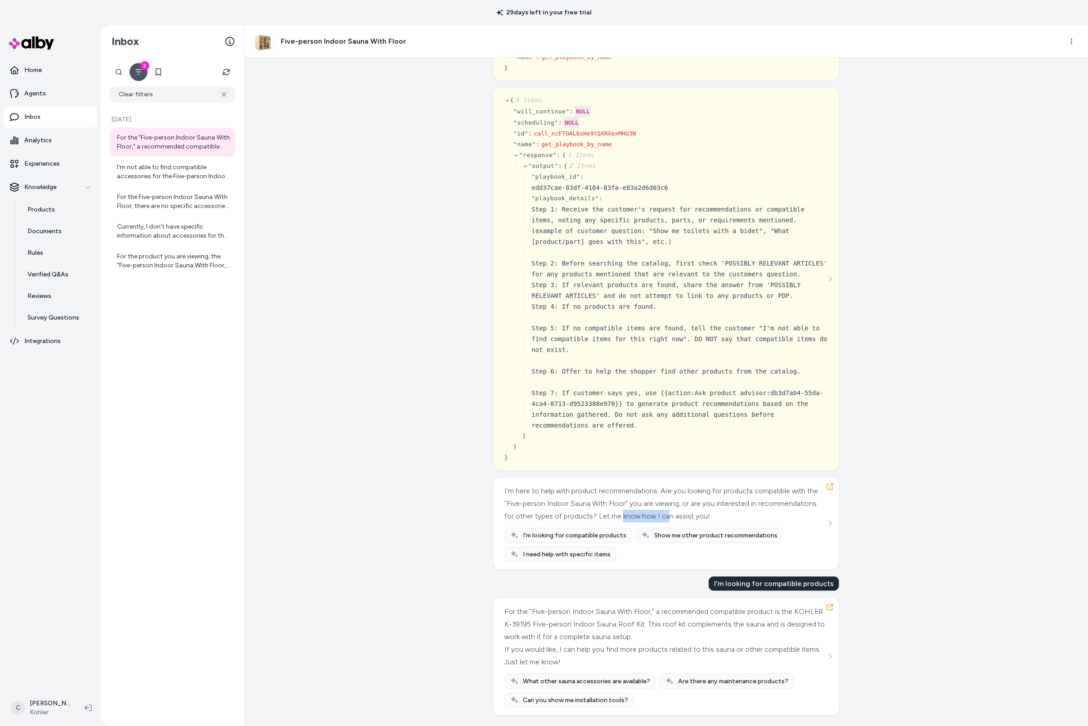
drag, startPoint x: 705, startPoint y: 517, endPoint x: 616, endPoint y: 520, distance: 89.2
click at [656, 518] on div "I'm here to help with product recommendations. Are you looking for products com…" at bounding box center [666, 504] width 322 height 38
click at [615, 518] on div "I'm here to help with product recommendations. Are you looking for products com…" at bounding box center [666, 504] width 322 height 38
drag, startPoint x: 531, startPoint y: 507, endPoint x: 660, endPoint y: 497, distance: 129.1
click at [627, 498] on div "I'm here to help with product recommendations. Are you looking for products com…" at bounding box center [666, 504] width 322 height 38
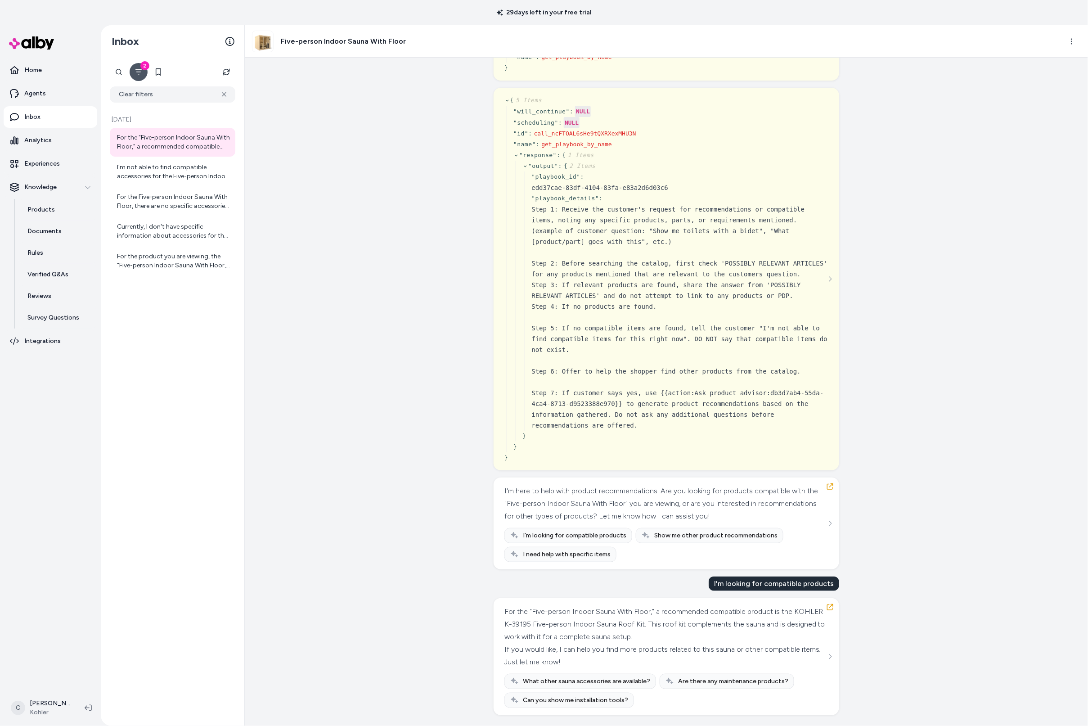
click at [653, 496] on div "I'm here to help with product recommendations. Are you looking for products com…" at bounding box center [666, 504] width 322 height 38
drag, startPoint x: 570, startPoint y: 615, endPoint x: 509, endPoint y: 617, distance: 60.8
click at [505, 624] on div "For the "Five-person Indoor Sauna With Floor," a recommended compatible product…" at bounding box center [666, 624] width 322 height 38
click at [511, 618] on div "For the "Five-person Indoor Sauna With Floor," a recommended compatible product…" at bounding box center [666, 624] width 322 height 38
click at [707, 623] on div "For the "Five-person Indoor Sauna With Floor," a recommended compatible product…" at bounding box center [666, 624] width 322 height 38
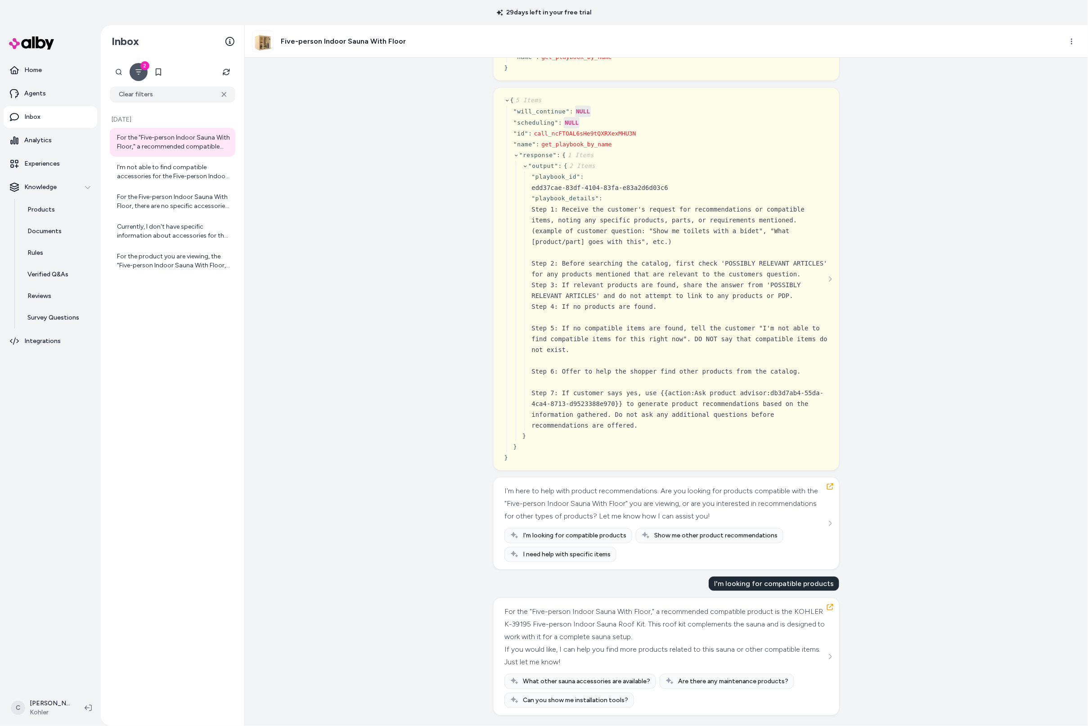
scroll to position [113, 0]
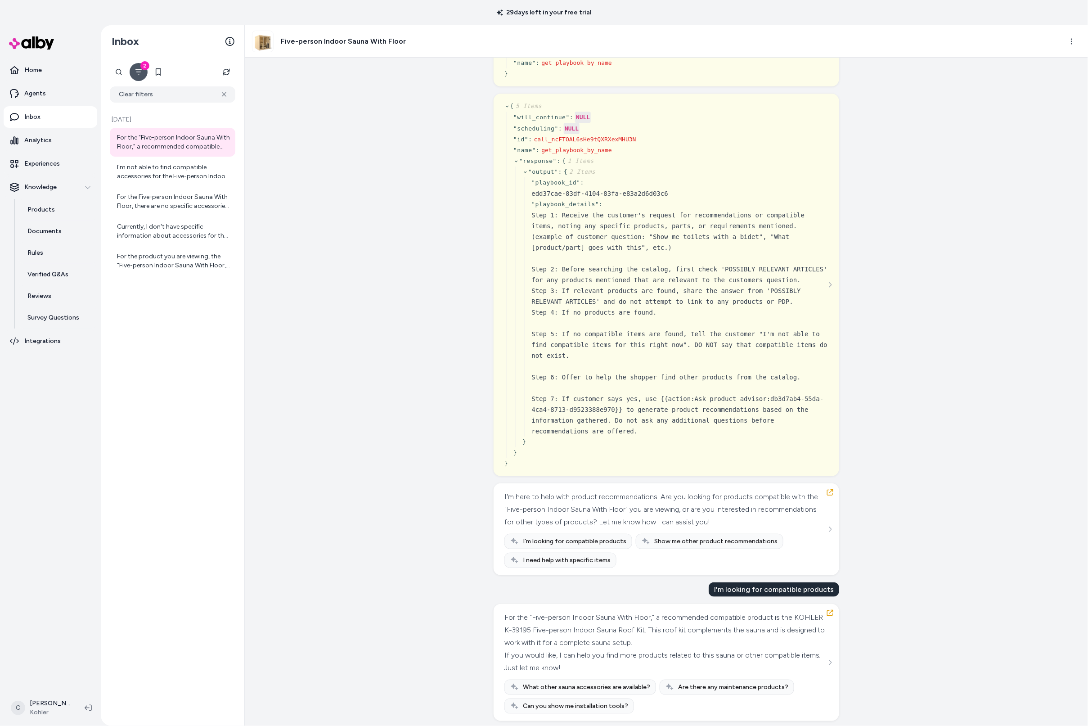
click at [322, 390] on div "Created from Chat at Aug 26, 2025 · 12:03 PM by Chris P what products are recom…" at bounding box center [666, 392] width 843 height 668
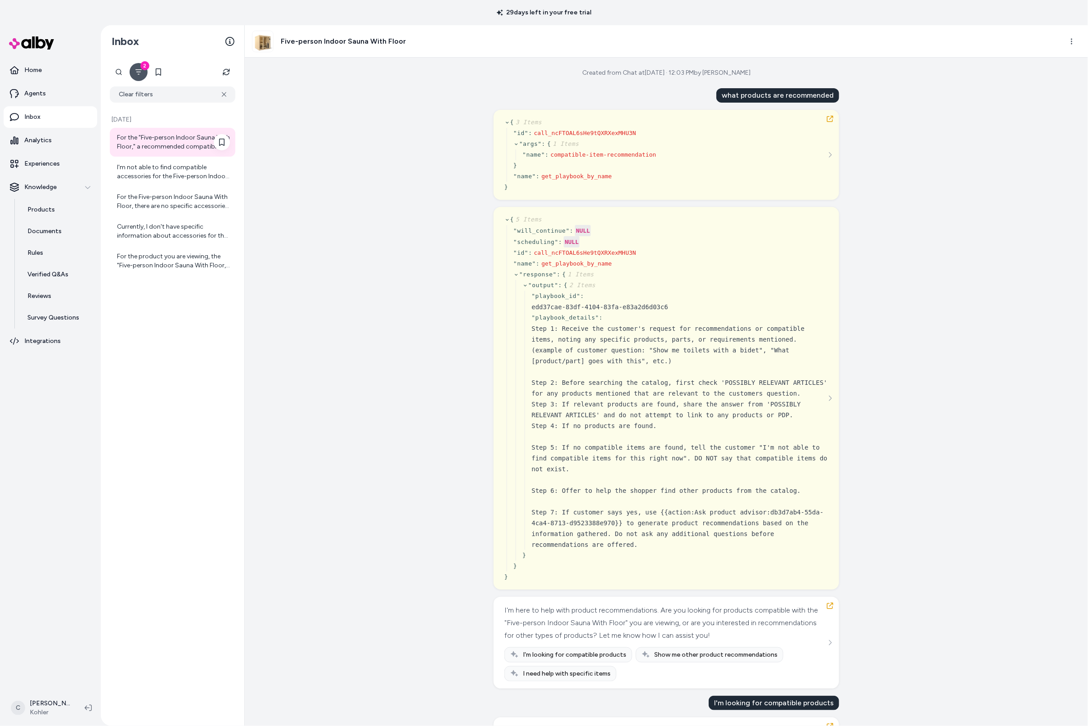
click at [168, 141] on div "For the "Five-person Indoor Sauna With Floor," a recommended compatible product…" at bounding box center [173, 142] width 113 height 18
click at [344, 190] on div "Created from Chat at Aug 26, 2025 · 12:03 PM by Chris P what products are recom…" at bounding box center [666, 392] width 843 height 668
click at [188, 167] on div "I'm not able to find compatible accessories for the Five-person Indoor Sauna Wi…" at bounding box center [173, 172] width 113 height 18
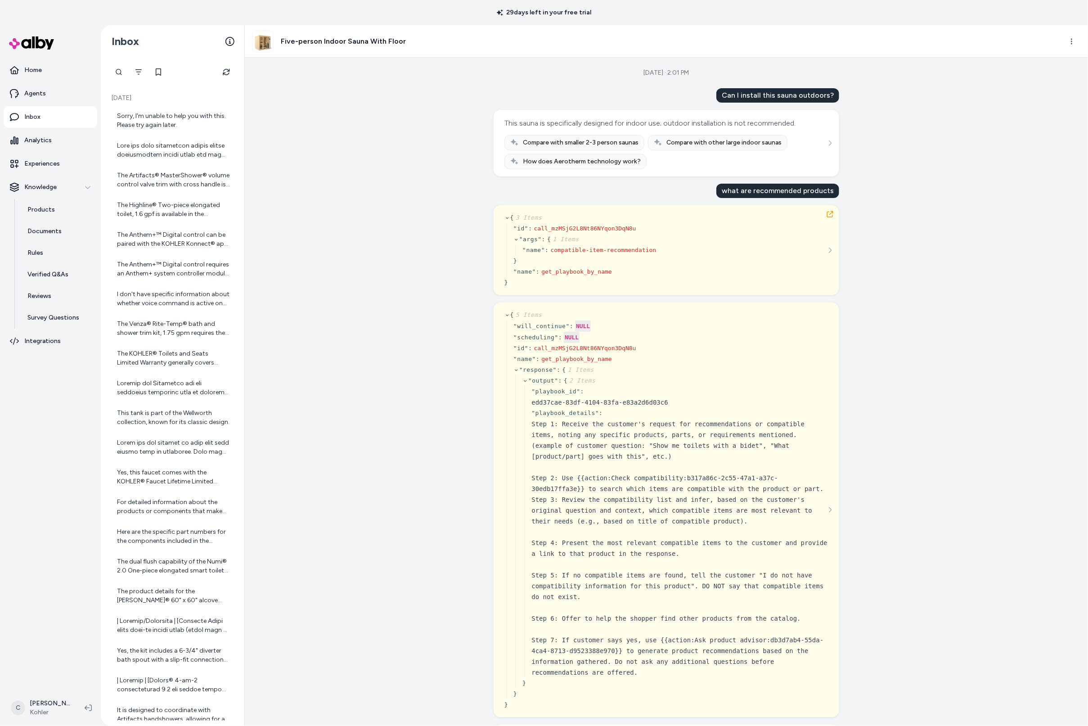
click at [865, 193] on div "Aug 25, 2025 · 2:01 PM Can I install this sauna outdoors? This sauna is specifi…" at bounding box center [666, 392] width 843 height 668
drag, startPoint x: 808, startPoint y: 194, endPoint x: 743, endPoint y: 203, distance: 66.5
click at [727, 192] on div "what are recommended products" at bounding box center [778, 191] width 123 height 14
drag, startPoint x: 748, startPoint y: 207, endPoint x: 833, endPoint y: 428, distance: 236.2
click at [750, 209] on div "{ 3 Items " id " : call_mzMSjG2L8Nt86NYqon3DqN8u " args " : { 1 Items " name " …" at bounding box center [667, 250] width 346 height 90
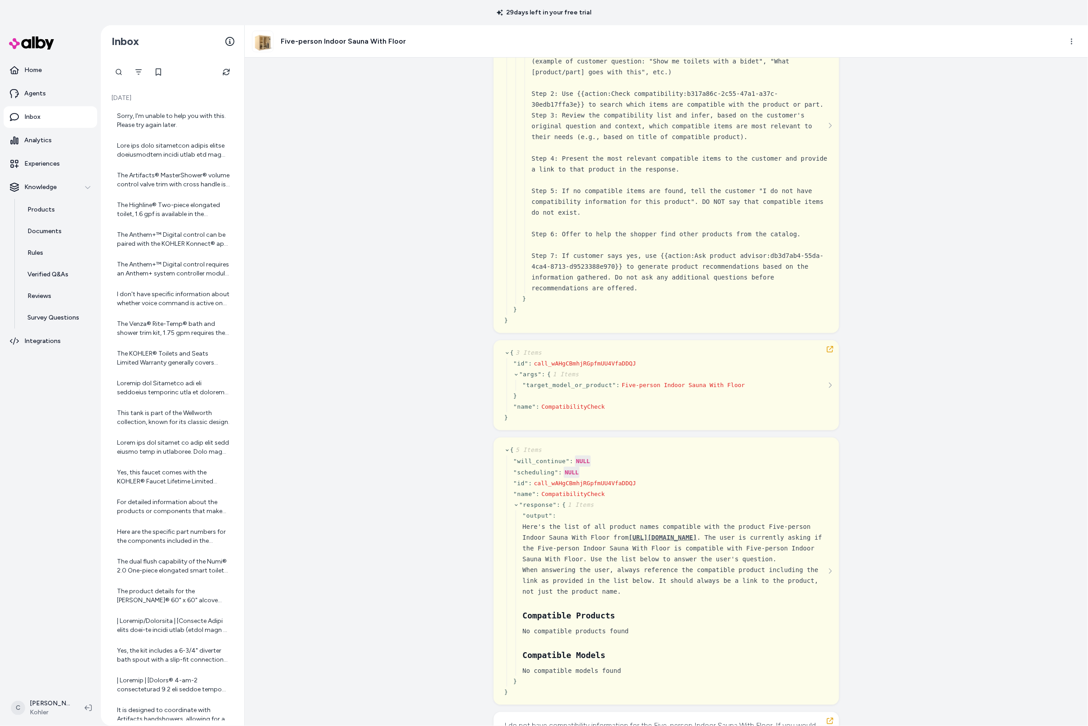
scroll to position [474, 0]
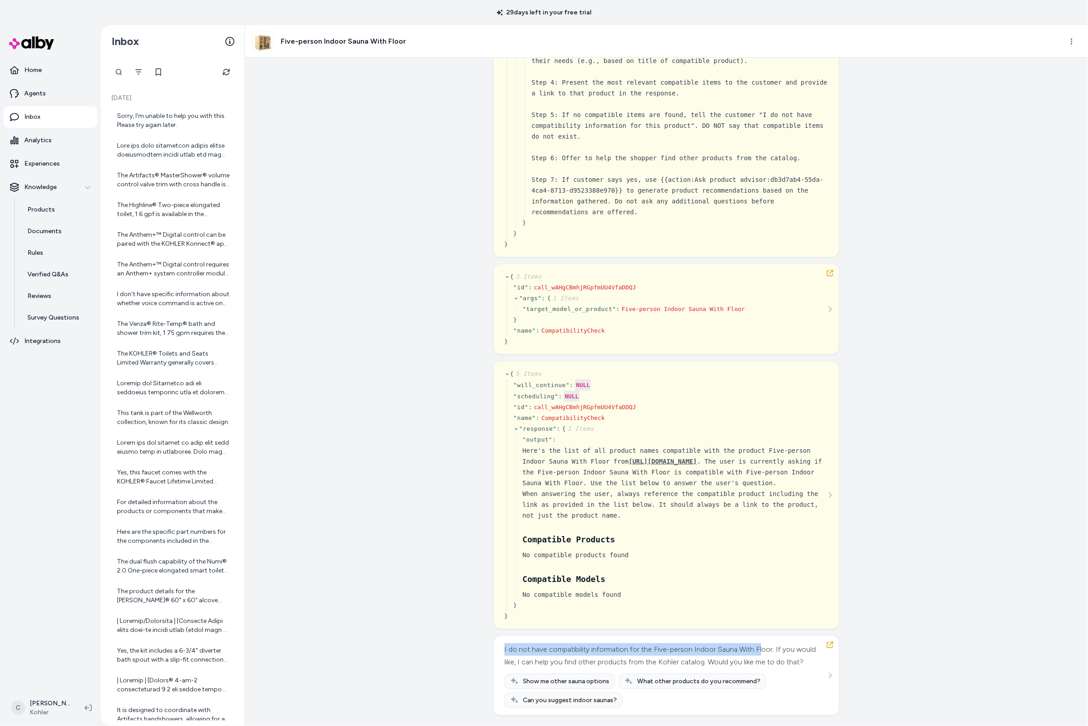
click at [653, 618] on div "Can I install this sauna outdoors? This sauna is specifically designed for indo…" at bounding box center [667, 171] width 346 height 1087
click at [660, 650] on div "I do not have compatibility information for the Five-person Indoor Sauna With F…" at bounding box center [666, 655] width 322 height 25
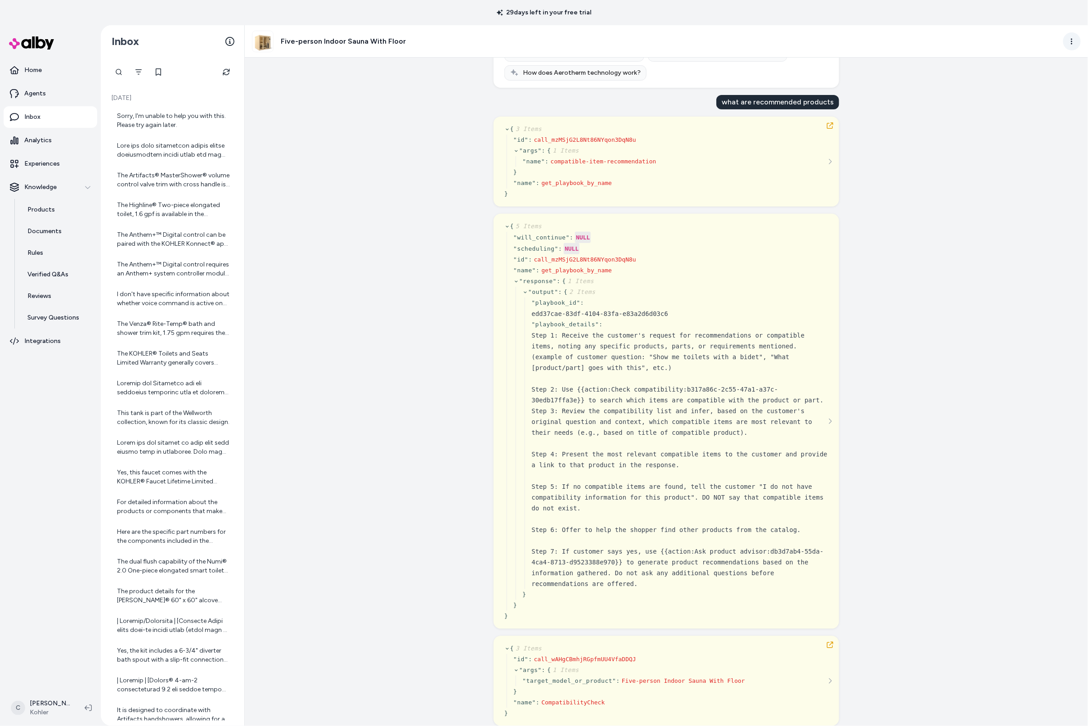
click at [1072, 40] on html "29 days left in your free trial Home Agents Inbox Analytics Experiences Knowled…" at bounding box center [544, 363] width 1088 height 726
click at [1030, 107] on link "View in LangFuse" at bounding box center [1032, 105] width 95 height 14
click at [1072, 41] on html "29 days left in your free trial Home Agents Inbox Analytics Experiences Knowled…" at bounding box center [544, 363] width 1088 height 726
click at [1043, 75] on link "View product in alby" at bounding box center [1032, 76] width 95 height 14
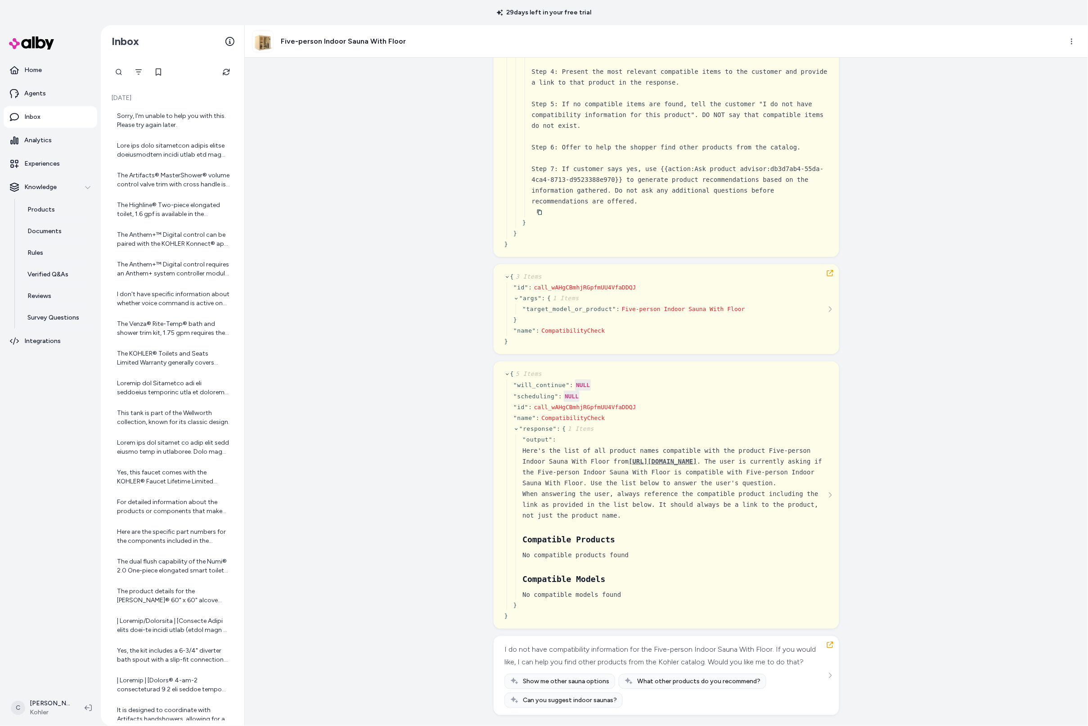
scroll to position [305, 0]
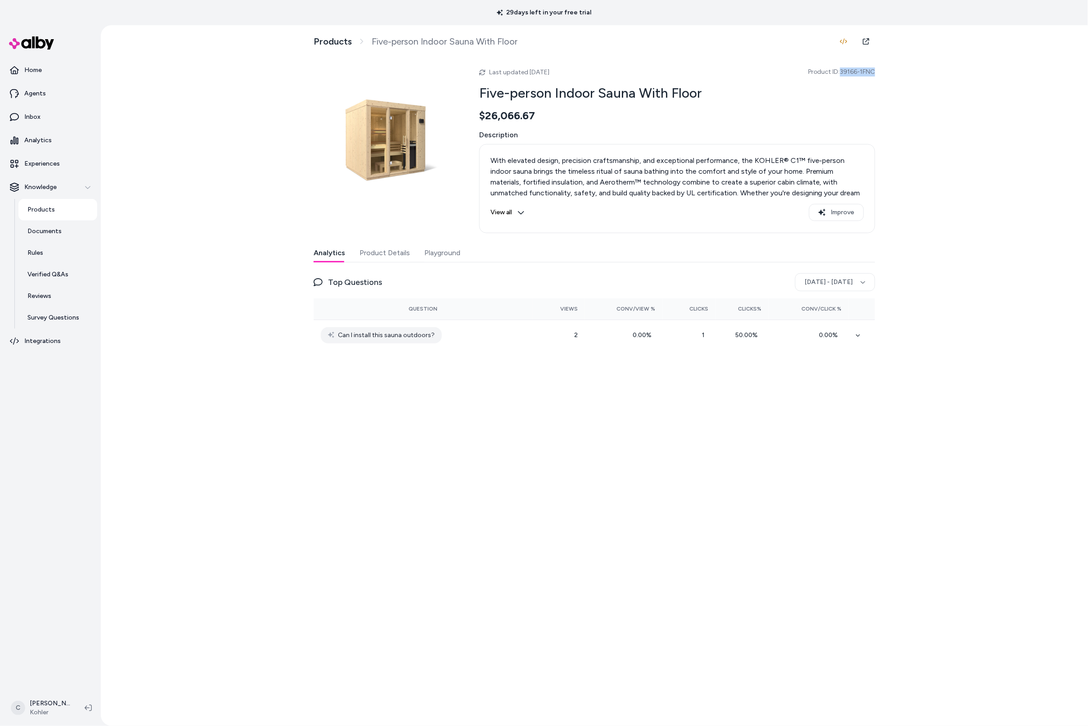
drag, startPoint x: 870, startPoint y: 77, endPoint x: 841, endPoint y: 74, distance: 28.5
click at [841, 74] on div "Products Five-person Indoor Sauna With Floor Last updated [DATE] Product ID: 39…" at bounding box center [594, 375] width 987 height 701
copy span "39166-1FNC"
drag, startPoint x: 389, startPoint y: 253, endPoint x: 425, endPoint y: 263, distance: 37.2
click at [390, 256] on button "Product Details" at bounding box center [385, 253] width 50 height 18
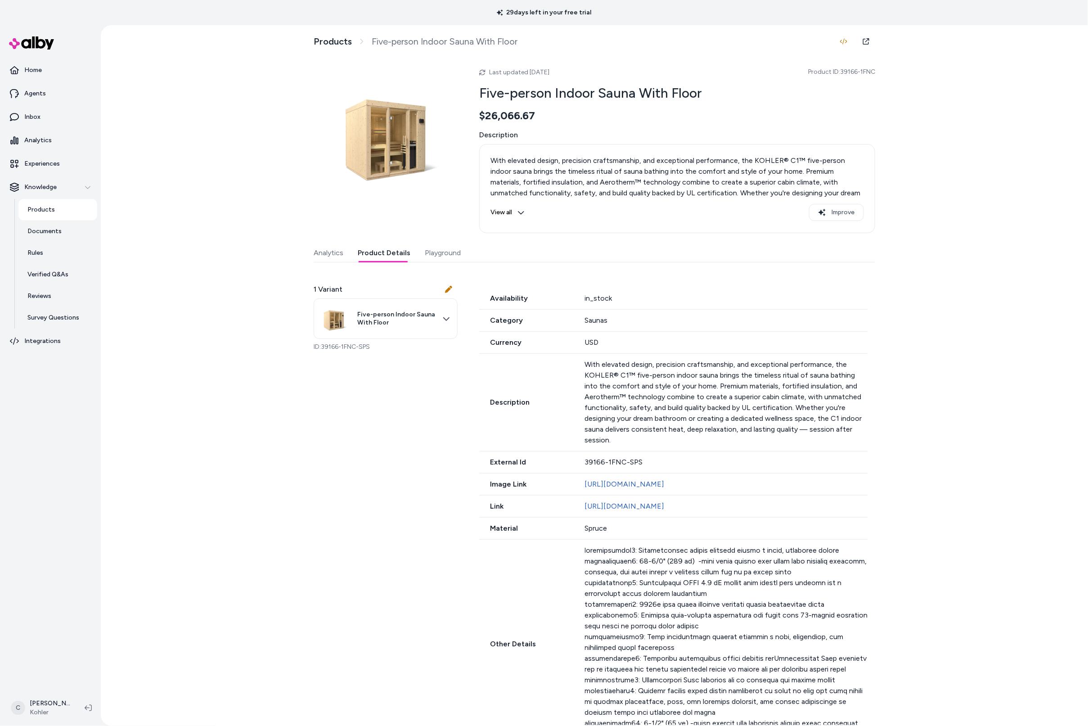
click at [428, 263] on div "Analytics Product Details Playground 1 Variant Five-person Indoor Sauna With Fl…" at bounding box center [595, 529] width 562 height 571
click at [431, 257] on button "Playground" at bounding box center [443, 253] width 36 height 18
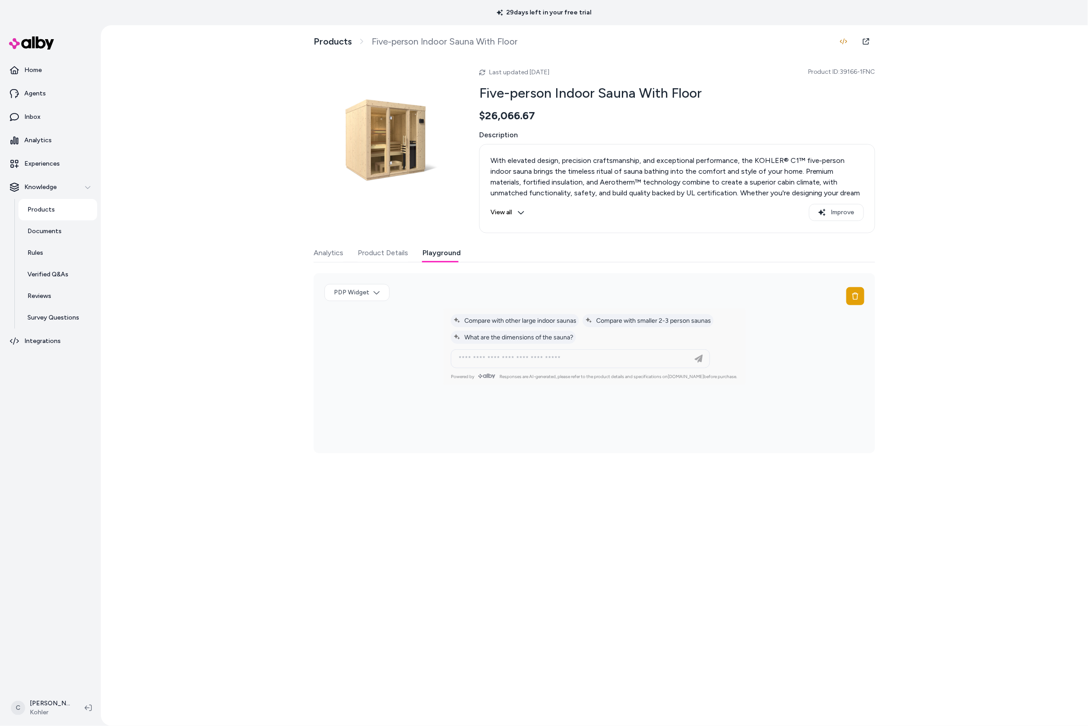
click at [566, 365] on div at bounding box center [580, 359] width 255 height 18
click at [565, 360] on input at bounding box center [571, 358] width 237 height 11
click at [525, 356] on input at bounding box center [571, 358] width 237 height 11
paste input "**********"
type input "**********"
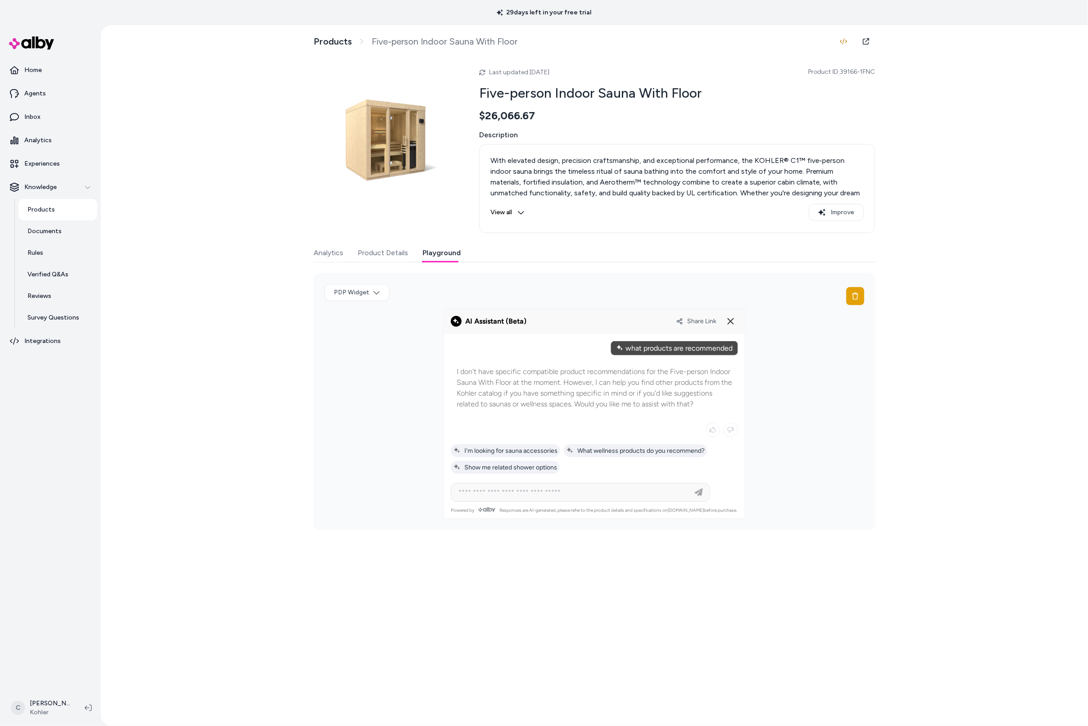
click at [678, 404] on p "I don't have specific compatible product recommendations for the Five-person In…" at bounding box center [594, 387] width 275 height 43
drag, startPoint x: 686, startPoint y: 398, endPoint x: 553, endPoint y: 393, distance: 133.8
click at [611, 393] on p "I don't have specific compatible product recommendations for the Five-person In…" at bounding box center [594, 387] width 275 height 43
click at [551, 392] on p "I don't have specific compatible product recommendations for the Five-person In…" at bounding box center [594, 387] width 275 height 43
click at [42, 95] on p "Agents" at bounding box center [35, 93] width 22 height 9
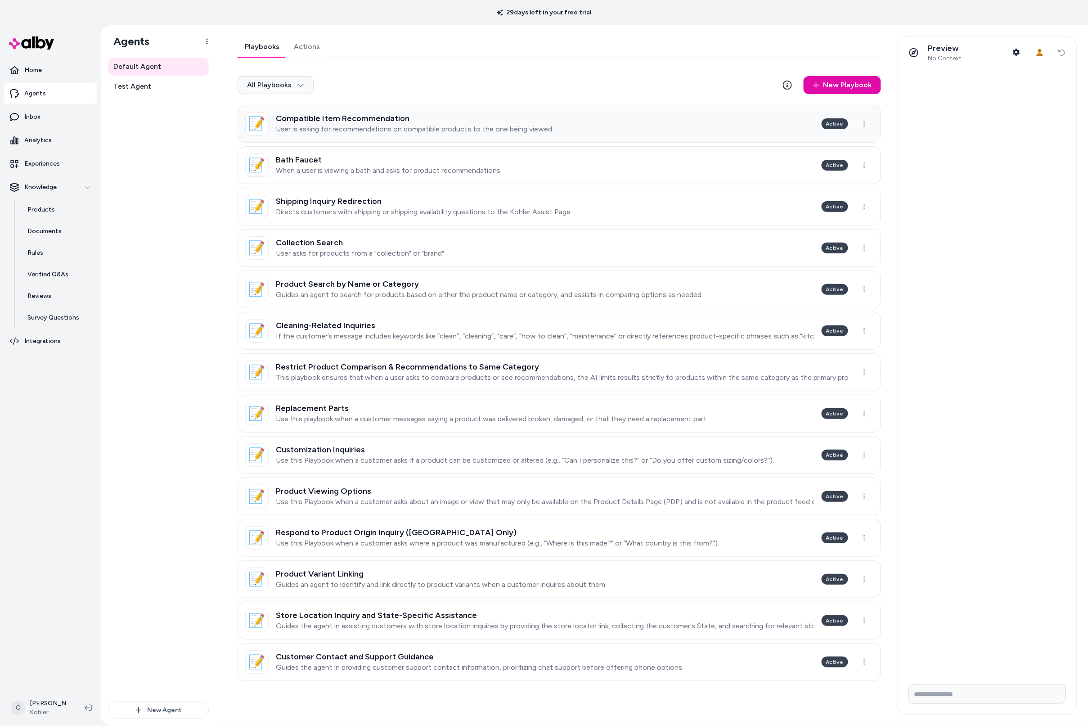
click at [390, 126] on p "User is asking for recommendations on compatible products to the one being view…" at bounding box center [415, 129] width 278 height 9
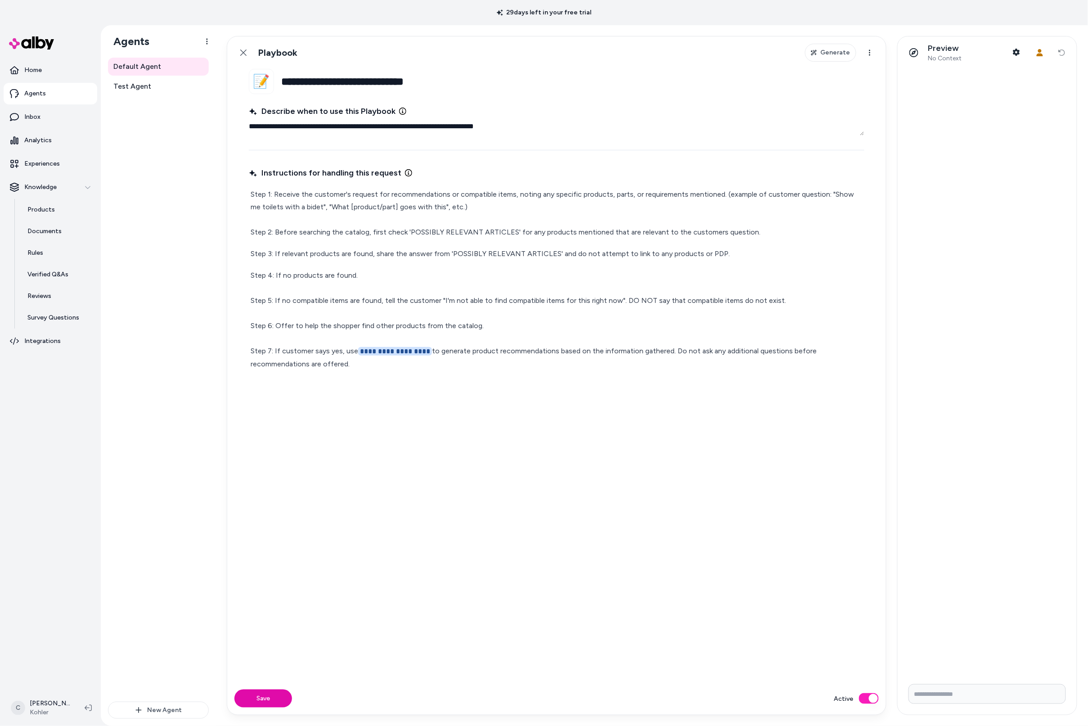
click at [577, 230] on p "Step 1: Receive the customer's request for recommendations or compatible items,…" at bounding box center [557, 213] width 612 height 50
click at [245, 56] on link "Back" at bounding box center [243, 53] width 18 height 18
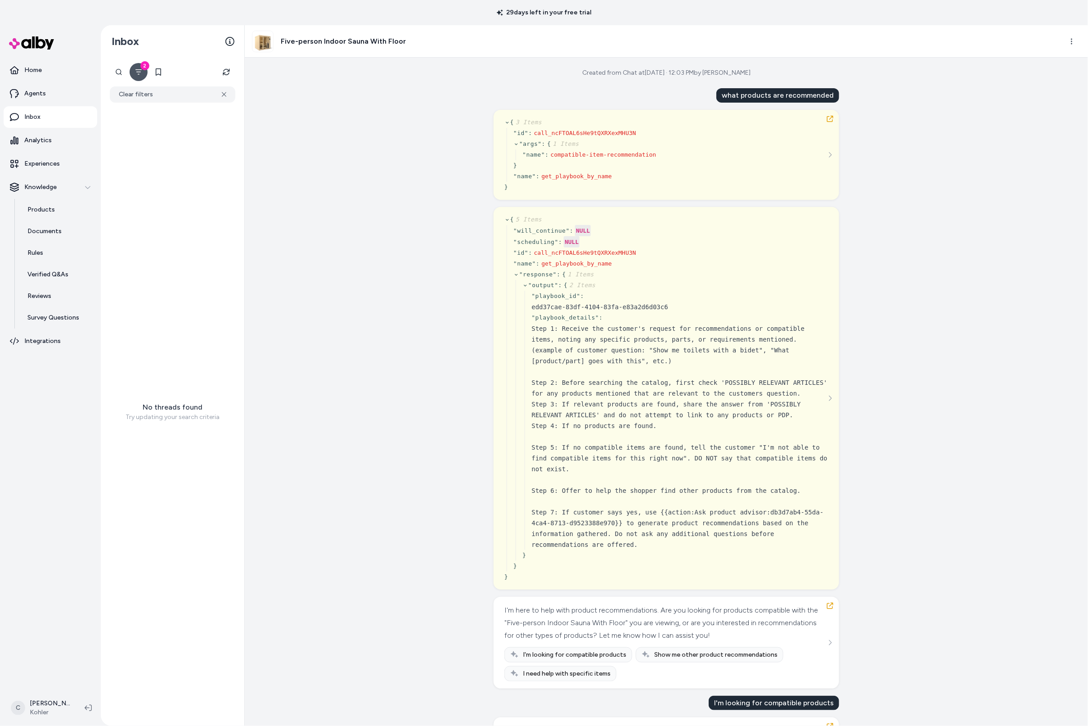
click at [421, 247] on div "Created from Chat at [DATE] · 12:03 PM by [PERSON_NAME] P what products are rec…" at bounding box center [666, 392] width 843 height 668
click at [135, 69] on icon "Filter" at bounding box center [138, 71] width 7 height 7
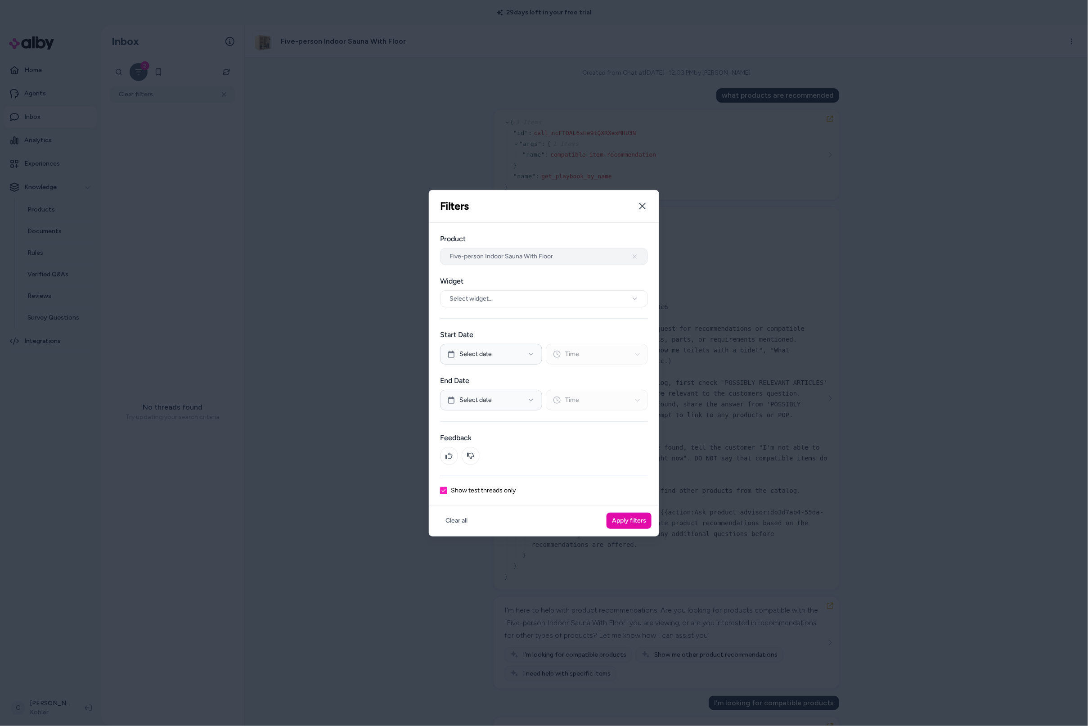
click at [472, 253] on span "Five-person Indoor Sauna With Floor" at bounding box center [502, 256] width 104 height 9
drag, startPoint x: 556, startPoint y: 465, endPoint x: 562, endPoint y: 468, distance: 6.9
click at [556, 465] on div "Product Five-person Indoor Sauna With Floor Widget Select widget... Start Date …" at bounding box center [544, 364] width 230 height 283
click at [619, 517] on button "Apply filters" at bounding box center [629, 521] width 45 height 16
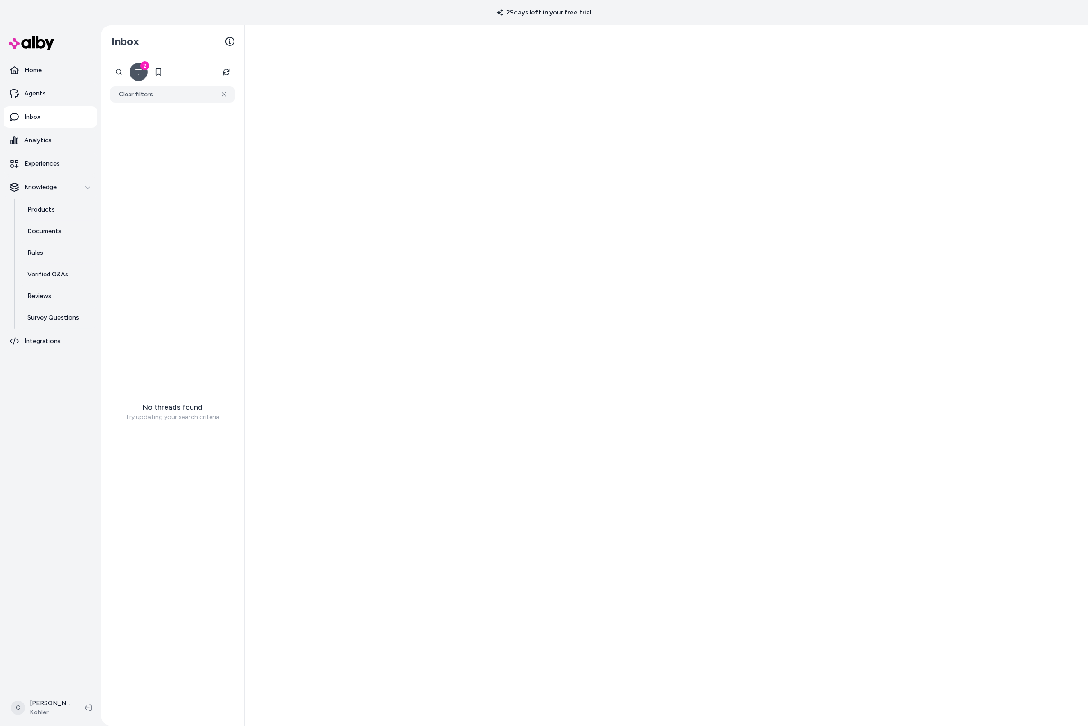
drag, startPoint x: 194, startPoint y: 277, endPoint x: 193, endPoint y: 272, distance: 5.5
click at [194, 277] on div "No threads found Try updating your search criteria" at bounding box center [173, 412] width 144 height 618
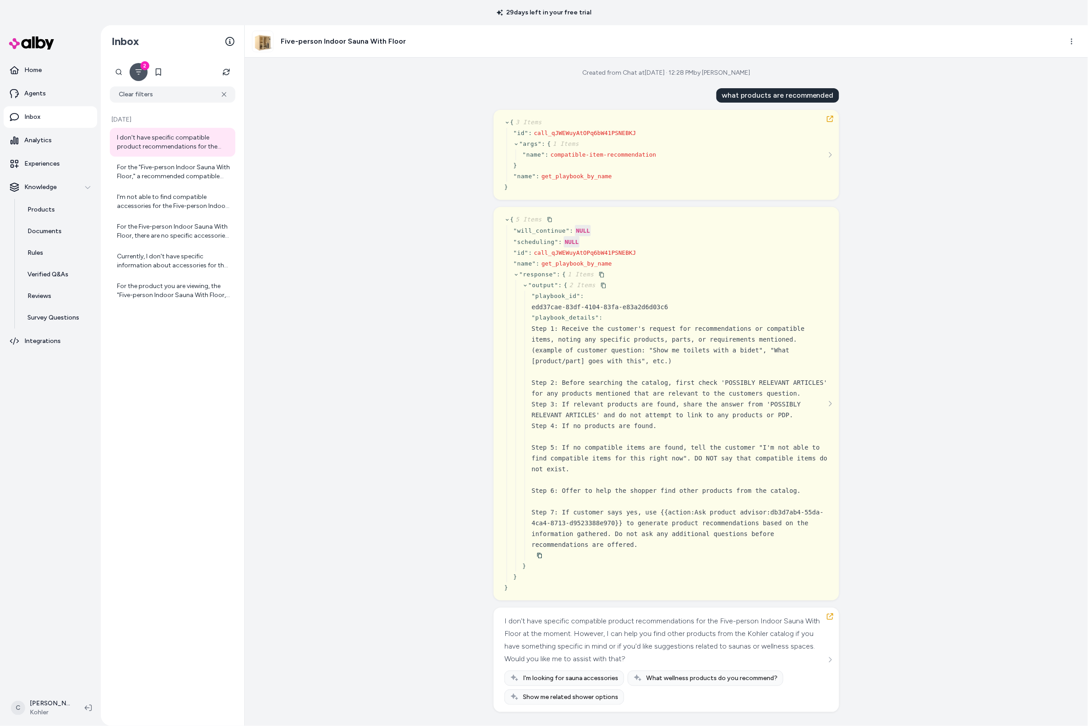
click at [401, 531] on div "Created from Chat at Aug 26, 2025 · 12:28 PM by Chris P what products are recom…" at bounding box center [666, 392] width 843 height 668
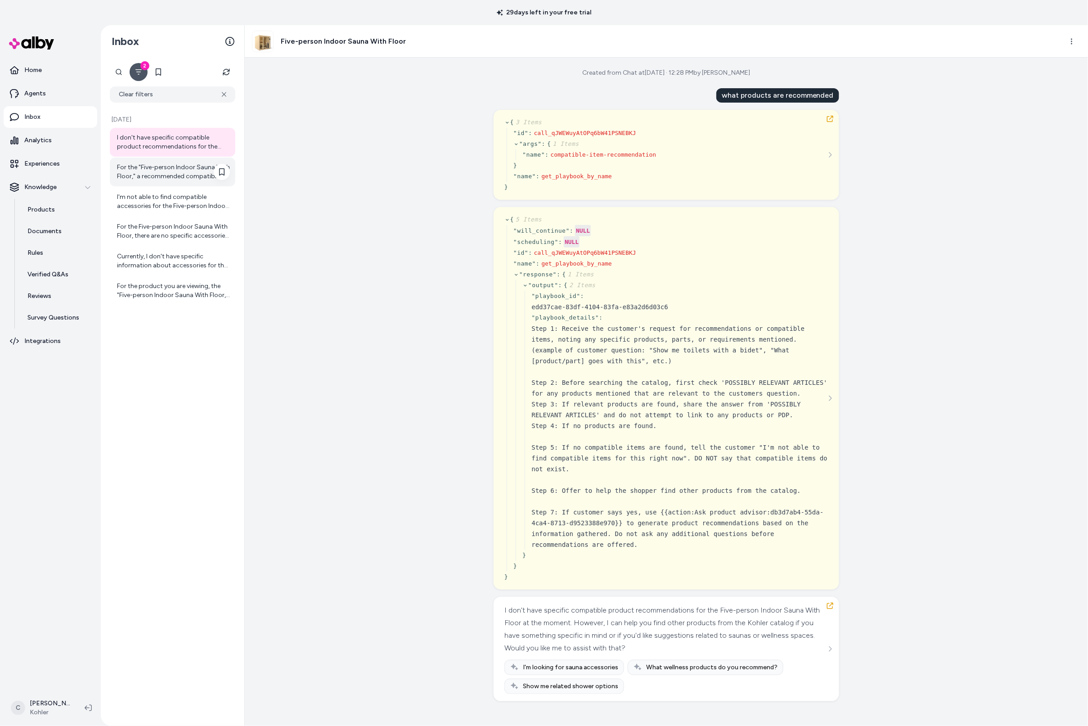
click at [159, 182] on div "For the "Five-person Indoor Sauna With Floor," a recommended compatible product…" at bounding box center [173, 172] width 126 height 29
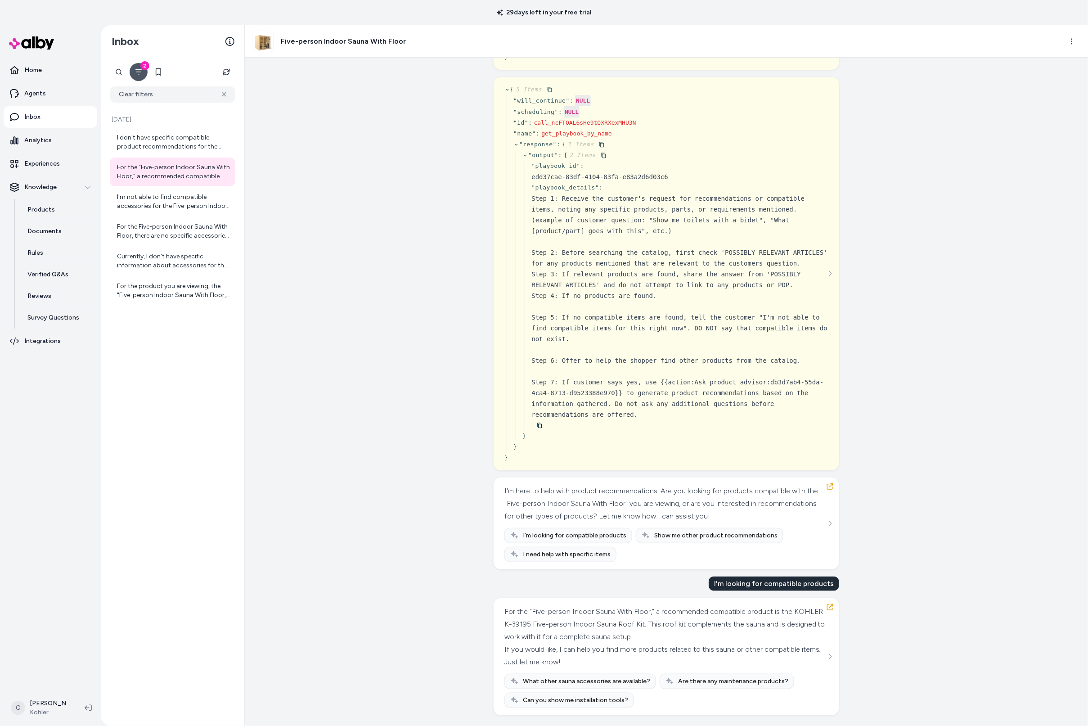
scroll to position [121, 0]
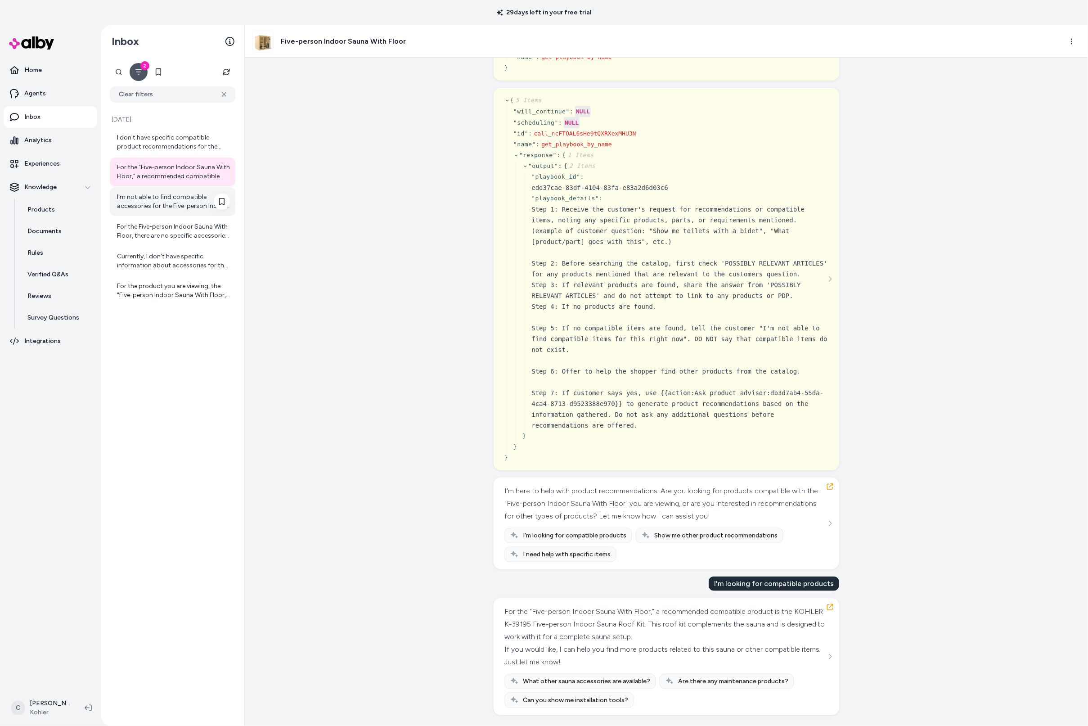
click at [168, 199] on div "I'm not able to find compatible accessories for the Five-person Indoor Sauna Wi…" at bounding box center [173, 202] width 113 height 18
click at [167, 161] on div "For the "Five-person Indoor Sauna With Floor," a recommended compatible product…" at bounding box center [173, 172] width 126 height 29
drag, startPoint x: 591, startPoint y: 632, endPoint x: 546, endPoint y: 631, distance: 44.6
click at [545, 631] on div "For the "Five-person Indoor Sauna With Floor," a recommended compatible product…" at bounding box center [666, 624] width 322 height 38
drag, startPoint x: 546, startPoint y: 631, endPoint x: 623, endPoint y: 628, distance: 77.0
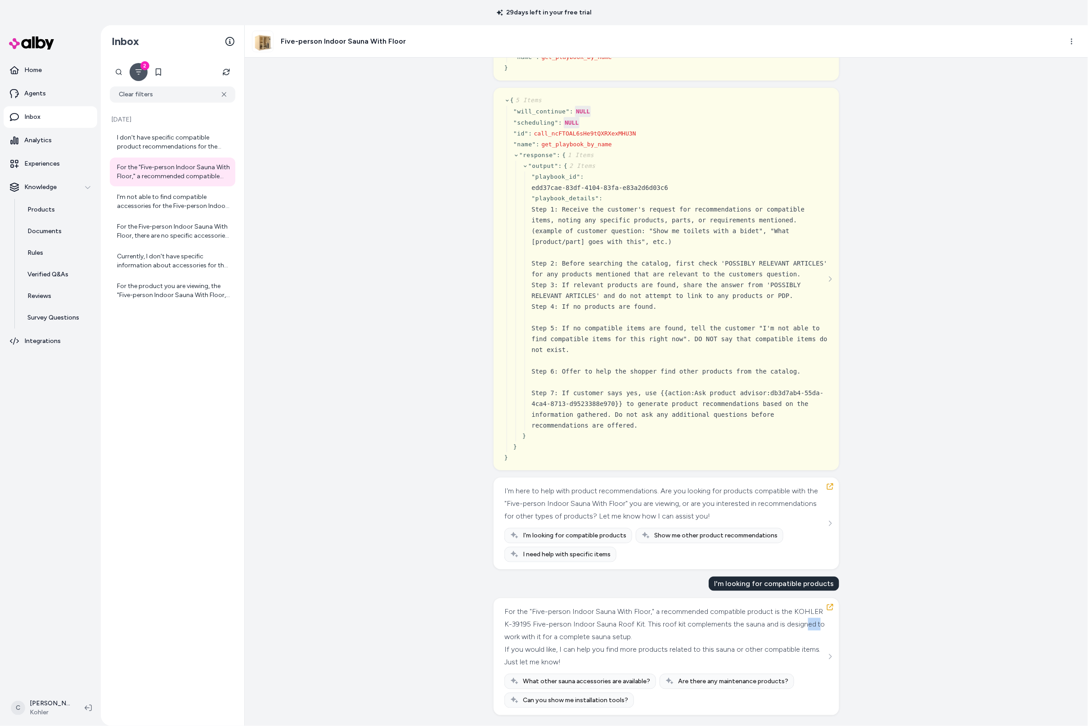
click at [561, 631] on div "For the "Five-person Indoor Sauna With Floor," a recommended compatible product…" at bounding box center [666, 624] width 322 height 38
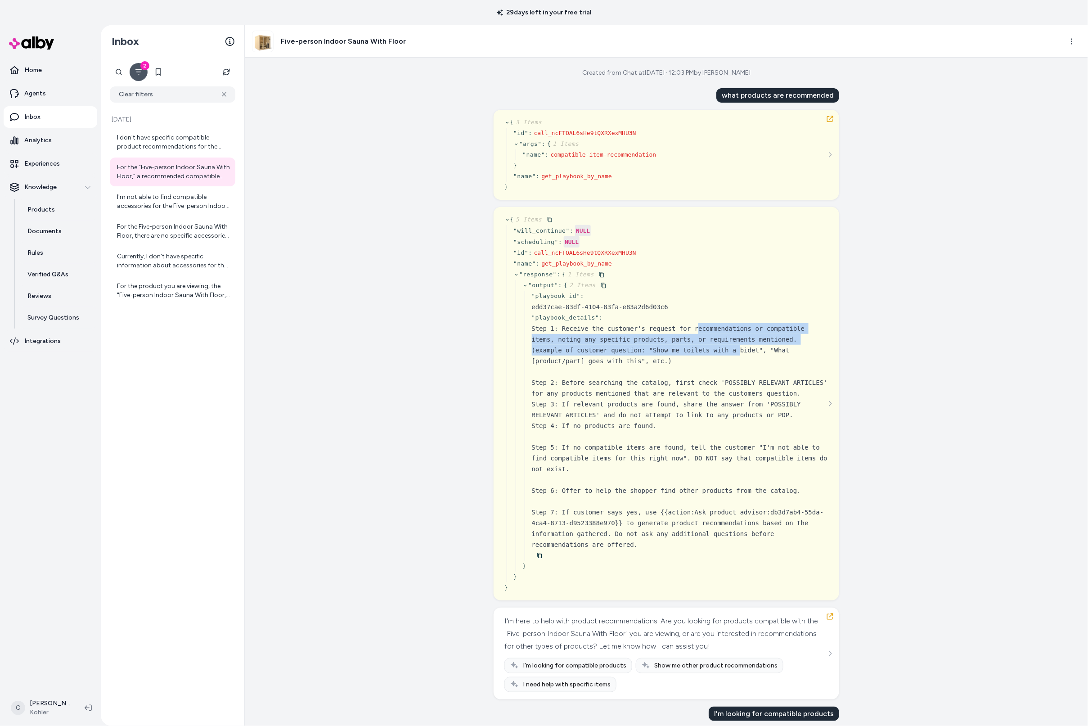
drag, startPoint x: 732, startPoint y: 342, endPoint x: 690, endPoint y: 334, distance: 42.6
click at [698, 334] on div "Step 1: Receive the customer's request for recommendations or compatible items,…" at bounding box center [680, 361] width 297 height 76
drag, startPoint x: 690, startPoint y: 334, endPoint x: 730, endPoint y: 339, distance: 40.9
click at [692, 335] on div "Step 1: Receive the customer's request for recommendations or compatible items,…" at bounding box center [680, 361] width 297 height 76
drag, startPoint x: 733, startPoint y: 392, endPoint x: 728, endPoint y: 388, distance: 6.8
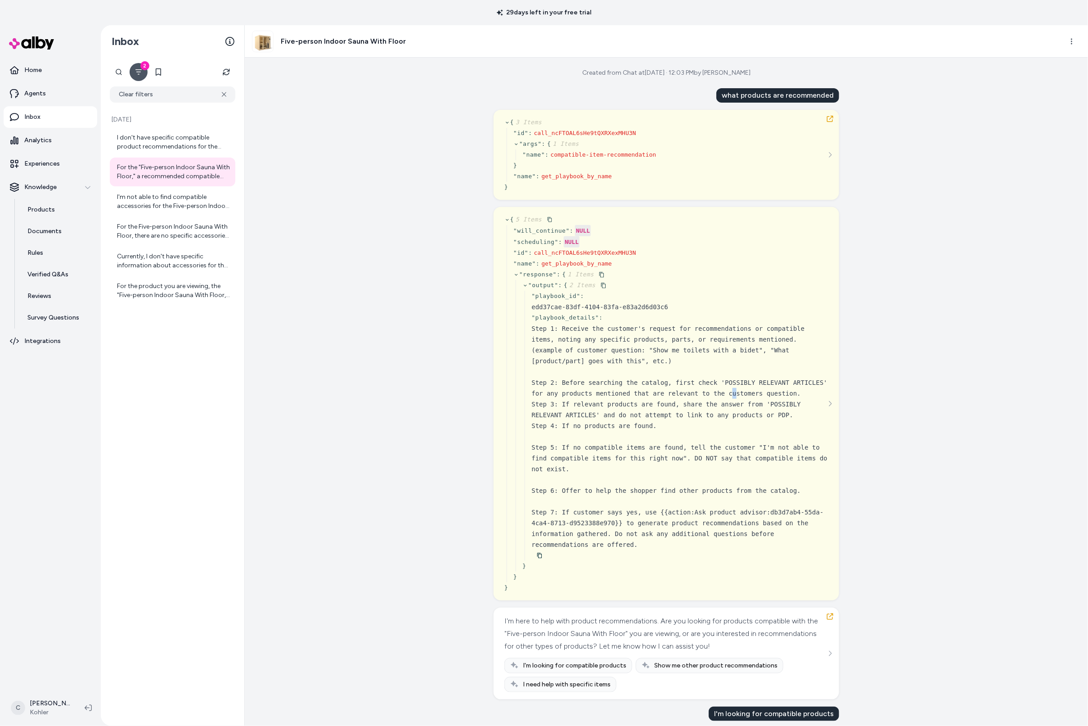
click at [732, 391] on div "Step 1: Receive the customer's request for recommendations or compatible items,…" at bounding box center [680, 361] width 297 height 76
click at [726, 388] on div "Step 1: Receive the customer's request for recommendations or compatible items,…" at bounding box center [680, 361] width 297 height 76
click at [704, 387] on div "Step 1: Receive the customer's request for recommendations or compatible items,…" at bounding box center [680, 361] width 297 height 76
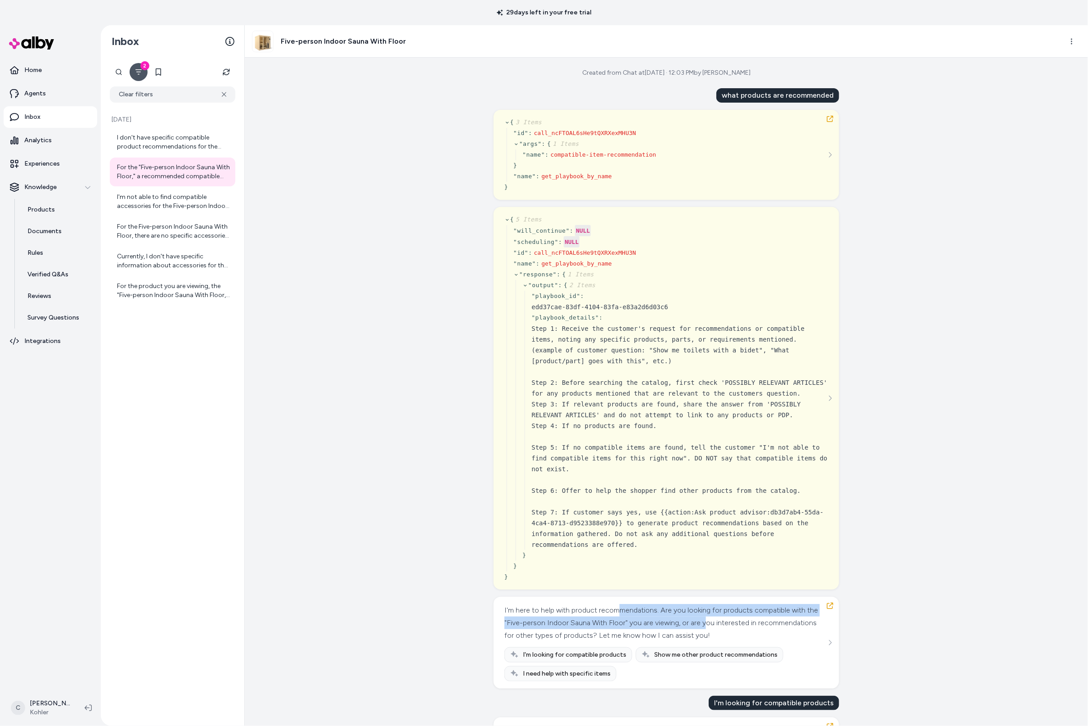
drag, startPoint x: 722, startPoint y: 621, endPoint x: 618, endPoint y: 607, distance: 105.3
click at [618, 607] on div "I'm here to help with product recommendations. Are you looking for products com…" at bounding box center [666, 623] width 322 height 38
click at [613, 609] on div "I'm here to help with product recommendations. Are you looking for products com…" at bounding box center [666, 623] width 322 height 38
drag, startPoint x: 631, startPoint y: 620, endPoint x: 580, endPoint y: 620, distance: 51.3
click at [580, 619] on div "I'm here to help with product recommendations. Are you looking for products com…" at bounding box center [666, 623] width 322 height 38
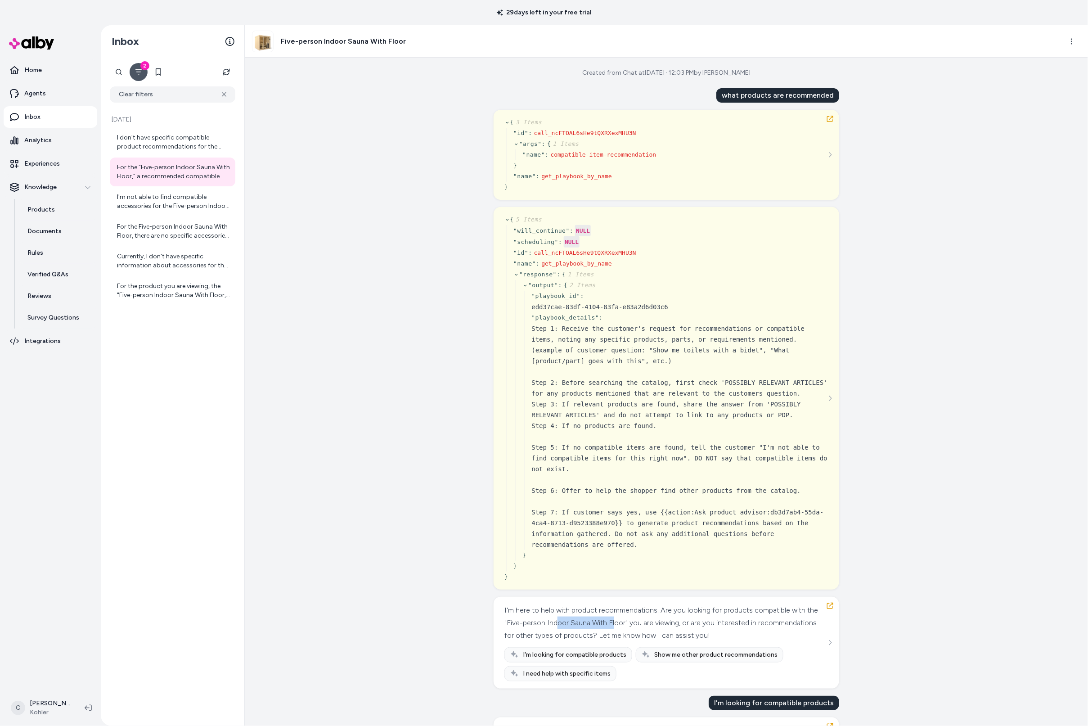
click at [580, 620] on div "I'm here to help with product recommendations. Are you looking for products com…" at bounding box center [666, 623] width 322 height 38
drag, startPoint x: 580, startPoint y: 620, endPoint x: 754, endPoint y: 634, distance: 174.8
click at [754, 634] on div "I'm here to help with product recommendations. Are you looking for products com…" at bounding box center [666, 623] width 322 height 38
click at [754, 635] on div "I'm here to help with product recommendations. Are you looking for products com…" at bounding box center [666, 623] width 322 height 38
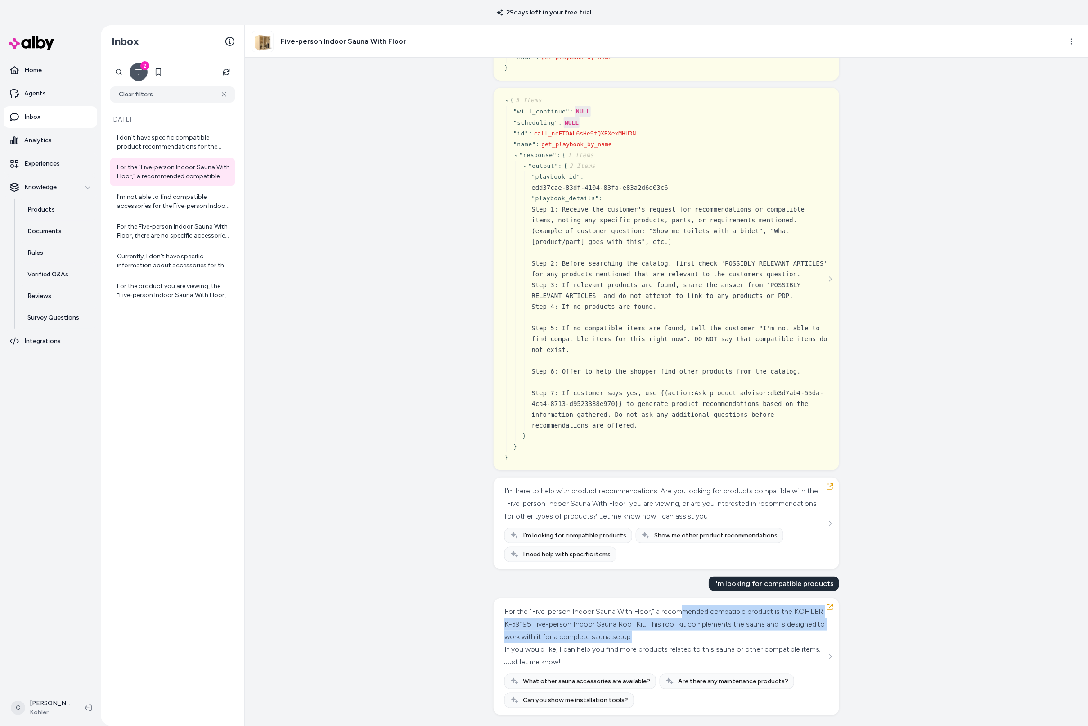
drag, startPoint x: 694, startPoint y: 616, endPoint x: 677, endPoint y: 607, distance: 19.3
click at [677, 607] on div "For the "Five-person Indoor Sauna With Floor," a recommended compatible product…" at bounding box center [666, 624] width 322 height 38
click at [676, 607] on div "For the "Five-person Indoor Sauna With Floor," a recommended compatible product…" at bounding box center [666, 624] width 322 height 38
click at [664, 627] on div "For the "Five-person Indoor Sauna With Floor," a recommended compatible product…" at bounding box center [666, 624] width 322 height 38
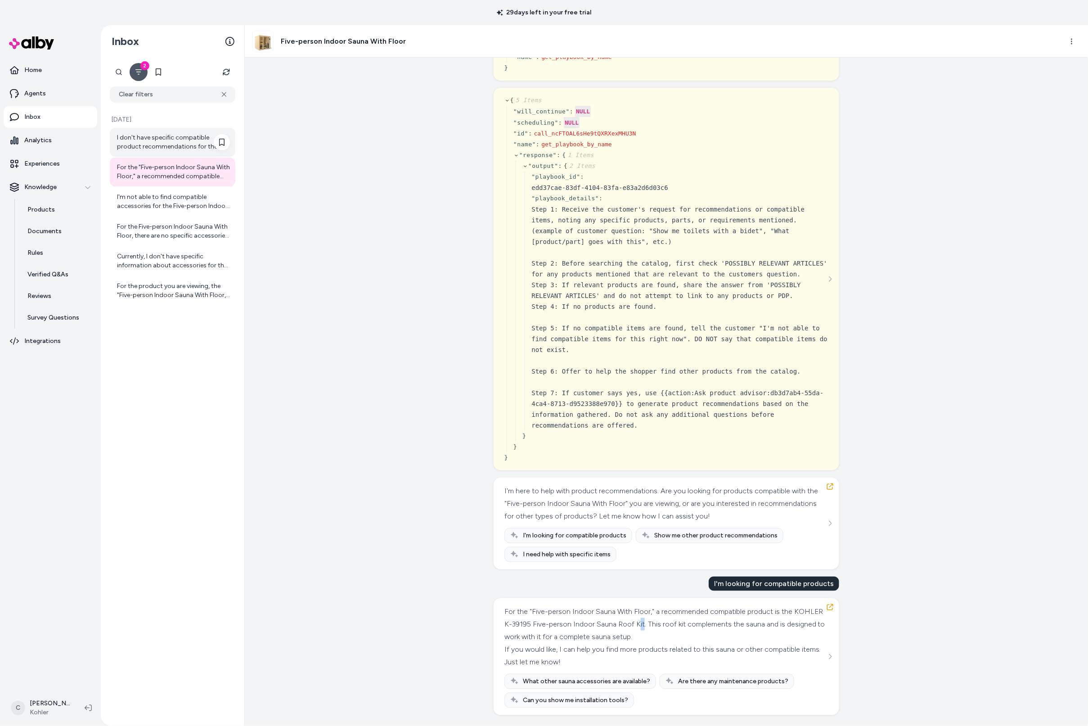
click at [173, 143] on div "I don't have specific compatible product recommendations for the Five-person In…" at bounding box center [173, 142] width 113 height 18
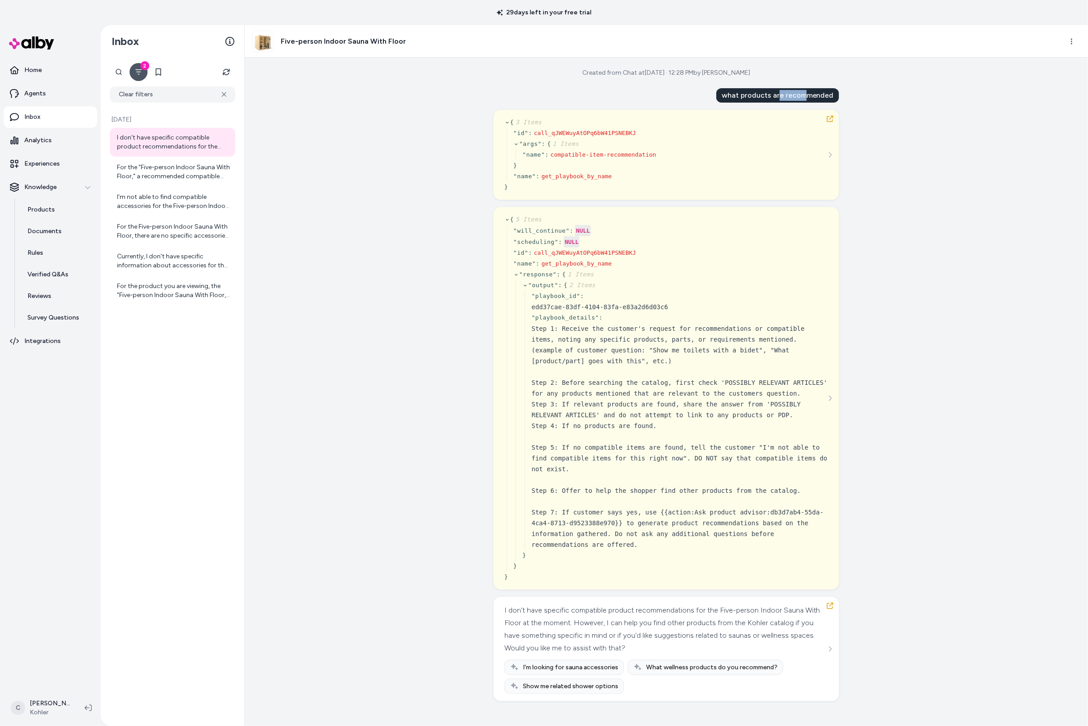
drag, startPoint x: 803, startPoint y: 93, endPoint x: 766, endPoint y: 95, distance: 37.8
click at [774, 95] on div "what products are recommended" at bounding box center [778, 95] width 123 height 14
drag, startPoint x: 766, startPoint y: 95, endPoint x: 759, endPoint y: 95, distance: 6.8
click at [765, 95] on div "what products are recommended" at bounding box center [778, 95] width 123 height 14
click at [745, 620] on div "I don't have specific compatible product recommendations for the Five-person In…" at bounding box center [666, 629] width 322 height 50
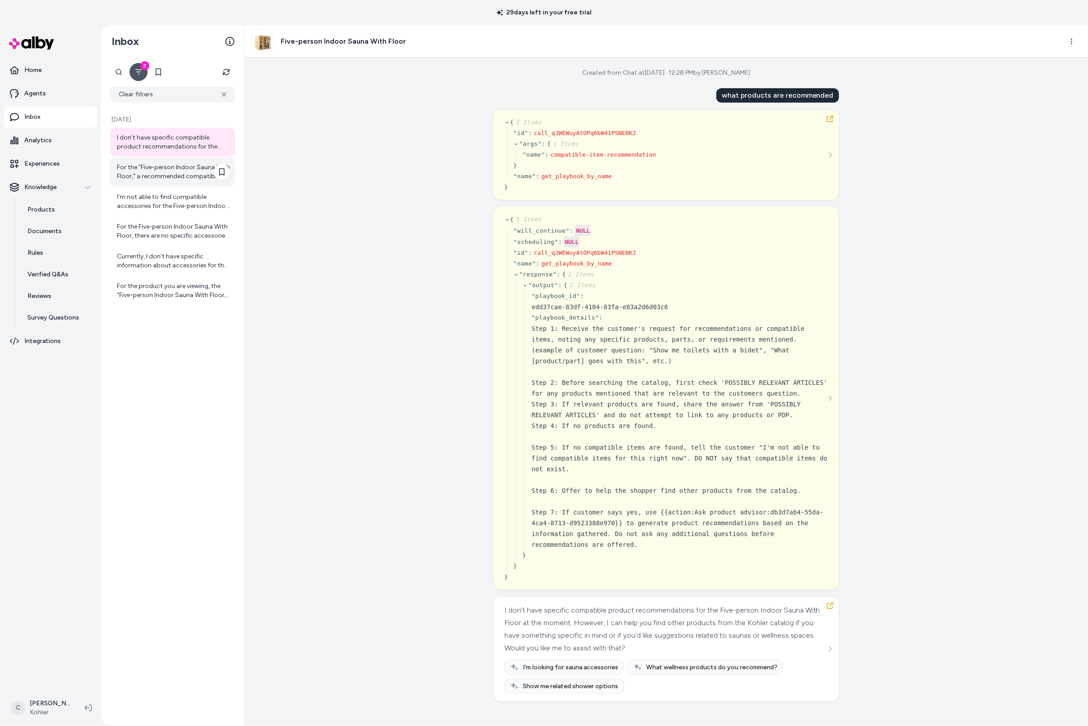
click at [174, 169] on div "For the "Five-person Indoor Sauna With Floor," a recommended compatible product…" at bounding box center [173, 172] width 113 height 18
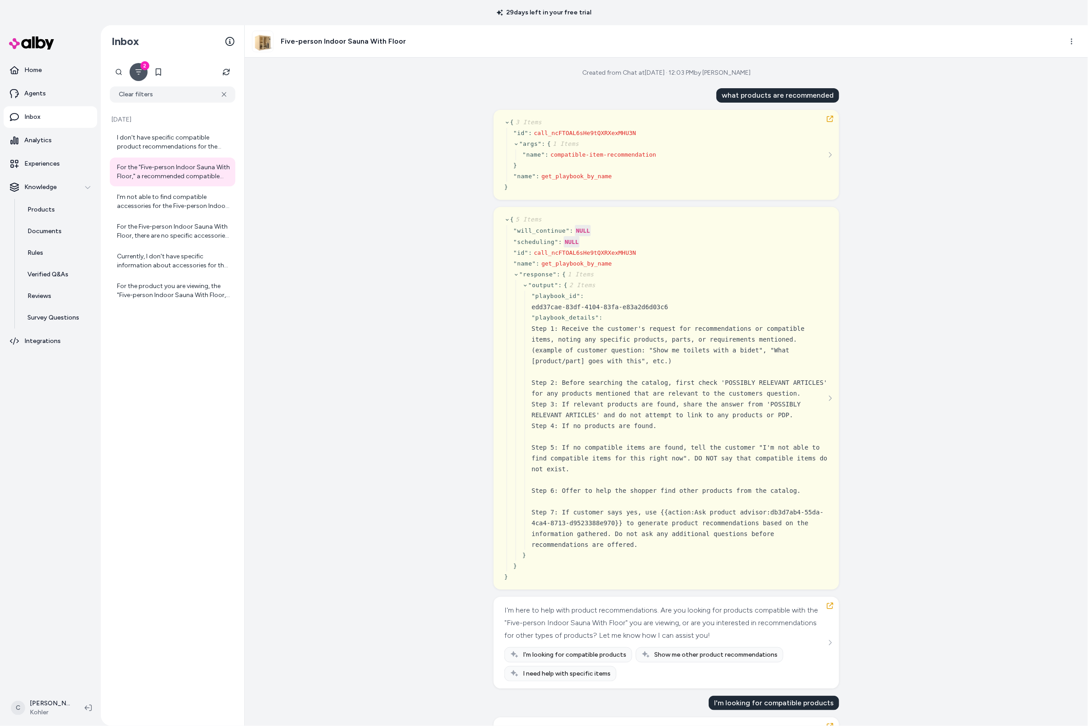
click at [942, 110] on div "Created from Chat at [DATE] · 12:03 PM by [PERSON_NAME] P what products are rec…" at bounding box center [666, 392] width 843 height 668
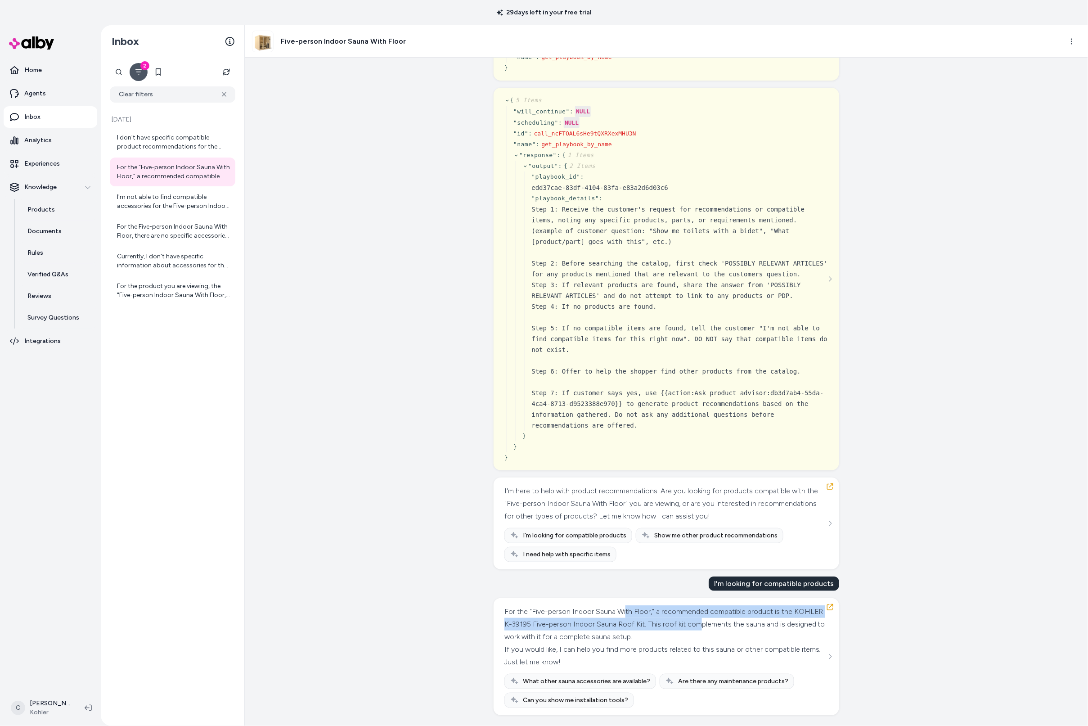
drag, startPoint x: 685, startPoint y: 610, endPoint x: 576, endPoint y: 623, distance: 109.6
click at [577, 622] on div "For the "Five-person Indoor Sauna With Floor," a recommended compatible product…" at bounding box center [666, 624] width 322 height 38
click at [591, 624] on div "For the "Five-person Indoor Sauna With Floor," a recommended compatible product…" at bounding box center [666, 624] width 322 height 38
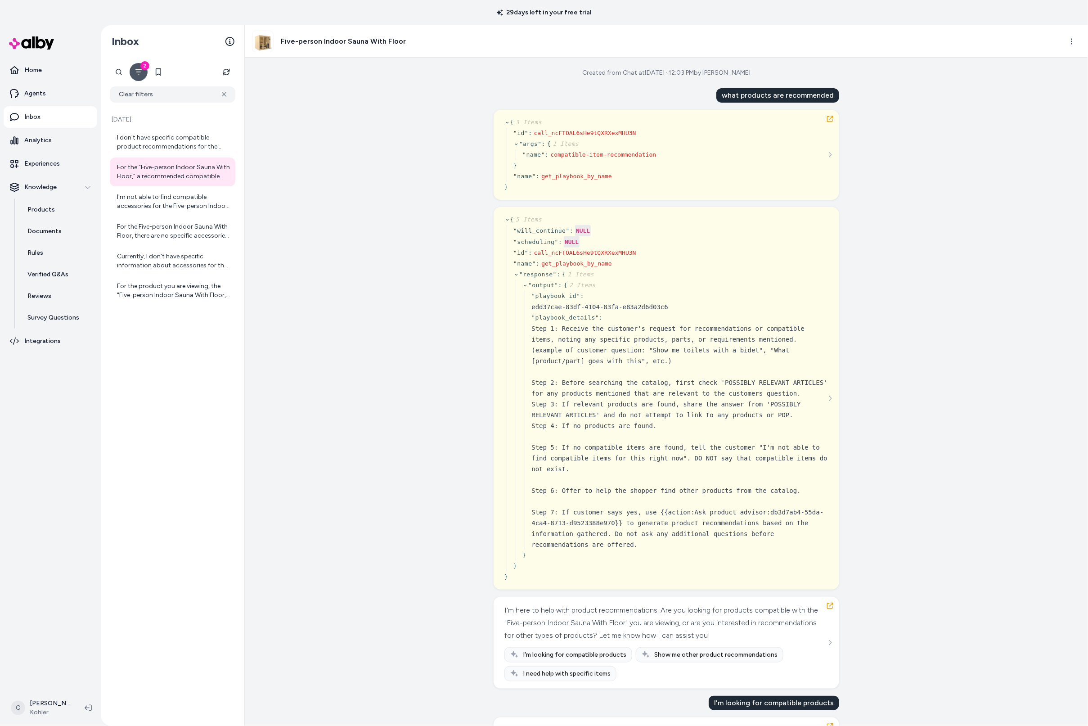
click at [1064, 41] on html "29 days left in your free trial Home Agents Inbox Analytics Experiences Knowled…" at bounding box center [544, 363] width 1088 height 726
click at [1045, 77] on link "View product in alby" at bounding box center [1032, 76] width 95 height 14
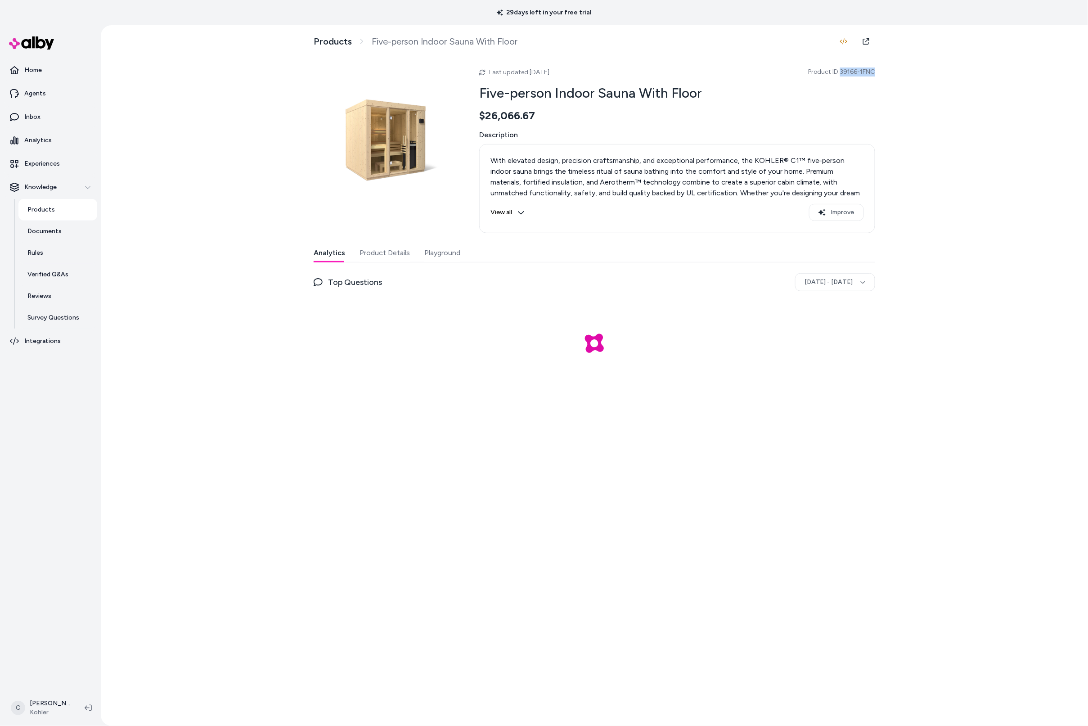
click at [841, 76] on div "Products Five-person Indoor Sauna With Floor Last updated [DATE] Product ID: 39…" at bounding box center [595, 375] width 576 height 701
copy span "39166-1FNC"
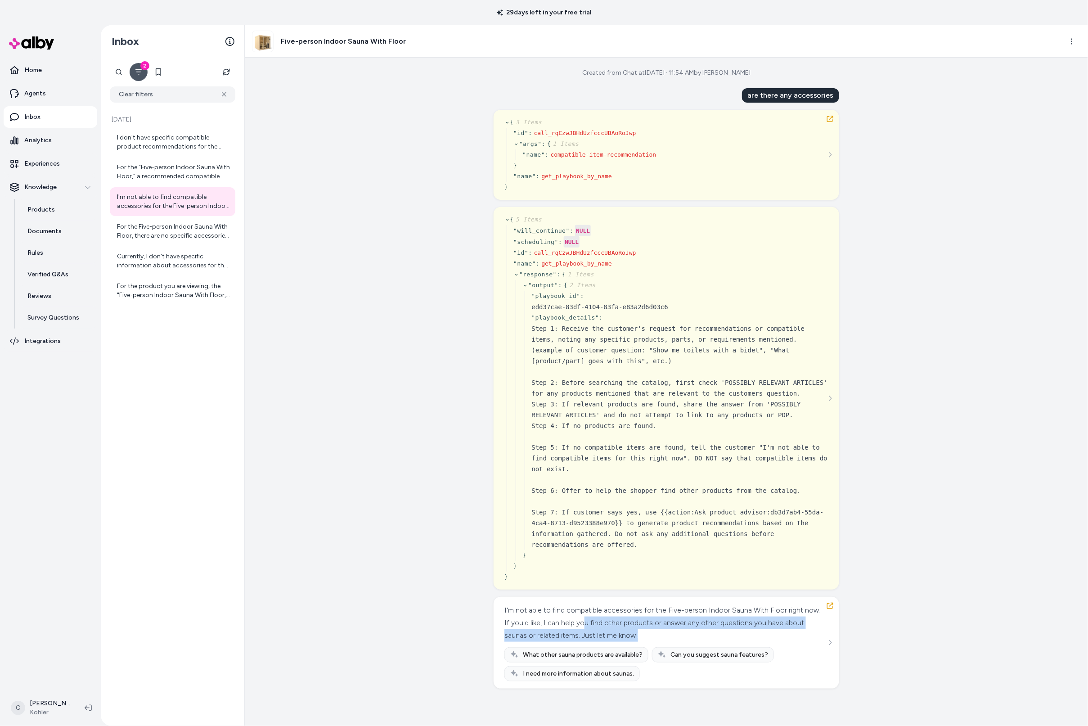
drag, startPoint x: 681, startPoint y: 635, endPoint x: 598, endPoint y: 625, distance: 83.9
click at [598, 625] on div "I'm not able to find compatible accessories for the Five-person Indoor Sauna Wi…" at bounding box center [666, 623] width 322 height 38
click at [169, 230] on div "For the Five-person Indoor Sauna With Floor, there are no specific accessories …" at bounding box center [173, 231] width 113 height 18
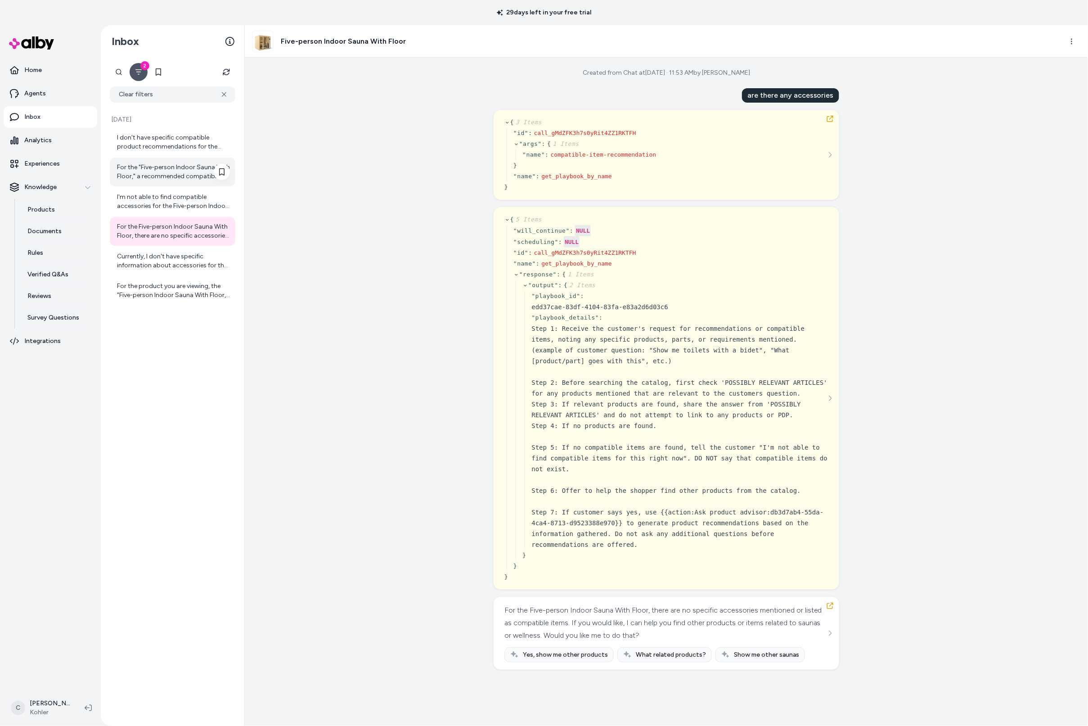
click at [185, 171] on div "For the "Five-person Indoor Sauna With Floor," a recommended compatible product…" at bounding box center [173, 172] width 113 height 18
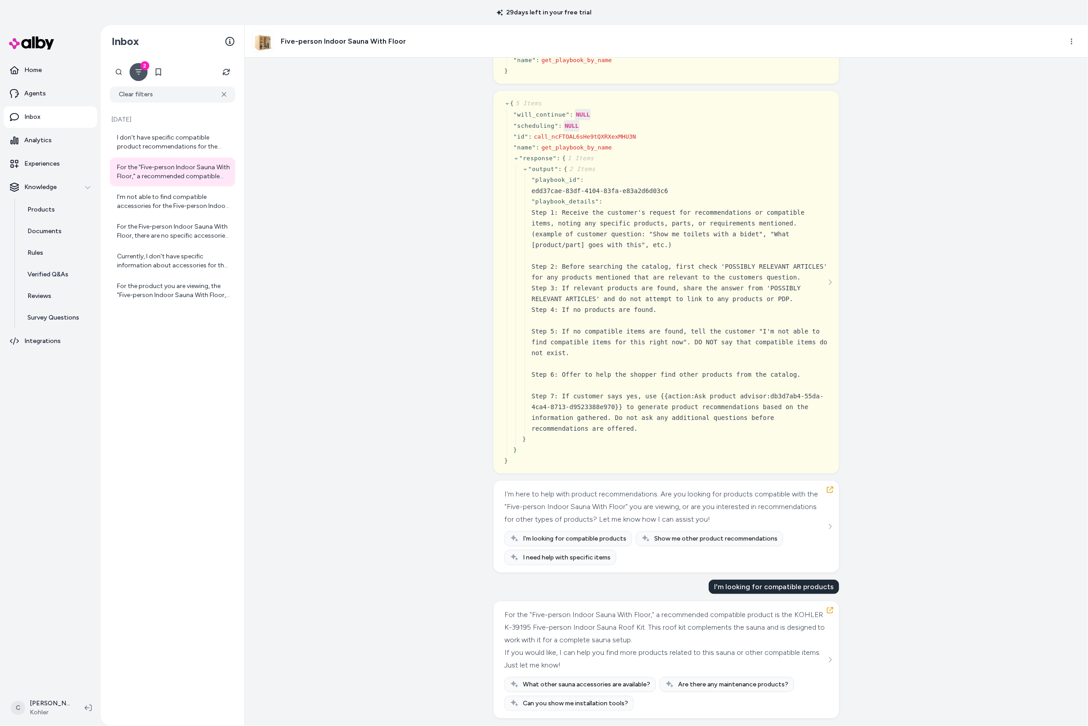
scroll to position [121, 0]
click at [166, 298] on div "For the product you are viewing, the "Five-person Indoor Sauna With Floor," the…" at bounding box center [173, 291] width 113 height 18
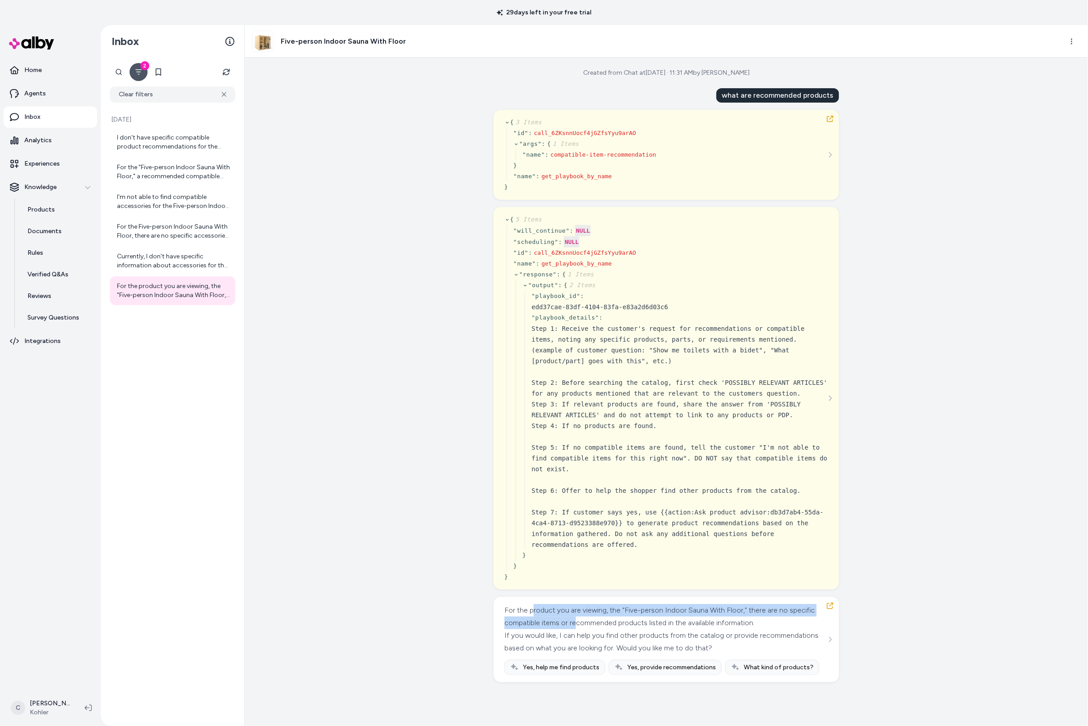
drag, startPoint x: 534, startPoint y: 614, endPoint x: 602, endPoint y: 627, distance: 69.6
click at [602, 626] on div "For the product you are viewing, the "Five-person Indoor Sauna With Floor," the…" at bounding box center [666, 616] width 322 height 25
click at [595, 628] on div "For the product you are viewing, the "Five-person Indoor Sauna With Floor," the…" at bounding box center [666, 616] width 322 height 25
click at [186, 257] on div "Currently, I don't have specific information about accessories for the "Five-pe…" at bounding box center [173, 261] width 113 height 18
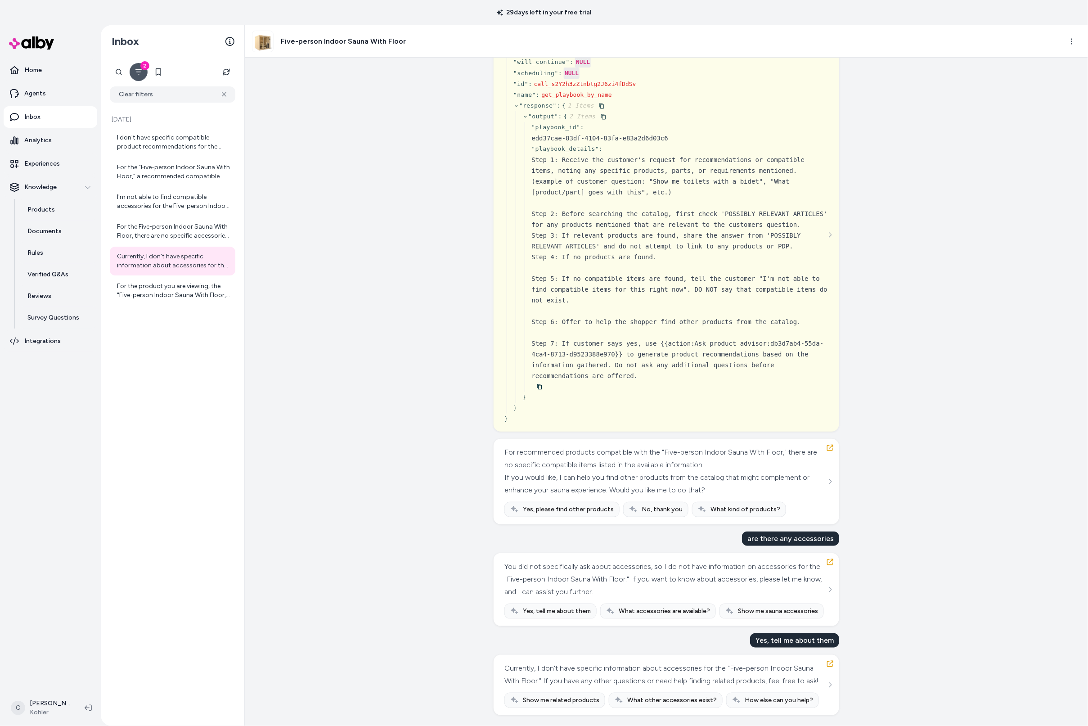
scroll to position [171, 0]
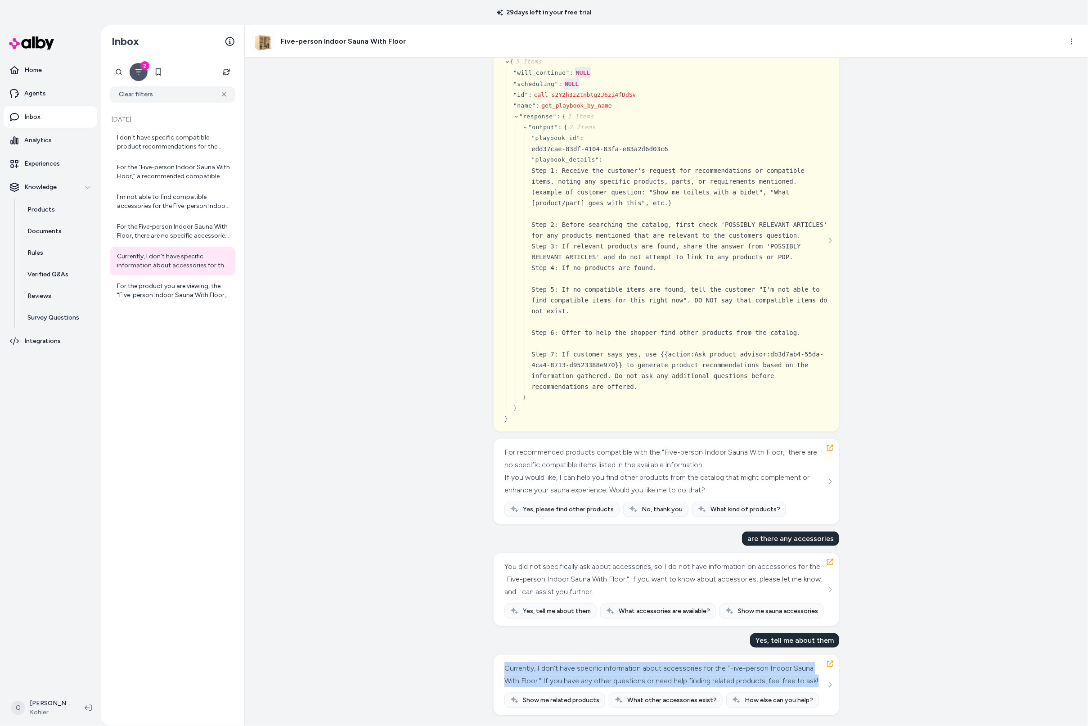
drag, startPoint x: 538, startPoint y: 683, endPoint x: 493, endPoint y: 658, distance: 51.4
click at [494, 658] on div "Currently, I don't have specific information about accessories for the "Five-pe…" at bounding box center [667, 685] width 346 height 60
copy div "Currently, I don't have specific information about accessories for the "Five-pe…"
click at [562, 673] on div "Currently, I don't have specific information about accessories for the "Five-pe…" at bounding box center [666, 674] width 322 height 25
drag, startPoint x: 553, startPoint y: 685, endPoint x: 475, endPoint y: 658, distance: 82.6
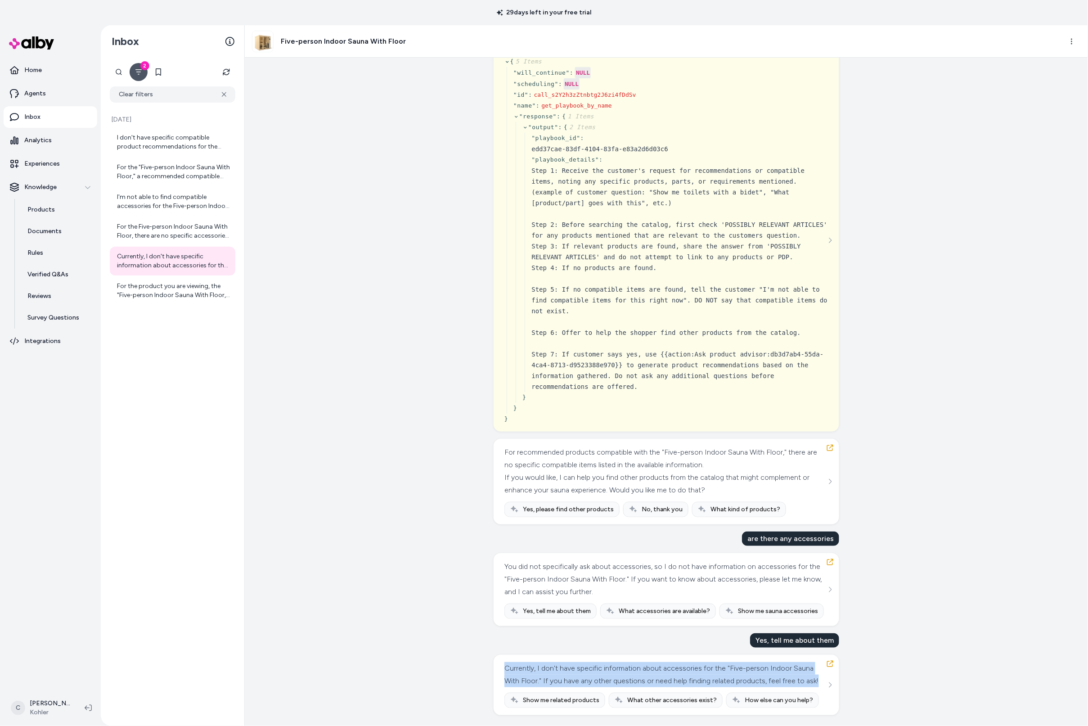
click at [475, 658] on div "Created from Chat at [DATE] · 11:52 AM by [PERSON_NAME] what are recommended pr…" at bounding box center [666, 392] width 843 height 668
copy div "Currently, I don't have specific information about accessories for the "Five-pe…"
click at [163, 178] on div "For the "Five-person Indoor Sauna With Floor," a recommended compatible product…" at bounding box center [173, 172] width 113 height 18
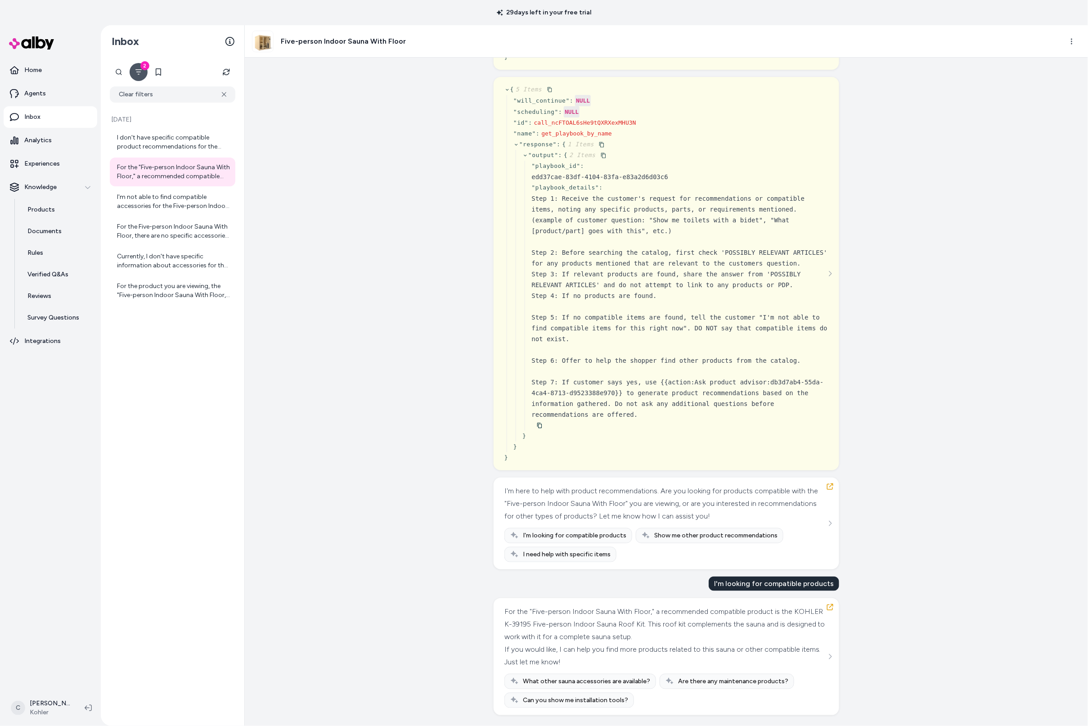
scroll to position [121, 0]
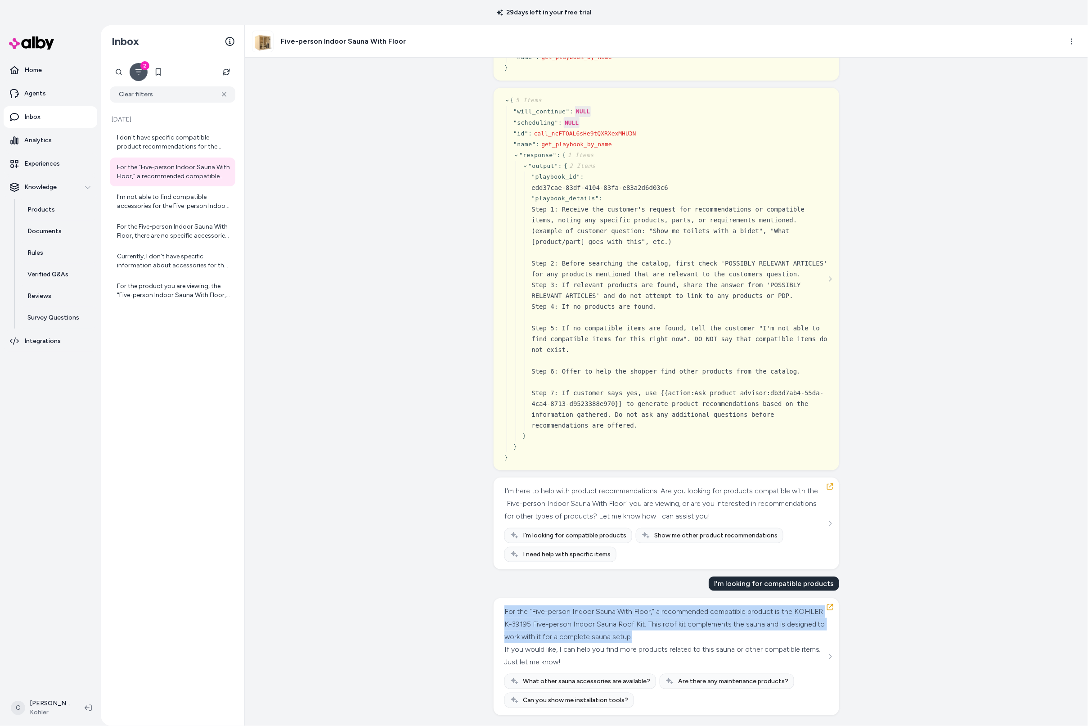
drag, startPoint x: 497, startPoint y: 609, endPoint x: 703, endPoint y: 638, distance: 207.7
click at [703, 638] on div "For the "Five-person Indoor Sauna With Floor," a recommended compatible product…" at bounding box center [667, 656] width 346 height 117
copy div "For the "Five-person Indoor Sauna With Floor," a recommended compatible product…"
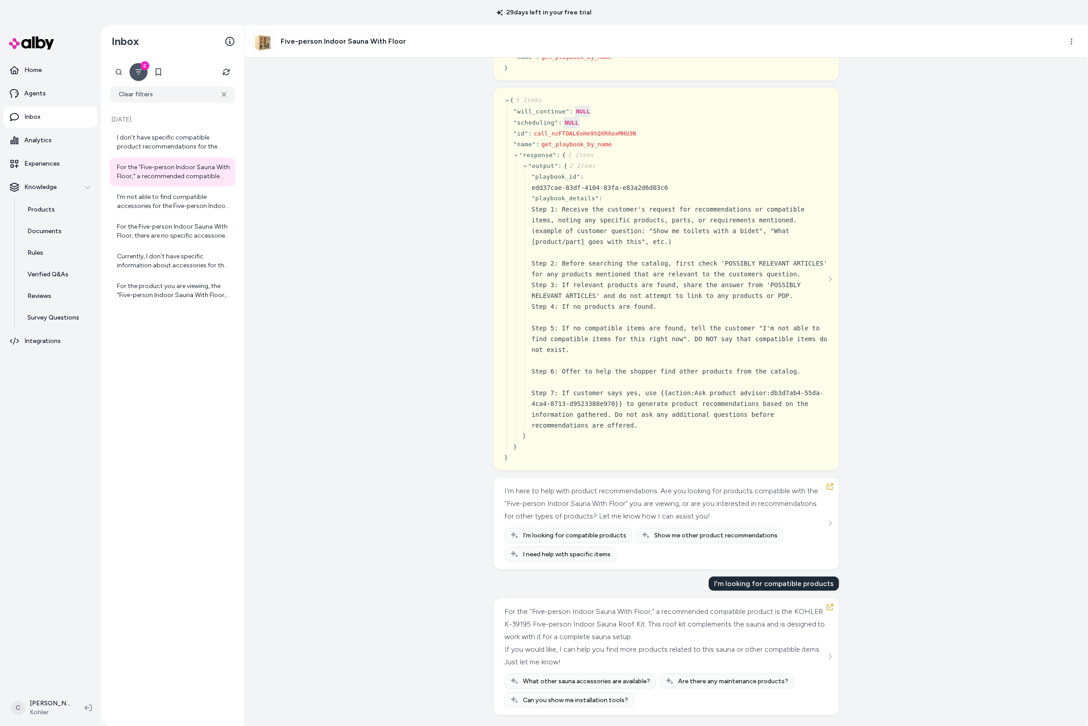
click at [701, 647] on div "If you would like, I can help you find more products related to this sauna or o…" at bounding box center [666, 655] width 322 height 25
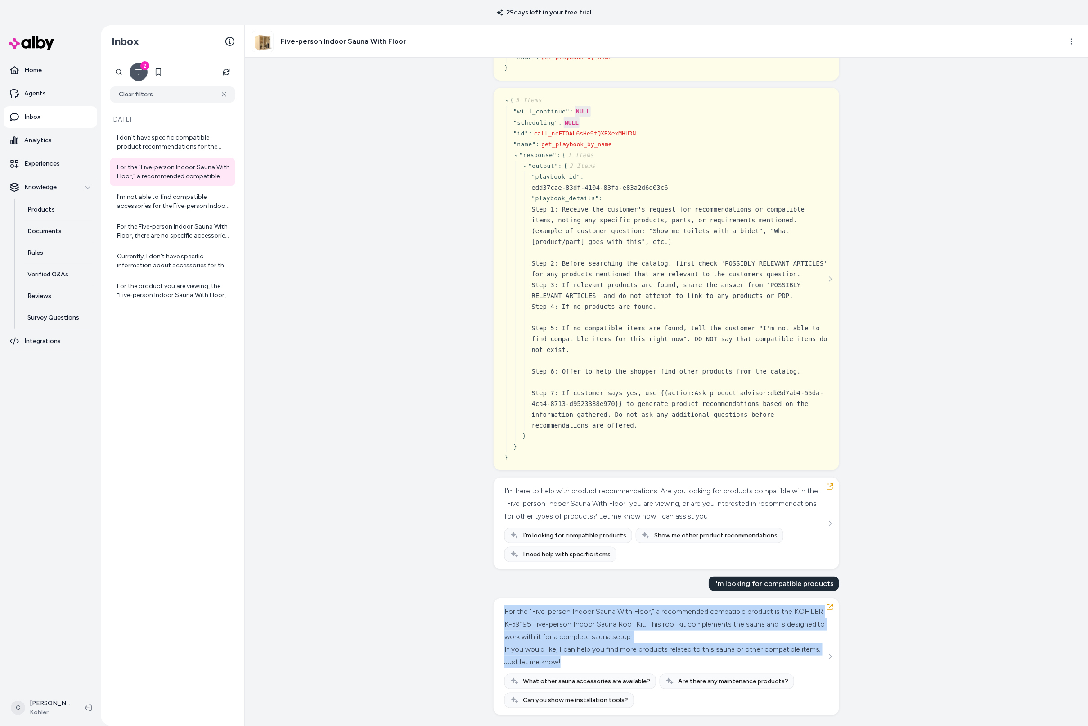
drag, startPoint x: 697, startPoint y: 667, endPoint x: 484, endPoint y: 612, distance: 220.1
click at [484, 612] on div "Created from Chat at Aug 26, 2025 · 12:03 PM by Chris P what products are recom…" at bounding box center [666, 392] width 843 height 668
copy div "For the "Five-person Indoor Sauna With Floor," a recommended compatible product…"
click at [827, 655] on icon "See more" at bounding box center [830, 657] width 6 height 6
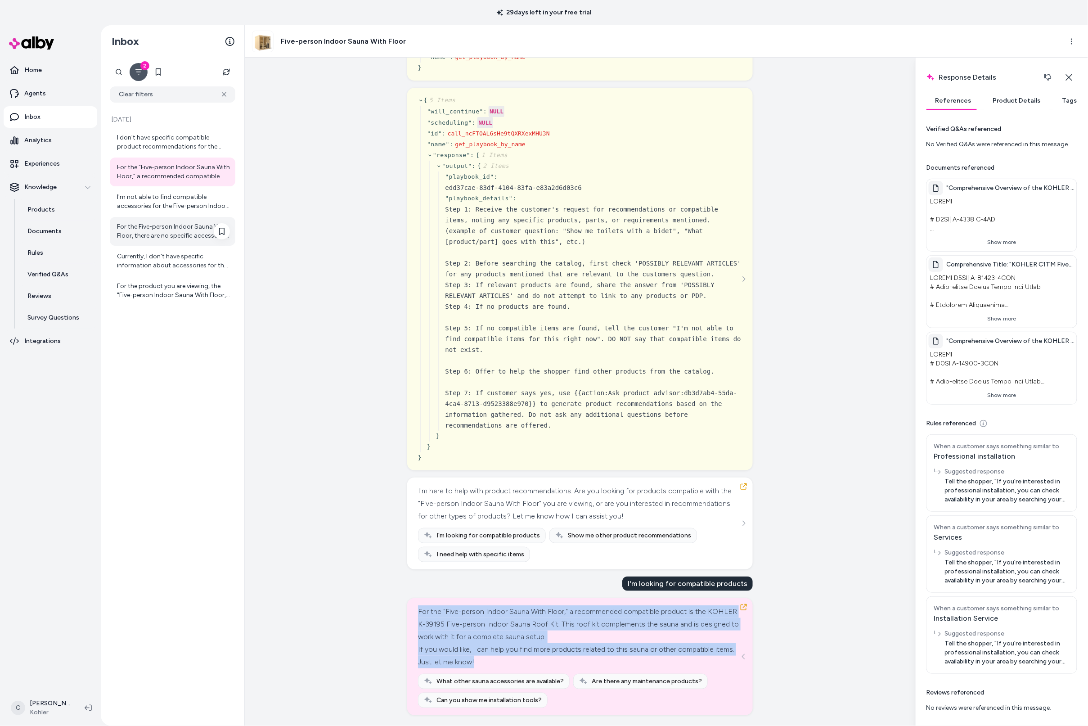
click at [177, 217] on div "For the Five-person Indoor Sauna With Floor, there are no specific accessories …" at bounding box center [173, 231] width 126 height 29
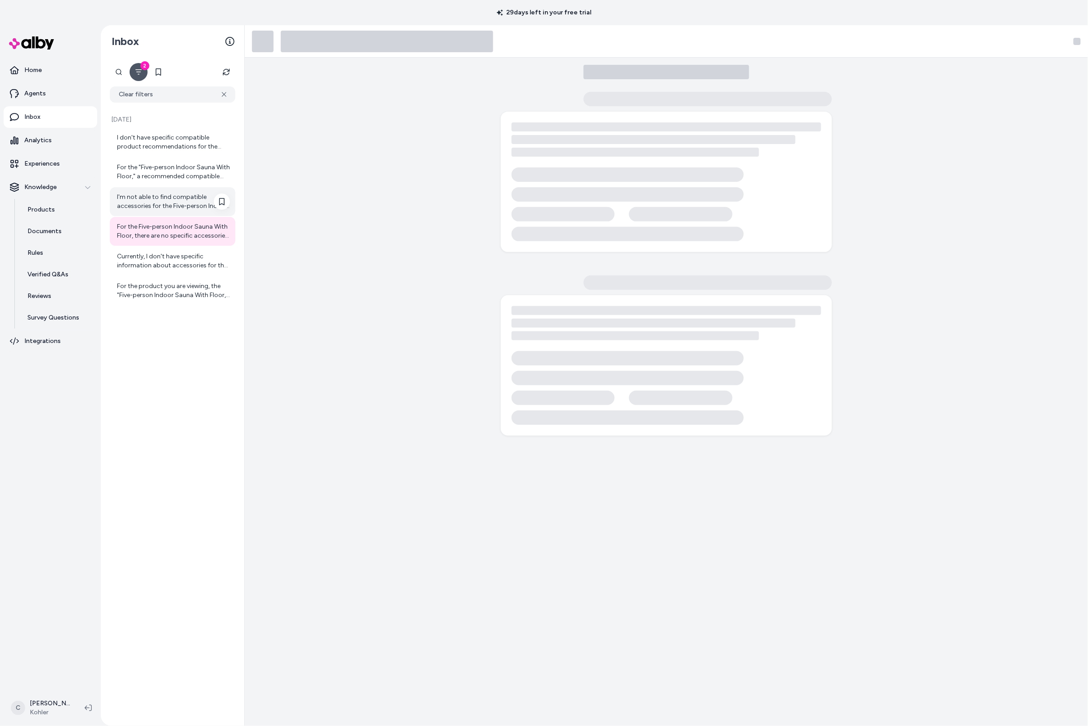
click at [164, 215] on div "I'm not able to find compatible accessories for the Five-person Indoor Sauna Wi…" at bounding box center [173, 201] width 126 height 29
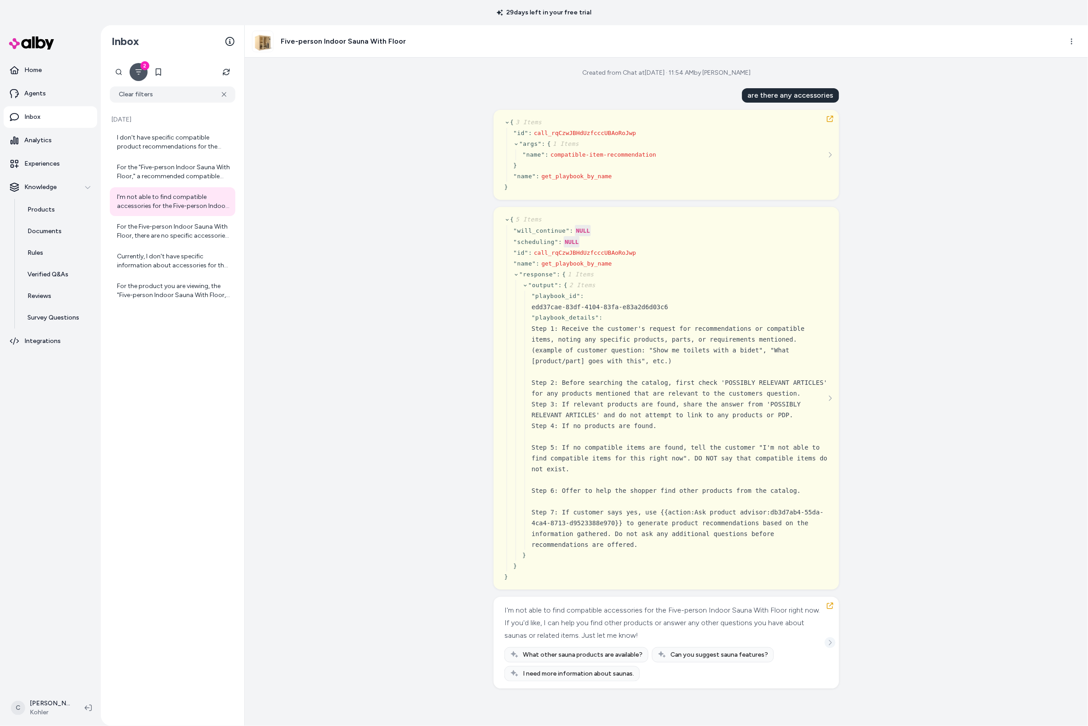
click at [832, 642] on icon "See more" at bounding box center [830, 643] width 6 height 6
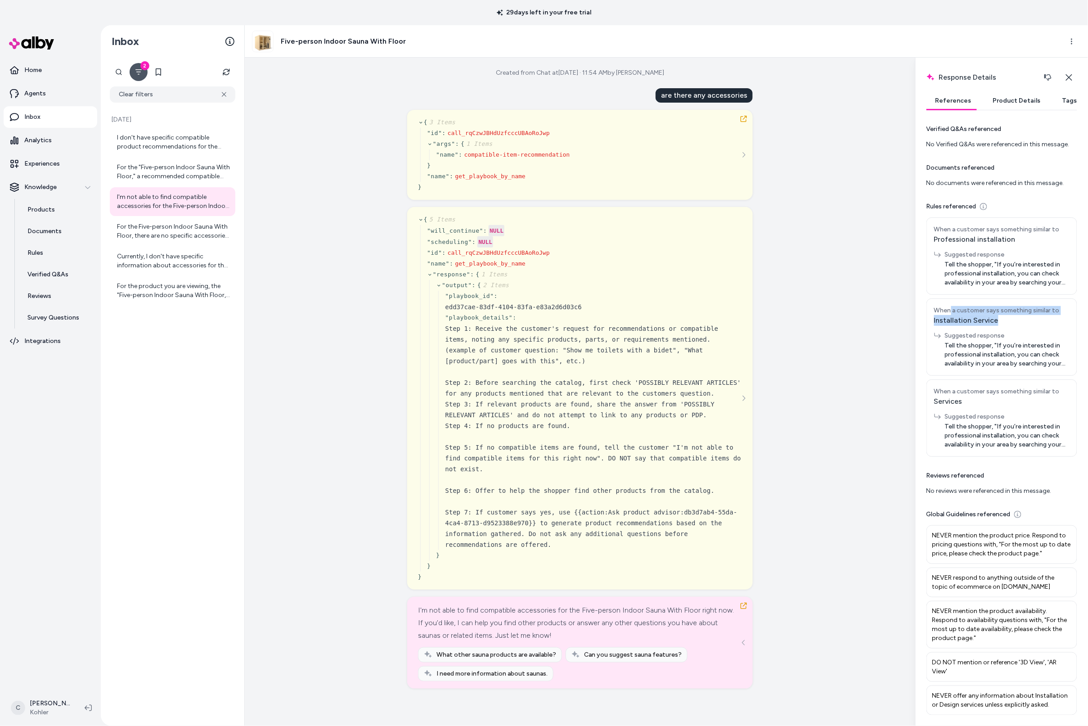
drag, startPoint x: 1008, startPoint y: 329, endPoint x: 948, endPoint y: 320, distance: 61.0
click at [946, 320] on div "When a customer says something similar to Installation Service Suggested respon…" at bounding box center [1002, 336] width 151 height 77
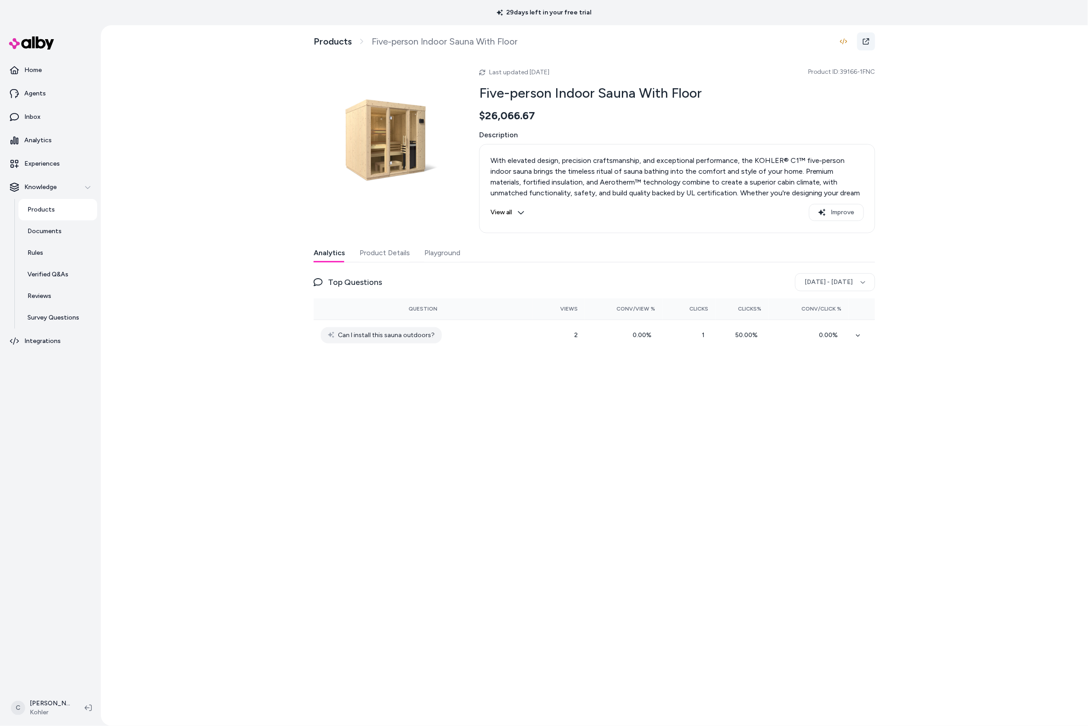
click at [864, 43] on icon at bounding box center [866, 41] width 7 height 7
click at [41, 96] on p "Agents" at bounding box center [35, 93] width 22 height 9
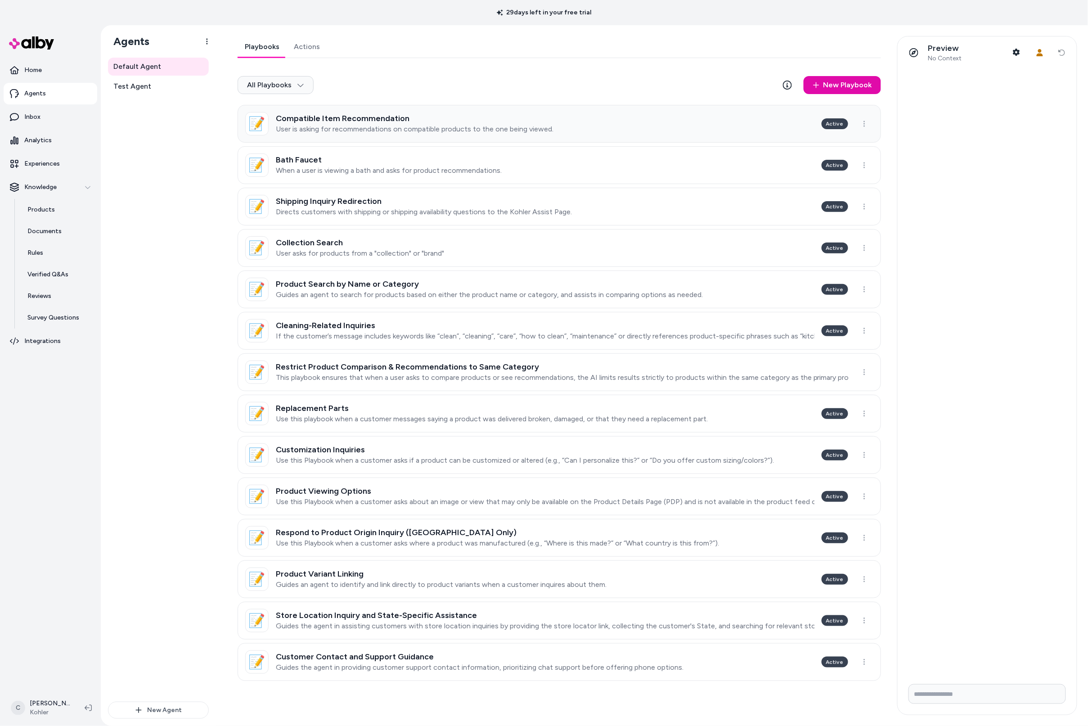
click at [472, 125] on p "User is asking for recommendations on compatible products to the one being view…" at bounding box center [415, 129] width 278 height 9
